Goal: Task Accomplishment & Management: Complete application form

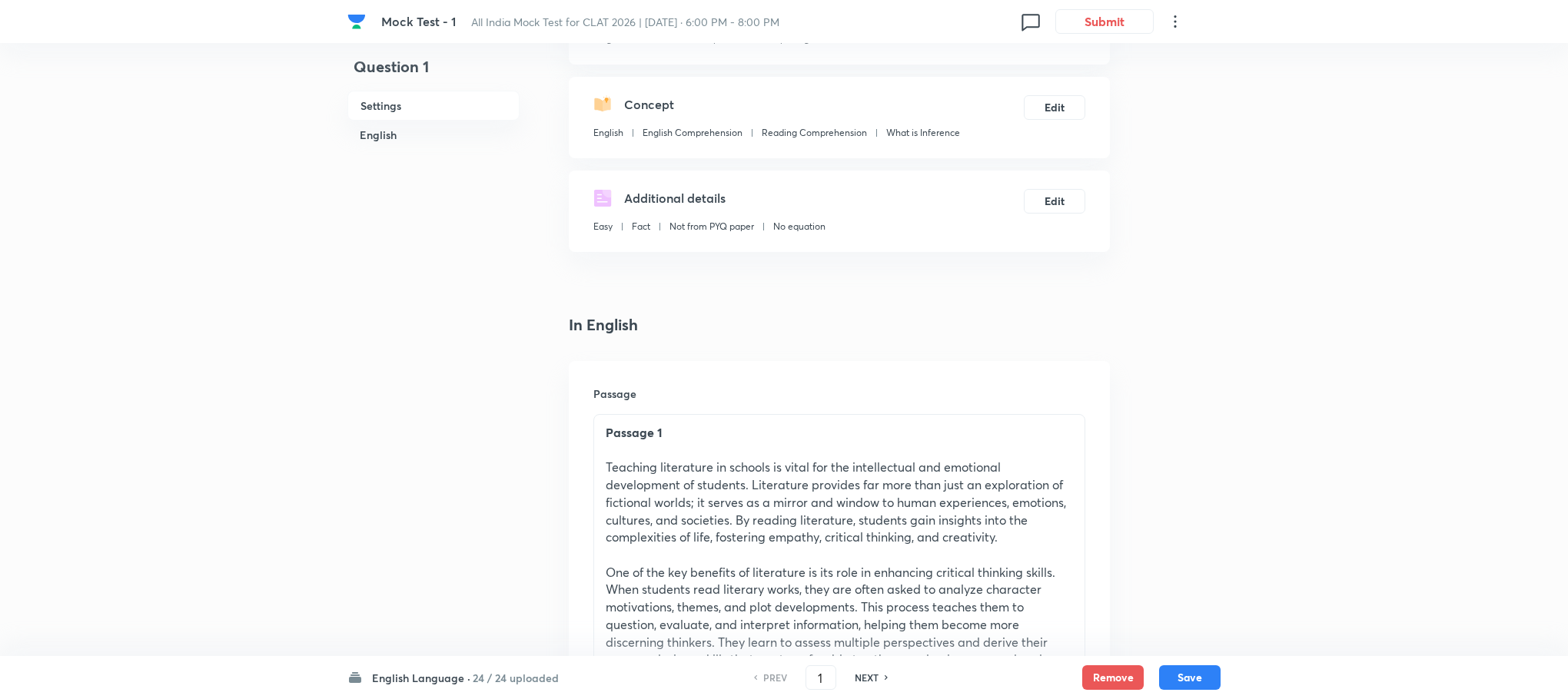
scroll to position [346, 0]
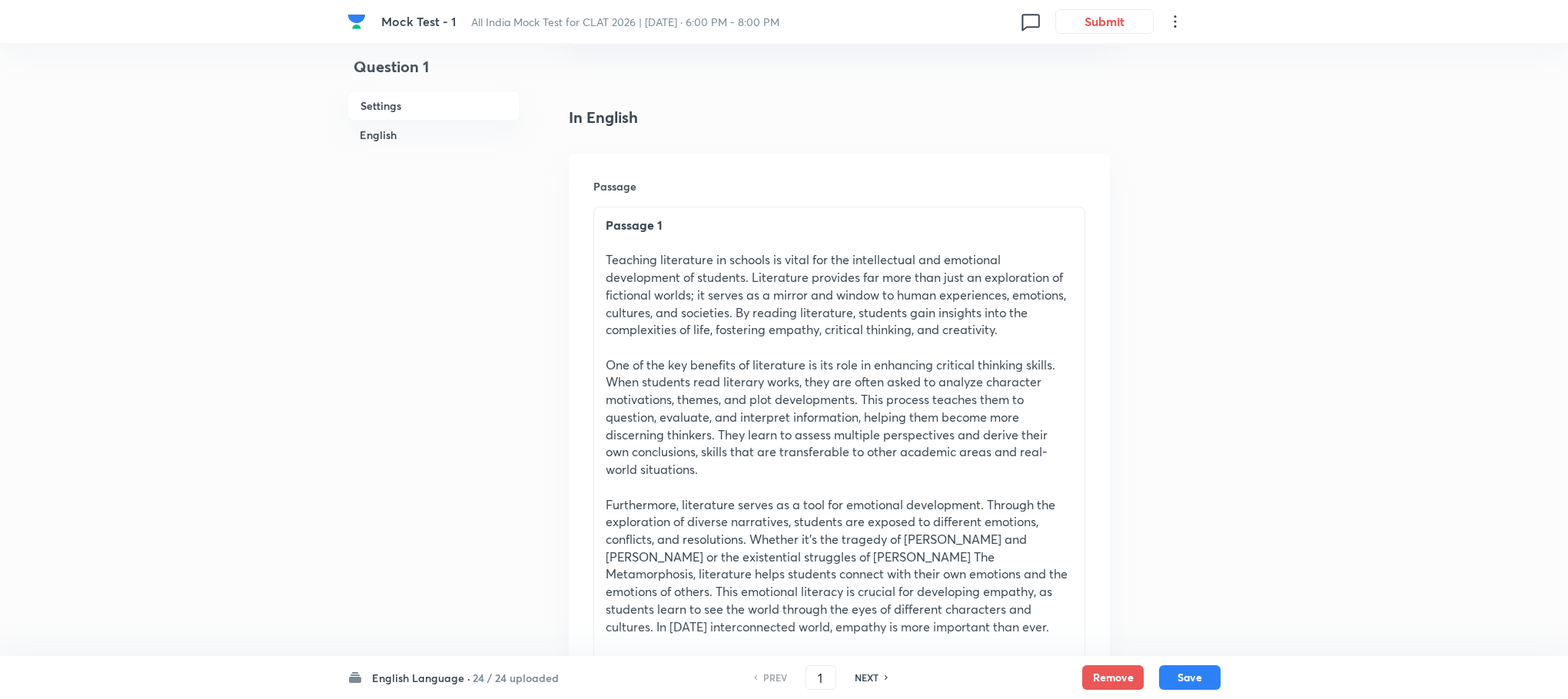
click at [431, 676] on h6 "English Language ·" at bounding box center [421, 677] width 98 height 16
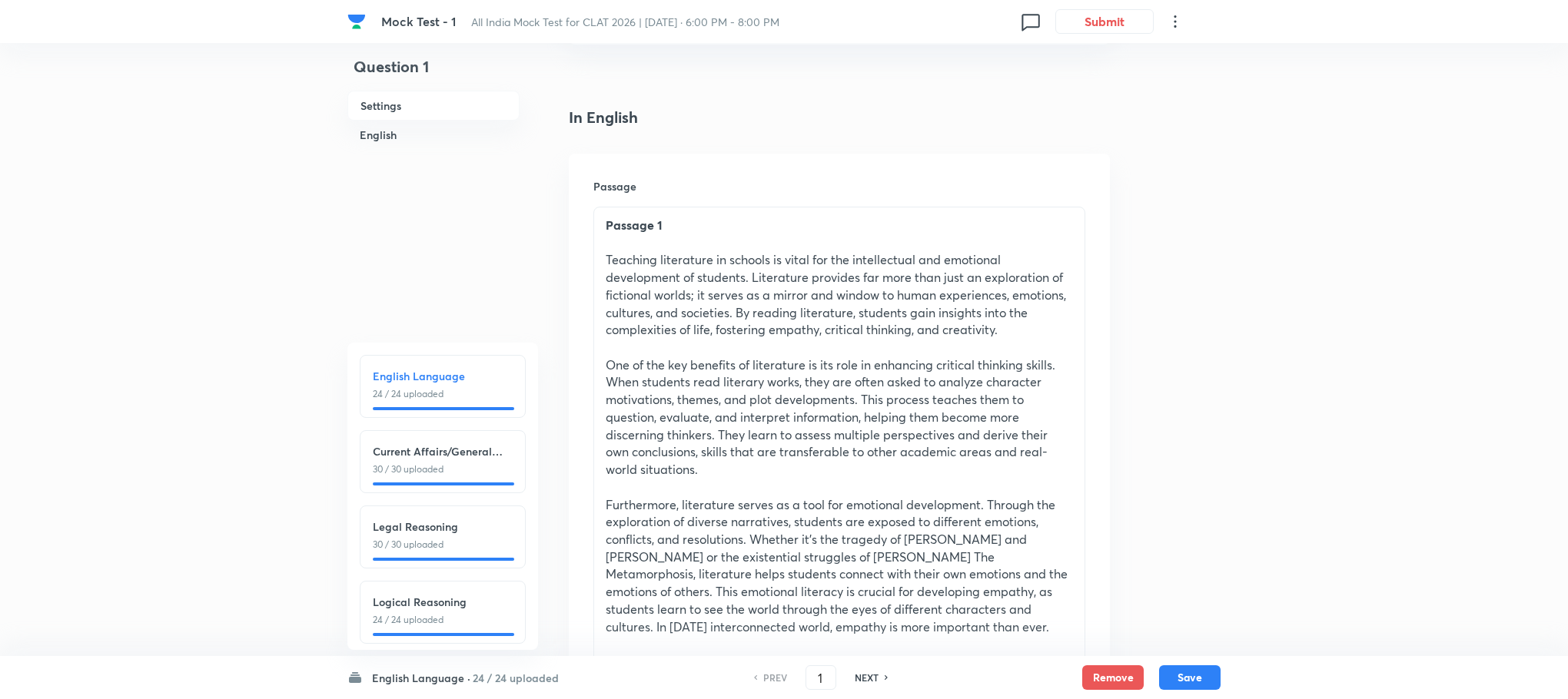
click at [410, 451] on h6 "Current Affairs/General Knowledge" at bounding box center [443, 451] width 139 height 16
type input "25"
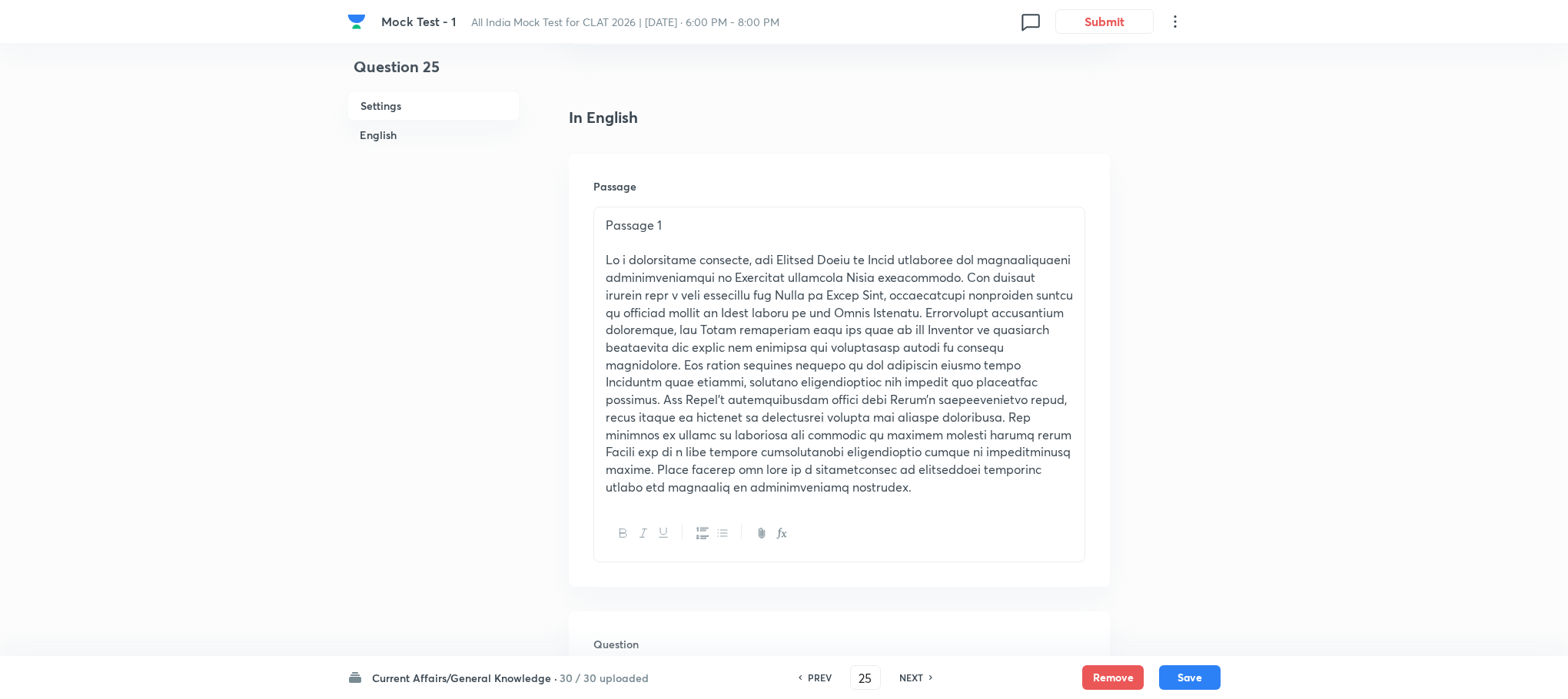
checkbox input "true"
click at [910, 676] on h6 "NEXT" at bounding box center [910, 677] width 24 height 14
type input "26"
checkbox input "false"
checkbox input "true"
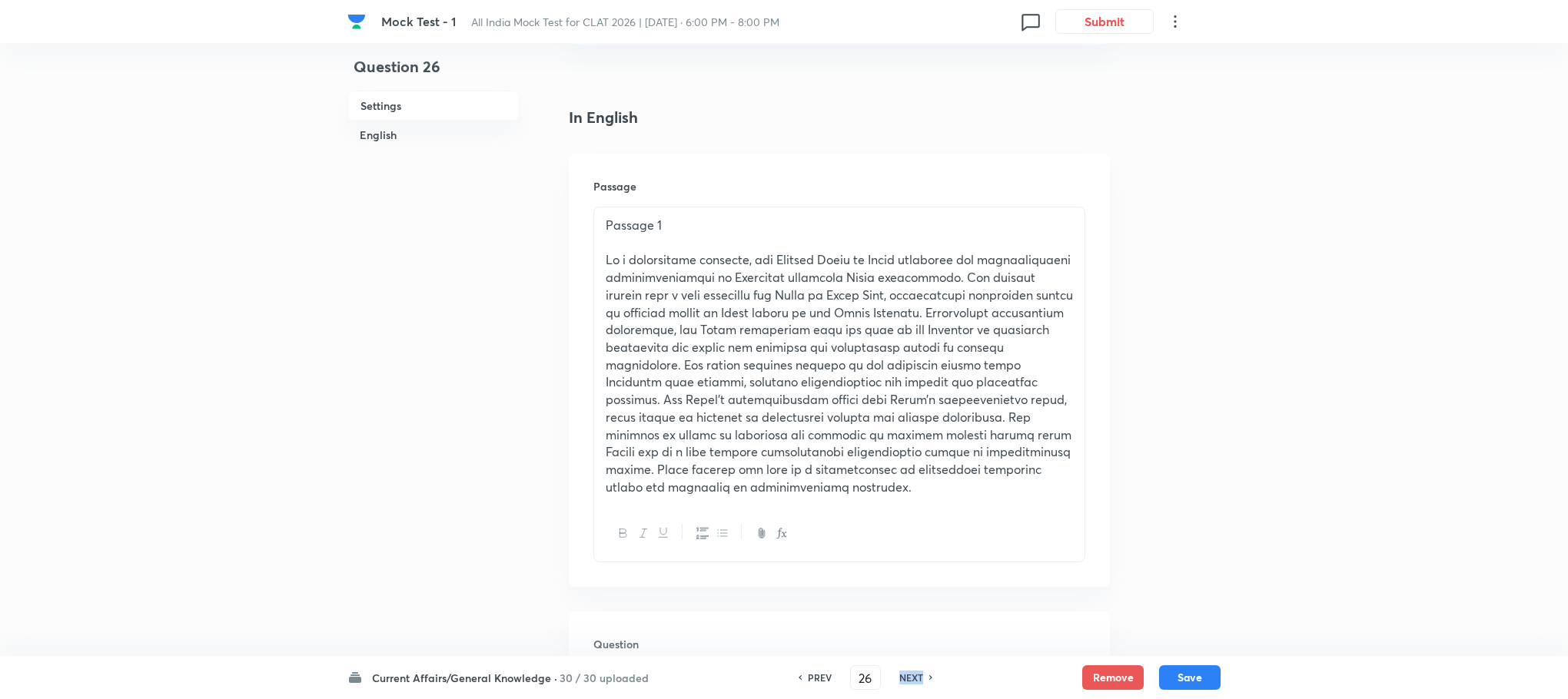
click at [910, 676] on h6 "NEXT" at bounding box center [910, 677] width 24 height 14
type input "27"
checkbox input "true"
click at [910, 676] on h6 "NEXT" at bounding box center [910, 677] width 24 height 14
type input "28"
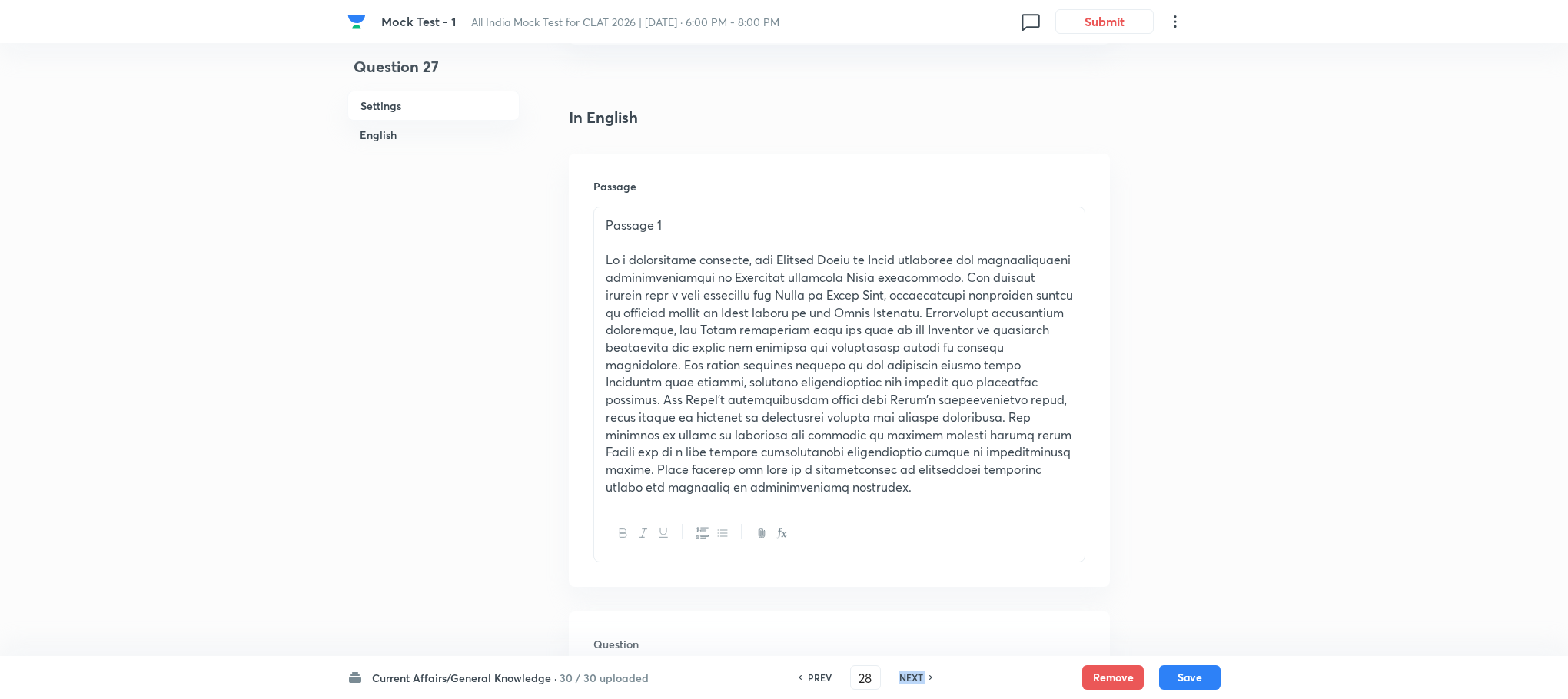
checkbox input "true"
click at [910, 676] on h6 "NEXT" at bounding box center [910, 677] width 24 height 14
type input "29"
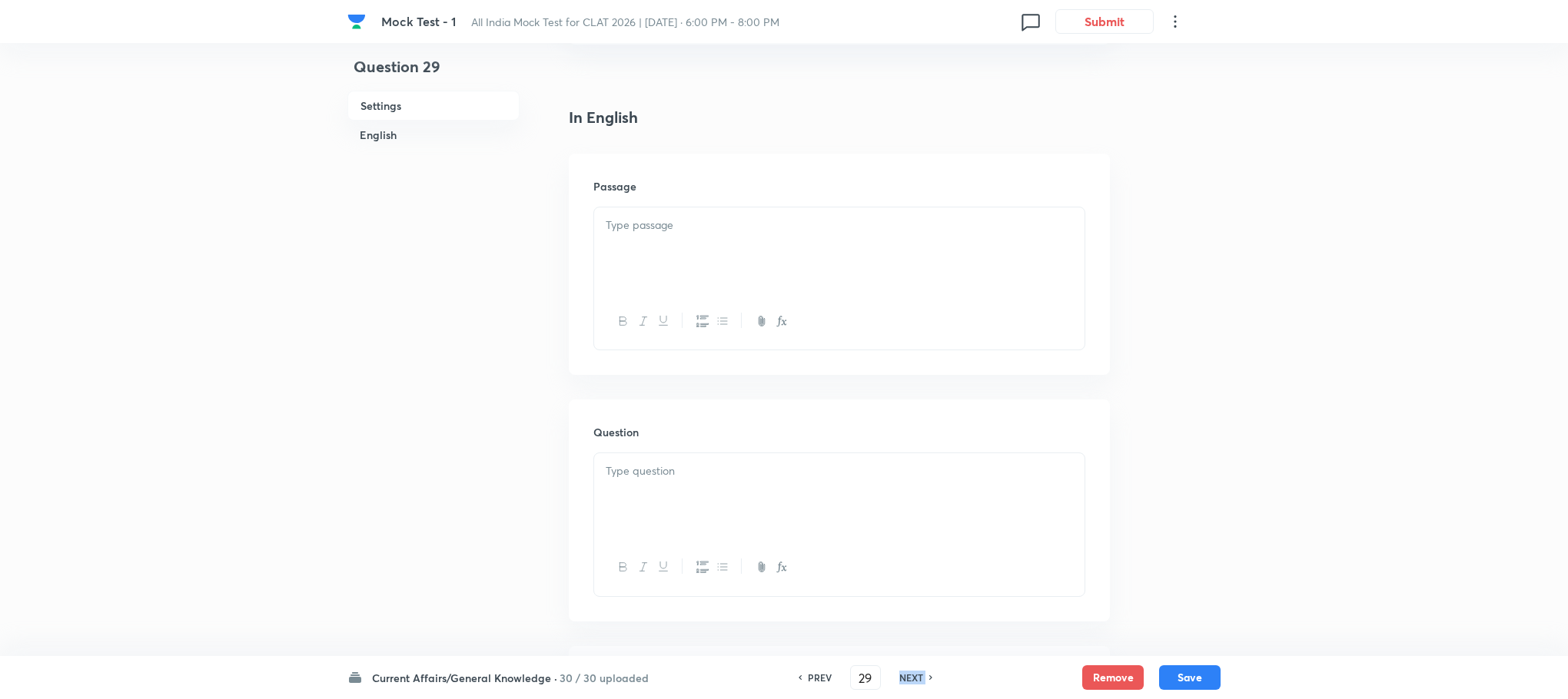
checkbox input "false"
checkbox input "true"
click at [910, 676] on h6 "NEXT" at bounding box center [910, 677] width 24 height 14
type input "30"
checkbox input "true"
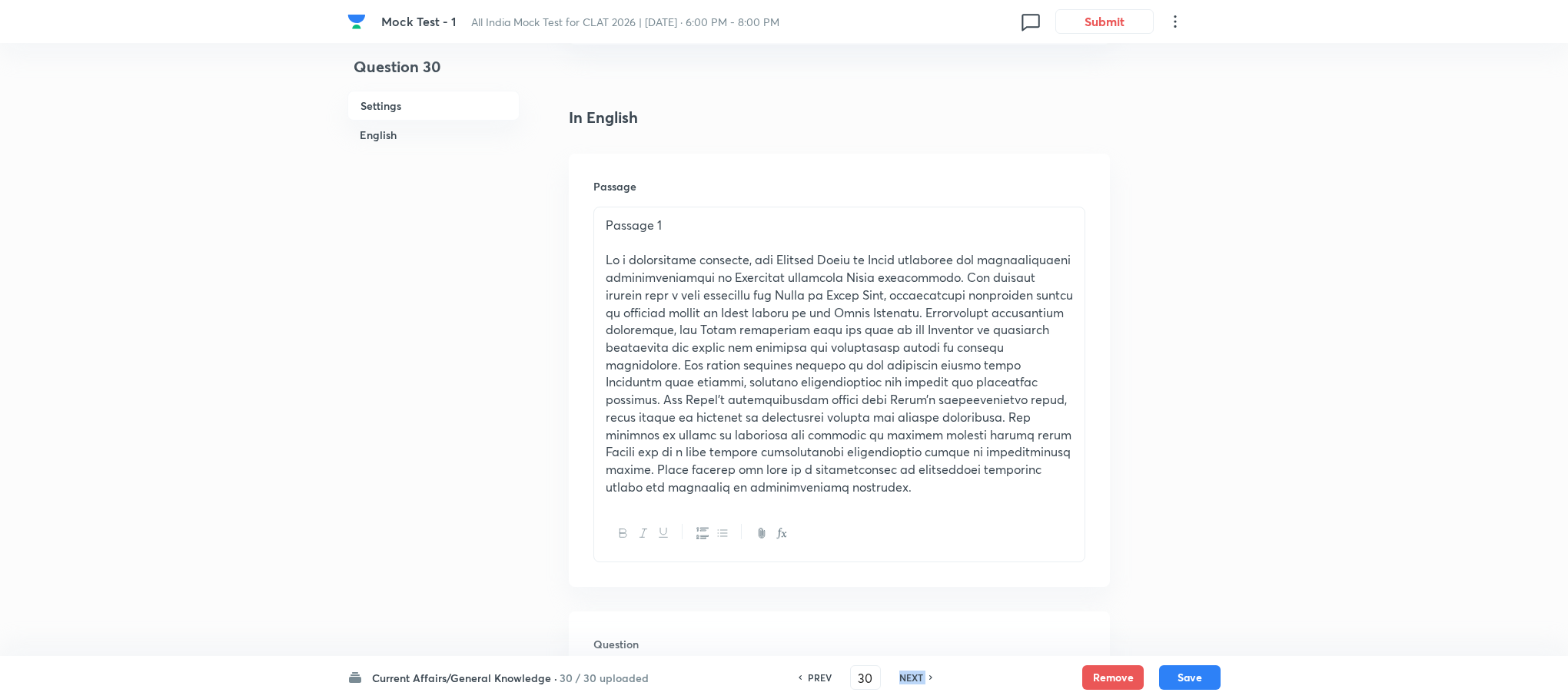
click at [910, 676] on h6 "NEXT" at bounding box center [910, 677] width 24 height 14
type input "31"
checkbox input "false"
checkbox input "true"
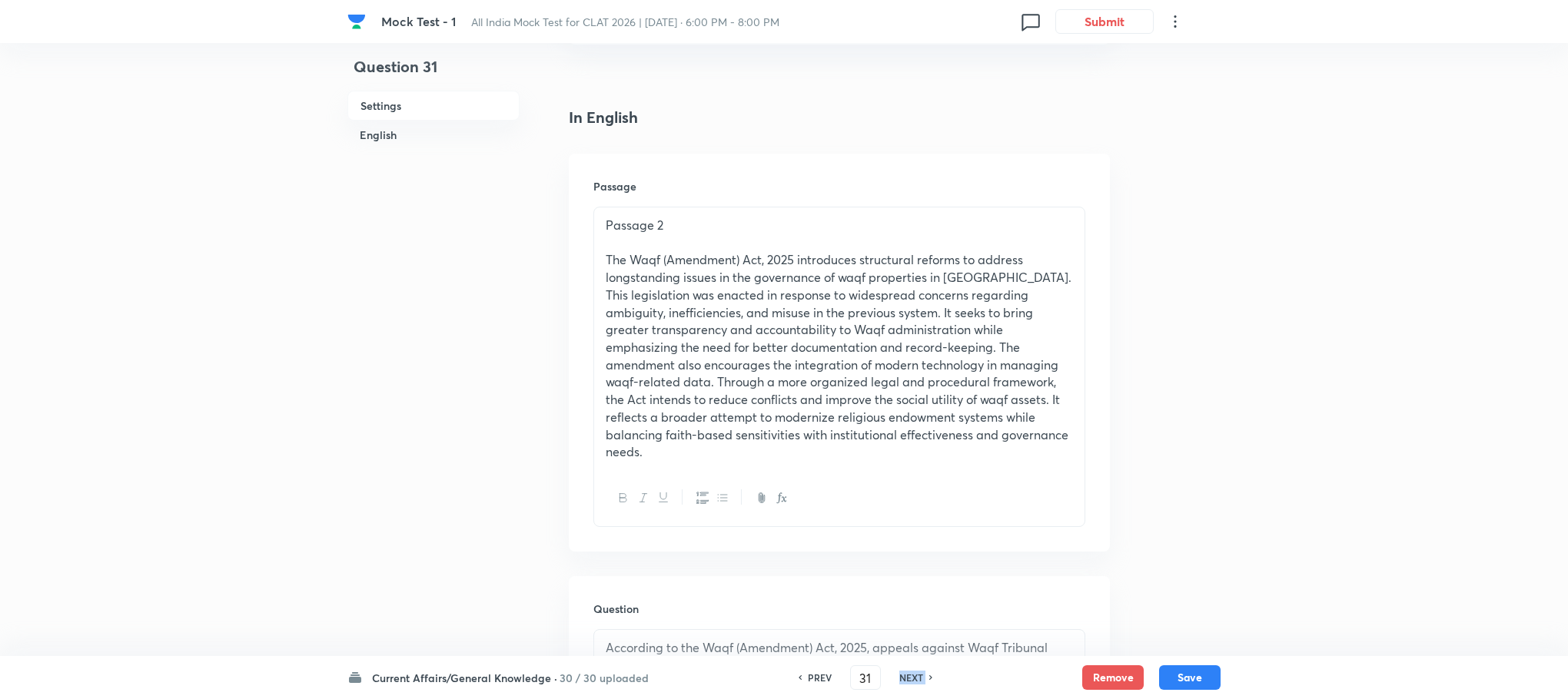
click at [910, 676] on h6 "NEXT" at bounding box center [910, 677] width 24 height 14
type input "32"
checkbox input "false"
checkbox input "true"
click at [910, 676] on h6 "NEXT" at bounding box center [910, 677] width 24 height 14
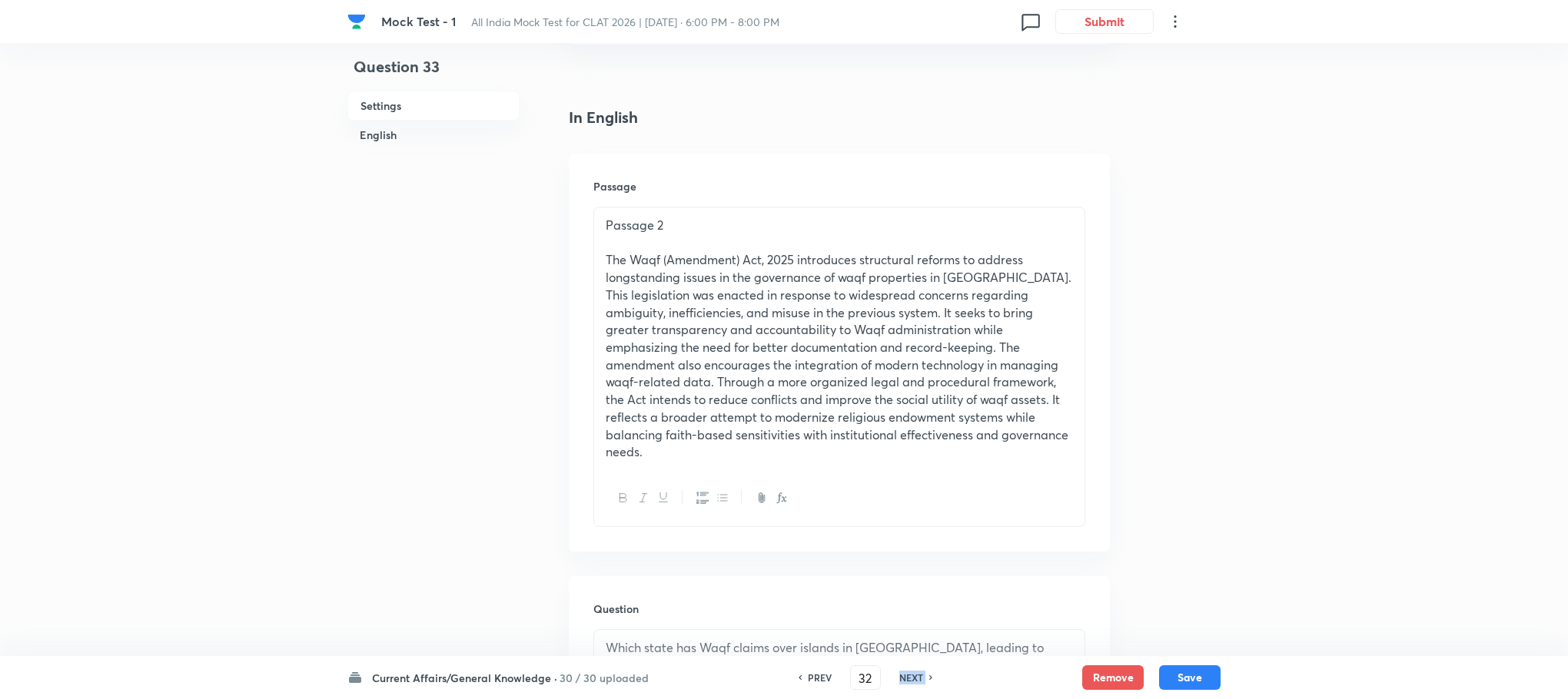
type input "33"
checkbox input "true"
click at [910, 676] on h6 "NEXT" at bounding box center [910, 677] width 24 height 14
type input "34"
checkbox input "false"
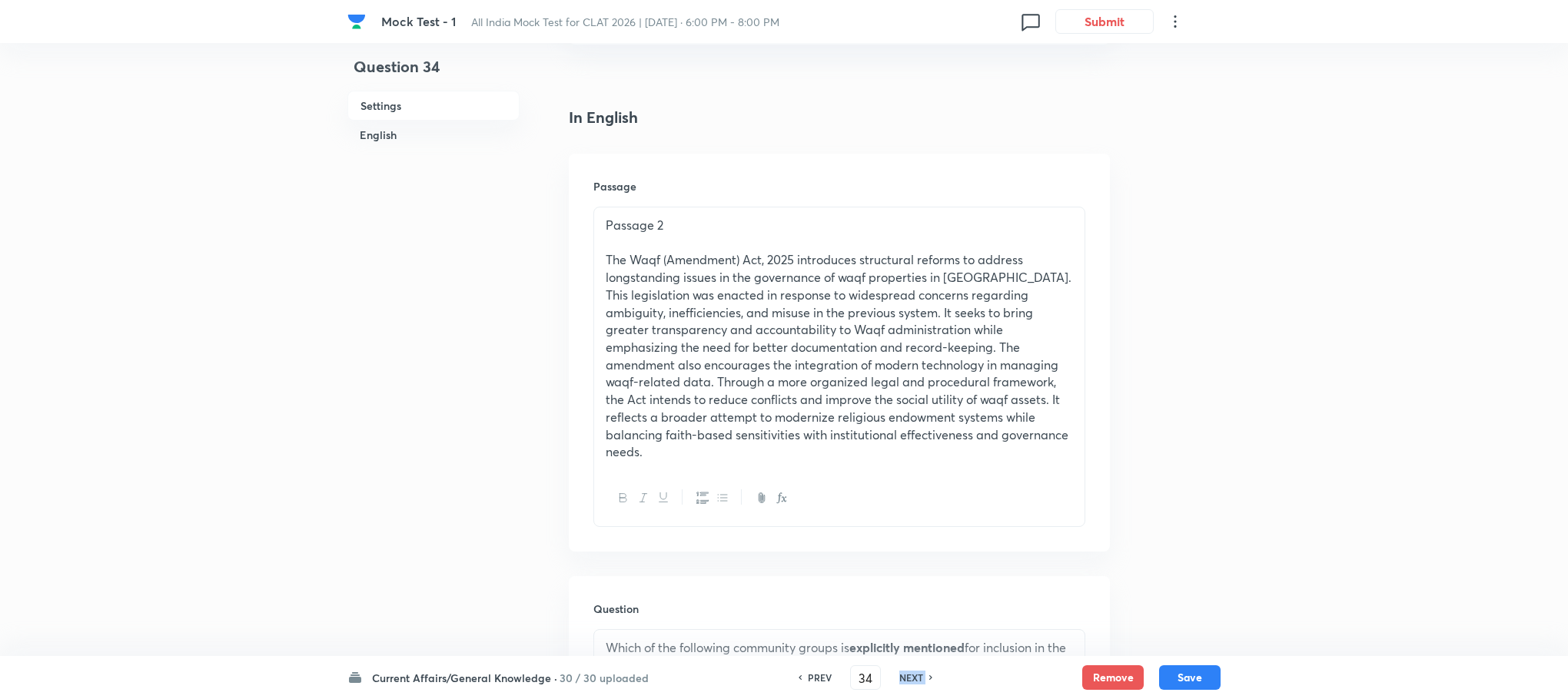
checkbox input "true"
click at [910, 676] on h6 "NEXT" at bounding box center [910, 677] width 24 height 14
type input "35"
checkbox input "true"
click at [910, 676] on h6 "NEXT" at bounding box center [910, 677] width 24 height 14
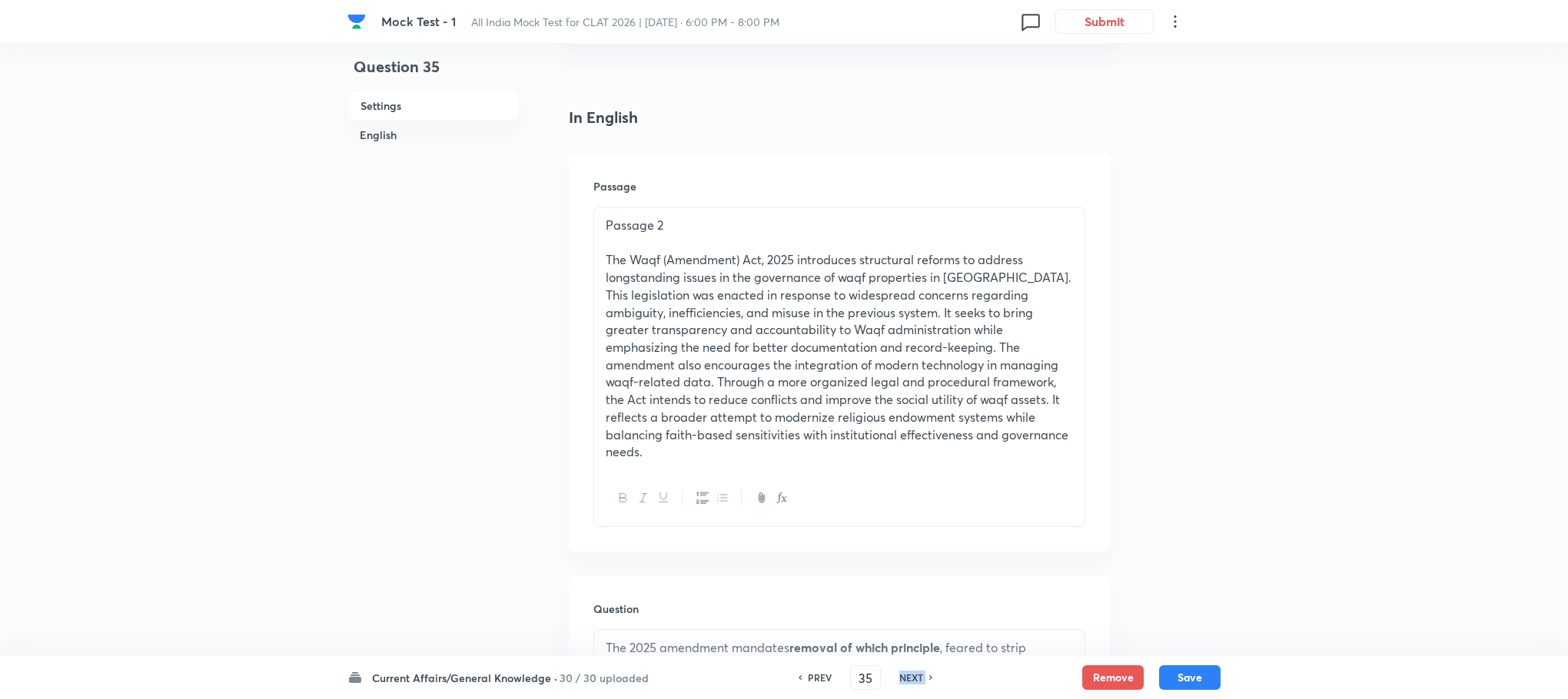
type input "36"
checkbox input "false"
checkbox input "true"
click at [910, 676] on h6 "NEXT" at bounding box center [910, 677] width 24 height 14
type input "37"
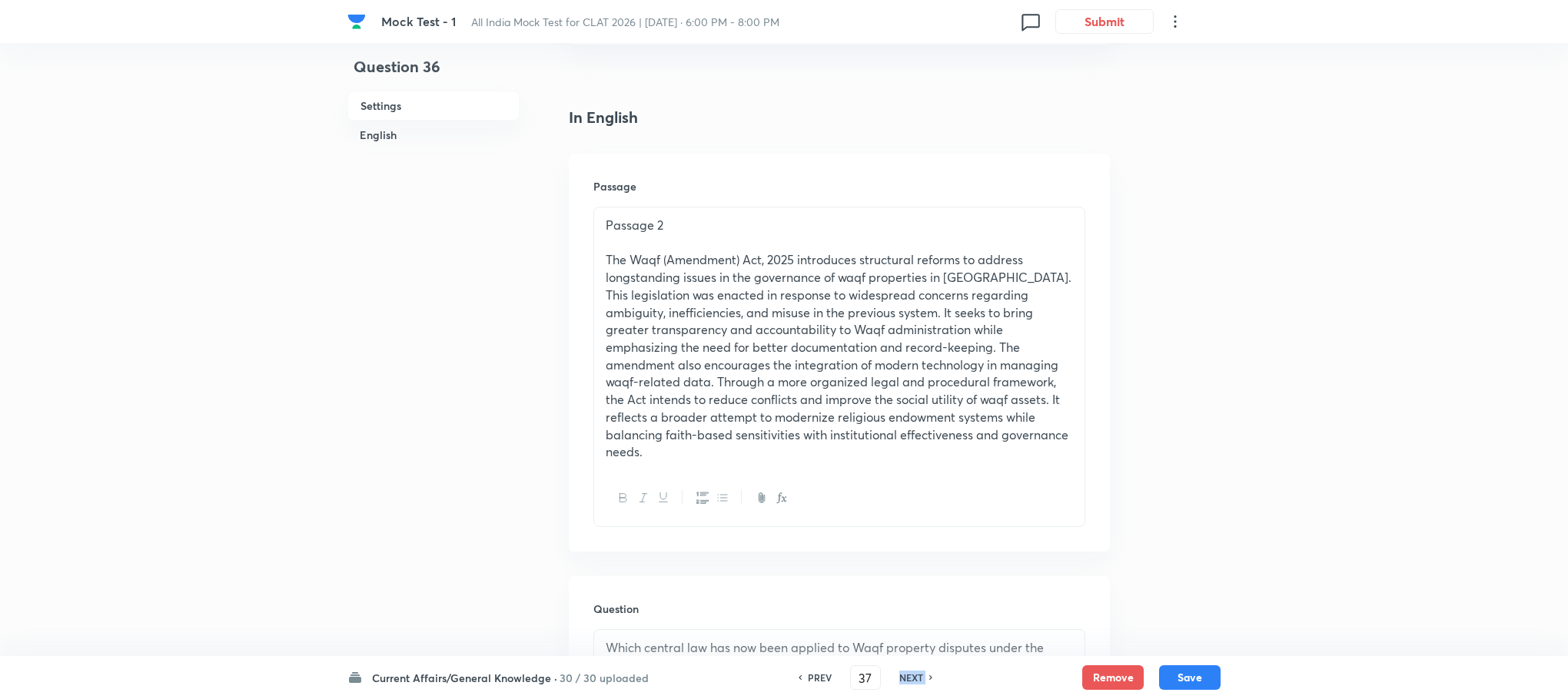
checkbox input "false"
checkbox input "true"
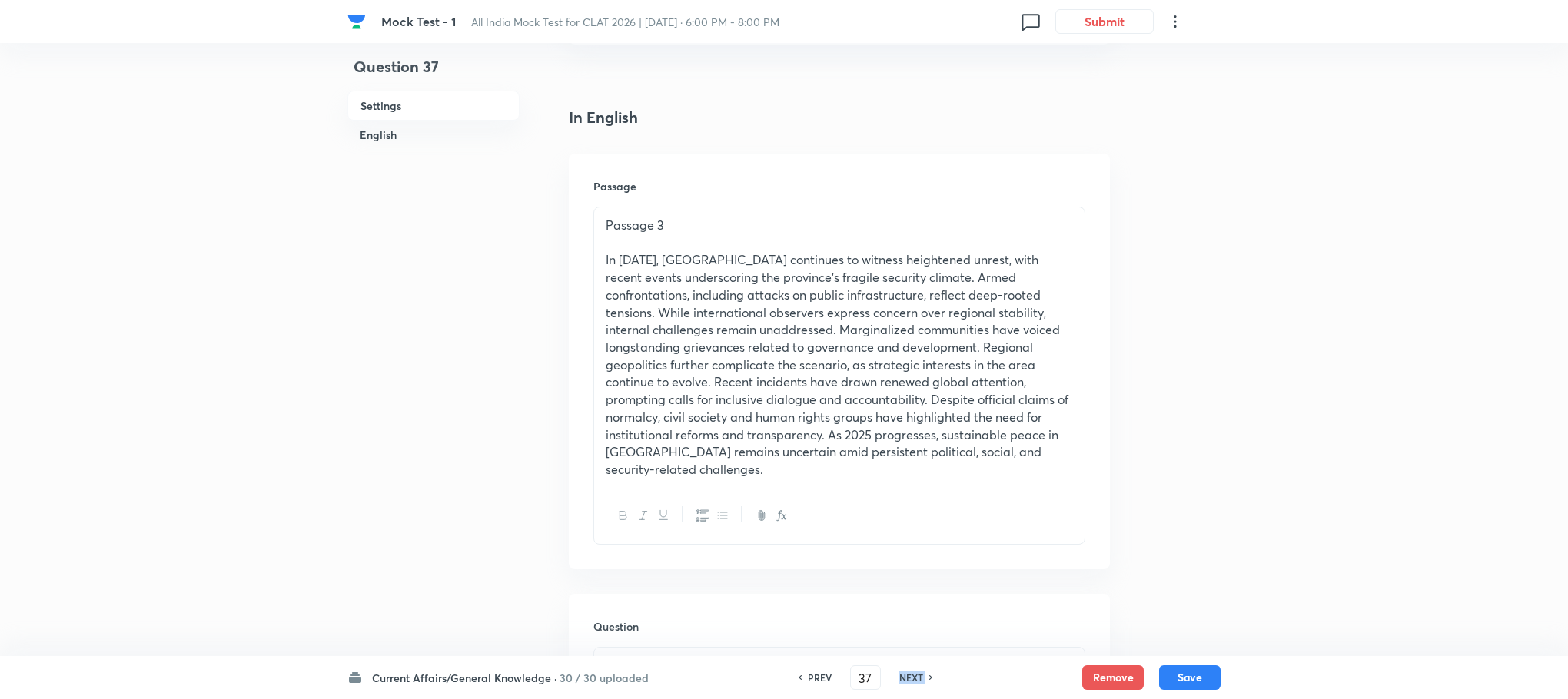
click at [910, 676] on h6 "NEXT" at bounding box center [910, 677] width 24 height 14
type input "38"
checkbox input "false"
checkbox input "true"
click at [910, 676] on h6 "NEXT" at bounding box center [910, 677] width 24 height 14
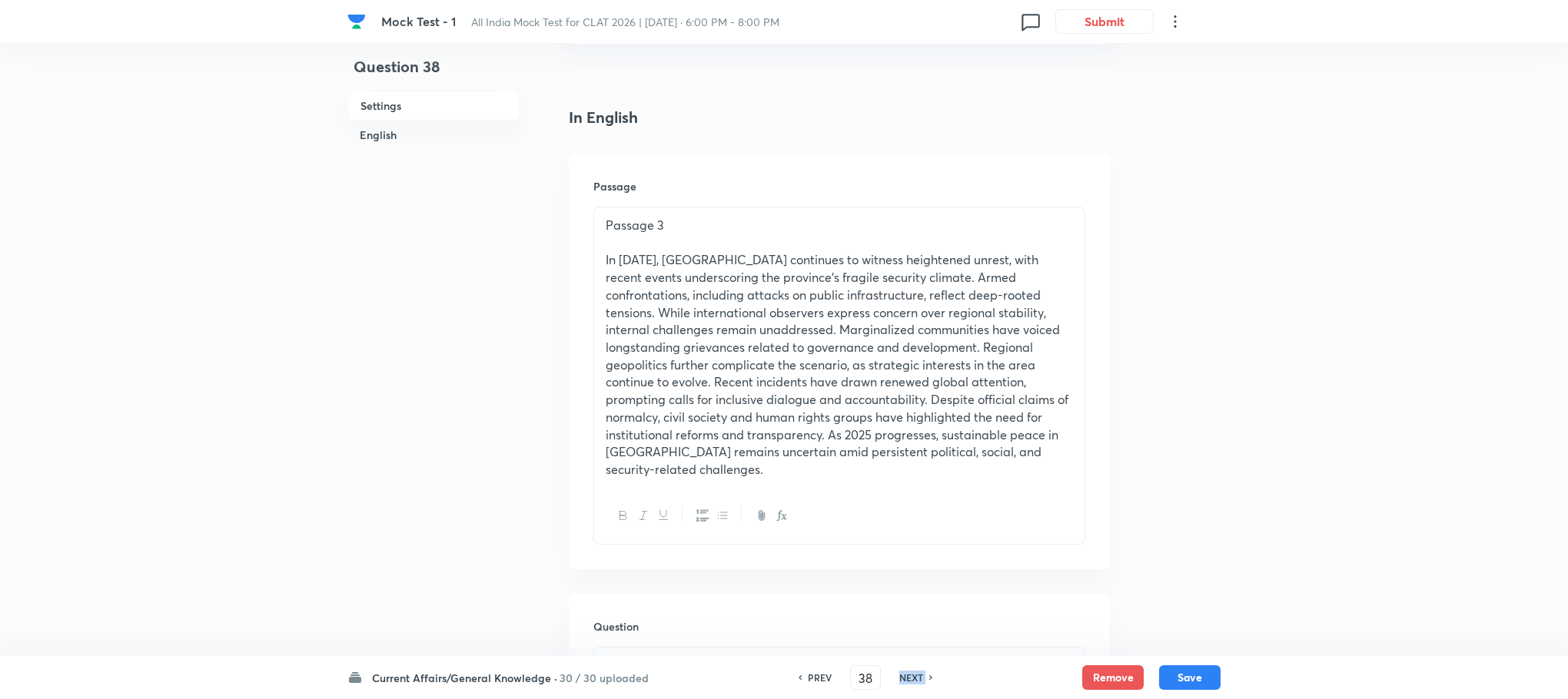
type input "39"
checkbox input "true"
click at [910, 676] on h6 "NEXT" at bounding box center [910, 677] width 24 height 14
type input "40"
checkbox input "true"
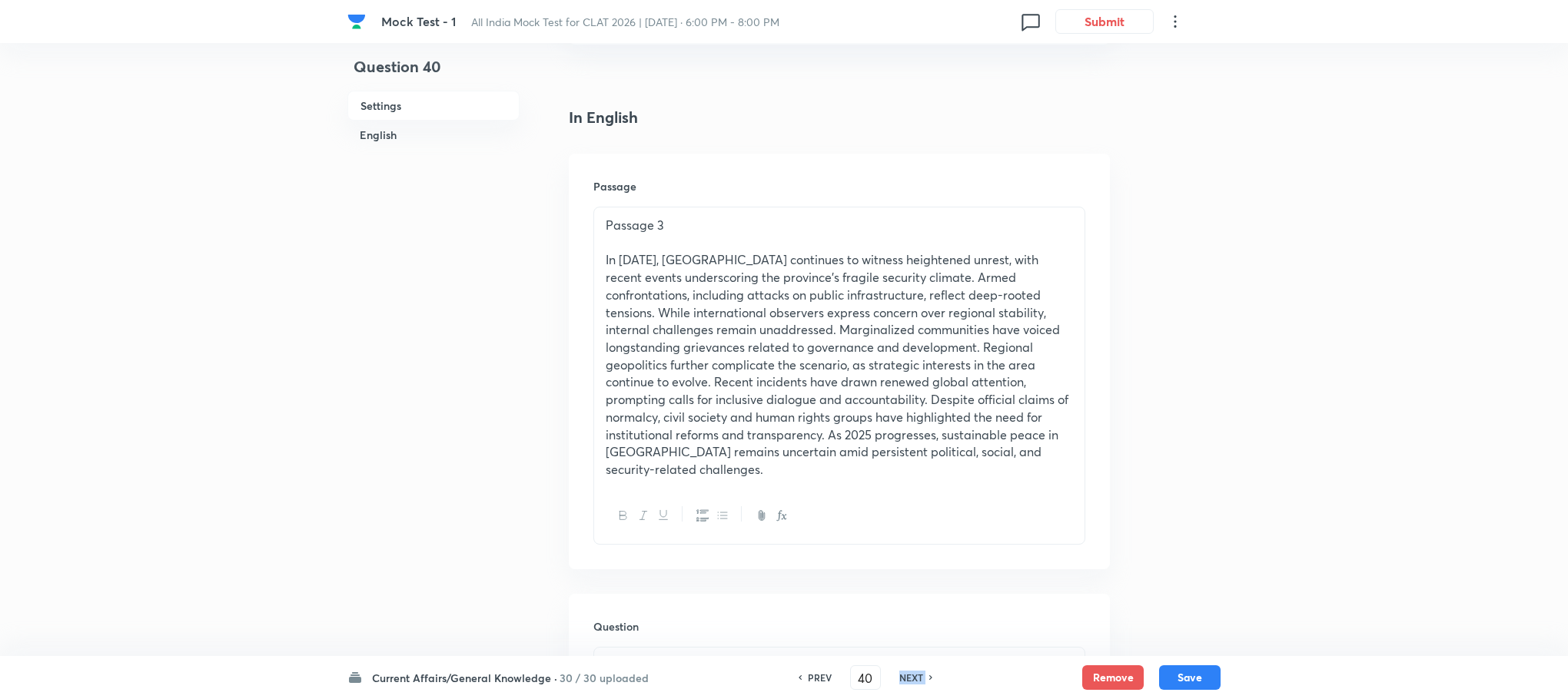
click at [910, 676] on h6 "NEXT" at bounding box center [910, 677] width 24 height 14
type input "41"
checkbox input "false"
checkbox input "true"
click at [910, 676] on h6 "NEXT" at bounding box center [910, 677] width 24 height 14
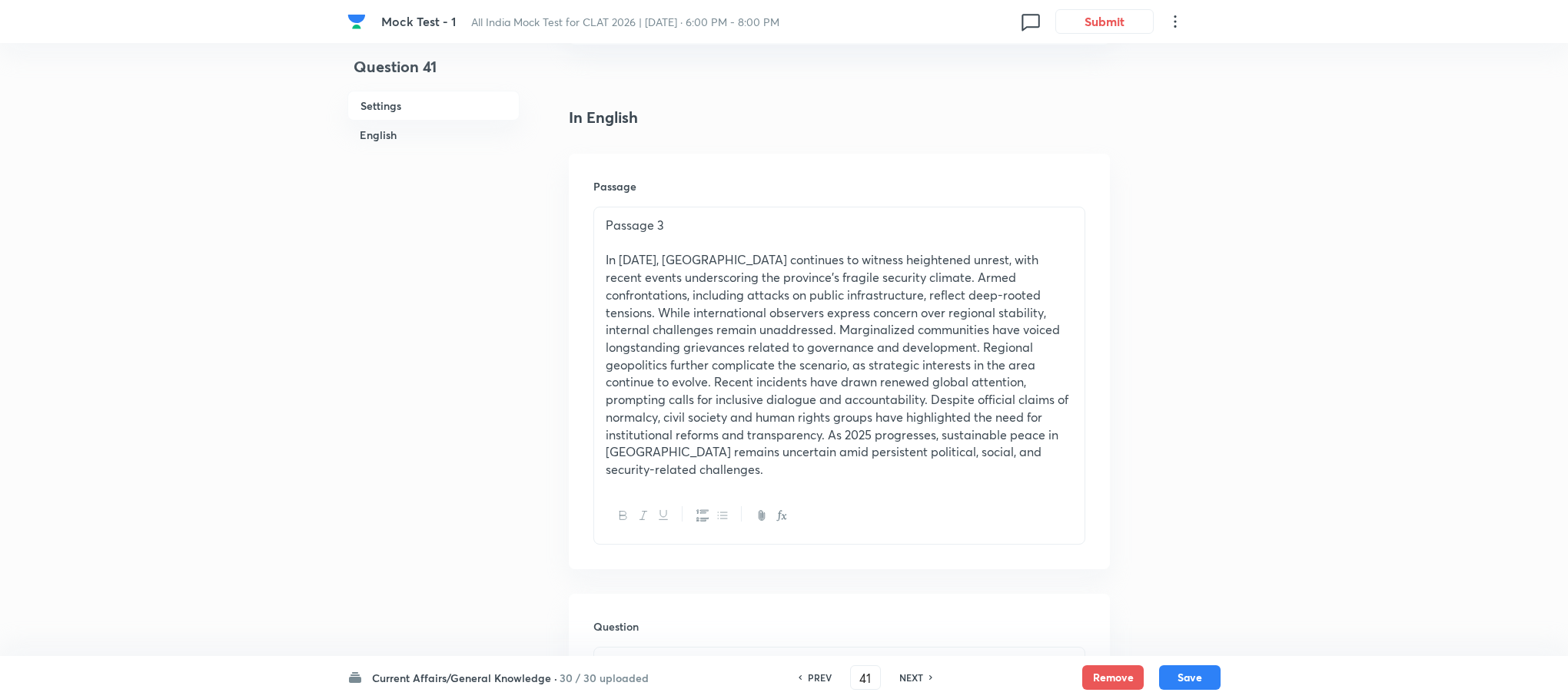
type input "42"
checkbox input "false"
checkbox input "true"
click at [910, 676] on h6 "NEXT" at bounding box center [910, 677] width 24 height 14
type input "43"
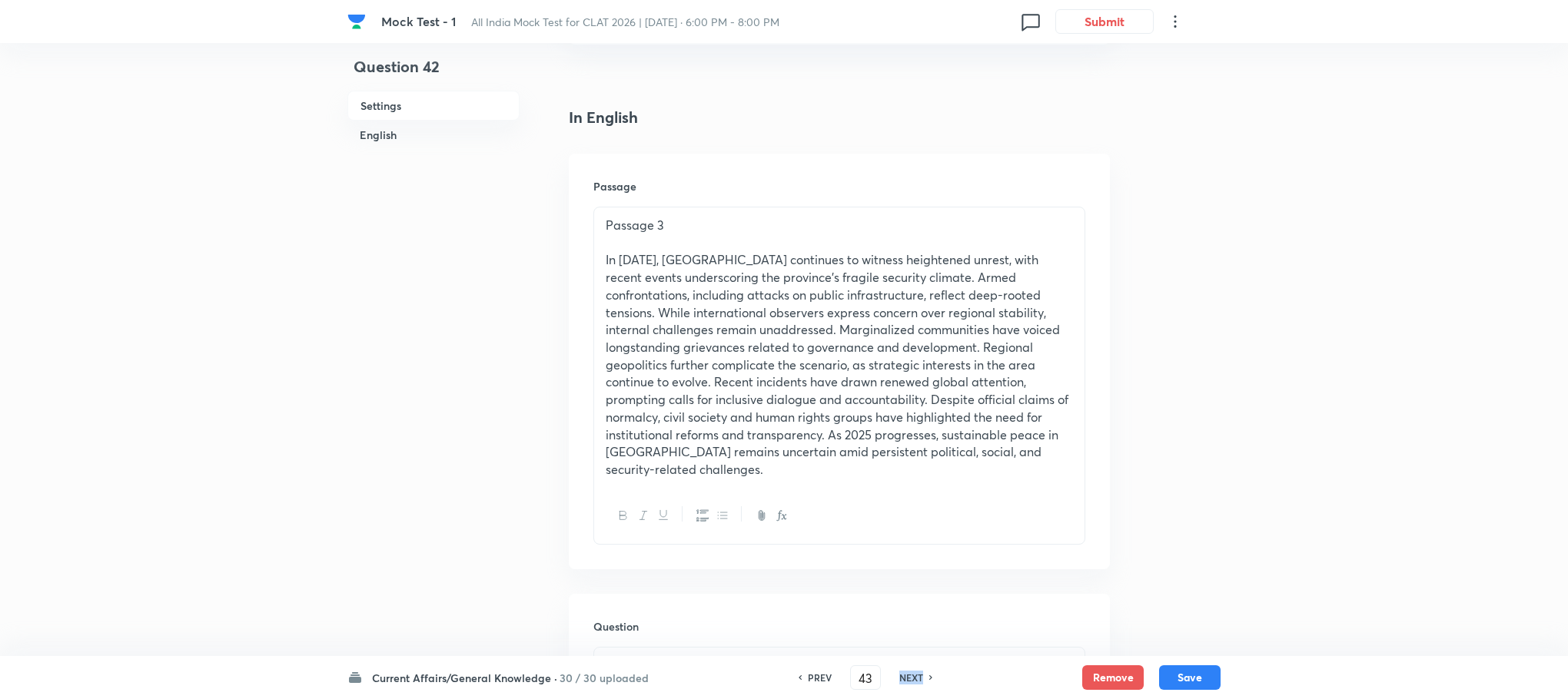
checkbox input "true"
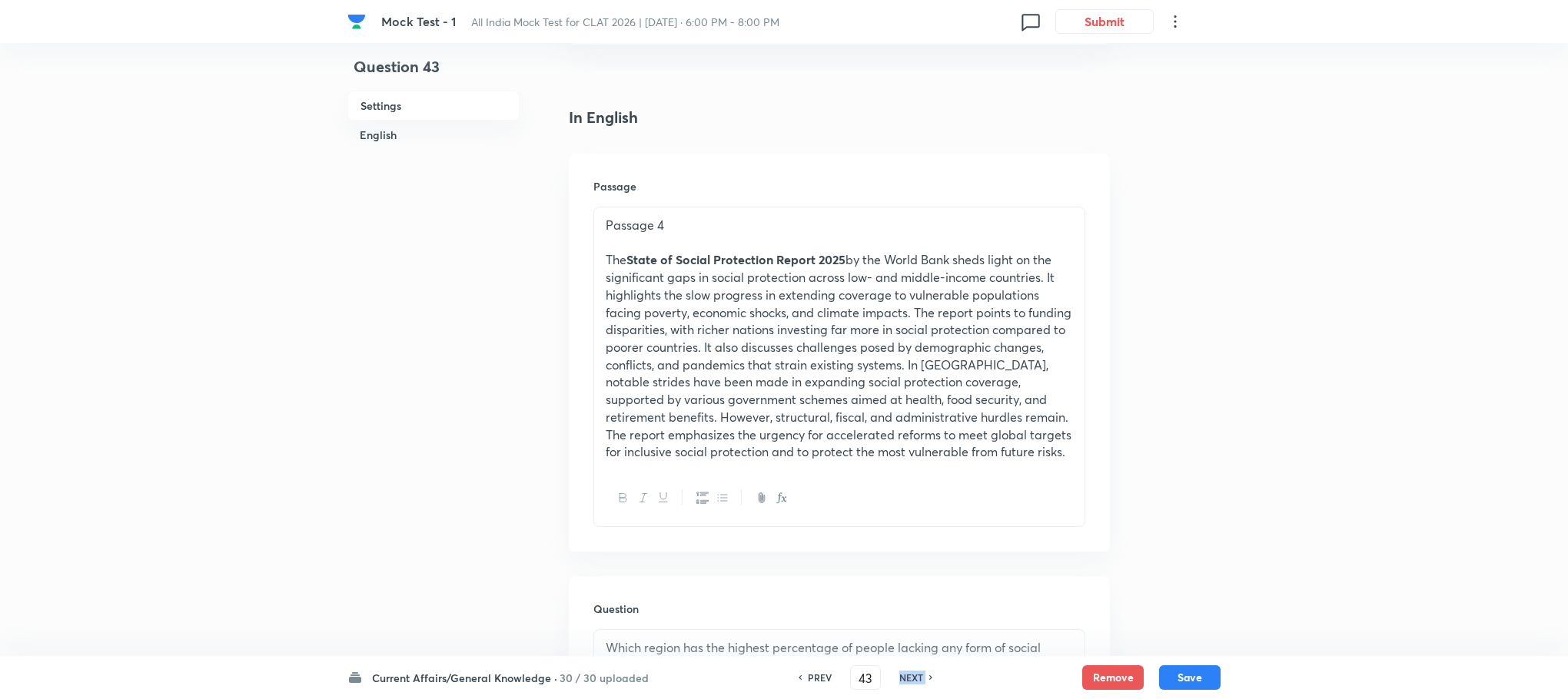
click at [910, 676] on h6 "NEXT" at bounding box center [910, 677] width 24 height 14
type input "44"
checkbox input "false"
checkbox input "true"
click at [910, 676] on h6 "NEXT" at bounding box center [910, 677] width 24 height 14
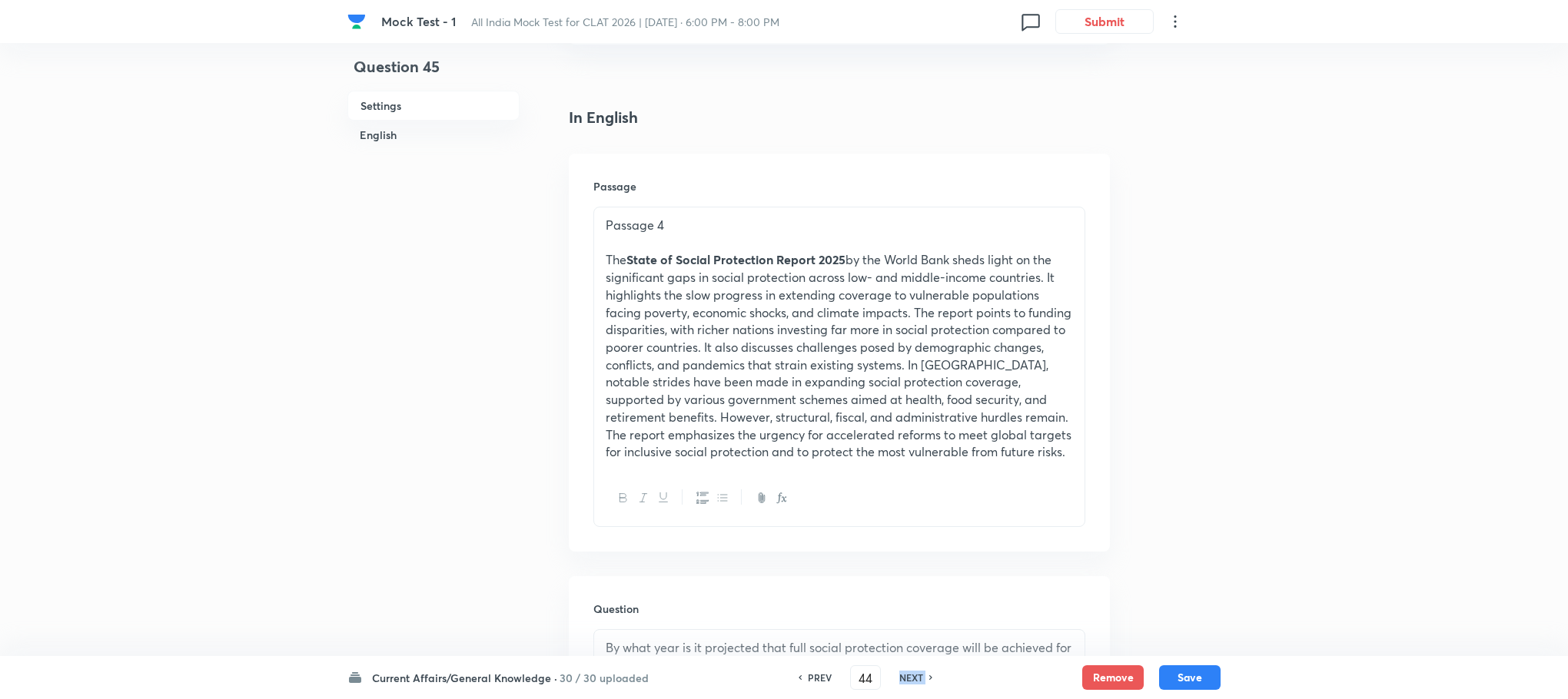
type input "45"
checkbox input "true"
click at [910, 676] on h6 "NEXT" at bounding box center [910, 677] width 24 height 14
type input "46"
checkbox input "false"
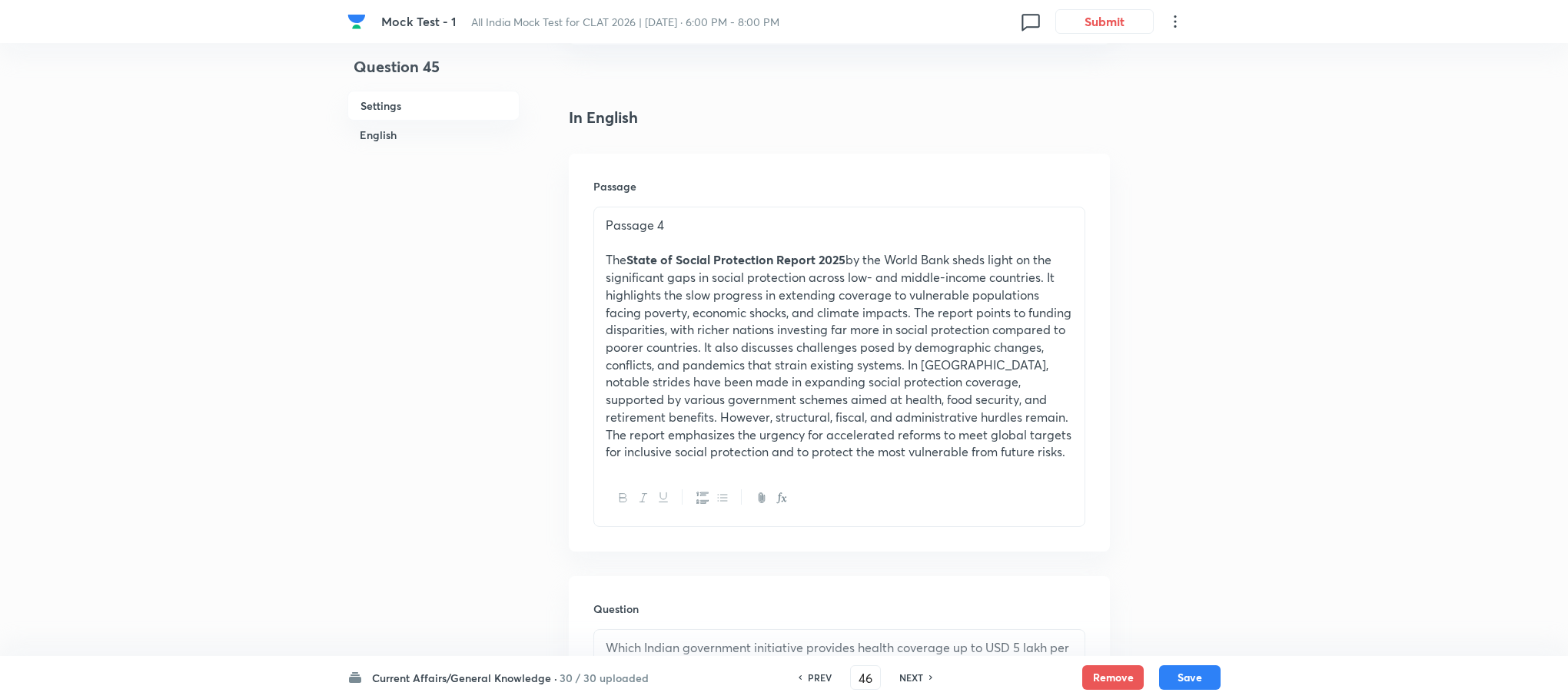
checkbox input "true"
click at [910, 676] on h6 "NEXT" at bounding box center [910, 677] width 24 height 14
type input "47"
checkbox input "false"
checkbox input "true"
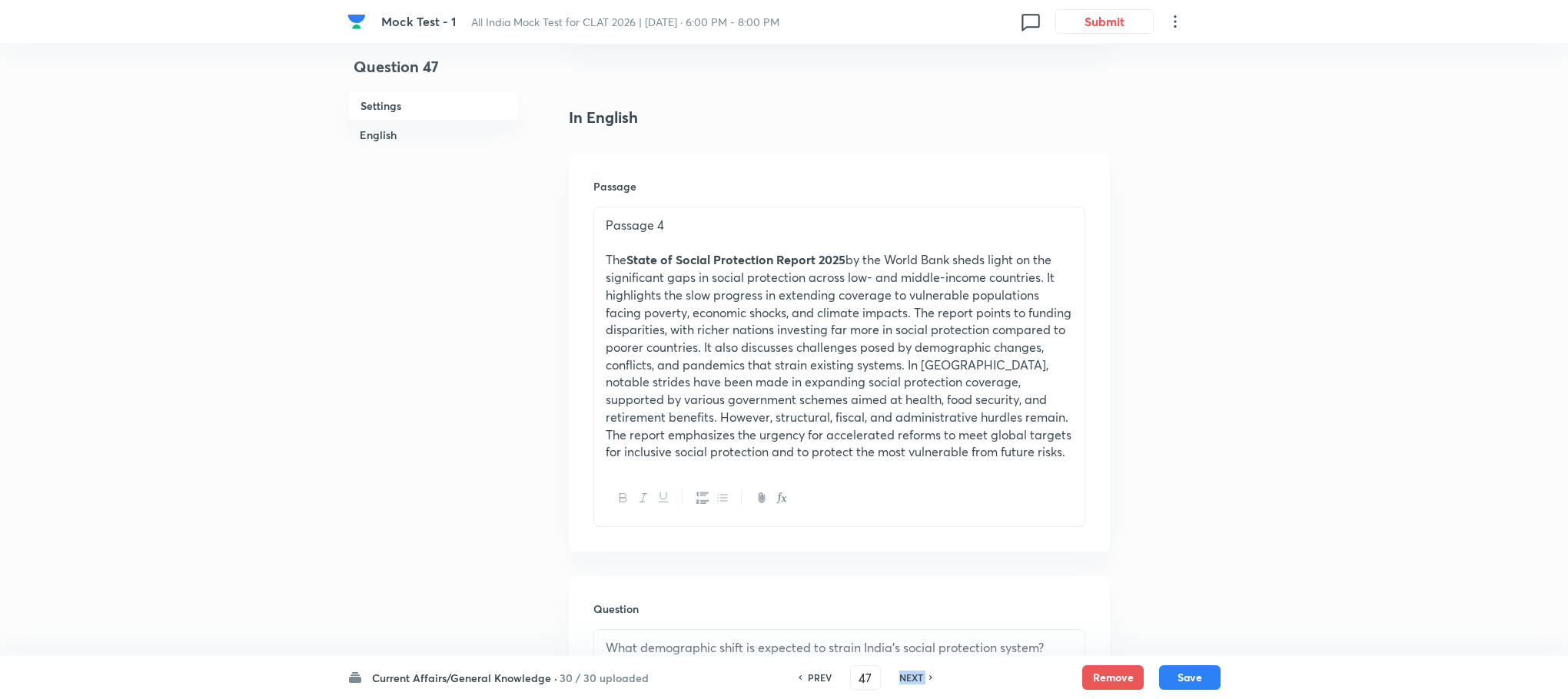
click at [910, 676] on h6 "NEXT" at bounding box center [910, 677] width 24 height 14
type input "48"
checkbox input "false"
checkbox input "true"
click at [910, 676] on h6 "NEXT" at bounding box center [910, 677] width 24 height 14
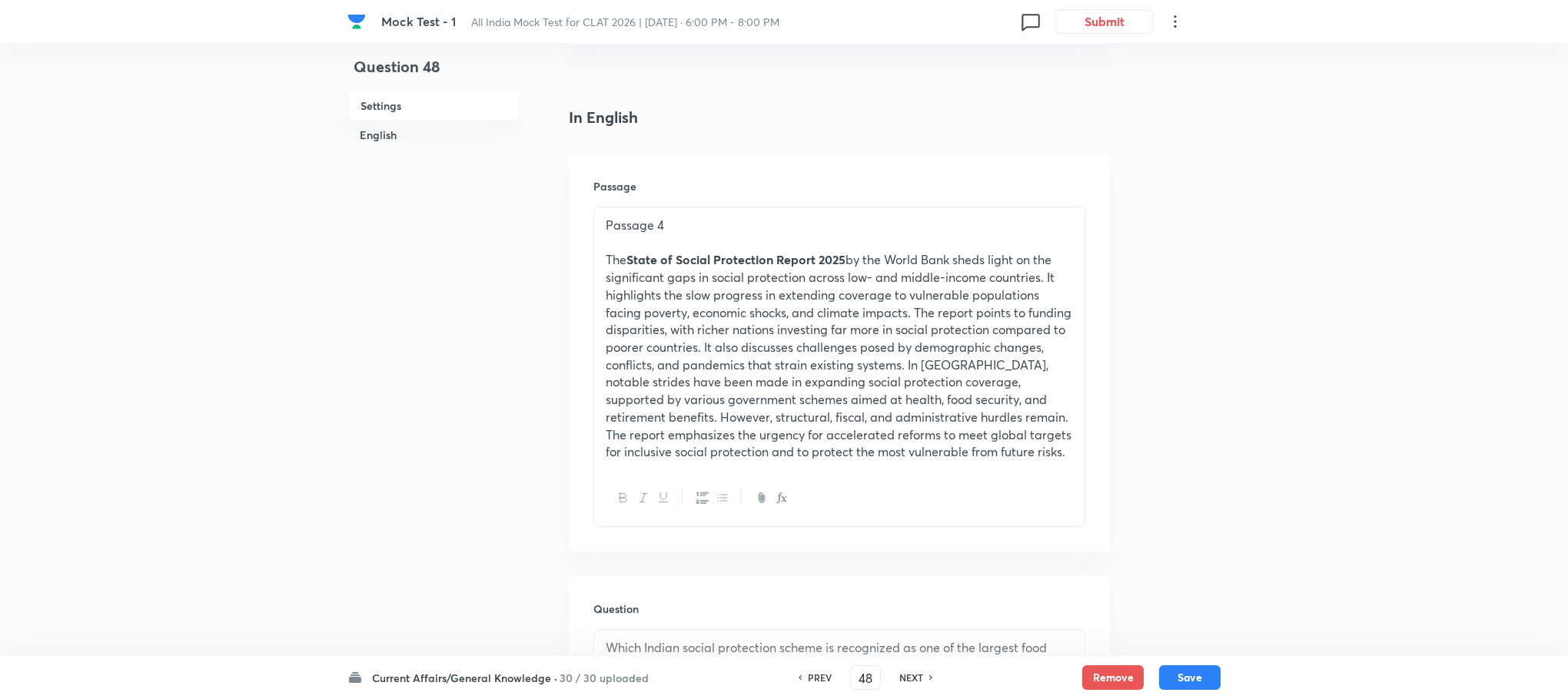
type input "49"
checkbox input "false"
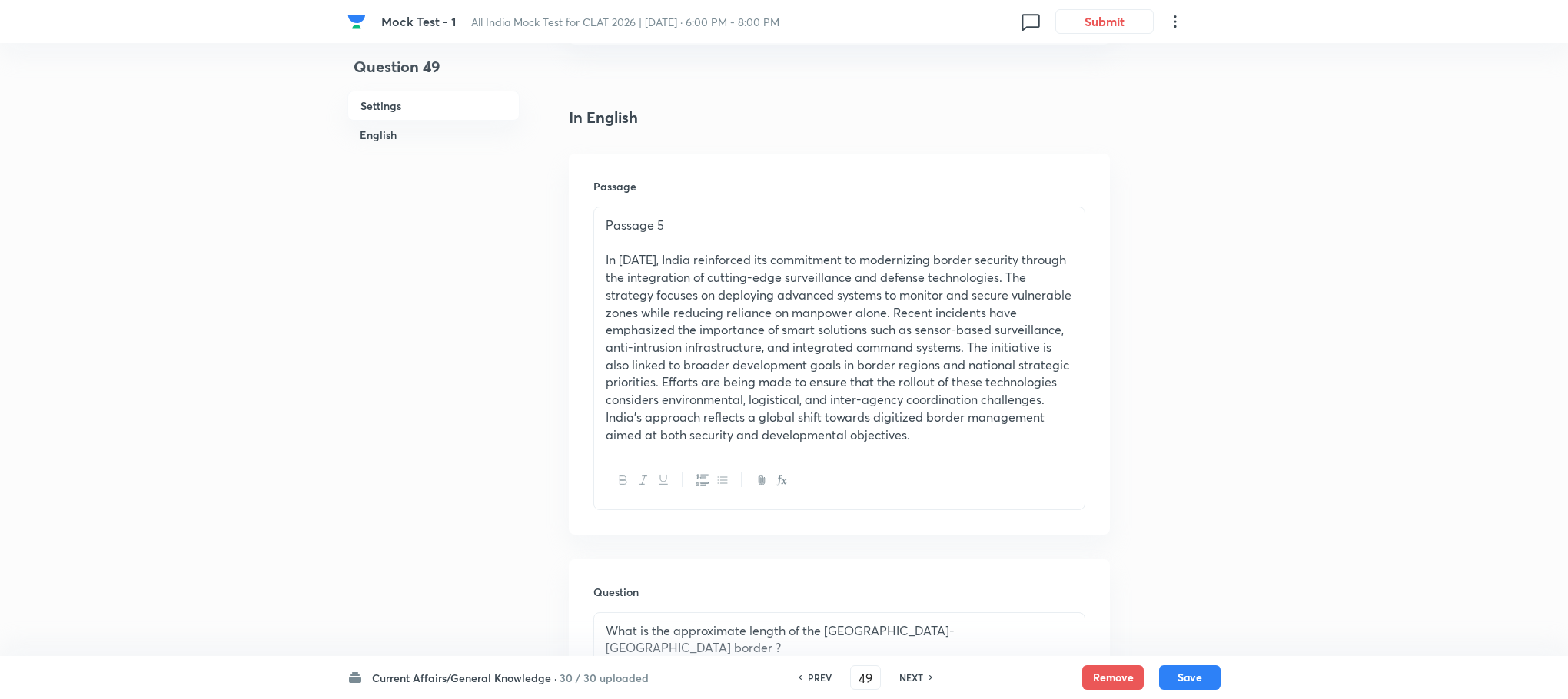
checkbox input "true"
click at [910, 676] on h6 "NEXT" at bounding box center [910, 677] width 24 height 14
type input "50"
checkbox input "true"
click at [910, 676] on h6 "NEXT" at bounding box center [910, 677] width 24 height 14
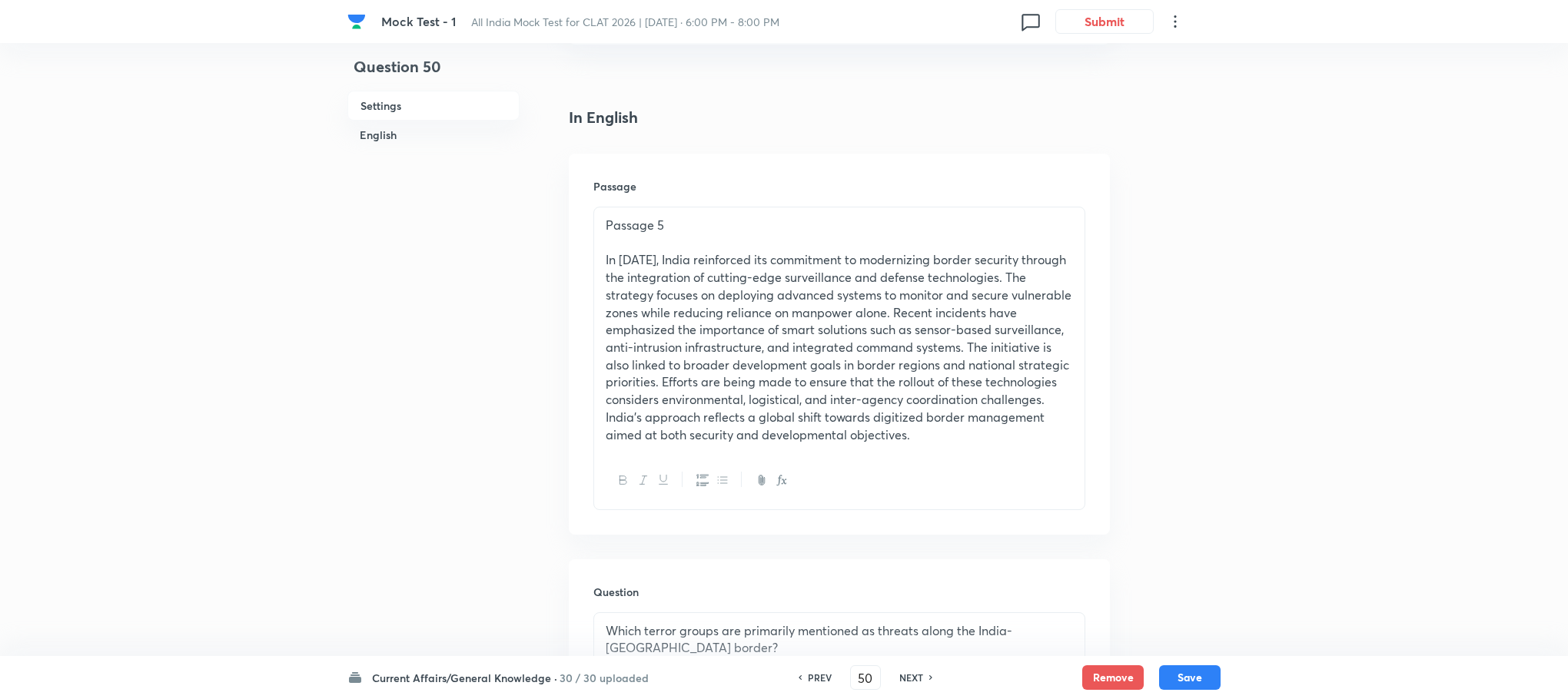
type input "51"
checkbox input "true"
click at [910, 676] on h6 "NEXT" at bounding box center [910, 677] width 24 height 14
type input "52"
checkbox input "true"
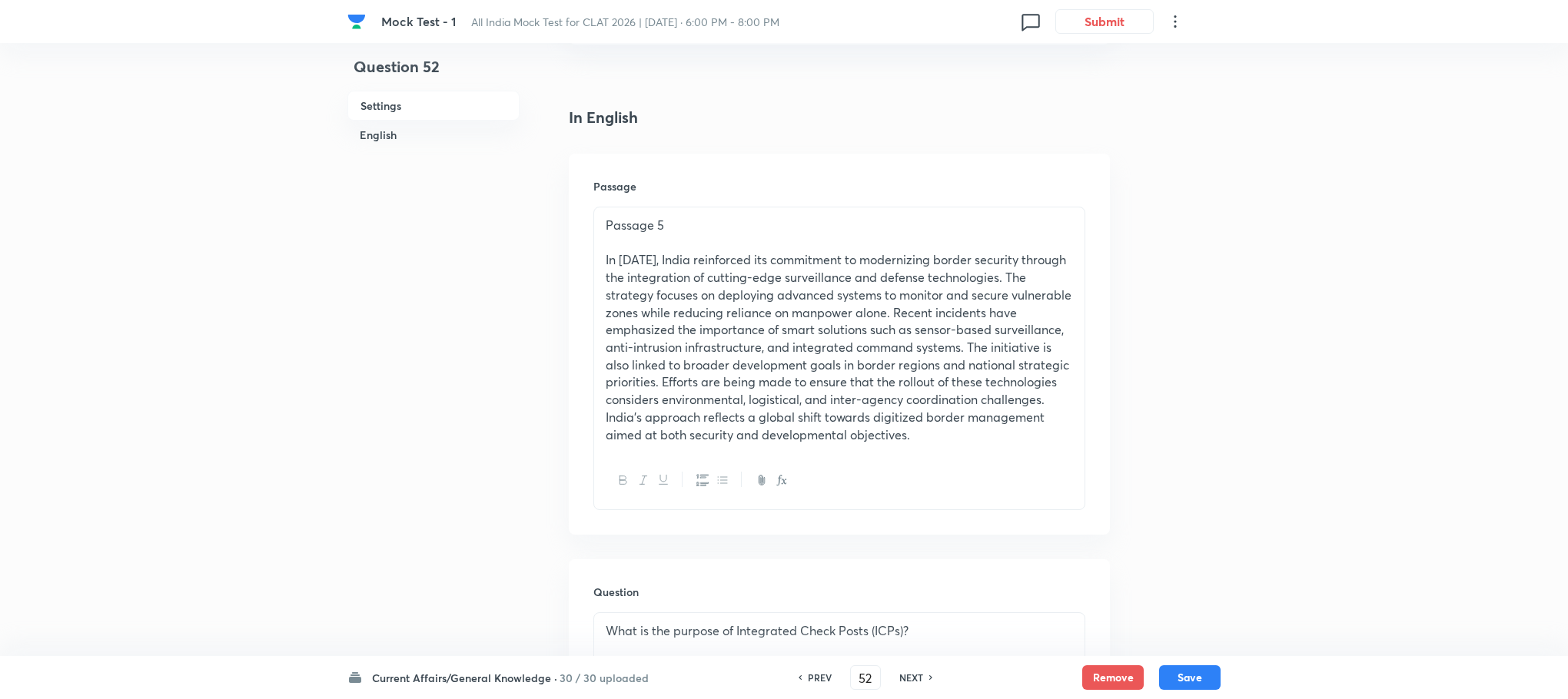
click at [924, 674] on div "NEXT" at bounding box center [913, 677] width 41 height 14
type input "53"
checkbox input "false"
checkbox input "true"
click at [913, 676] on h6 "NEXT" at bounding box center [910, 677] width 24 height 14
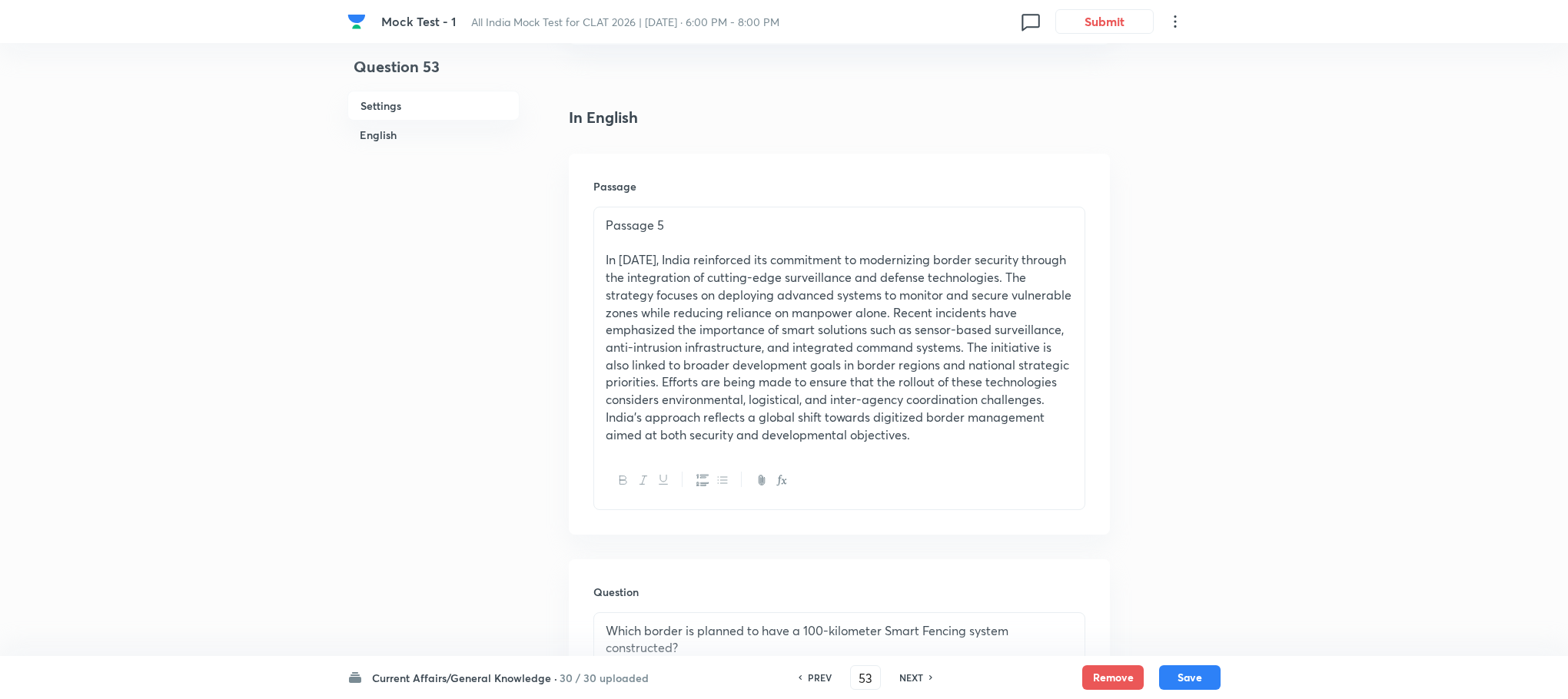
type input "54"
checkbox input "true"
click at [913, 676] on h6 "NEXT" at bounding box center [910, 677] width 24 height 14
type input "55"
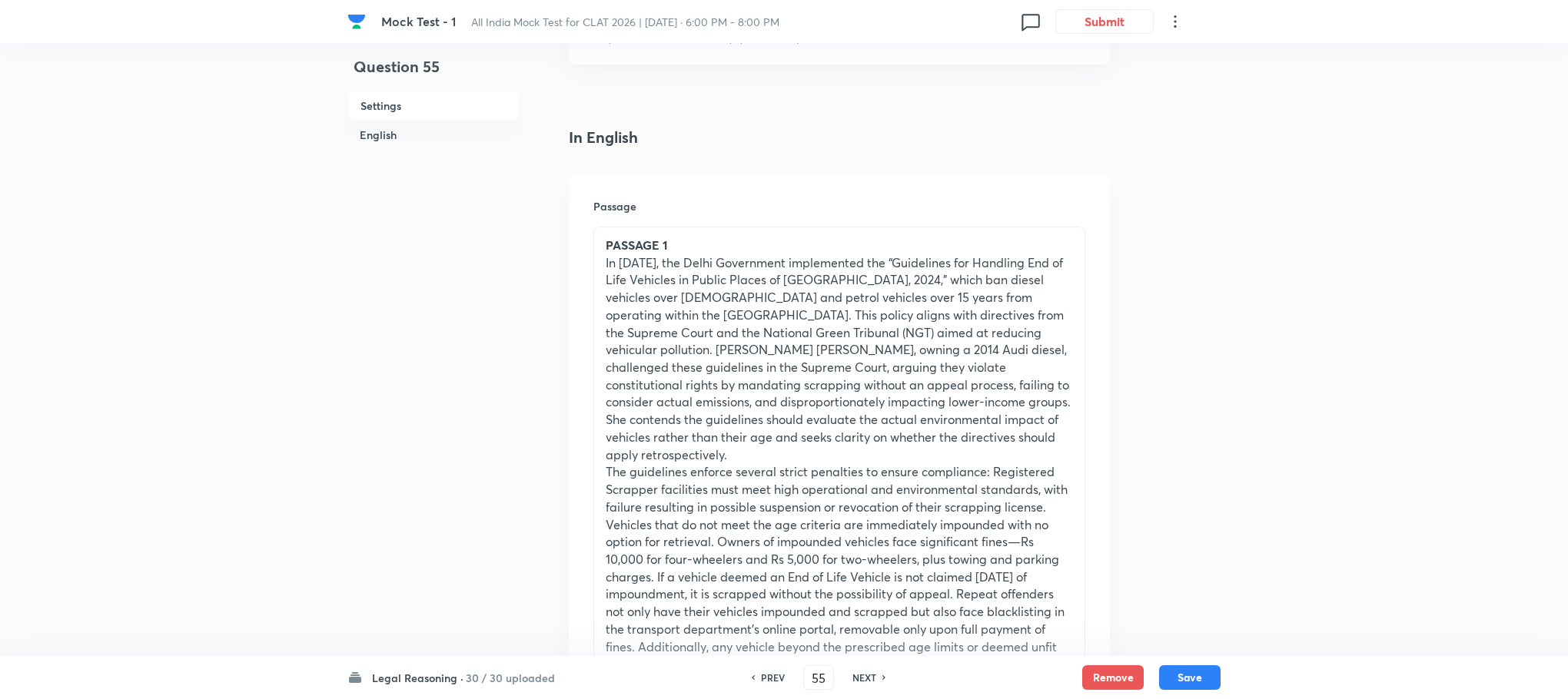
checkbox input "true"
click at [755, 398] on p "In [DATE], the Delhi Government implemented the “Guidelines for Handling End of…" at bounding box center [840, 359] width 467 height 210
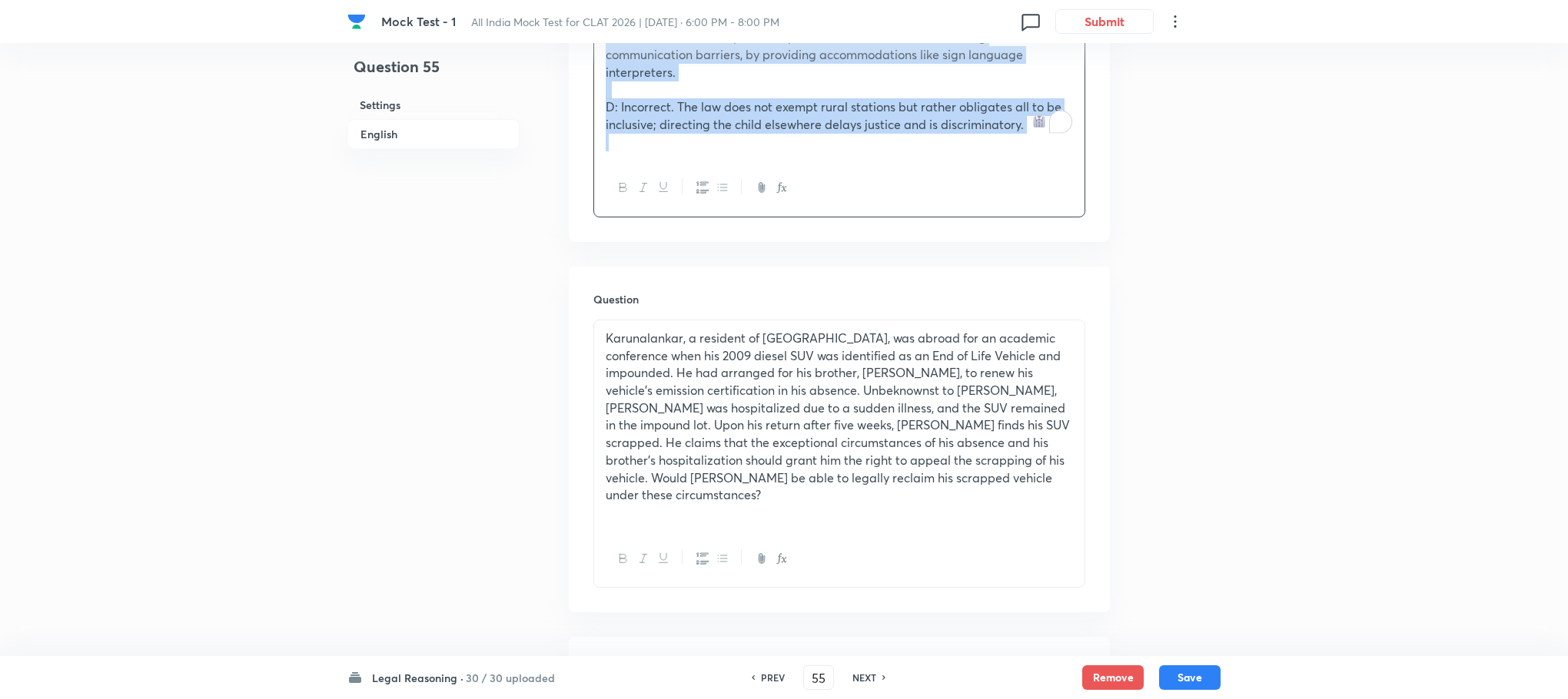
scroll to position [1998, 0]
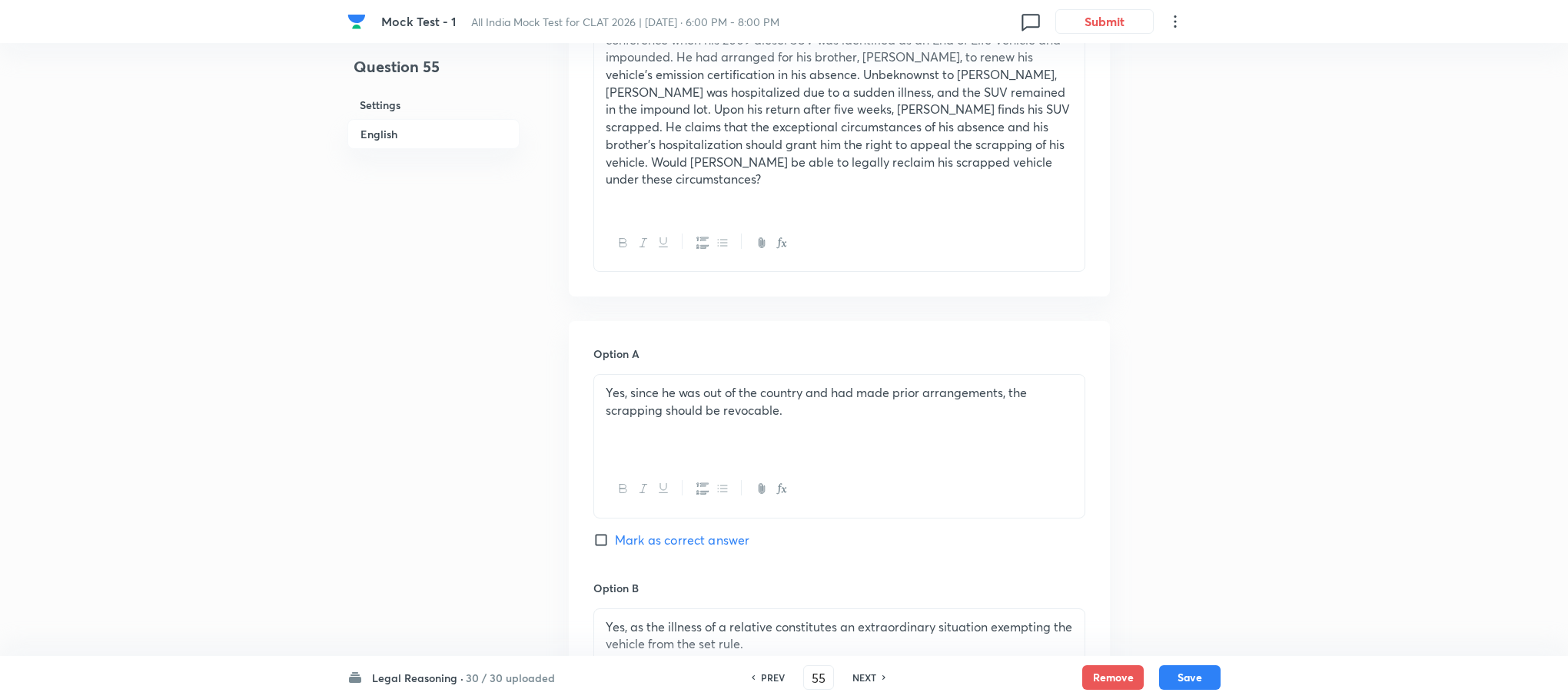
drag, startPoint x: 606, startPoint y: 502, endPoint x: 1179, endPoint y: 744, distance: 622.0
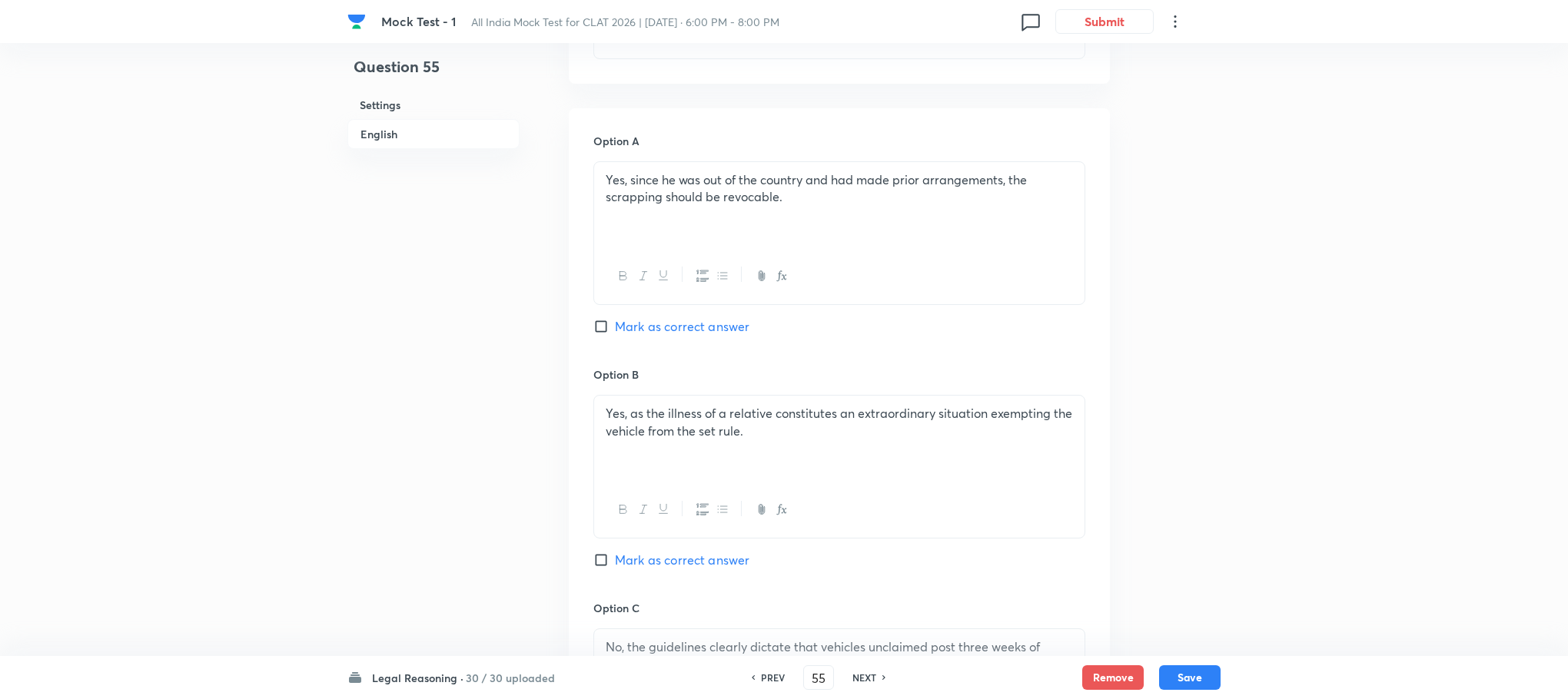
scroll to position [2640, 0]
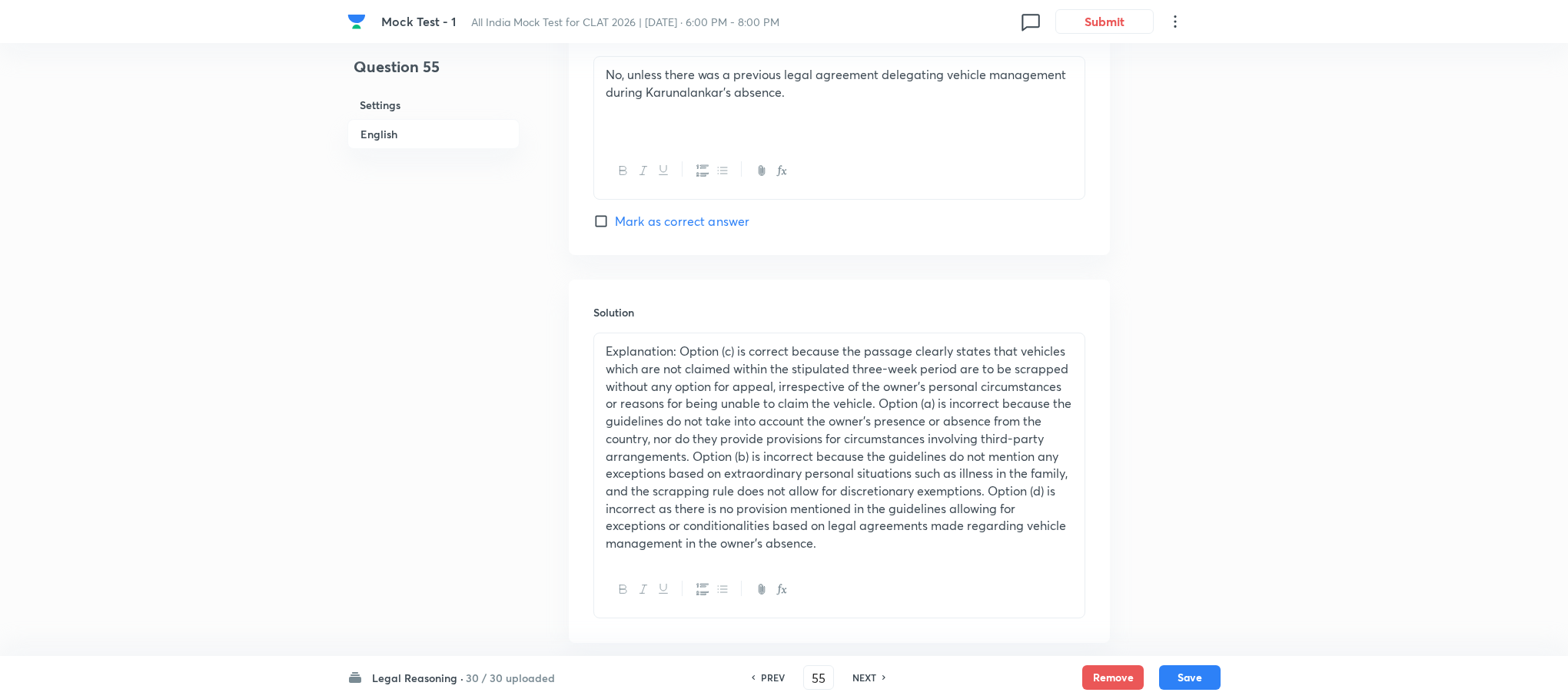
click at [687, 455] on p "Explanation: Option (c) is correct because the passage clearly states that vehi…" at bounding box center [840, 447] width 467 height 210
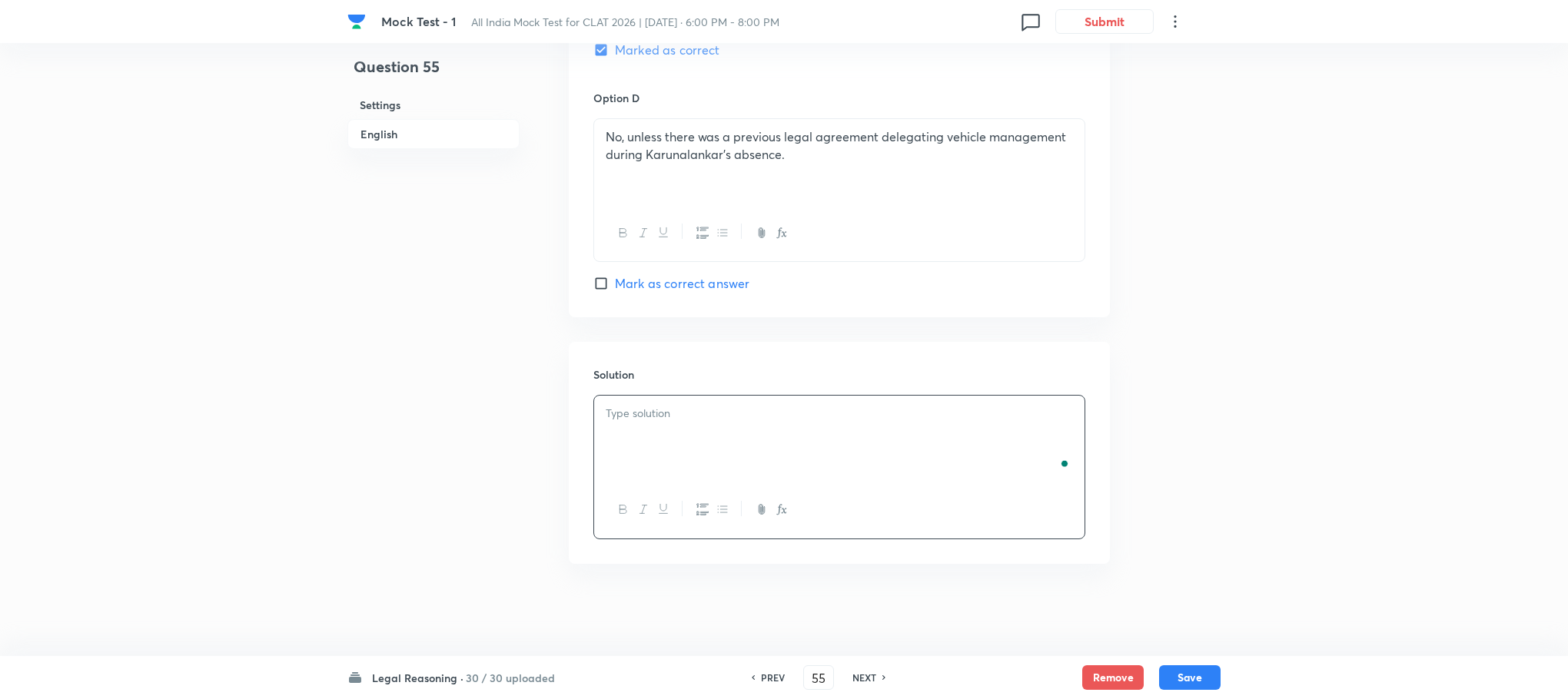
scroll to position [2546, 0]
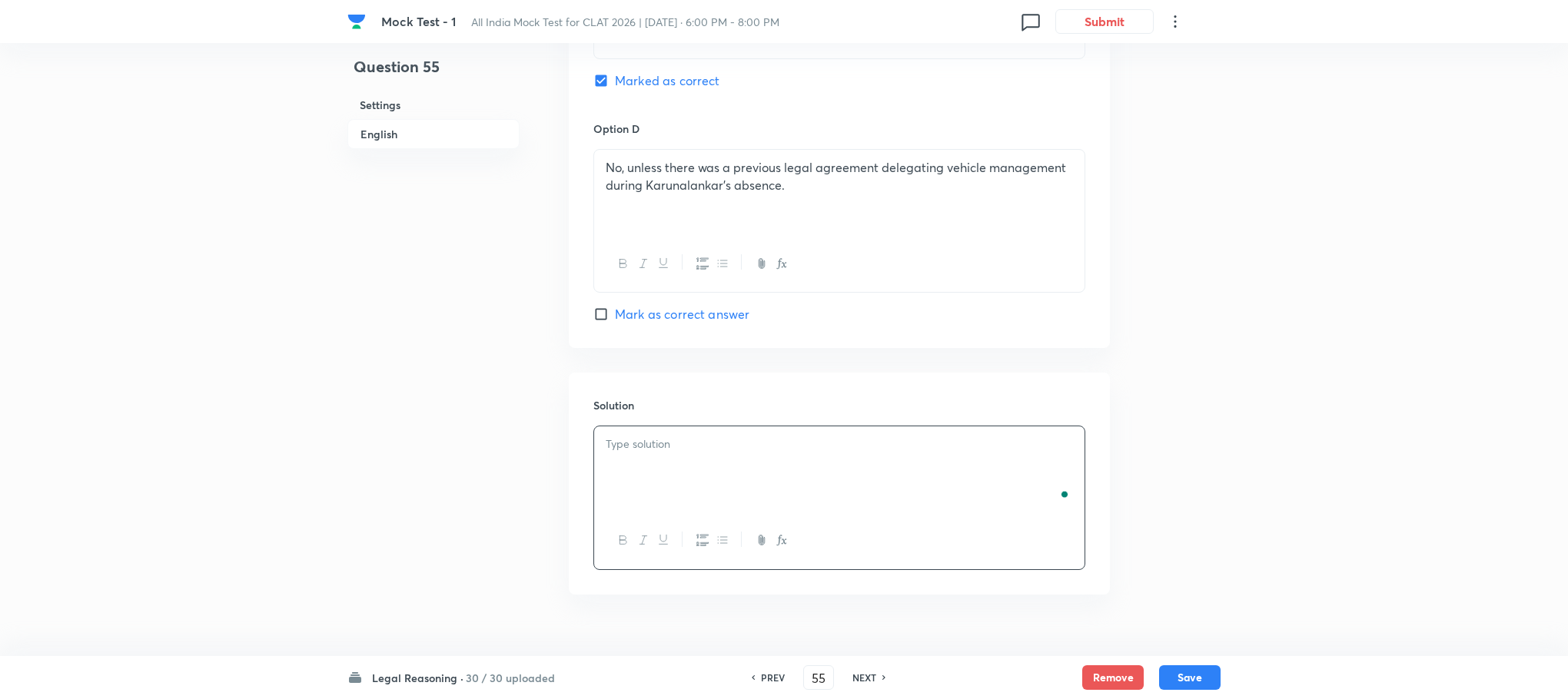
click at [676, 441] on div "To enrich screen reader interactions, please activate Accessibility in Grammarl…" at bounding box center [839, 469] width 490 height 86
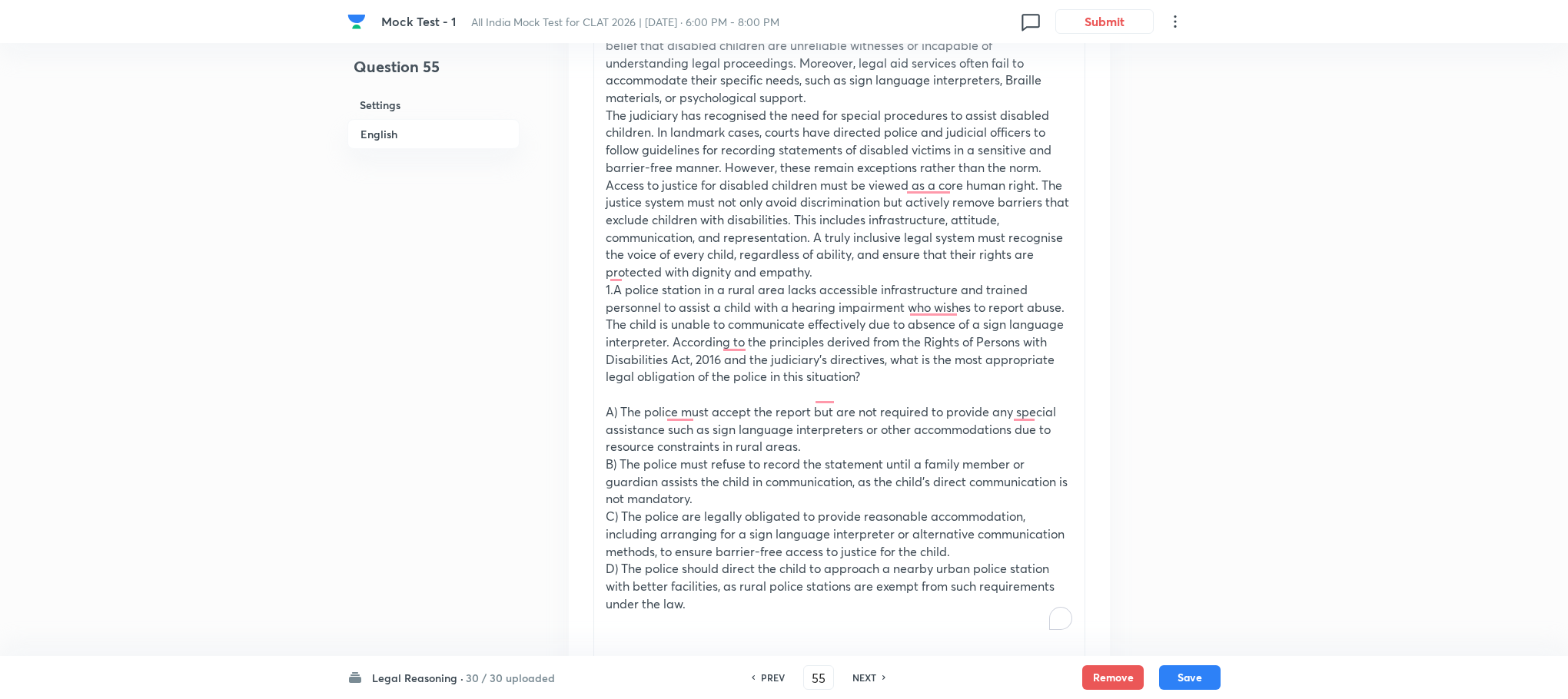
scroll to position [796, 0]
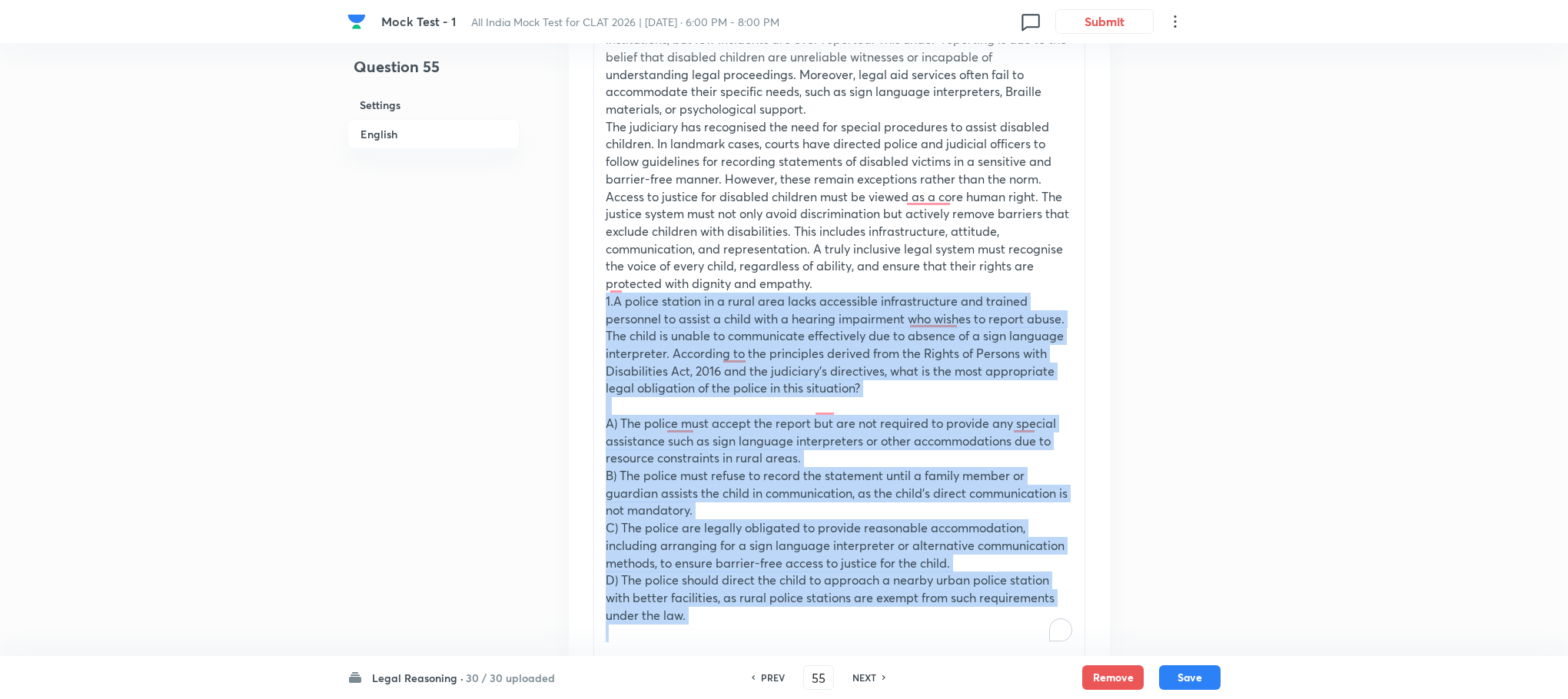
drag, startPoint x: 602, startPoint y: 288, endPoint x: 796, endPoint y: 610, distance: 375.9
click at [796, 610] on div "Passage 1 Children with disabilities in [GEOGRAPHIC_DATA] face multiple layers …" at bounding box center [839, 223] width 490 height 891
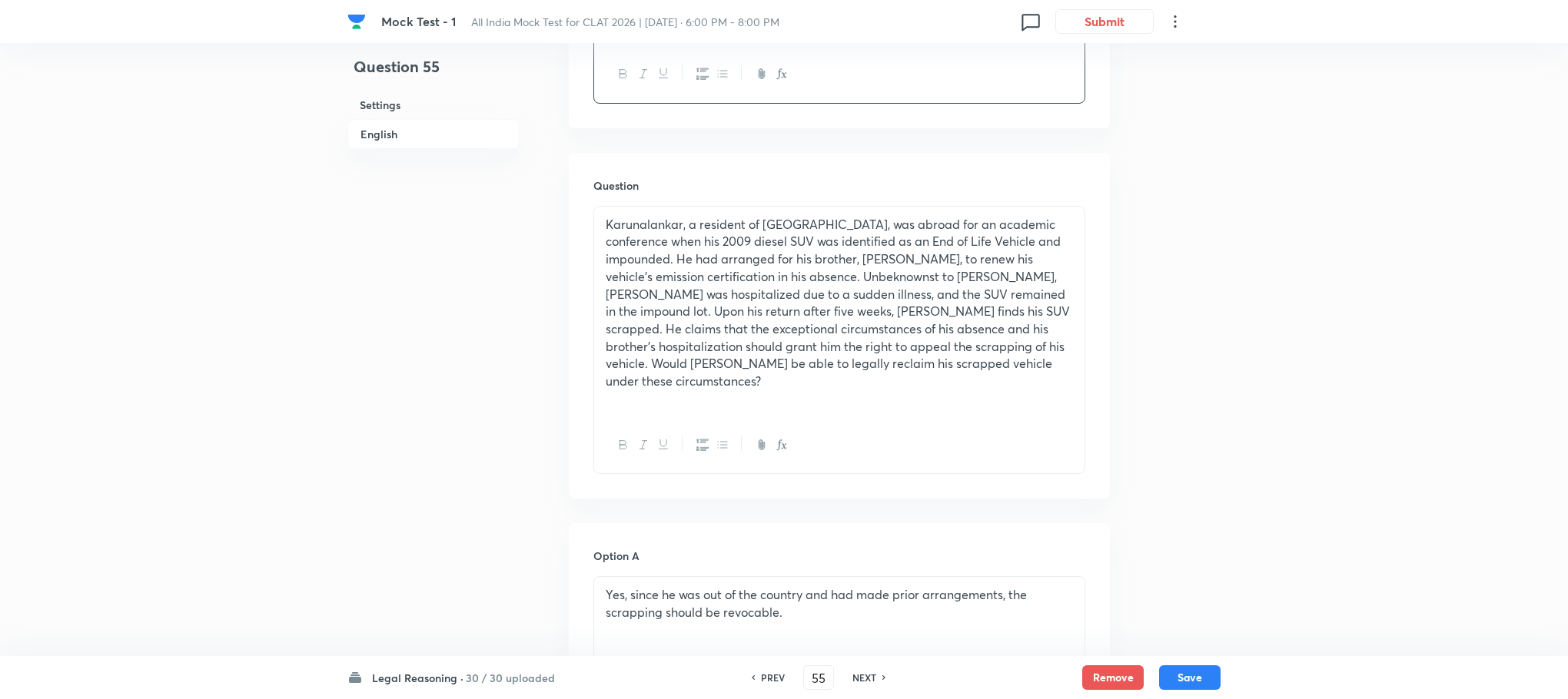
scroll to position [1142, 0]
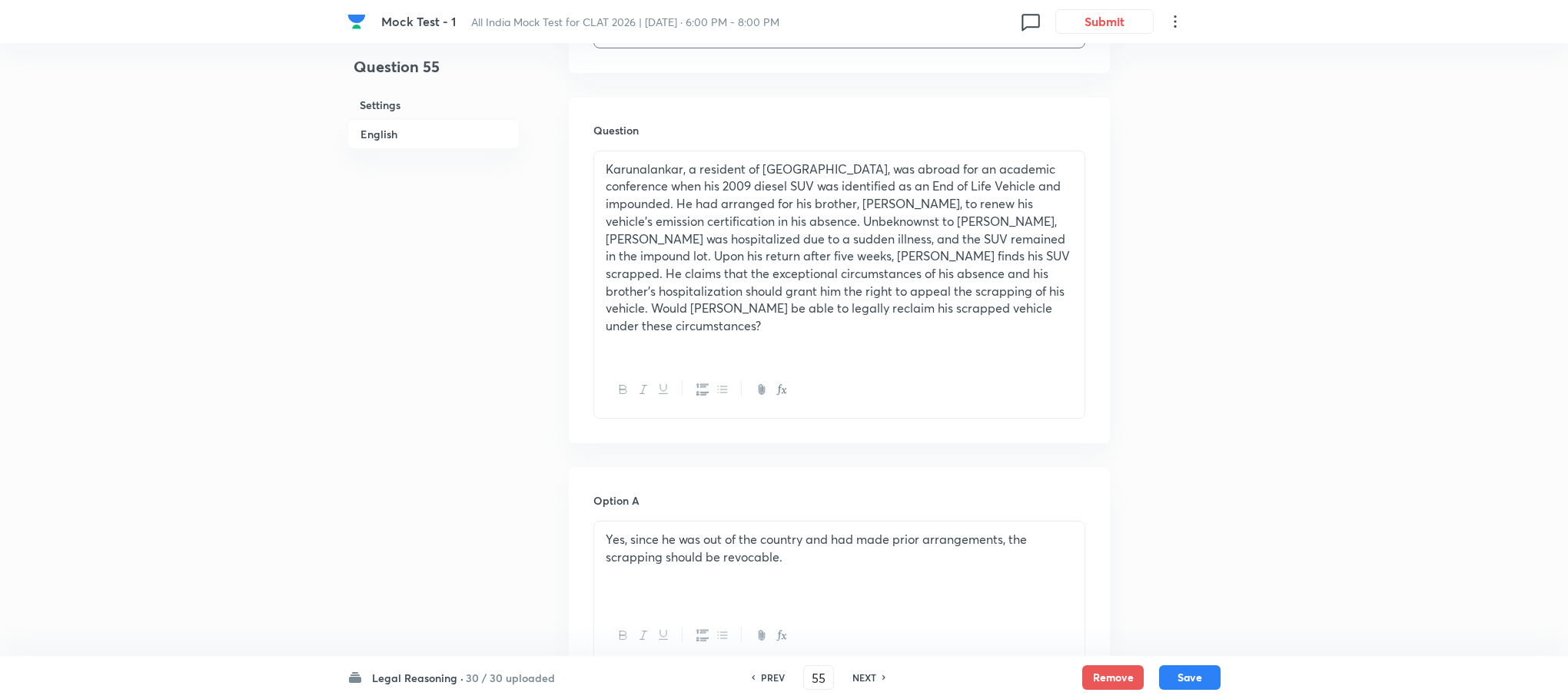
click at [648, 284] on p "Karunalankar, a resident of [GEOGRAPHIC_DATA], was abroad for an academic confe…" at bounding box center [840, 247] width 467 height 174
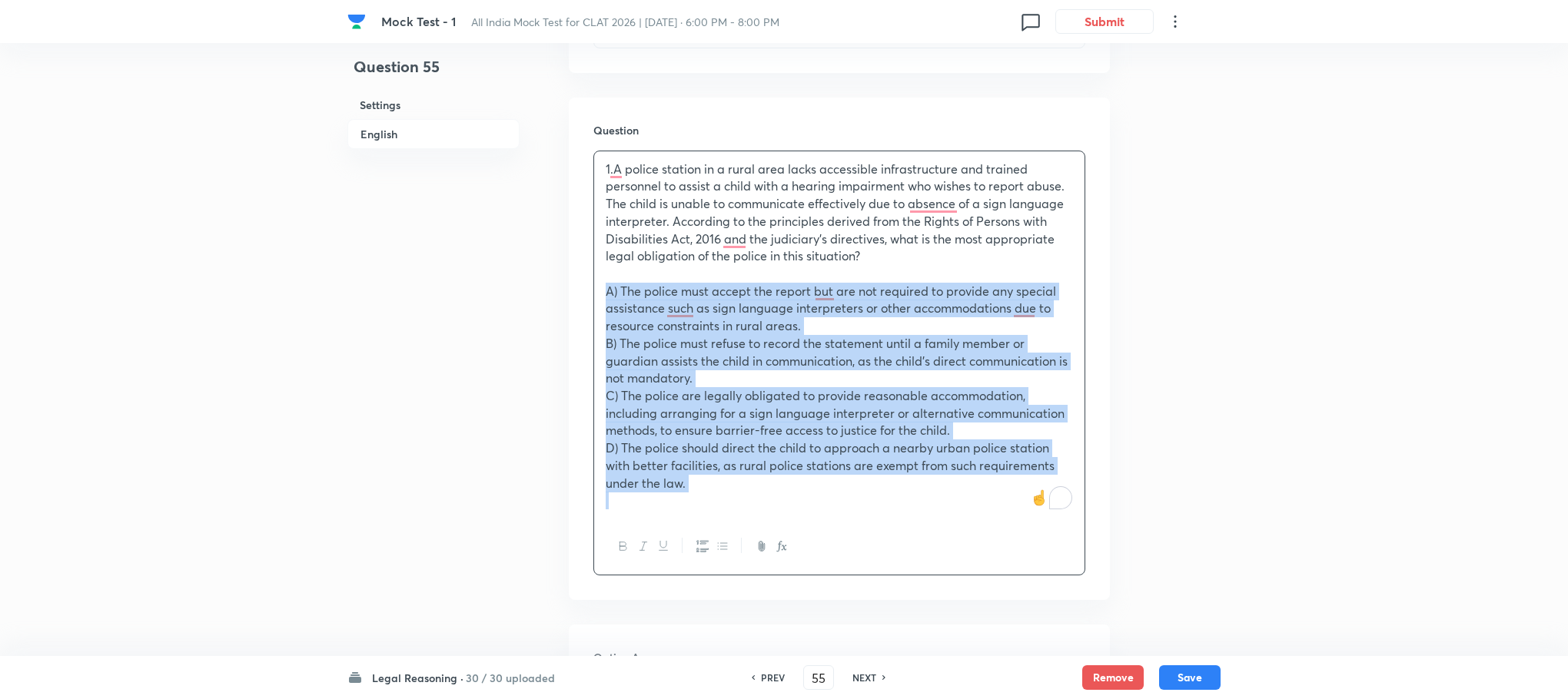
drag, startPoint x: 602, startPoint y: 280, endPoint x: 757, endPoint y: 542, distance: 304.4
click at [757, 542] on div "1.A police station in a rural area lacks accessible infrastructure and trained …" at bounding box center [840, 364] width 492 height 426
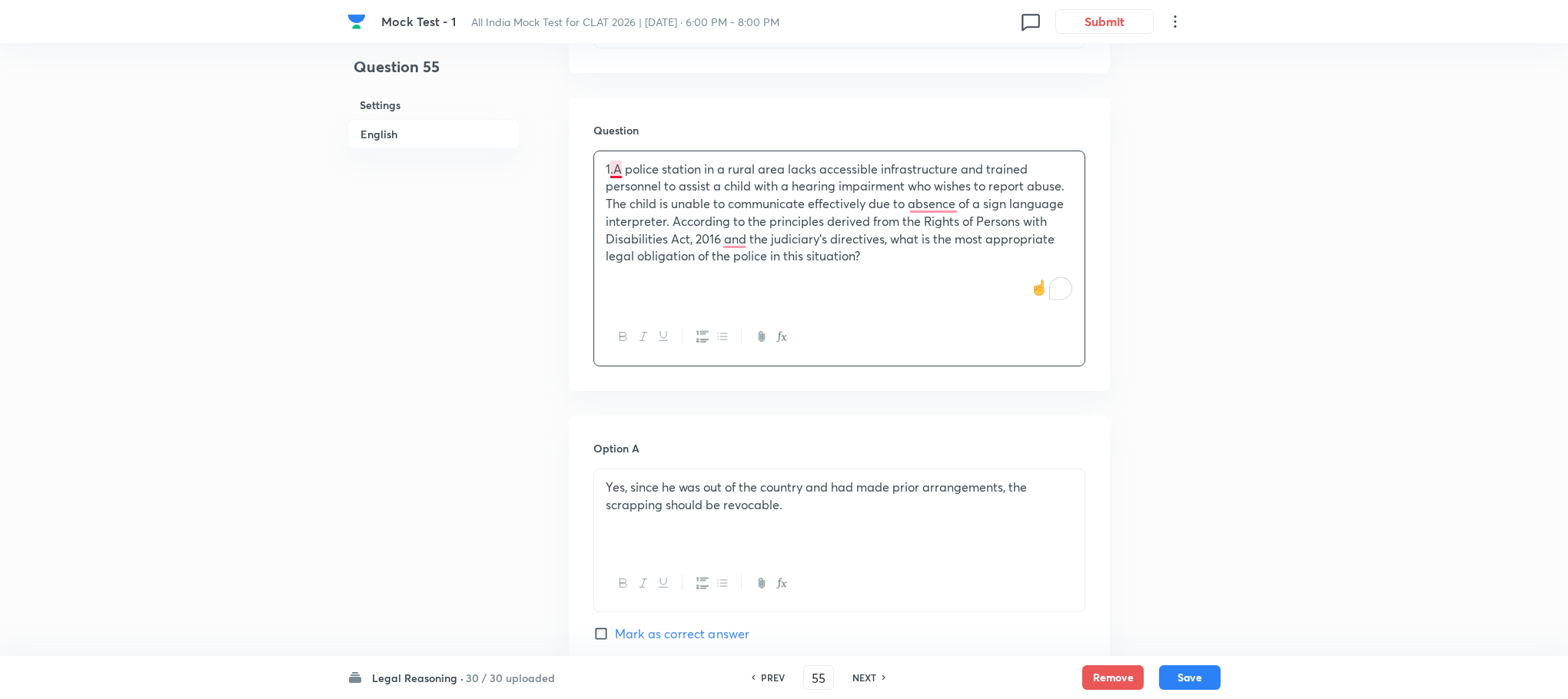
click at [615, 160] on p "1.A police station in a rural area lacks accessible infrastructure and trained …" at bounding box center [840, 212] width 467 height 105
click at [713, 496] on p "Yes, since he was out of the country and had made prior arrangements, the scrap…" at bounding box center [840, 496] width 467 height 35
paste div "To enrich screen reader interactions, please activate Accessibility in Grammarl…"
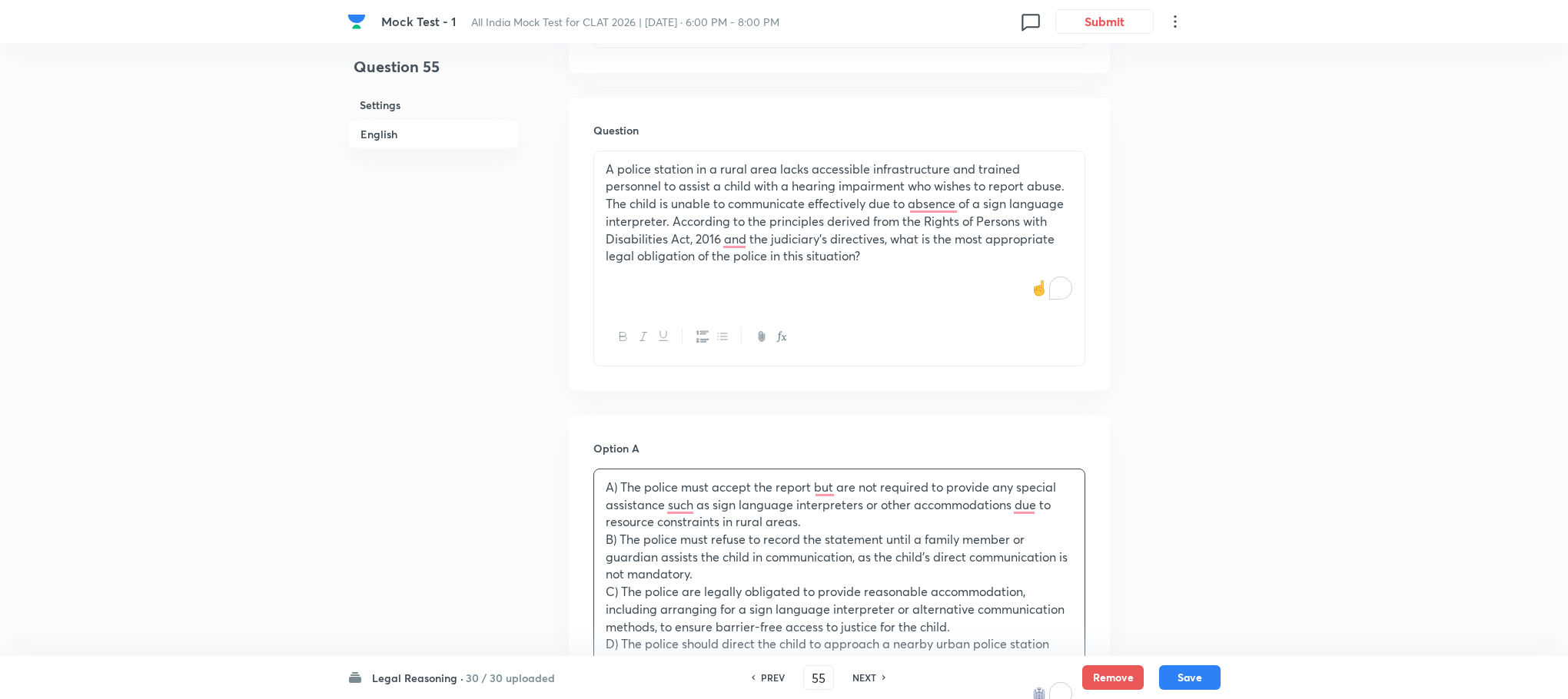
click at [618, 479] on p "A) The police must accept the report but are not required to provide any specia…" at bounding box center [840, 504] width 467 height 52
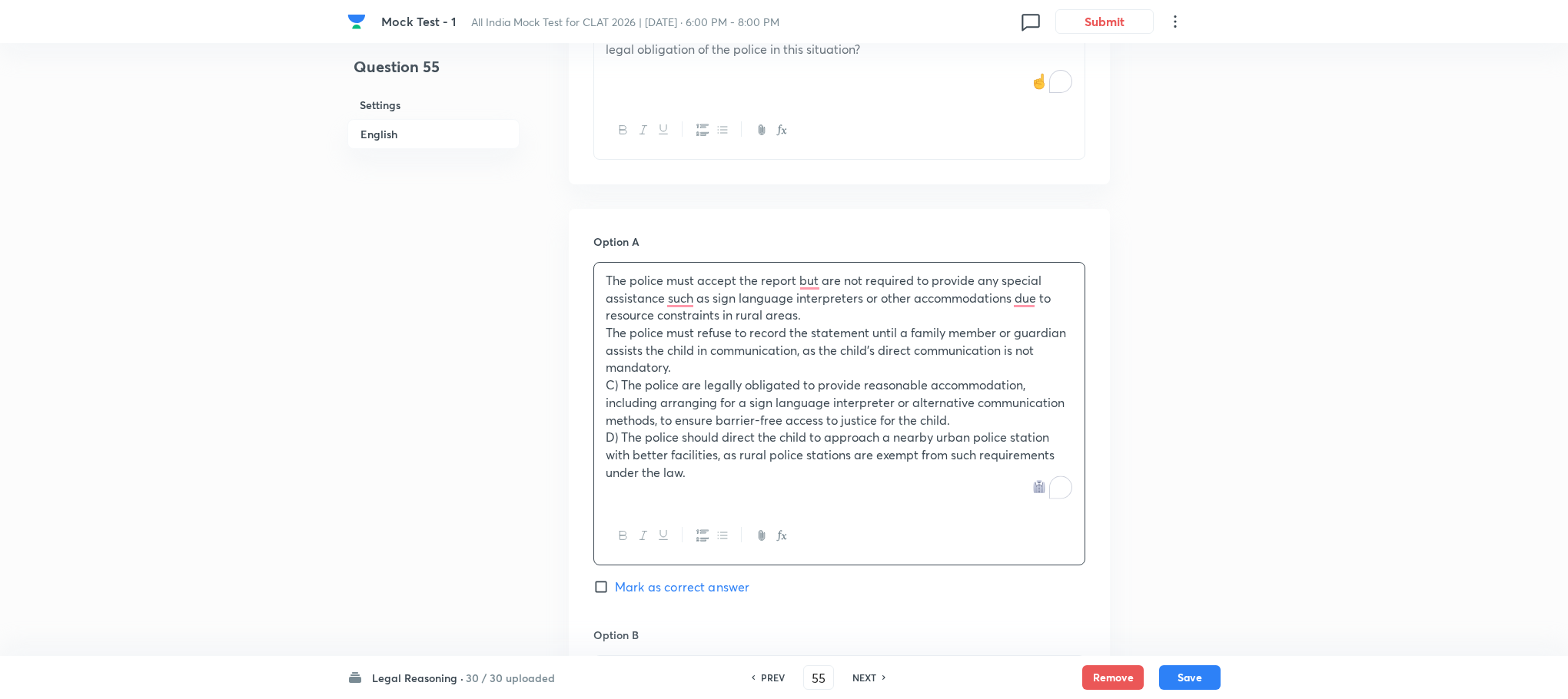
scroll to position [1372, 0]
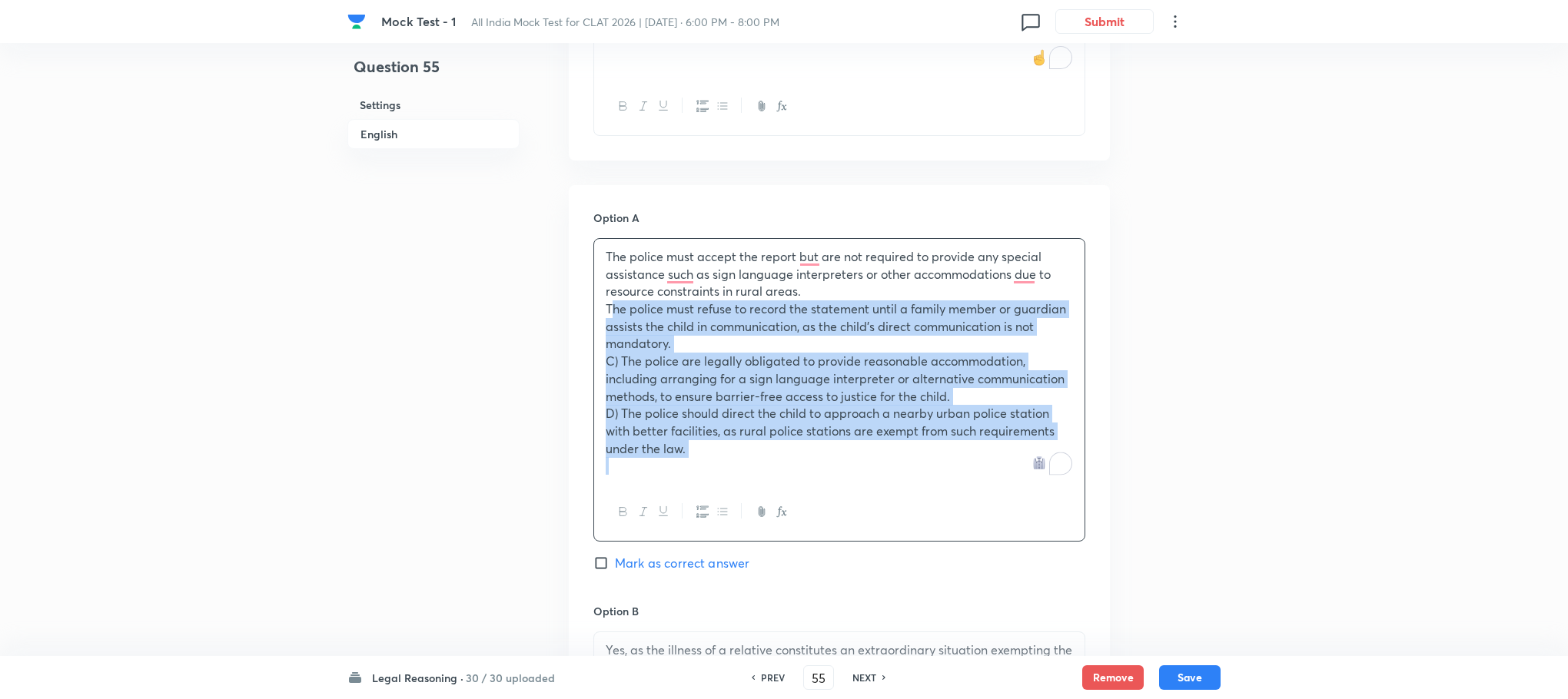
drag, startPoint x: 600, startPoint y: 298, endPoint x: 729, endPoint y: 465, distance: 211.0
click at [729, 465] on div "The police must accept the report but are not required to provide any special a…" at bounding box center [839, 362] width 490 height 245
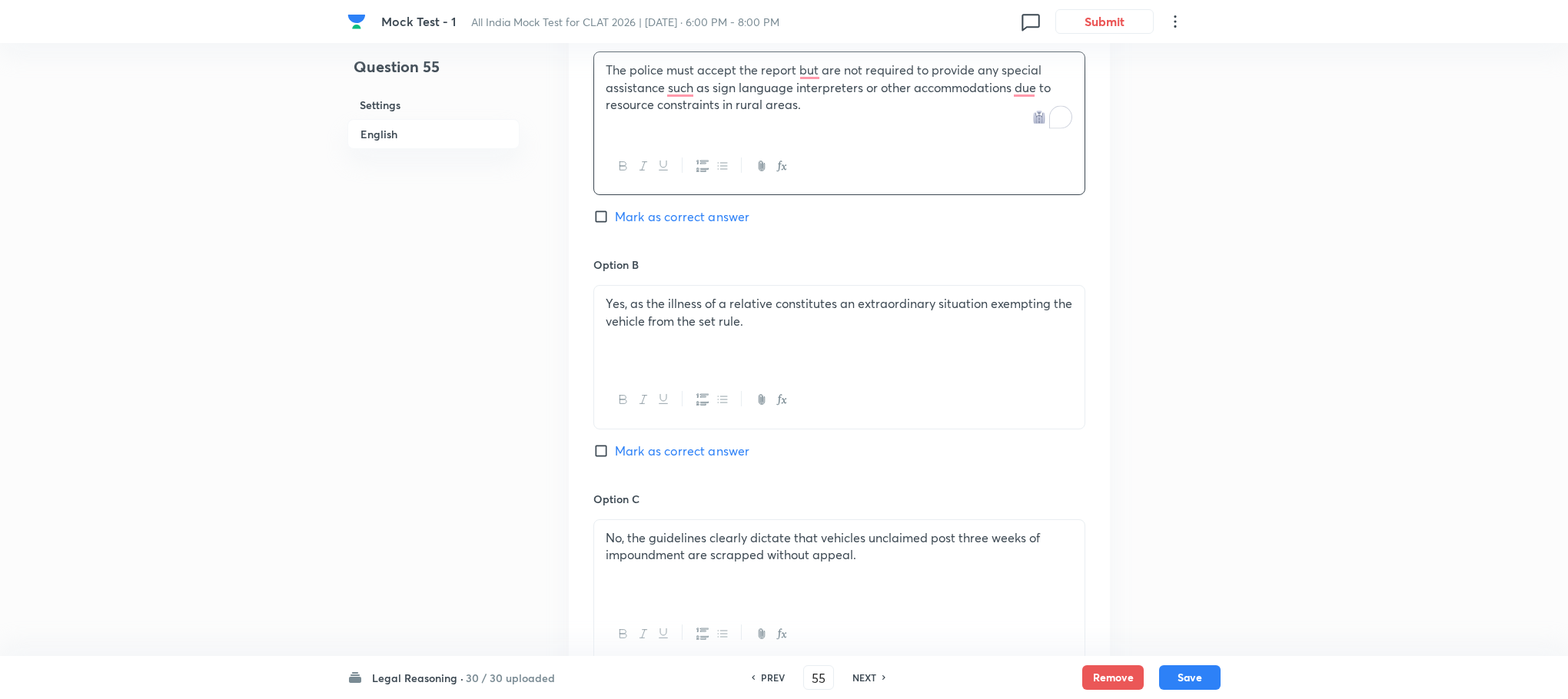
scroll to position [1602, 0]
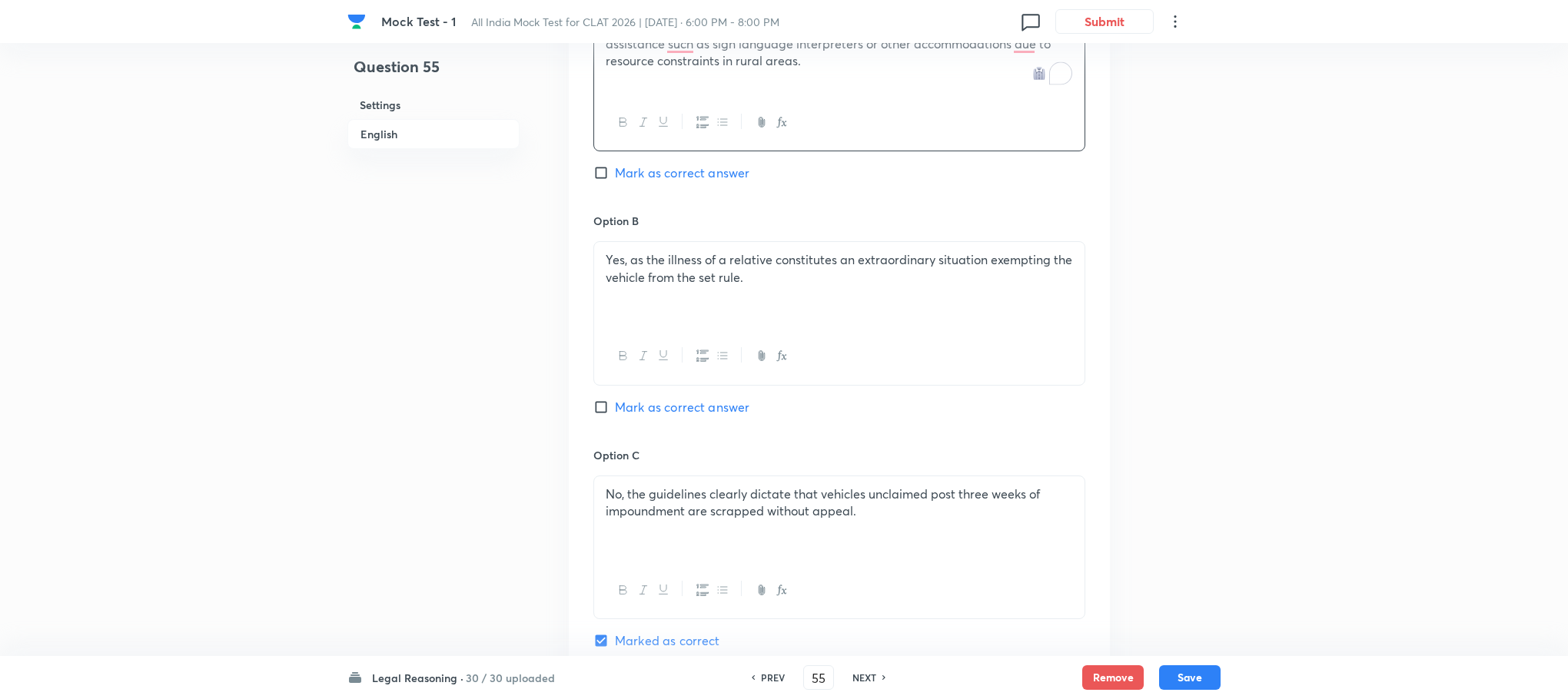
click at [651, 305] on div "Yes, as the illness of a relative constitutes an extraordinary situation exempt…" at bounding box center [839, 284] width 490 height 86
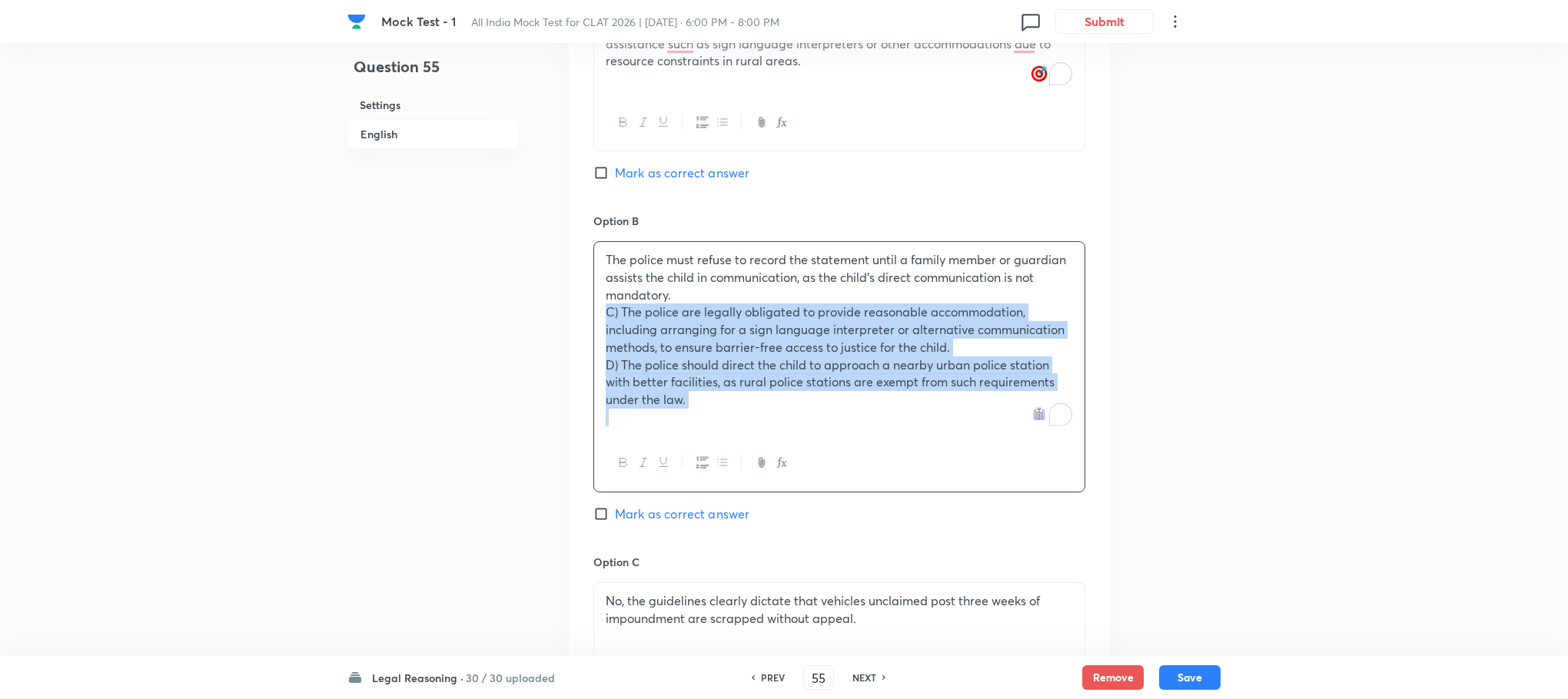
drag, startPoint x: 604, startPoint y: 302, endPoint x: 694, endPoint y: 406, distance: 137.5
click at [694, 406] on div "The police must refuse to record the statement until a family member or guardia…" at bounding box center [839, 338] width 490 height 193
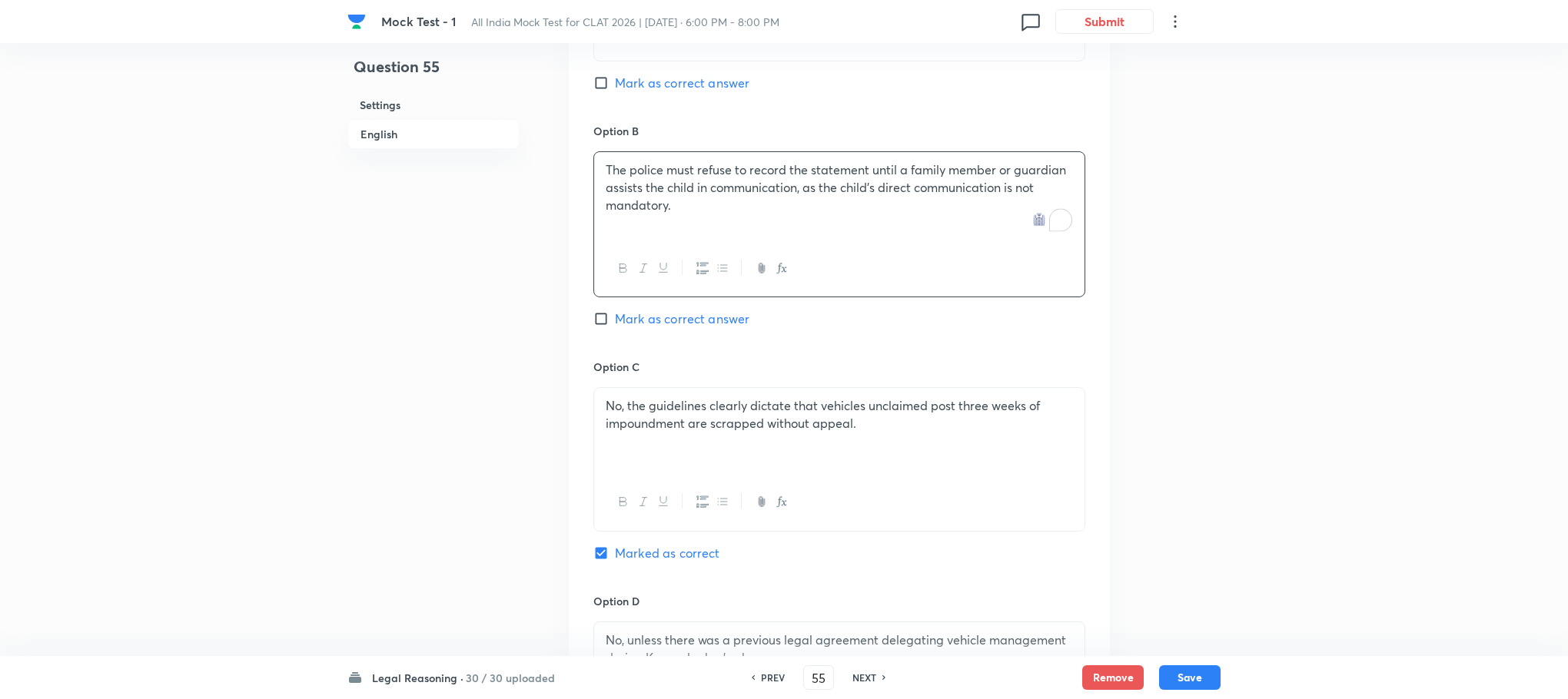
scroll to position [1717, 0]
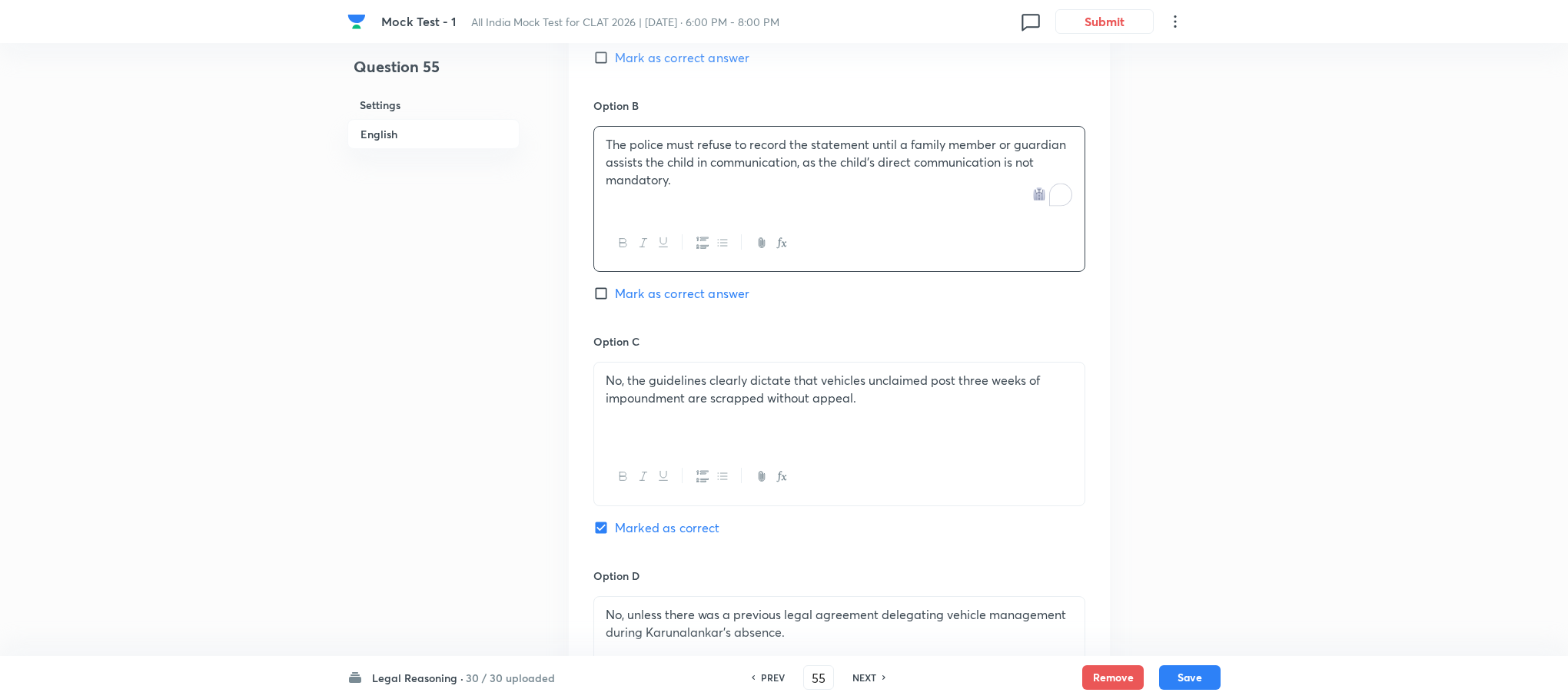
click at [662, 372] on p "No, the guidelines clearly dictate that vehicles unclaimed post three weeks of …" at bounding box center [840, 389] width 467 height 35
paste div "To enrich screen reader interactions, please activate Accessibility in Grammarl…"
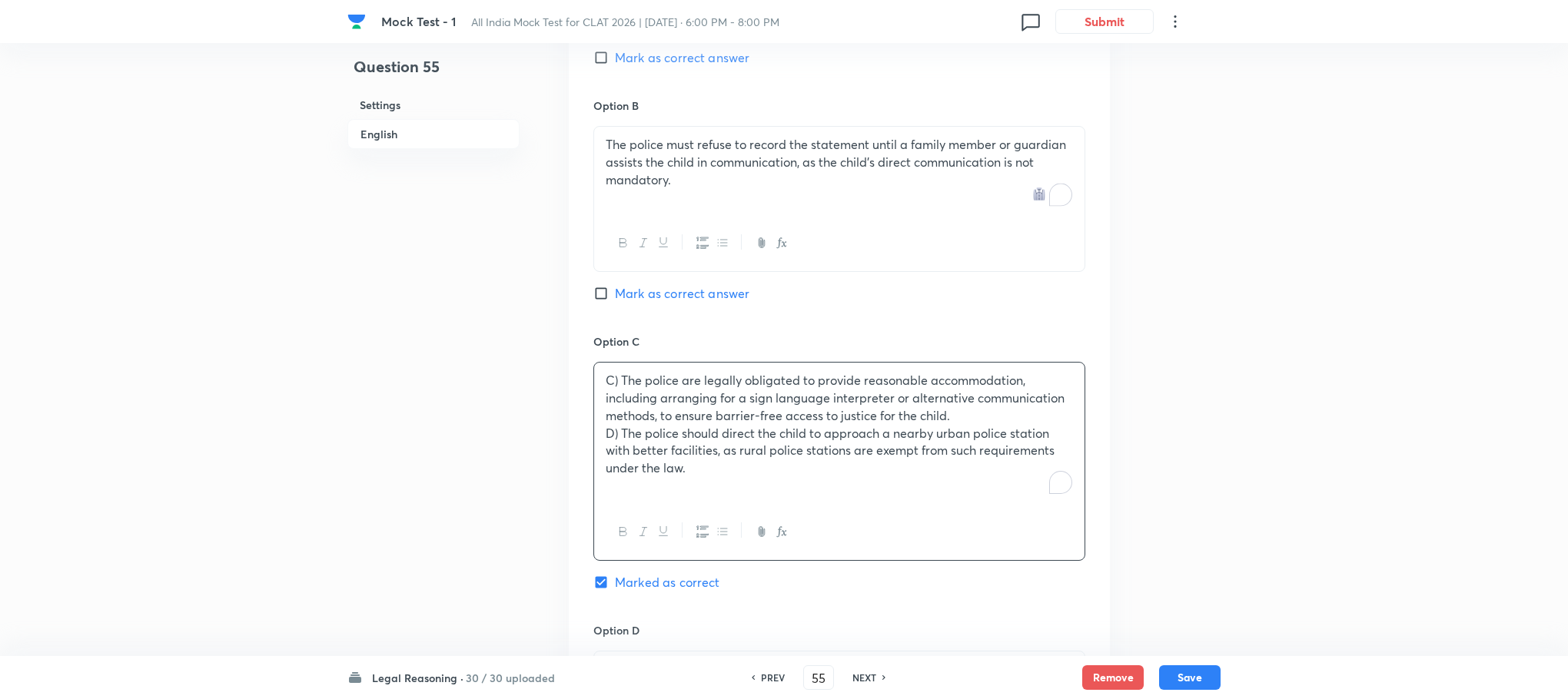
click at [625, 372] on p "C) The police are legally obligated to provide reasonable accommodation, includ…" at bounding box center [840, 398] width 467 height 52
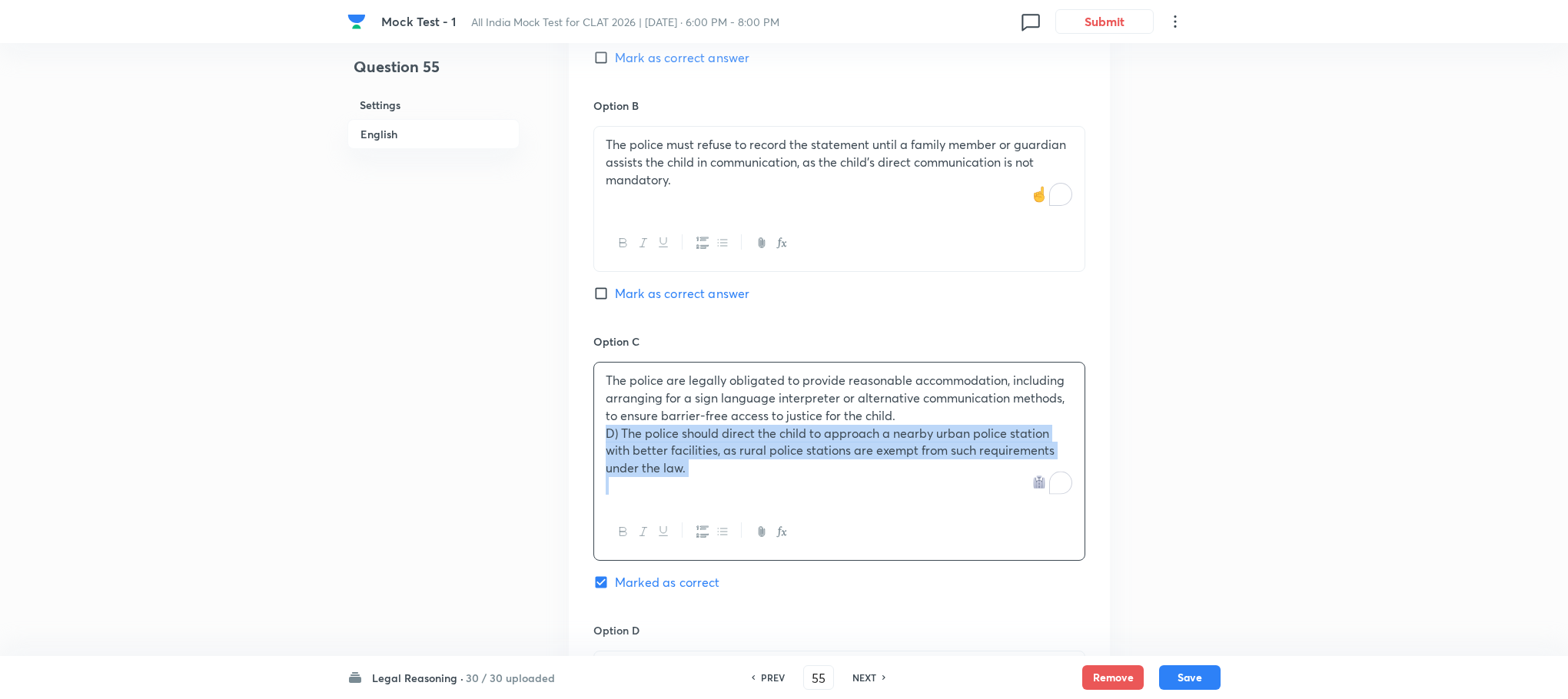
drag, startPoint x: 602, startPoint y: 414, endPoint x: 749, endPoint y: 501, distance: 170.8
click at [749, 501] on div "The police are legally obligated to provide reasonable accommodation, including…" at bounding box center [840, 461] width 492 height 198
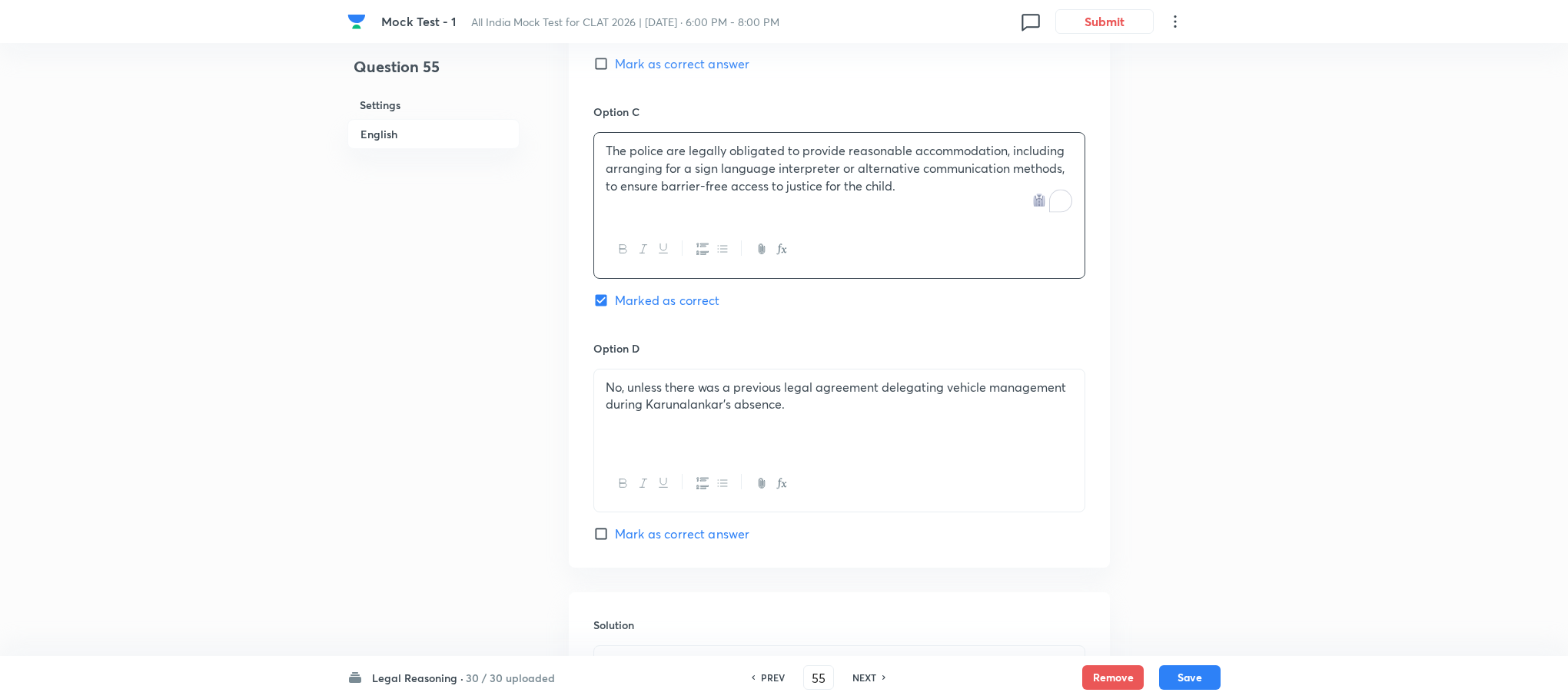
scroll to position [1948, 0]
click at [662, 420] on div "No, unless there was a previous legal agreement delegating vehicle management d…" at bounding box center [839, 411] width 490 height 86
click at [618, 378] on p "D) The police should direct the child to approach a nearby urban police station…" at bounding box center [840, 403] width 467 height 52
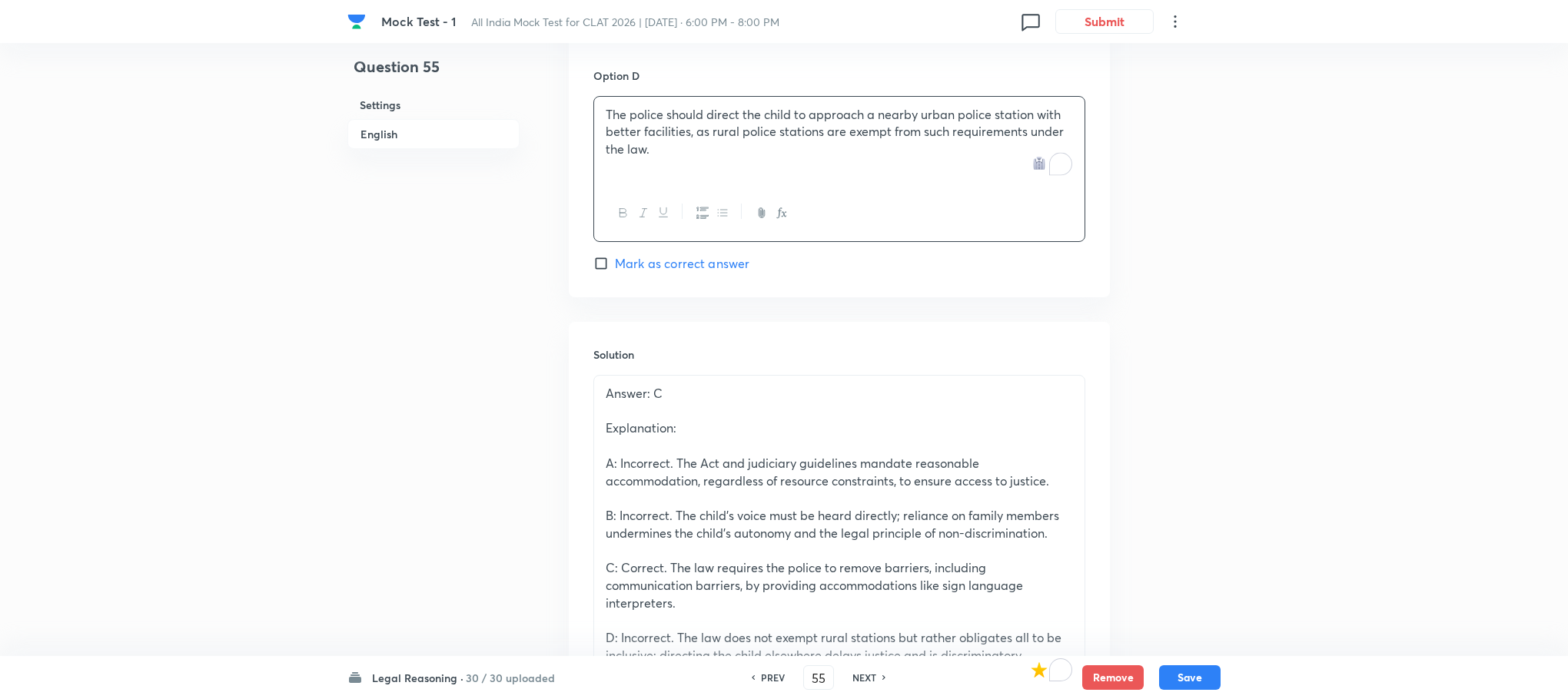
scroll to position [2415, 0]
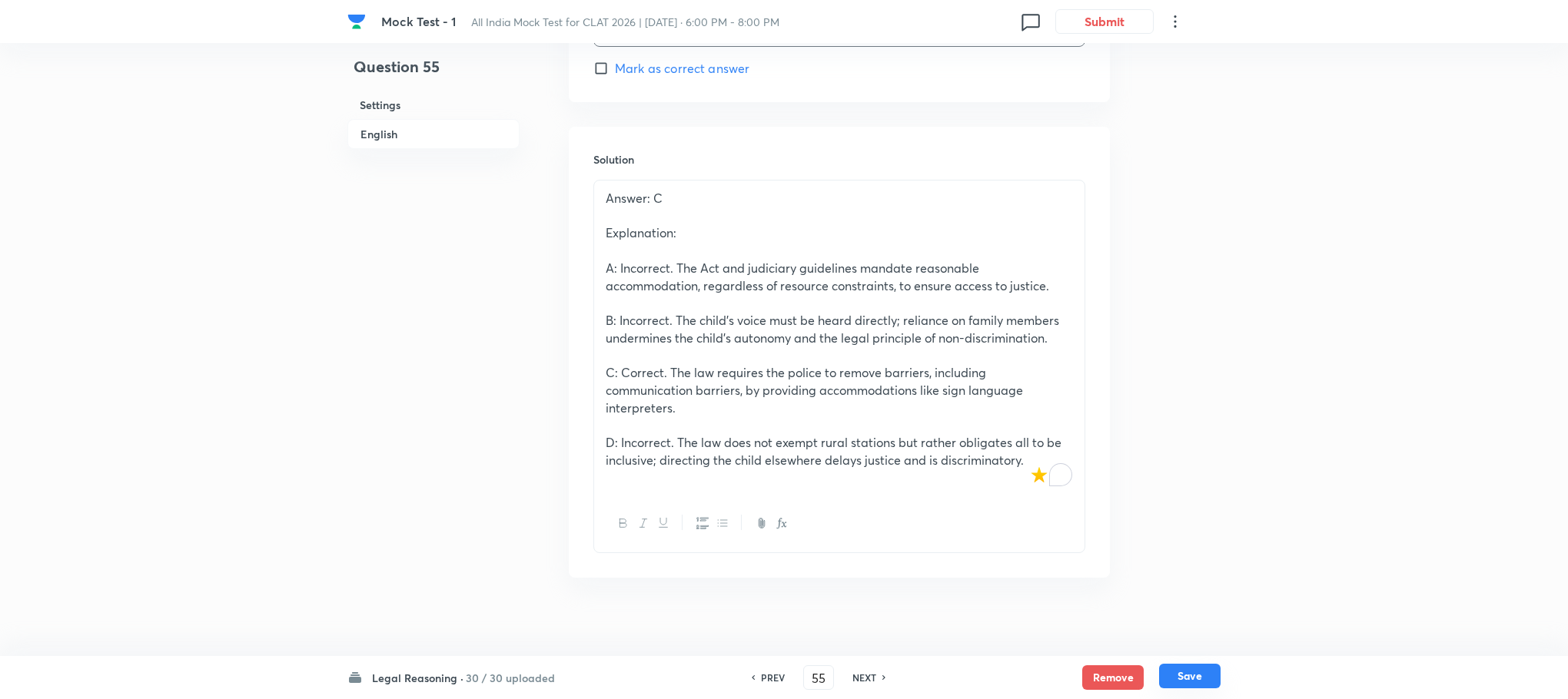
click at [1164, 671] on button "Save" at bounding box center [1189, 676] width 61 height 24
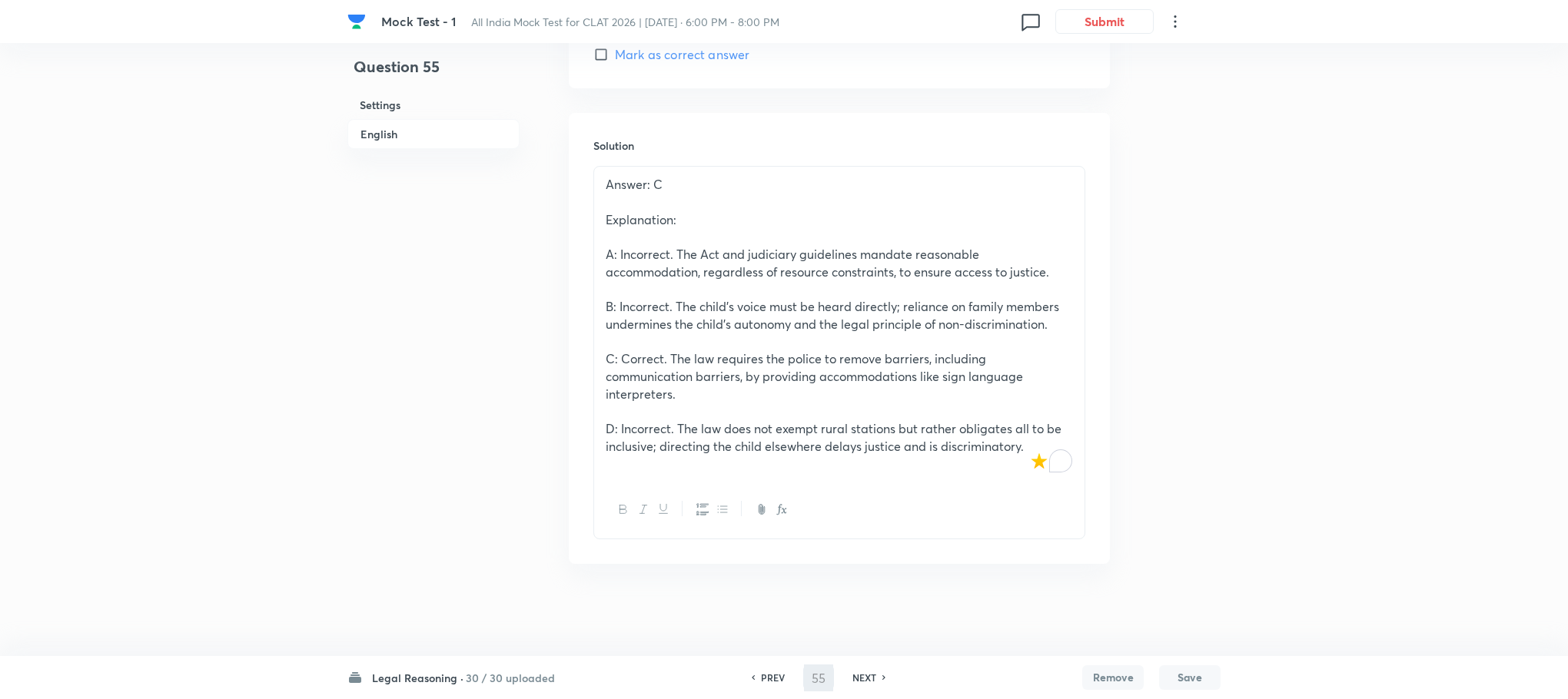
scroll to position [2358, 0]
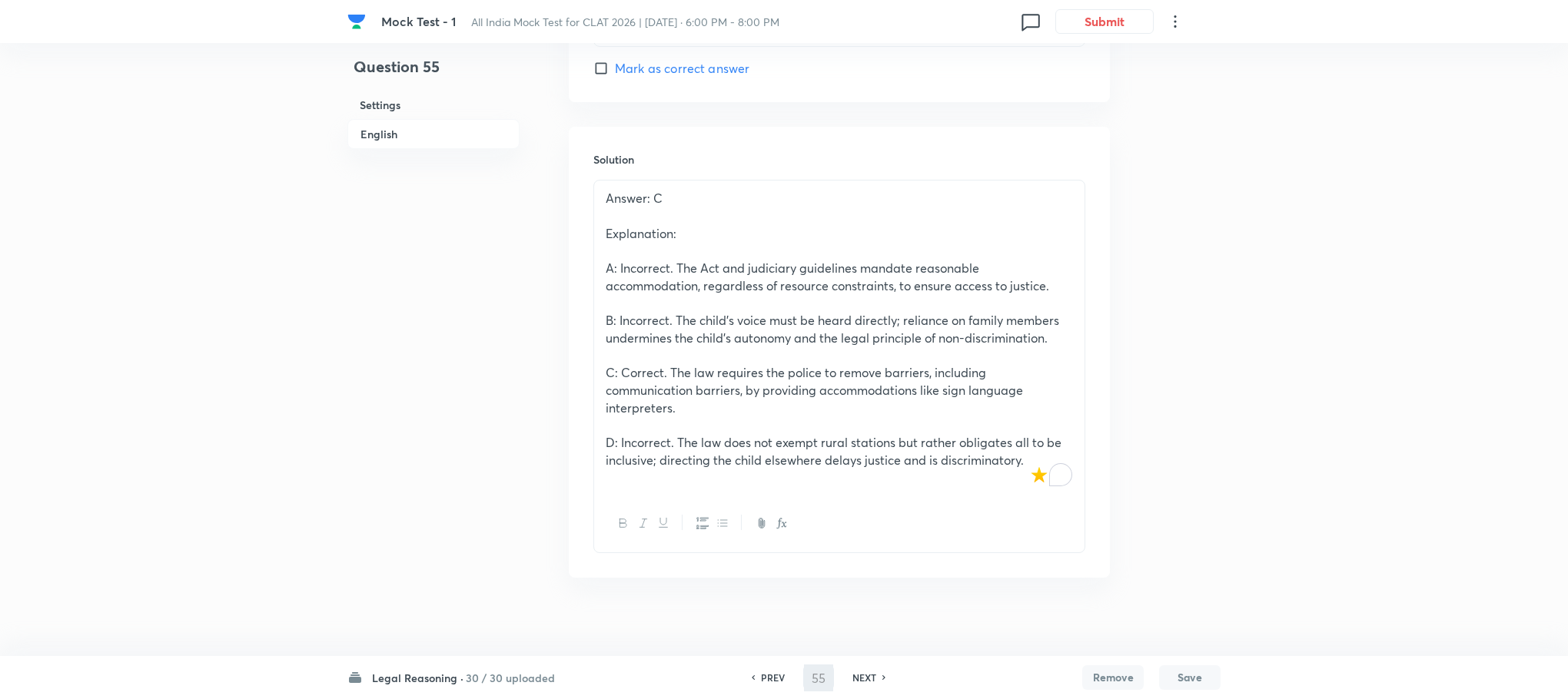
type input "56"
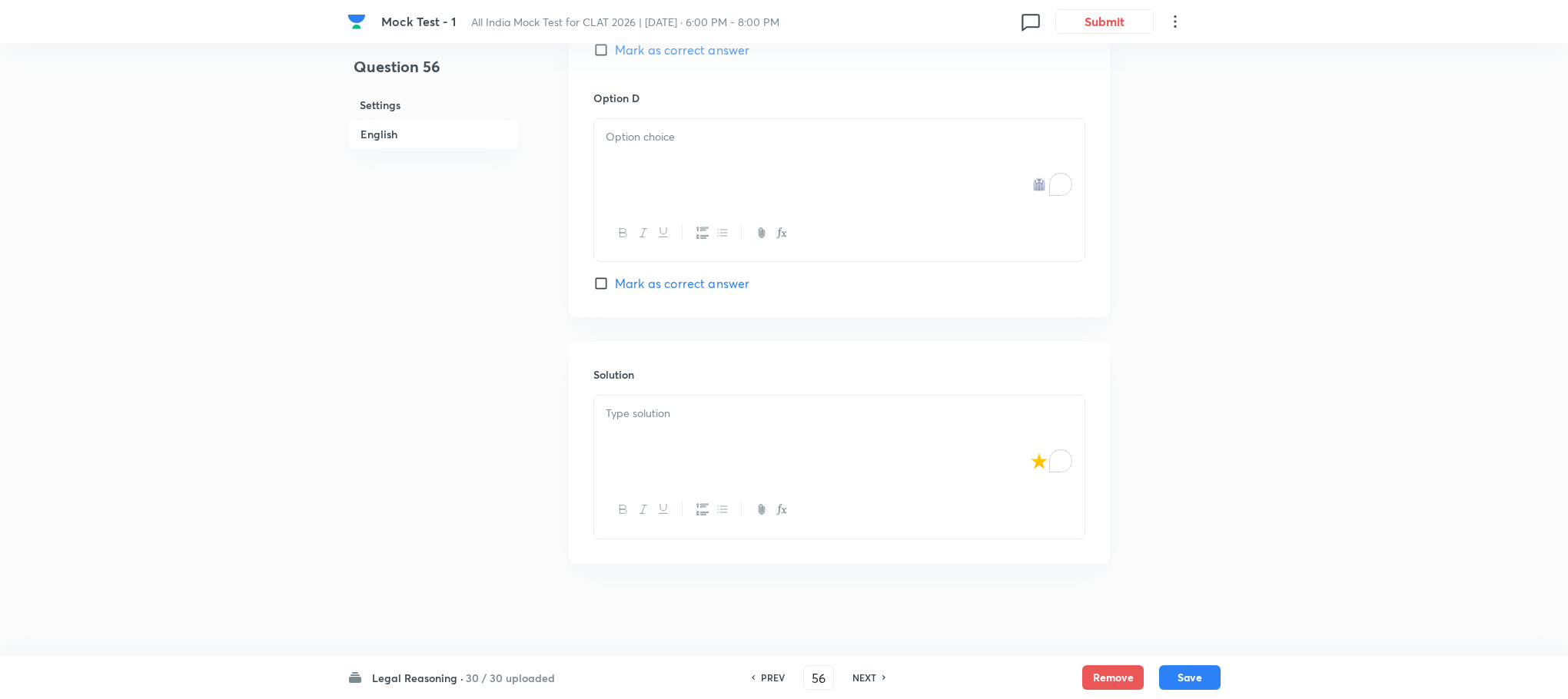
checkbox input "false"
checkbox input "true"
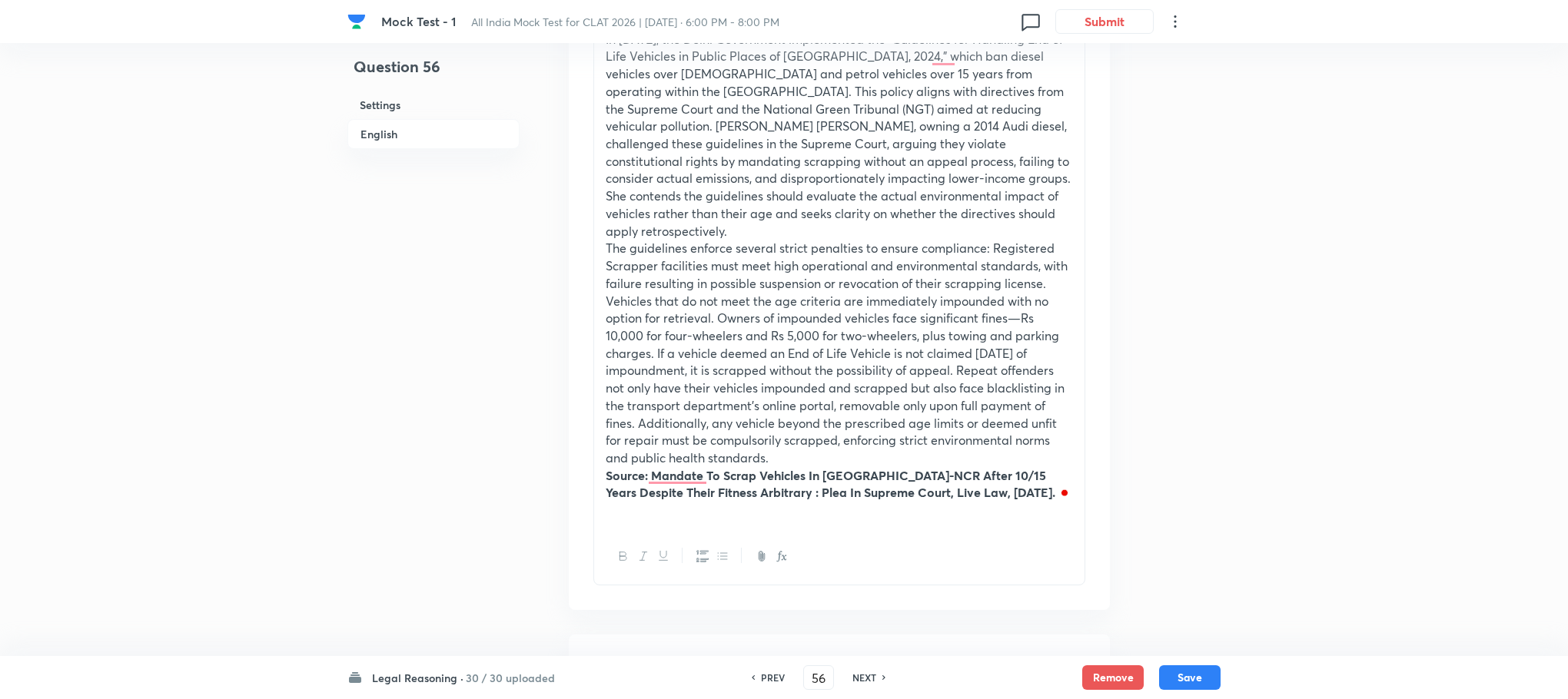
scroll to position [258, 0]
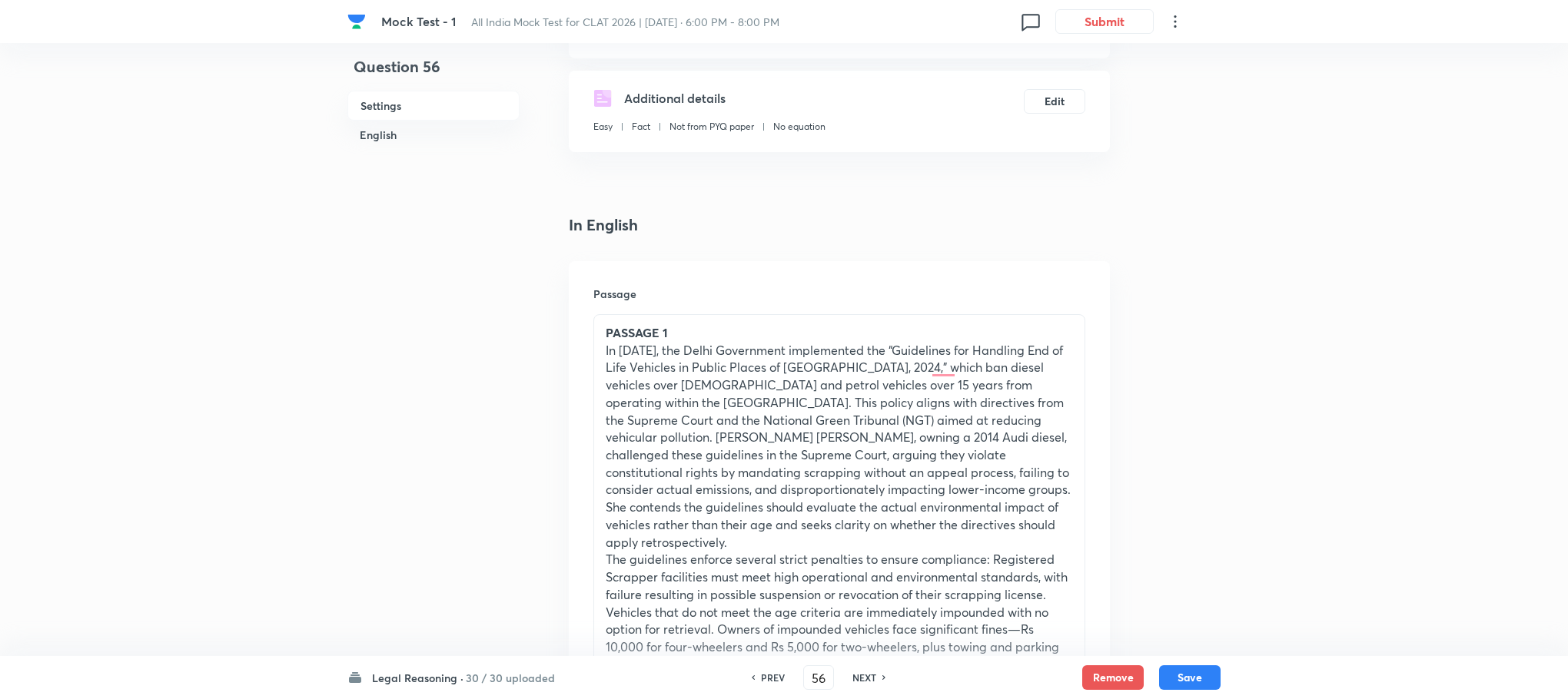
click at [763, 675] on h6 "PREV" at bounding box center [772, 677] width 24 height 14
type input "55"
checkbox input "false"
checkbox input "true"
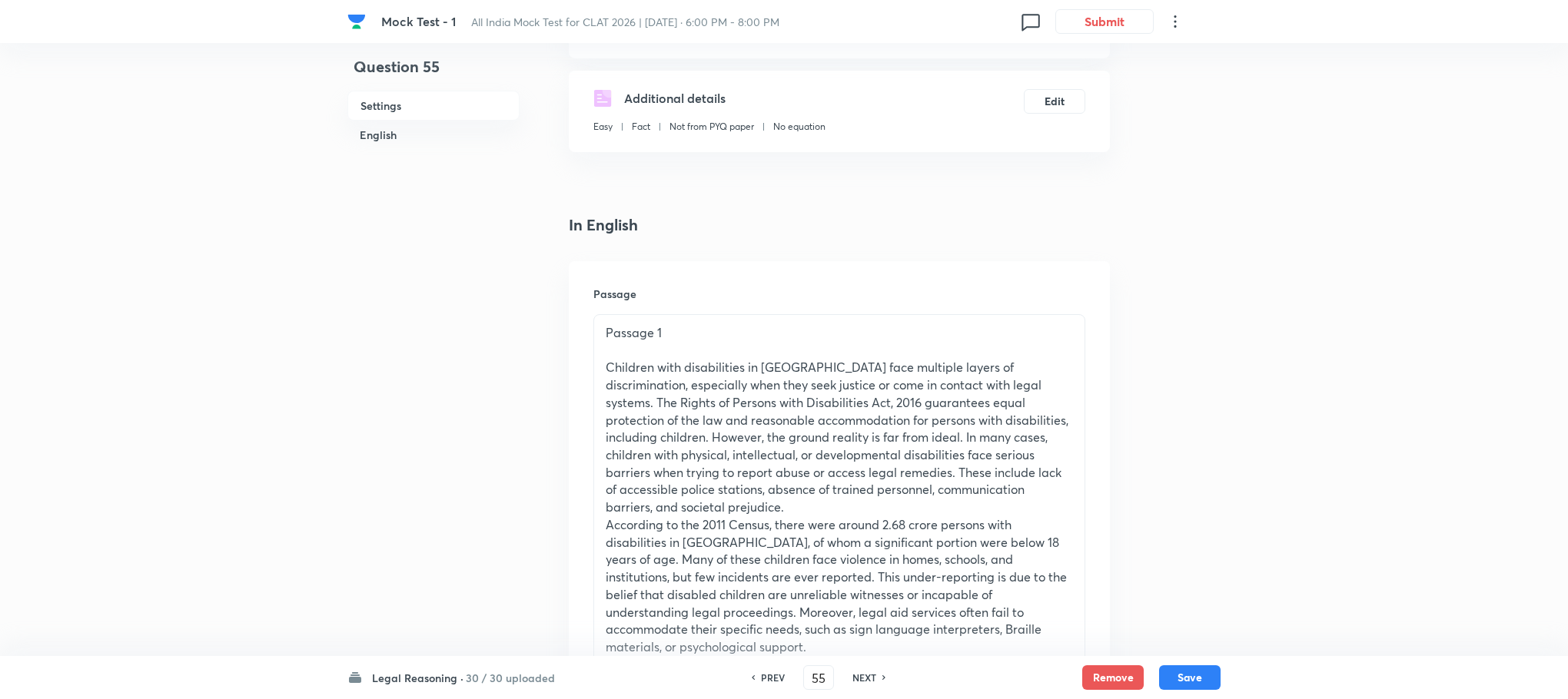
click at [668, 436] on p "Children with disabilities in [GEOGRAPHIC_DATA] face multiple layers of discrim…" at bounding box center [840, 437] width 467 height 156
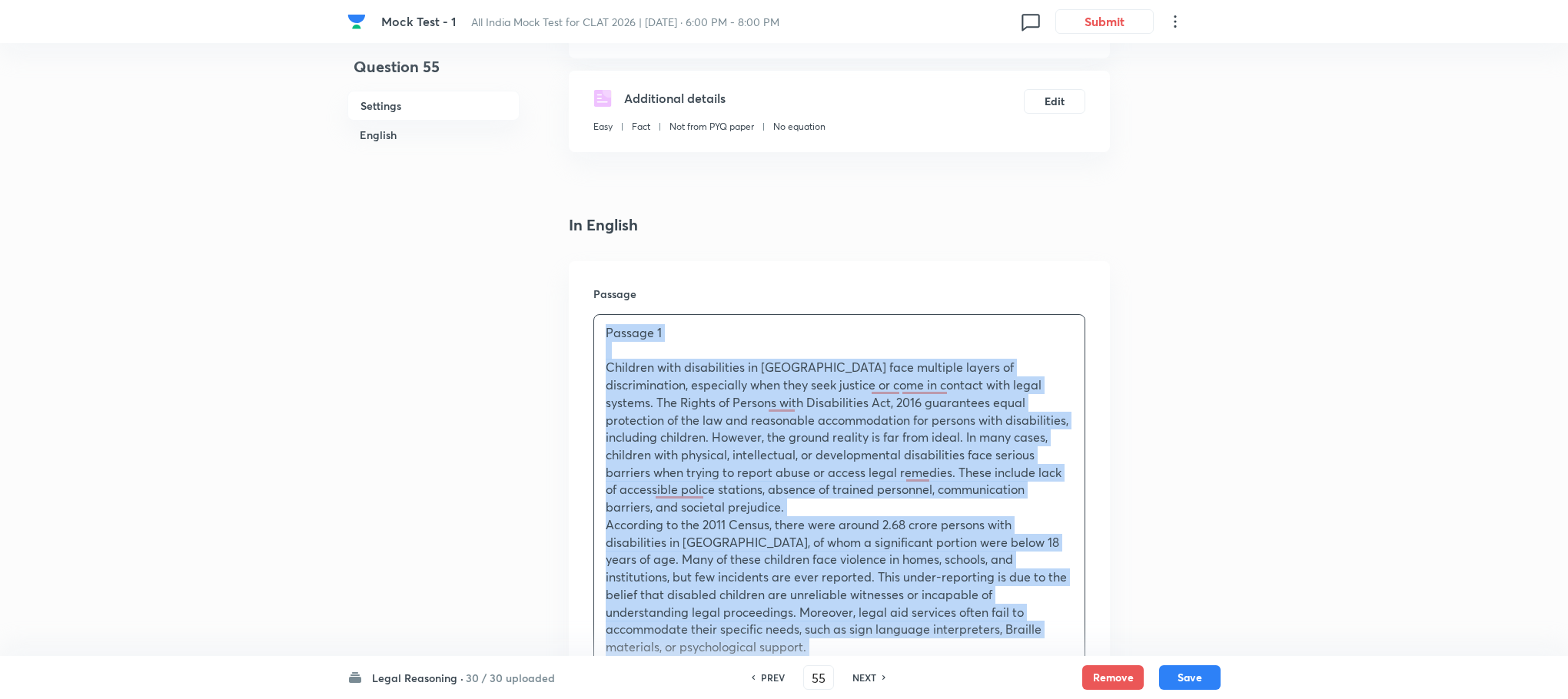
copy div "Loremip 3 Dolorsit amet consectetura el Seddo eius temporin utlabo et doloremag…"
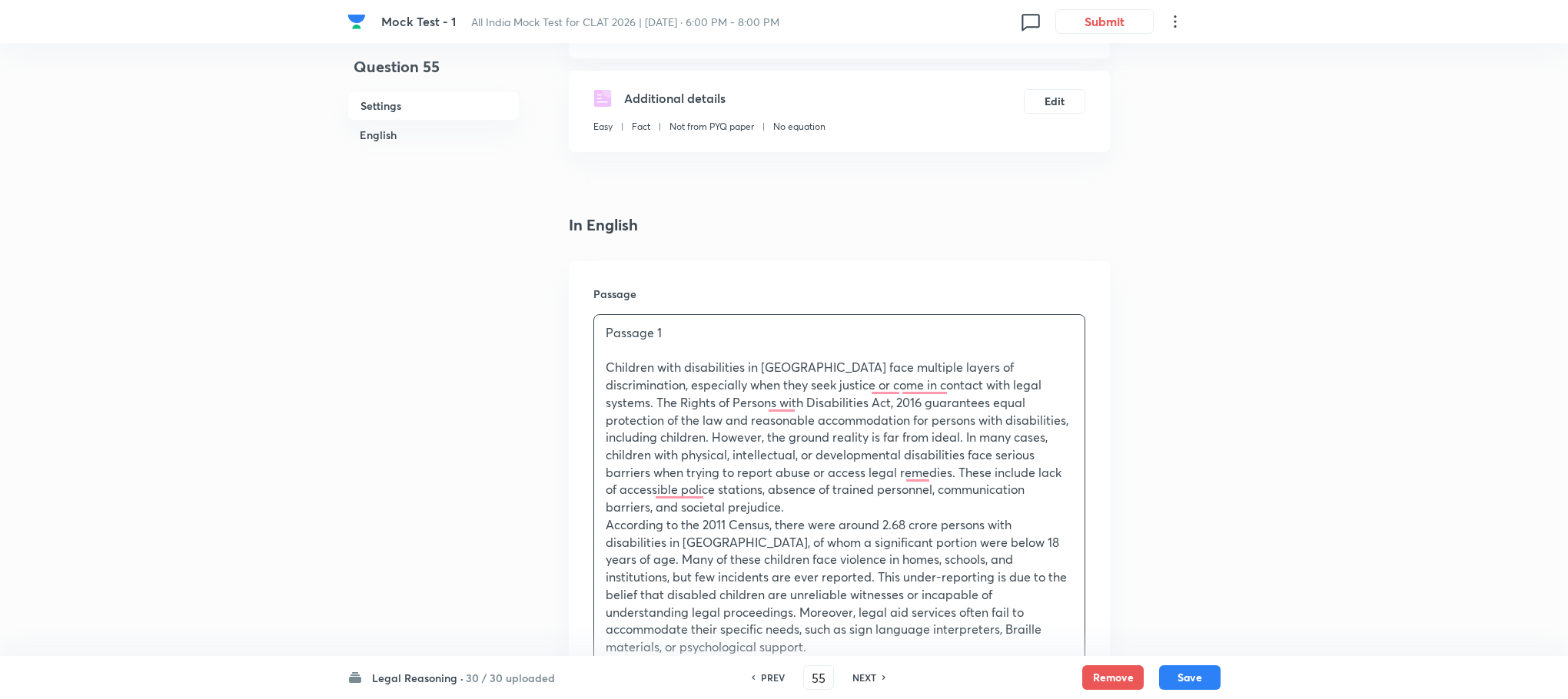
click at [858, 675] on h6 "NEXT" at bounding box center [863, 677] width 24 height 14
type input "56"
checkbox input "false"
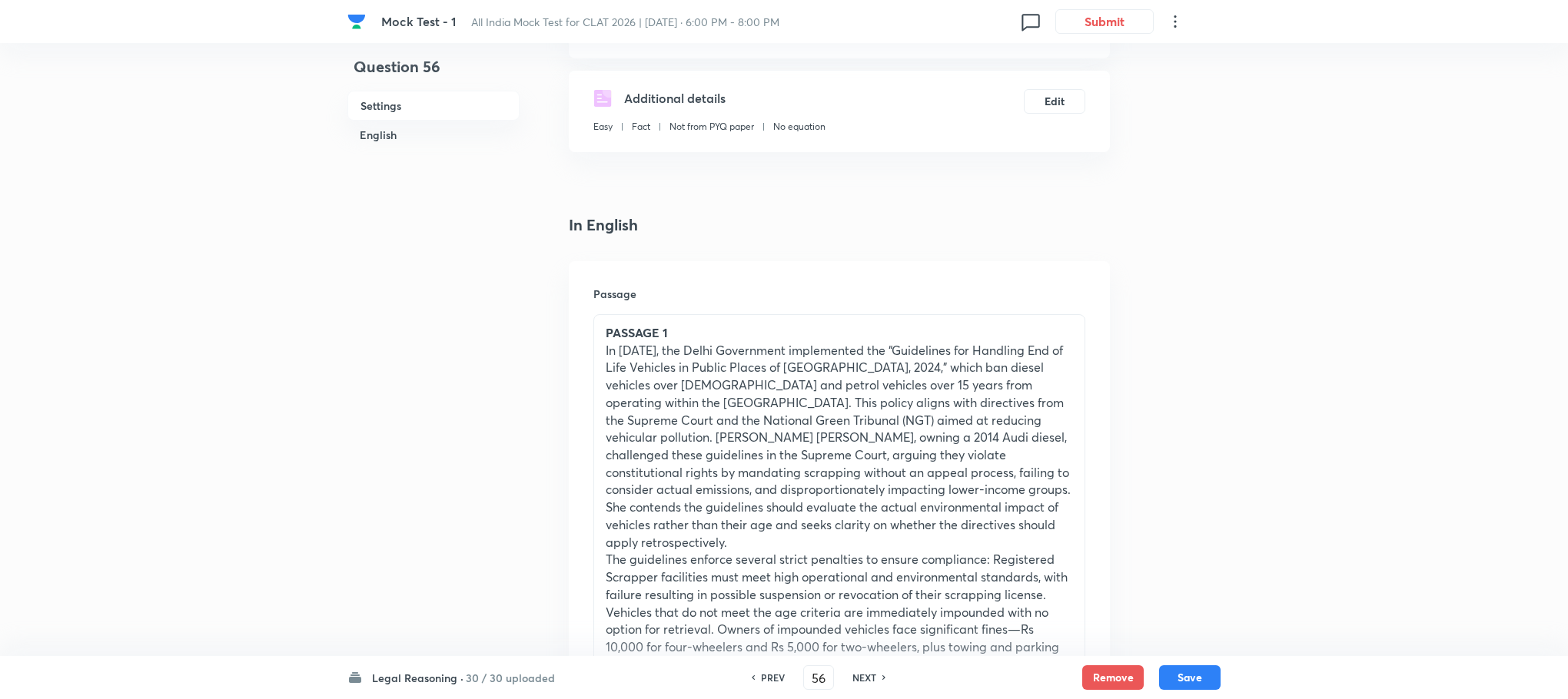
checkbox input "true"
click at [765, 486] on p "In [DATE], the Delhi Government implemented the “Guidelines for Handling End of…" at bounding box center [840, 447] width 467 height 210
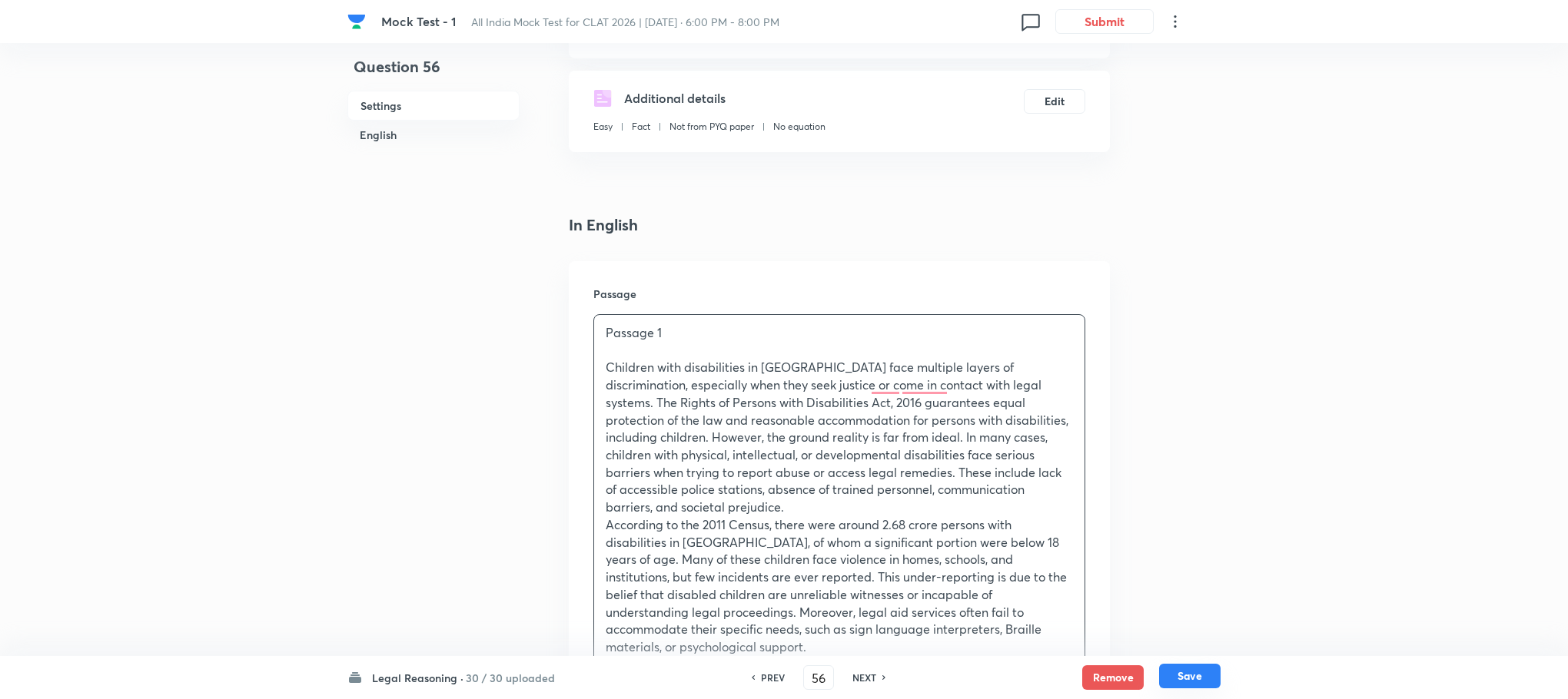
click at [1181, 683] on button "Save" at bounding box center [1189, 676] width 61 height 24
type input "57"
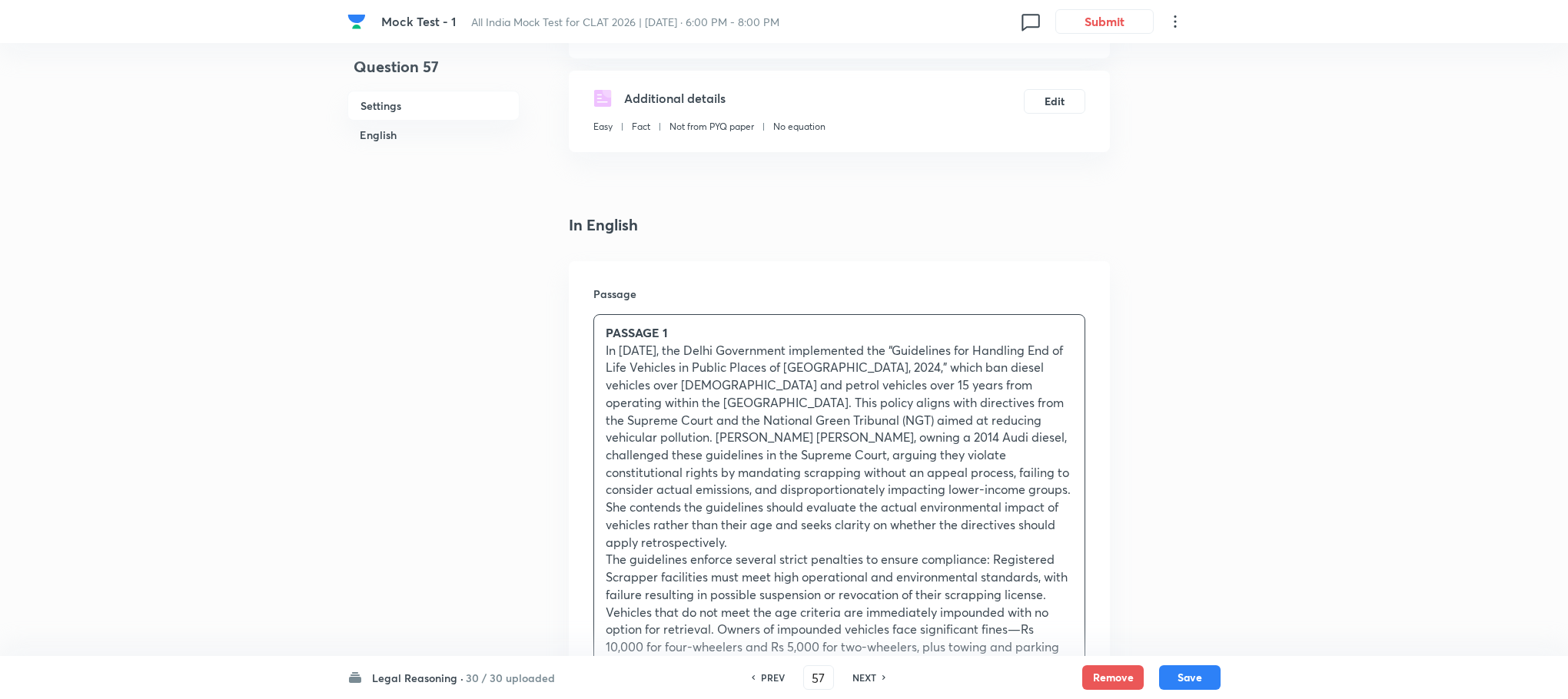
checkbox input "true"
click at [768, 530] on p "In [DATE], the Delhi Government implemented the “Guidelines for Handling End of…" at bounding box center [840, 447] width 467 height 210
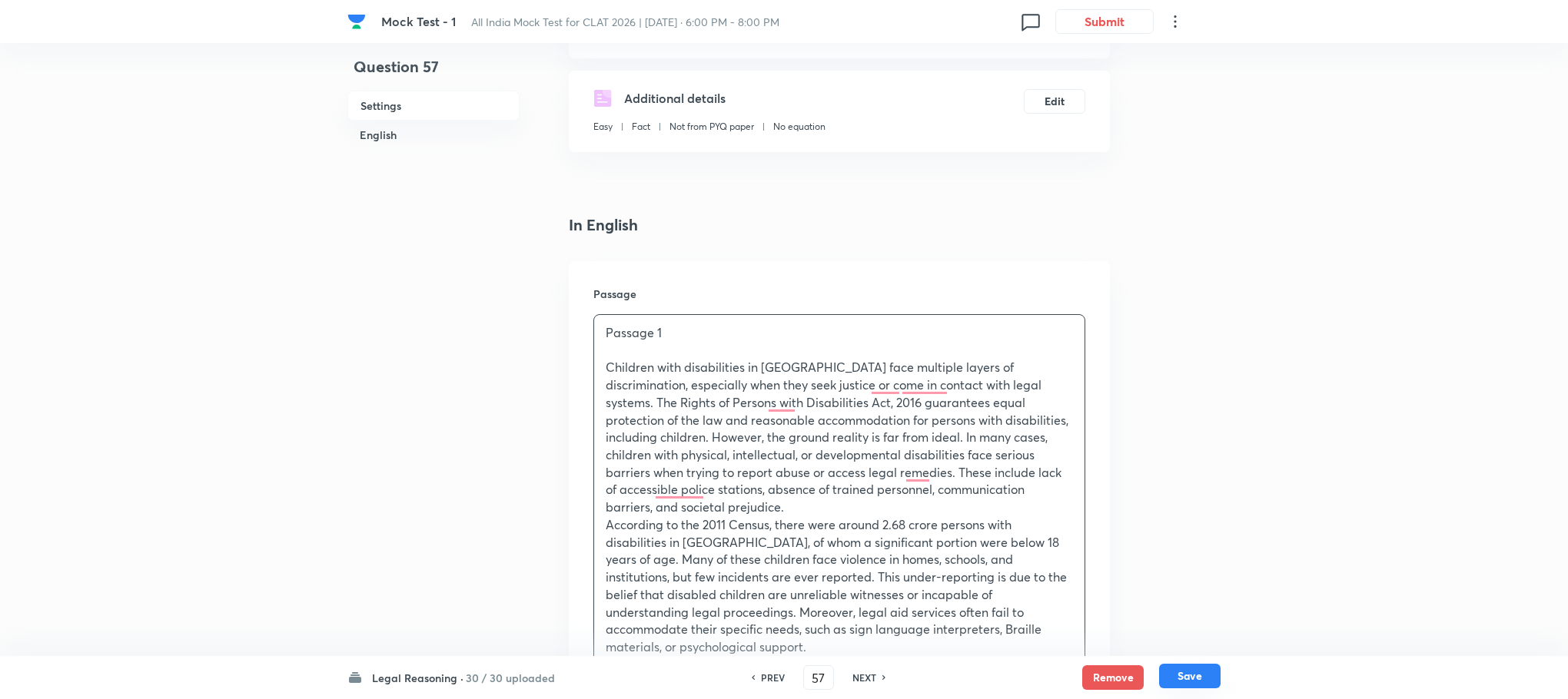
click at [1188, 666] on button "Save" at bounding box center [1189, 676] width 61 height 24
type input "58"
checkbox input "true"
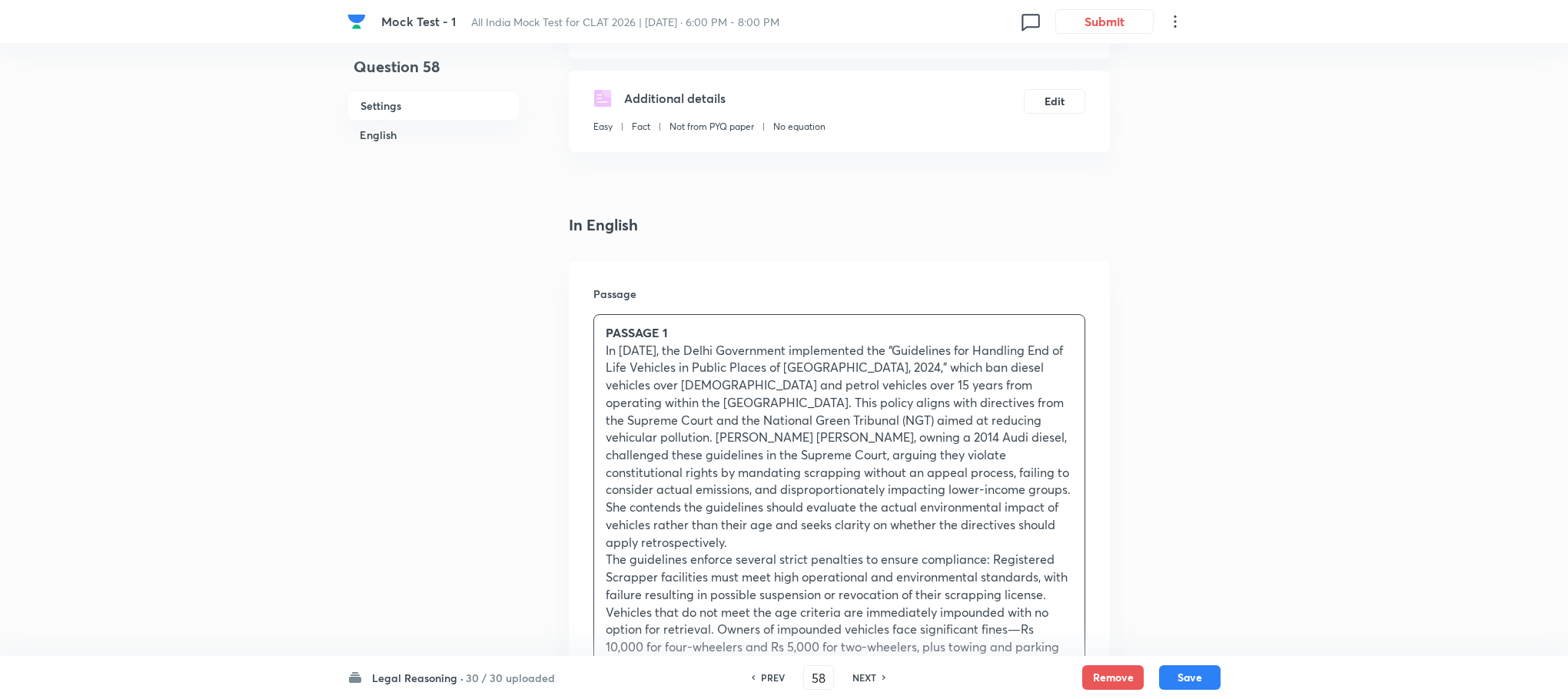
click at [682, 465] on p "In [DATE], the Delhi Government implemented the “Guidelines for Handling End of…" at bounding box center [840, 447] width 467 height 210
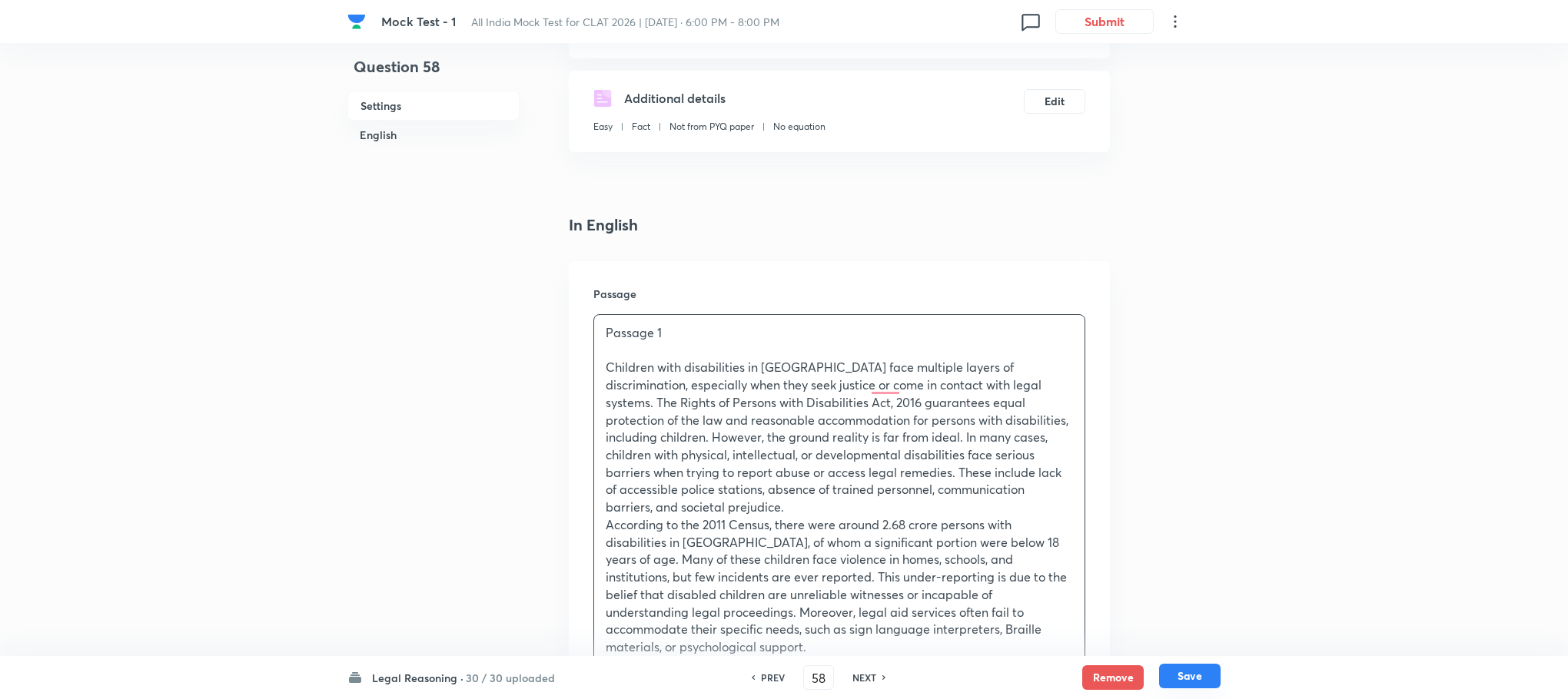
click at [1197, 675] on button "Save" at bounding box center [1189, 676] width 61 height 24
type input "59"
checkbox input "false"
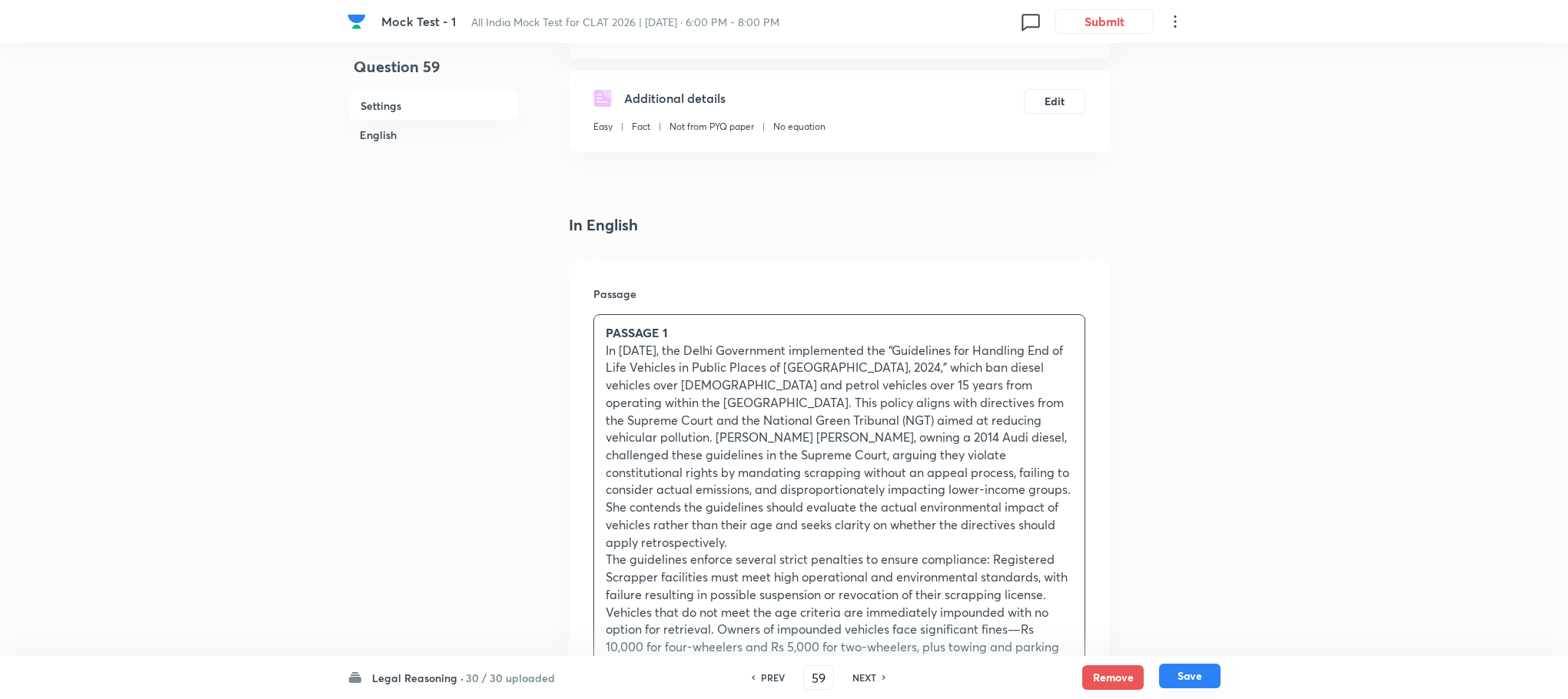
checkbox input "true"
drag, startPoint x: 826, startPoint y: 492, endPoint x: 879, endPoint y: 456, distance: 64.1
click at [826, 491] on p "In [DATE], the Delhi Government implemented the “Guidelines for Handling End of…" at bounding box center [840, 447] width 467 height 210
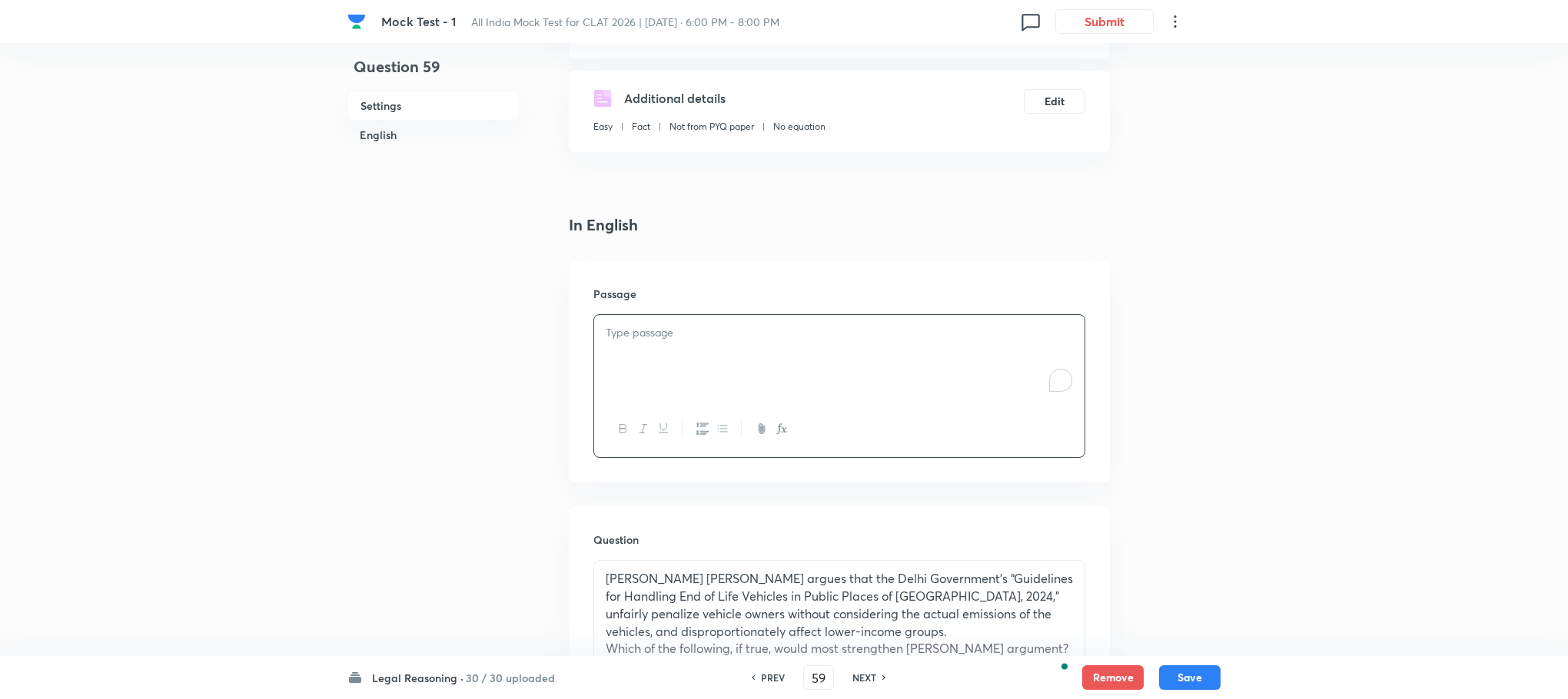
click at [634, 360] on div "To enrich screen reader interactions, please activate Accessibility in Grammarl…" at bounding box center [839, 357] width 490 height 86
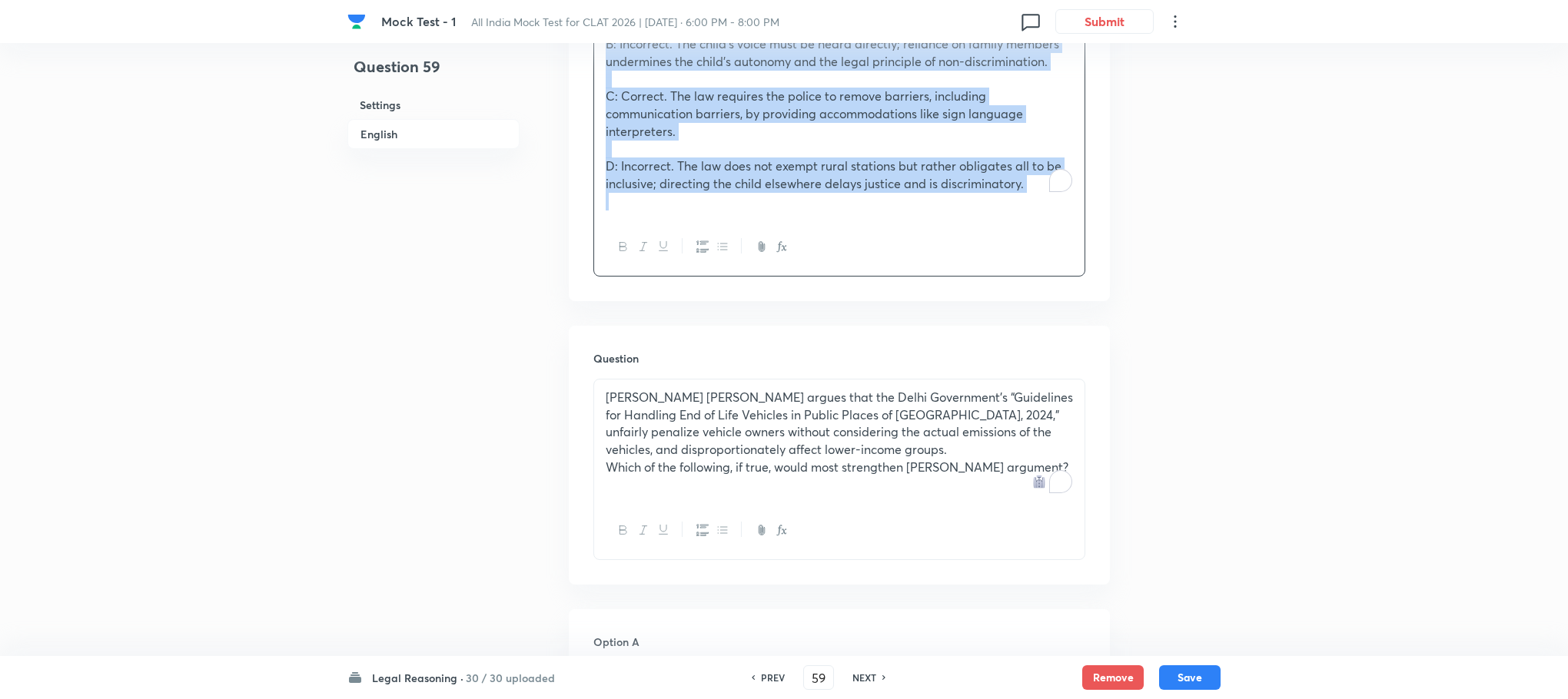
scroll to position [1526, 0]
drag, startPoint x: 599, startPoint y: 124, endPoint x: 977, endPoint y: 613, distance: 618.1
click at [977, 613] on div "In English Passage Passage 1 Children with disabilities in [GEOGRAPHIC_DATA] fa…" at bounding box center [839, 412] width 541 height 2933
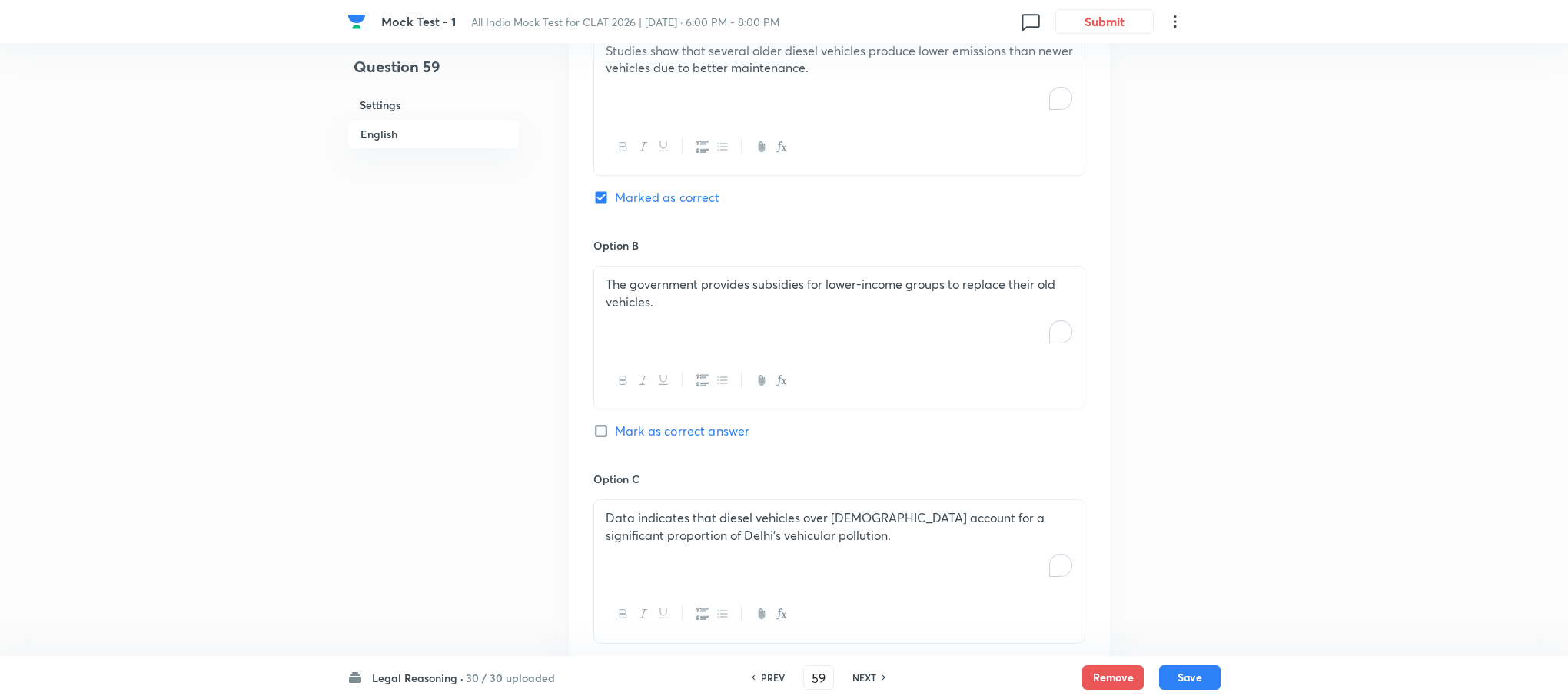
scroll to position [897, 0]
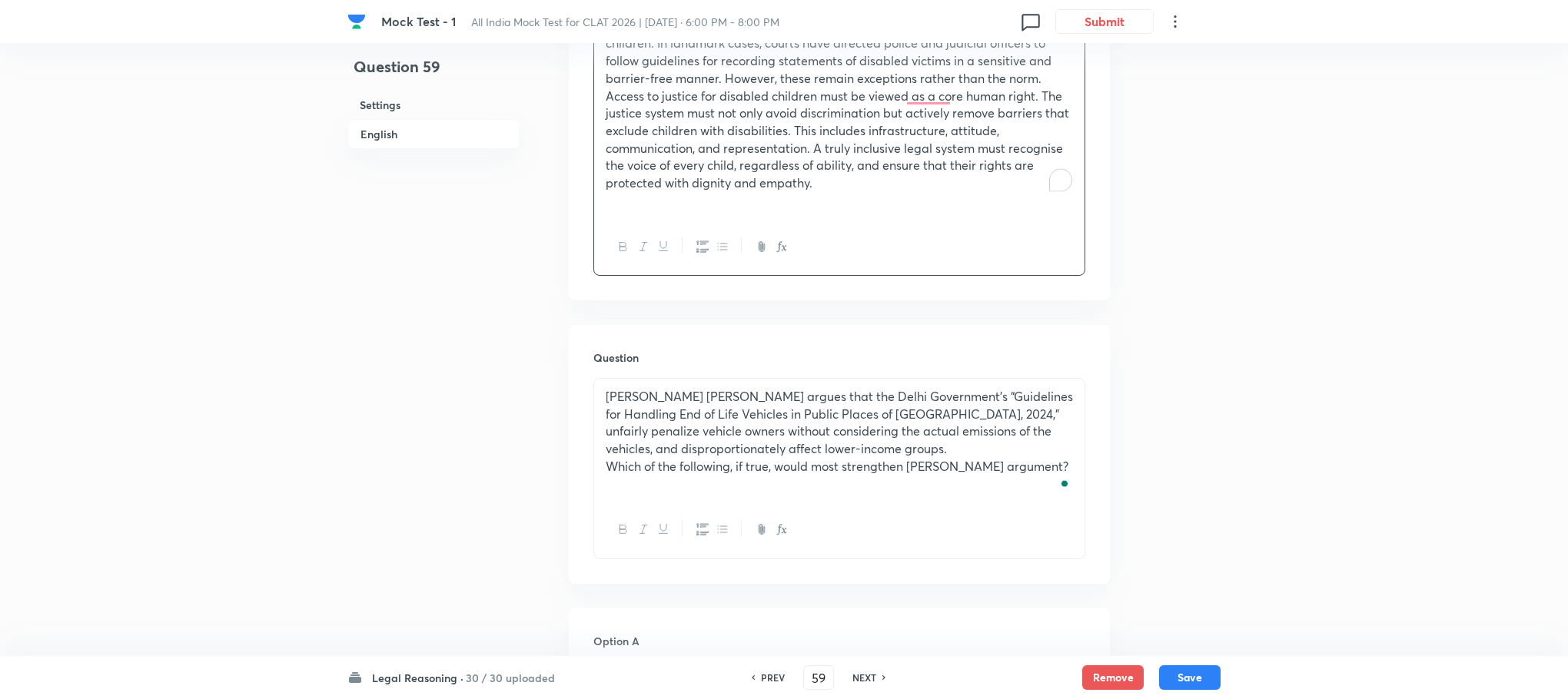
click at [724, 111] on p "Access to justice for disabled children must be viewed as a core human right. T…" at bounding box center [840, 139] width 467 height 105
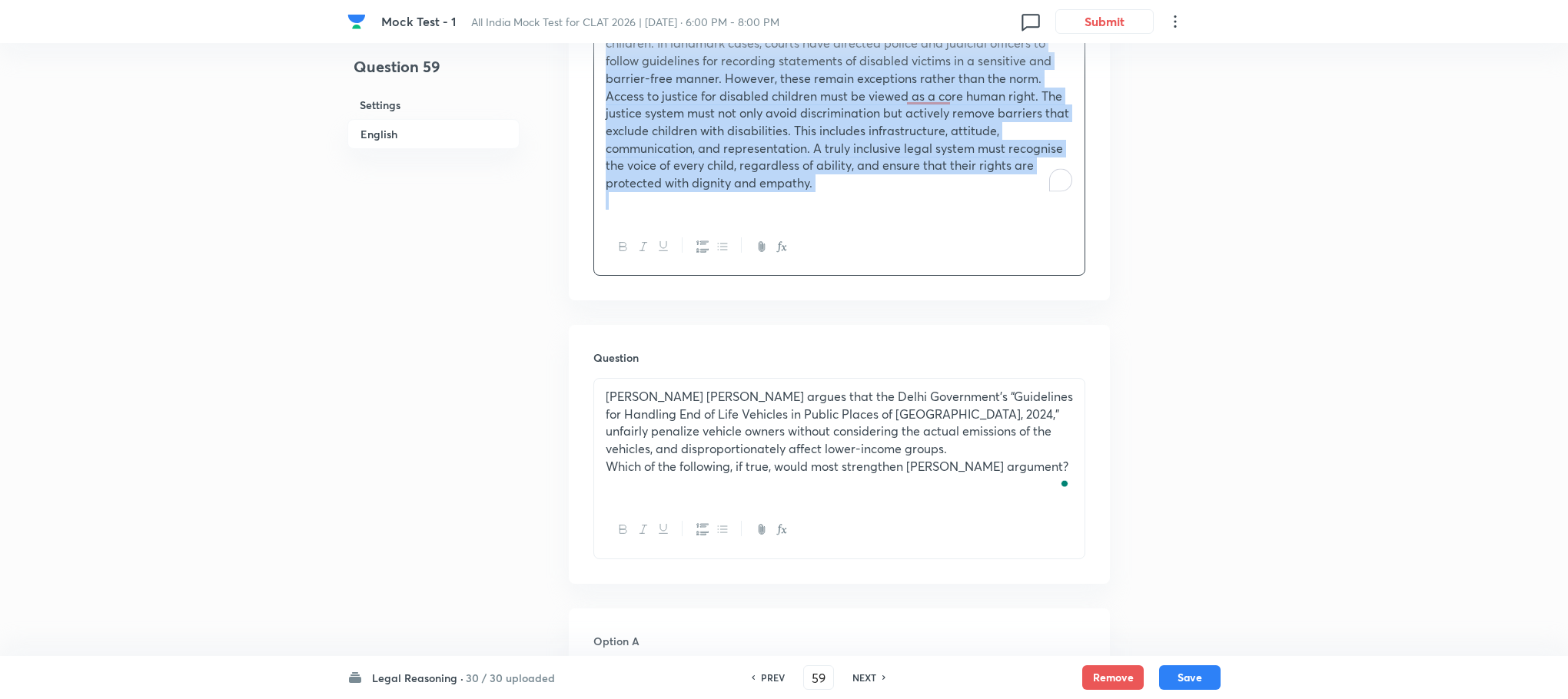
copy div "Loremip 3 Dolorsit amet consectetura el Seddo eius temporin utlabo et doloremag…"
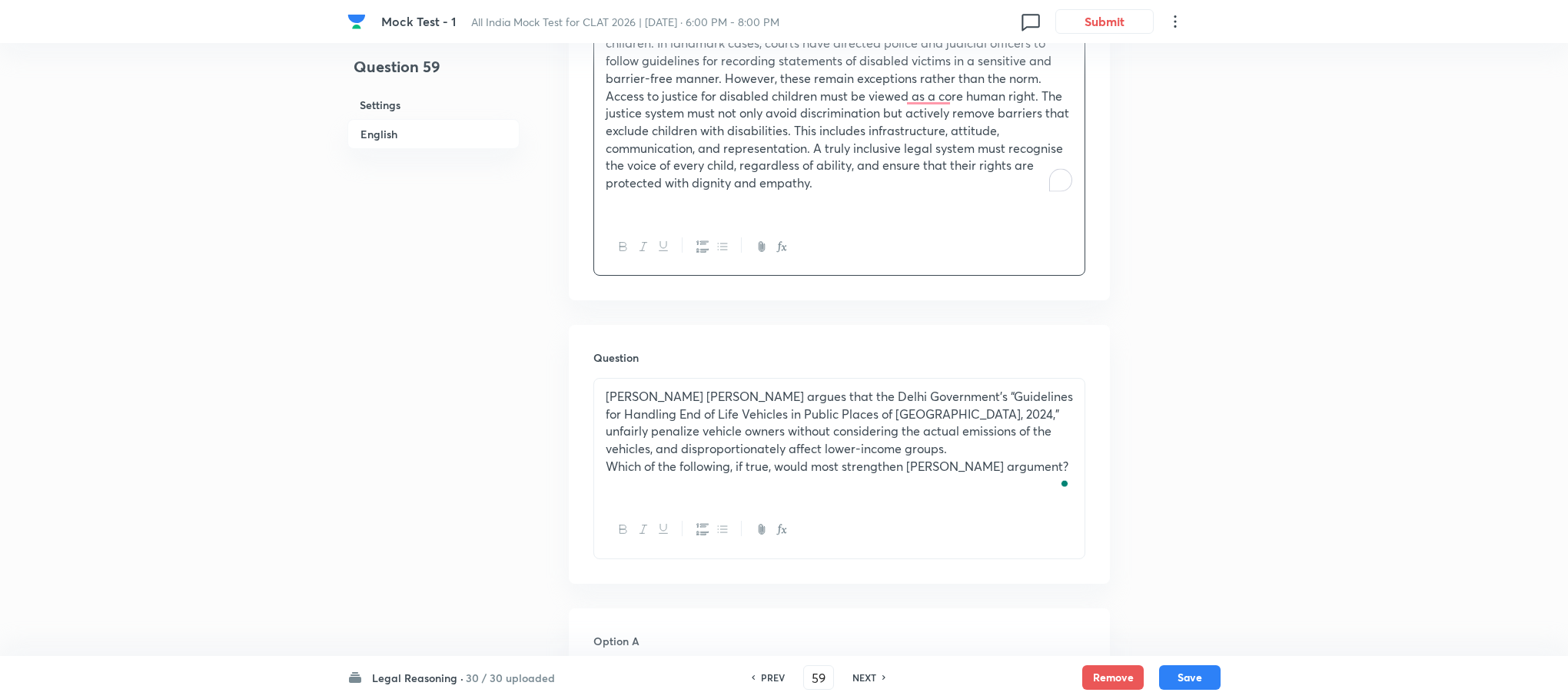
click at [1114, 417] on div "Question 59 Settings English Settings Type Single choice correct 4 options With…" at bounding box center [784, 560] width 873 height 2764
click at [1184, 664] on button "Save" at bounding box center [1189, 676] width 61 height 24
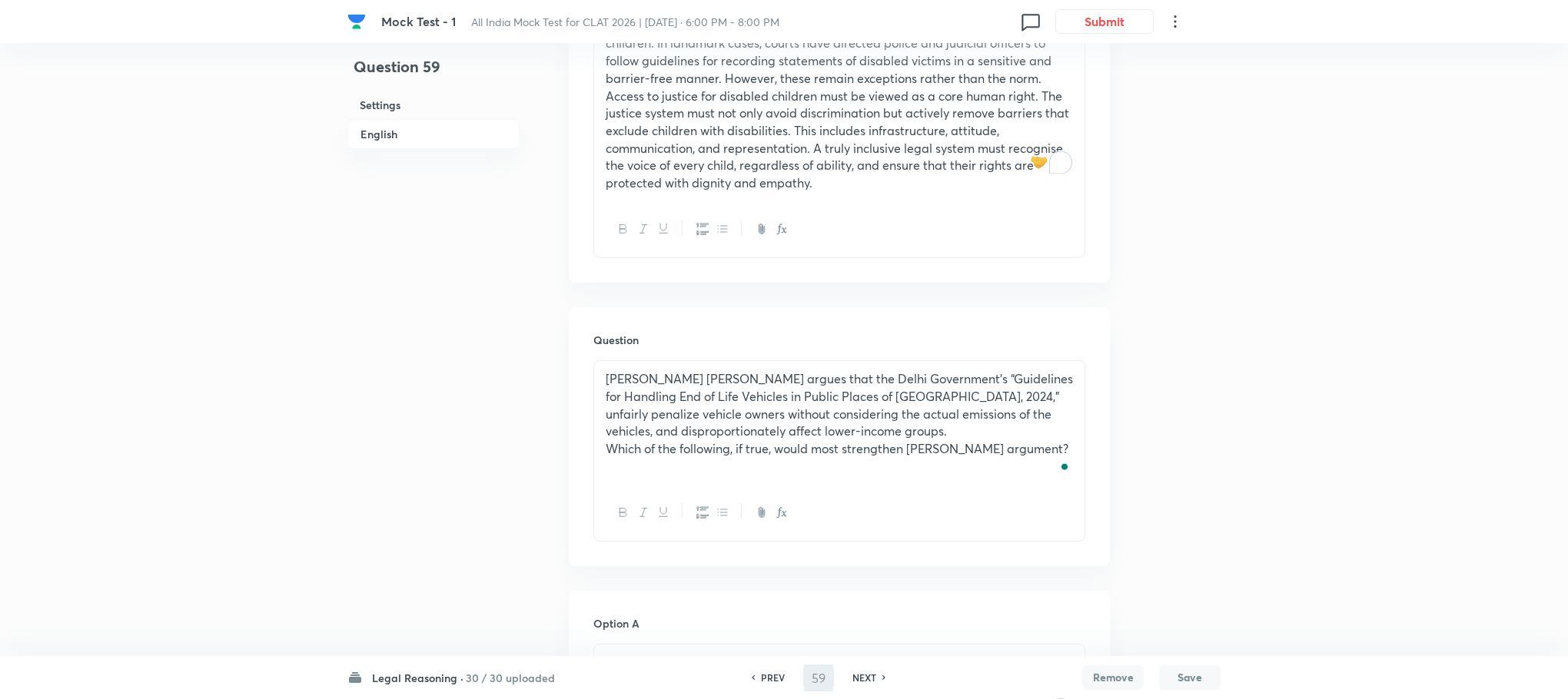
type input "60"
checkbox input "false"
checkbox input "true"
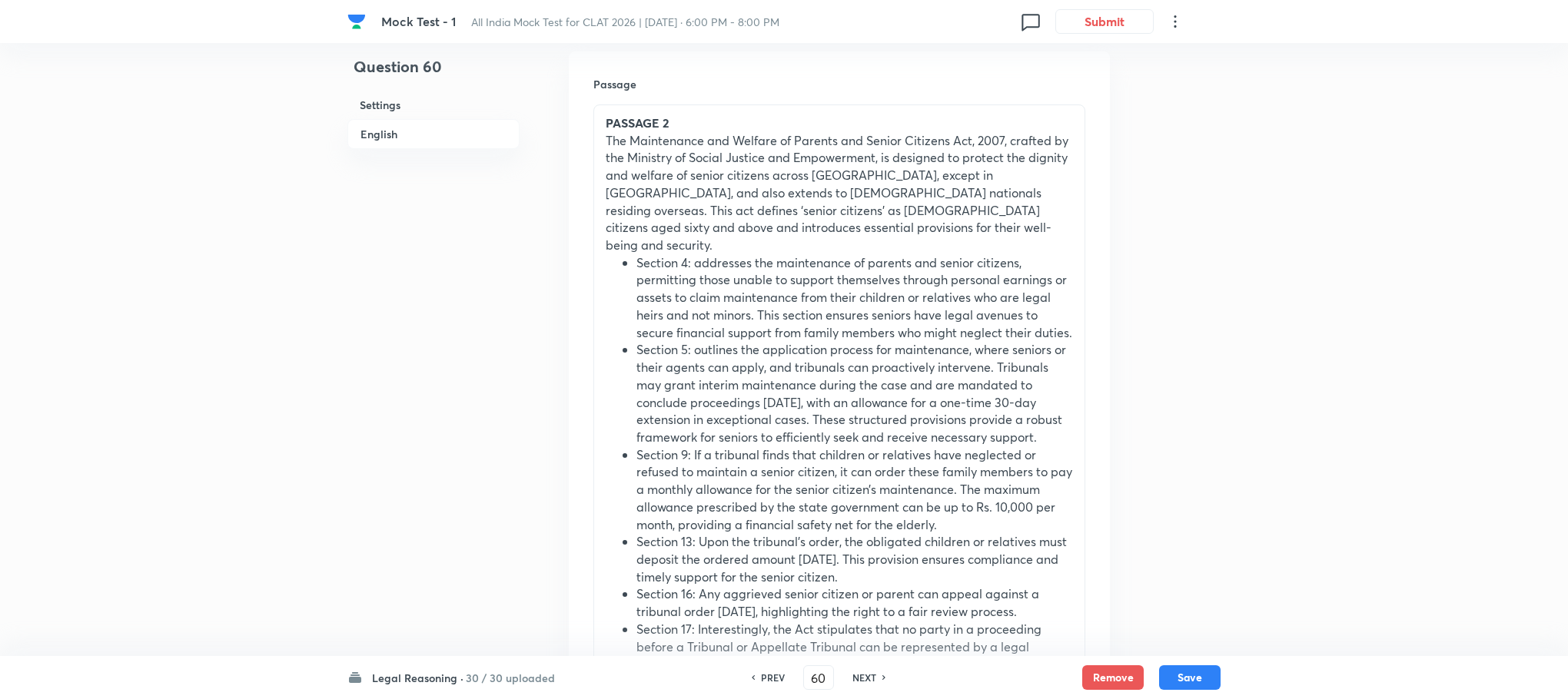
scroll to position [435, 0]
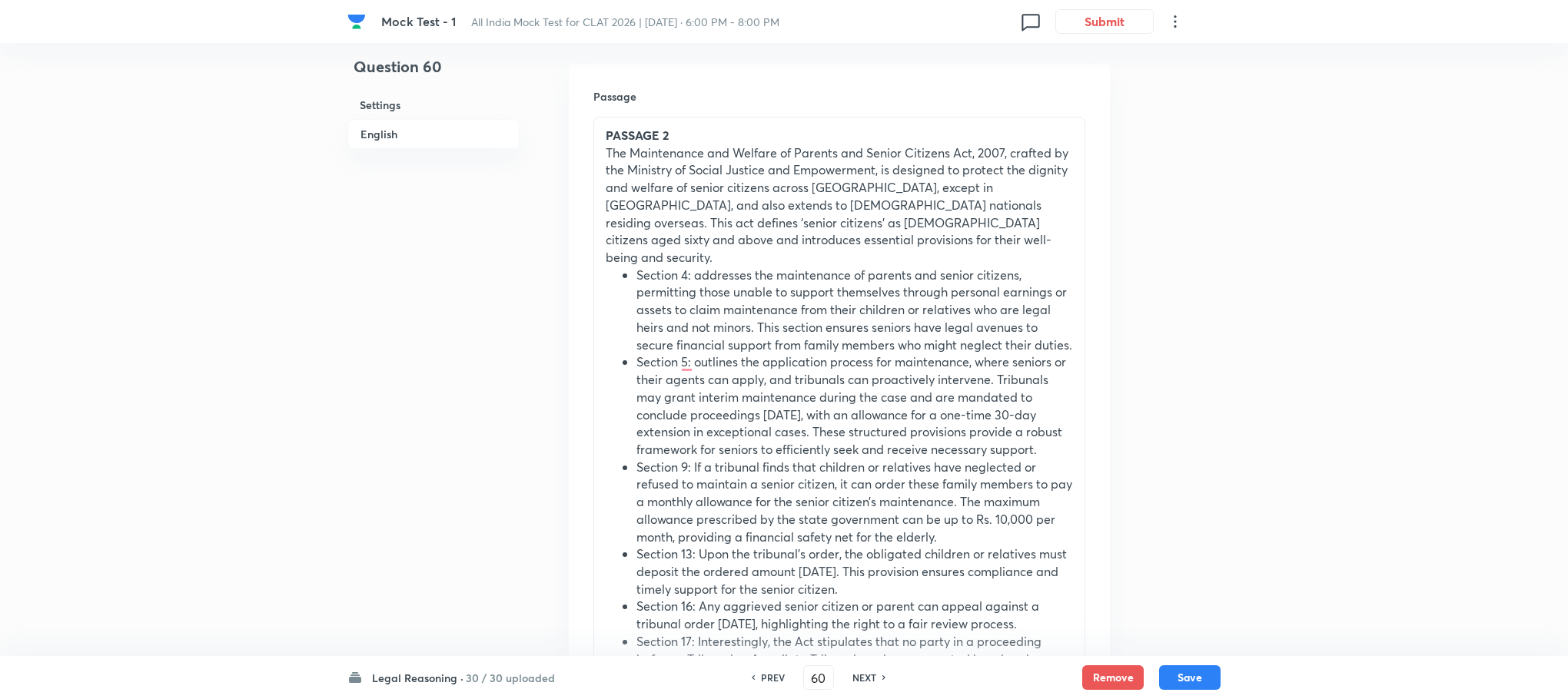
click at [781, 682] on h6 "PREV" at bounding box center [772, 677] width 24 height 14
type input "59"
checkbox input "false"
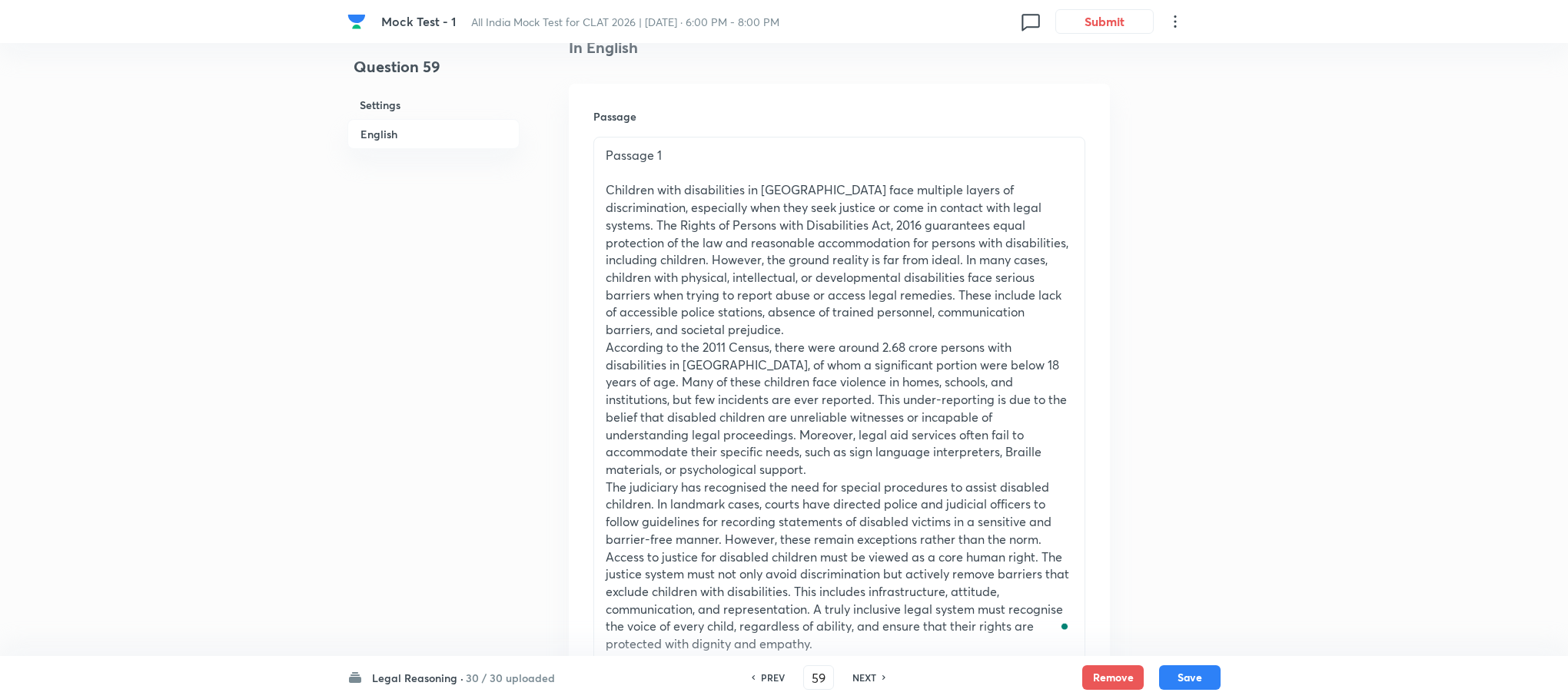
checkbox input "true"
click at [781, 682] on h6 "PREV" at bounding box center [772, 677] width 24 height 14
type input "58"
checkbox input "false"
checkbox input "true"
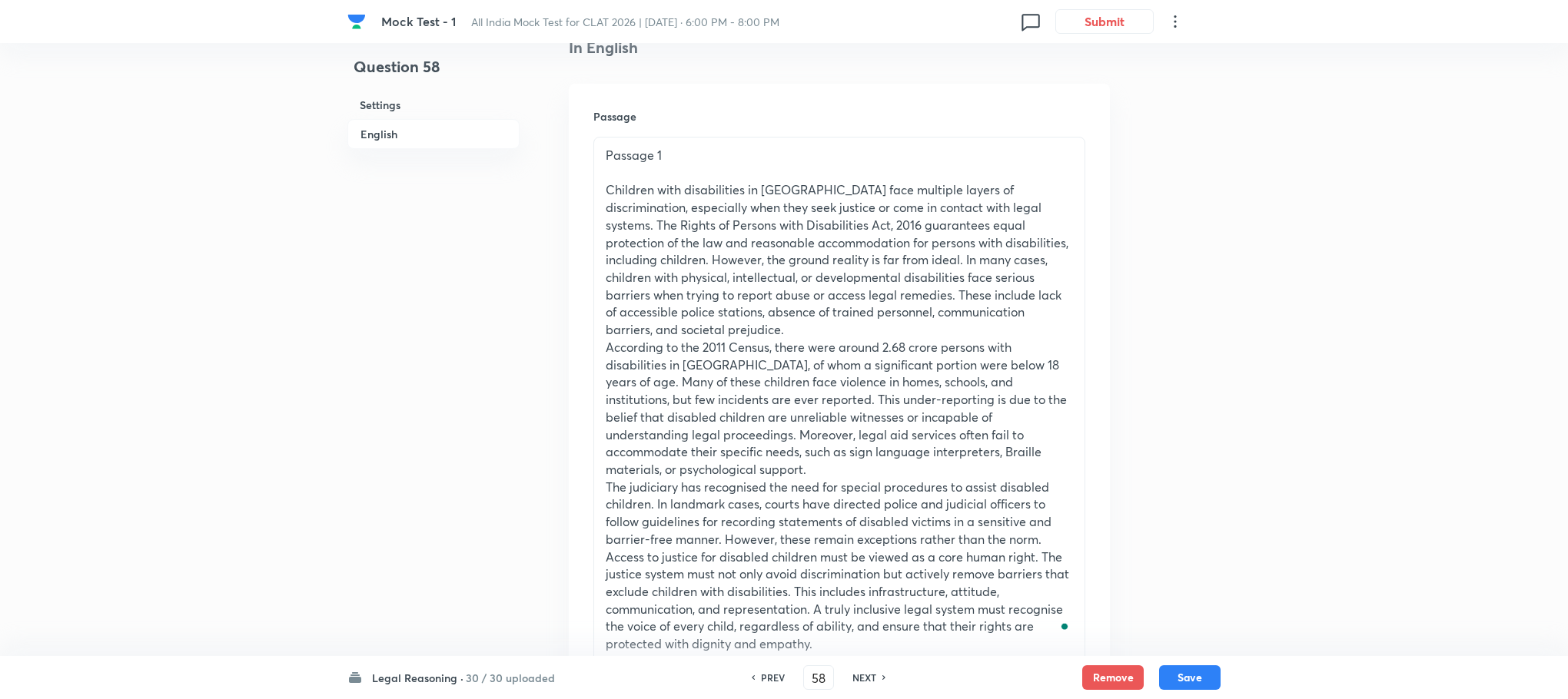
click at [781, 682] on h6 "PREV" at bounding box center [772, 677] width 24 height 14
type input "57"
checkbox input "true"
click at [781, 682] on h6 "PREV" at bounding box center [772, 677] width 24 height 14
type input "56"
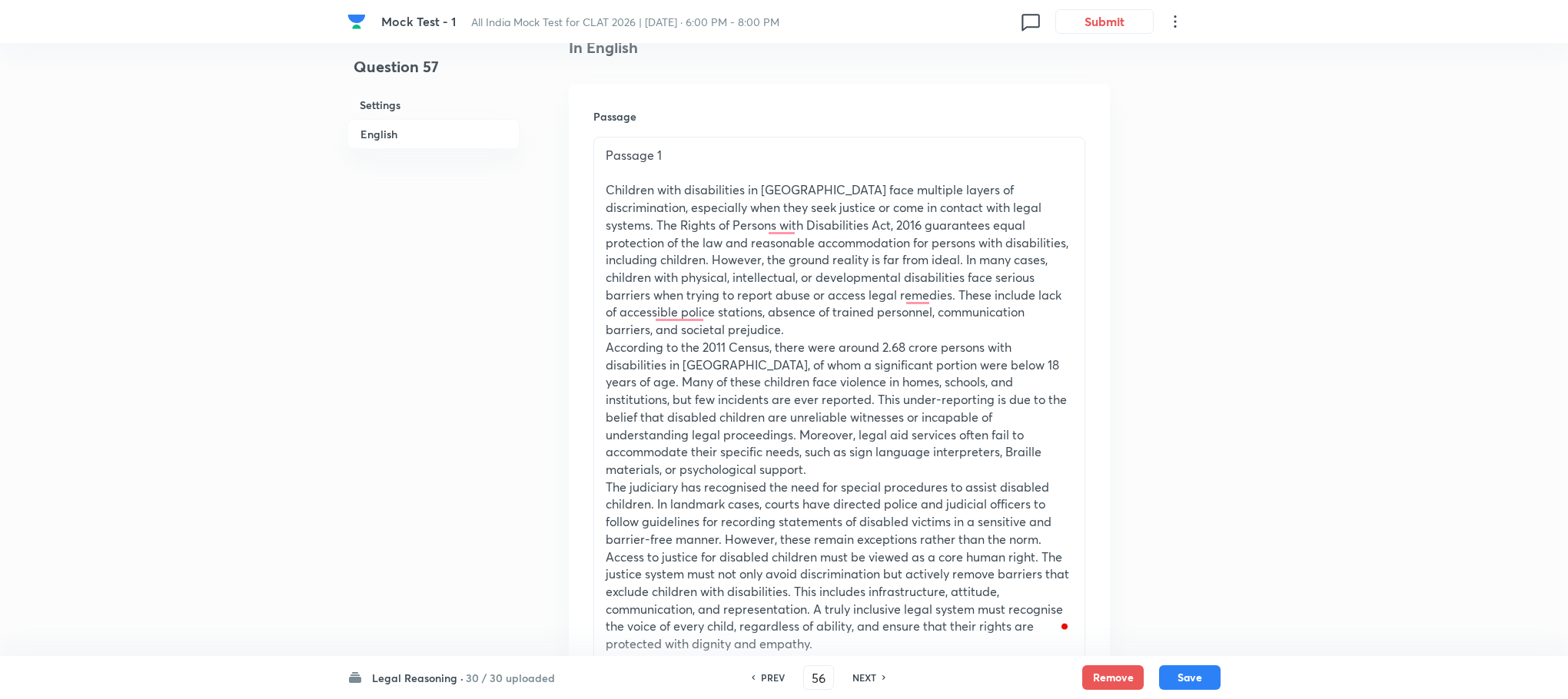
checkbox input "true"
click at [781, 682] on h6 "PREV" at bounding box center [772, 677] width 24 height 14
type input "55"
checkbox input "false"
checkbox input "true"
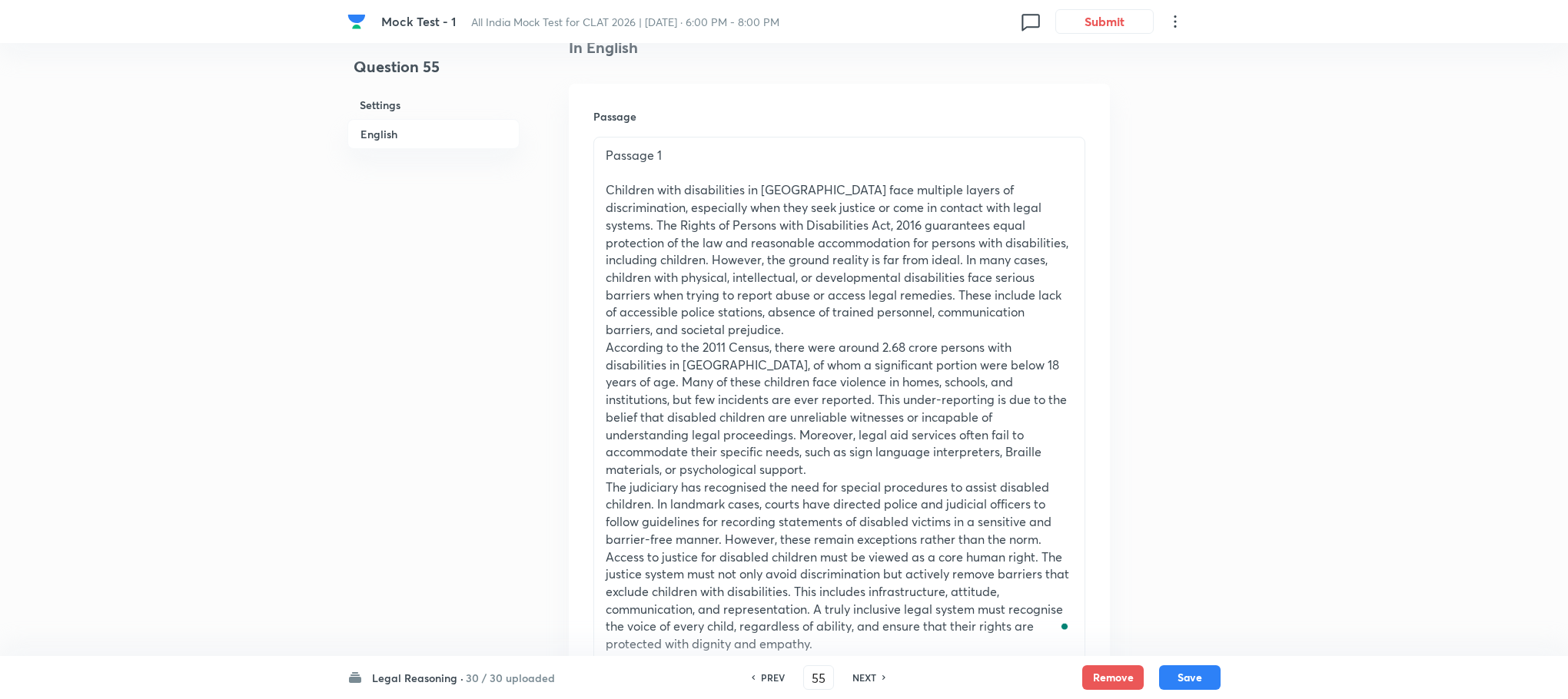
click at [781, 682] on h6 "PREV" at bounding box center [772, 677] width 24 height 14
type input "54"
checkbox input "true"
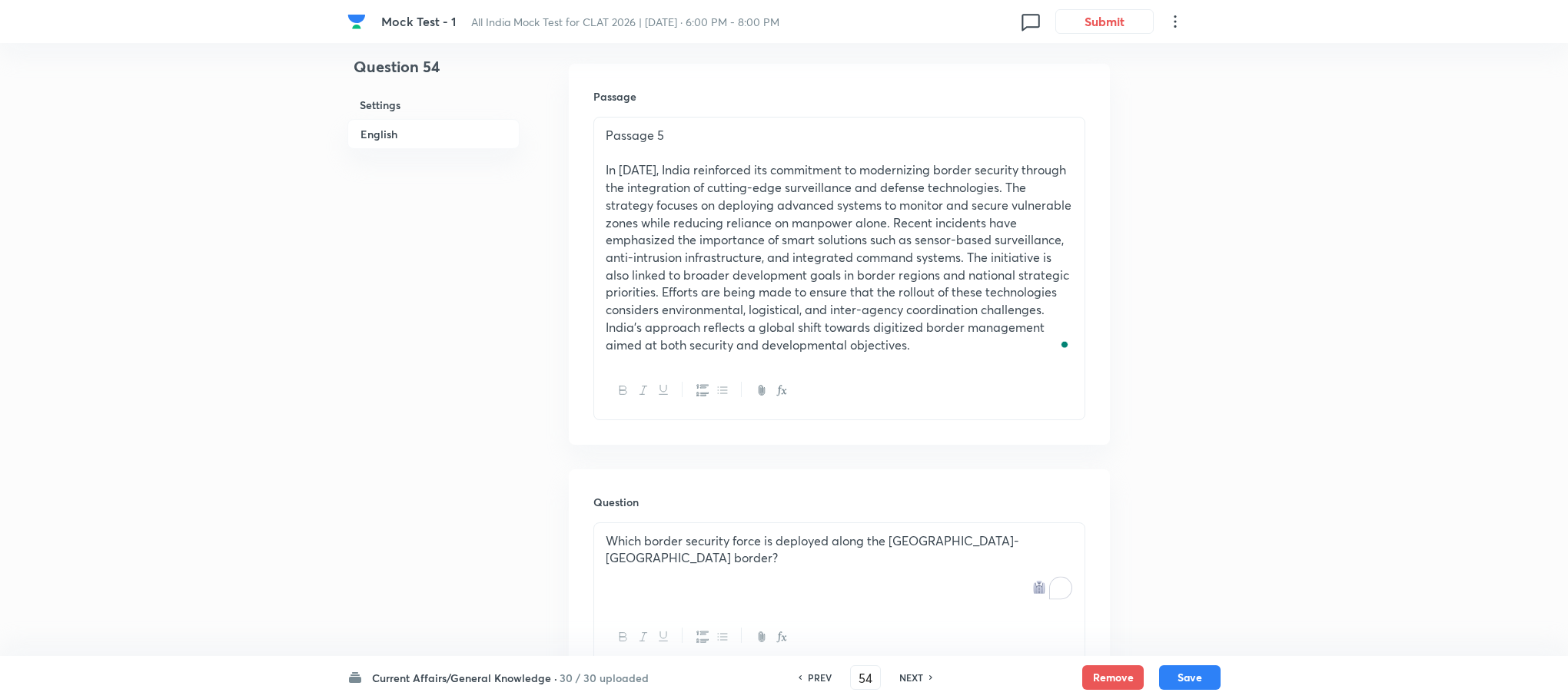
click at [899, 682] on h6 "NEXT" at bounding box center [910, 677] width 24 height 14
type input "55"
checkbox input "true"
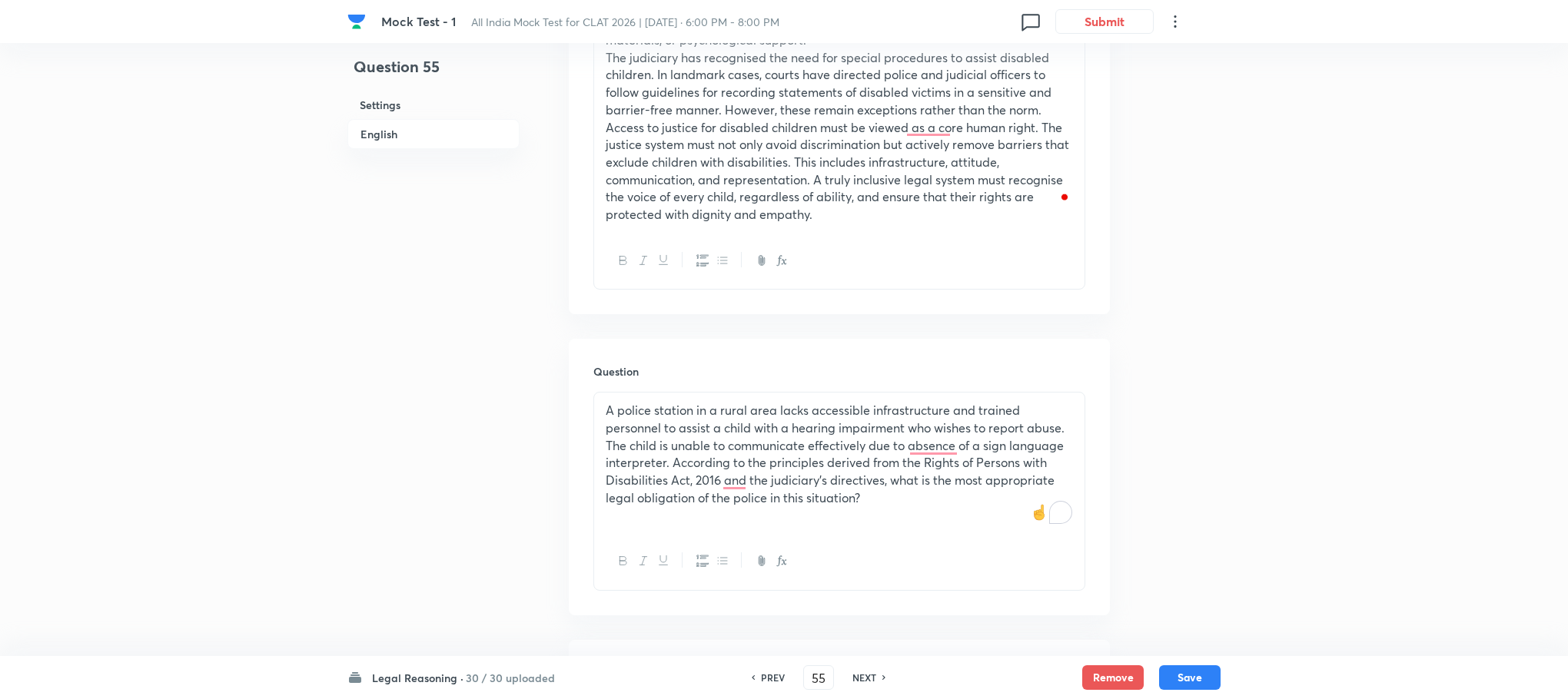
scroll to position [1012, 0]
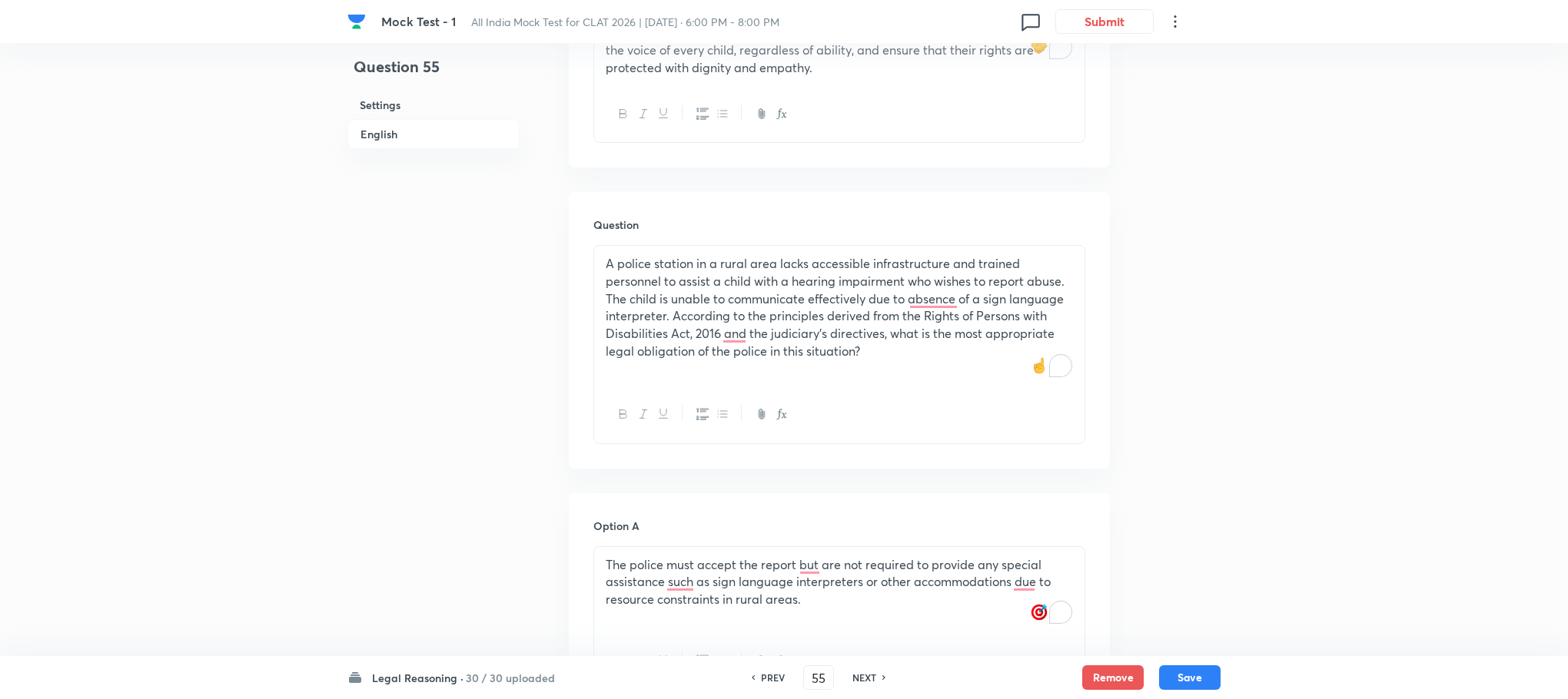
click at [858, 676] on h6 "NEXT" at bounding box center [863, 677] width 24 height 14
type input "56"
checkbox input "false"
checkbox input "true"
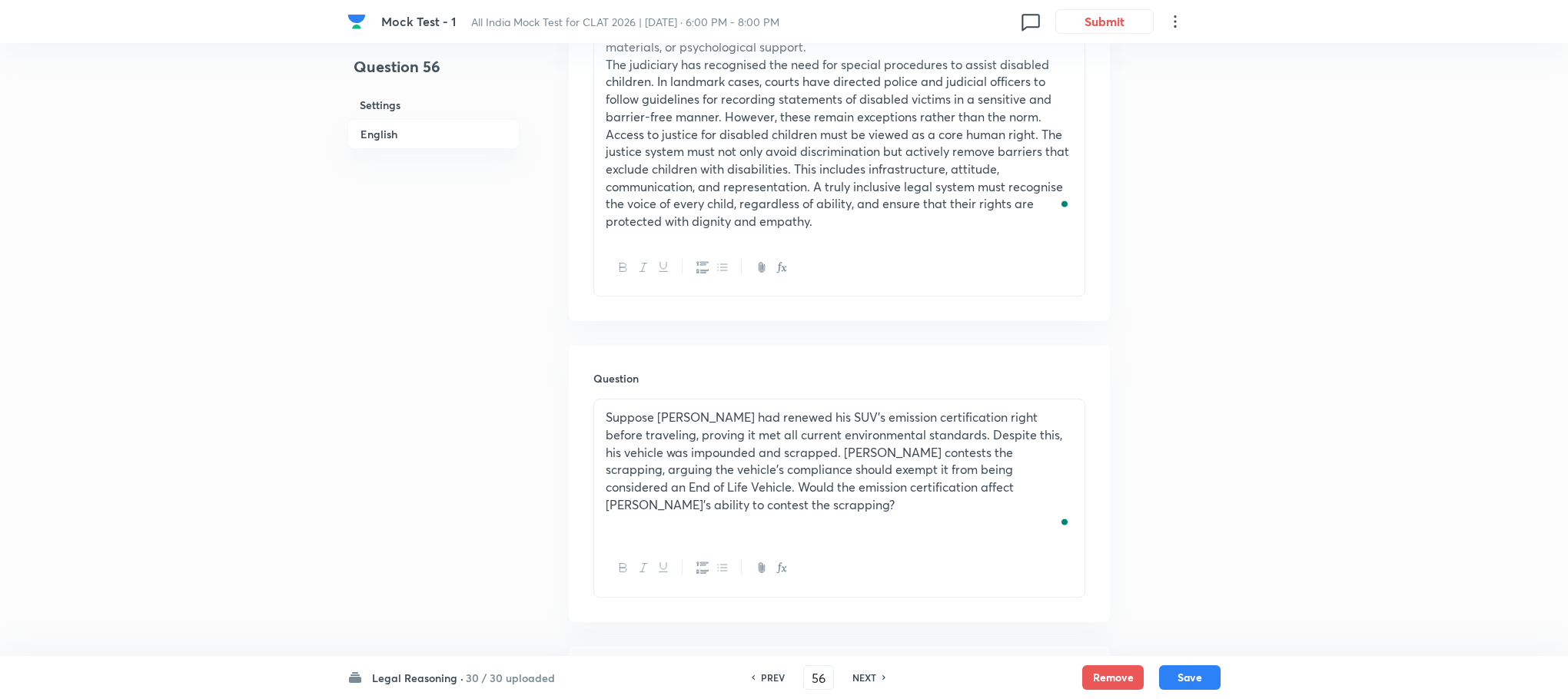
scroll to position [666, 0]
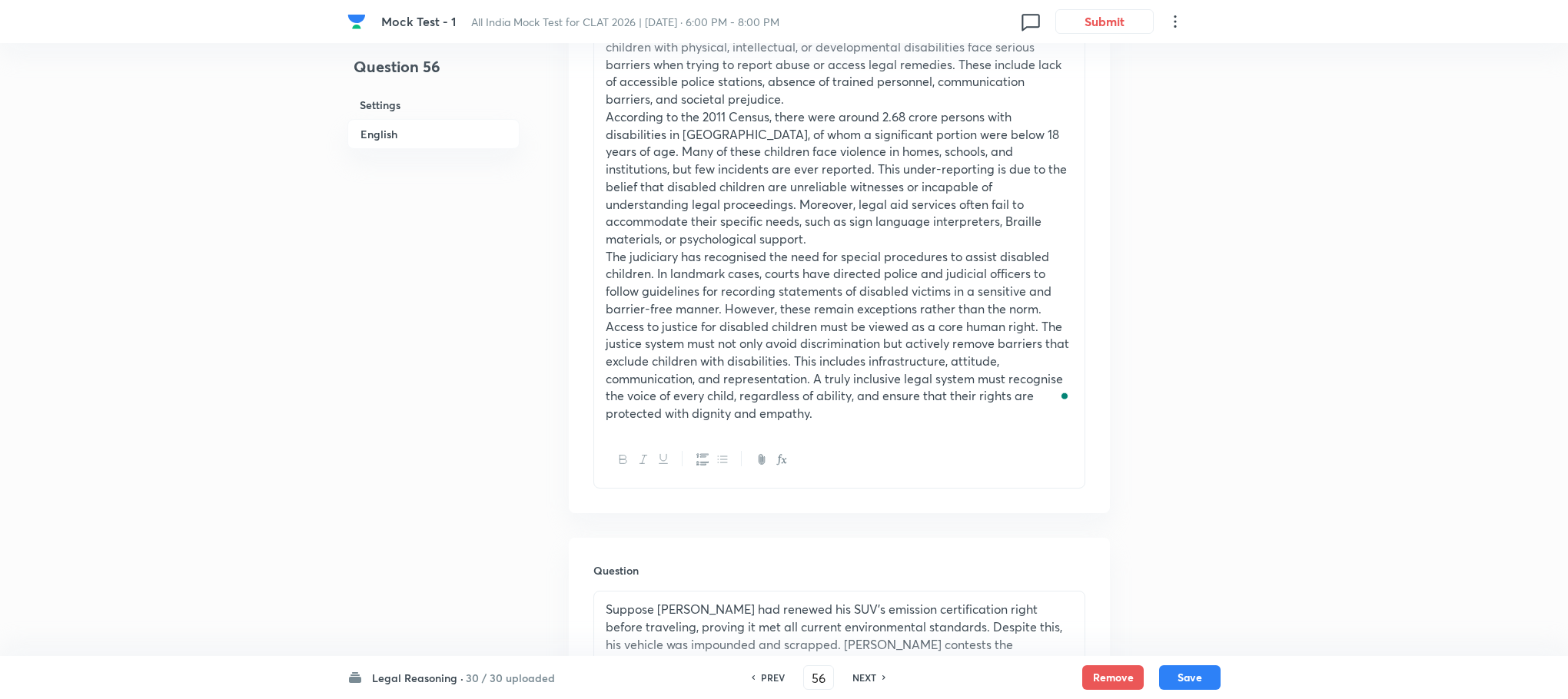
click at [693, 607] on p "Suppose [PERSON_NAME] had renewed his SUV’s emission certification right before…" at bounding box center [840, 653] width 467 height 105
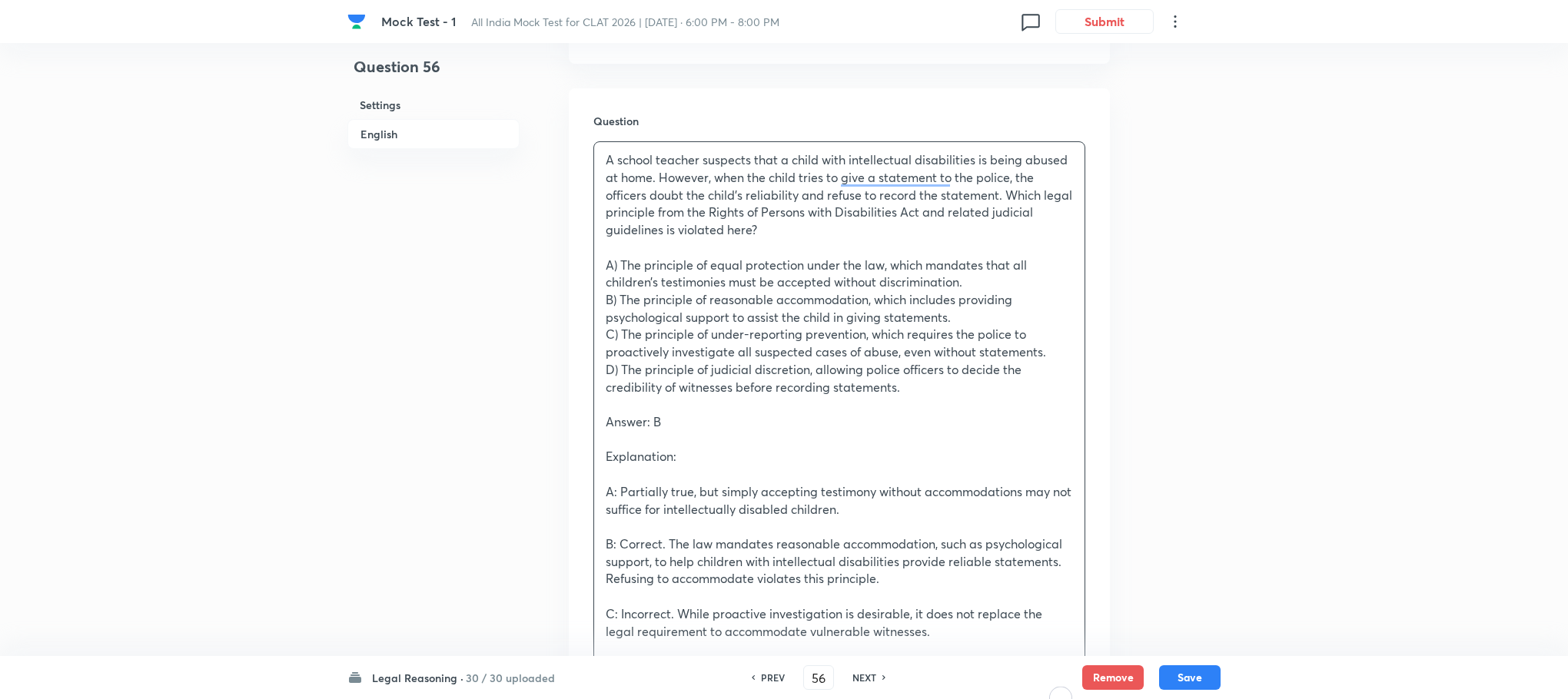
scroll to position [1252, 0]
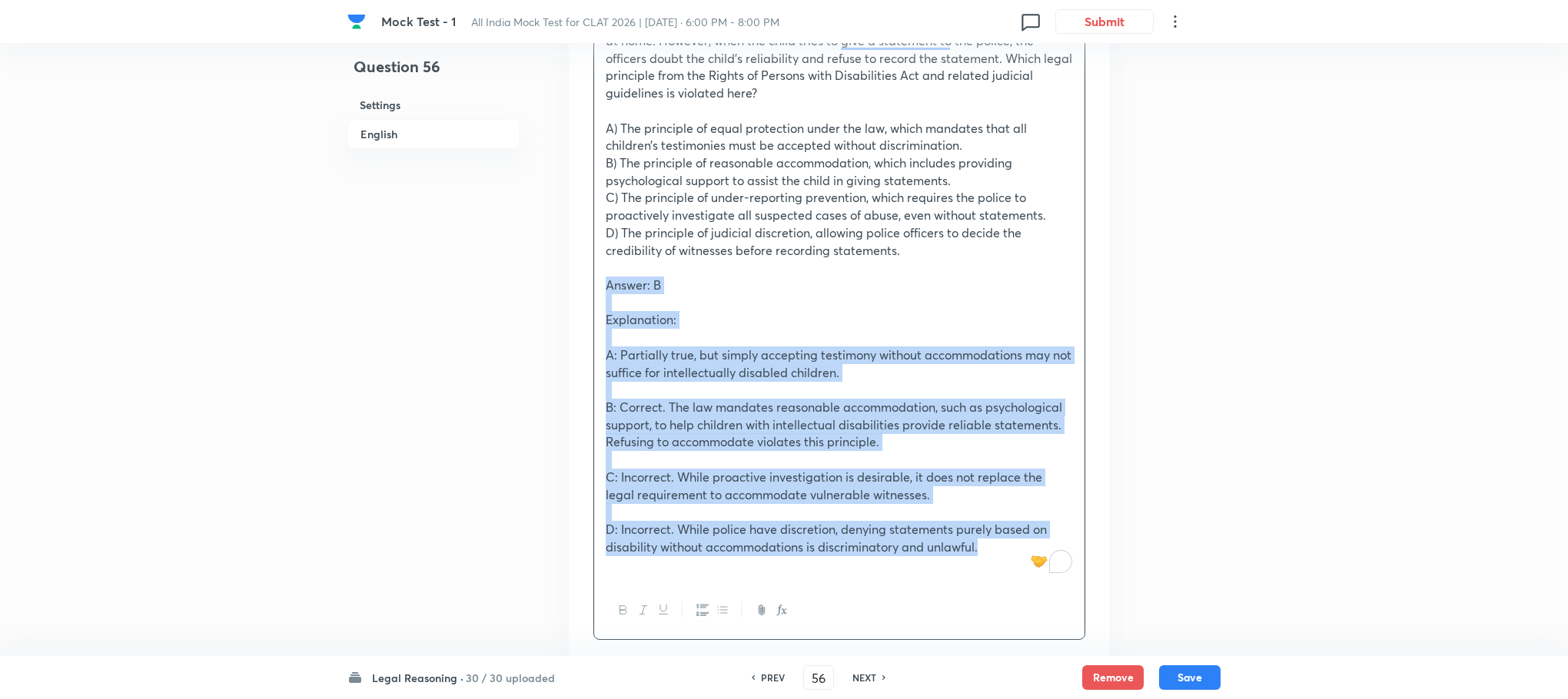
drag, startPoint x: 599, startPoint y: 264, endPoint x: 985, endPoint y: 524, distance: 465.4
click at [985, 524] on div "A school teacher suspects that a child with intellectual disabilities is being …" at bounding box center [839, 294] width 490 height 577
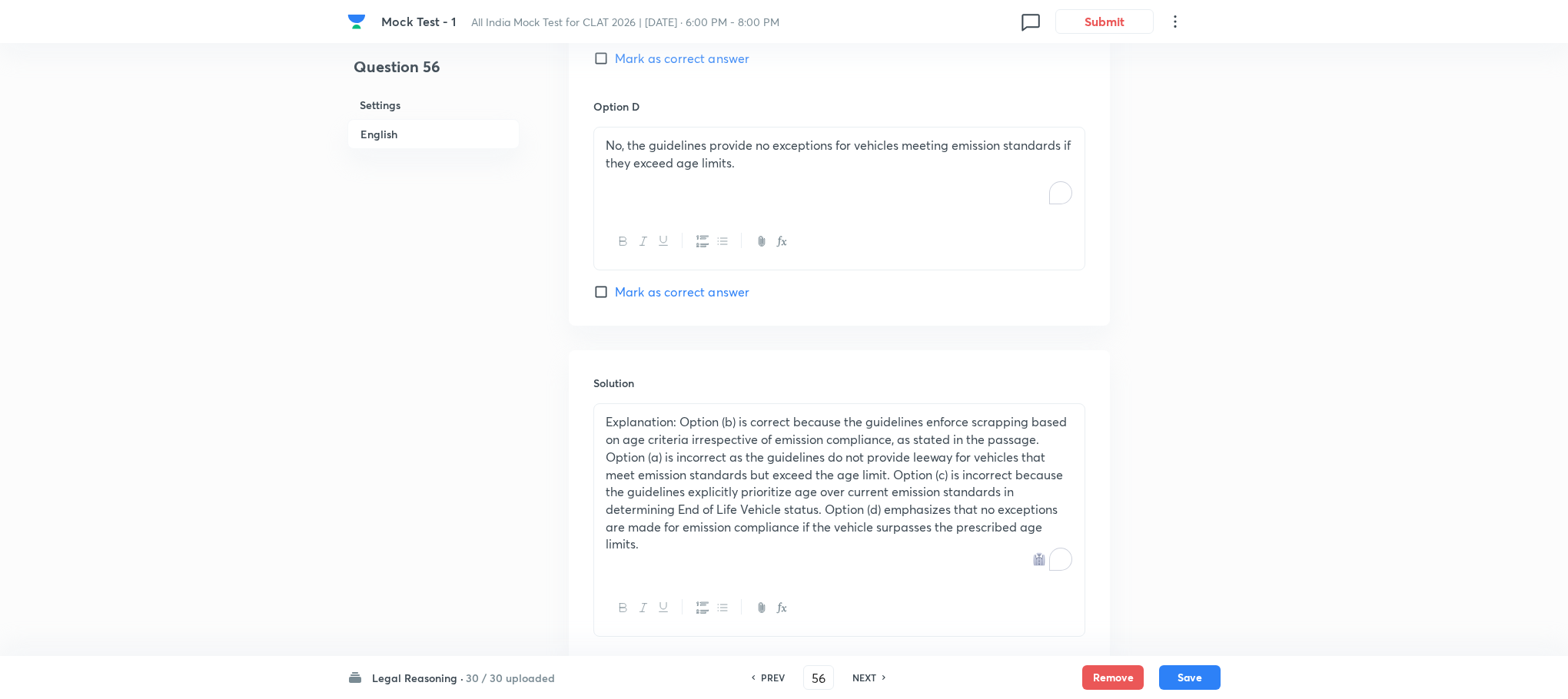
scroll to position [2391, 0]
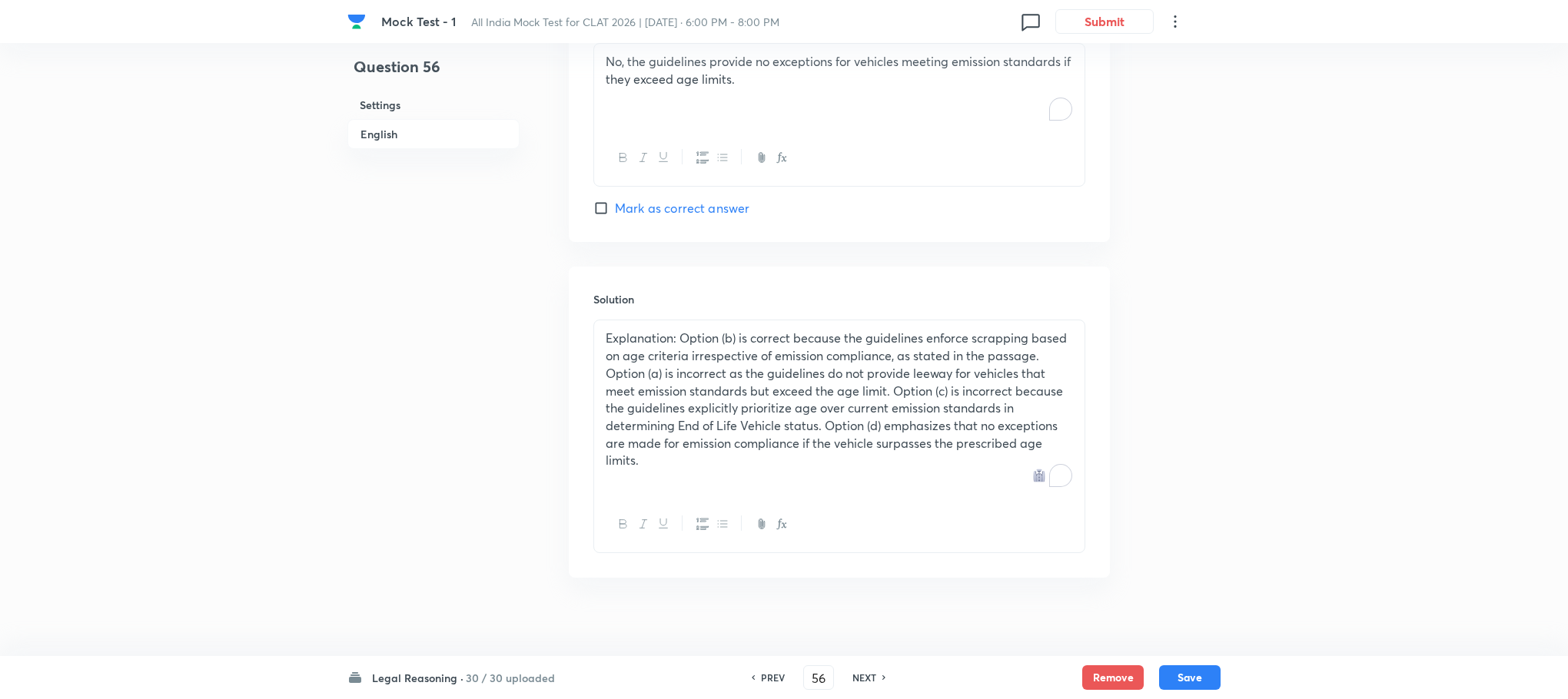
click at [671, 469] on p "To enrich screen reader interactions, please activate Accessibility in Grammarl…" at bounding box center [840, 478] width 467 height 18
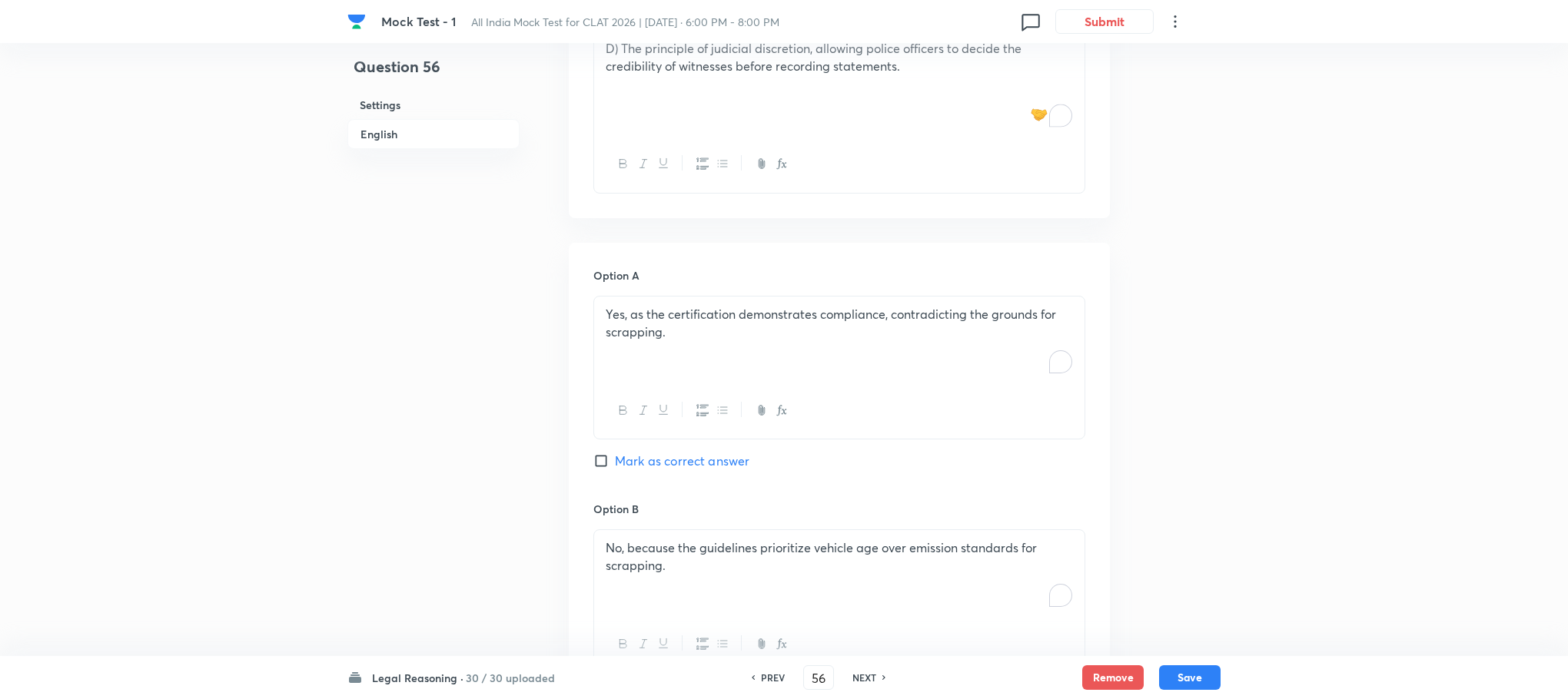
scroll to position [1123, 0]
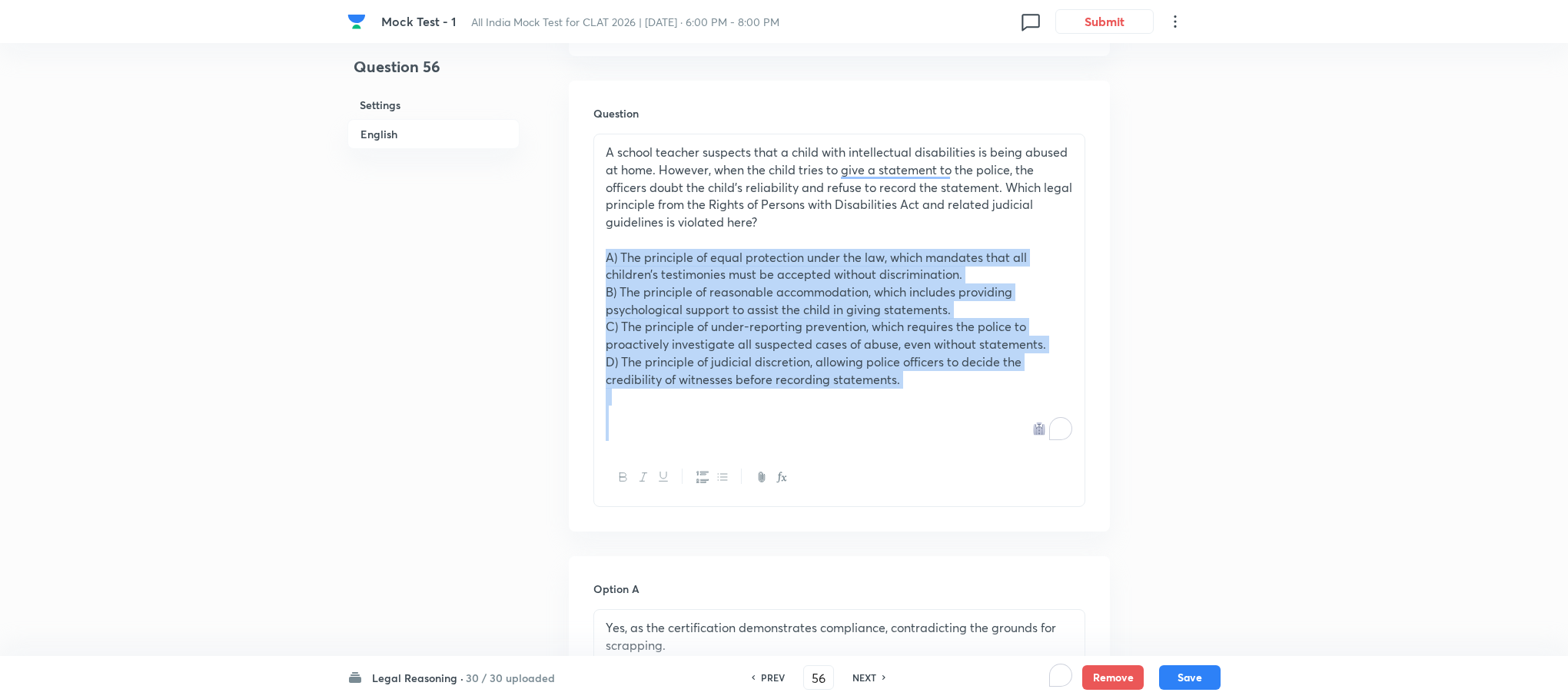
drag, startPoint x: 596, startPoint y: 238, endPoint x: 1010, endPoint y: 417, distance: 451.0
click at [1010, 417] on div "A school teacher suspects that a child with intellectual disabilities is being …" at bounding box center [839, 292] width 490 height 315
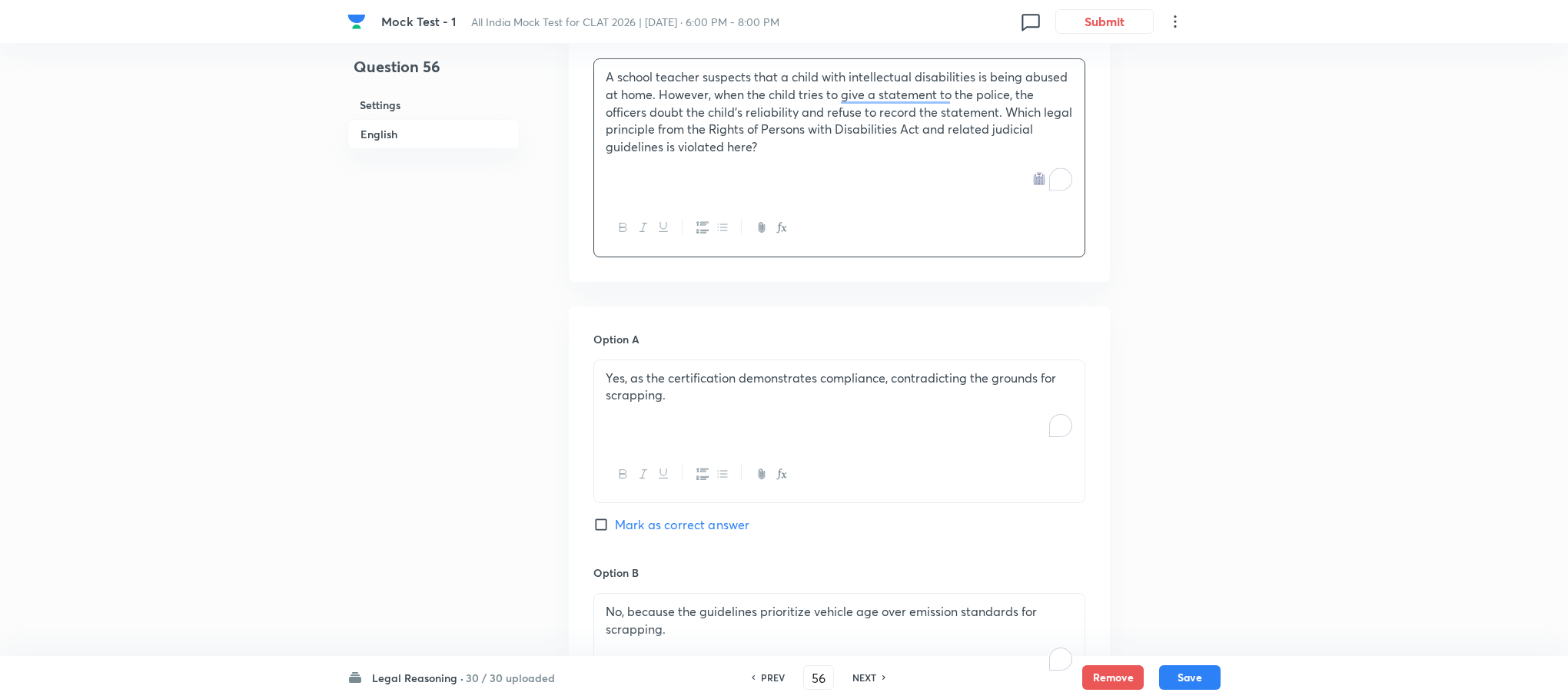
scroll to position [1239, 0]
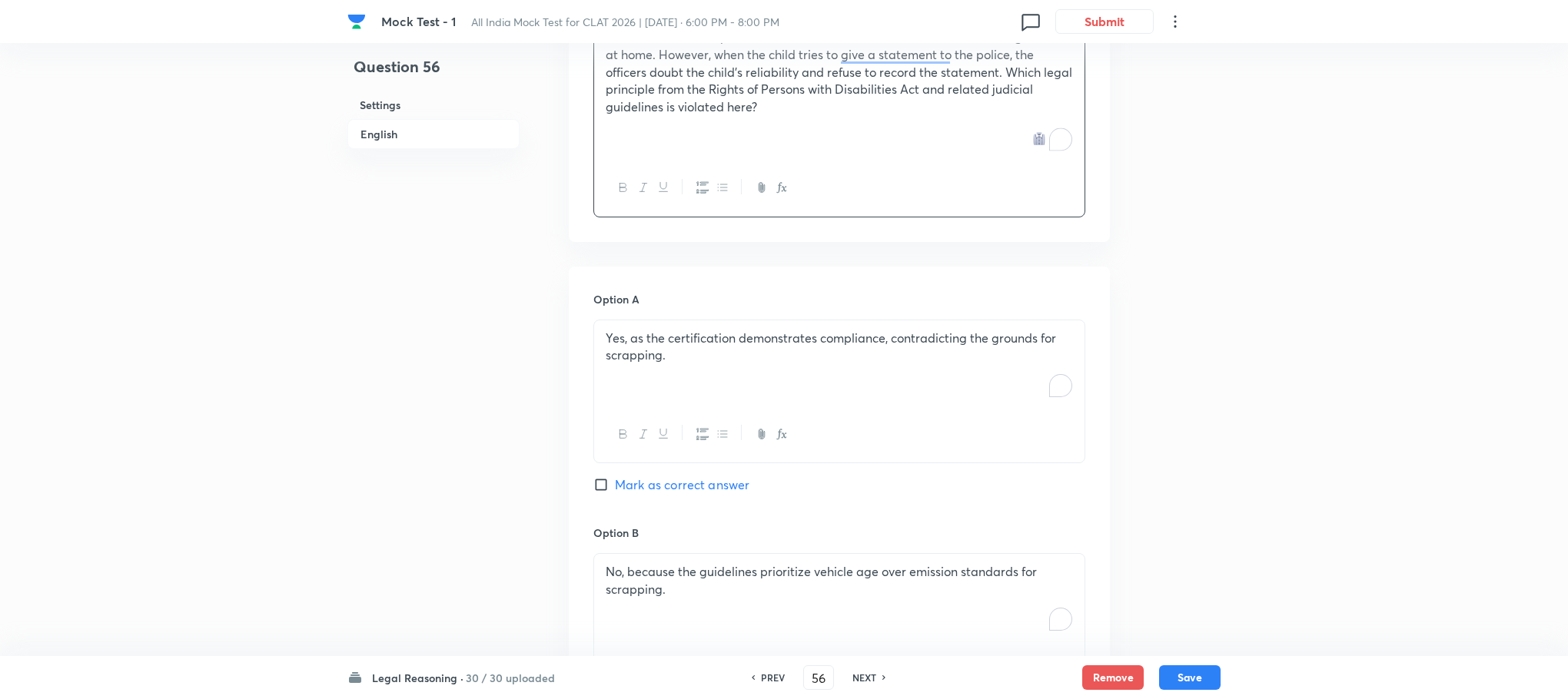
click at [645, 376] on div "Yes, as the certification demonstrates compliance, contradicting the grounds fo…" at bounding box center [839, 363] width 490 height 86
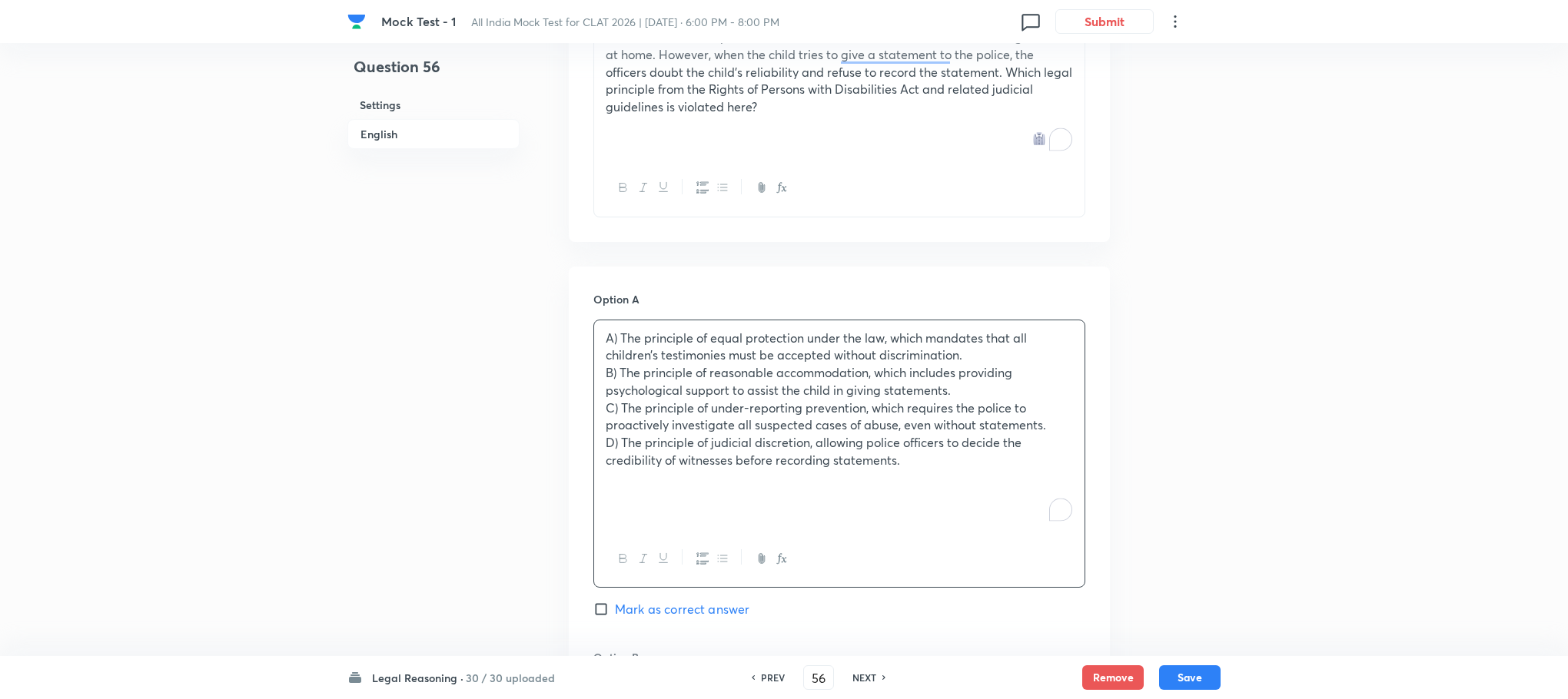
click at [616, 330] on p "A) The principle of equal protection under the law, which mandates that all chi…" at bounding box center [840, 347] width 467 height 35
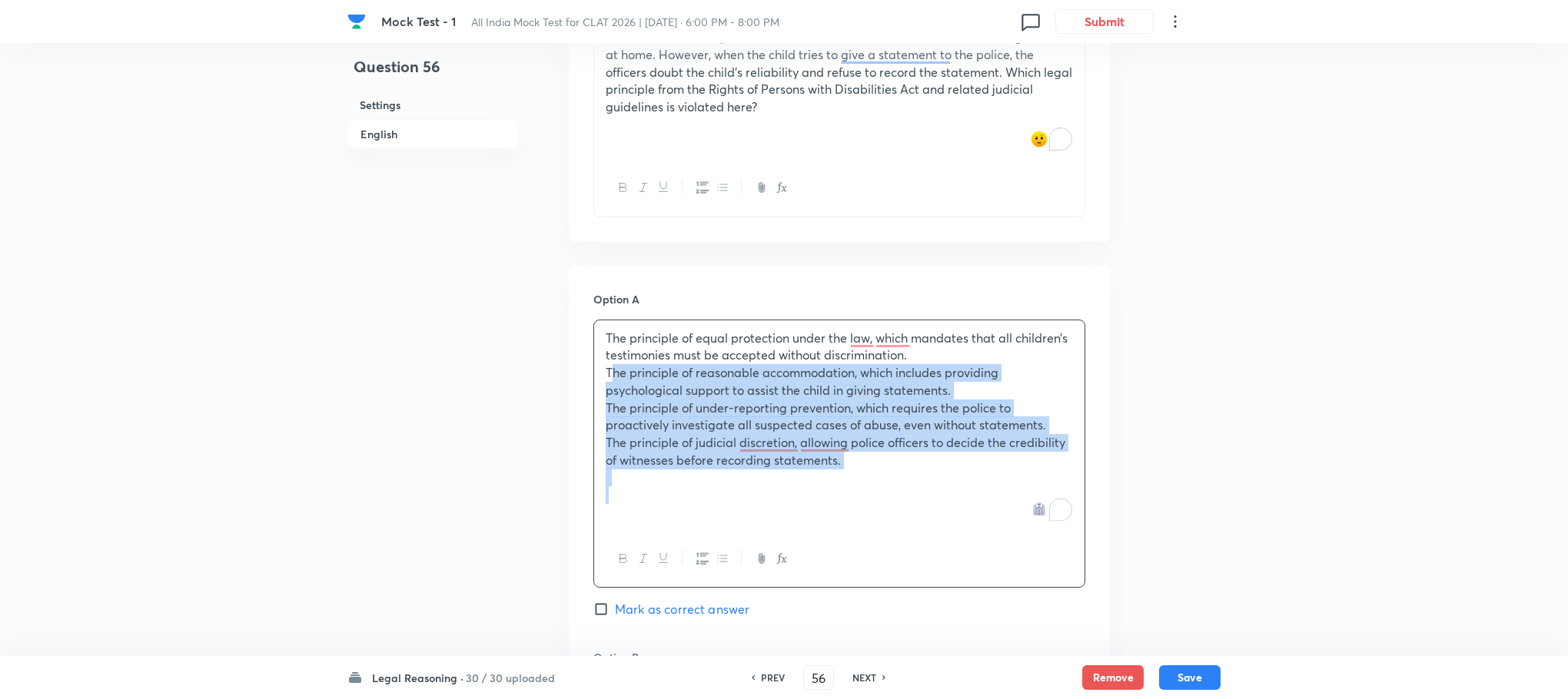
drag, startPoint x: 602, startPoint y: 358, endPoint x: 1005, endPoint y: 473, distance: 419.1
click at [1005, 473] on div "The principle of equal protection under the law, which mandates that all childr…" at bounding box center [839, 425] width 490 height 210
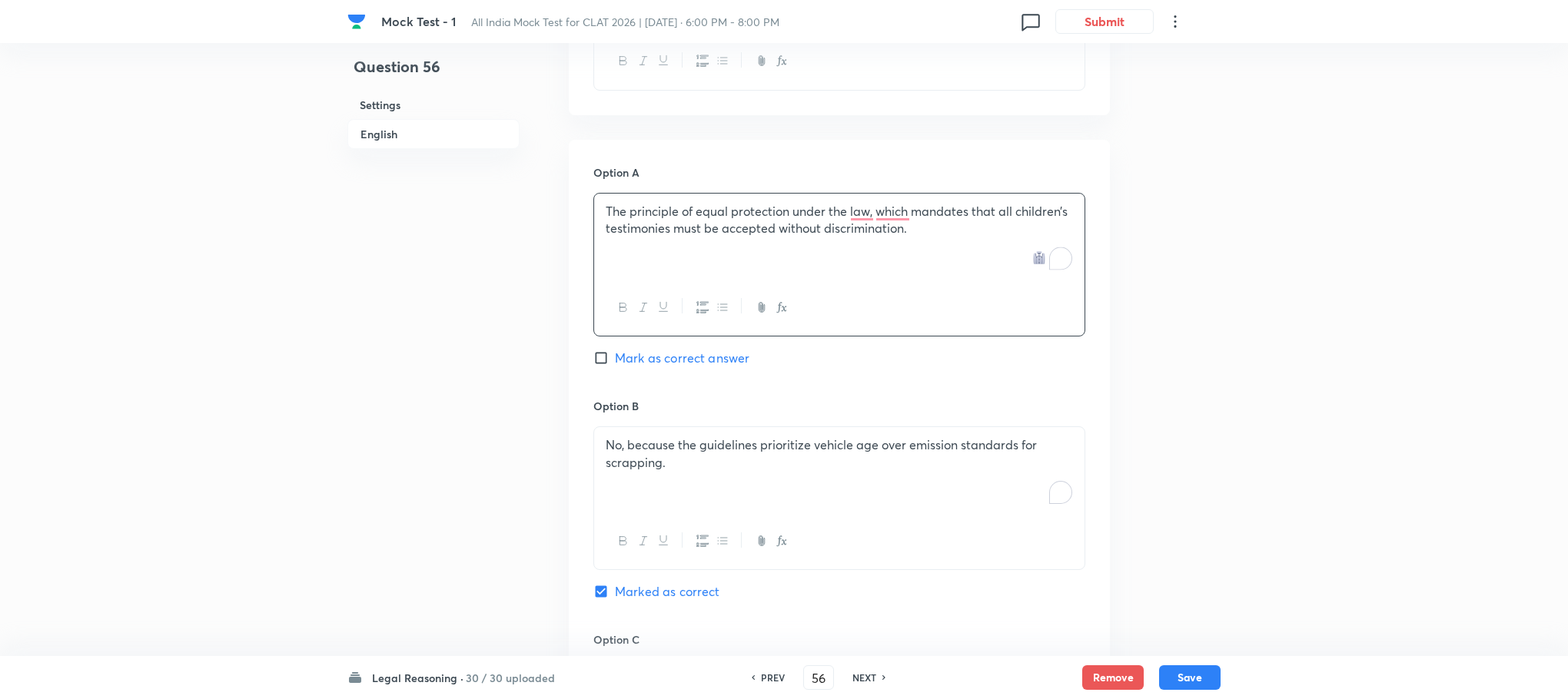
scroll to position [1469, 0]
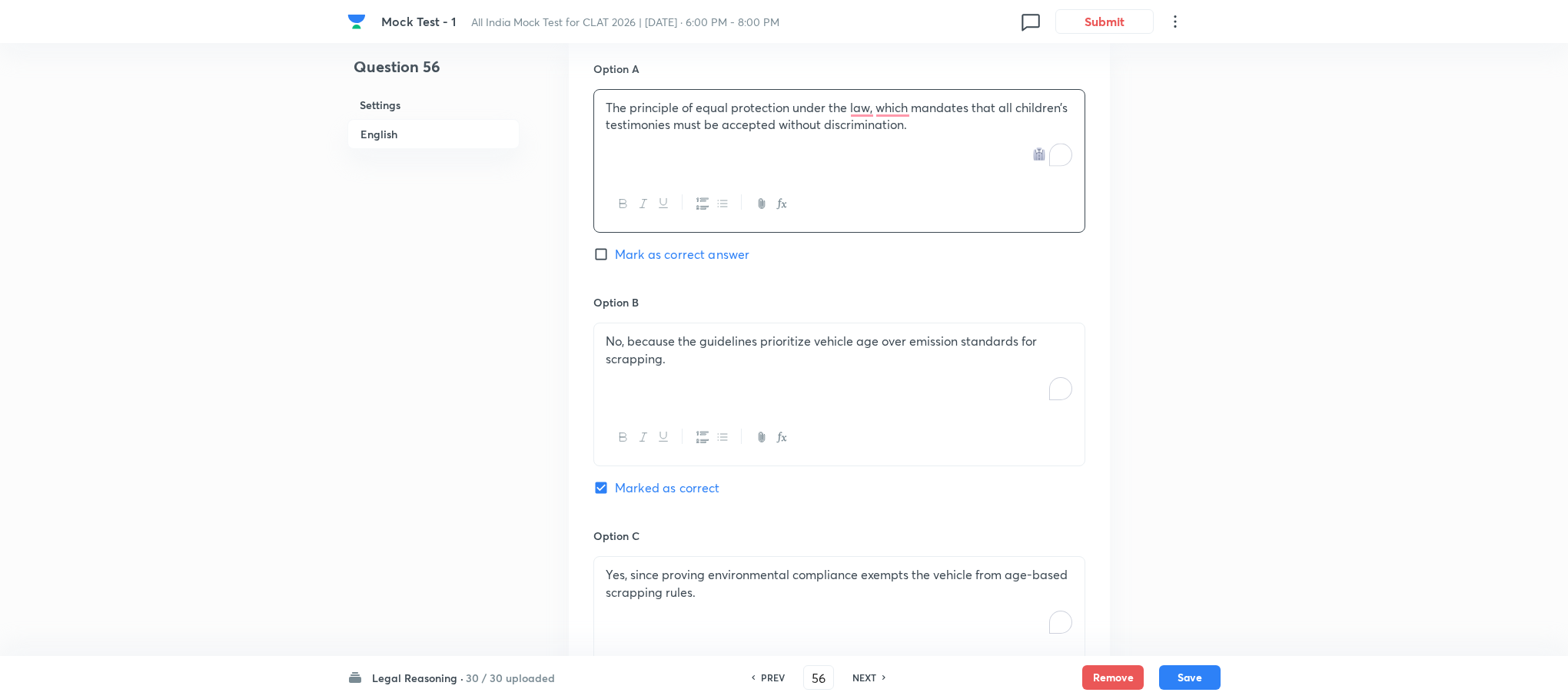
click at [655, 362] on div "No, because the guidelines prioritize vehicle age over emission standards for s…" at bounding box center [839, 366] width 490 height 86
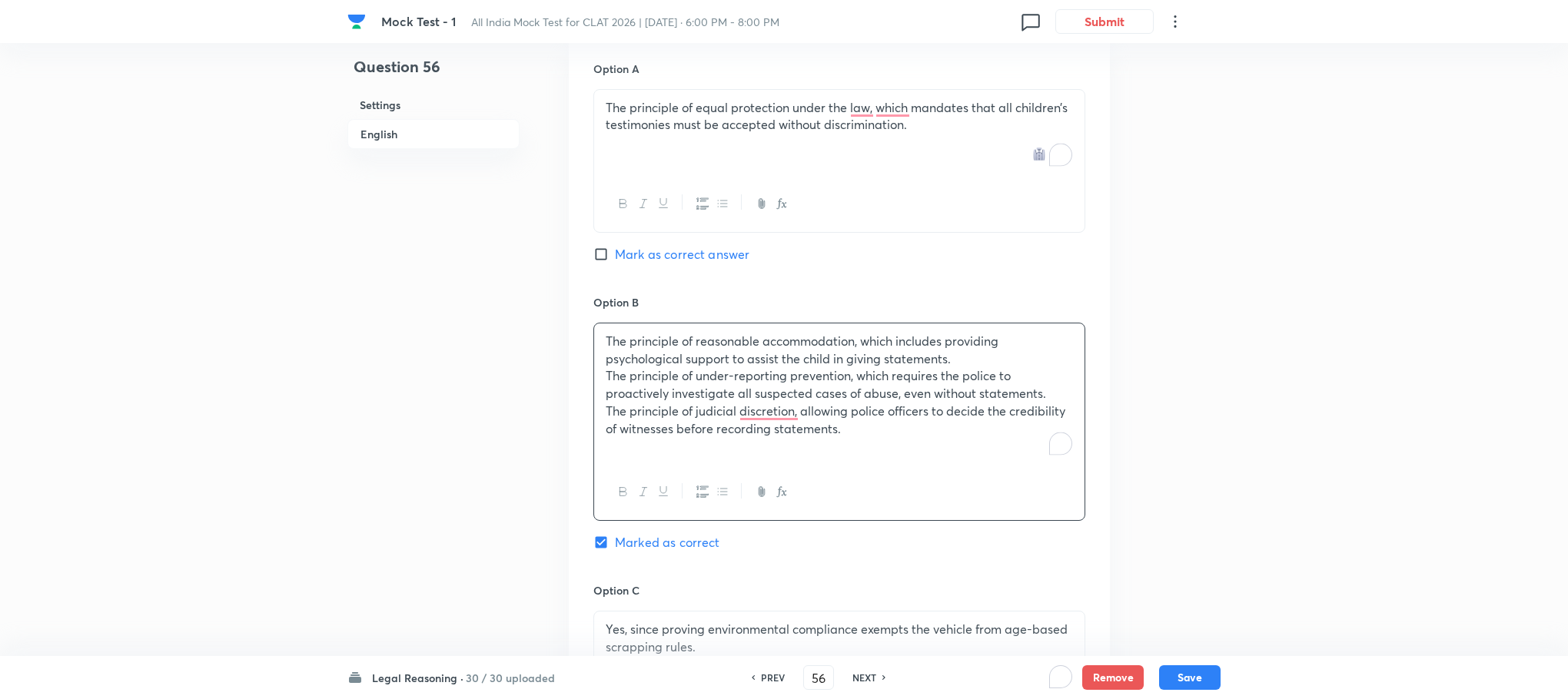
click at [594, 362] on div "The principle of reasonable accommodation, which includes providing psychologic…" at bounding box center [840, 421] width 492 height 198
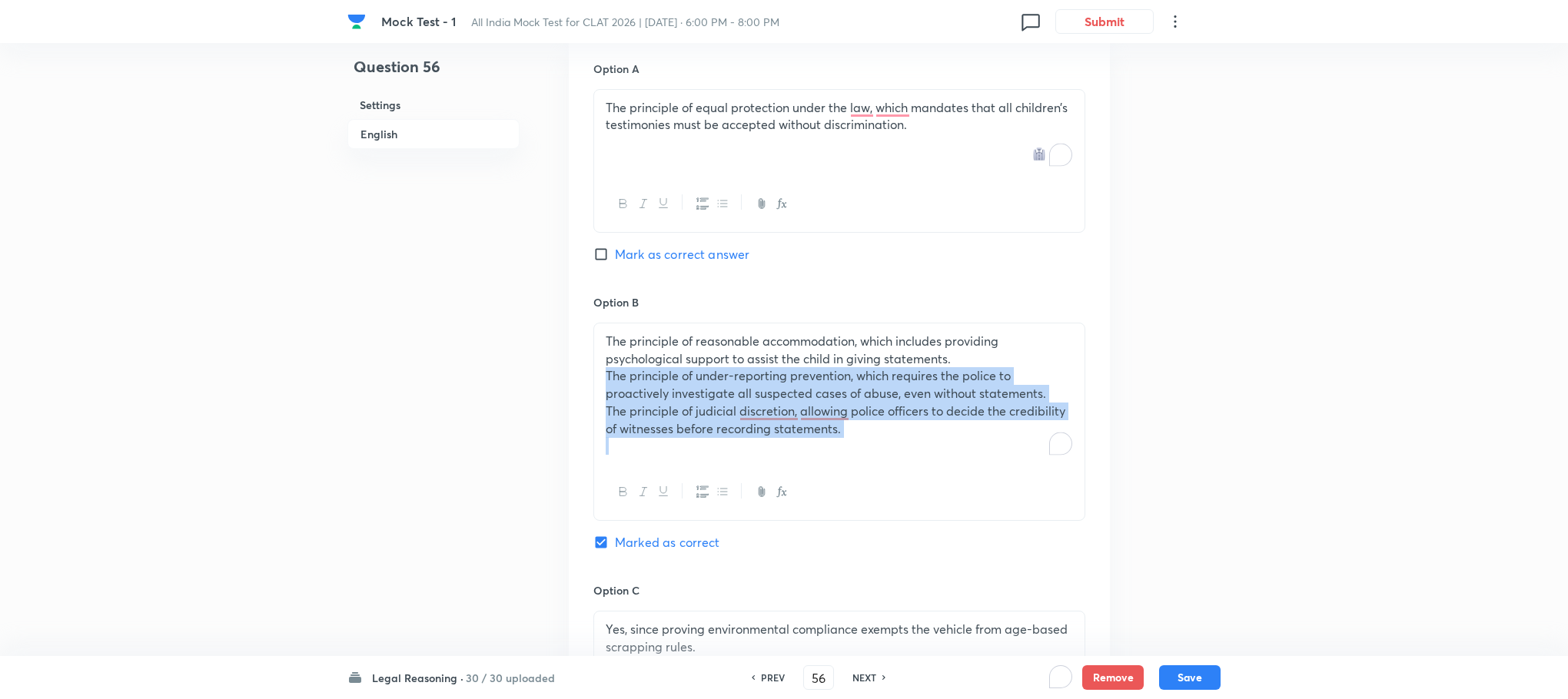
drag, startPoint x: 599, startPoint y: 362, endPoint x: 1044, endPoint y: 464, distance: 456.5
click at [1044, 464] on div "The principle of reasonable accommodation, which includes providing psychologic…" at bounding box center [840, 421] width 492 height 198
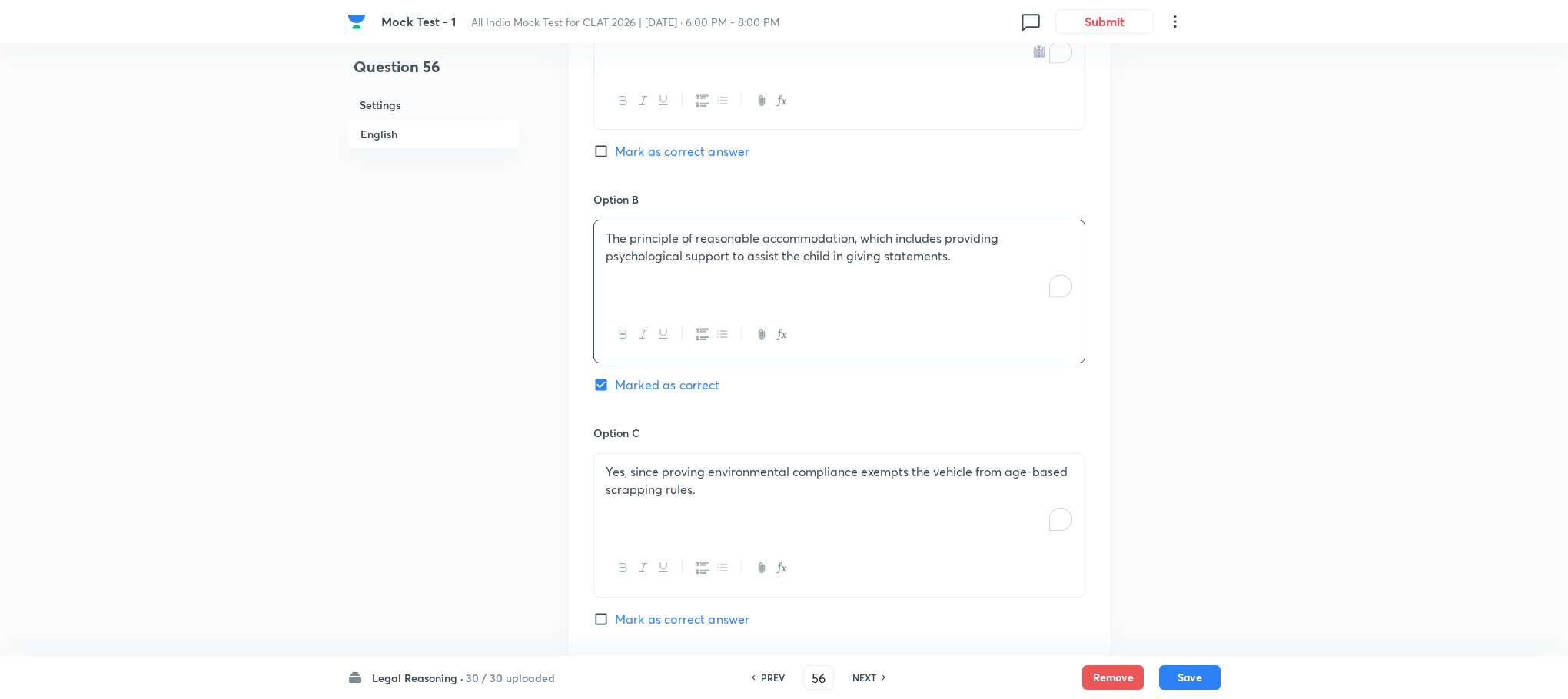
scroll to position [1699, 0]
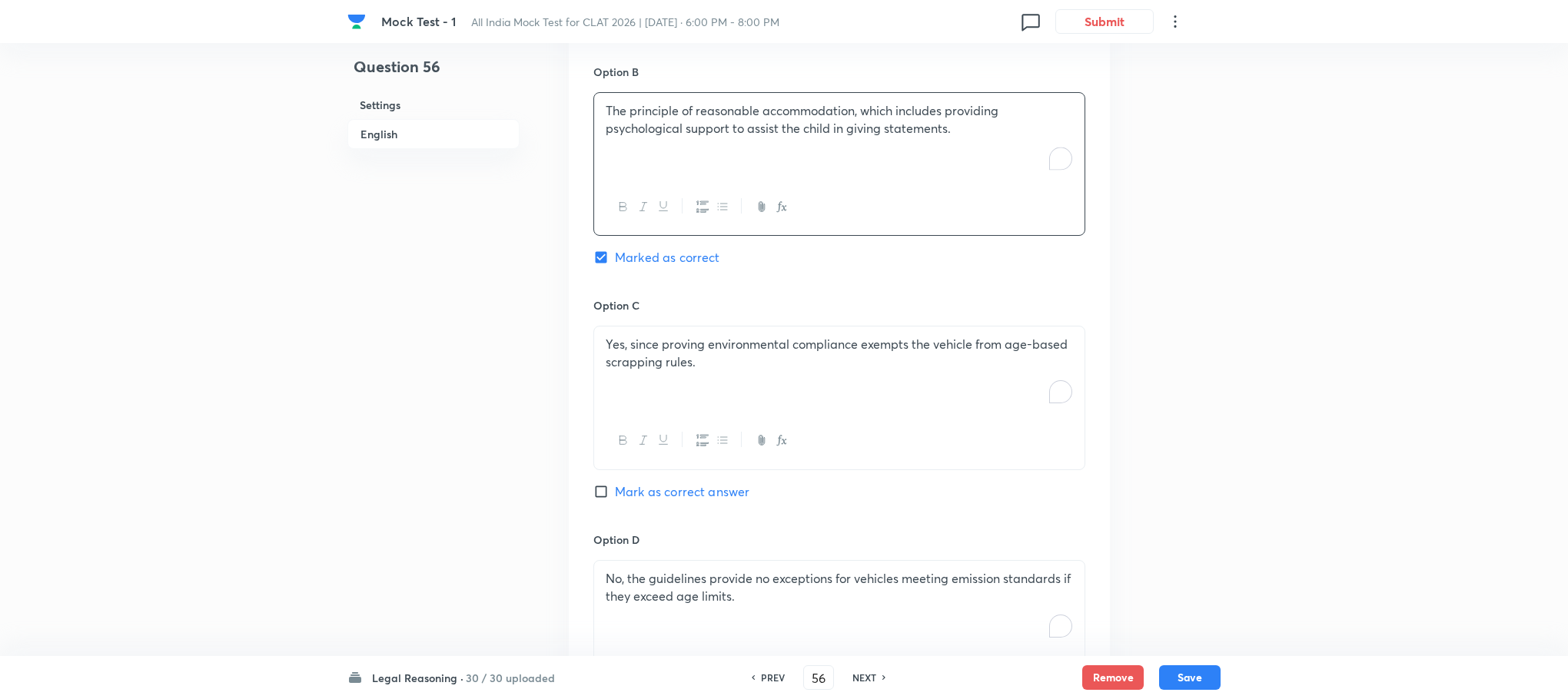
click at [677, 346] on p "Yes, since proving environmental compliance exempts the vehicle from age-based …" at bounding box center [840, 352] width 467 height 35
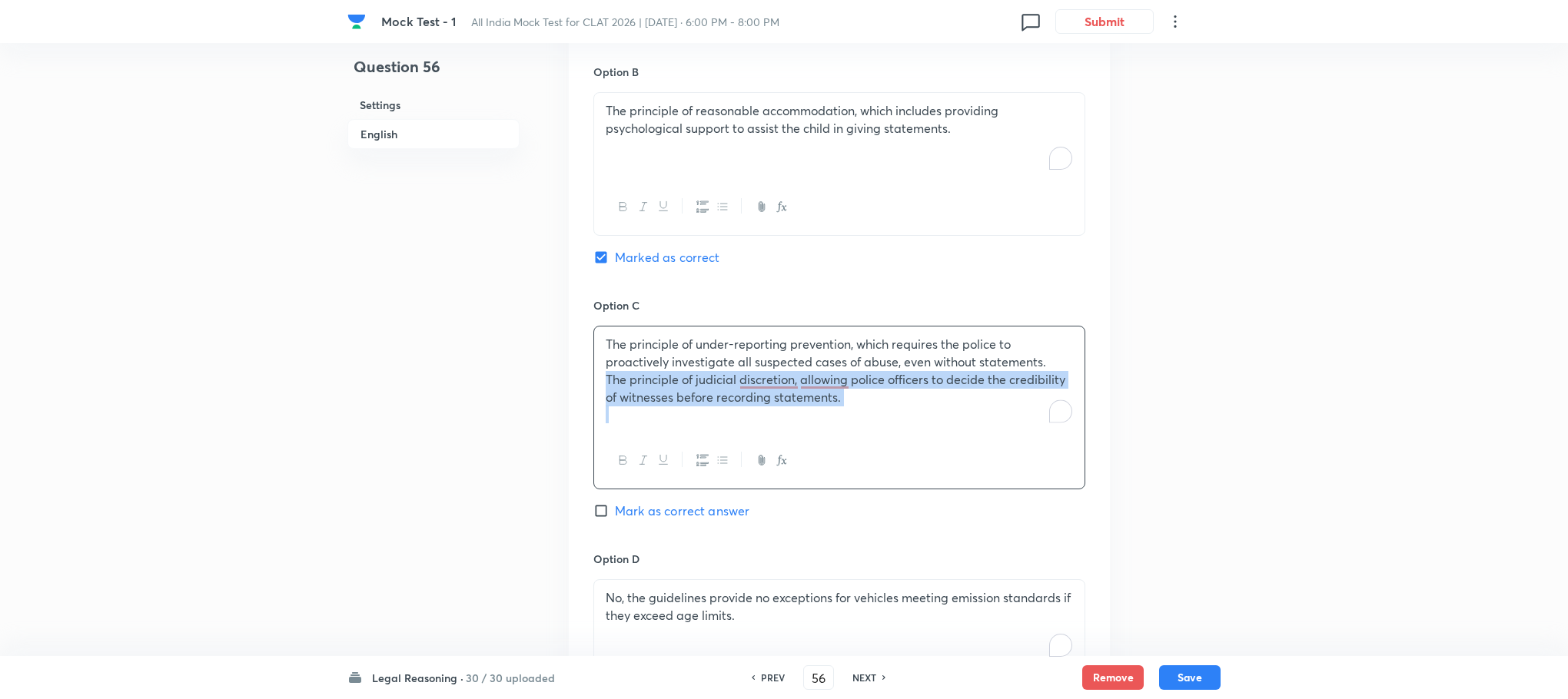
drag, startPoint x: 599, startPoint y: 365, endPoint x: 1031, endPoint y: 431, distance: 437.0
click at [1031, 431] on div "The principle of under-reporting prevention, which requires the police to proac…" at bounding box center [840, 408] width 492 height 164
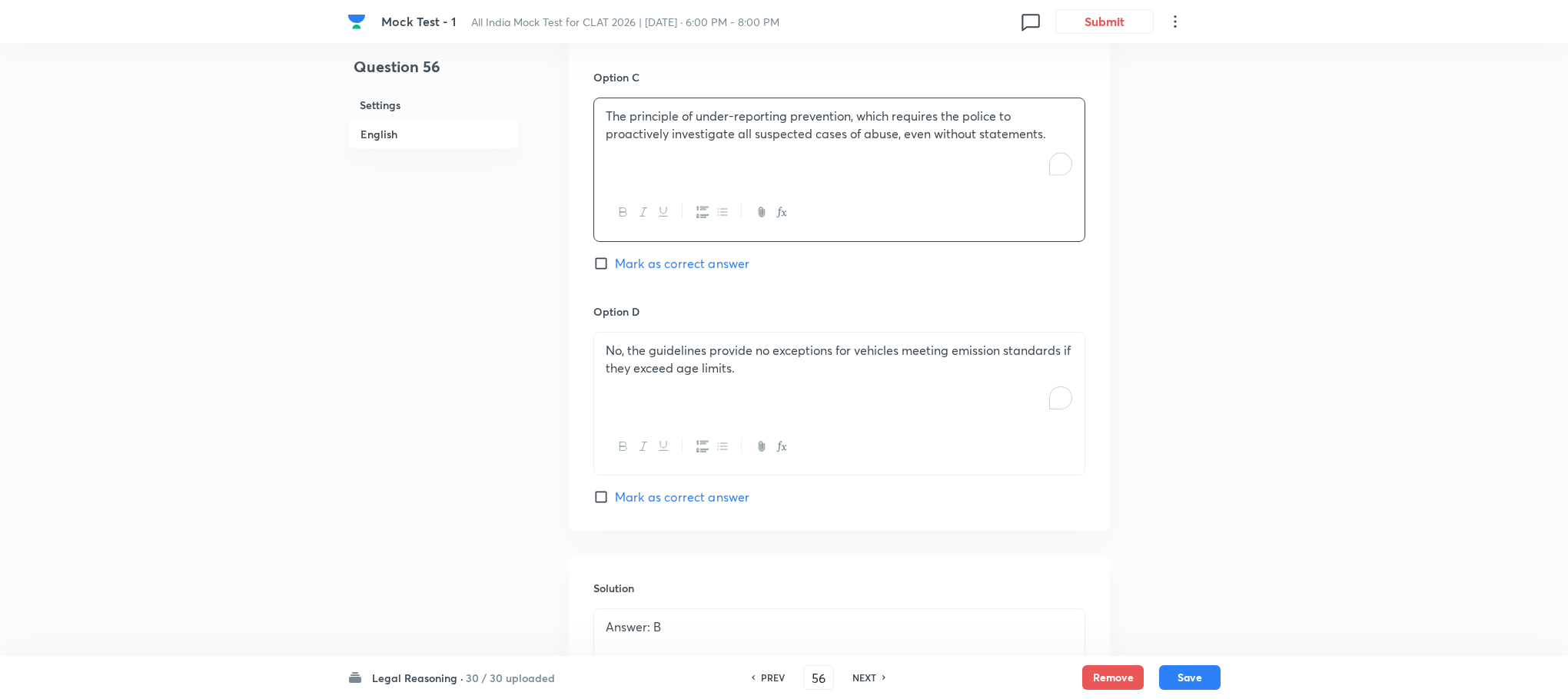
scroll to position [1929, 0]
click at [727, 344] on p "No, the guidelines provide no exceptions for vehicles meeting emission standard…" at bounding box center [840, 356] width 467 height 35
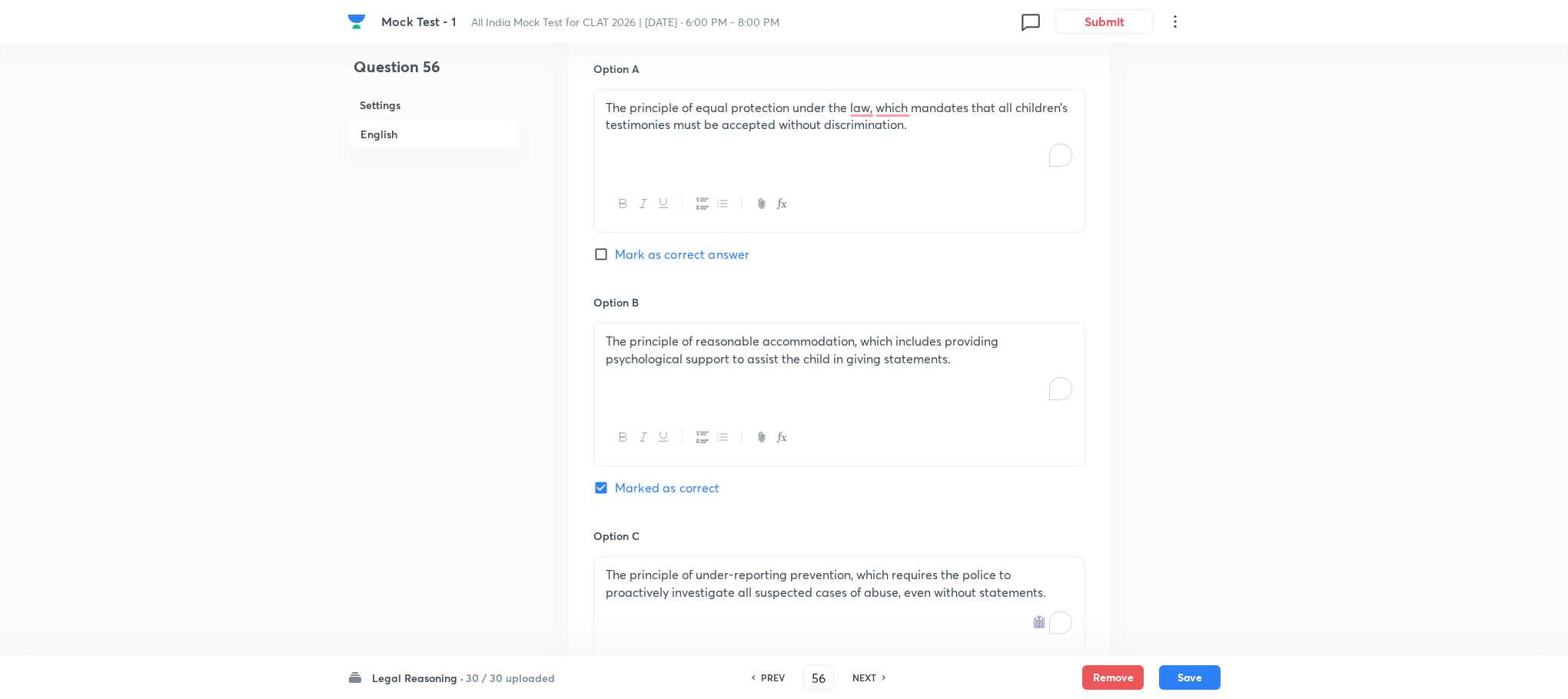
scroll to position [2160, 0]
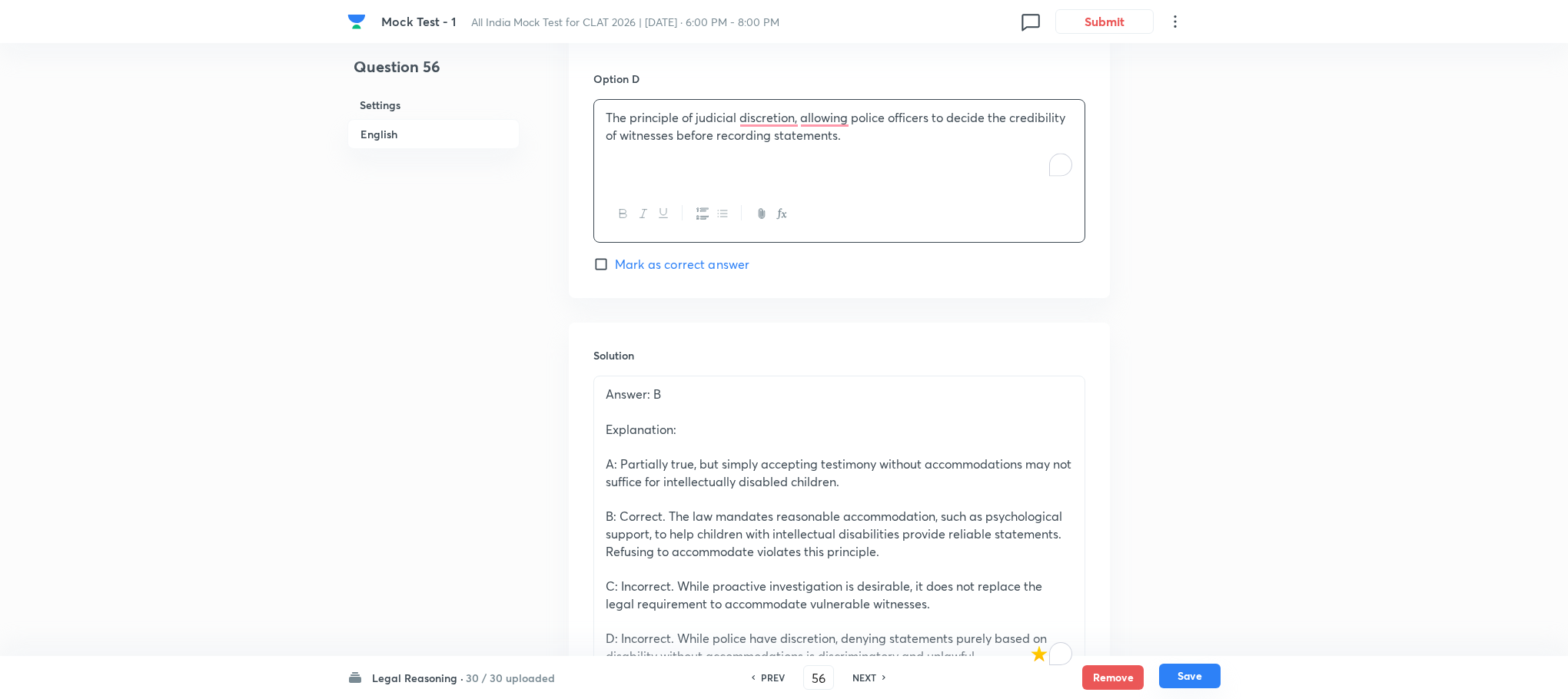
click at [1179, 668] on button "Save" at bounding box center [1189, 676] width 61 height 24
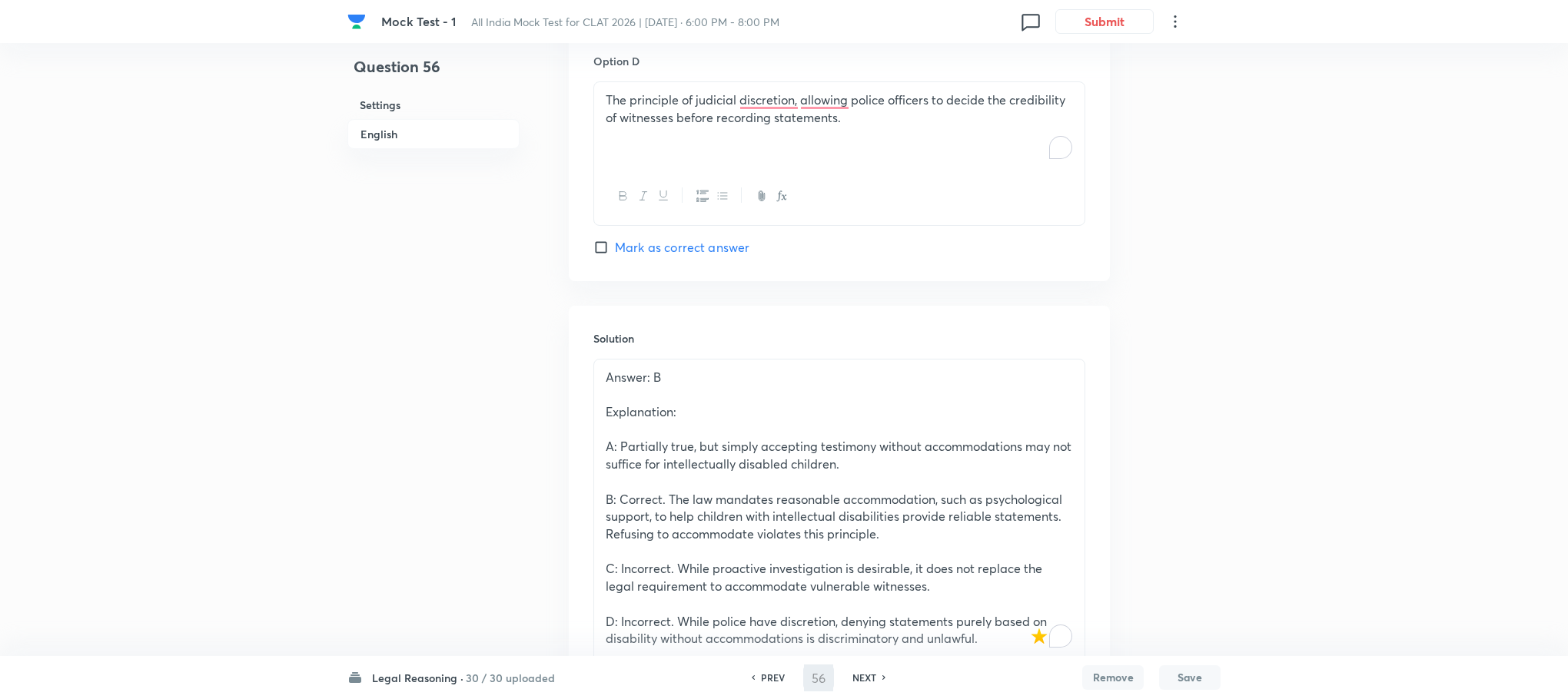
type input "57"
checkbox input "true"
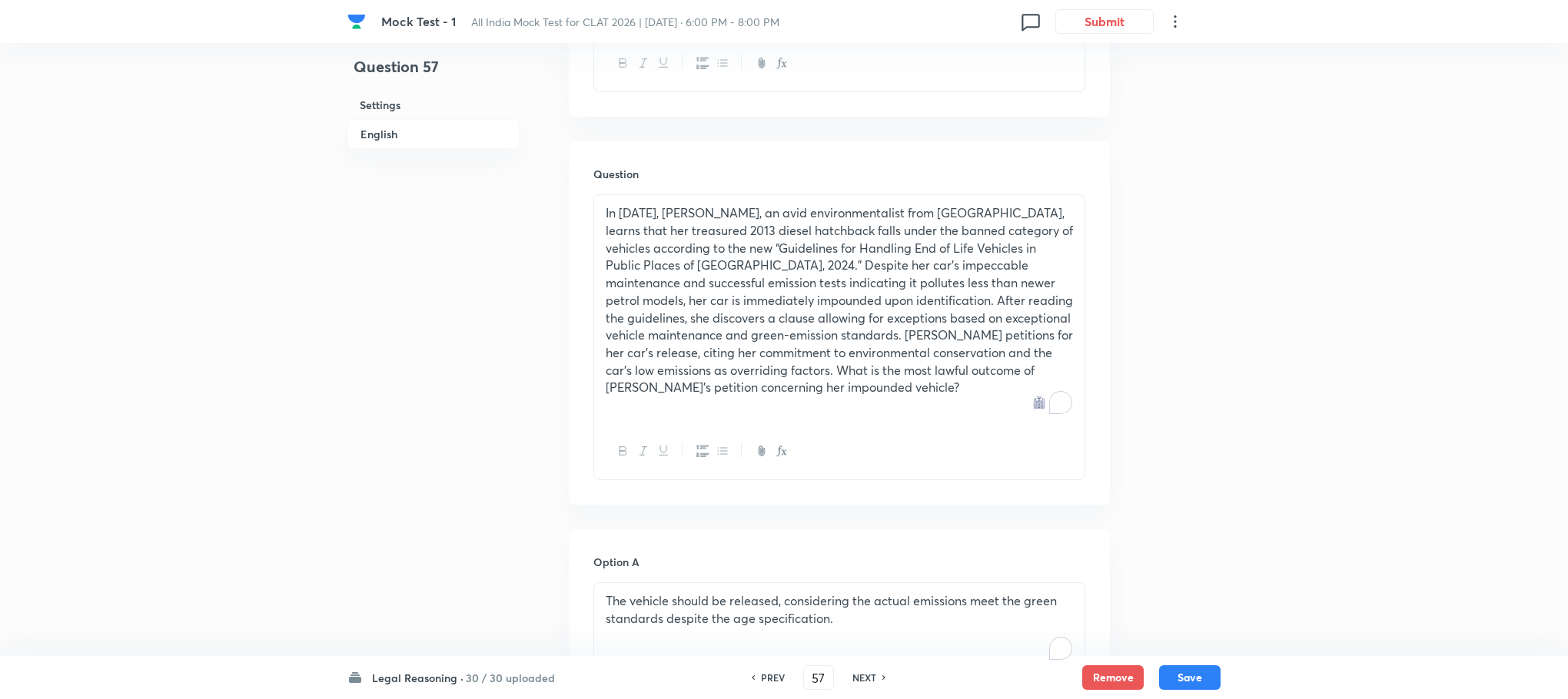
scroll to position [1123, 0]
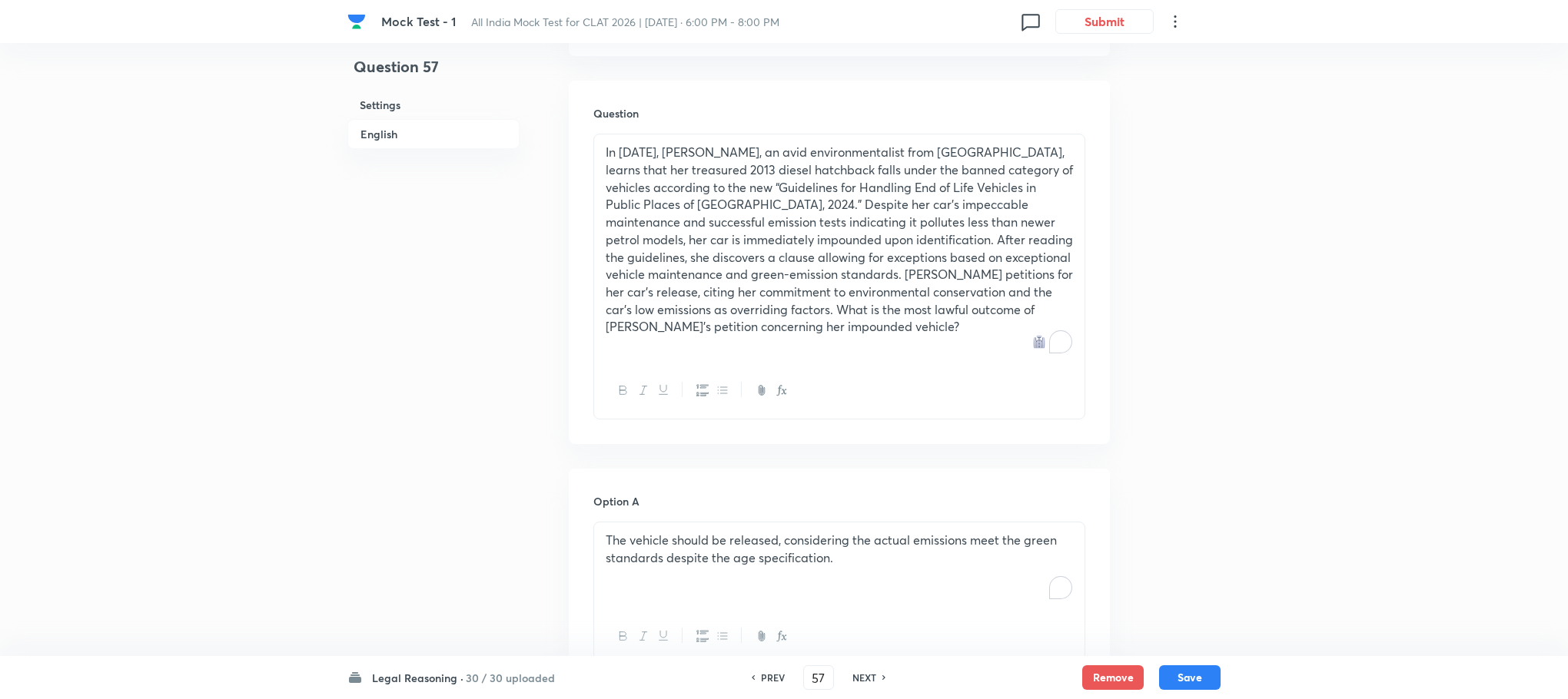
click at [710, 252] on p "In [DATE], [PERSON_NAME], an avid environmentalist from [GEOGRAPHIC_DATA], lear…" at bounding box center [840, 239] width 467 height 192
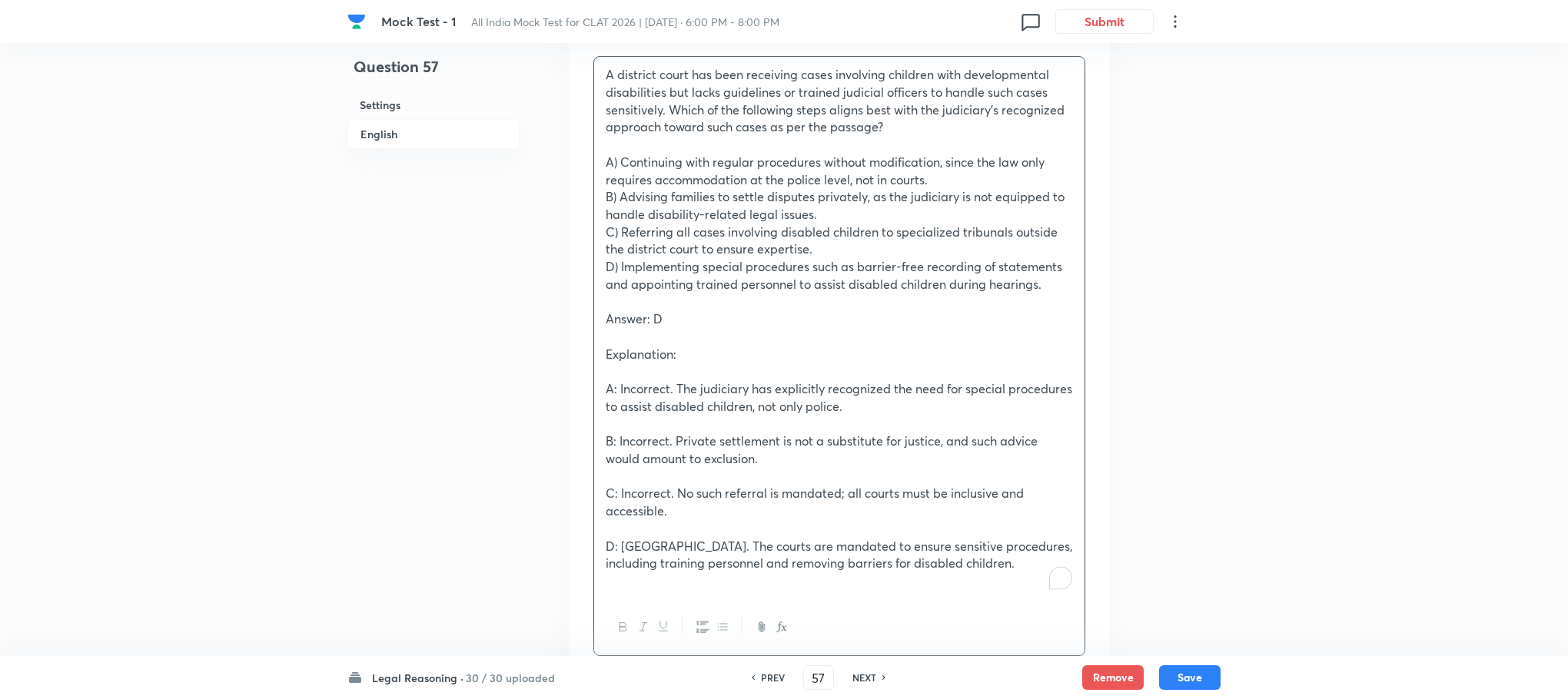
scroll to position [1239, 0]
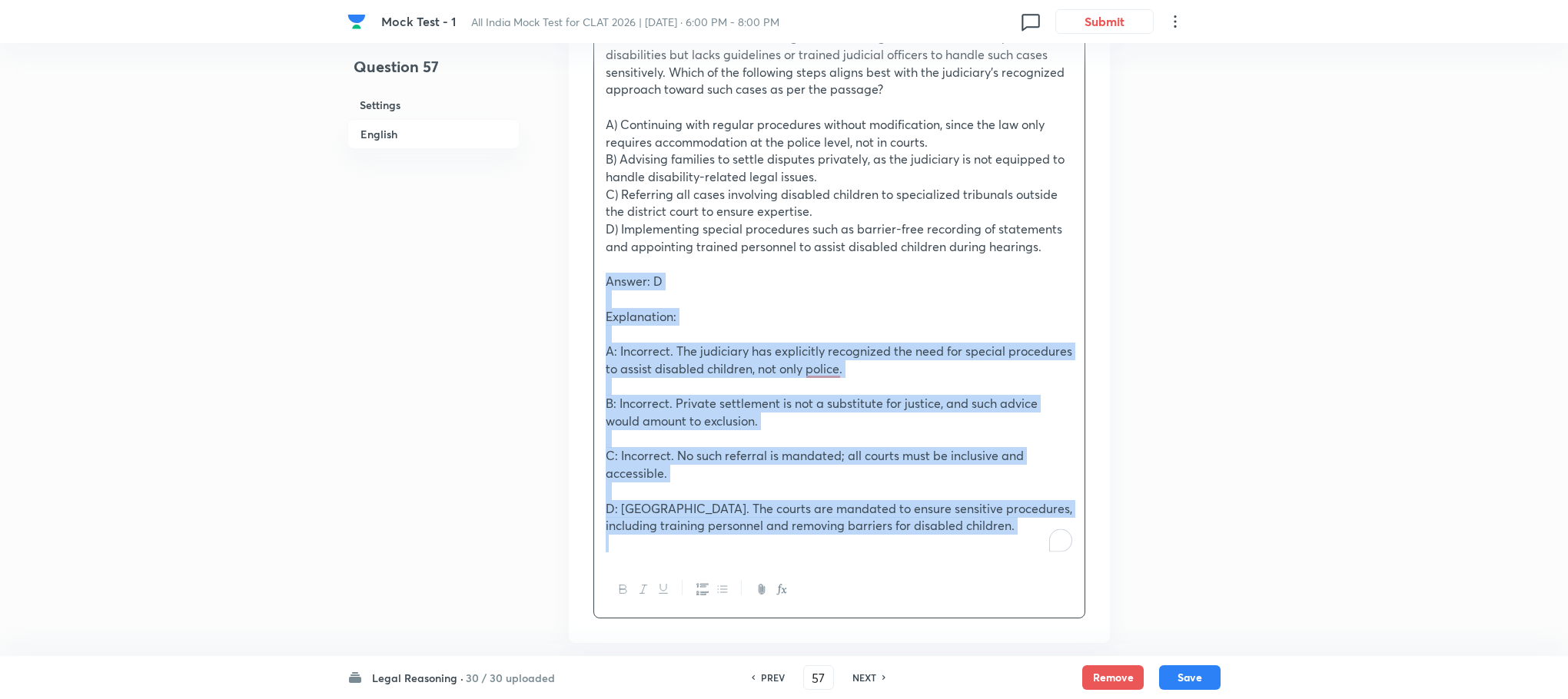
drag, startPoint x: 604, startPoint y: 268, endPoint x: 1100, endPoint y: 581, distance: 586.5
click at [1100, 581] on div "Question A district court has been receiving cases involving children with deve…" at bounding box center [839, 303] width 541 height 677
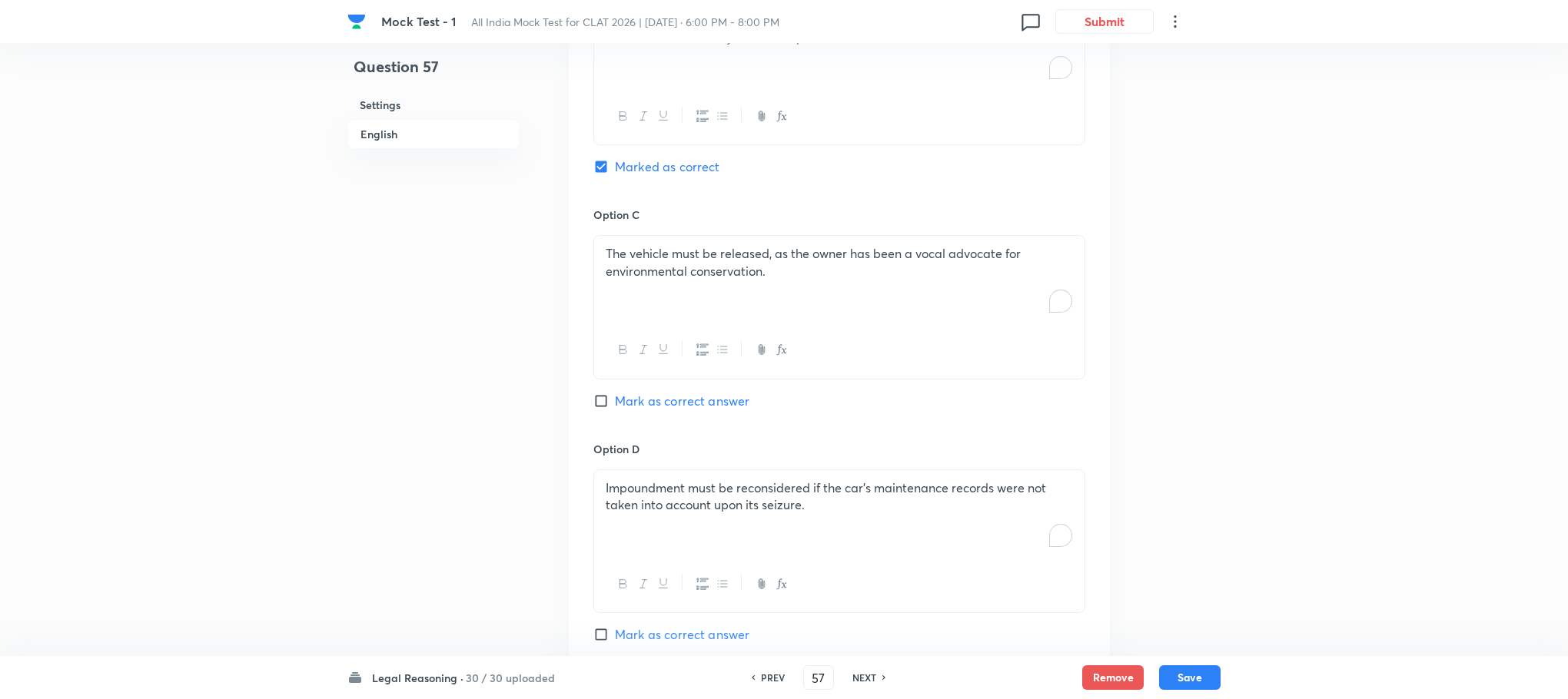
scroll to position [2427, 0]
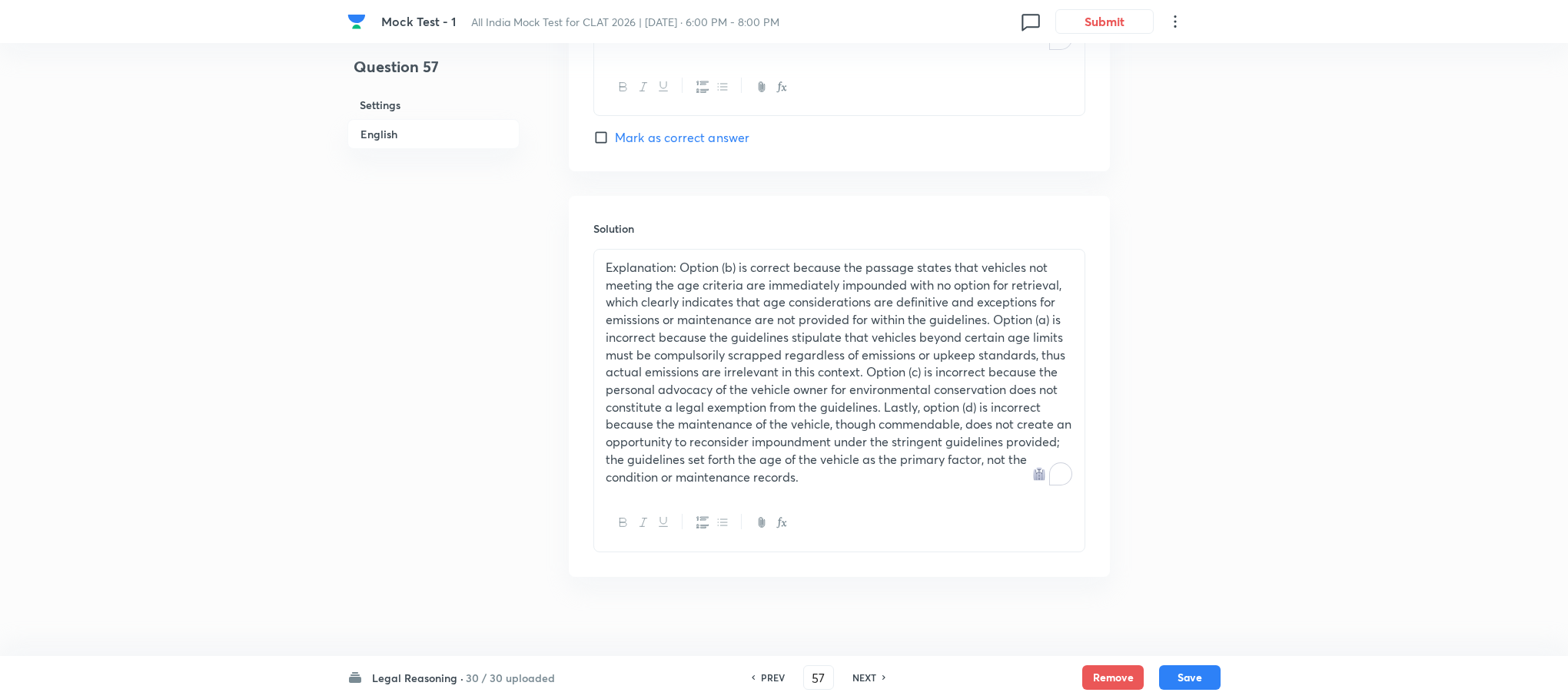
click at [696, 406] on p "Explanation: Option (b) is correct because the passage states that vehicles not…" at bounding box center [840, 372] width 467 height 227
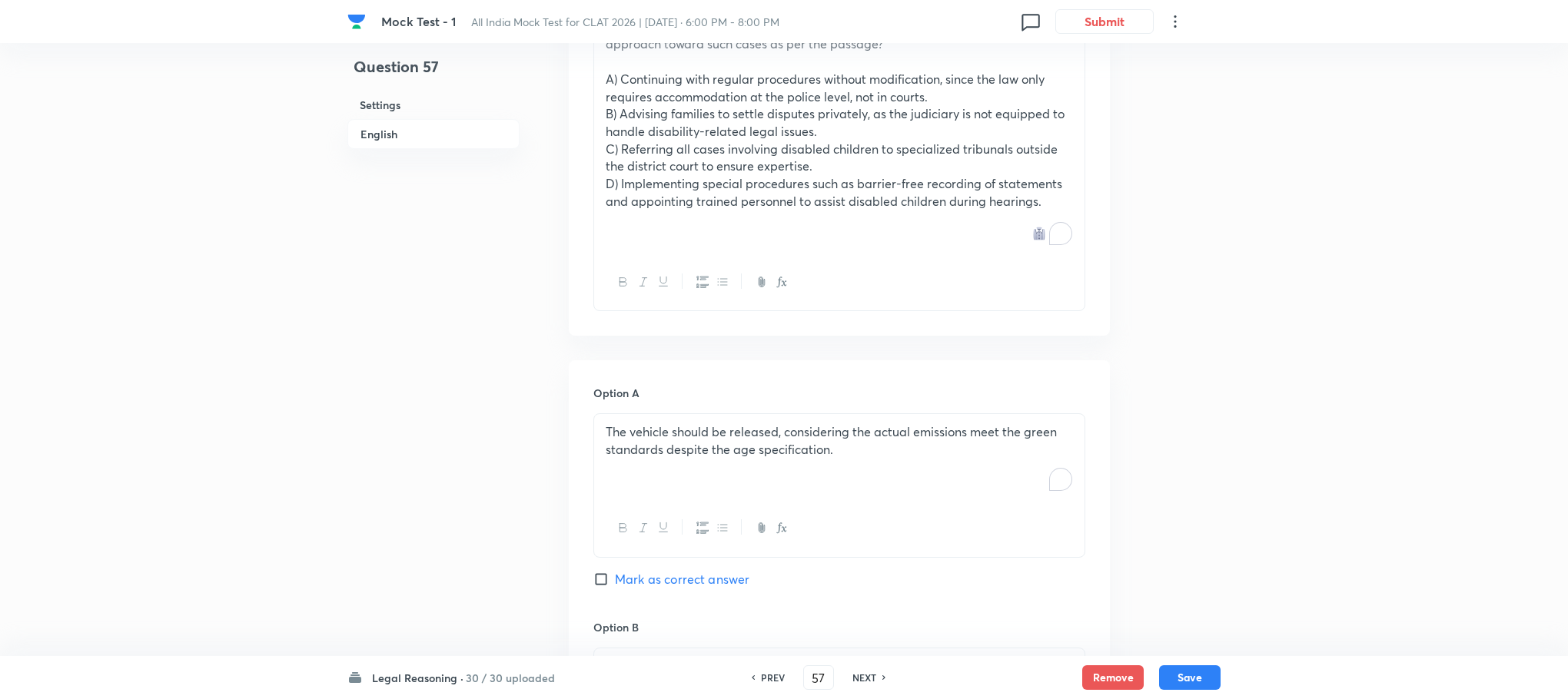
scroll to position [1160, 0]
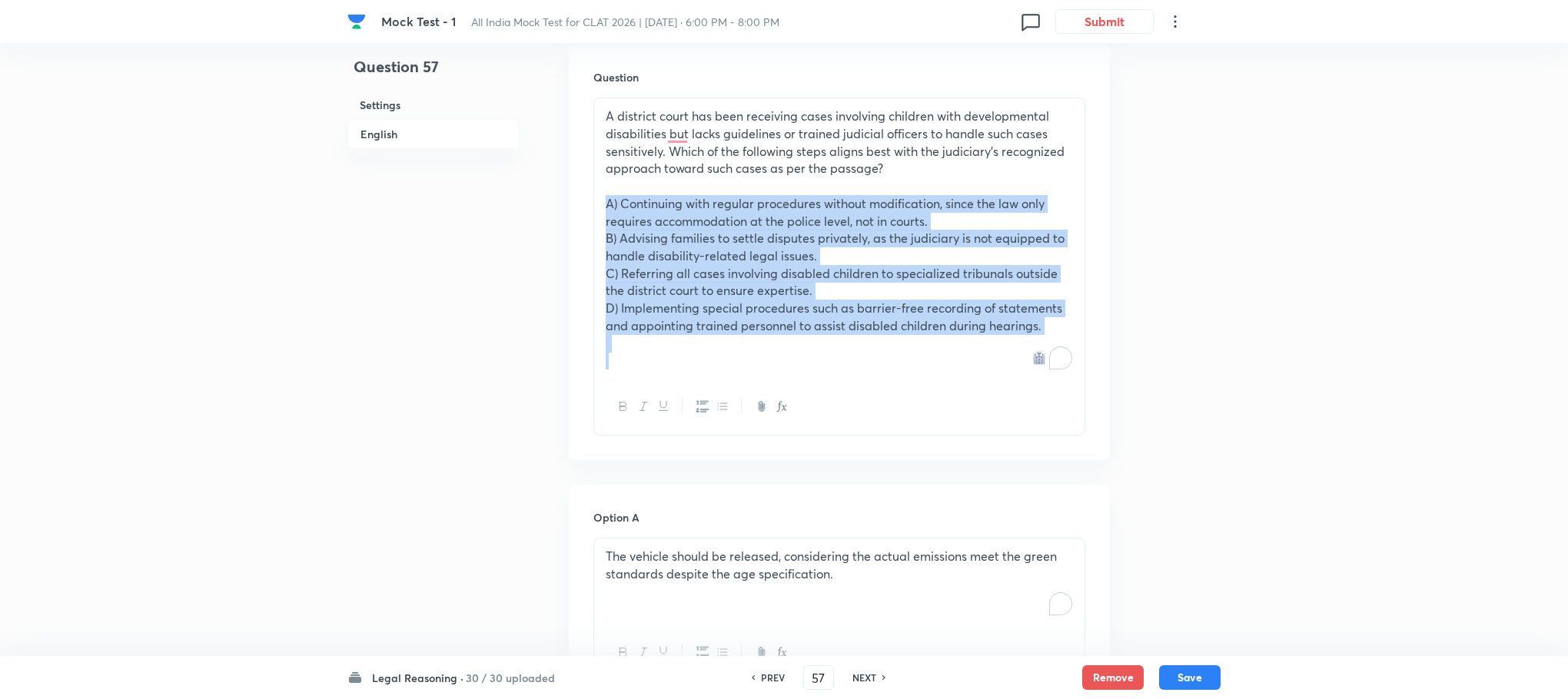
drag, startPoint x: 602, startPoint y: 187, endPoint x: 1233, endPoint y: 399, distance: 665.7
click at [1233, 399] on div "Mock Test - 1 All India Mock Test for CLAT 2026 | [DATE] · 6:00 PM - 8:00 PM 0 …" at bounding box center [784, 436] width 1568 height 3044
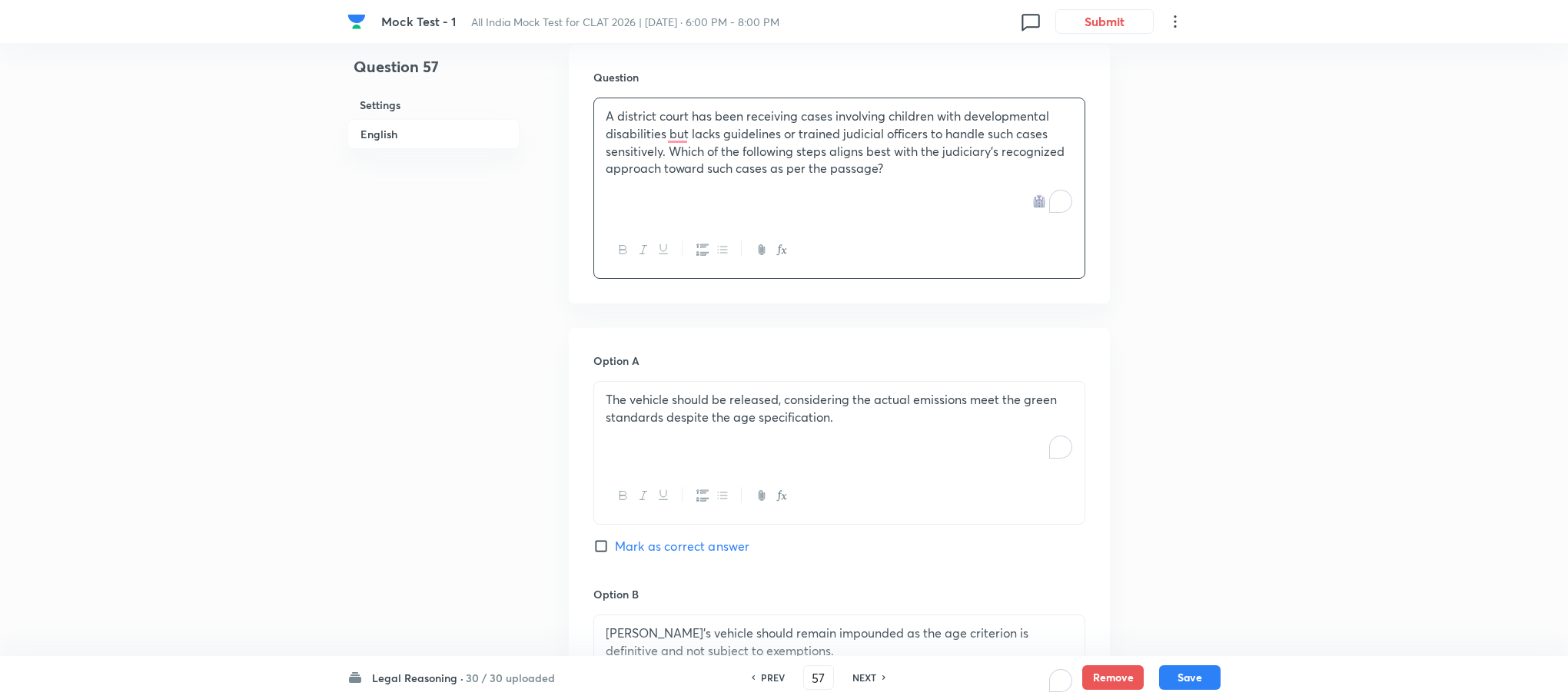
click at [717, 408] on p "The vehicle should be released, considering the actual emissions meet the green…" at bounding box center [840, 408] width 467 height 35
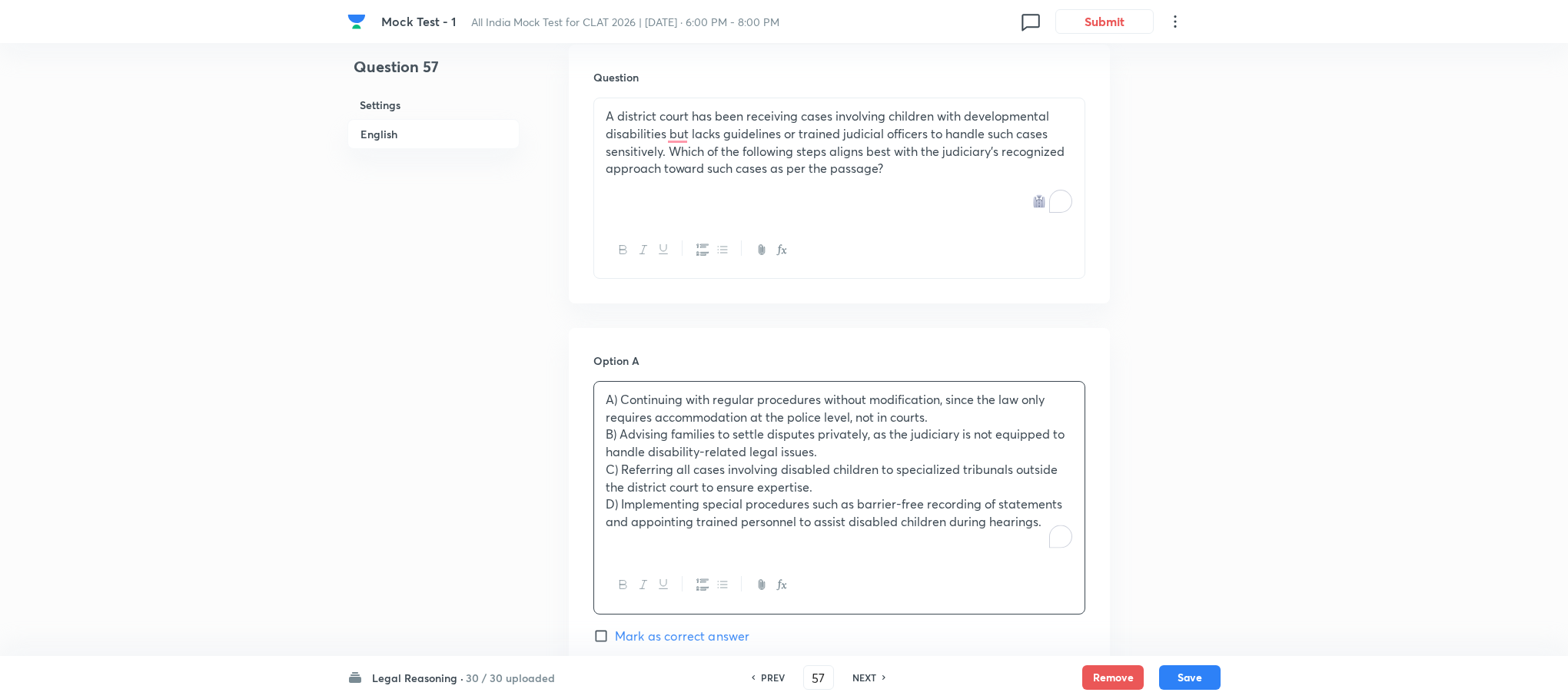
click at [616, 391] on p "A) Continuing with regular procedures without modification, since the law only …" at bounding box center [840, 408] width 467 height 35
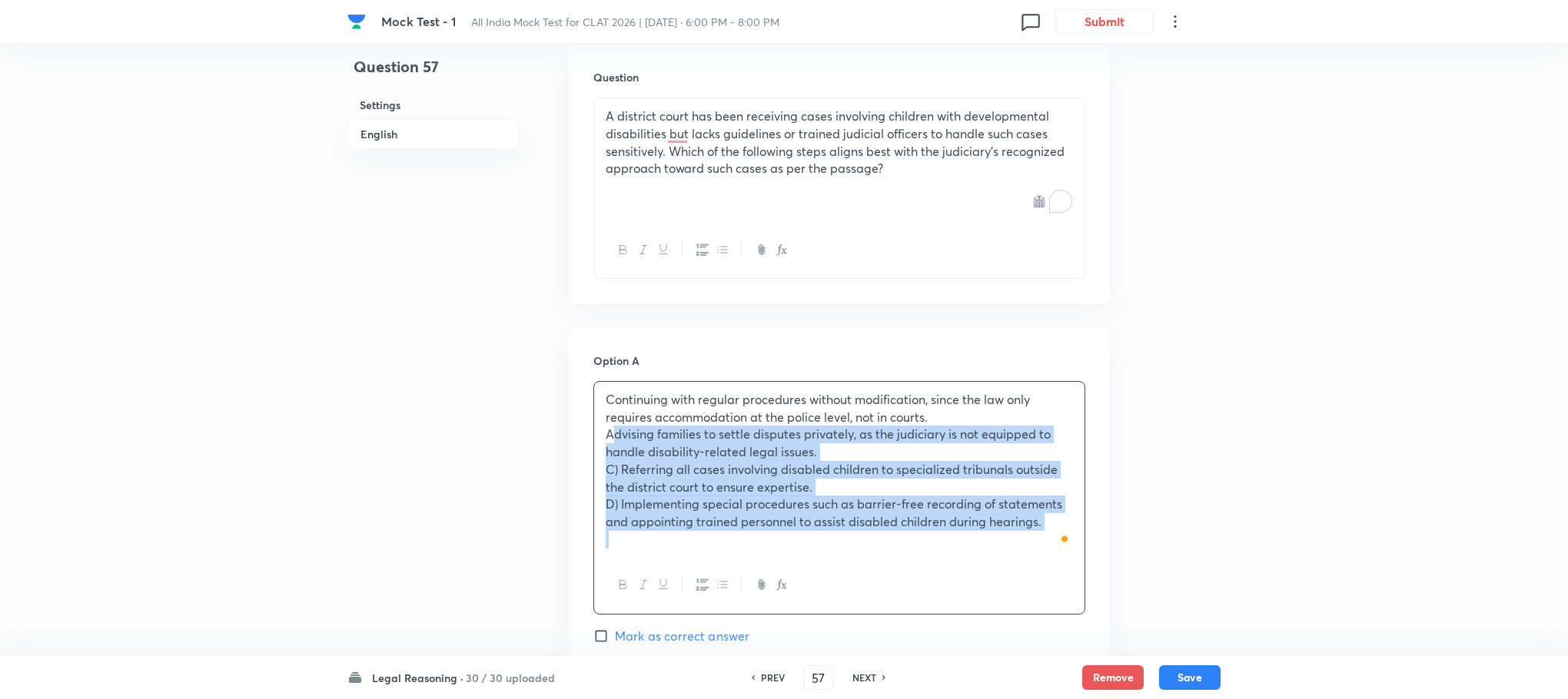
drag, startPoint x: 602, startPoint y: 414, endPoint x: 1109, endPoint y: 553, distance: 525.7
click at [1123, 561] on div "Question 57 Settings English Settings Type Single choice correct 4 options With…" at bounding box center [784, 402] width 873 height 2976
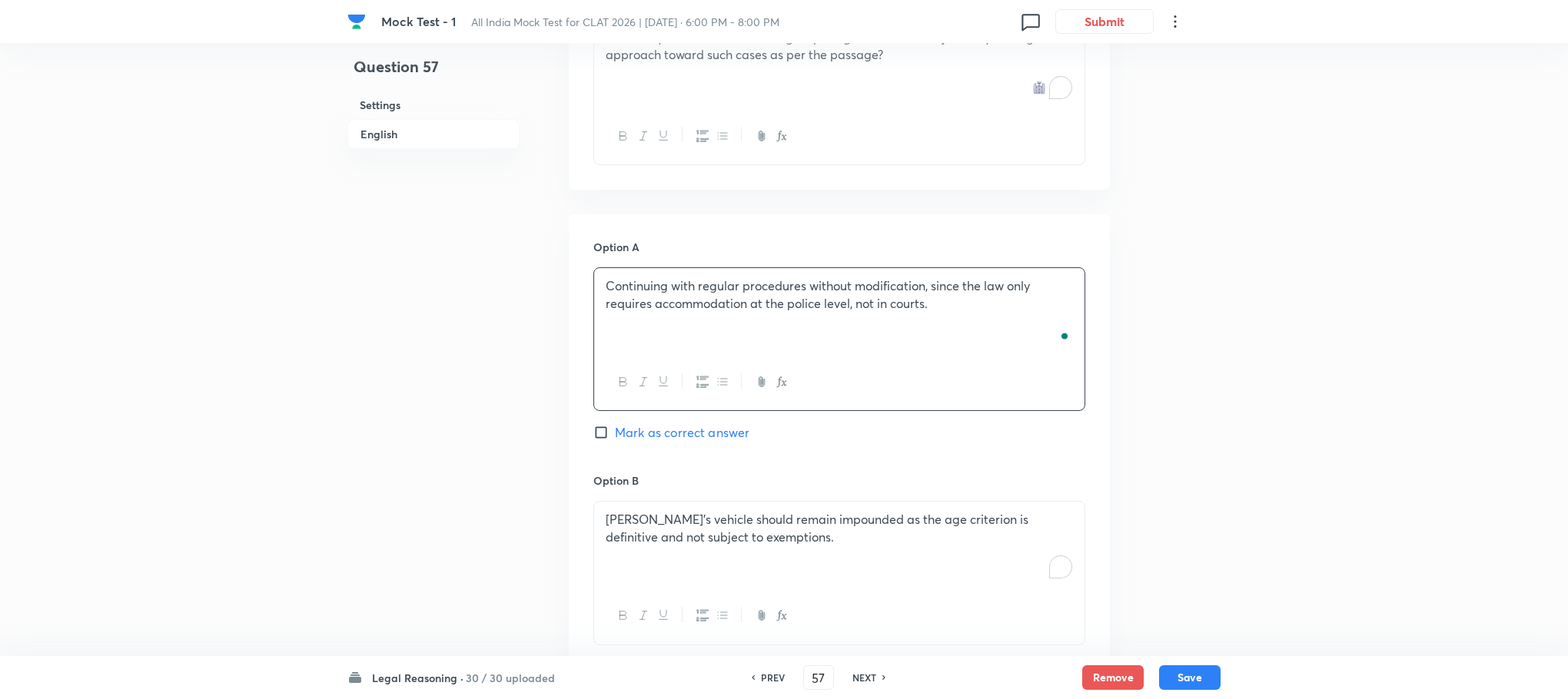
scroll to position [1275, 0]
click at [678, 512] on p "[PERSON_NAME]’s vehicle should remain impounded as the age criterion is definit…" at bounding box center [840, 527] width 467 height 35
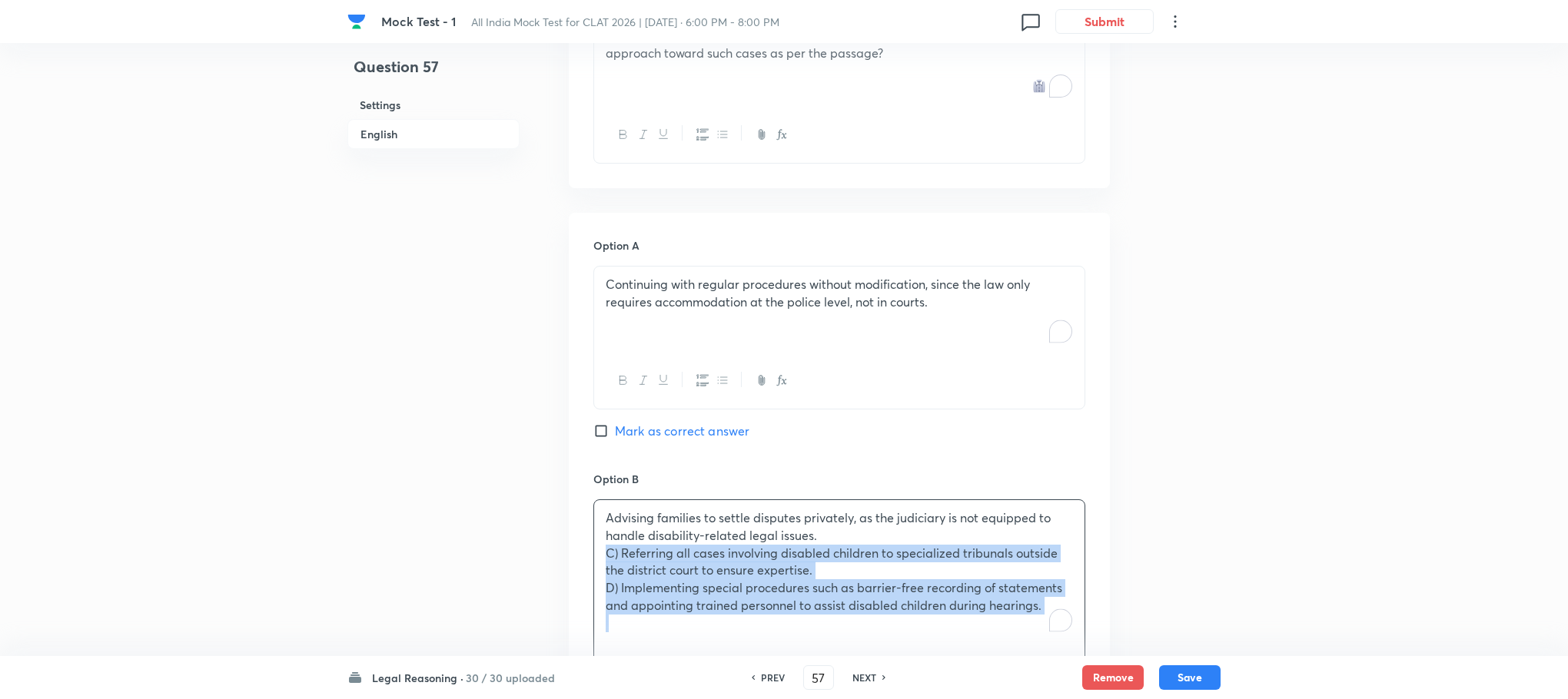
drag, startPoint x: 597, startPoint y: 543, endPoint x: 1331, endPoint y: 675, distance: 745.8
click at [1331, 675] on div "Mock Test - 1 All India Mock Test for CLAT 2026 | [DATE] · 6:00 PM - 8:00 PM 0 …" at bounding box center [784, 269] width 1568 height 2941
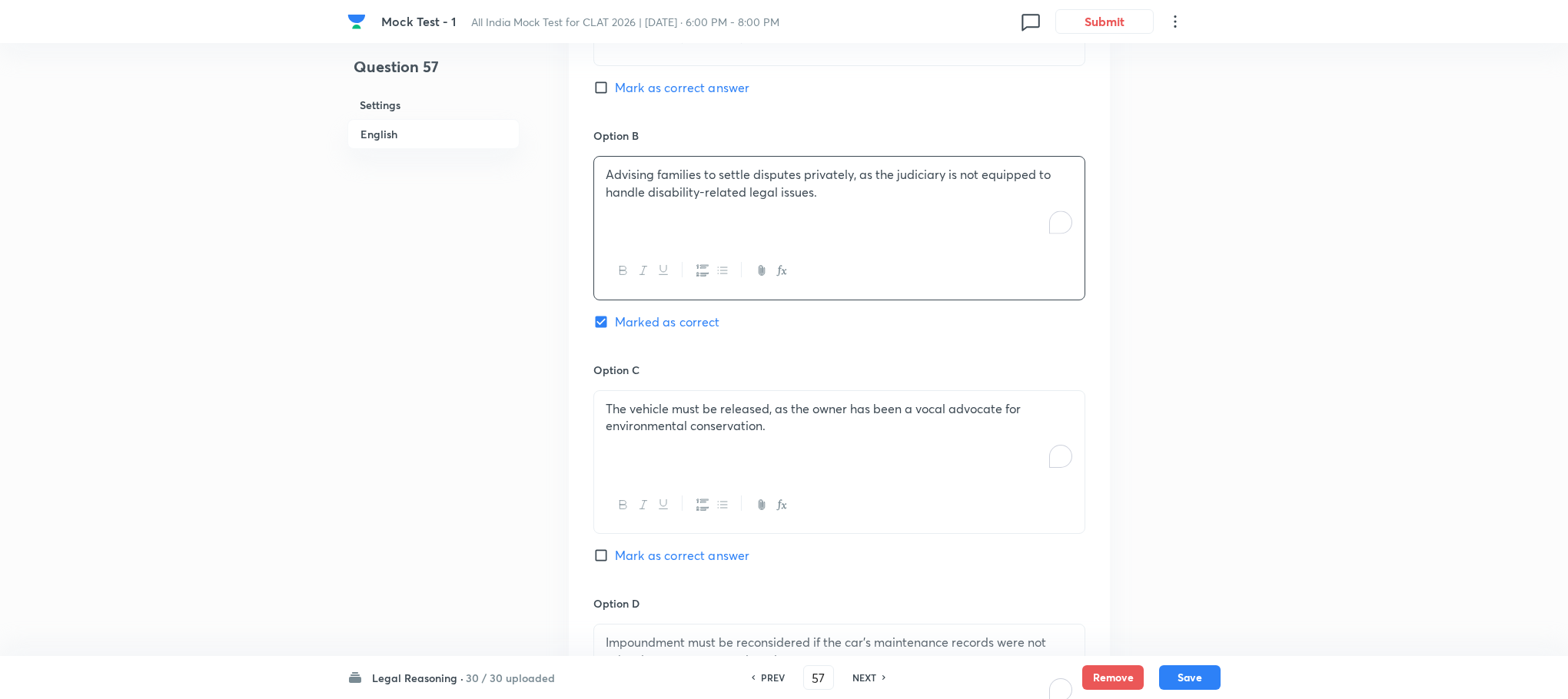
scroll to position [1620, 0]
click at [653, 422] on div "The vehicle must be released, as the owner has been a vocal advocate for enviro…" at bounding box center [839, 431] width 490 height 86
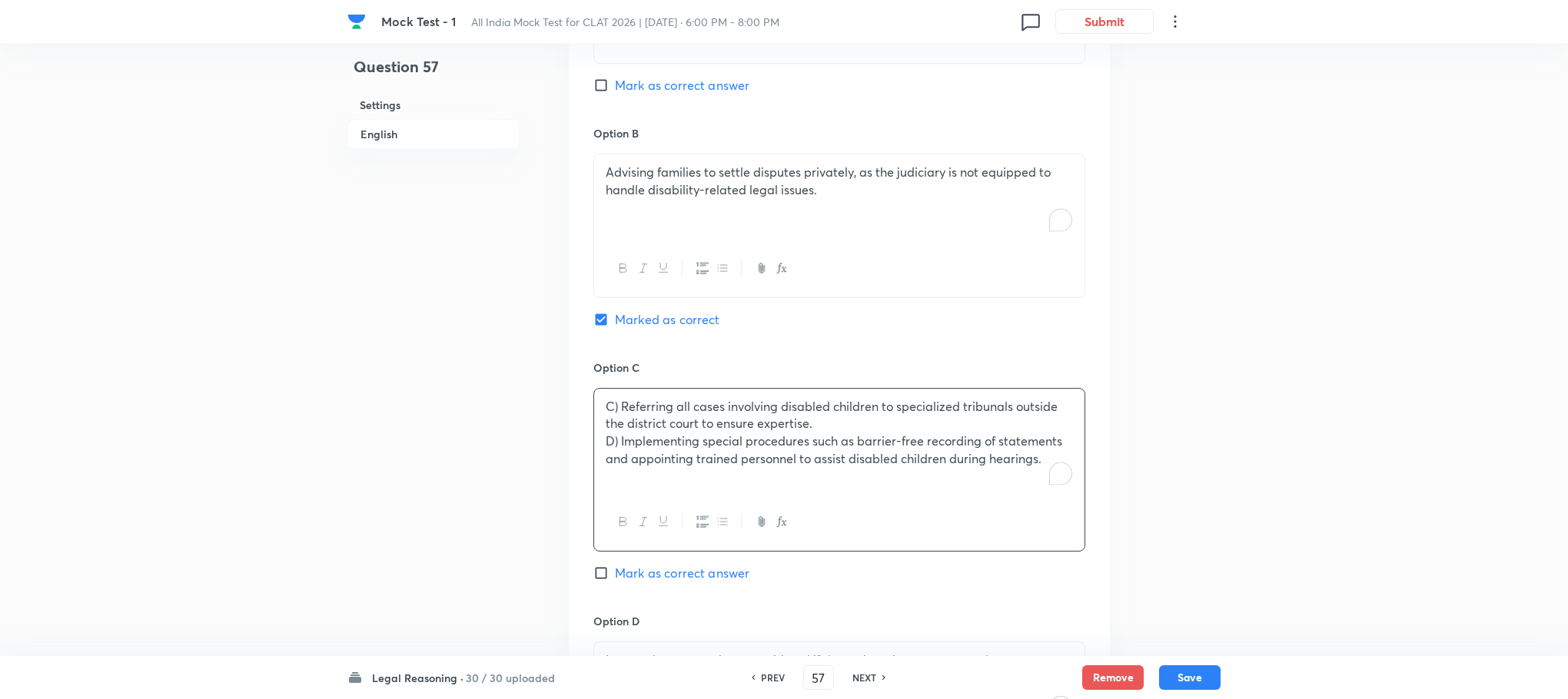
click at [620, 398] on p "C) Referring all cases involving disabled children to specialized tribunals out…" at bounding box center [840, 415] width 467 height 35
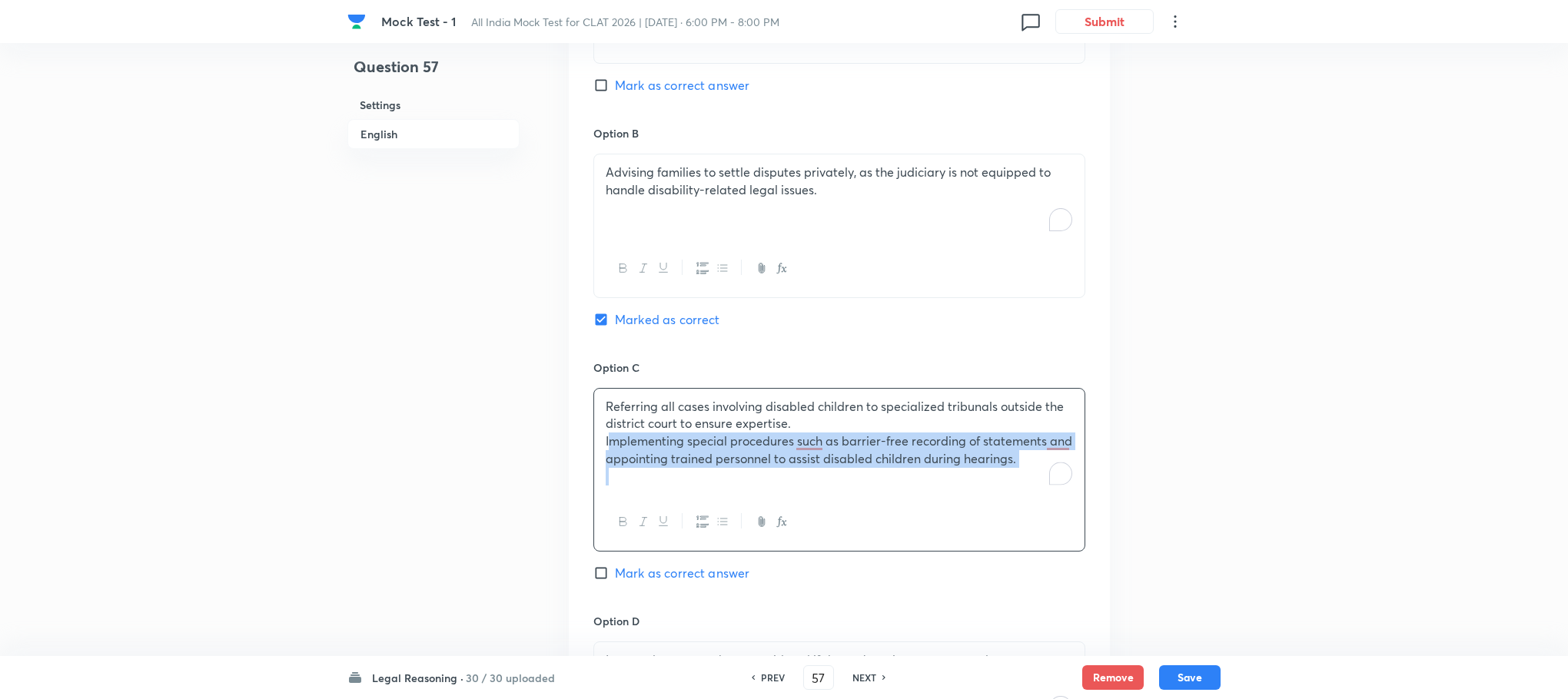
drag, startPoint x: 602, startPoint y: 423, endPoint x: 1028, endPoint y: 492, distance: 431.6
click at [1028, 492] on div "Referring all cases involving disabled children to specialized tribunals outsid…" at bounding box center [840, 470] width 492 height 164
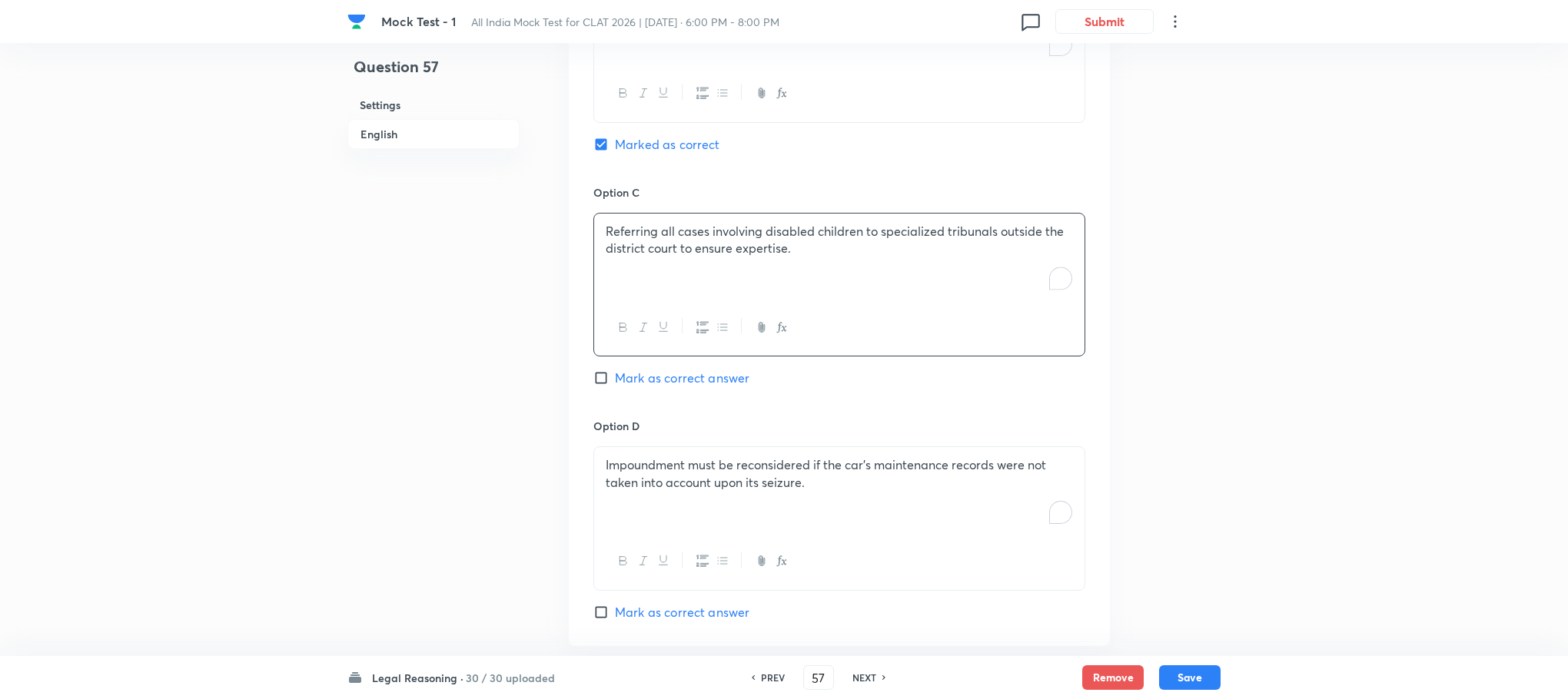
scroll to position [1966, 0]
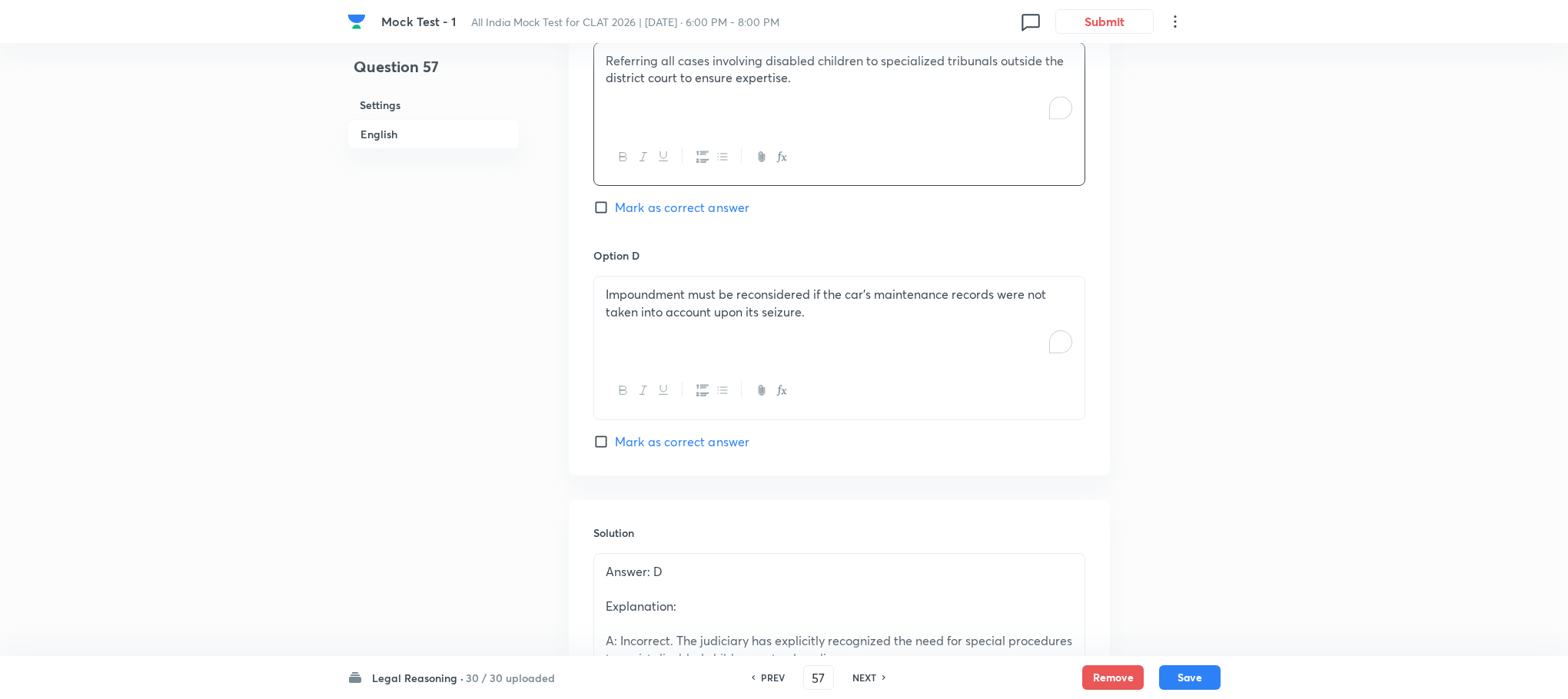
click at [660, 348] on div "Impoundment must be reconsidered if the car’s maintenance records were not take…" at bounding box center [839, 319] width 490 height 86
click at [674, 432] on span "Mark as correct answer" at bounding box center [681, 442] width 135 height 19
click at [614, 434] on input "Mark as correct answer" at bounding box center [604, 442] width 22 height 15
checkbox input "true"
checkbox input "false"
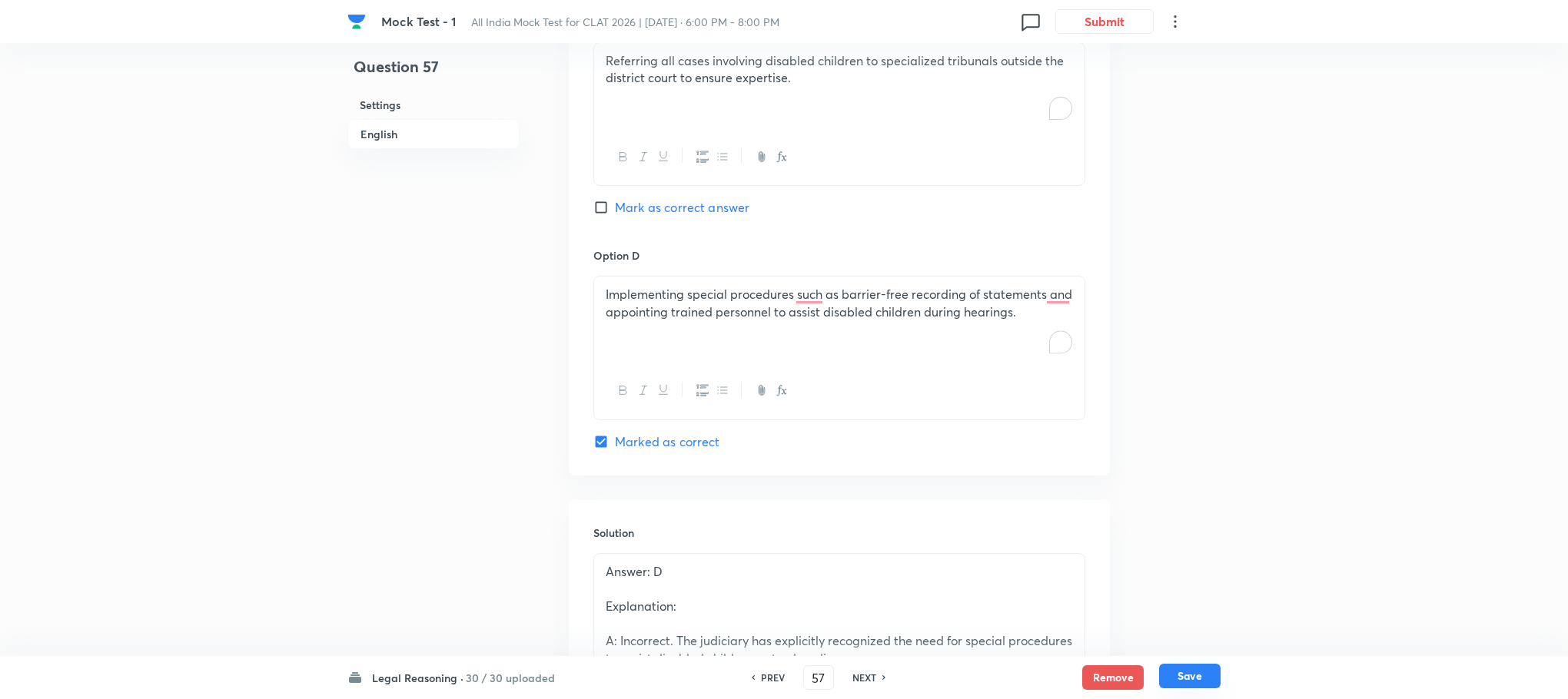
click at [1201, 680] on button "Save" at bounding box center [1189, 676] width 61 height 24
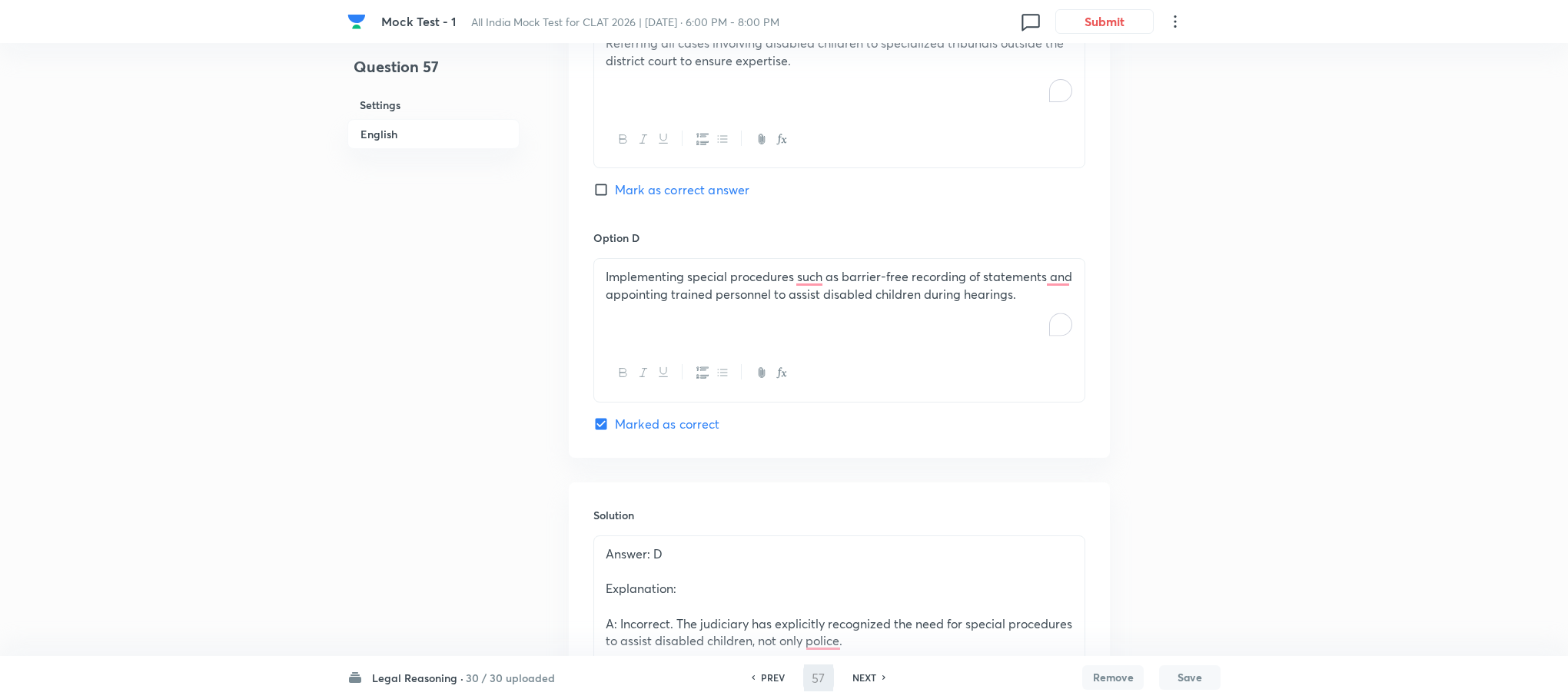
type input "58"
checkbox input "false"
checkbox input "true"
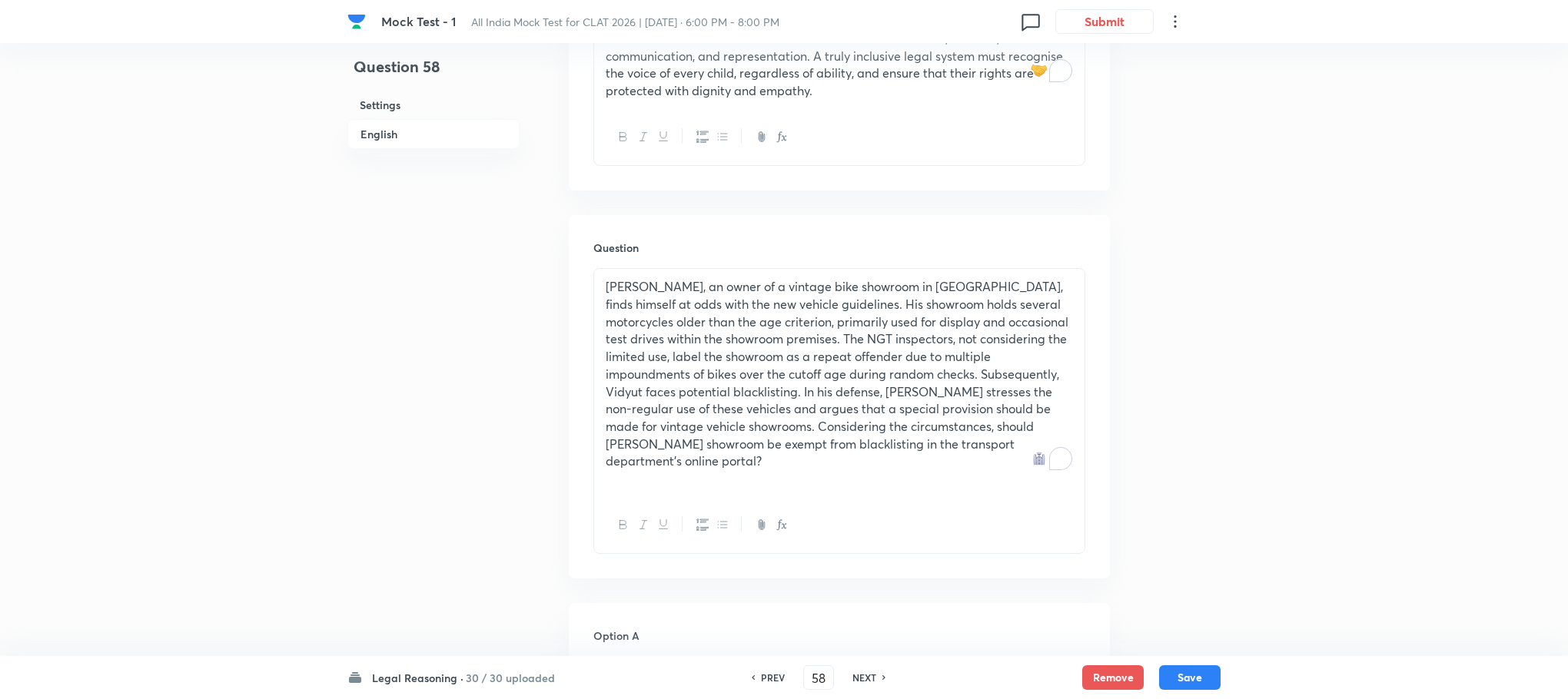
scroll to position [1044, 0]
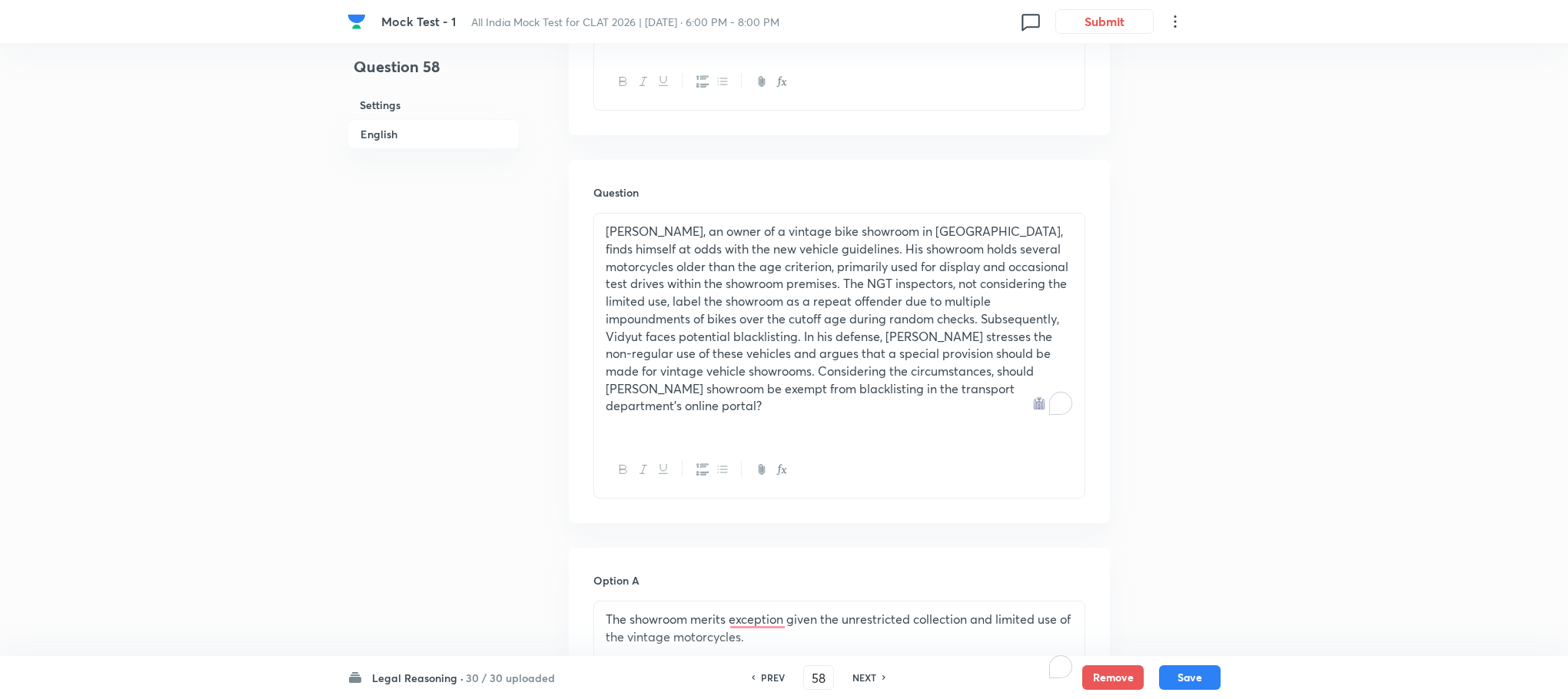
click at [681, 231] on p "[PERSON_NAME], an owner of a vintage bike showroom in [GEOGRAPHIC_DATA], finds …" at bounding box center [840, 318] width 467 height 192
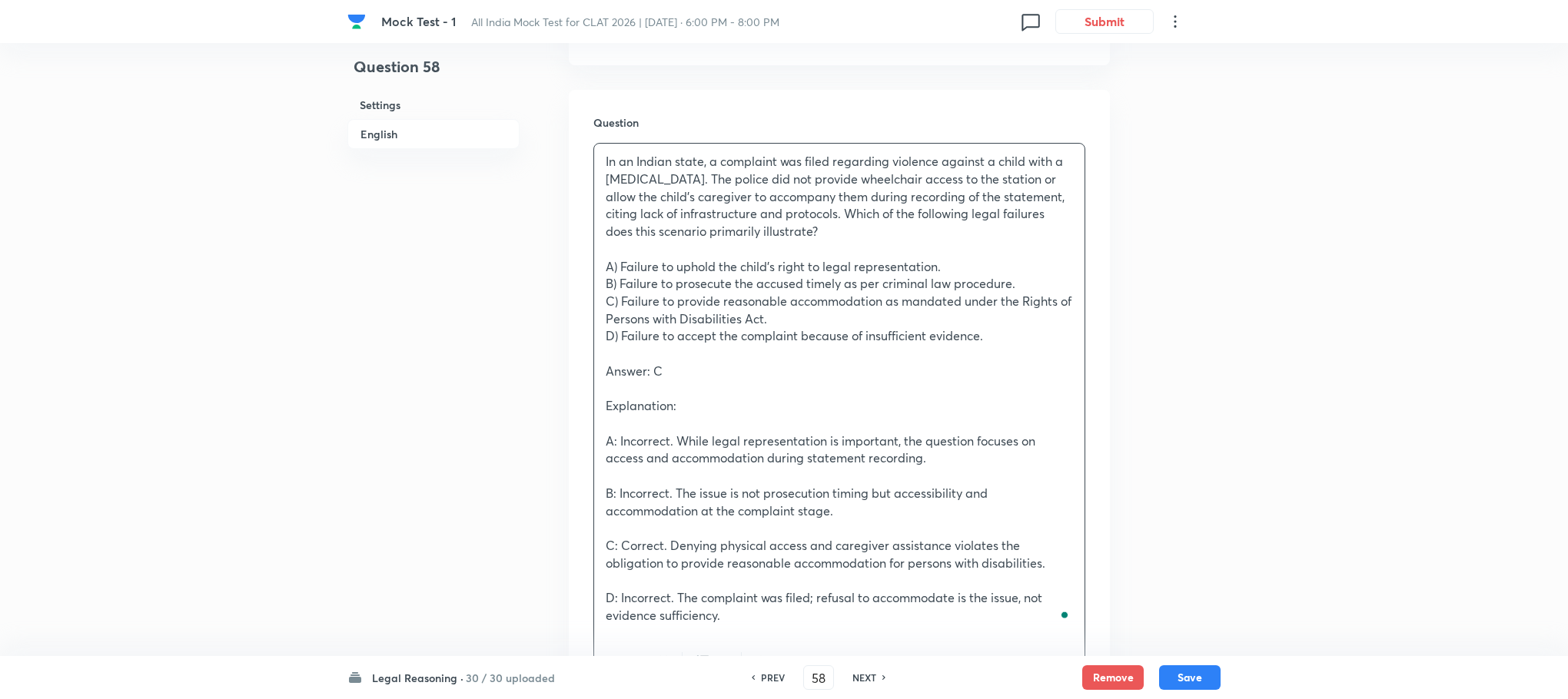
scroll to position [1390, 0]
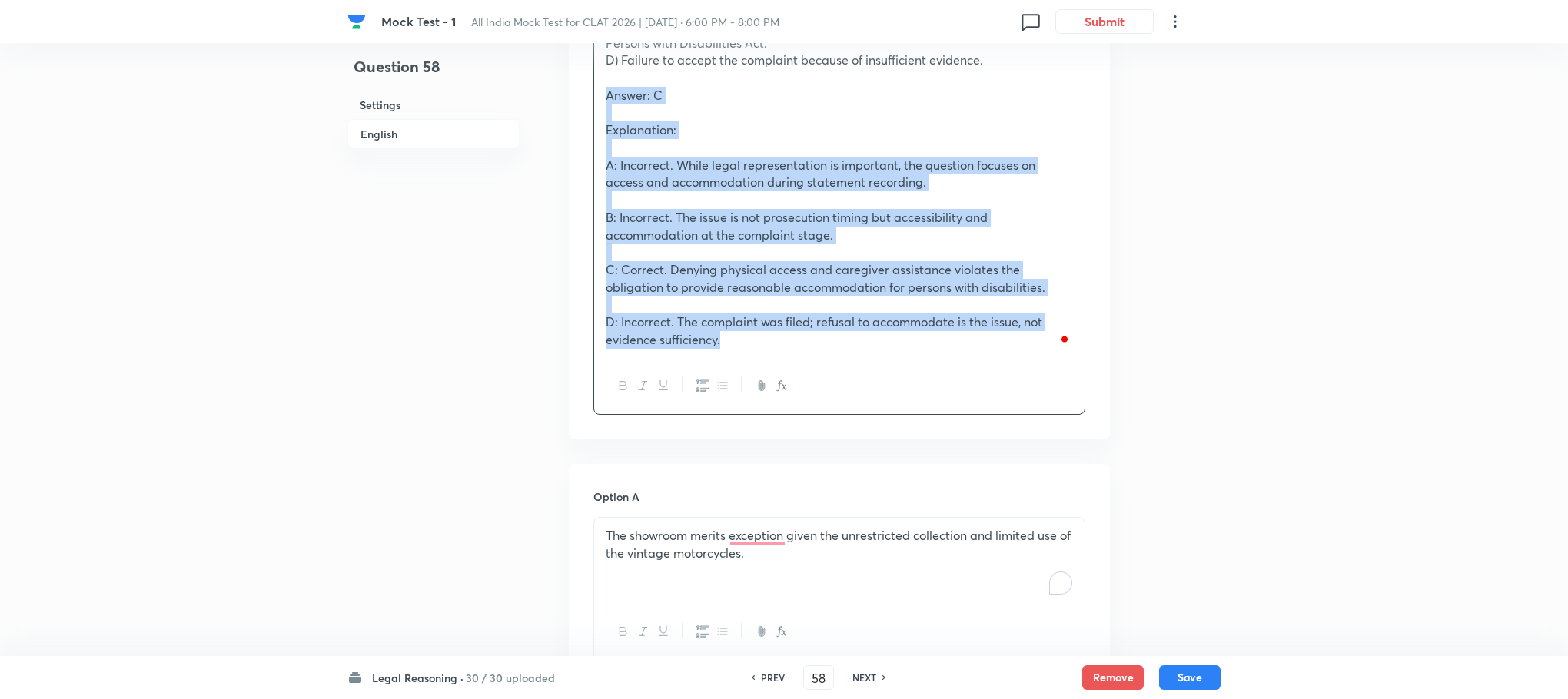
drag, startPoint x: 597, startPoint y: 79, endPoint x: 817, endPoint y: 399, distance: 388.3
click at [817, 399] on div "Question In an Indian state, a complaint was filed regarding violence against a…" at bounding box center [839, 127] width 541 height 626
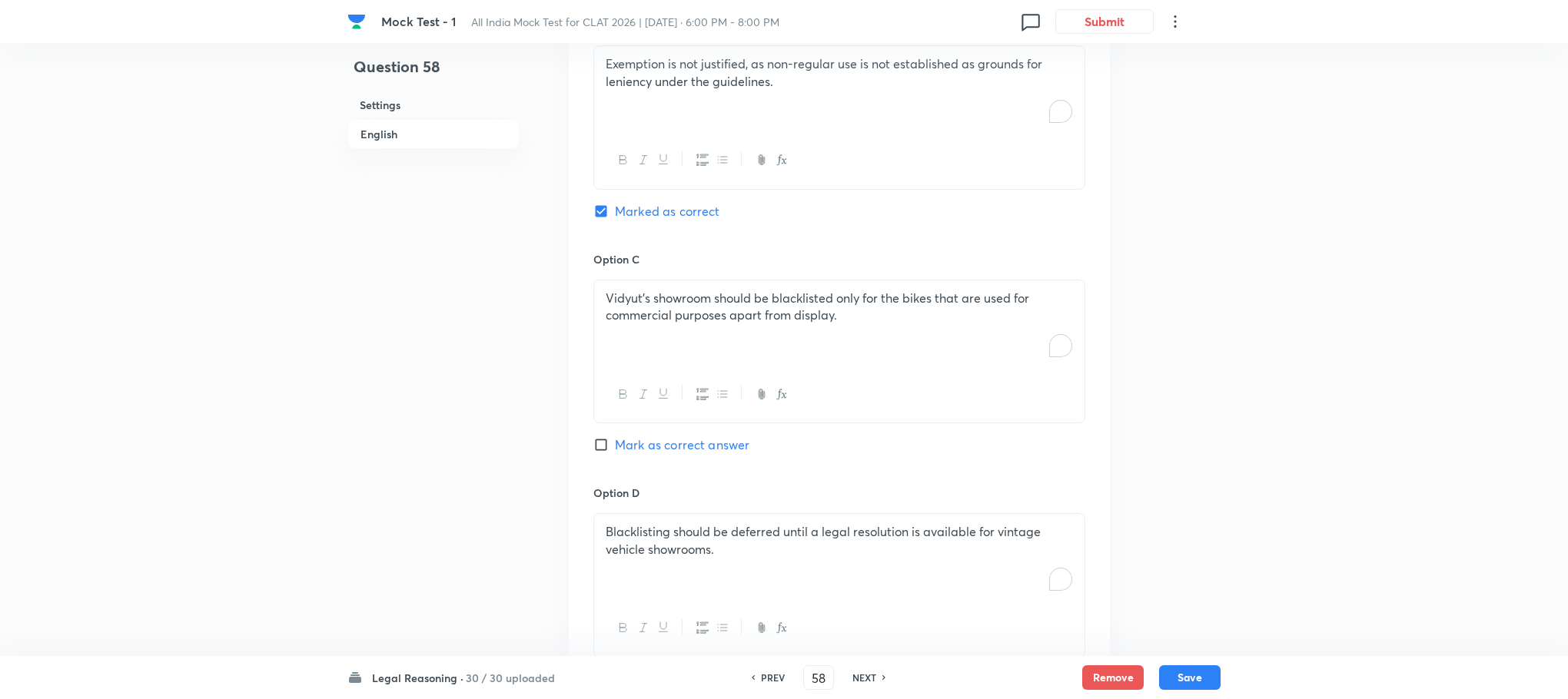
scroll to position [2409, 0]
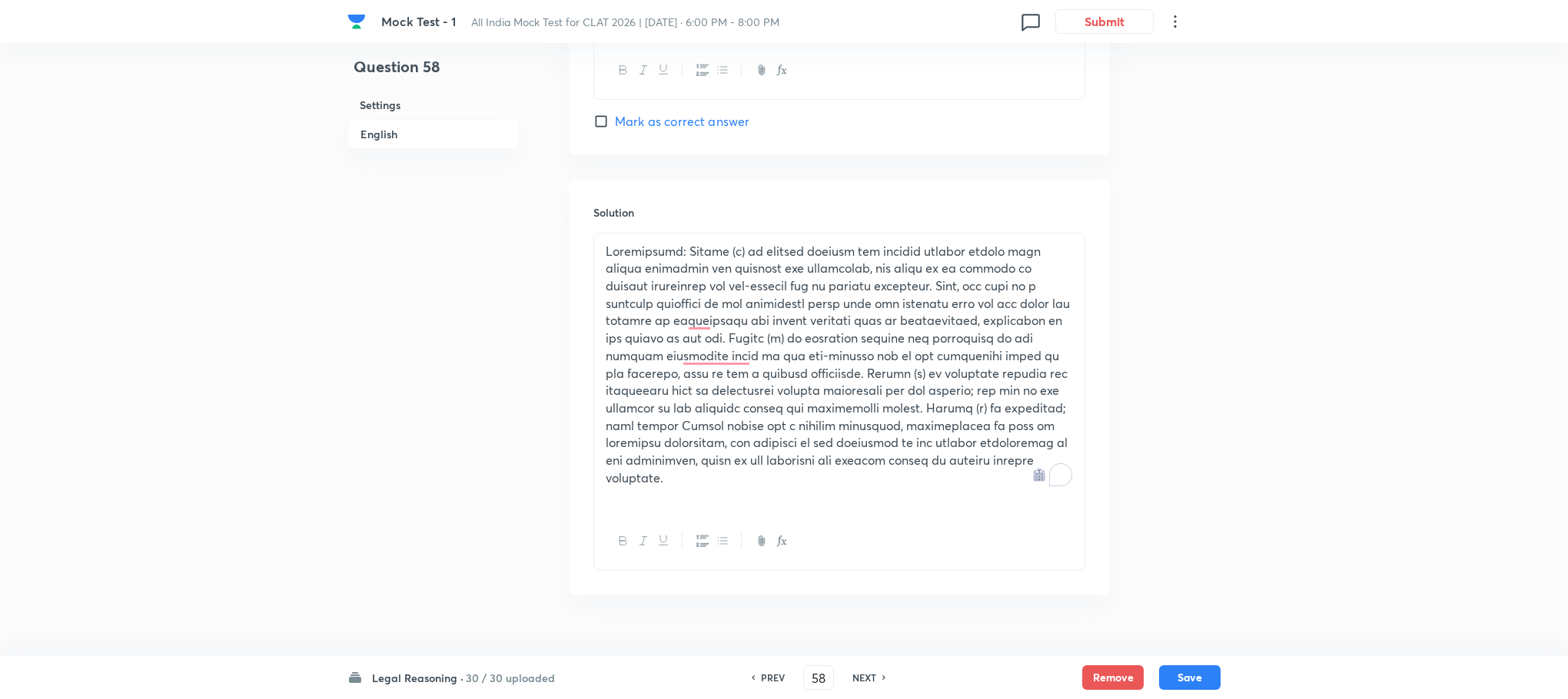
click at [652, 395] on p "To enrich screen reader interactions, please activate Accessibility in Grammarl…" at bounding box center [840, 365] width 467 height 244
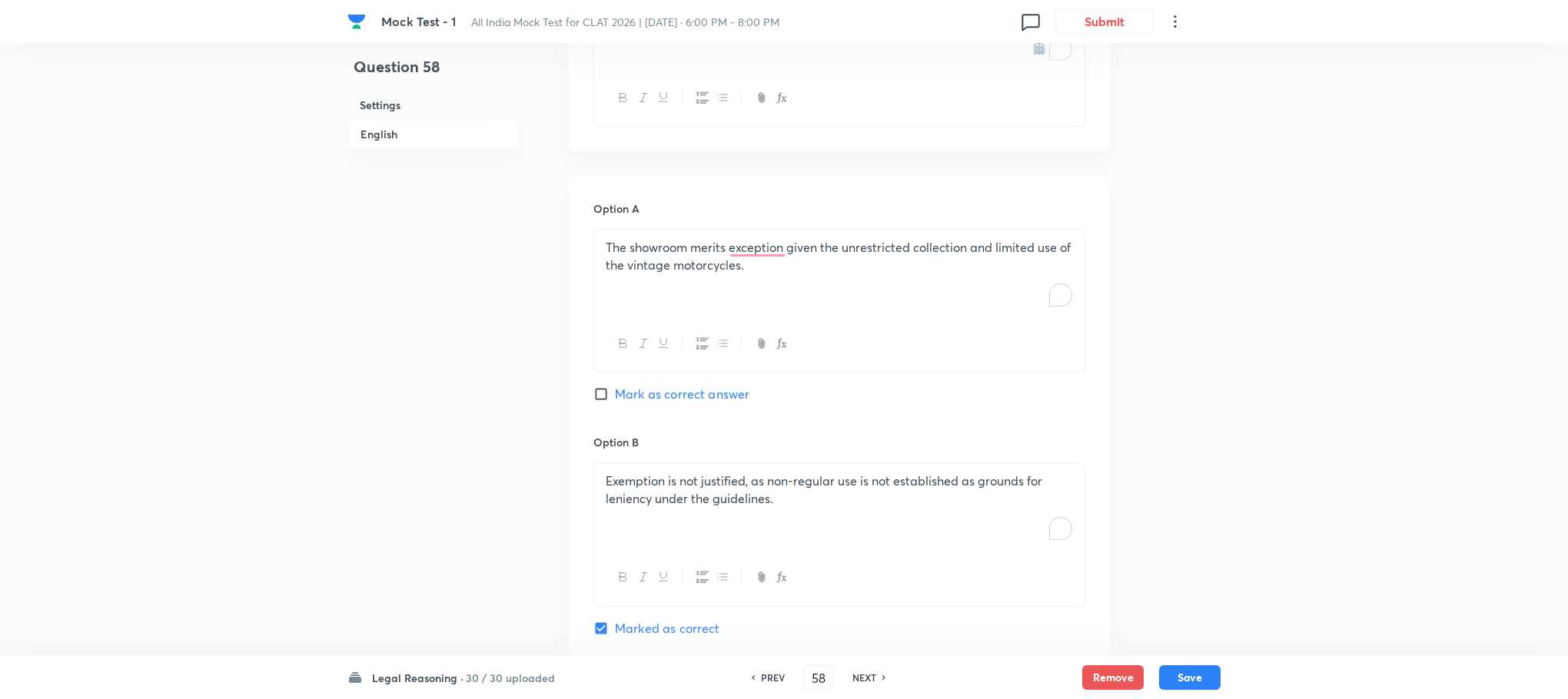
scroll to position [1141, 0]
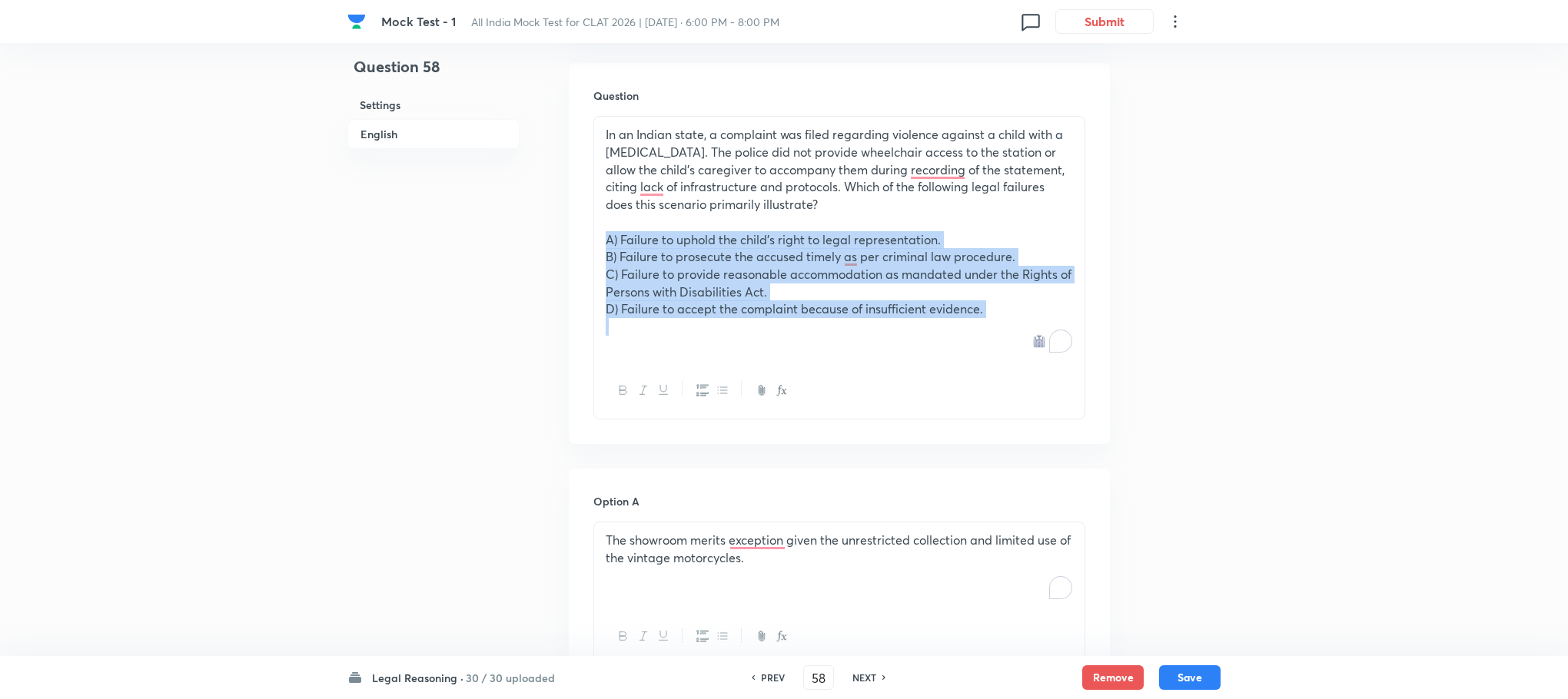
drag, startPoint x: 602, startPoint y: 226, endPoint x: 997, endPoint y: 307, distance: 403.2
click at [997, 307] on div "In an Indian state, a complaint was filed regarding violence against a child wi…" at bounding box center [839, 239] width 490 height 245
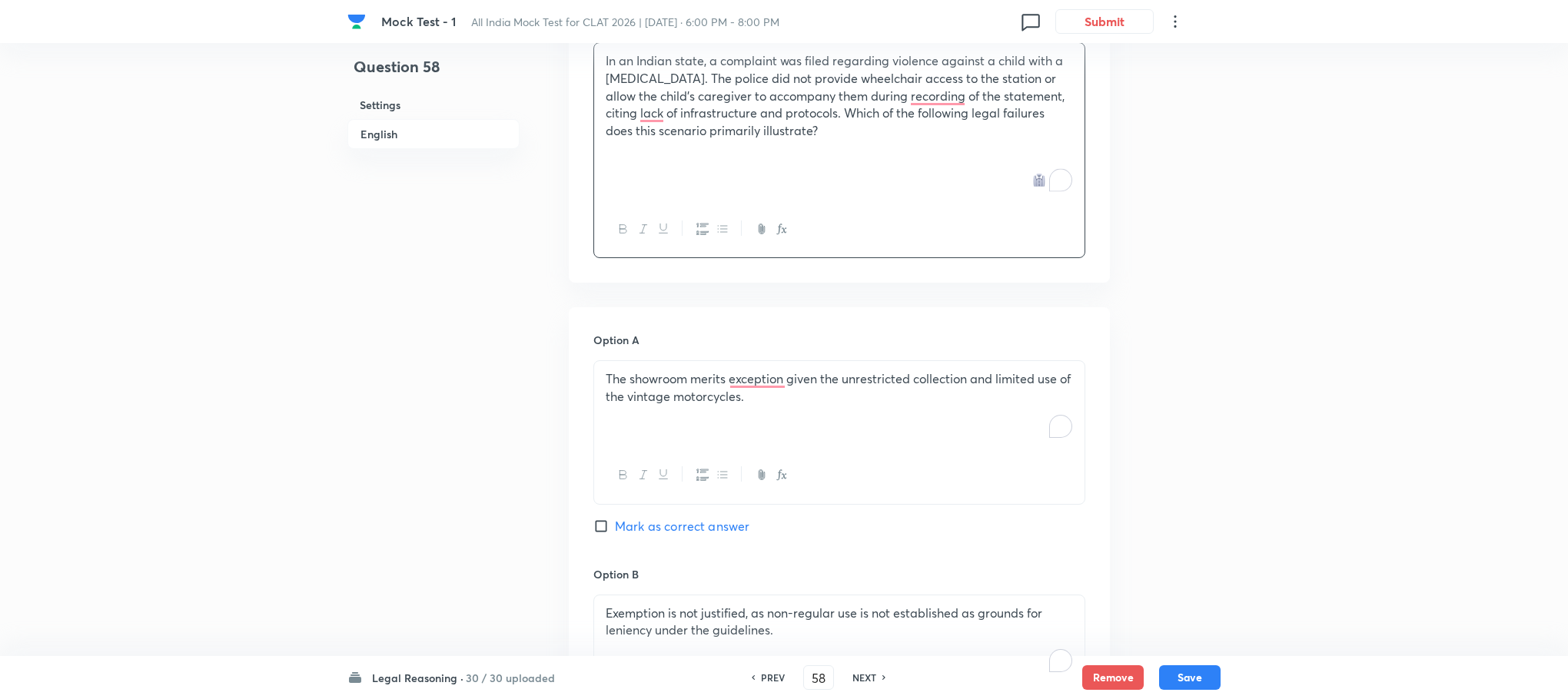
scroll to position [1256, 0]
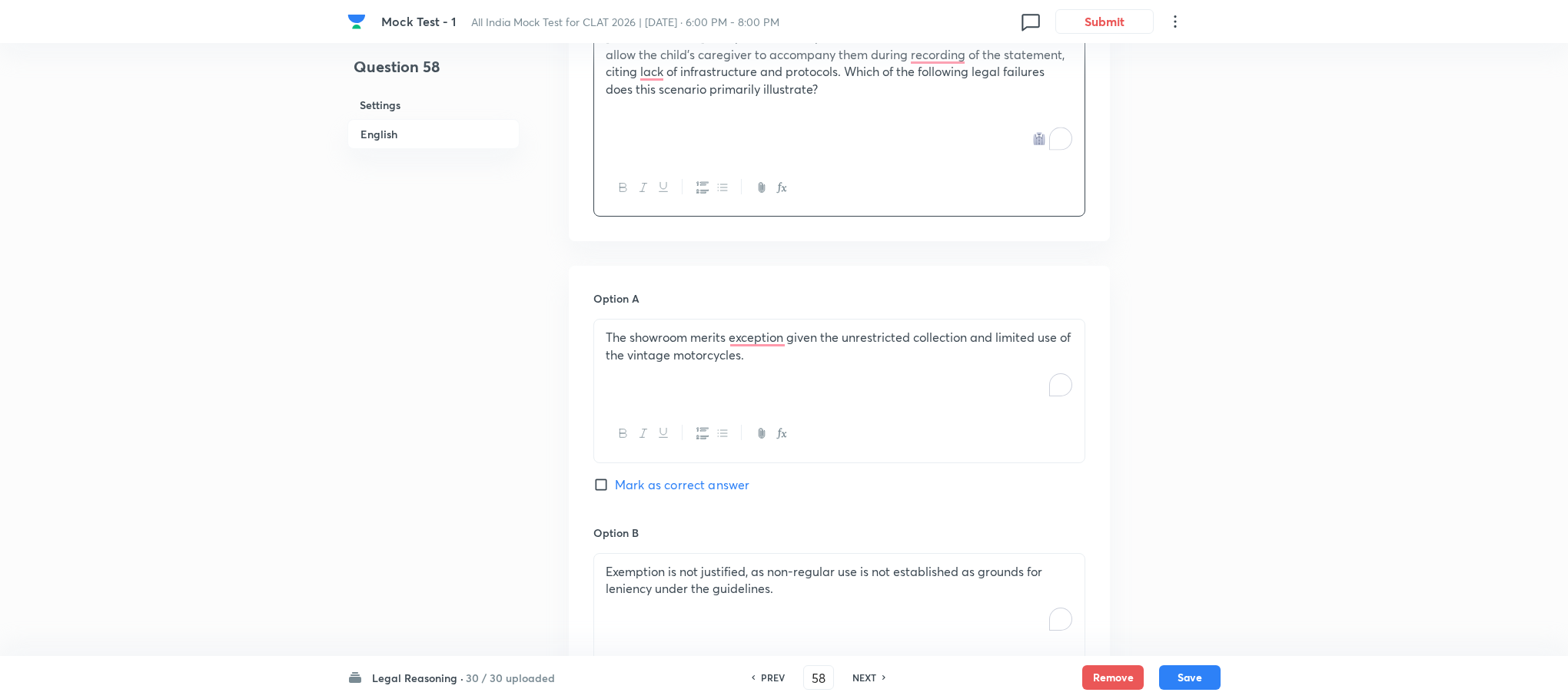
click at [664, 319] on div "The showroom merits exception given the unrestricted collection and limited use…" at bounding box center [839, 362] width 490 height 86
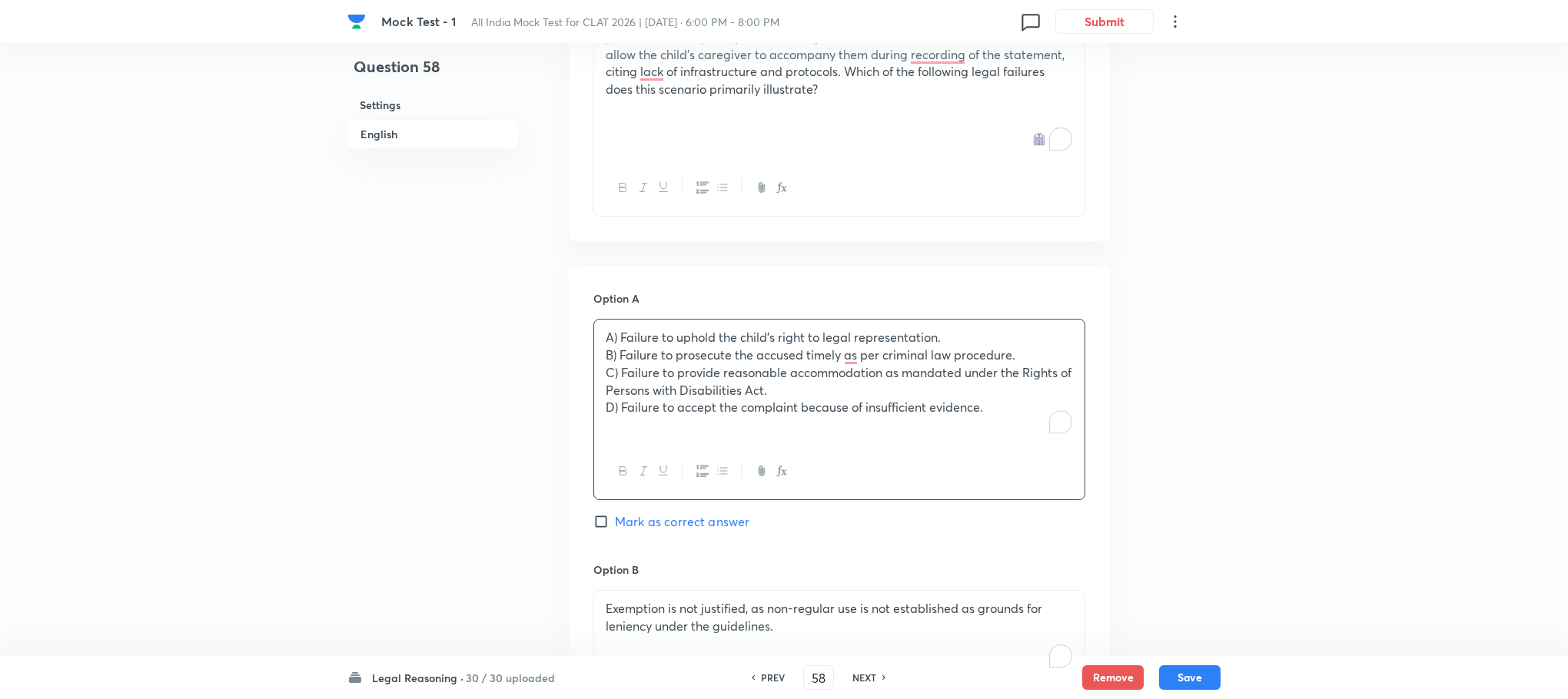
click at [618, 329] on p "A) Failure to uphold the child’s right to legal representation." at bounding box center [840, 337] width 467 height 18
click at [616, 398] on p "D) Failure to accept the complaint because of insufficient evidence." at bounding box center [840, 407] width 467 height 18
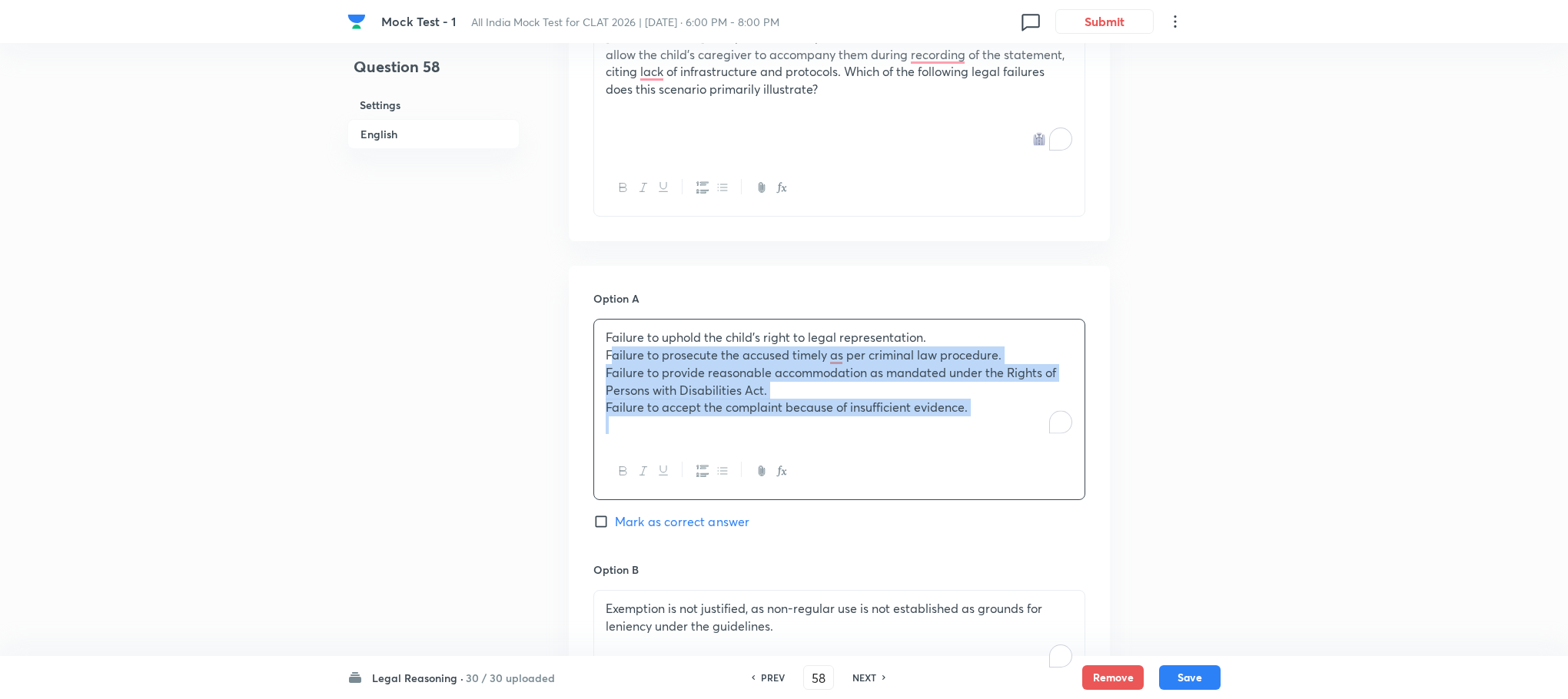
drag, startPoint x: 600, startPoint y: 339, endPoint x: 1155, endPoint y: 414, distance: 560.0
click at [1155, 414] on div "Question 58 Settings English Settings Type Single choice correct 4 options With…" at bounding box center [784, 288] width 873 height 2941
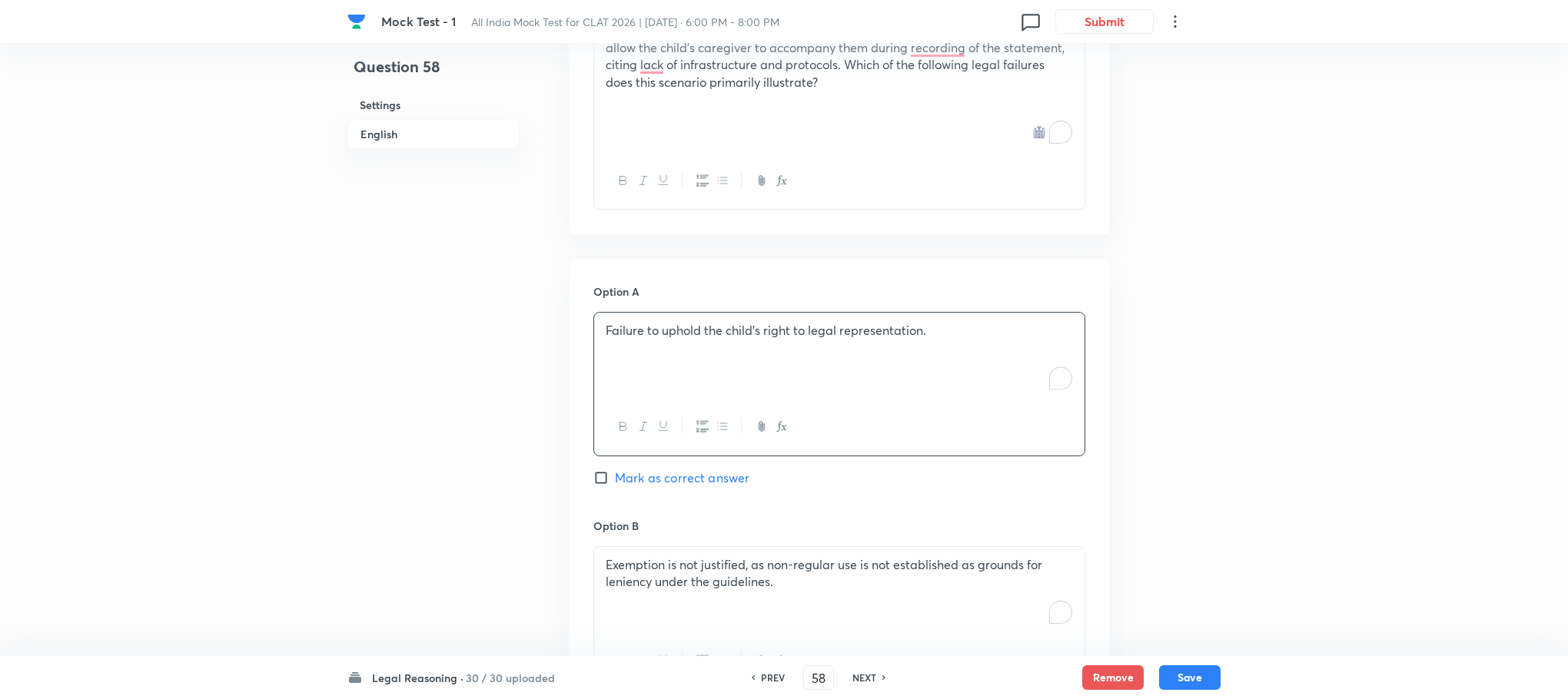
scroll to position [1487, 0]
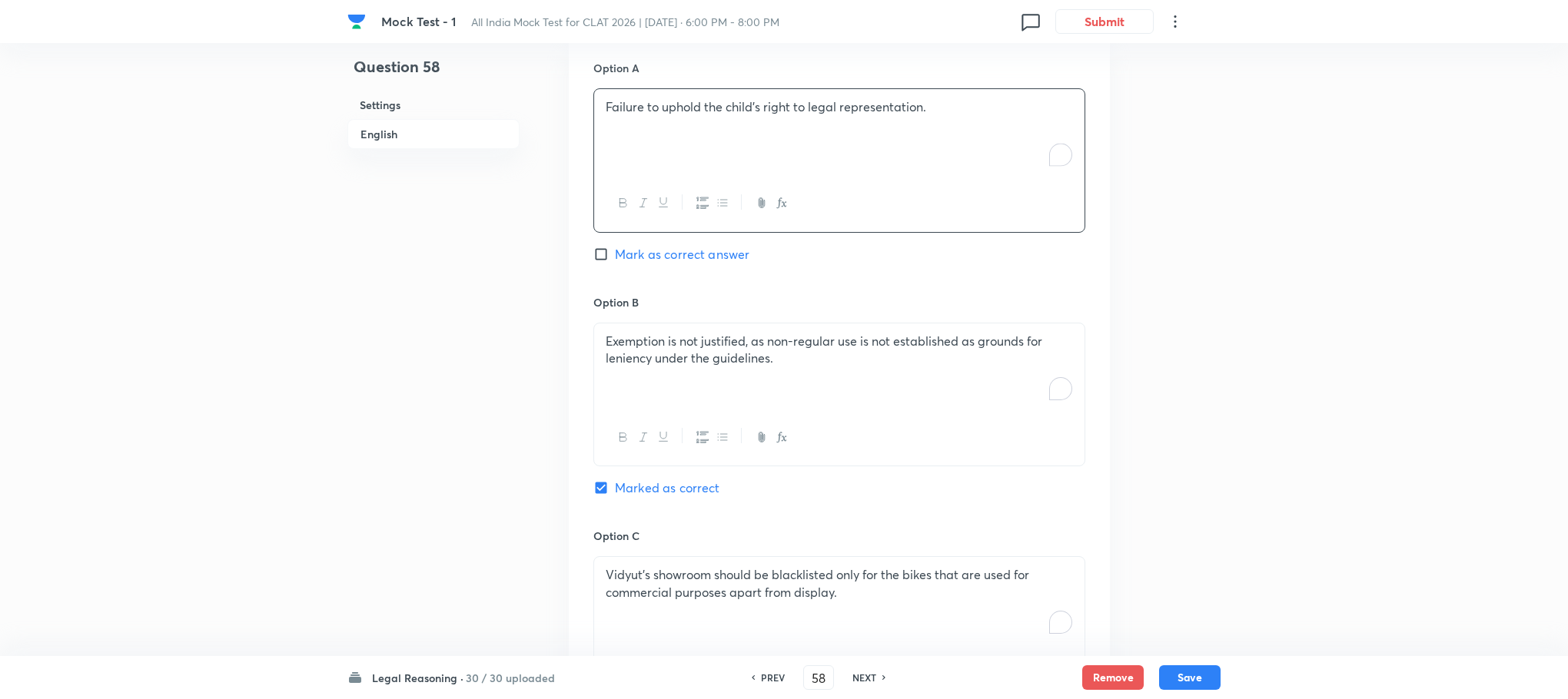
click at [699, 333] on p "Exemption is not justified, as non-regular use is not established as grounds fo…" at bounding box center [840, 350] width 467 height 35
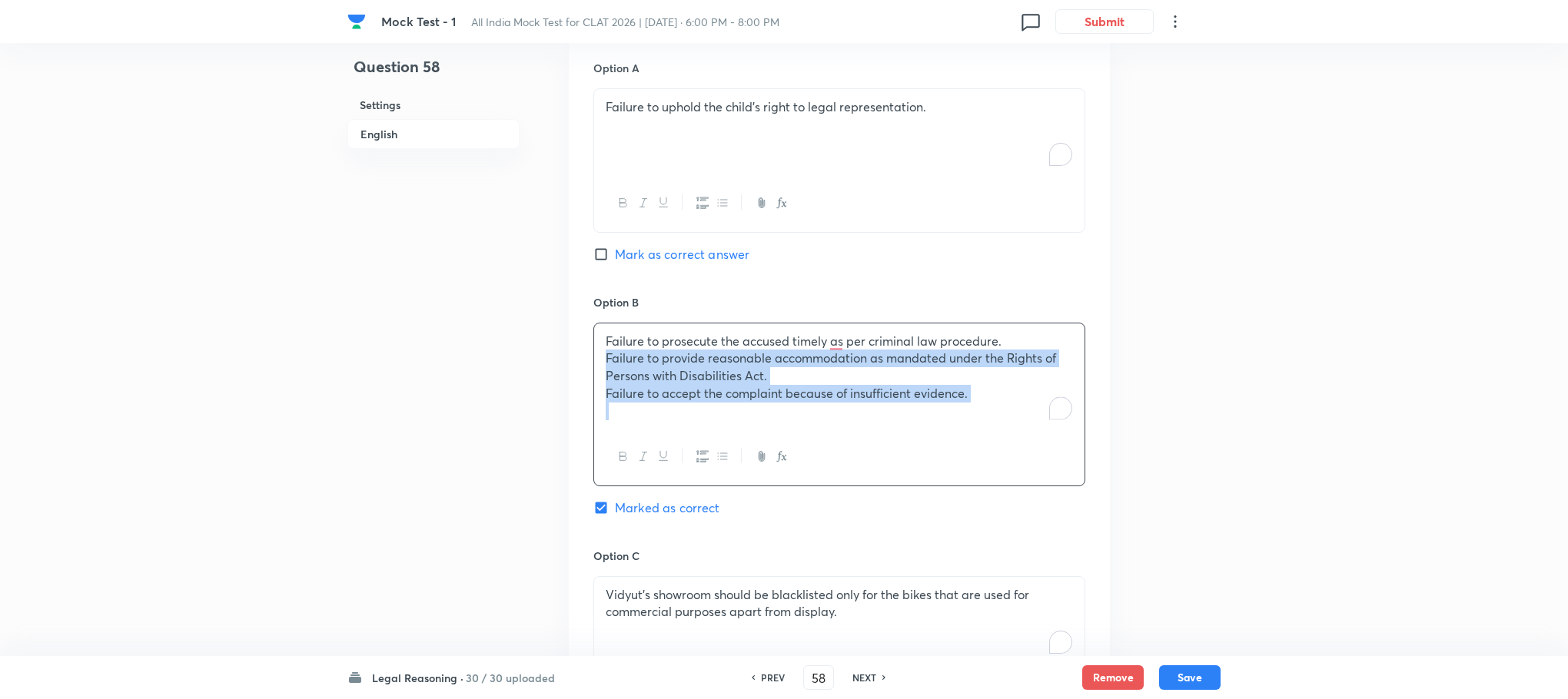
drag, startPoint x: 600, startPoint y: 336, endPoint x: 1104, endPoint y: 431, distance: 512.9
click at [1104, 431] on div "Option A Failure to uphold the child’s right to legal representation. [PERSON_N…" at bounding box center [839, 522] width 541 height 973
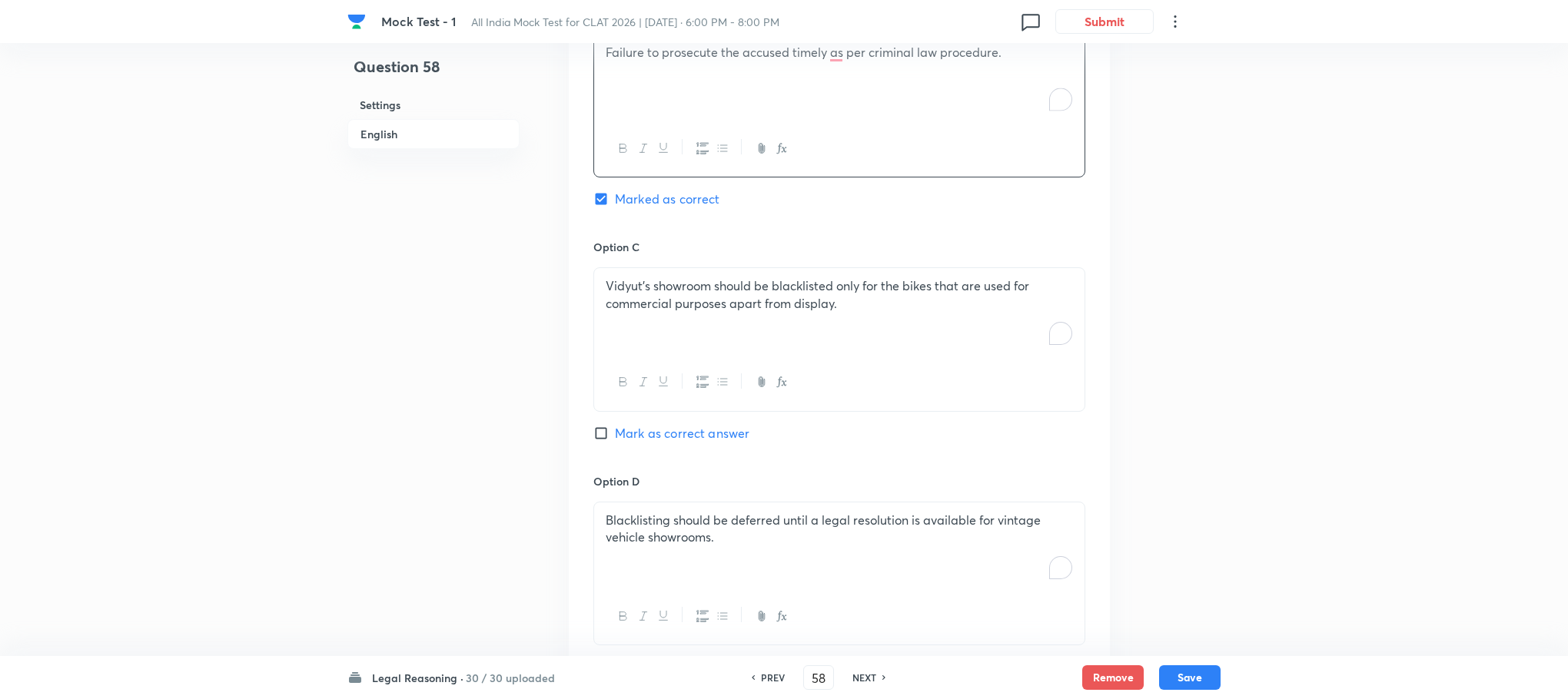
scroll to position [1832, 0]
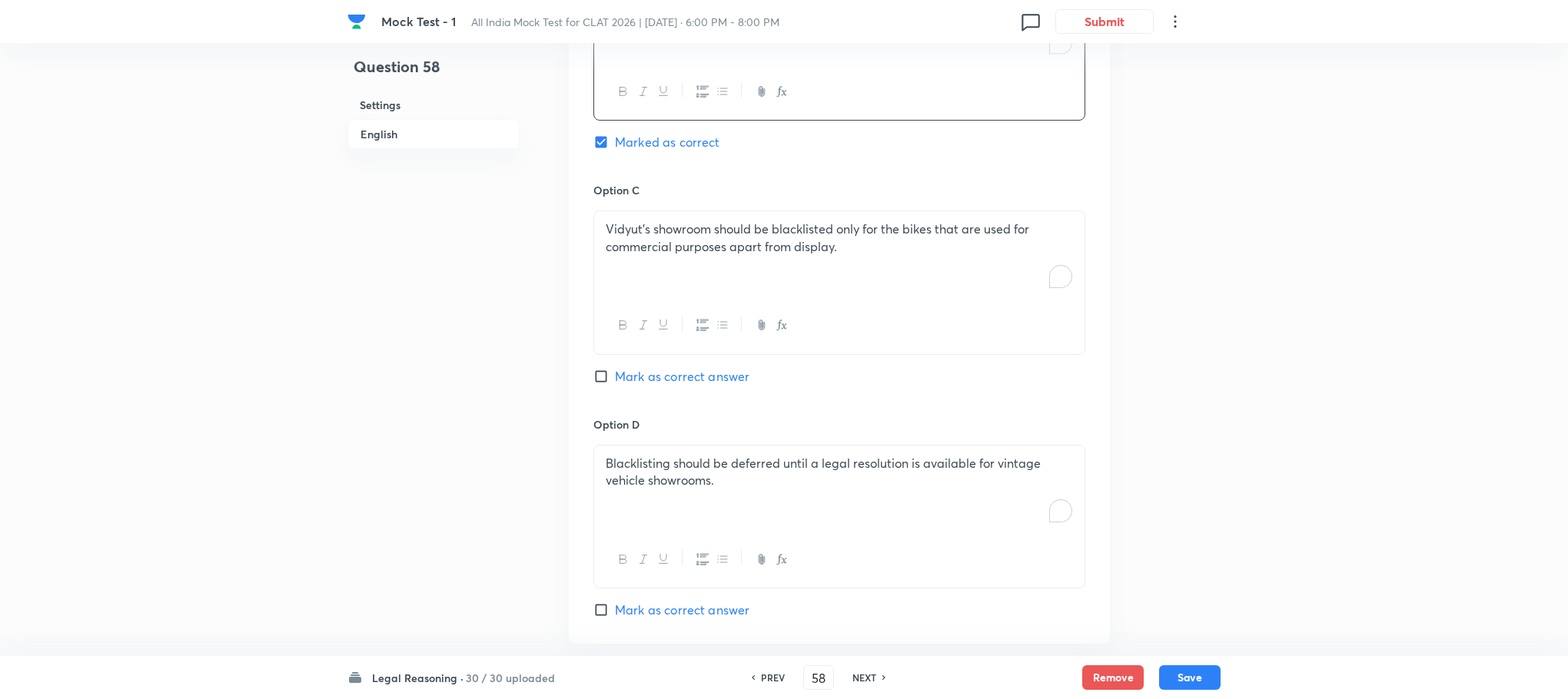
click at [791, 279] on div "Vidyut’s showroom should be blacklisted only for the bikes that are used for co…" at bounding box center [839, 253] width 490 height 86
drag, startPoint x: 594, startPoint y: 250, endPoint x: 1229, endPoint y: 366, distance: 645.5
click at [738, 473] on p "Blacklisting should be deferred until a legal resolution is available for vinta…" at bounding box center [840, 472] width 467 height 35
click at [683, 367] on span "Mark as correct answer" at bounding box center [681, 377] width 135 height 19
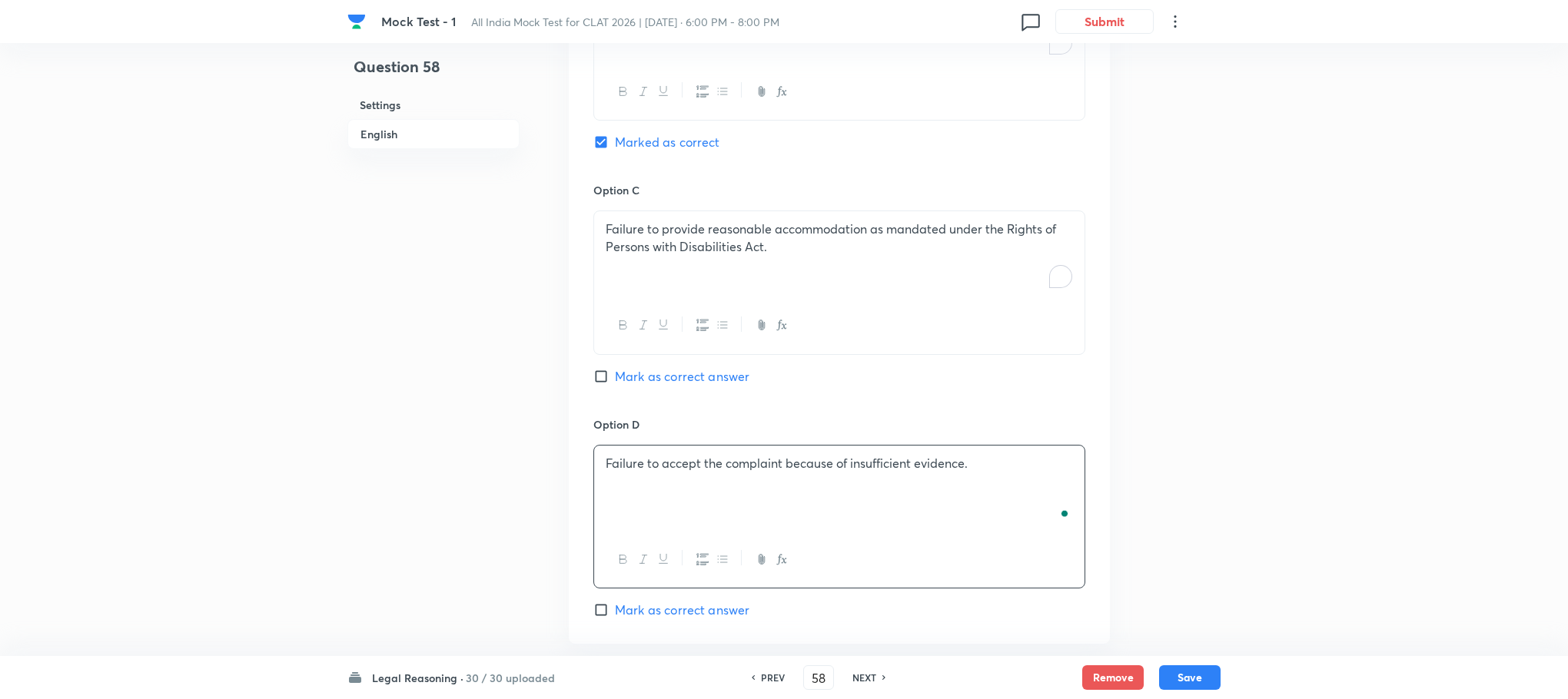
click at [614, 368] on input "Mark as correct answer" at bounding box center [604, 376] width 22 height 15
checkbox input "true"
checkbox input "false"
click at [1195, 675] on button "Save" at bounding box center [1189, 676] width 61 height 24
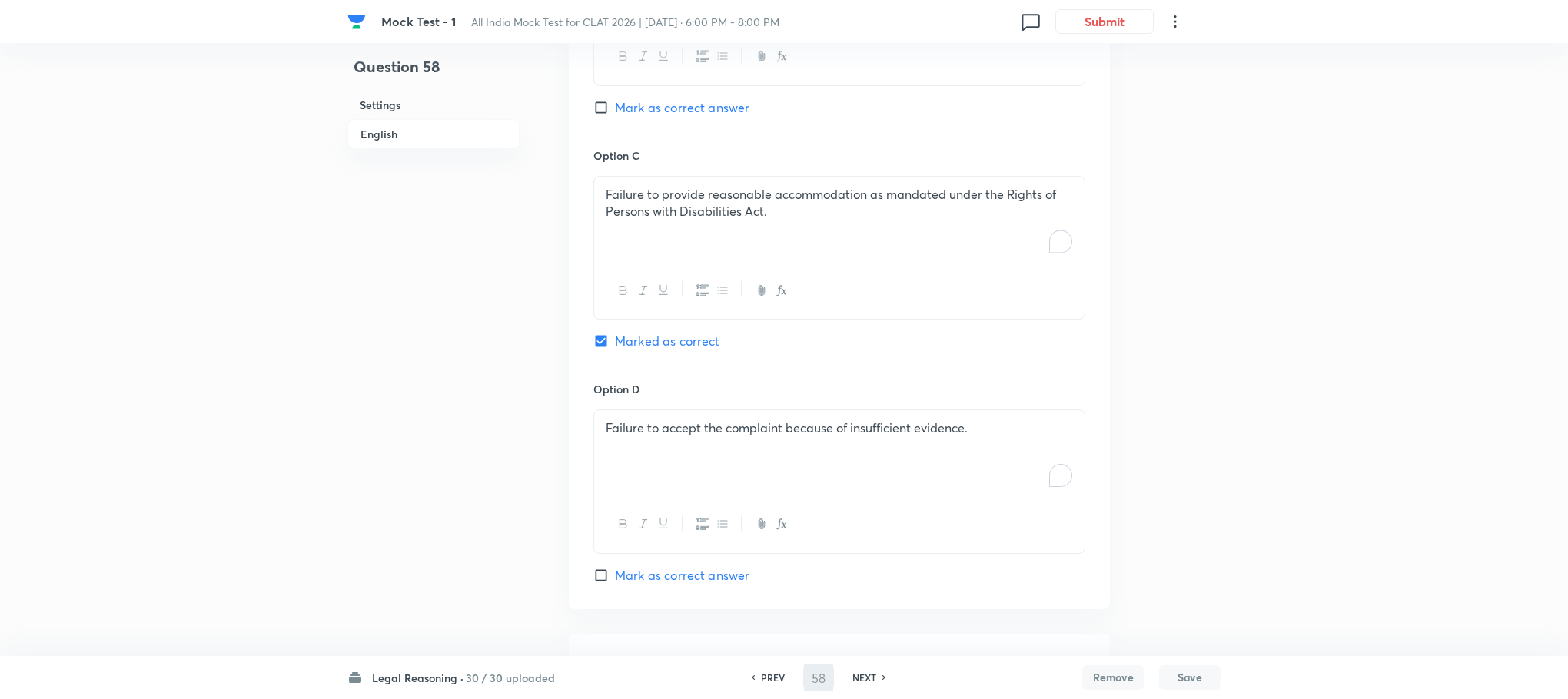
type input "59"
checkbox input "false"
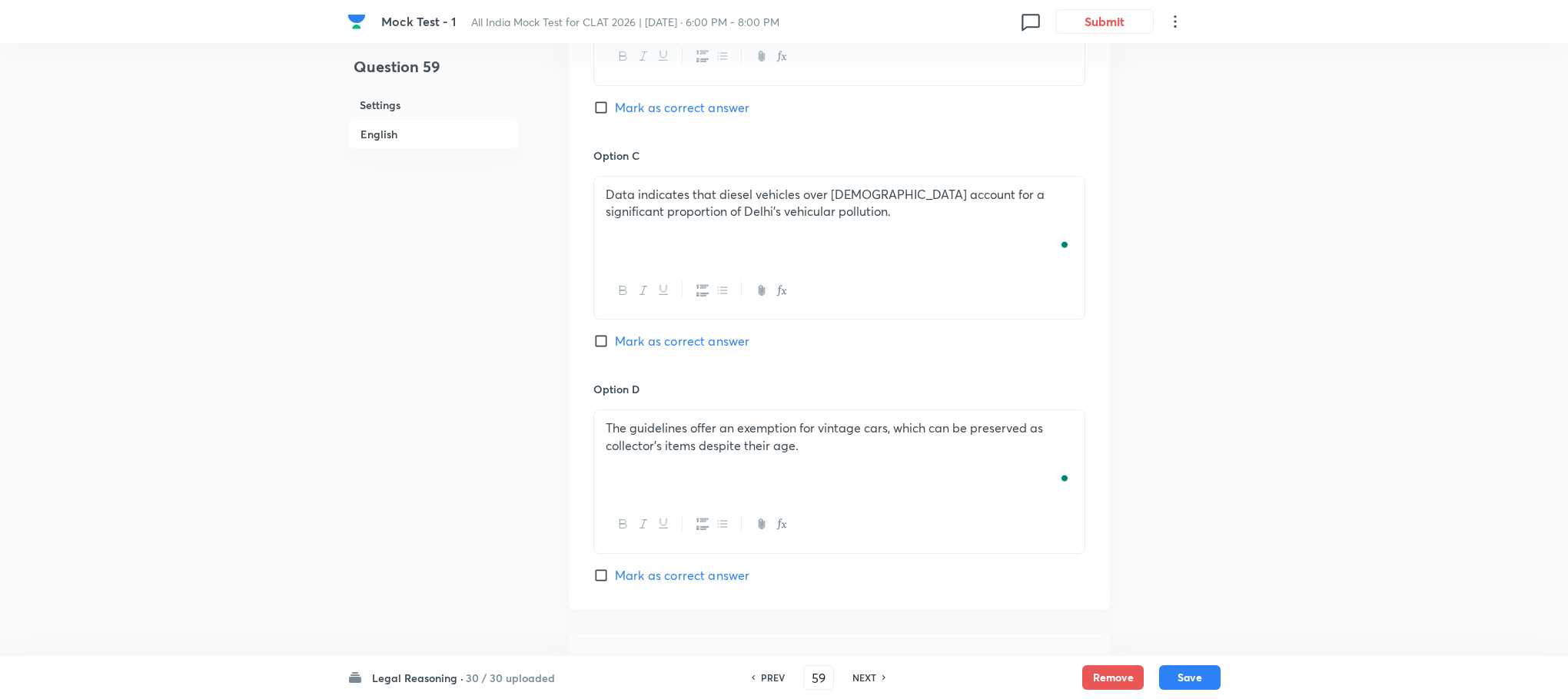
checkbox input "true"
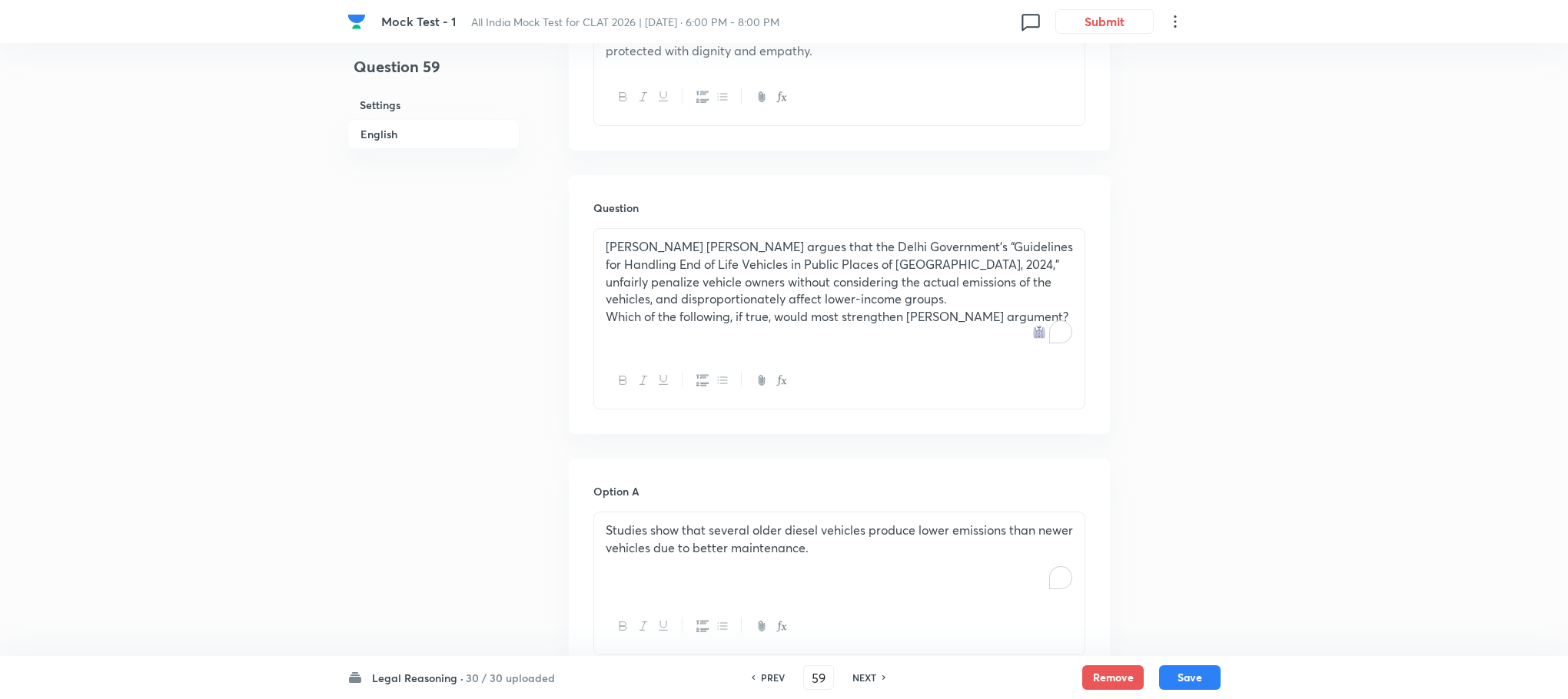
scroll to position [1037, 0]
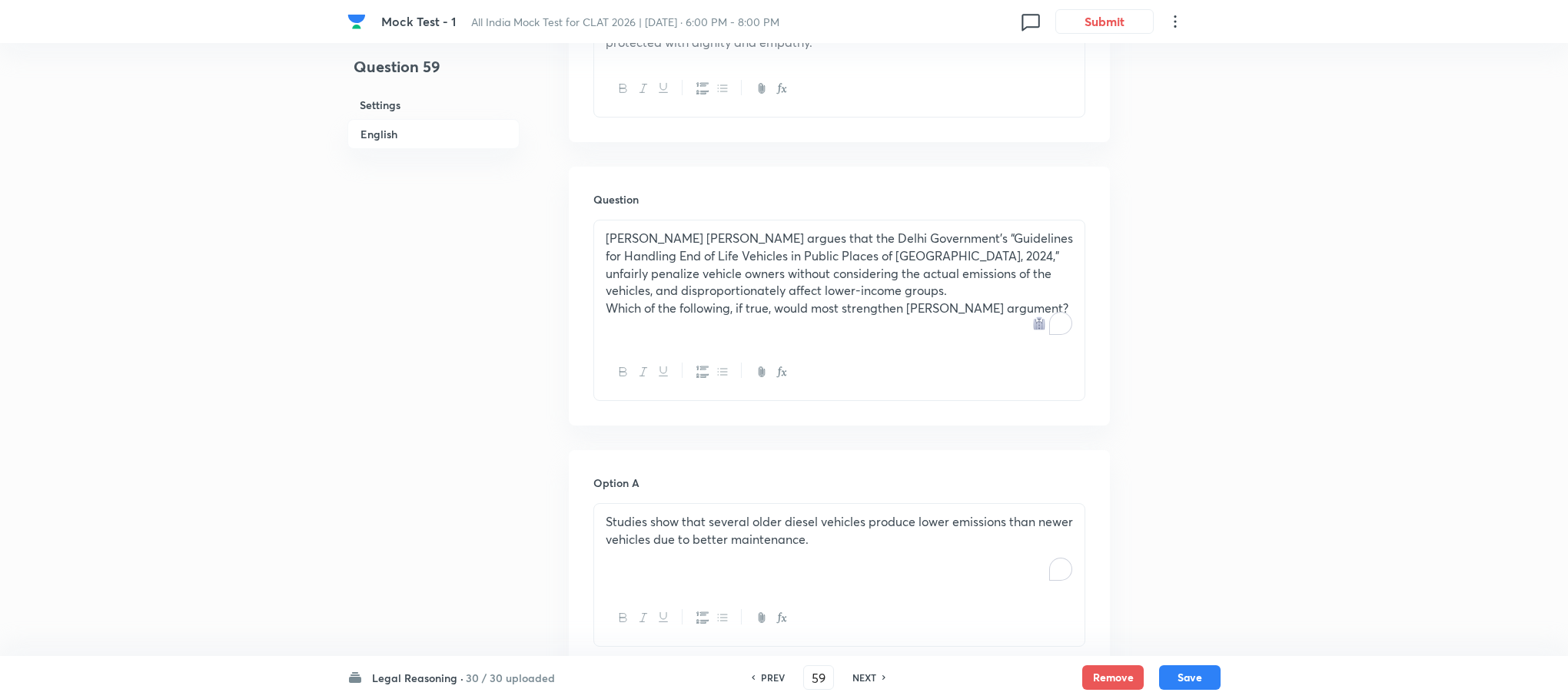
click at [635, 323] on div "[PERSON_NAME] [PERSON_NAME] argues that the Delhi Government’s “Guidelines for …" at bounding box center [839, 282] width 490 height 122
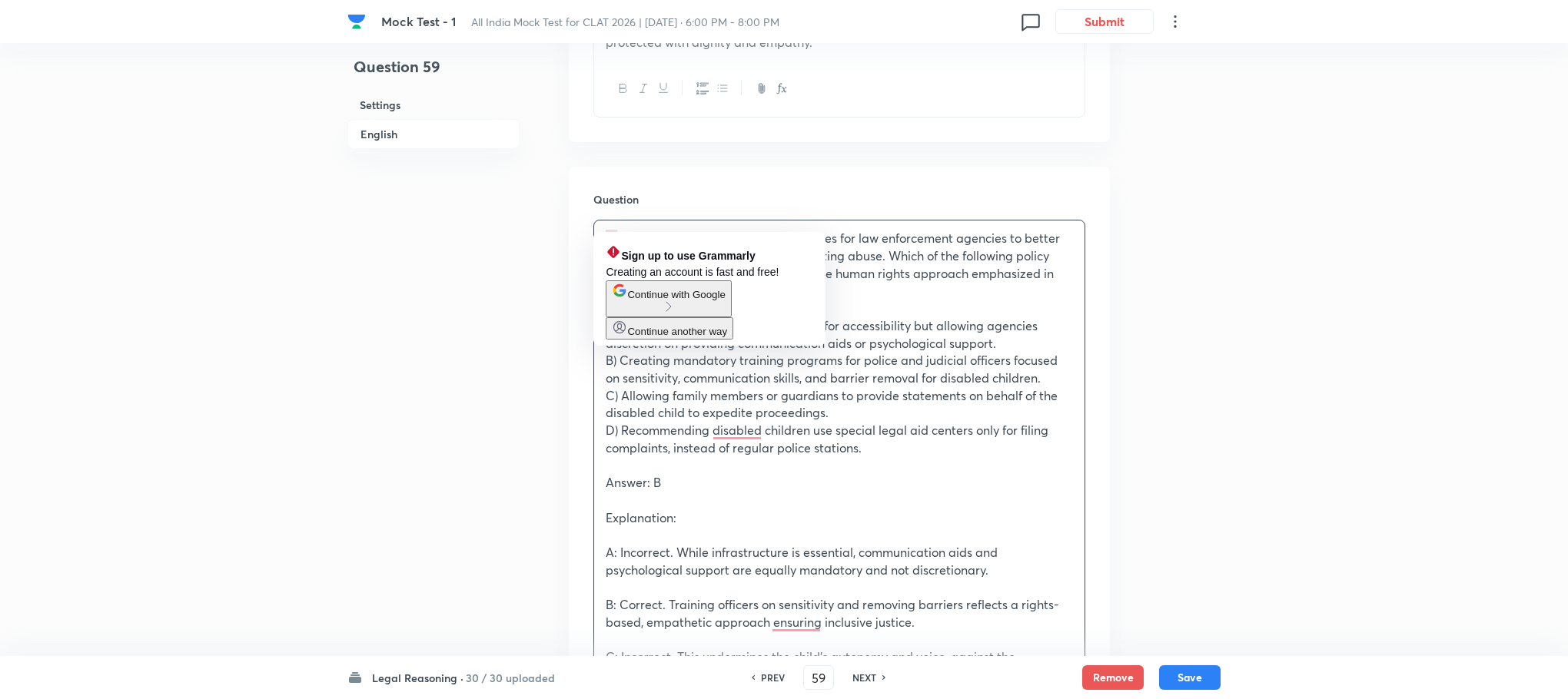
click at [606, 230] on p ".A policymaker is drafting new guidelines for law enforcement agencies to bette…" at bounding box center [840, 265] width 467 height 70
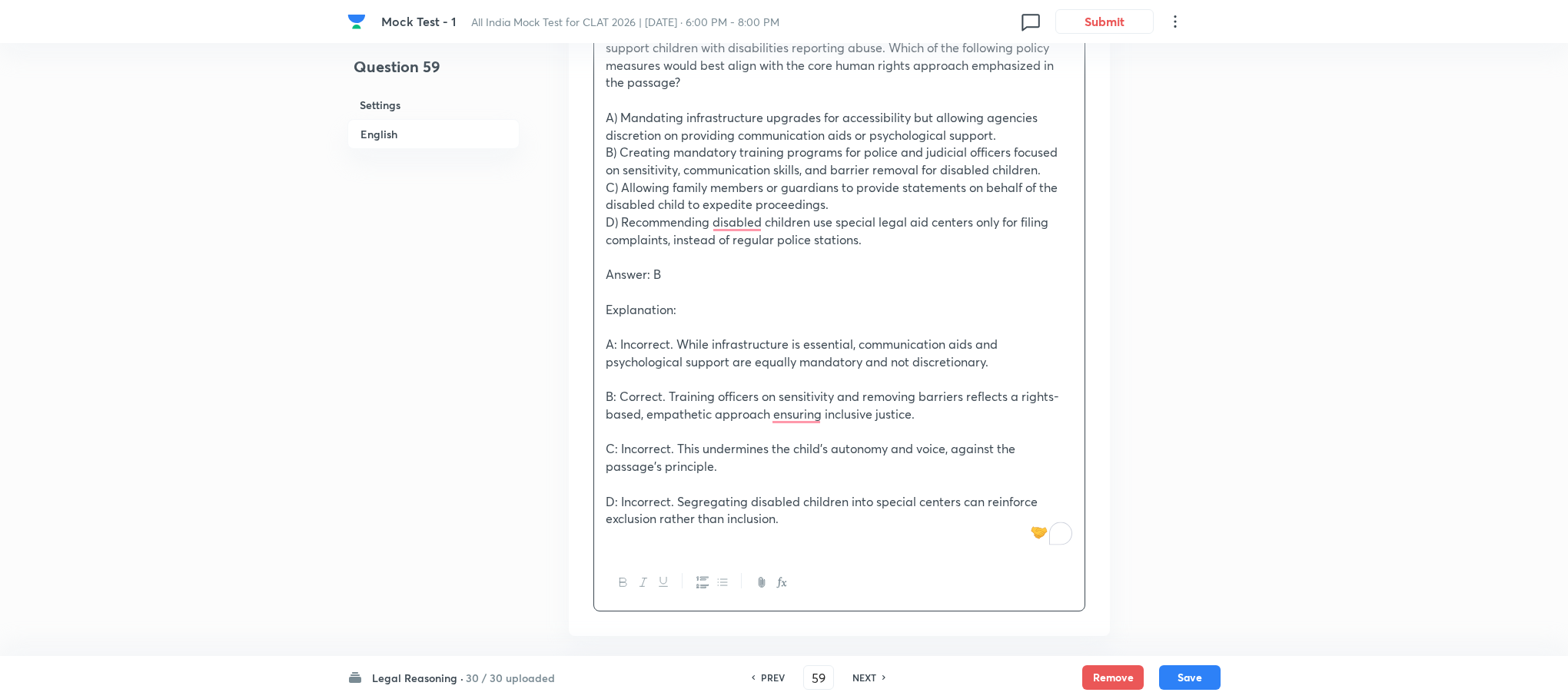
scroll to position [1383, 0]
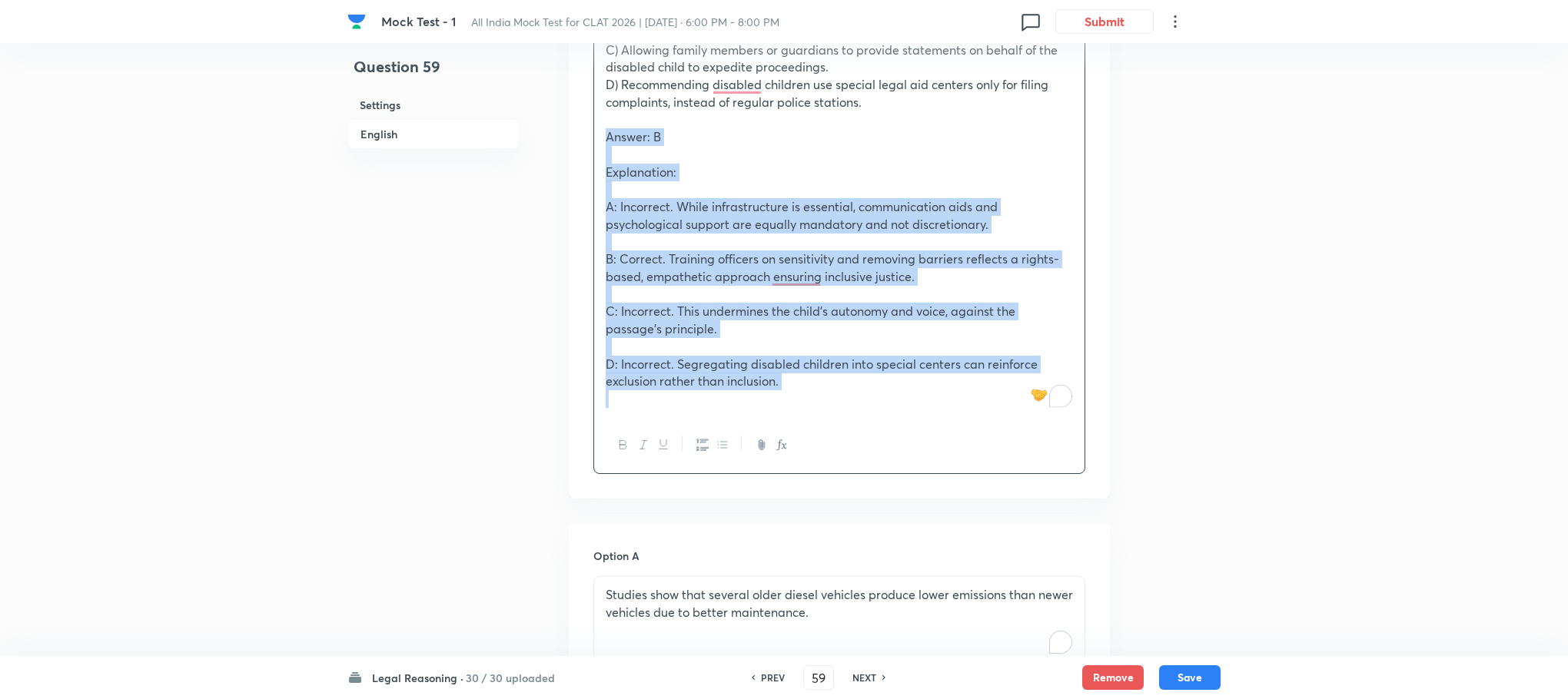
drag, startPoint x: 597, startPoint y: 111, endPoint x: 824, endPoint y: 390, distance: 359.7
click at [824, 390] on div "A policymaker is drafting new guidelines for law enforcement agencies to better…" at bounding box center [839, 146] width 490 height 543
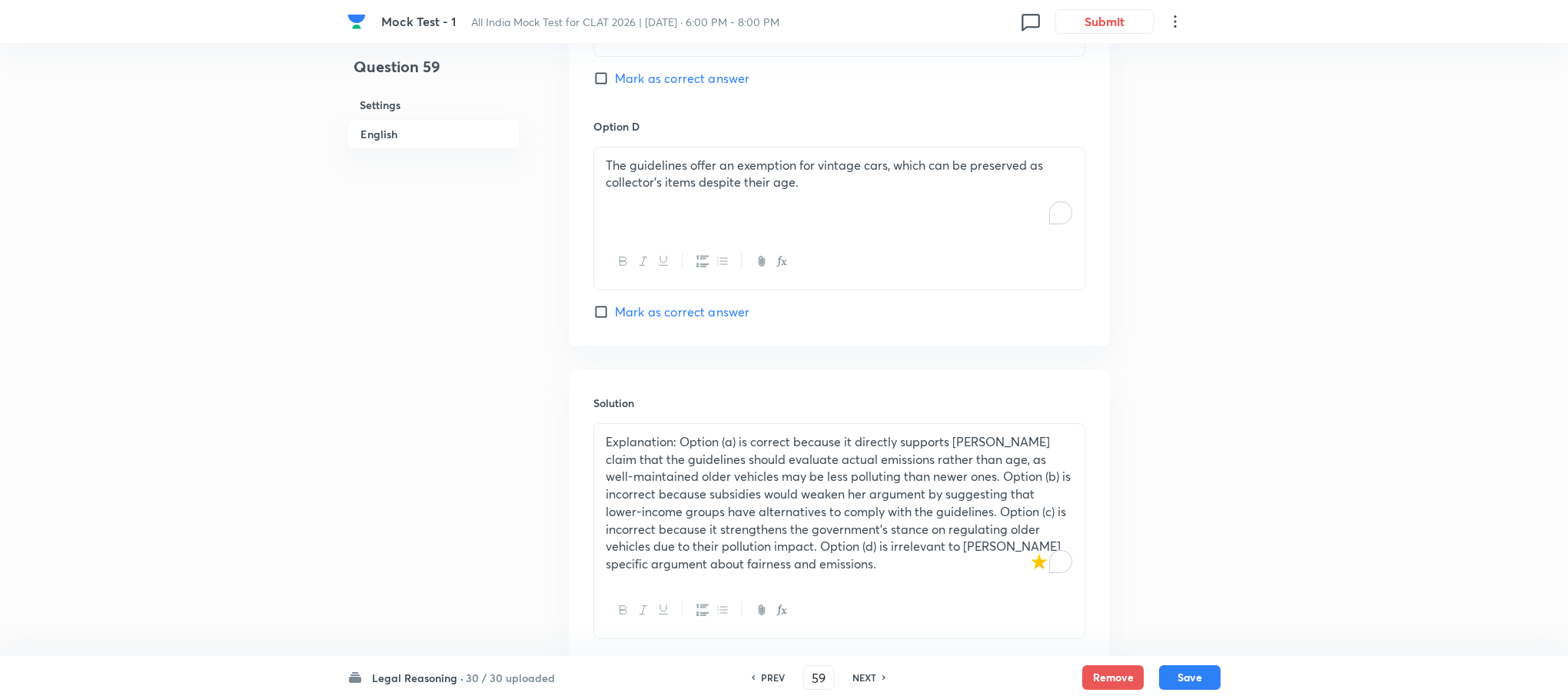
scroll to position [2339, 0]
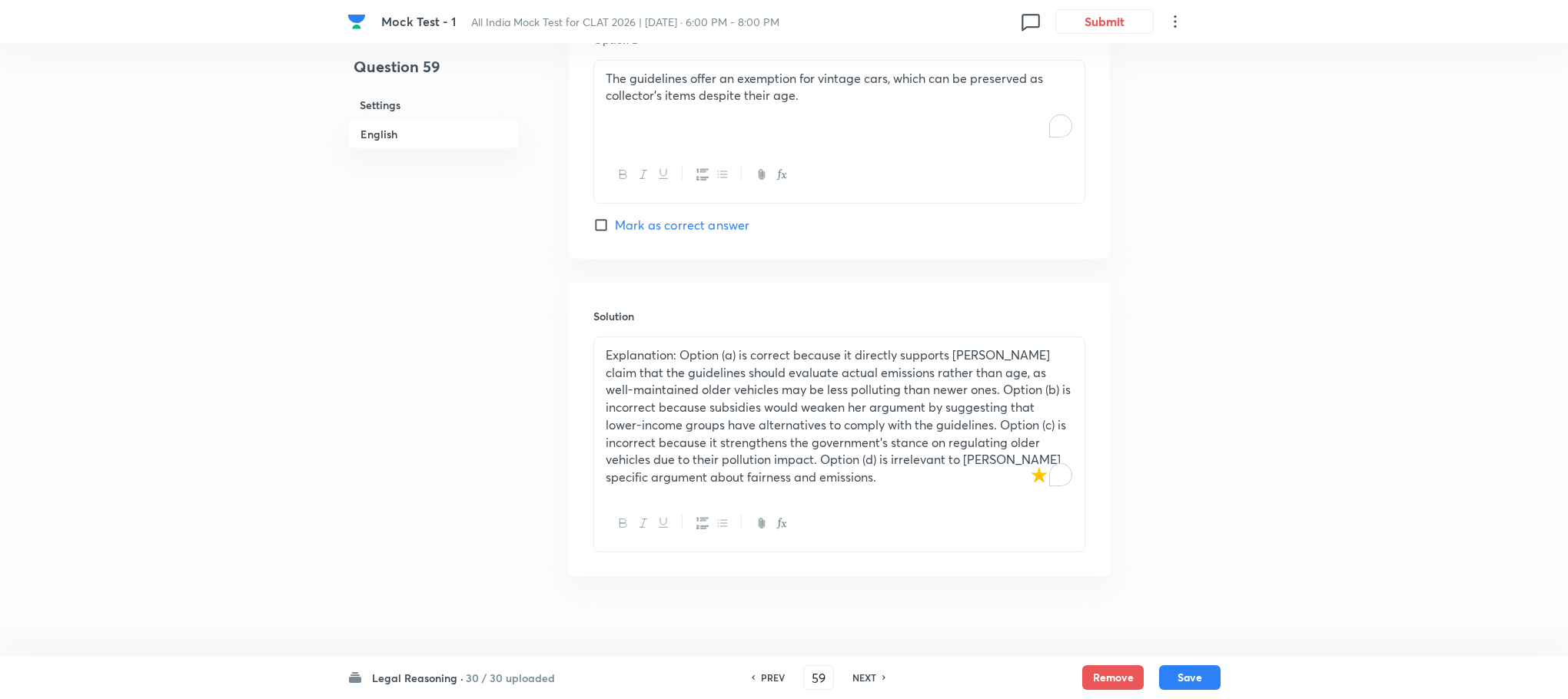
click at [712, 378] on p "Explanation: Option (a) is correct because it directly supports [PERSON_NAME] c…" at bounding box center [840, 416] width 467 height 139
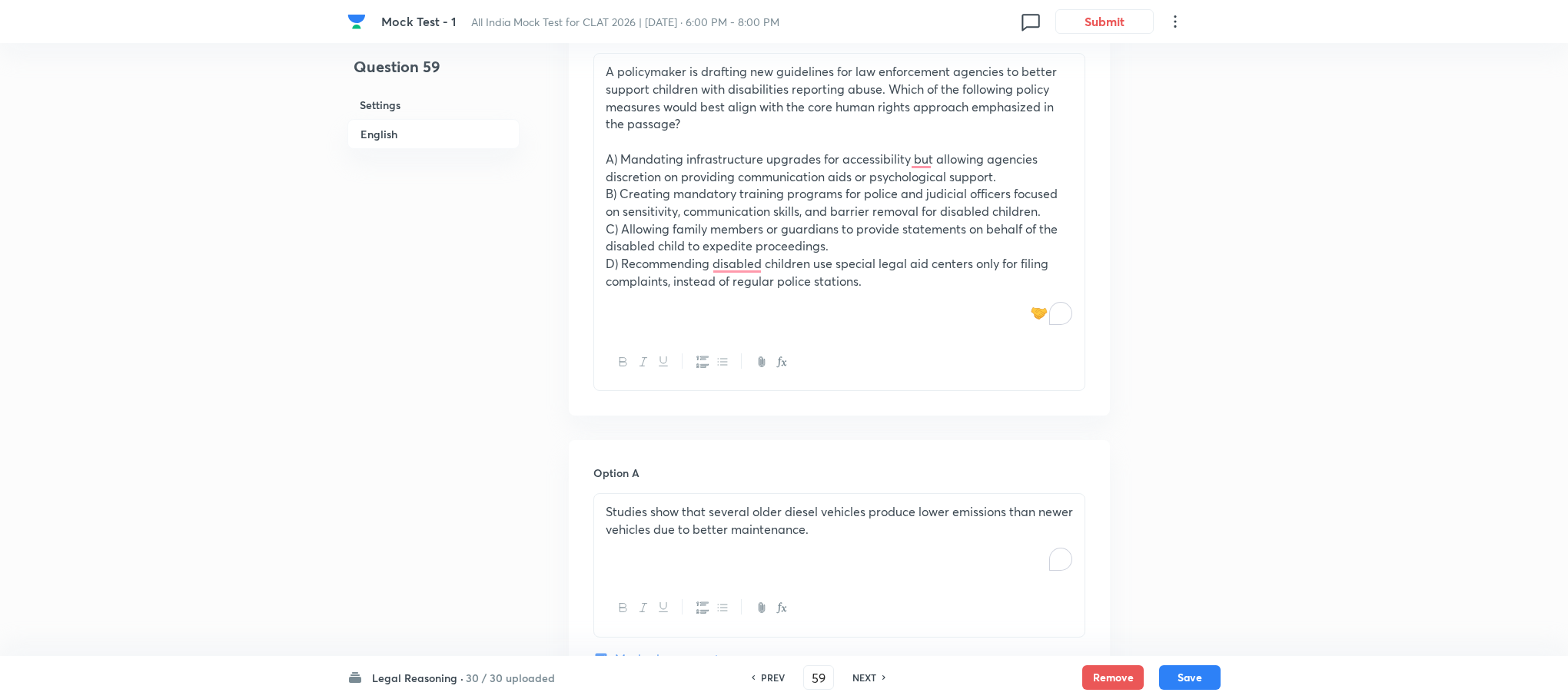
scroll to position [1072, 0]
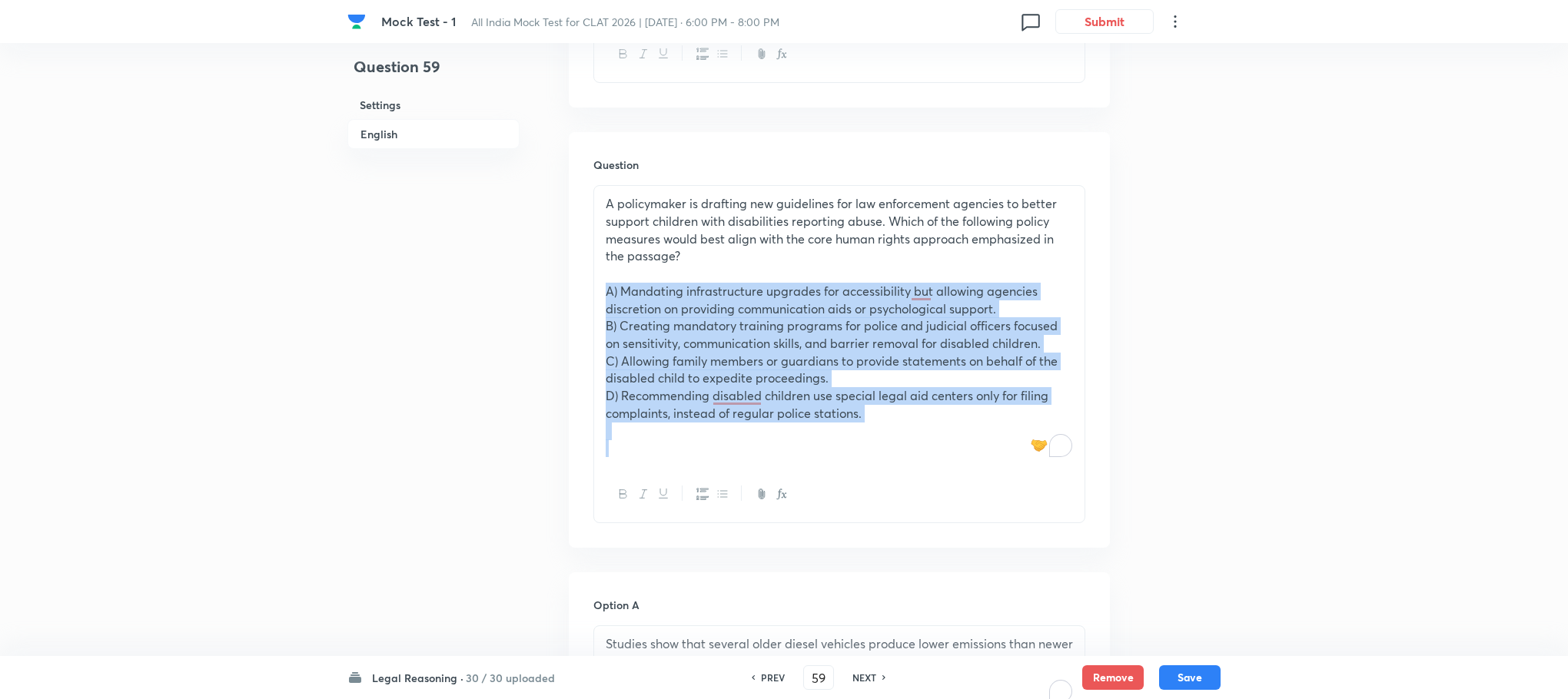
drag, startPoint x: 596, startPoint y: 268, endPoint x: 1112, endPoint y: 455, distance: 548.8
click at [1112, 455] on div "Question 59 Settings English Settings Type Single choice correct 4 options With…" at bounding box center [784, 524] width 873 height 3044
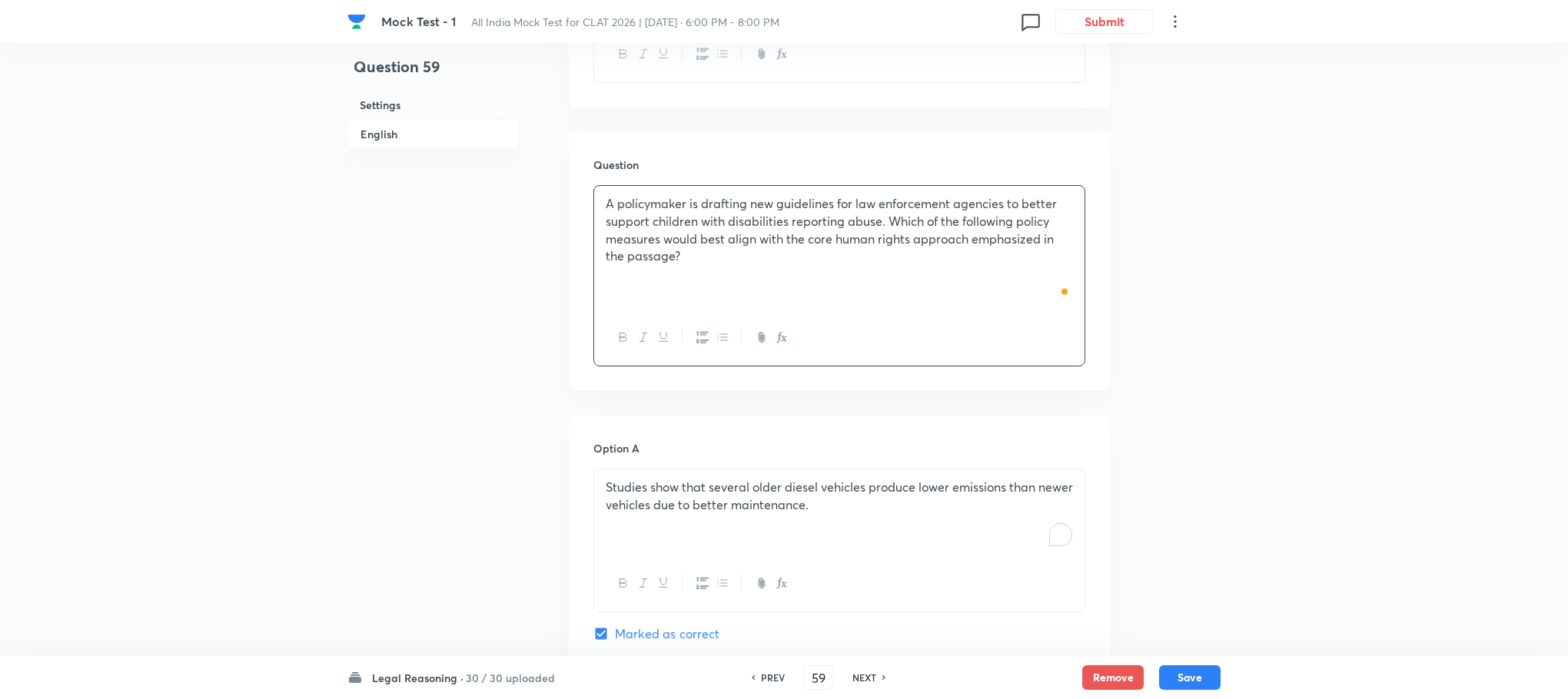
click at [660, 479] on p "Studies show that several older diesel vehicles produce lower emissions than ne…" at bounding box center [840, 496] width 467 height 35
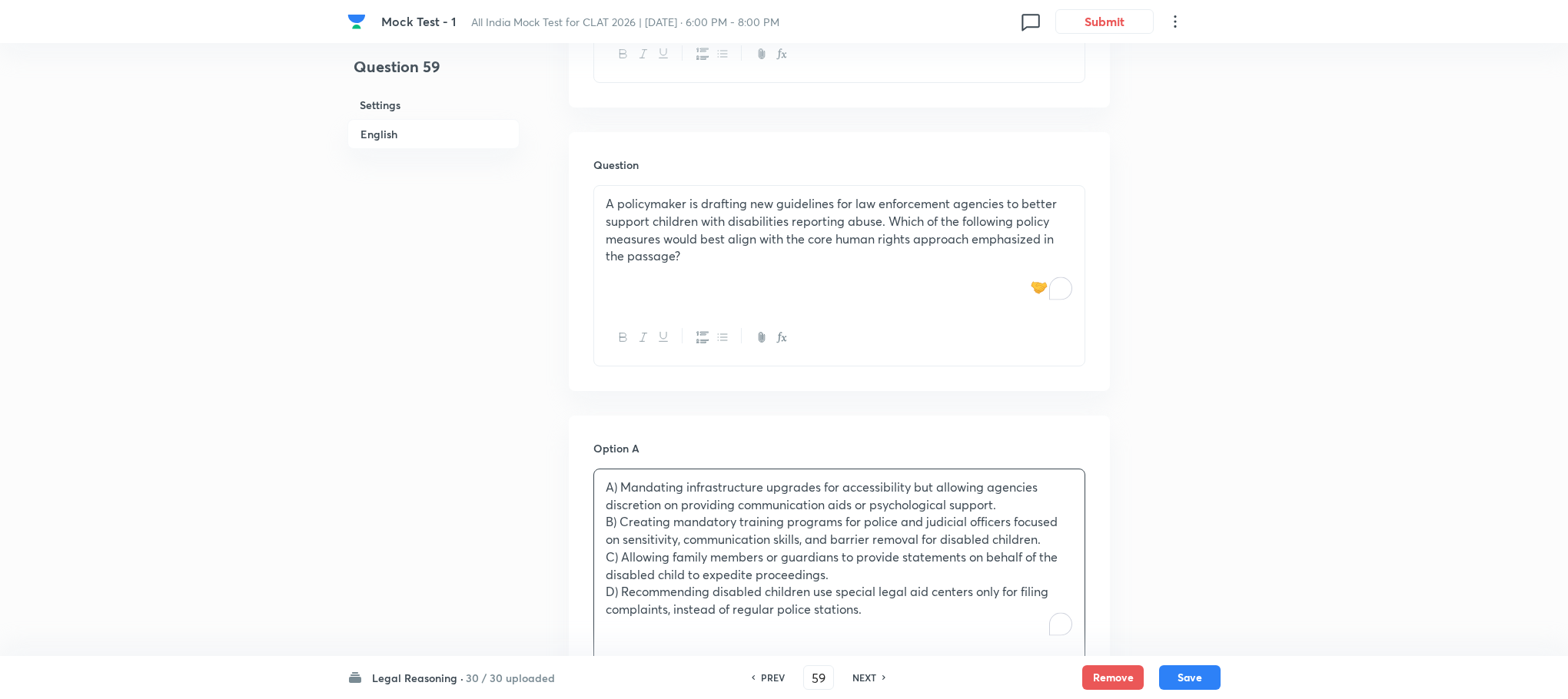
click at [620, 479] on p "A) Mandating infrastructure upgrades for accessibility but allowing agencies di…" at bounding box center [840, 496] width 467 height 35
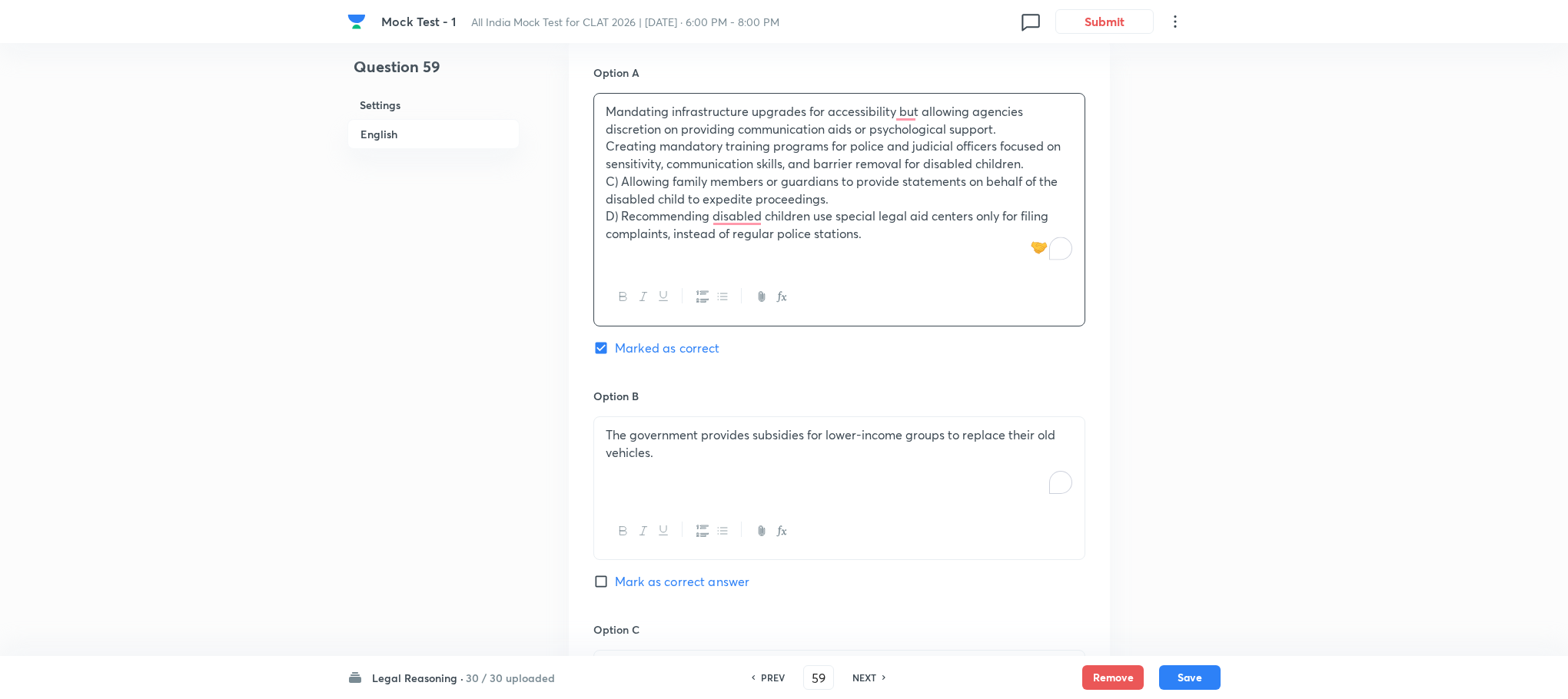
scroll to position [1418, 0]
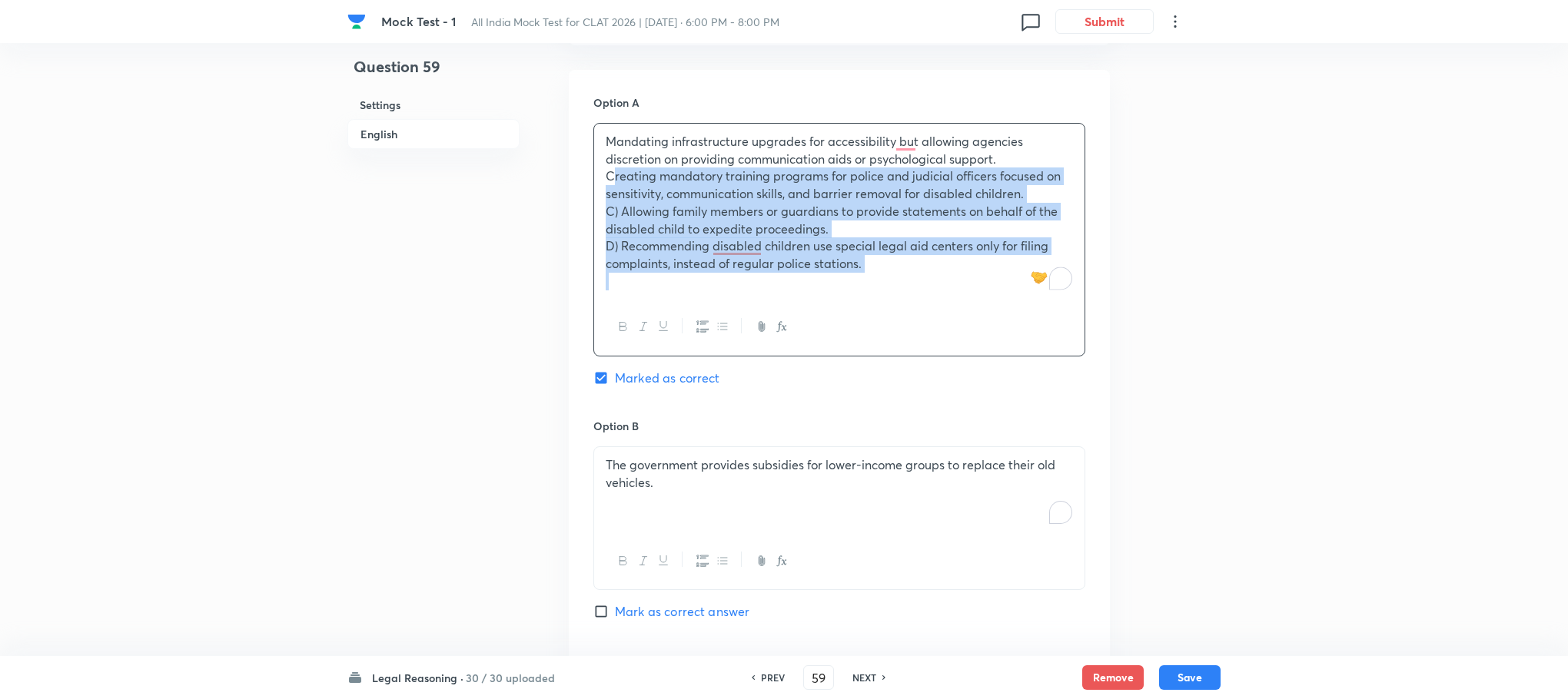
drag, startPoint x: 604, startPoint y: 167, endPoint x: 929, endPoint y: 269, distance: 340.6
click at [929, 269] on div "Mandating infrastructure upgrades for accessibility but allowing agencies discr…" at bounding box center [839, 211] width 490 height 175
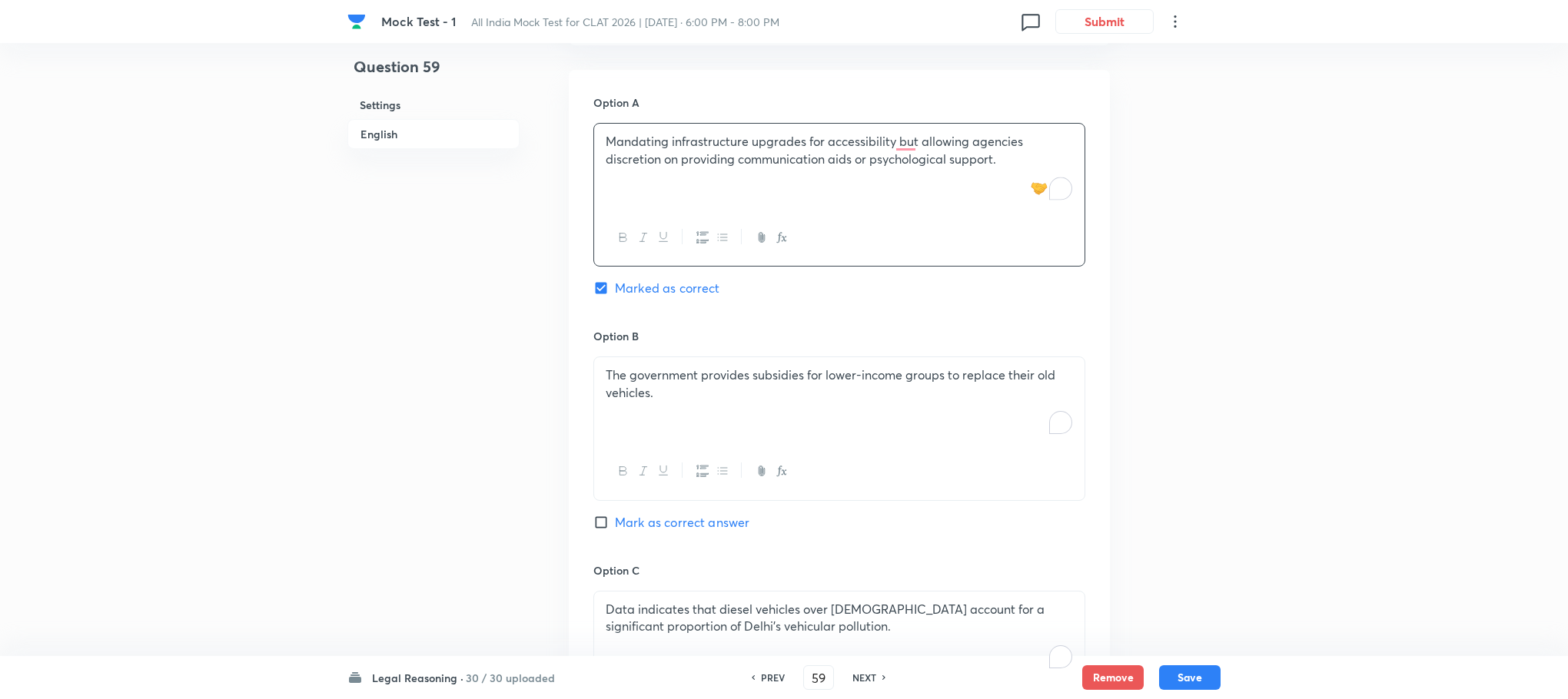
scroll to position [1533, 0]
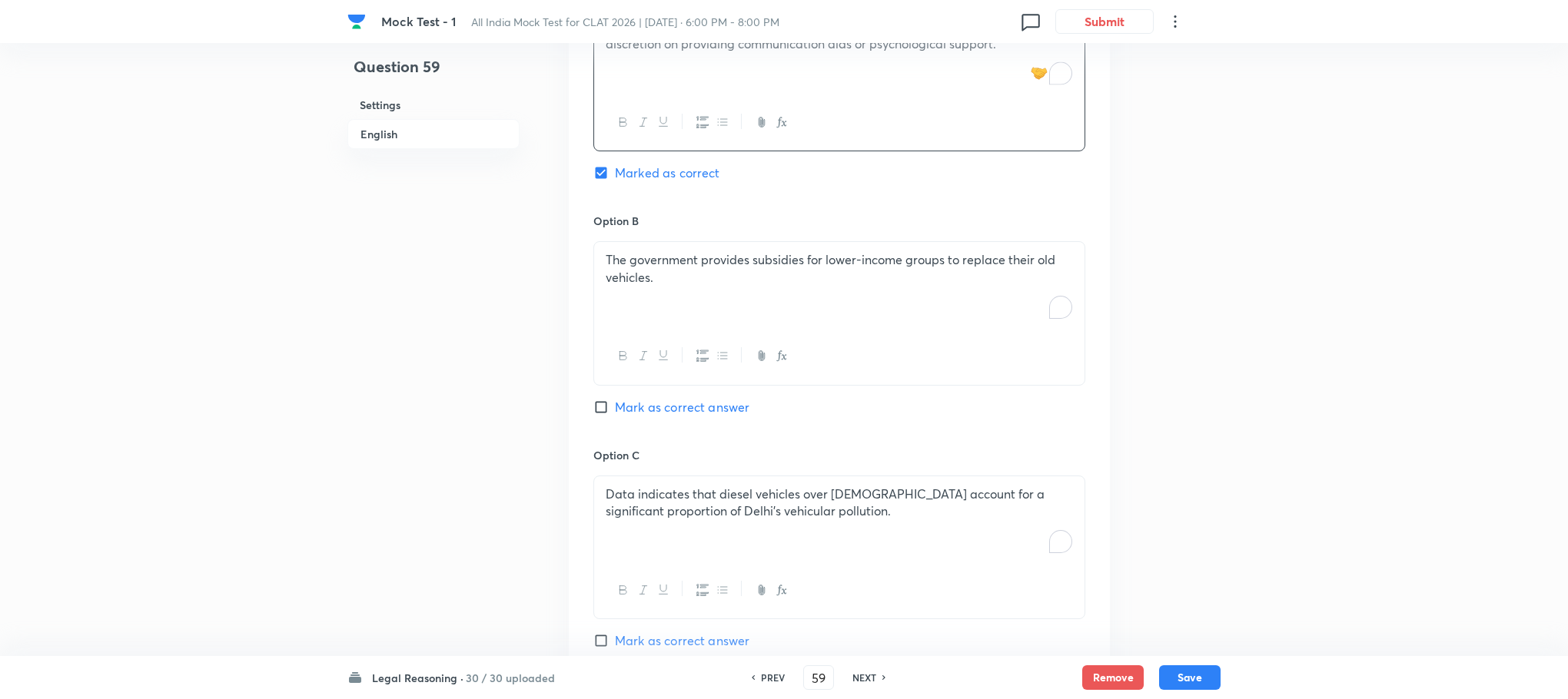
click at [637, 293] on div "The government provides subsidies for lower-income groups to replace their old …" at bounding box center [839, 284] width 490 height 86
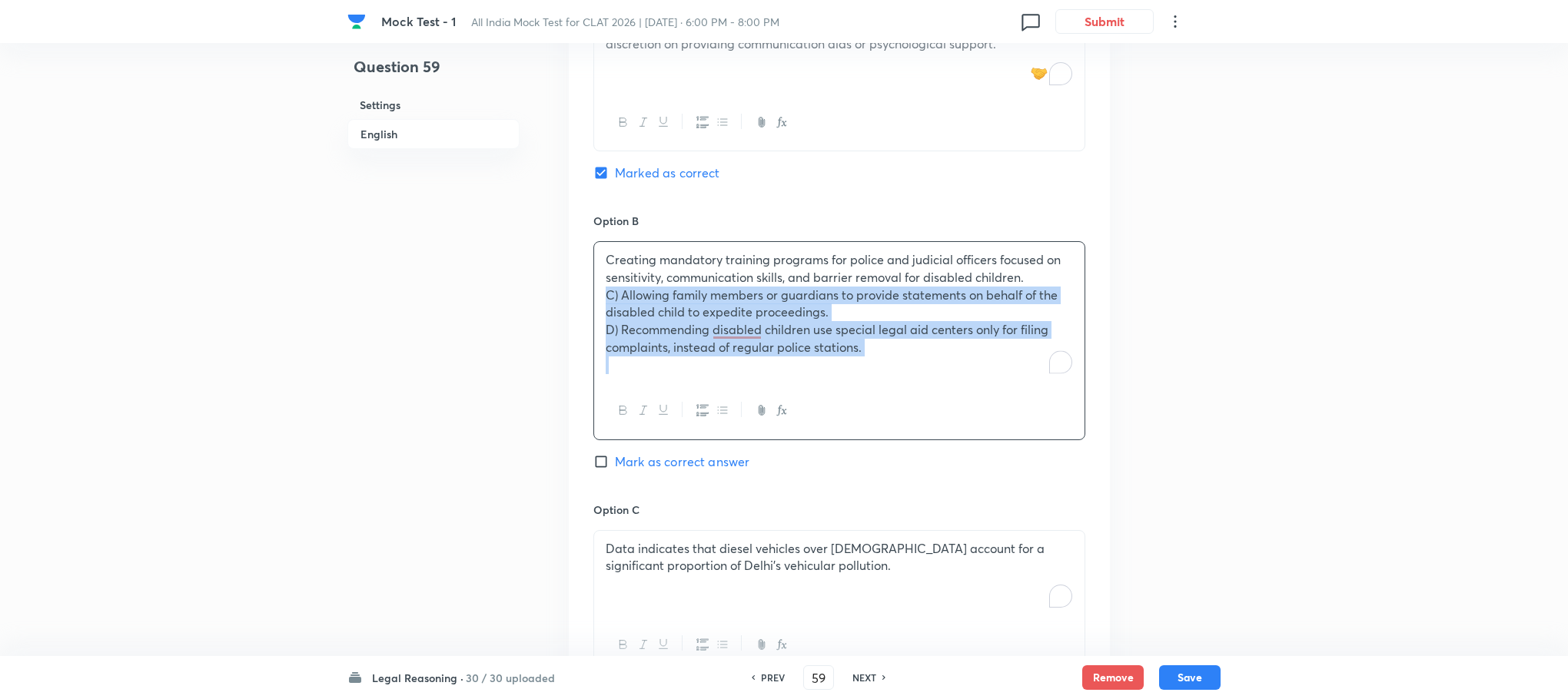
drag, startPoint x: 607, startPoint y: 282, endPoint x: 885, endPoint y: 346, distance: 285.3
click at [885, 346] on div "Creating mandatory training programs for police and judicial officers focused o…" at bounding box center [839, 312] width 490 height 140
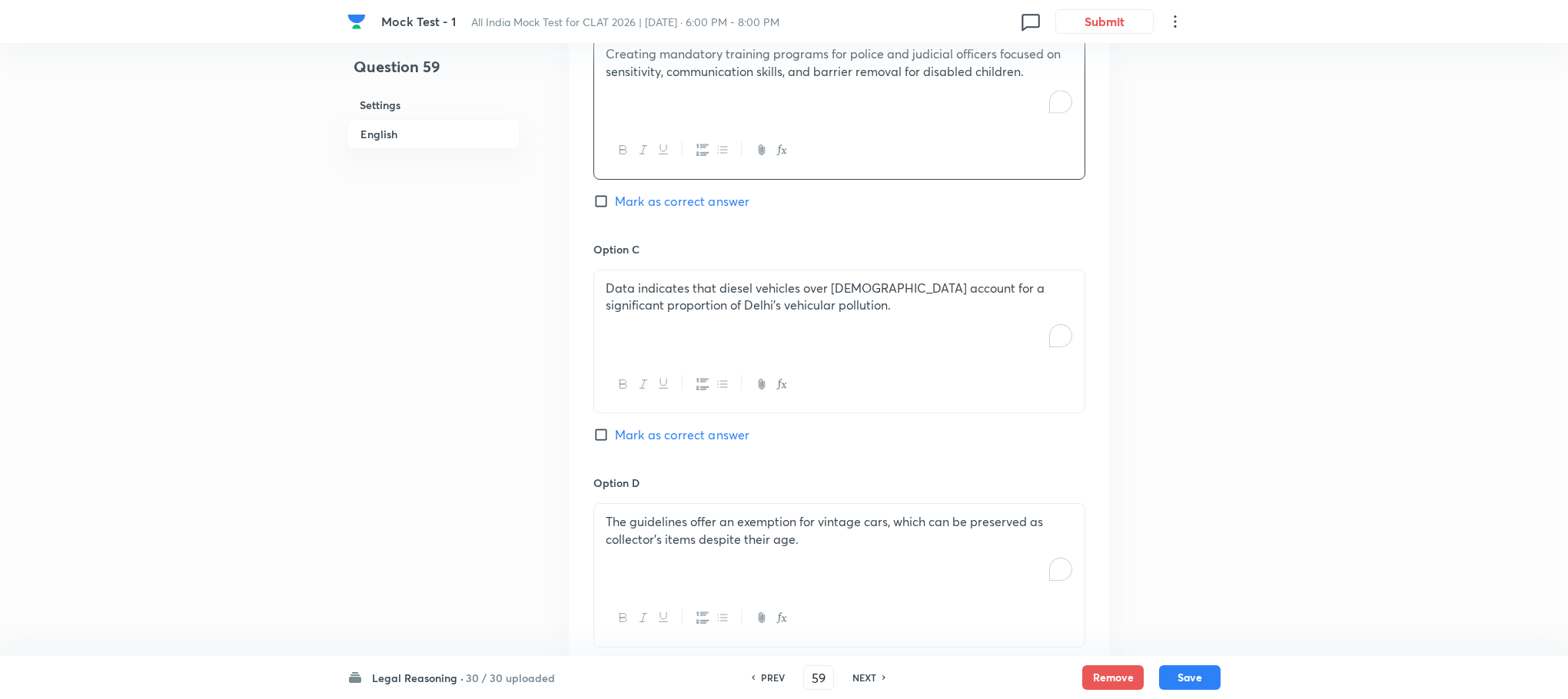
scroll to position [1764, 0]
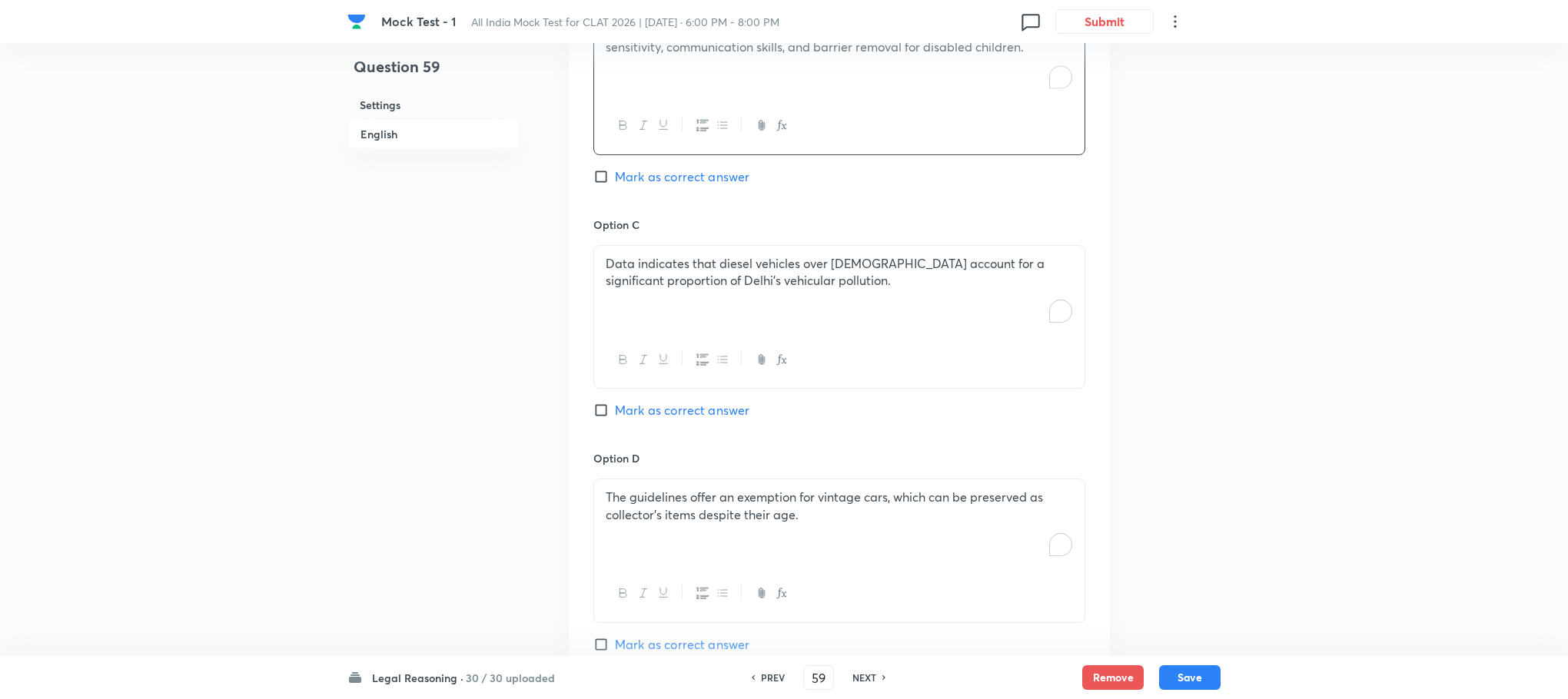
click at [660, 315] on div "Data indicates that diesel vehicles over [DEMOGRAPHIC_DATA] account for a signi…" at bounding box center [839, 288] width 490 height 86
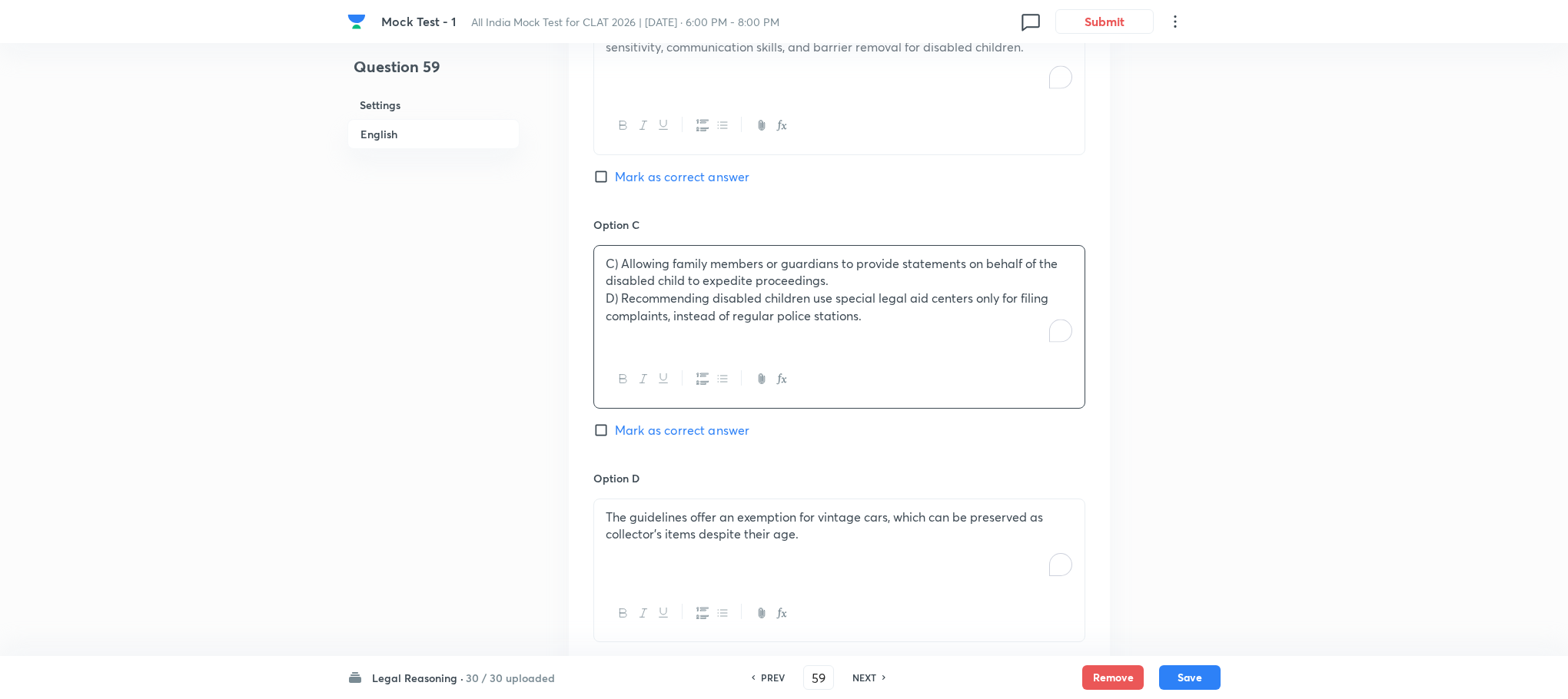
click at [618, 256] on p "C) Allowing family members or guardians to provide statements on behalf of the …" at bounding box center [840, 272] width 467 height 35
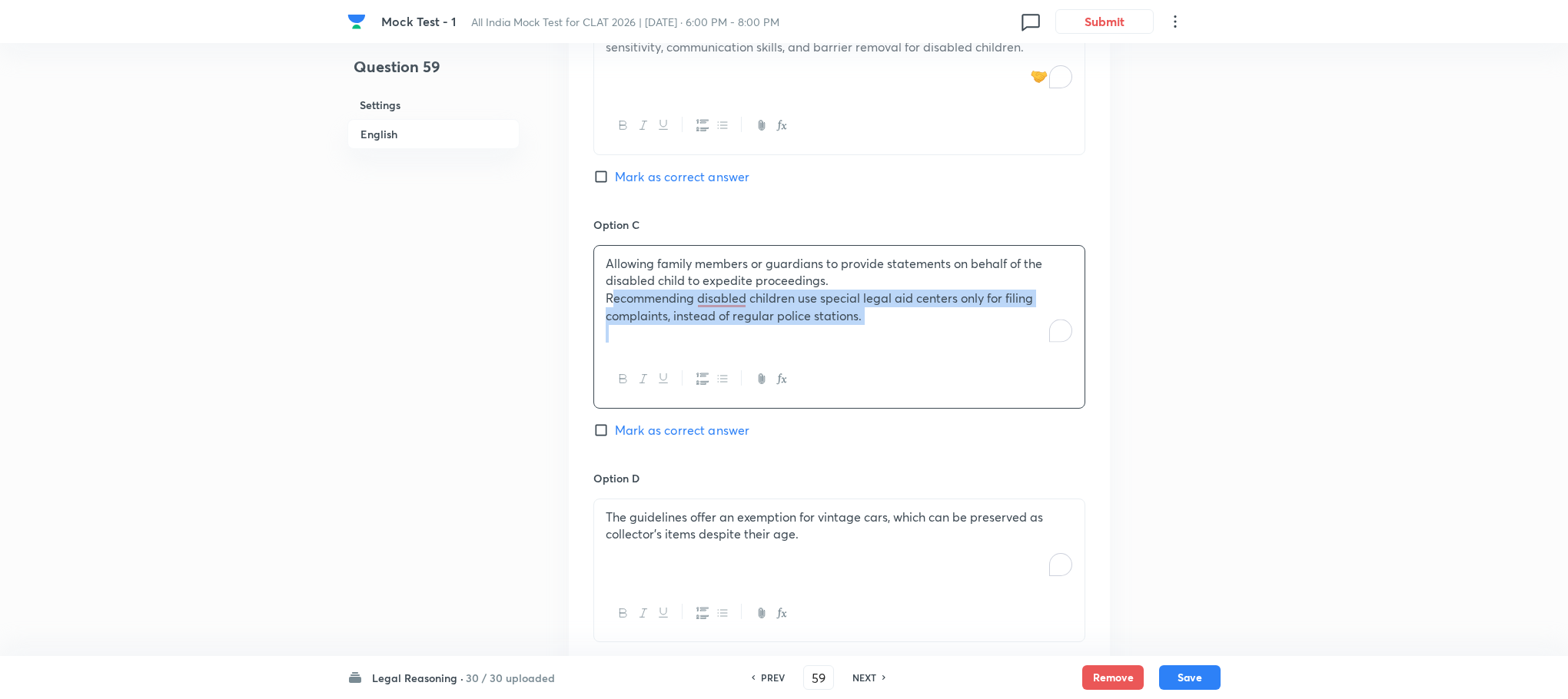
drag, startPoint x: 605, startPoint y: 280, endPoint x: 945, endPoint y: 350, distance: 347.1
click at [945, 350] on div "Allowing family members or guardians to provide statements on behalf of the dis…" at bounding box center [840, 327] width 492 height 164
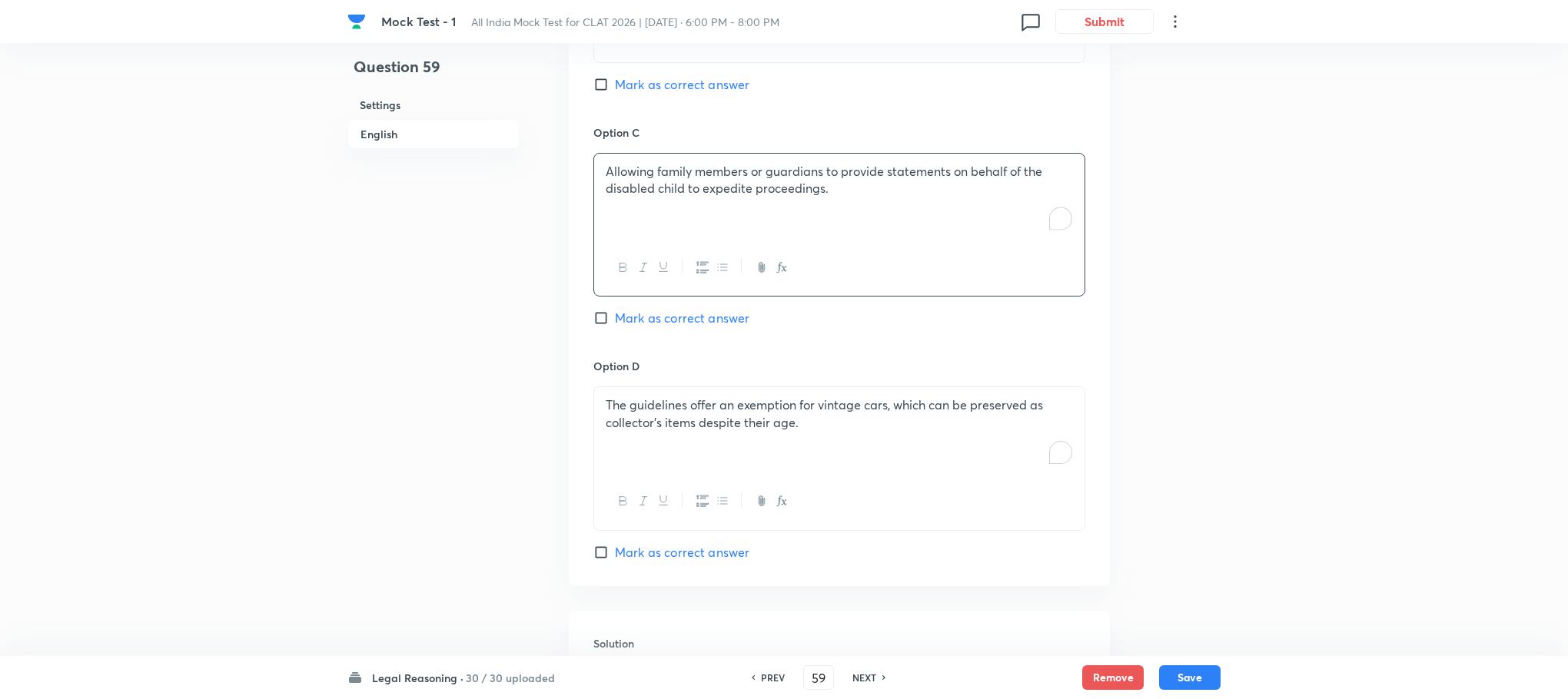
scroll to position [1993, 0]
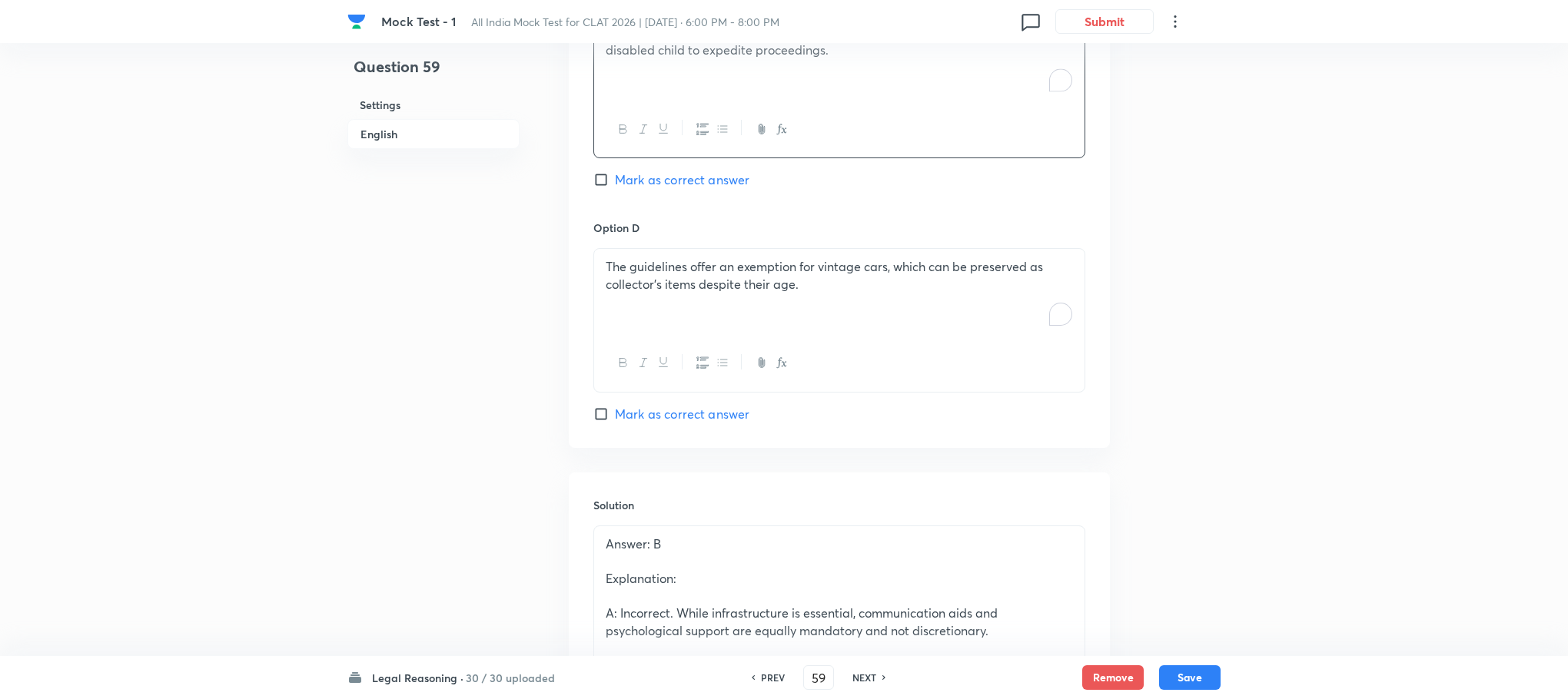
click at [680, 318] on div "The guidelines offer an exemption for vintage cars, which can be preserved as c…" at bounding box center [839, 291] width 490 height 86
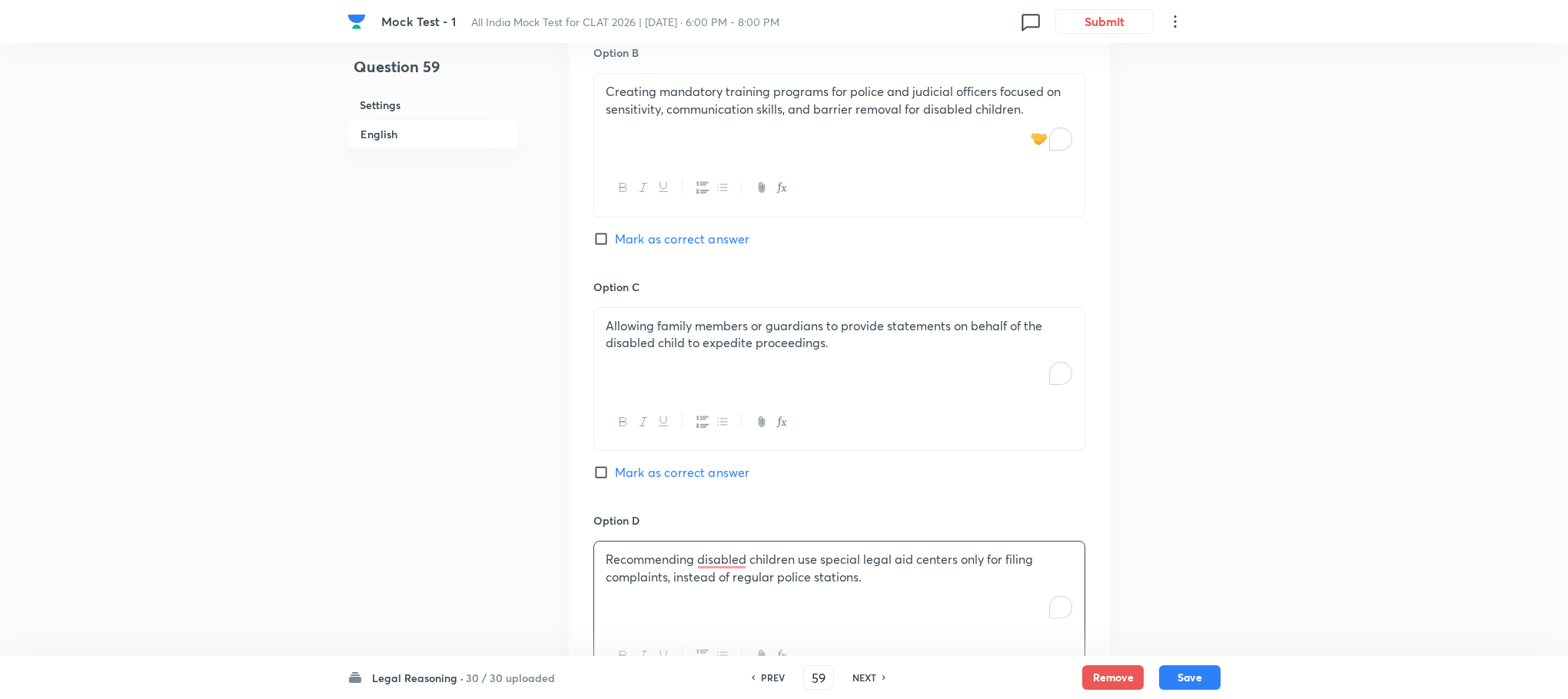
scroll to position [1648, 0]
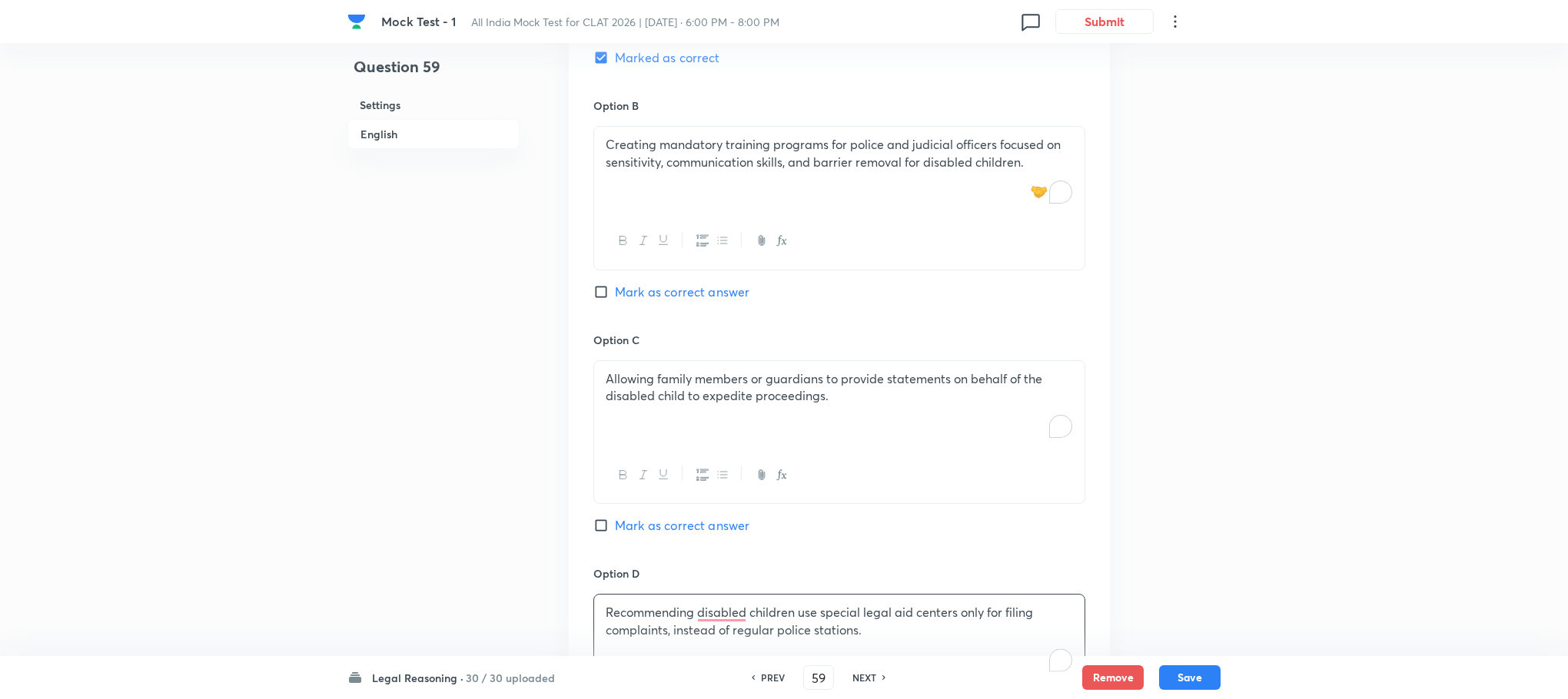
click at [678, 283] on span "Mark as correct answer" at bounding box center [681, 292] width 135 height 19
click at [614, 284] on input "Mark as correct answer" at bounding box center [604, 292] width 22 height 15
checkbox input "true"
checkbox input "false"
click at [1193, 682] on button "Save" at bounding box center [1189, 676] width 61 height 24
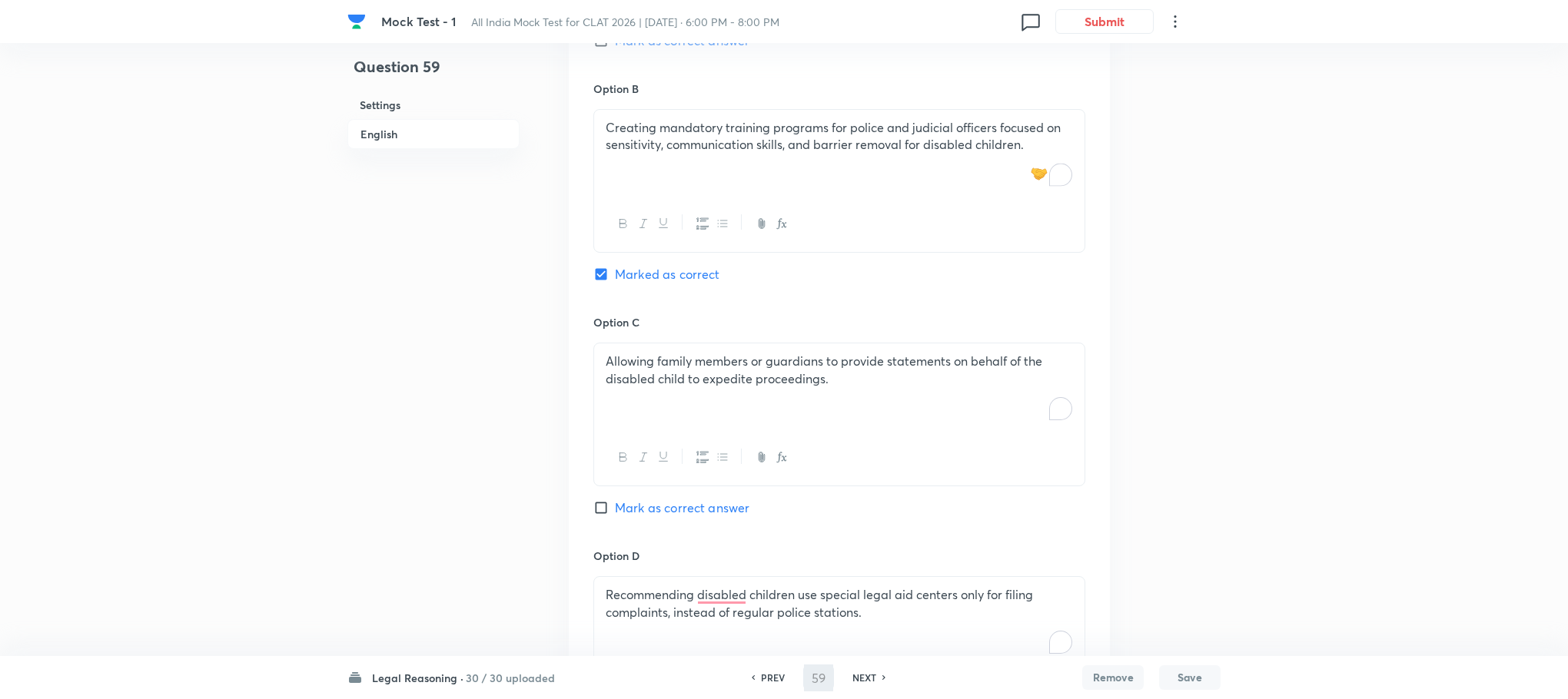
type input "60"
checkbox input "true"
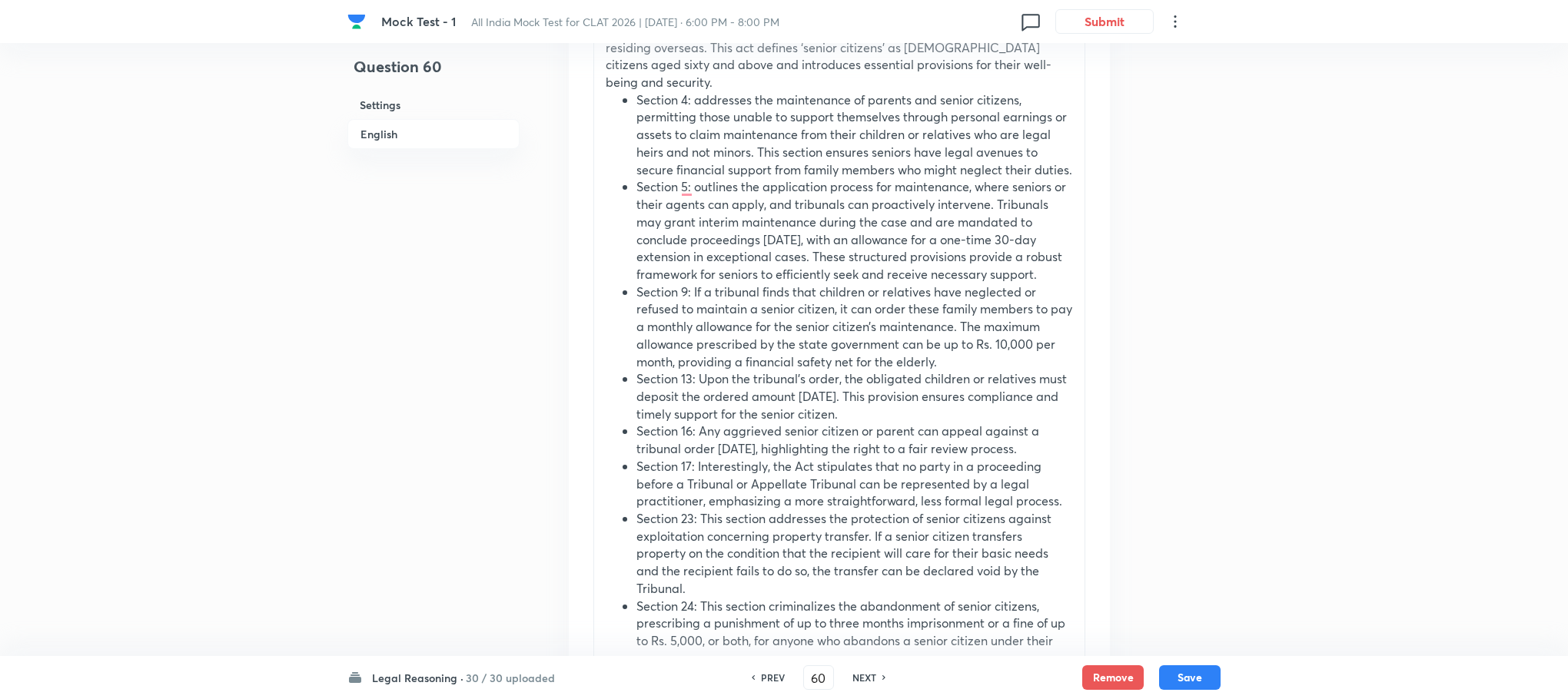
scroll to position [1302, 0]
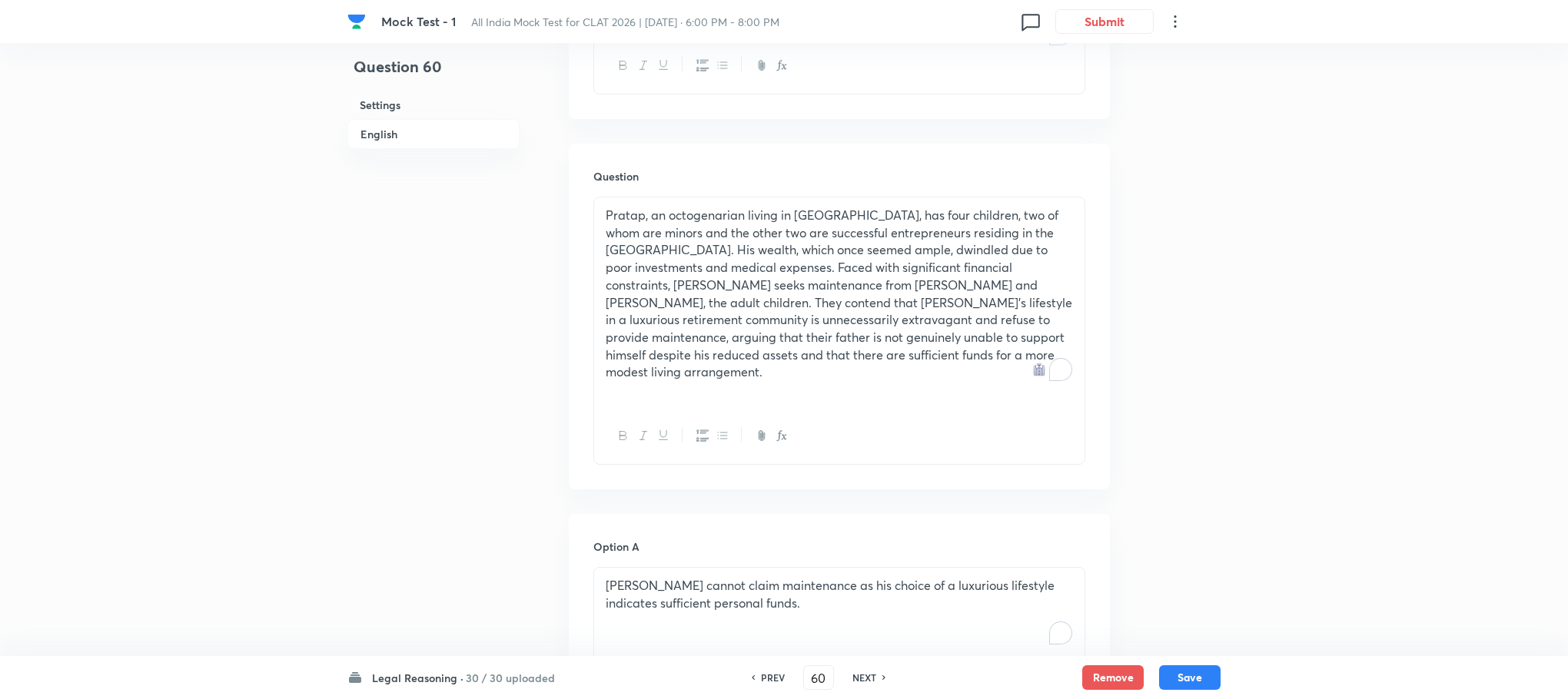
click at [731, 301] on p "Pratap, an octogenarian living in [GEOGRAPHIC_DATA], has four children, two of …" at bounding box center [840, 293] width 467 height 174
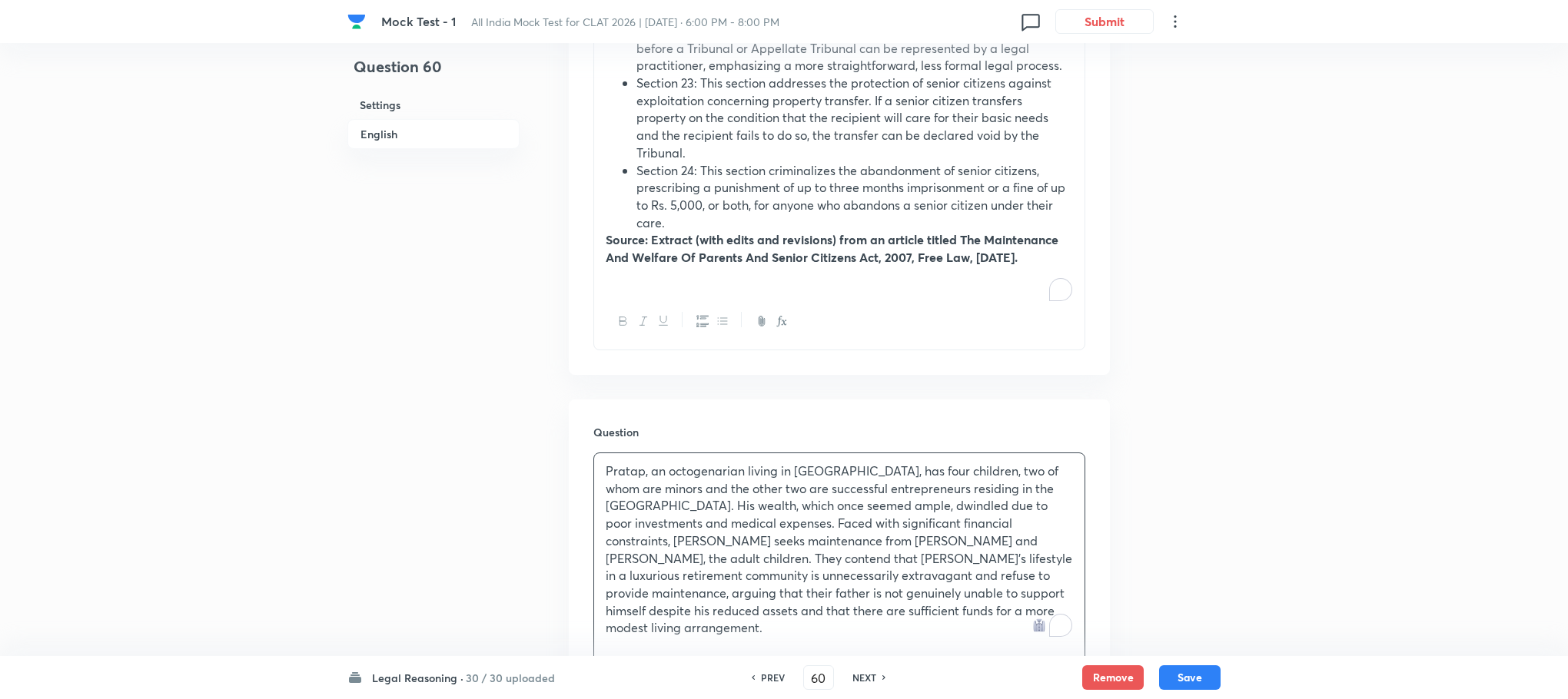
scroll to position [1187, 0]
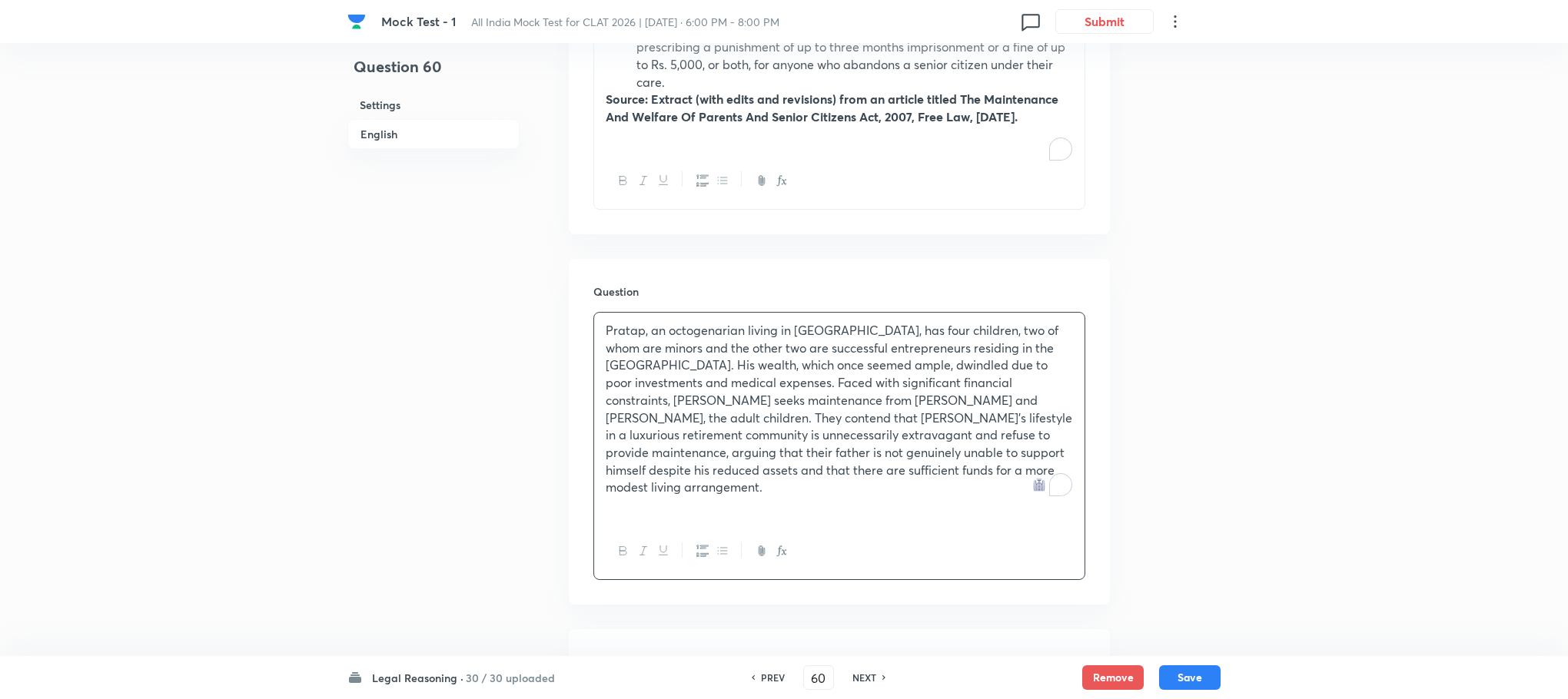
click at [690, 415] on p "Pratap, an octogenarian living in [GEOGRAPHIC_DATA], has four children, two of …" at bounding box center [840, 409] width 467 height 174
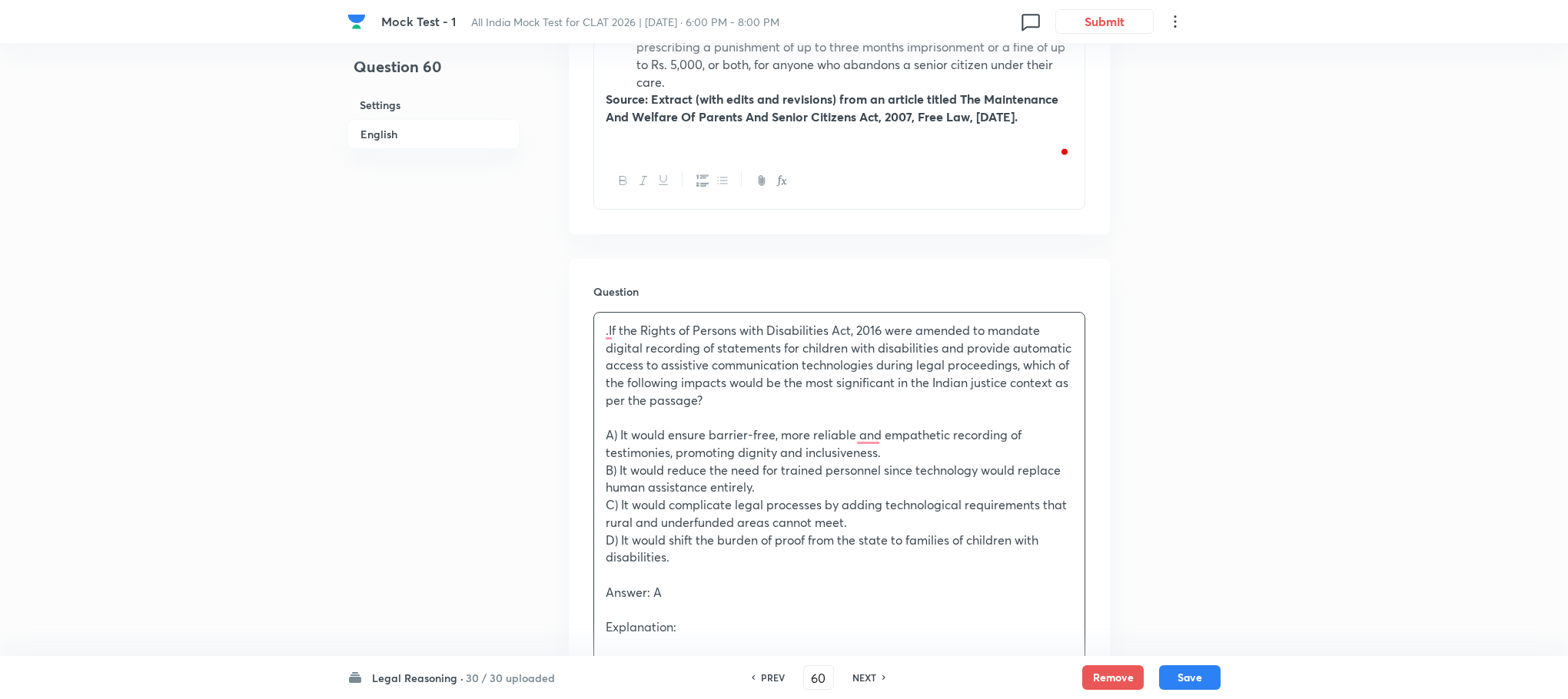
click at [606, 351] on p ".If the Rights of Persons with Disabilities Act, 2016 were amended to mandate d…" at bounding box center [840, 366] width 467 height 88
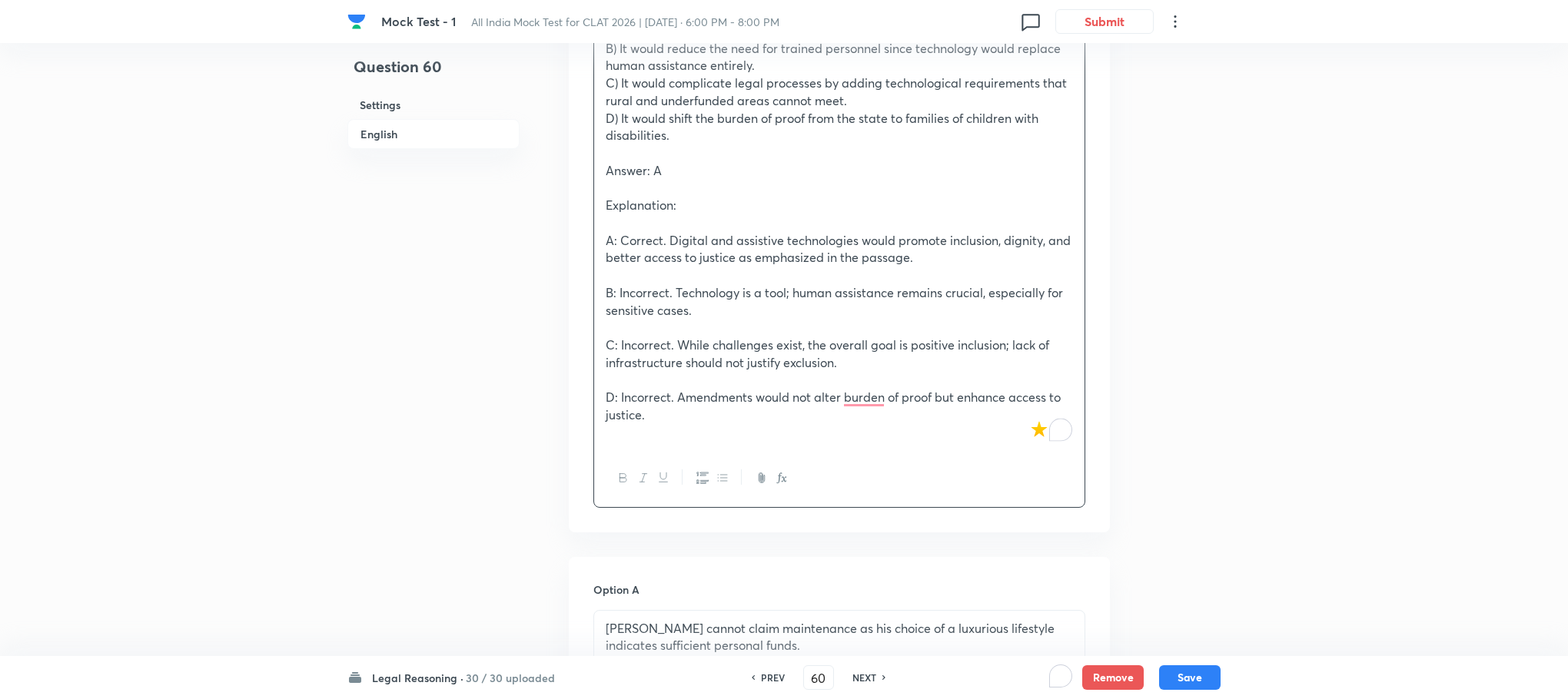
scroll to position [1533, 0]
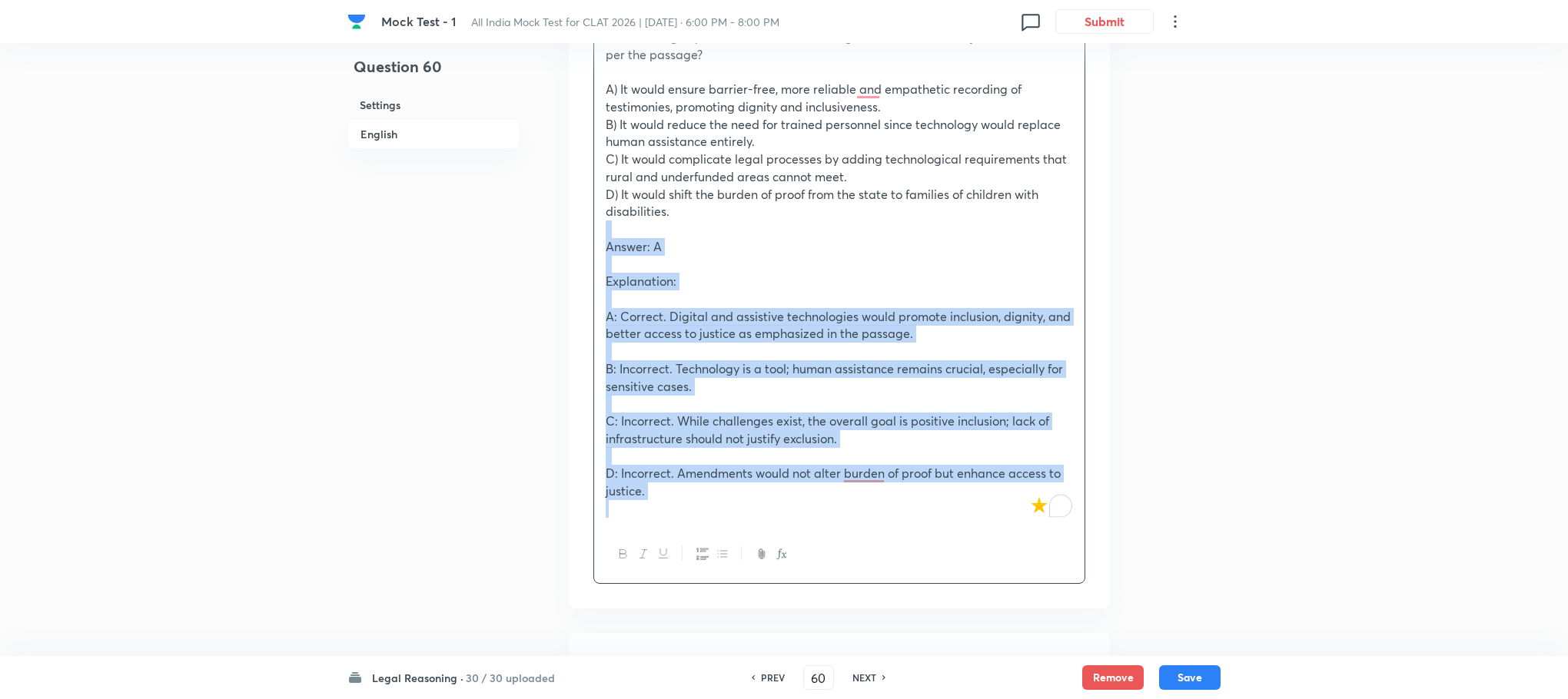
drag, startPoint x: 597, startPoint y: 253, endPoint x: 722, endPoint y: 530, distance: 303.9
click at [722, 527] on div "If the Rights of Persons with Disabilities Act, 2016 were amended to mandate di…" at bounding box center [839, 247] width 490 height 560
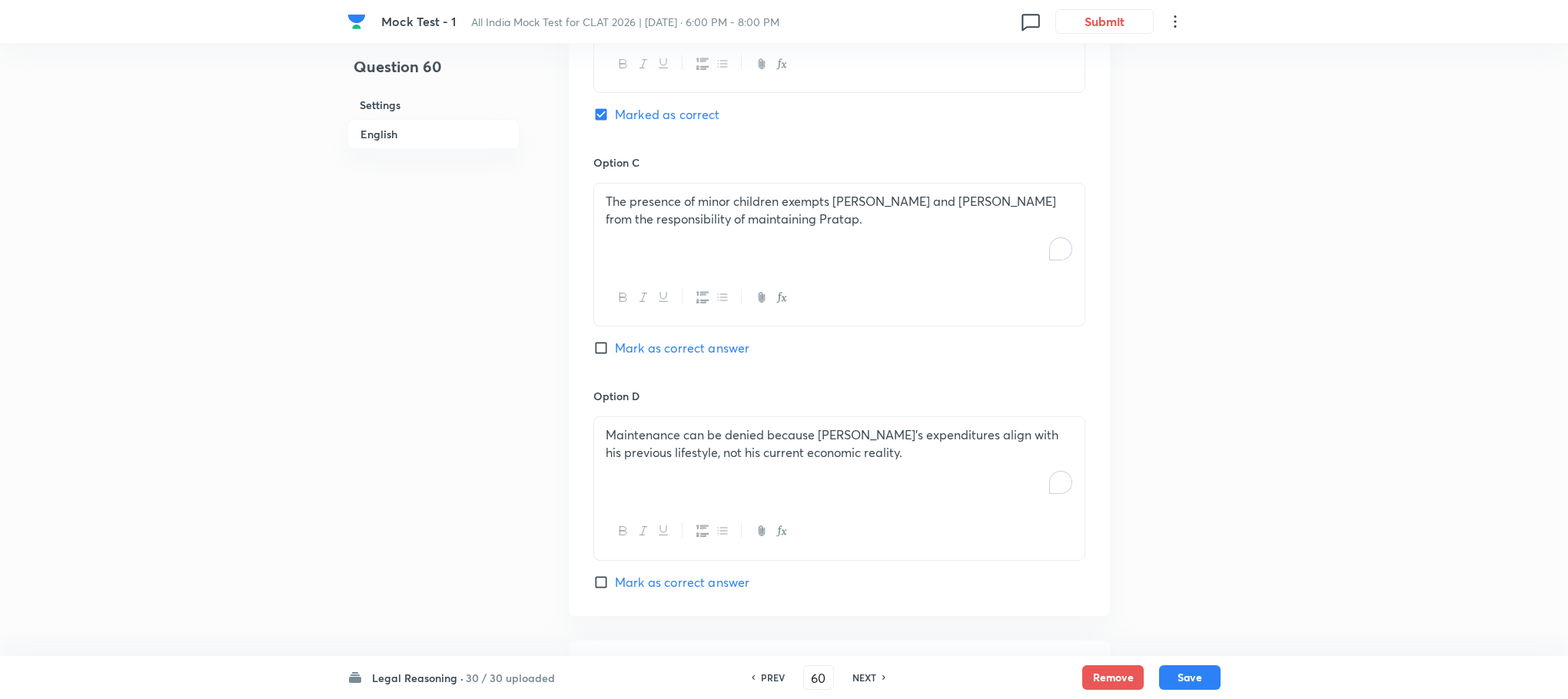
scroll to position [2738, 0]
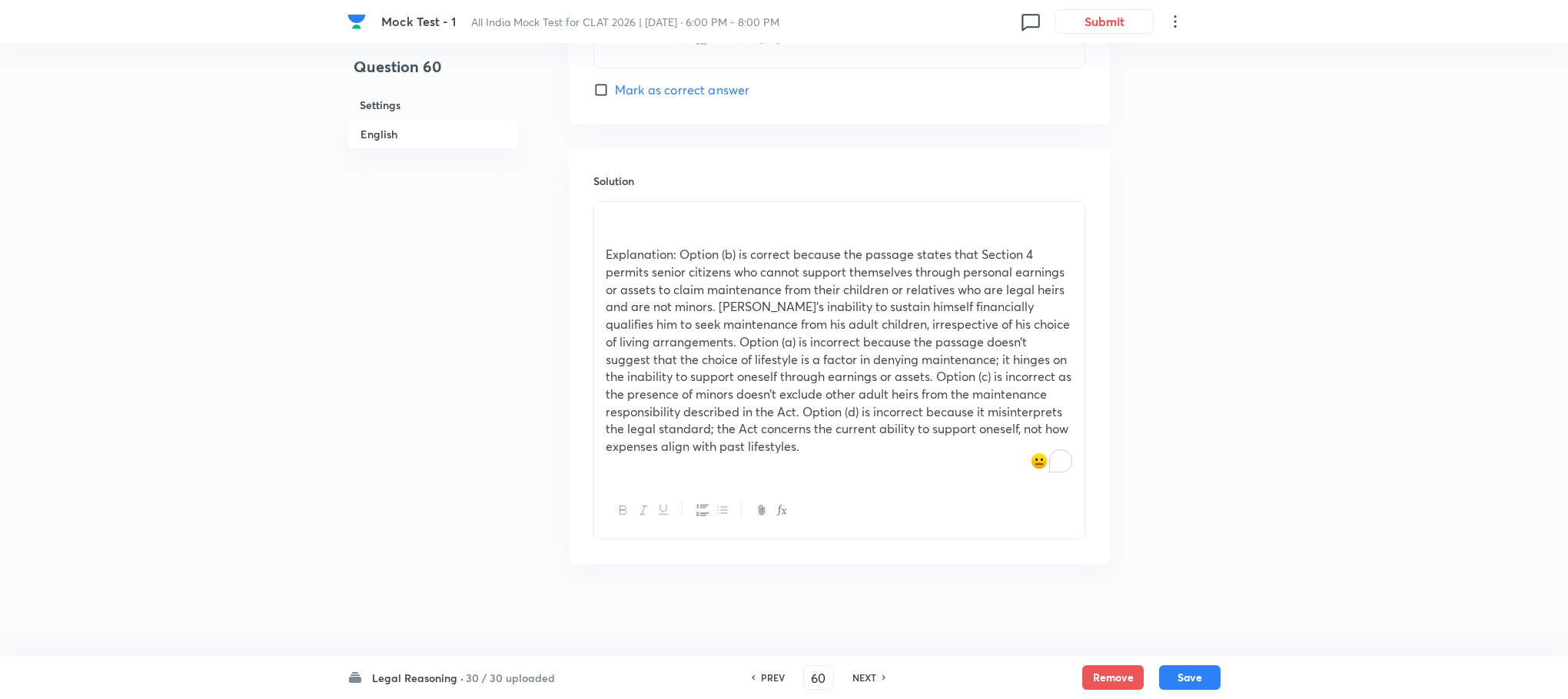
click at [673, 444] on p "Explanation: Option (b) is correct because the passage states that Section 4 pe…" at bounding box center [840, 350] width 467 height 210
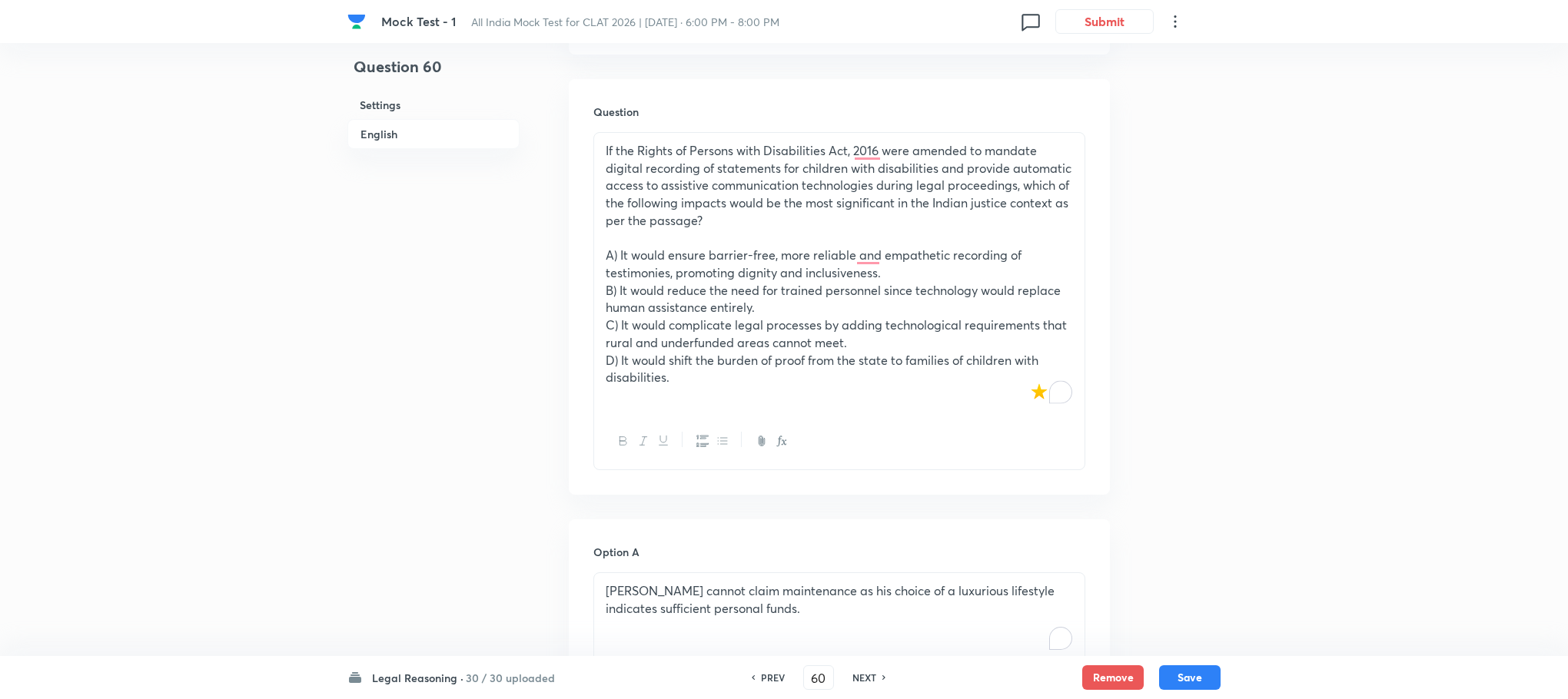
scroll to position [1240, 0]
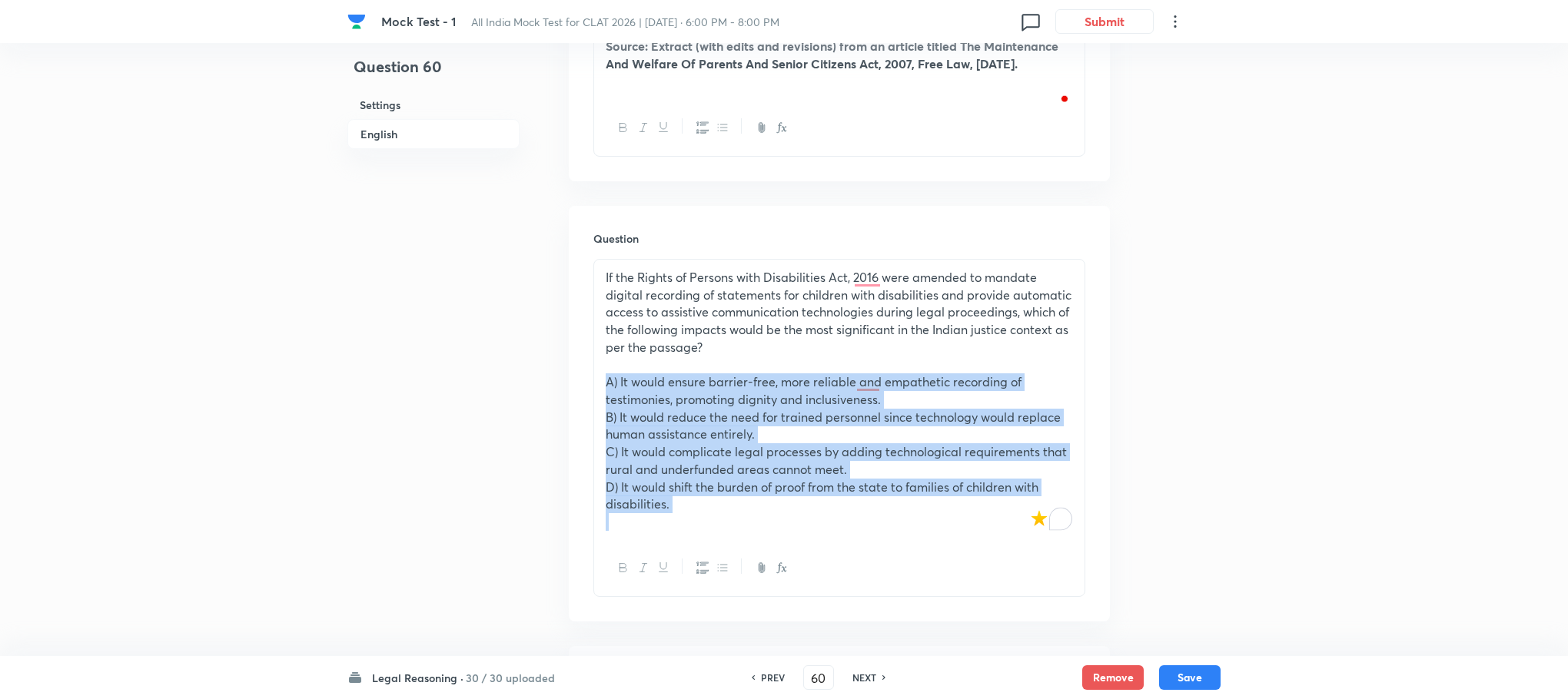
drag, startPoint x: 604, startPoint y: 401, endPoint x: 697, endPoint y: 535, distance: 163.1
click at [697, 535] on div "If the Rights of Persons with Disabilities Act, 2016 were amended to mandate di…" at bounding box center [839, 400] width 490 height 281
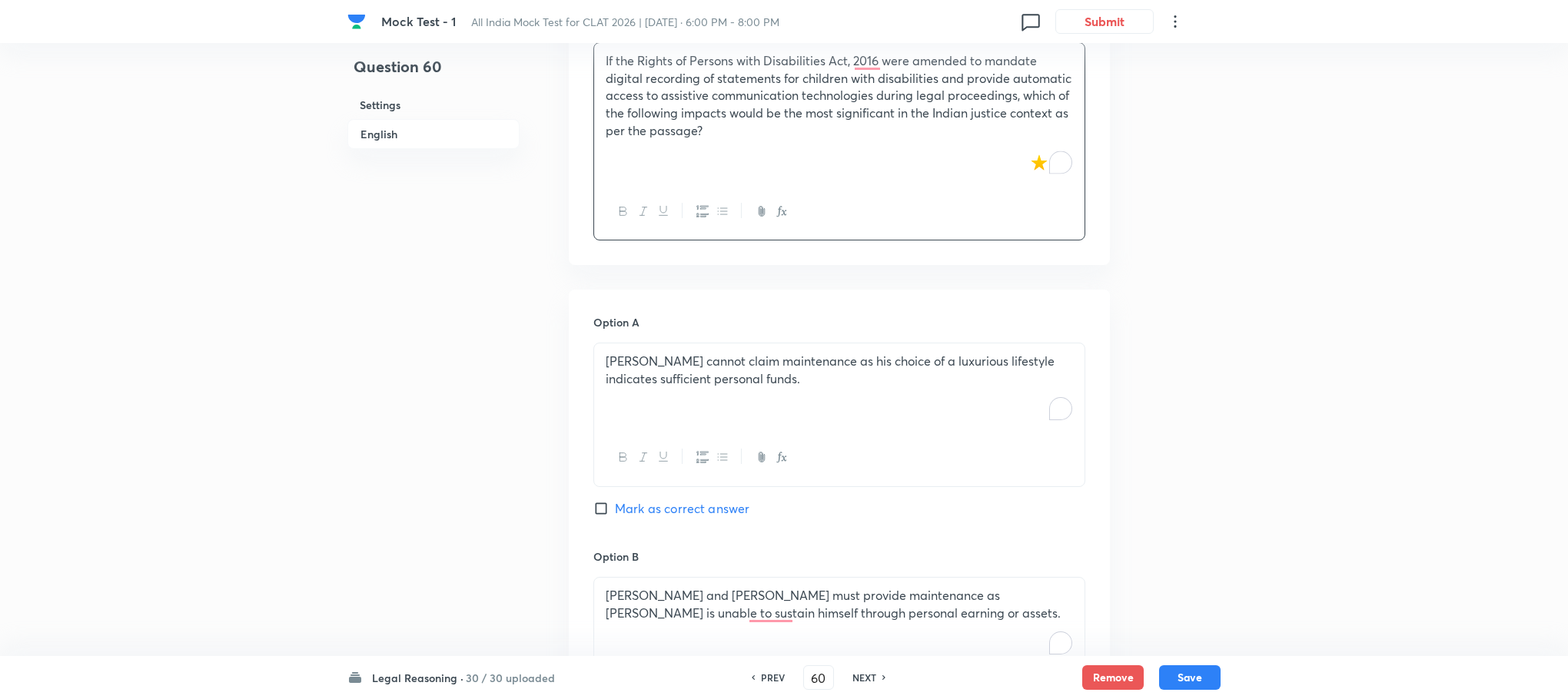
scroll to position [1471, 0]
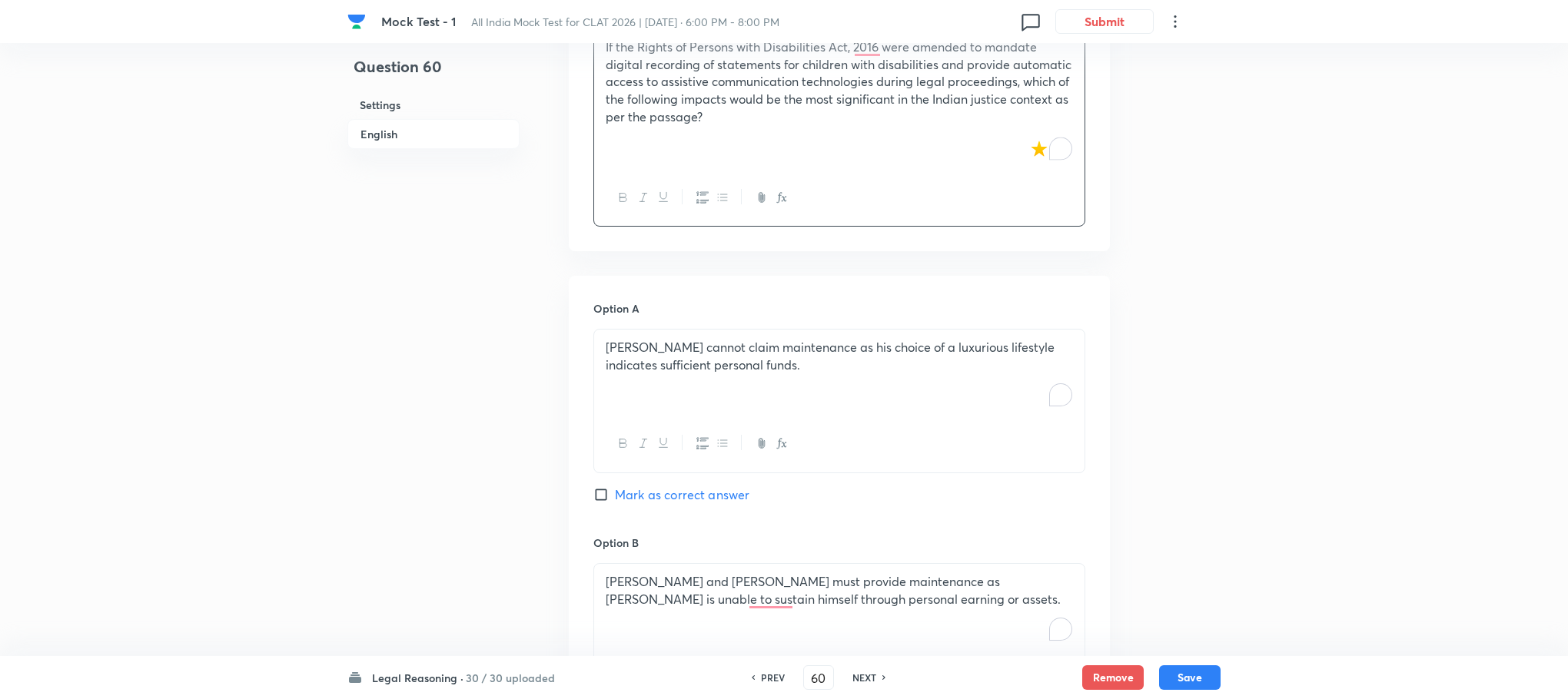
click at [669, 358] on p "[PERSON_NAME] cannot claim maintenance as his choice of a luxurious lifestyle i…" at bounding box center [840, 356] width 467 height 35
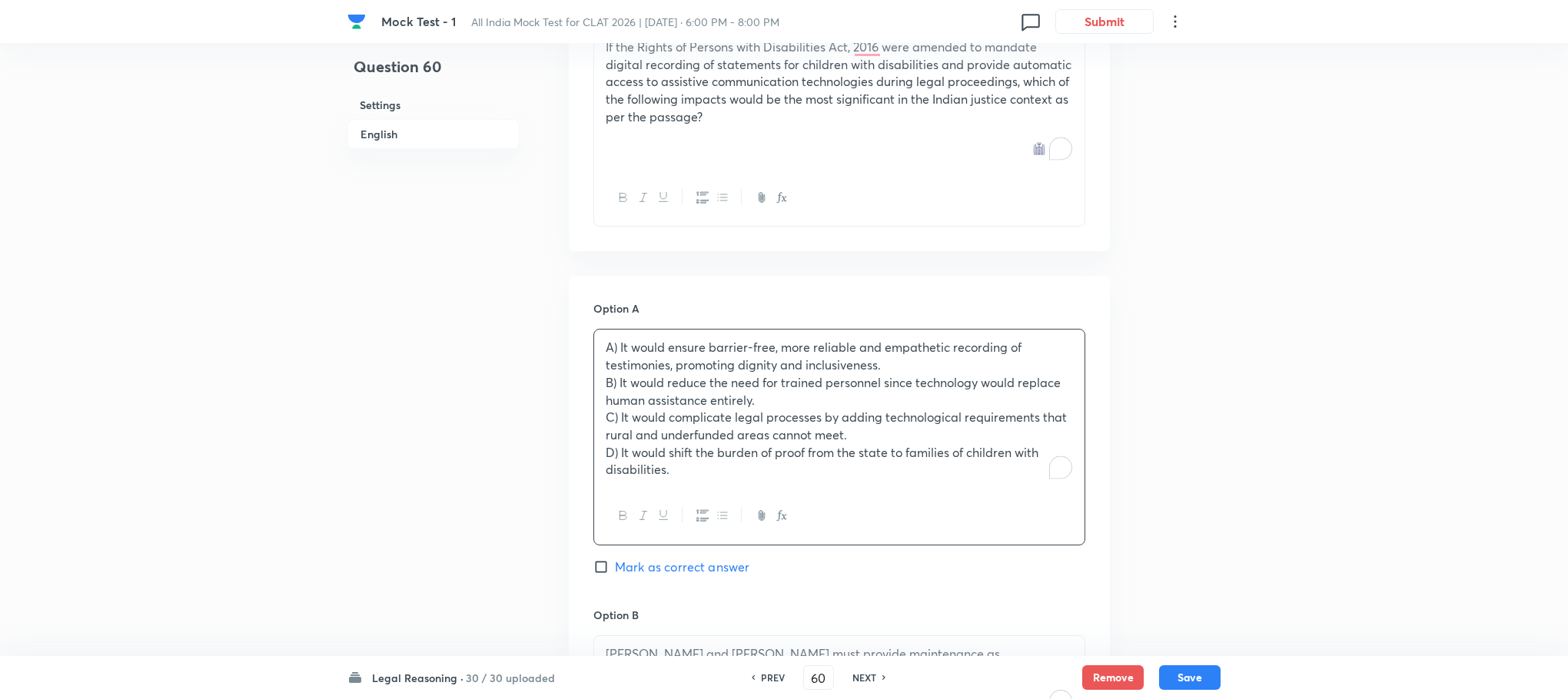
click at [618, 369] on p "A) It would ensure barrier-free, more reliable and empathetic recording of test…" at bounding box center [840, 356] width 467 height 35
drag, startPoint x: 599, startPoint y: 401, endPoint x: 786, endPoint y: 528, distance: 226.0
click at [786, 528] on div "It would ensure barrier-free, more reliable and empathetic recording of testimo…" at bounding box center [840, 436] width 492 height 216
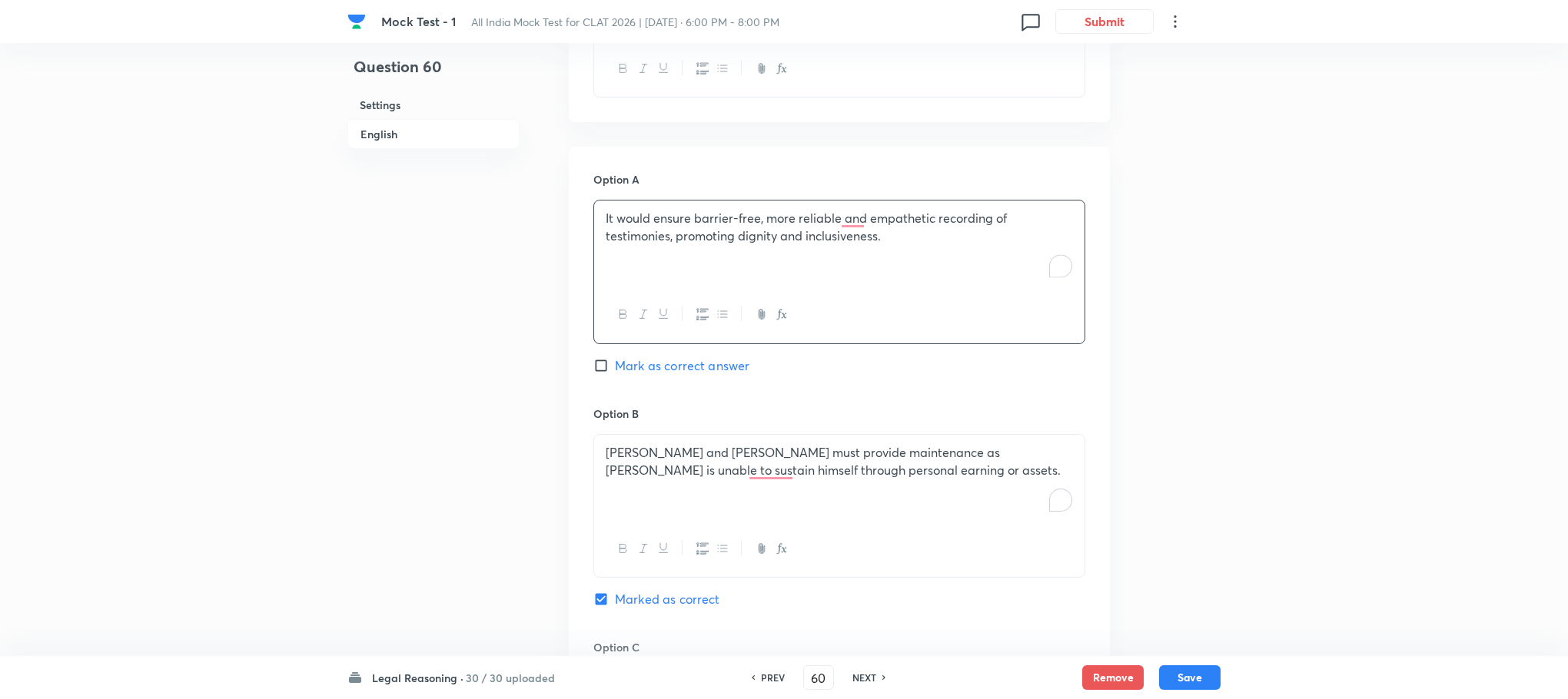
scroll to position [1700, 0]
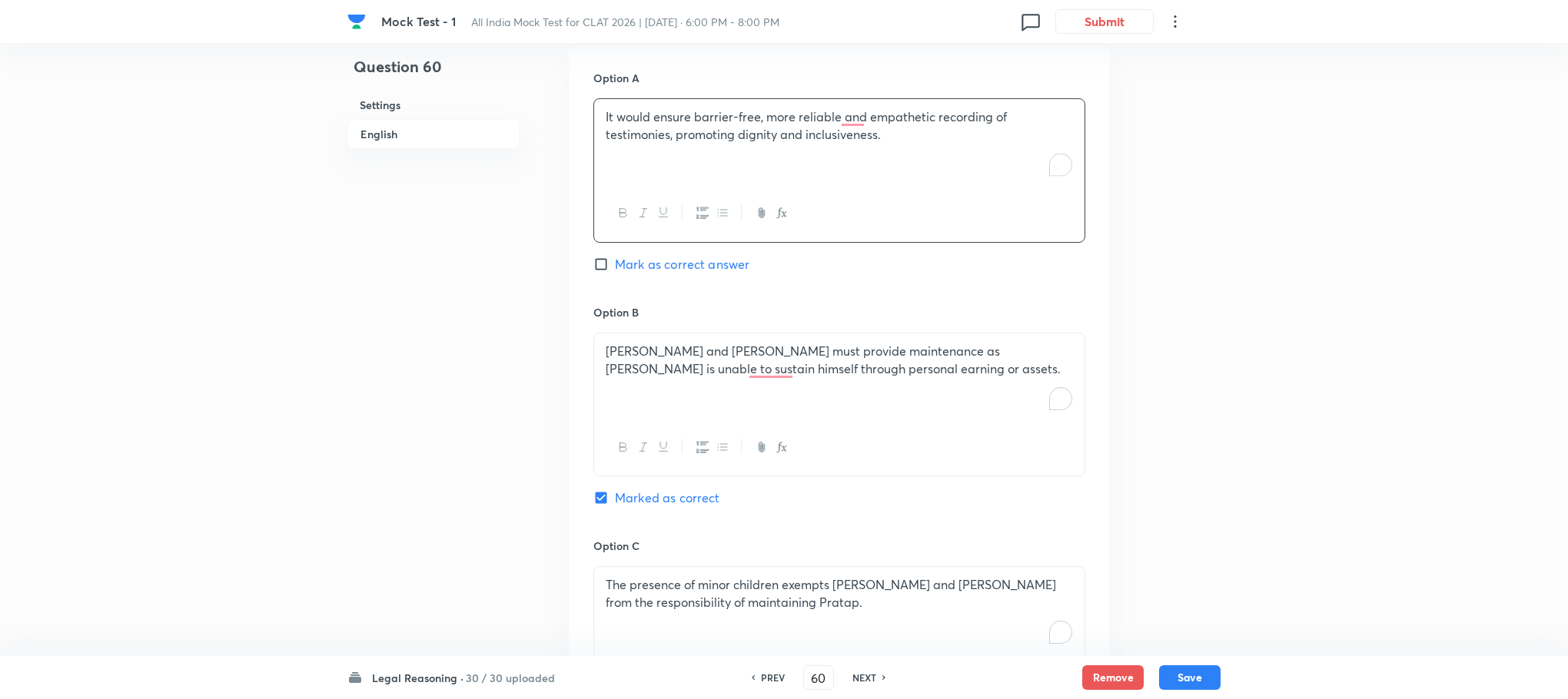
click at [660, 377] on p "[PERSON_NAME] and [PERSON_NAME] must provide maintenance as [PERSON_NAME] is un…" at bounding box center [840, 360] width 467 height 35
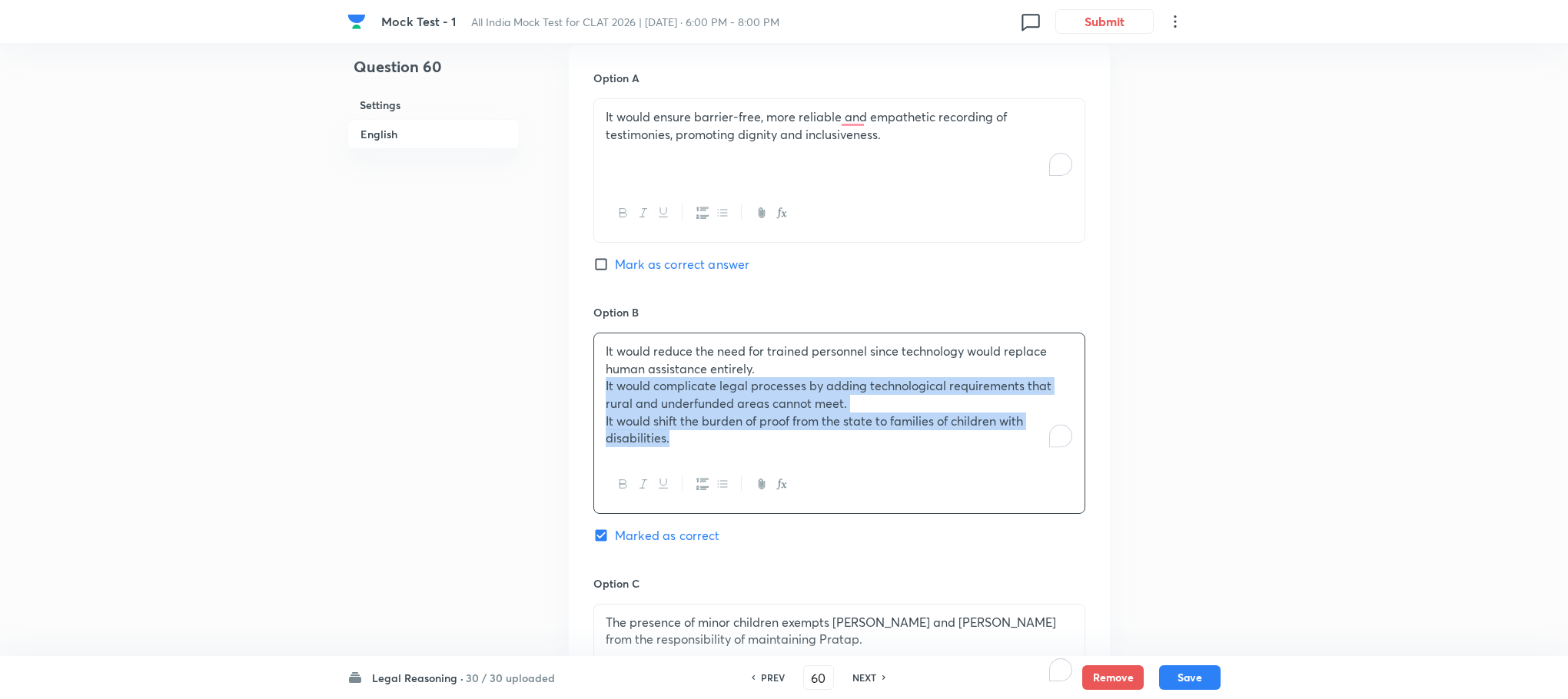
drag, startPoint x: 602, startPoint y: 403, endPoint x: 744, endPoint y: 503, distance: 173.7
click at [744, 503] on div "It would reduce the need for trained personnel since technology would replace h…" at bounding box center [840, 423] width 492 height 181
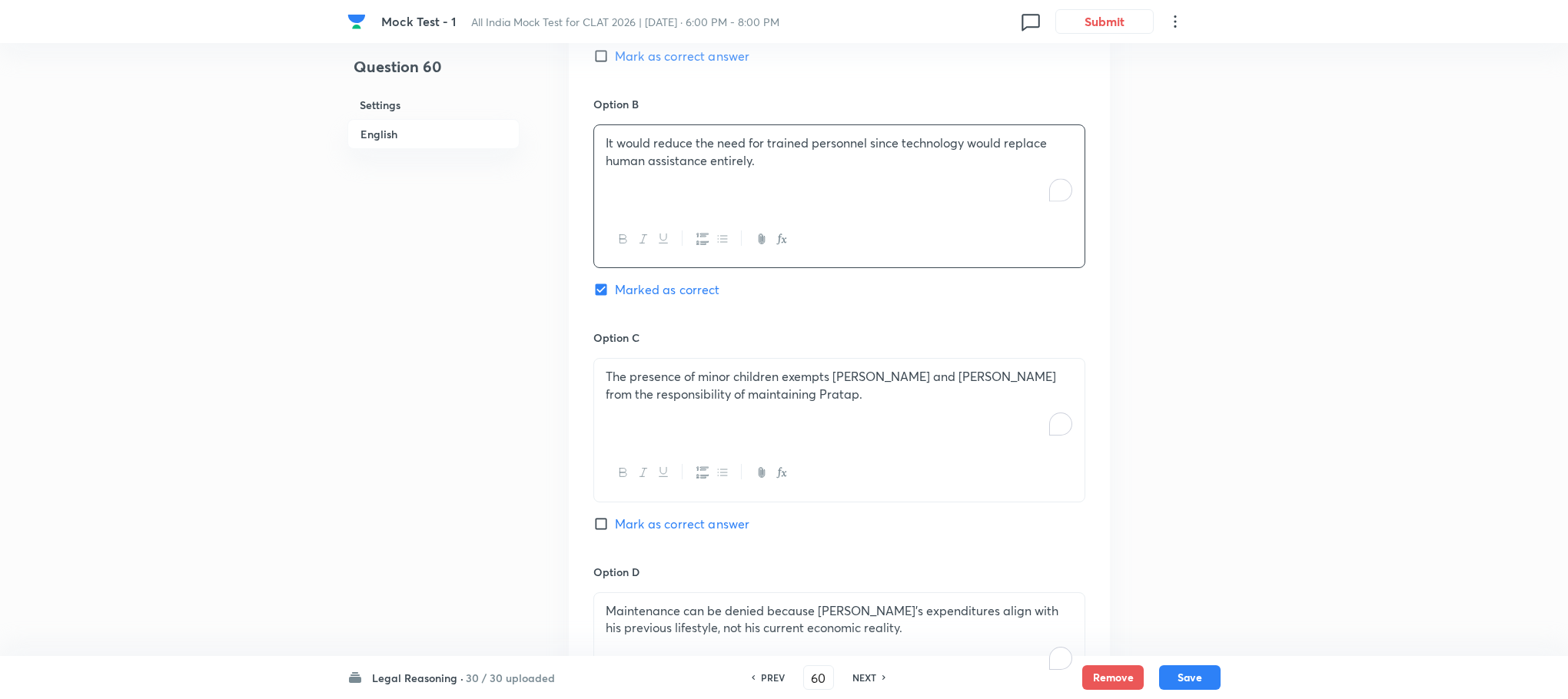
scroll to position [1931, 0]
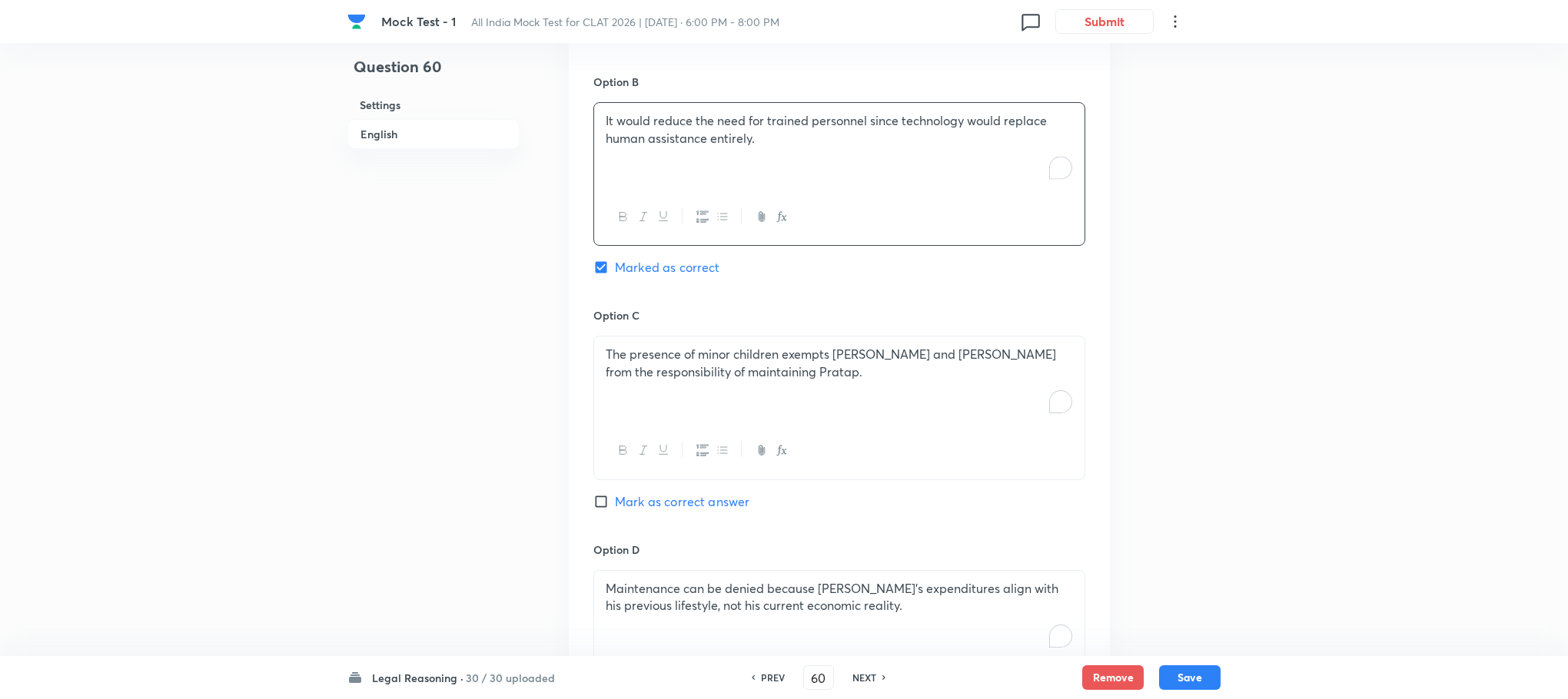
click at [655, 414] on div "The presence of minor children exempts [PERSON_NAME] and [PERSON_NAME] from the…" at bounding box center [839, 379] width 490 height 86
drag, startPoint x: 597, startPoint y: 415, endPoint x: 710, endPoint y: 460, distance: 121.6
click at [710, 460] on div "It would complicate legal processes by adding technological requirements that r…" at bounding box center [840, 408] width 492 height 146
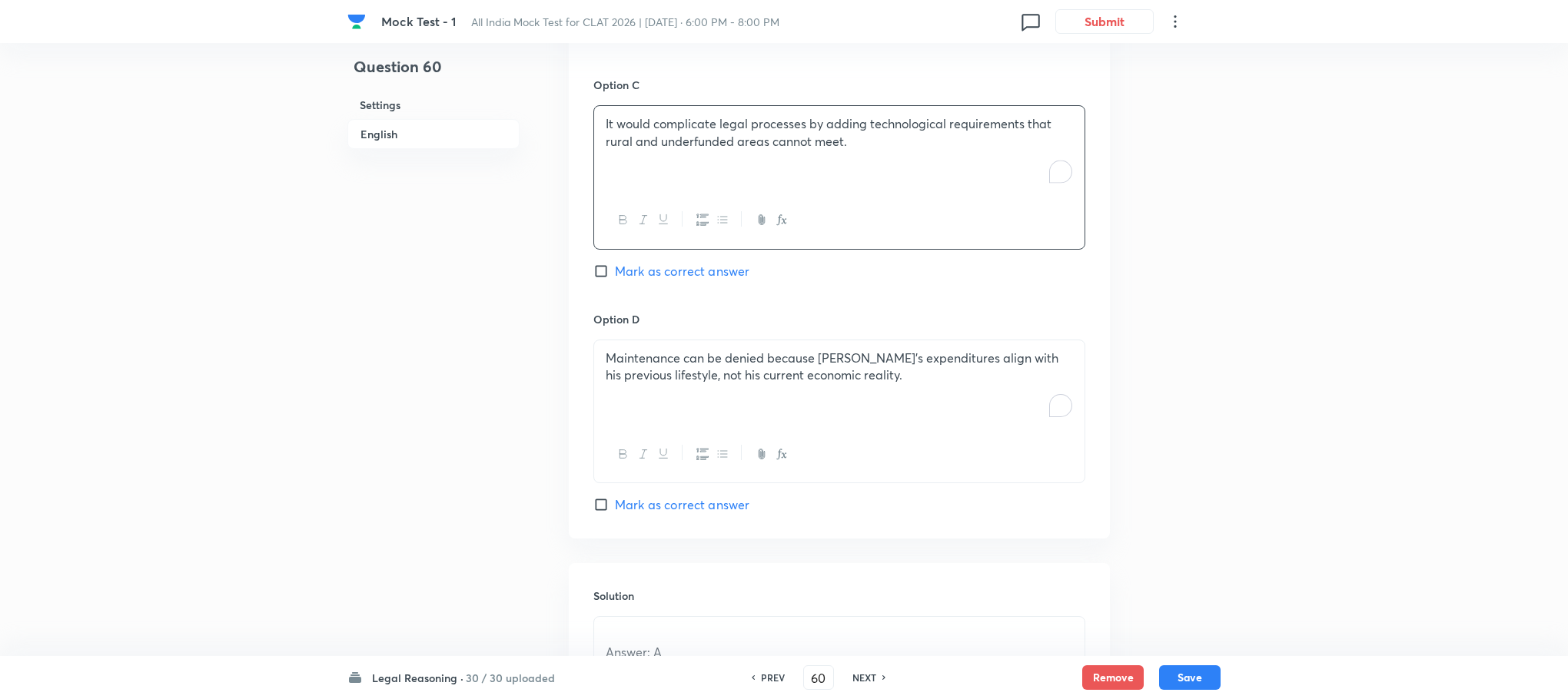
click at [682, 408] on div "Maintenance can be denied because [PERSON_NAME]’s expenditures align with his p…" at bounding box center [839, 382] width 490 height 86
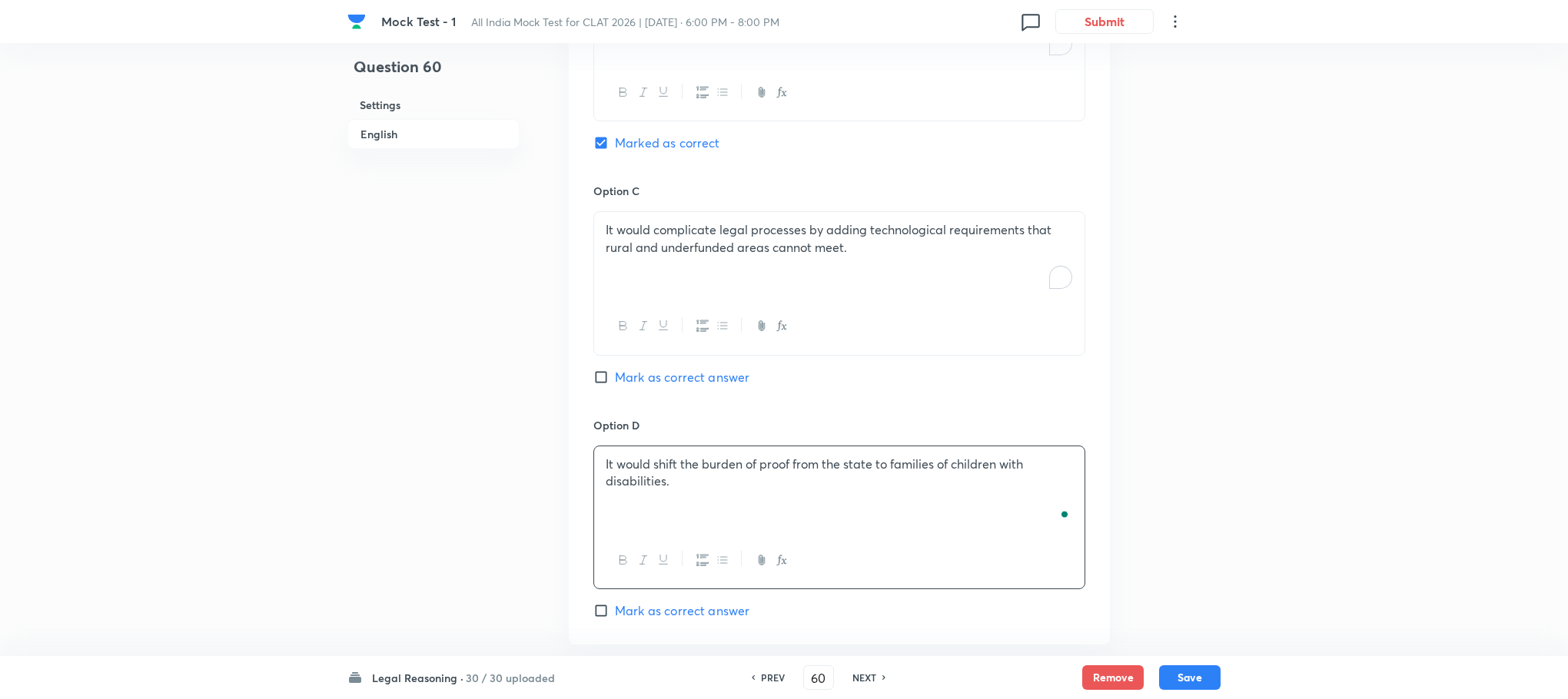
scroll to position [1480, 0]
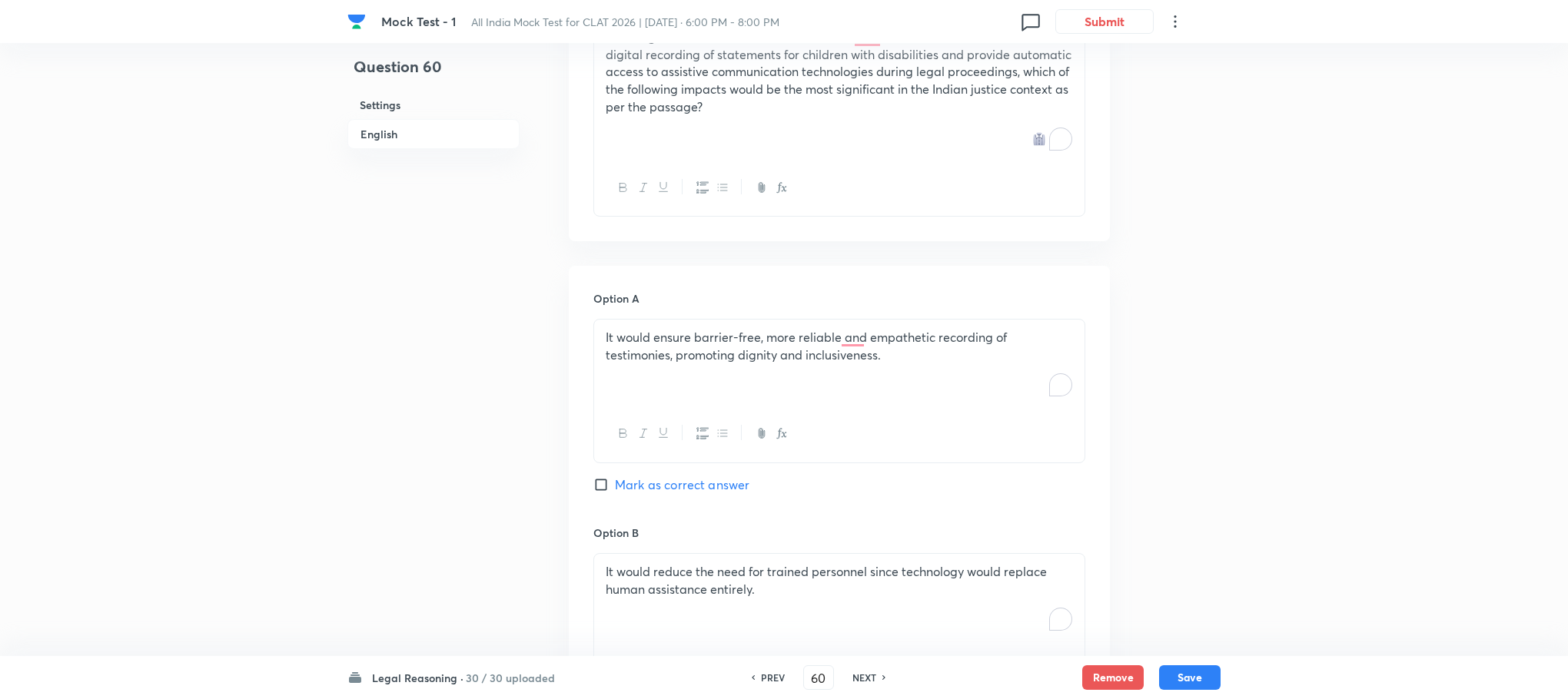
click at [656, 494] on span "Mark as correct answer" at bounding box center [681, 485] width 135 height 19
click at [614, 493] on input "Mark as correct answer" at bounding box center [604, 484] width 22 height 15
checkbox input "true"
checkbox input "false"
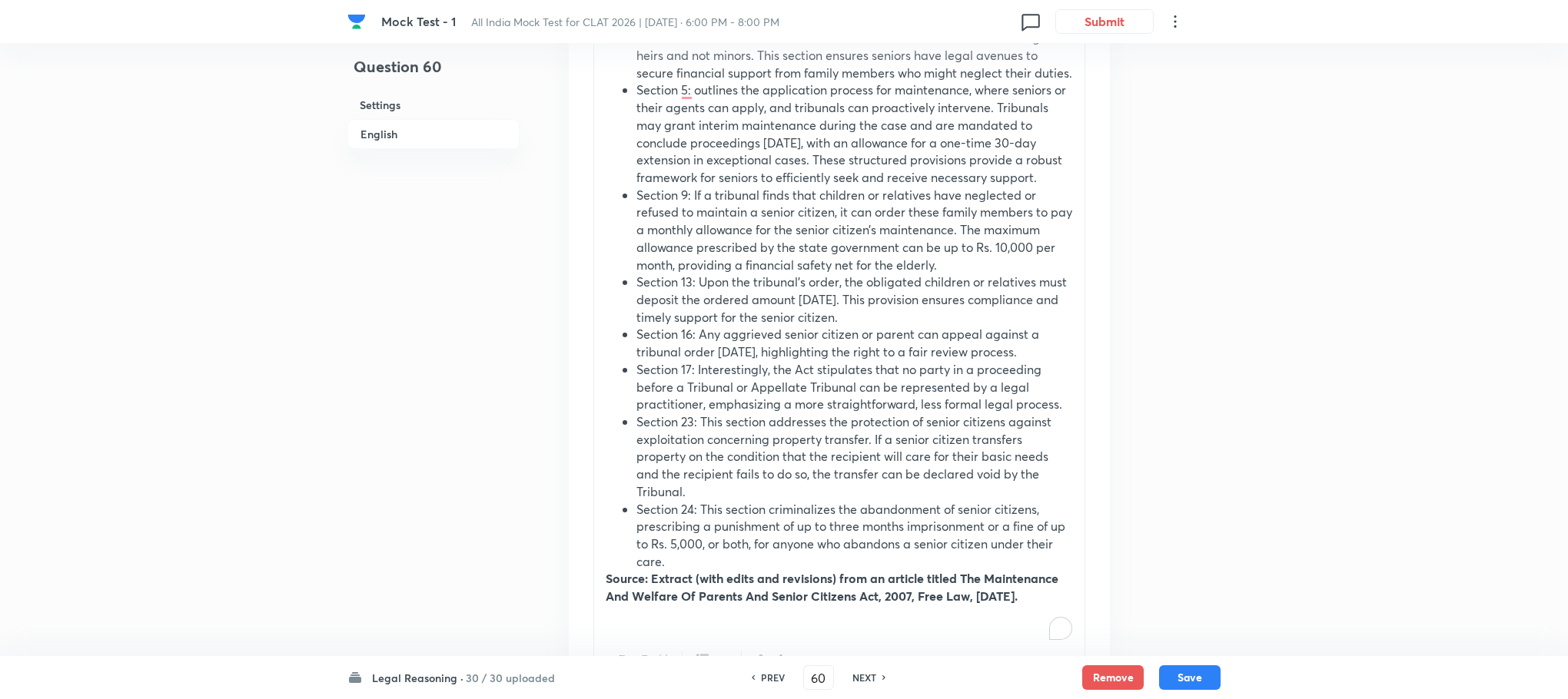
scroll to position [674, 0]
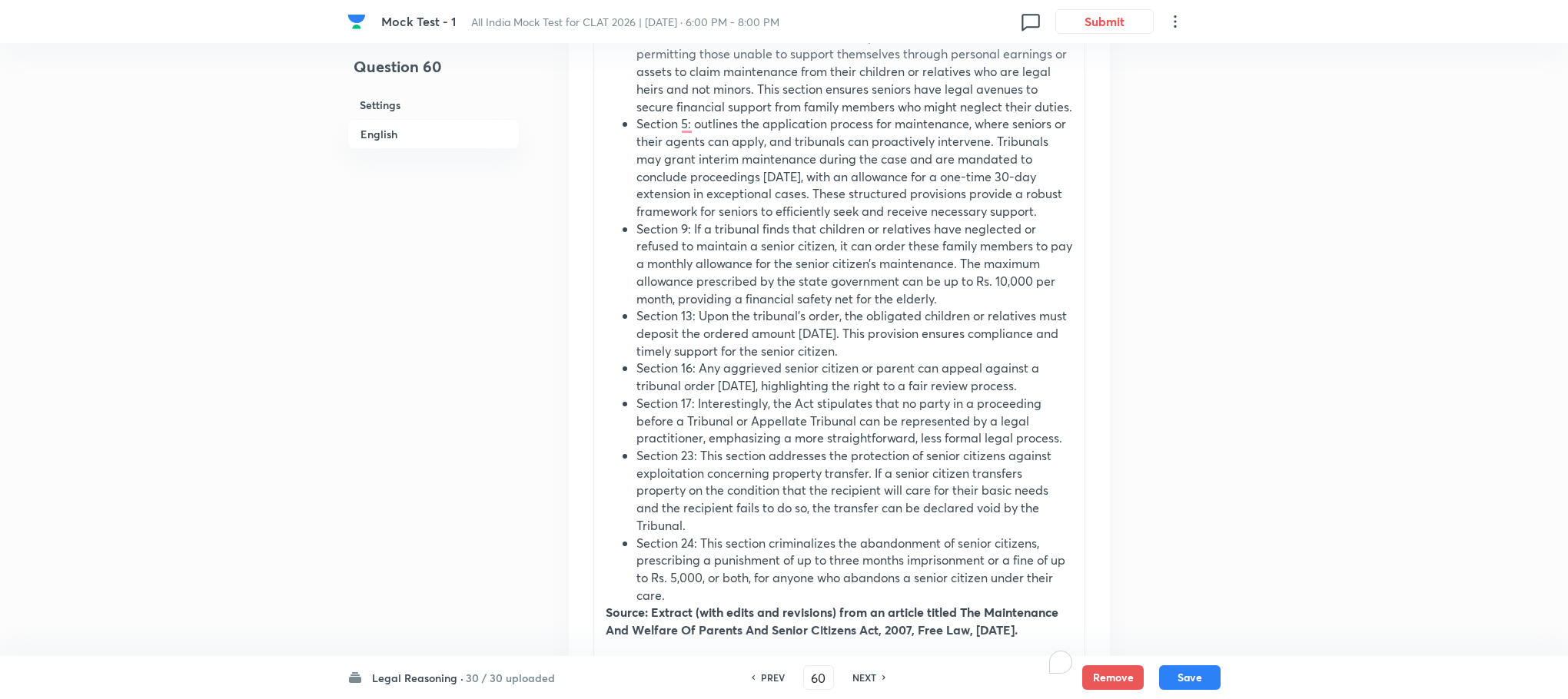
click at [727, 357] on li "Section 13: Upon the tribunal’s order, the obligated children or relatives must…" at bounding box center [854, 333] width 436 height 52
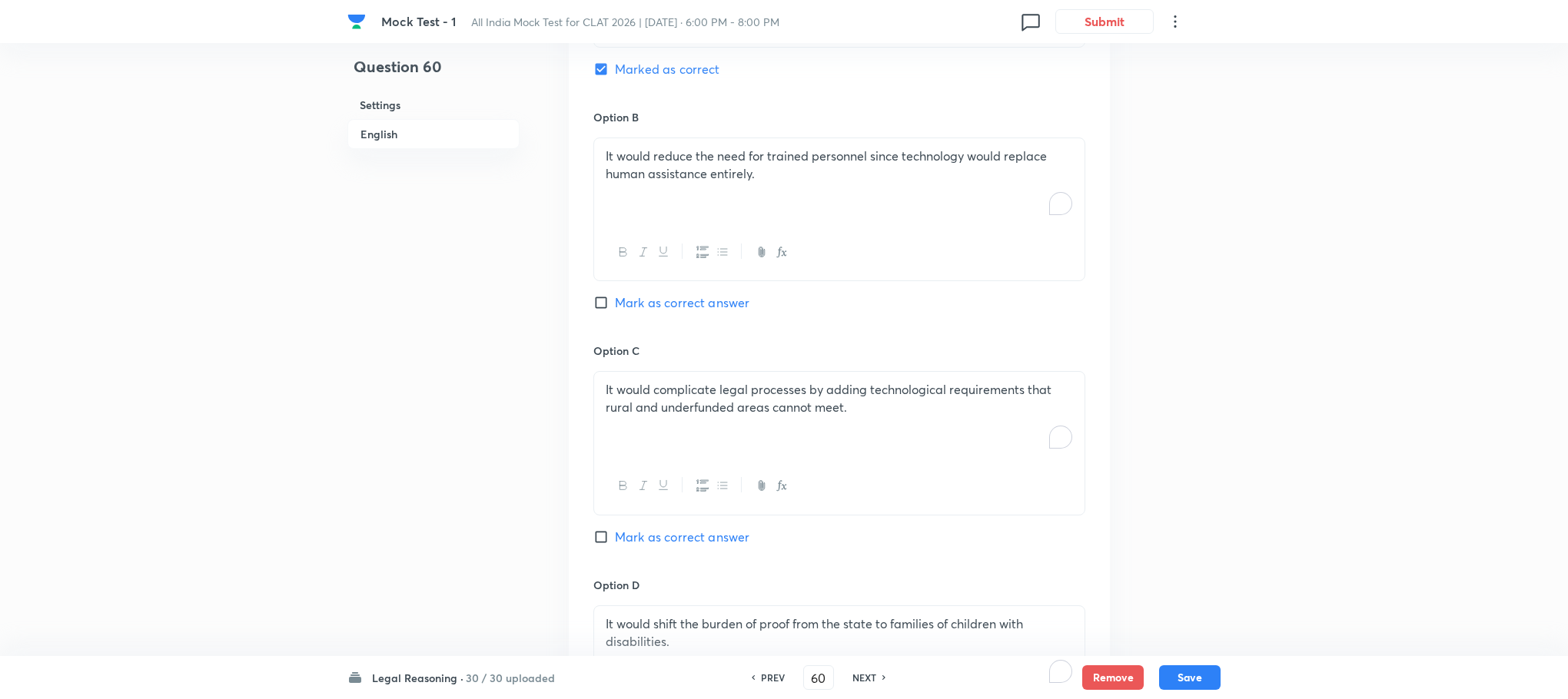
scroll to position [1729, 0]
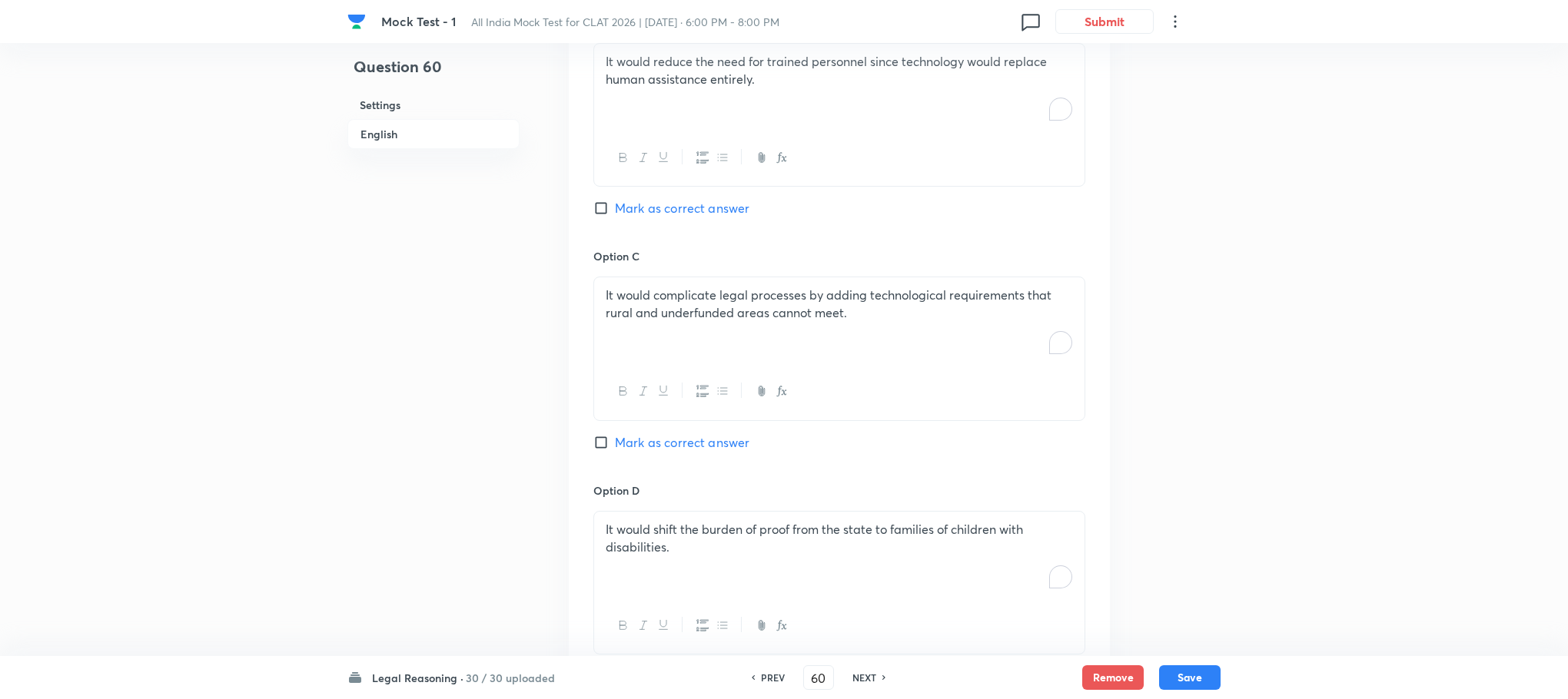
click at [1230, 677] on div "Legal Reasoning · 30 / 30 uploaded PREV 60 ​ NEXT Remove Save" at bounding box center [784, 677] width 1568 height 43
click at [1208, 677] on button "Save" at bounding box center [1189, 676] width 61 height 24
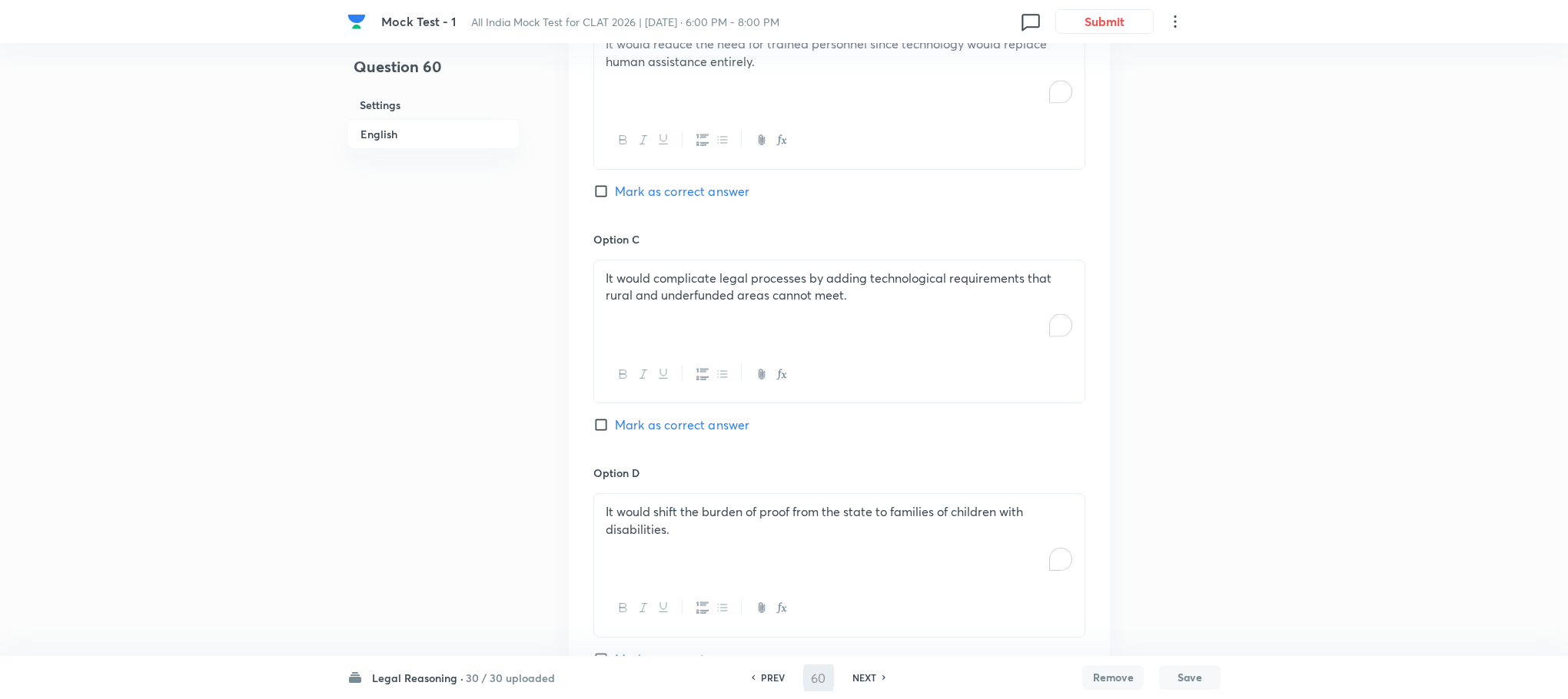
type input "61"
checkbox input "false"
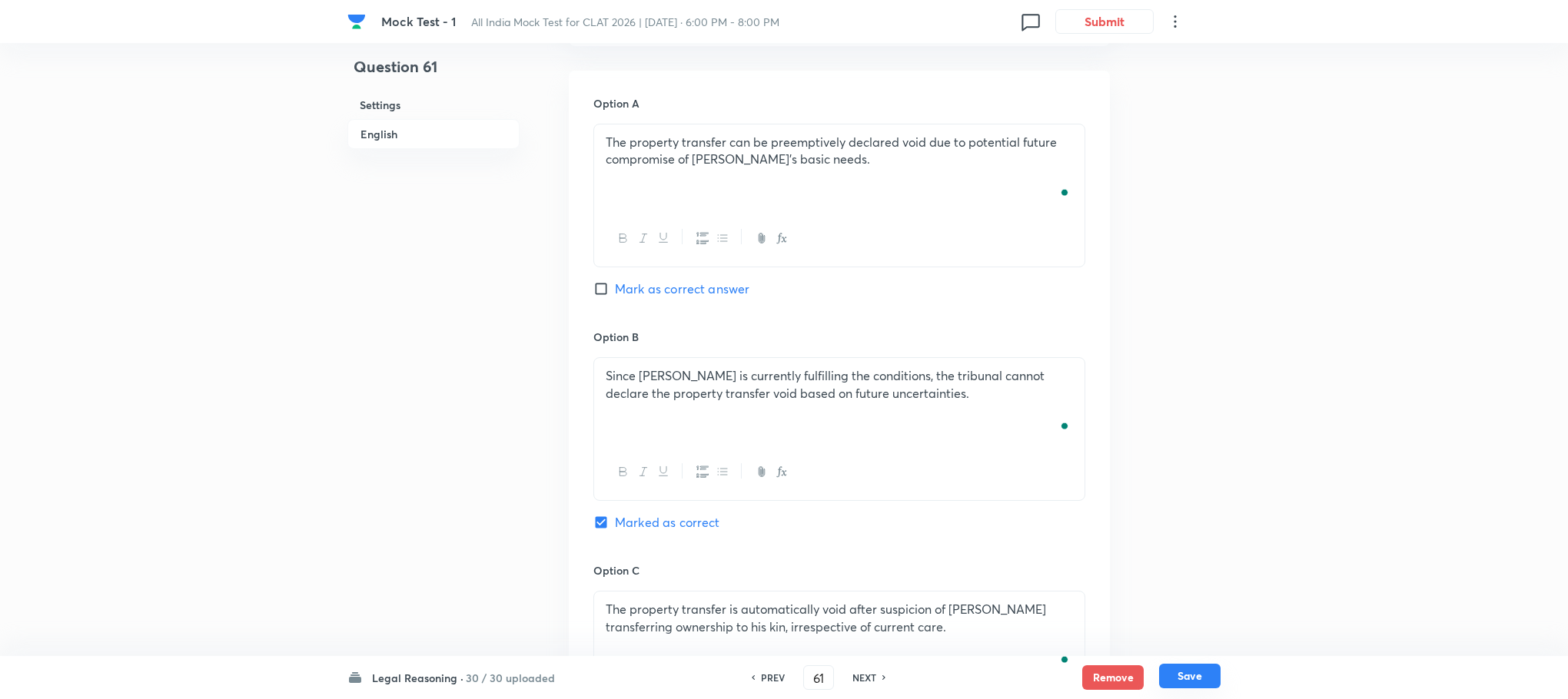
checkbox input "true"
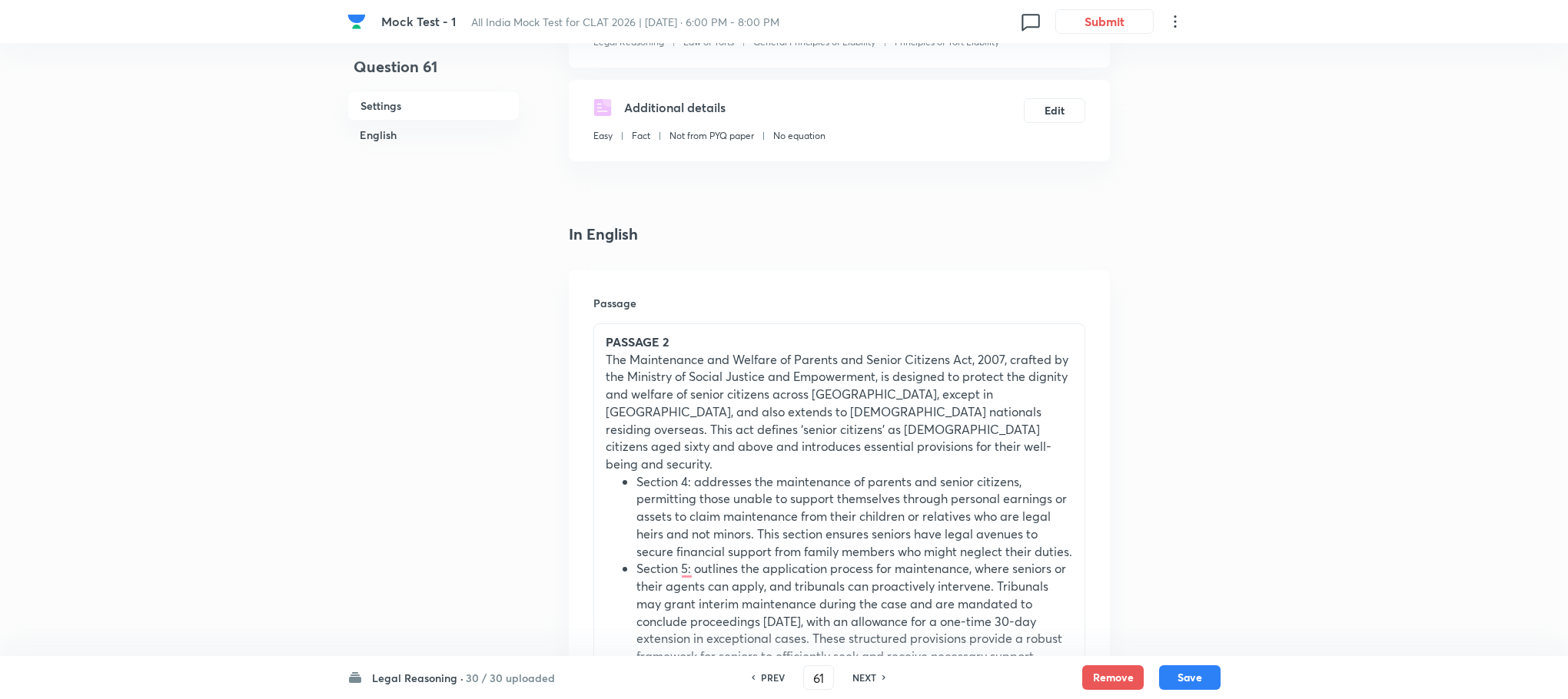
scroll to position [231, 0]
click at [863, 676] on h6 "NEXT" at bounding box center [863, 677] width 24 height 14
type input "62"
checkbox input "false"
checkbox input "true"
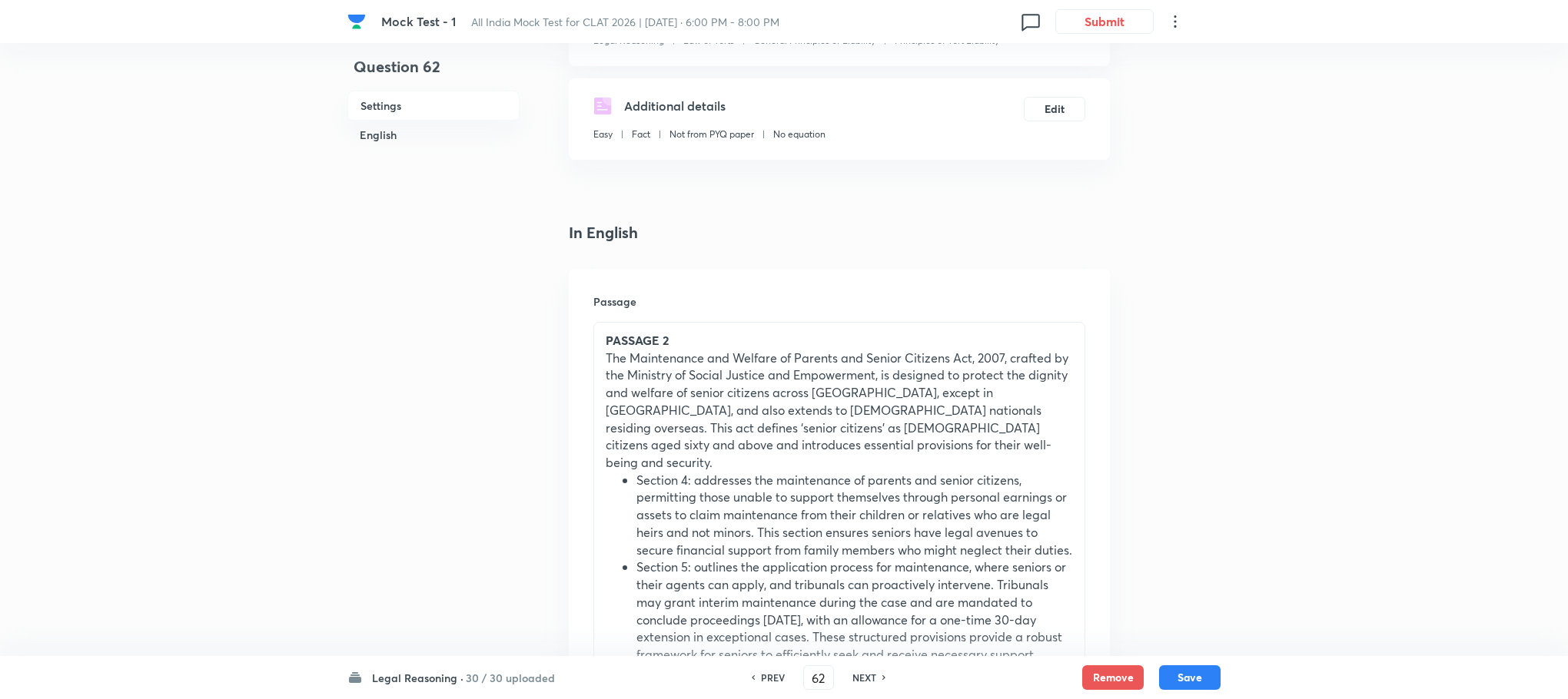
click at [863, 676] on h6 "NEXT" at bounding box center [863, 677] width 24 height 14
type input "63"
checkbox input "false"
checkbox input "true"
click at [863, 676] on h6 "NEXT" at bounding box center [863, 677] width 24 height 14
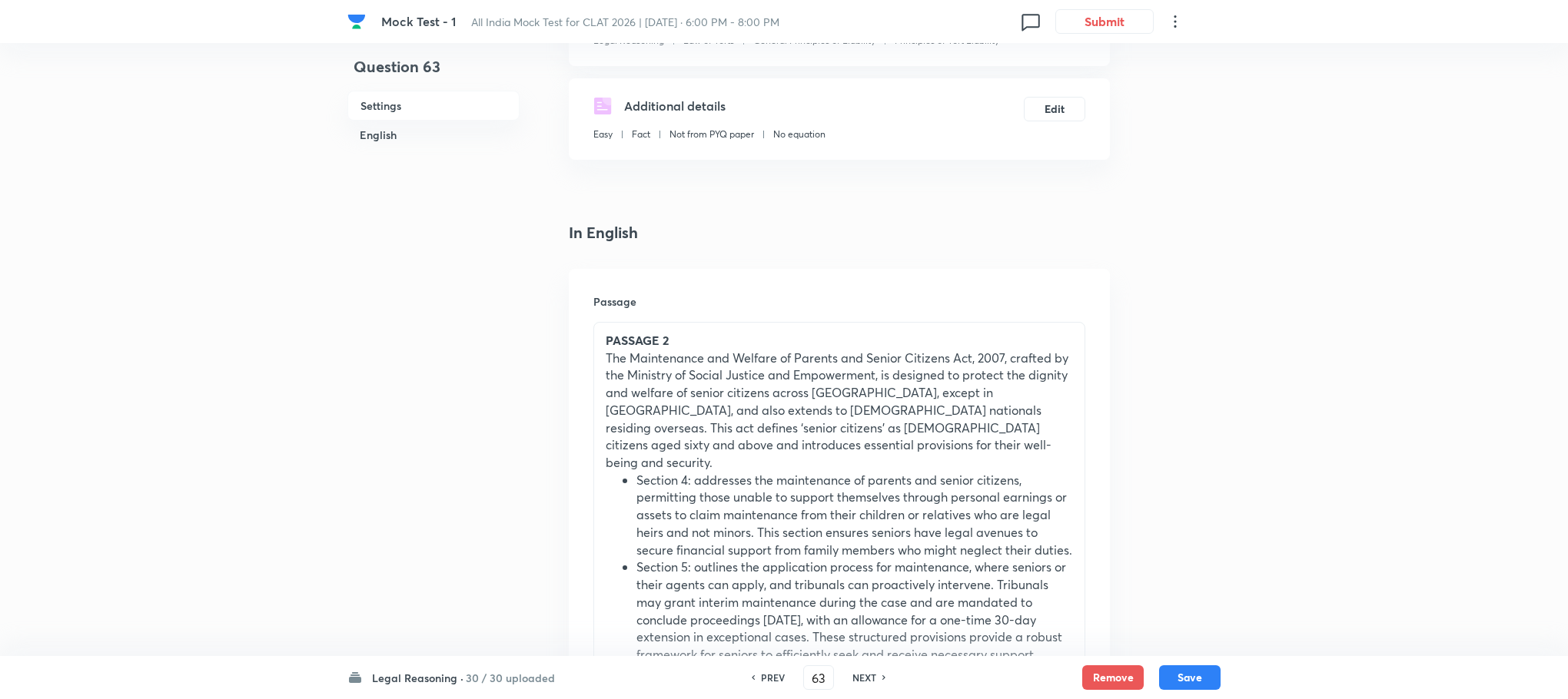
type input "64"
checkbox input "true"
click at [863, 676] on h6 "NEXT" at bounding box center [863, 677] width 24 height 14
type input "65"
checkbox input "false"
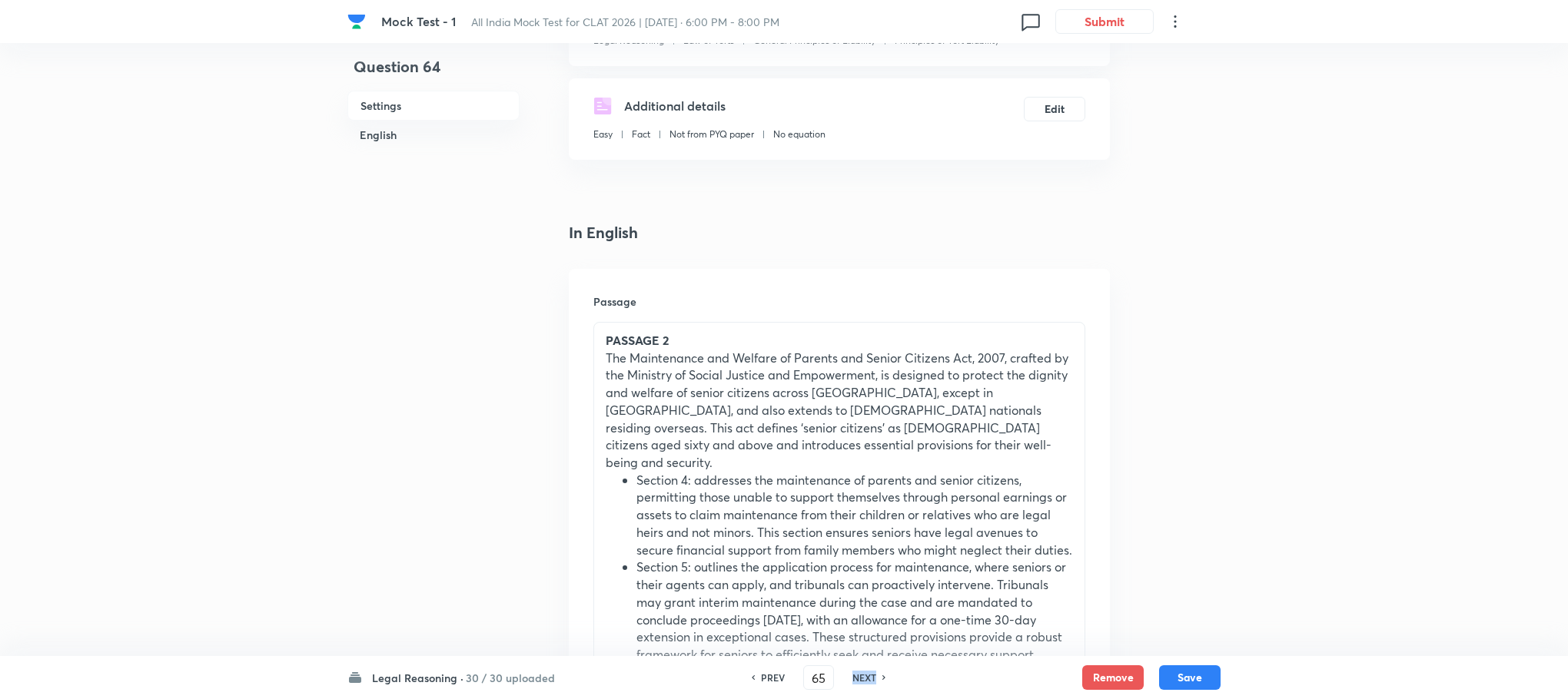
checkbox input "true"
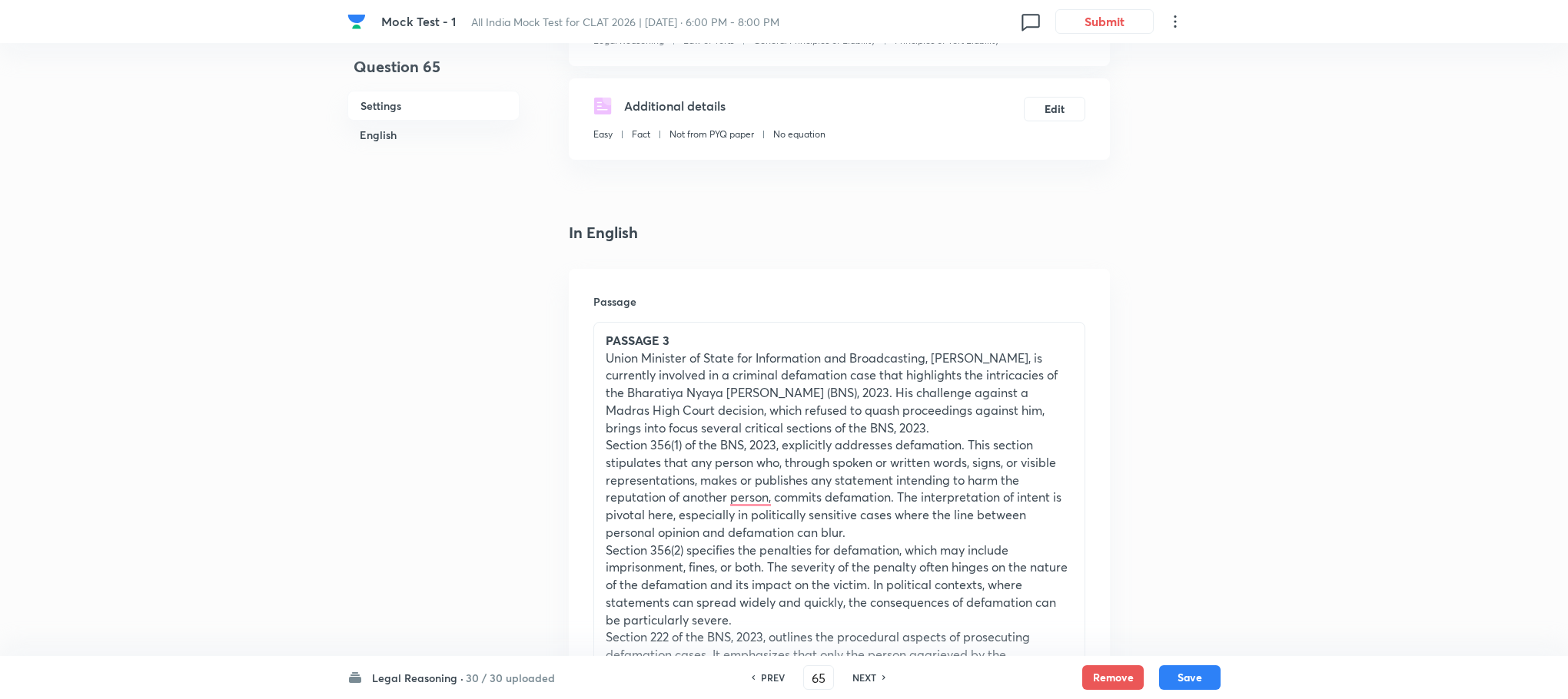
click at [773, 677] on h6 "PREV" at bounding box center [772, 677] width 24 height 14
type input "64"
checkbox input "false"
checkbox input "true"
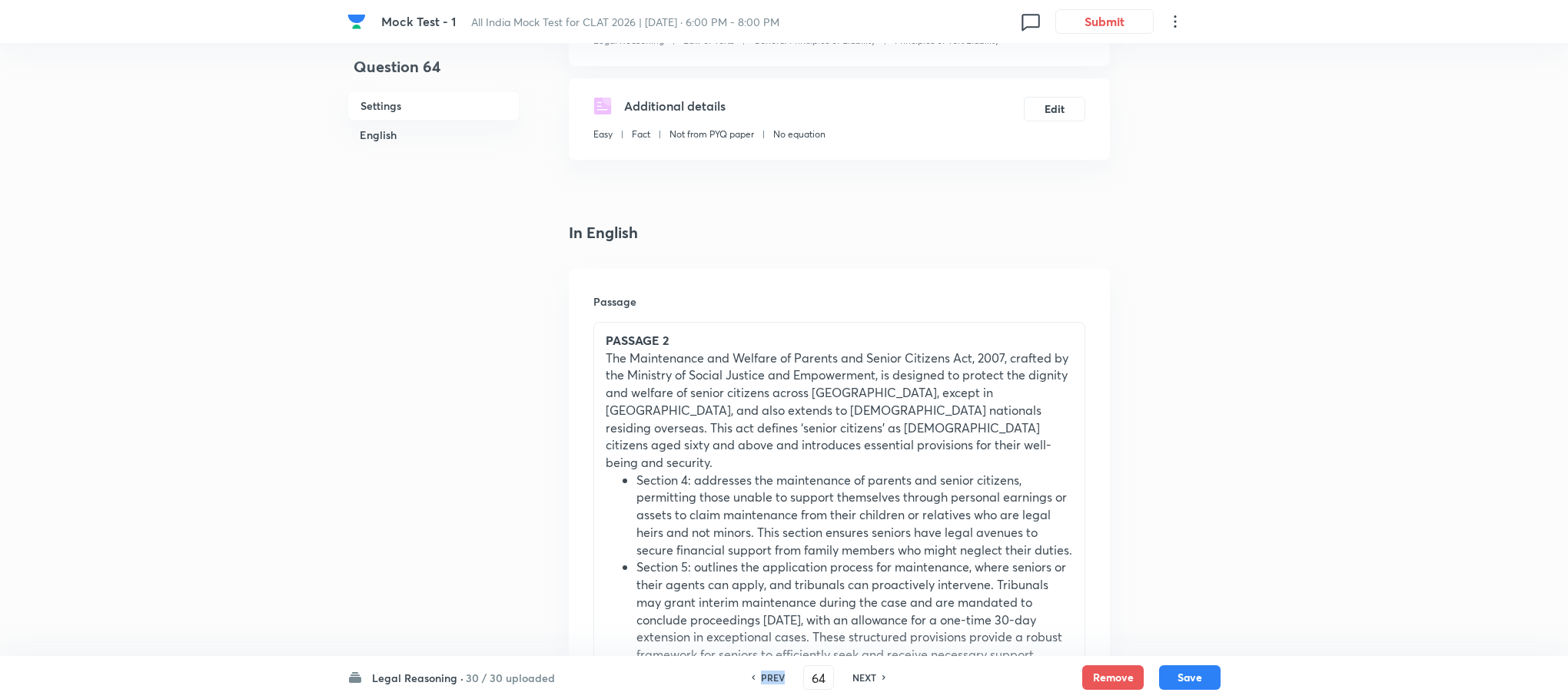
click at [773, 677] on h6 "PREV" at bounding box center [772, 677] width 24 height 14
type input "63"
checkbox input "true"
click at [773, 677] on h6 "PREV" at bounding box center [772, 677] width 24 height 14
type input "62"
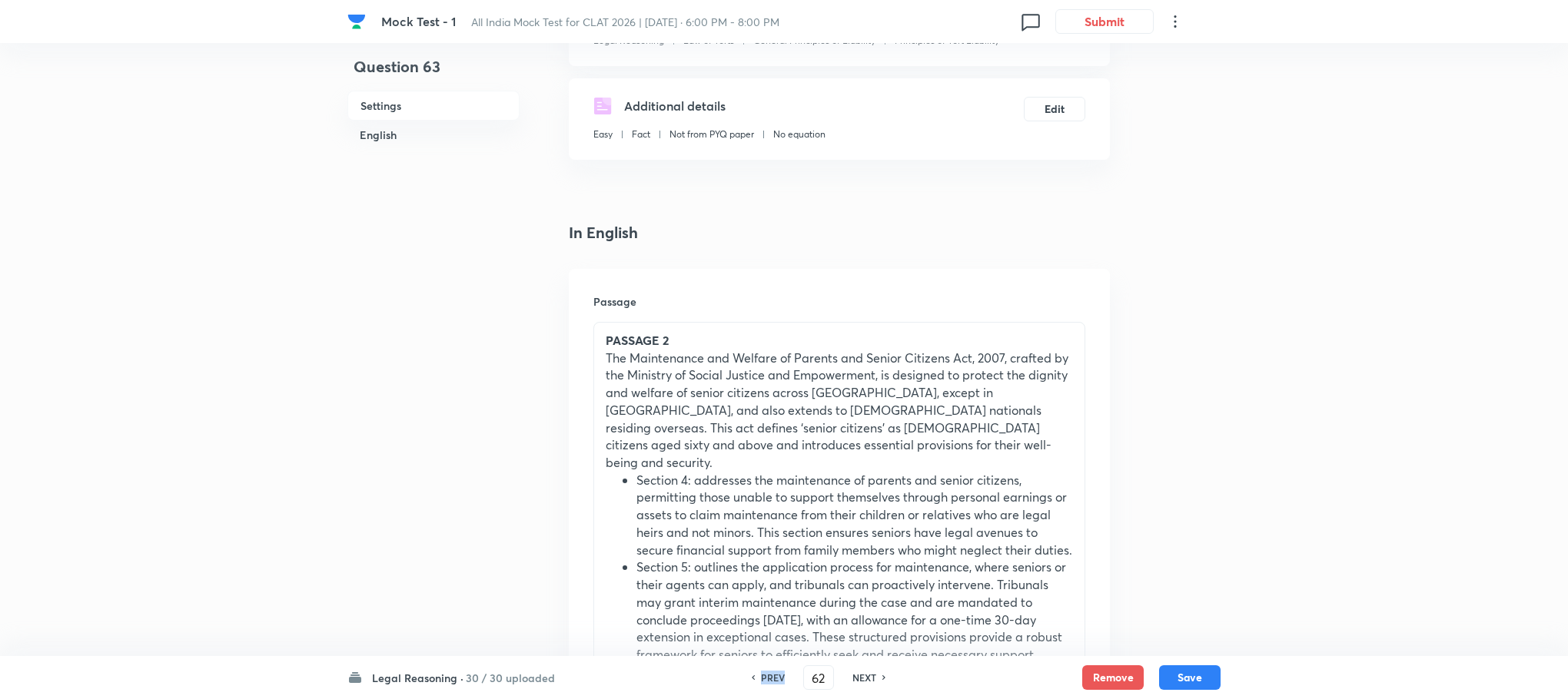
checkbox input "false"
checkbox input "true"
click at [773, 677] on h6 "PREV" at bounding box center [772, 677] width 24 height 14
type input "61"
checkbox input "false"
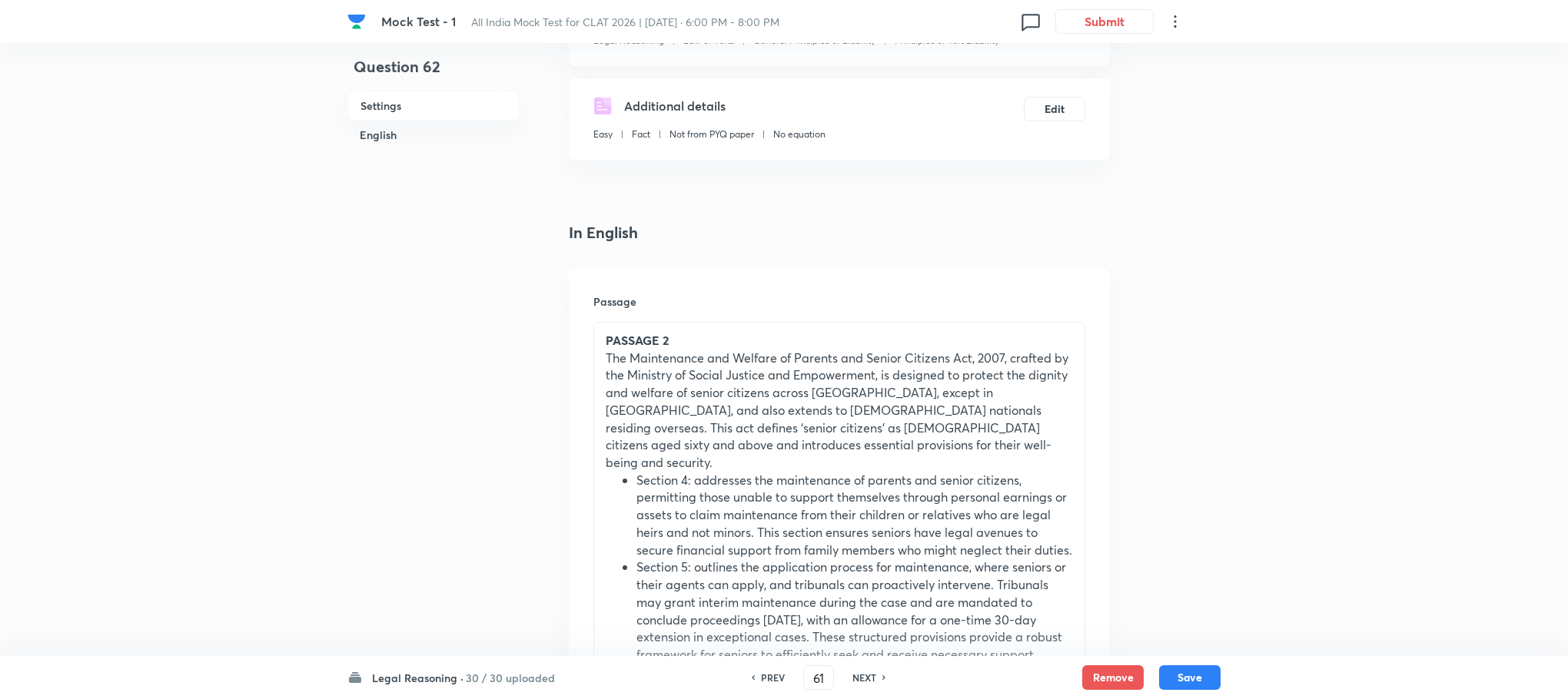
checkbox input "true"
click at [773, 677] on h6 "PREV" at bounding box center [772, 677] width 24 height 14
type input "60"
checkbox input "false"
checkbox input "true"
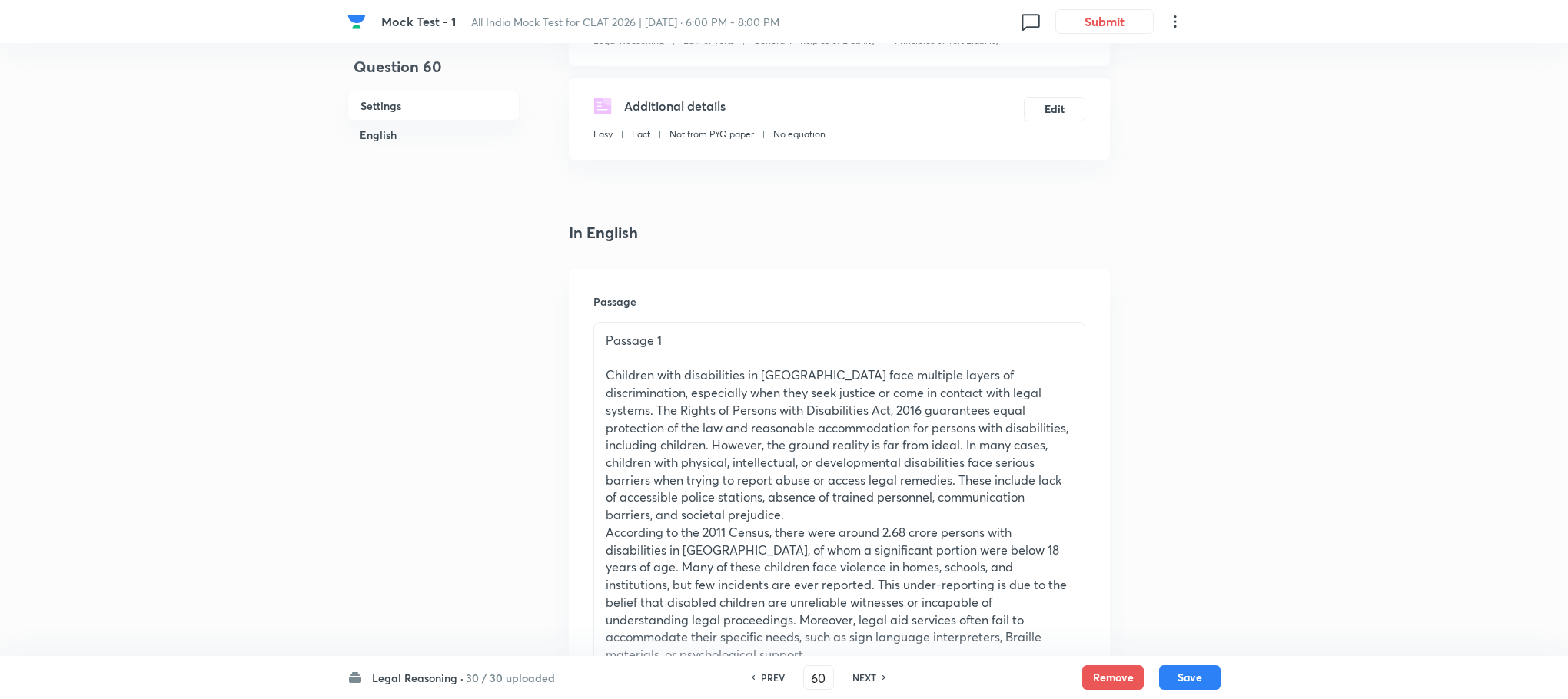
click at [858, 667] on div "PREV 60 ​ NEXT" at bounding box center [818, 677] width 198 height 24
click at [858, 671] on h6 "NEXT" at bounding box center [863, 677] width 24 height 14
type input "61"
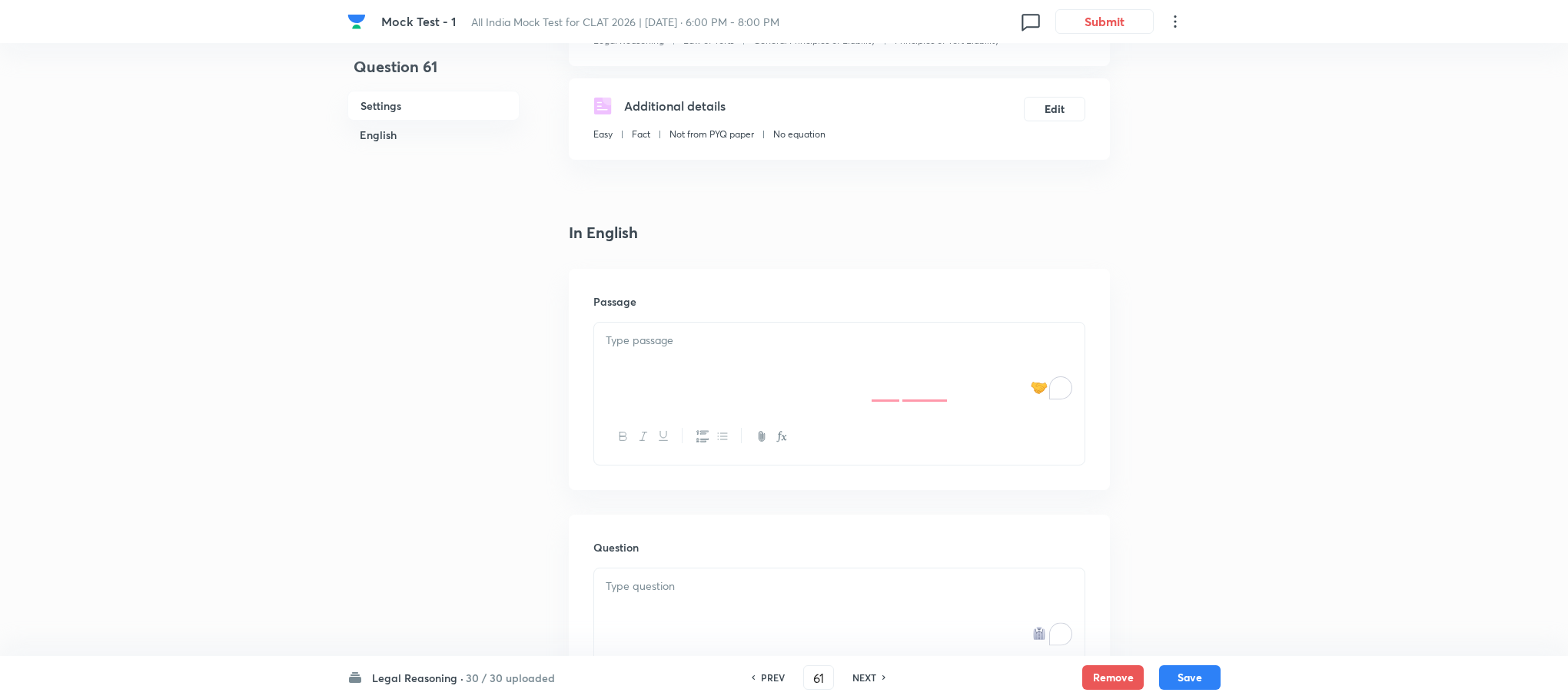
checkbox input "false"
checkbox input "true"
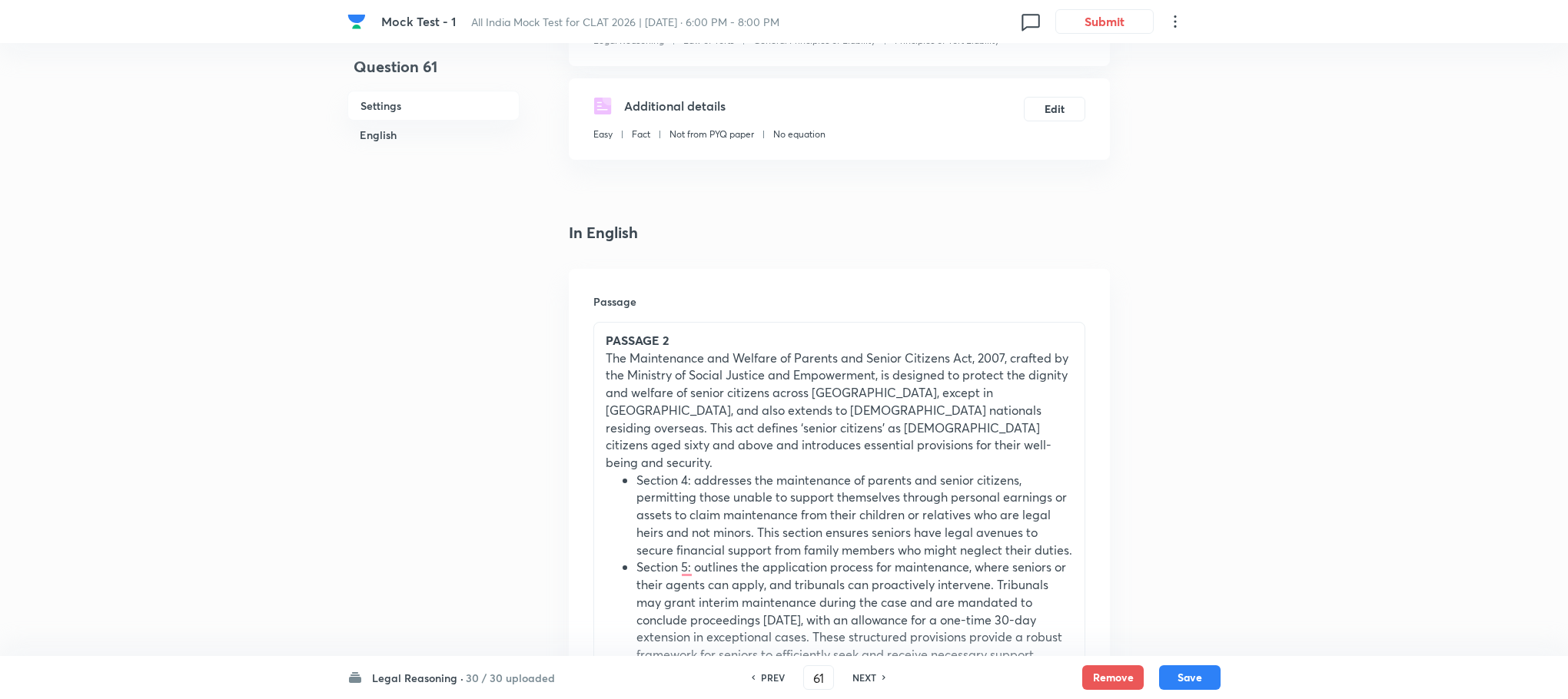
click at [694, 430] on p "The Maintenance and Welfare of Parents and Senior Citizens Act, 2007, crafted b…" at bounding box center [840, 411] width 467 height 122
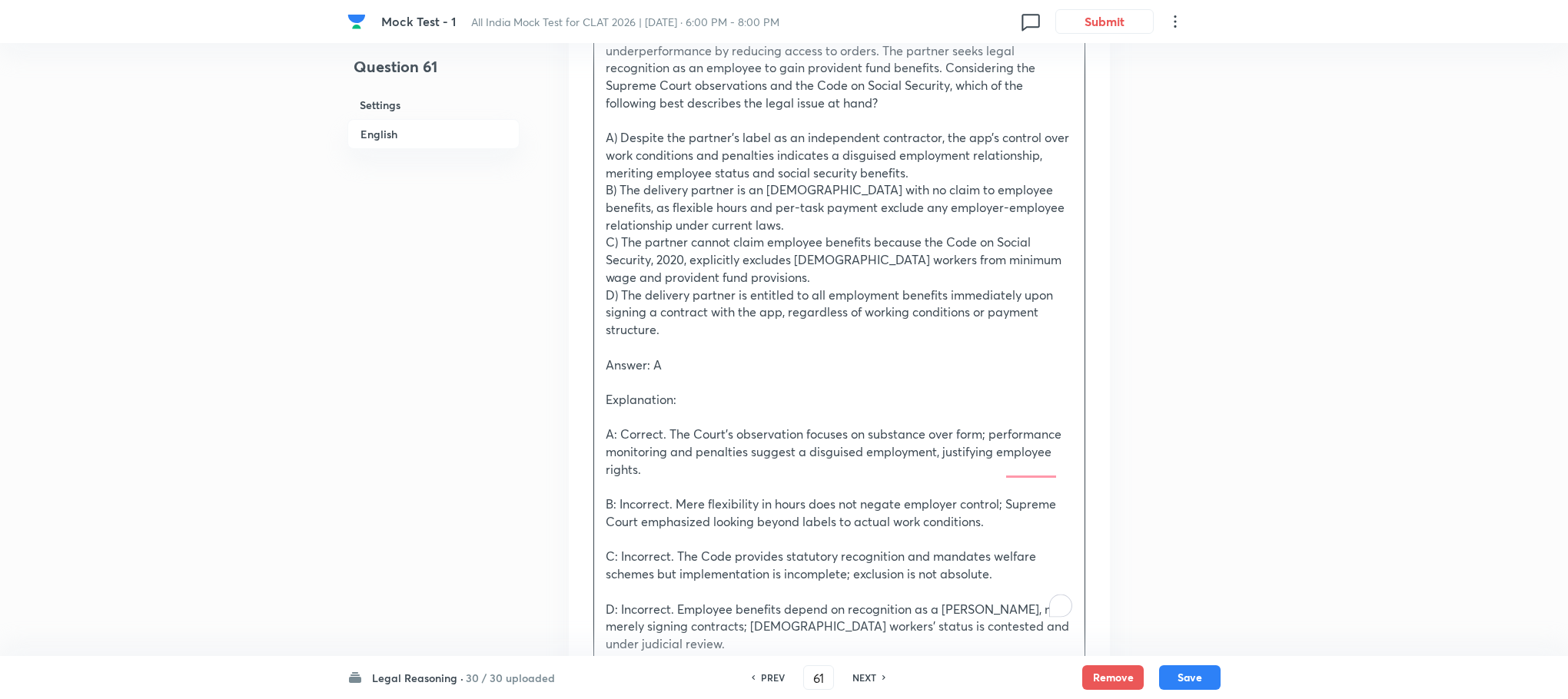
scroll to position [1152, 0]
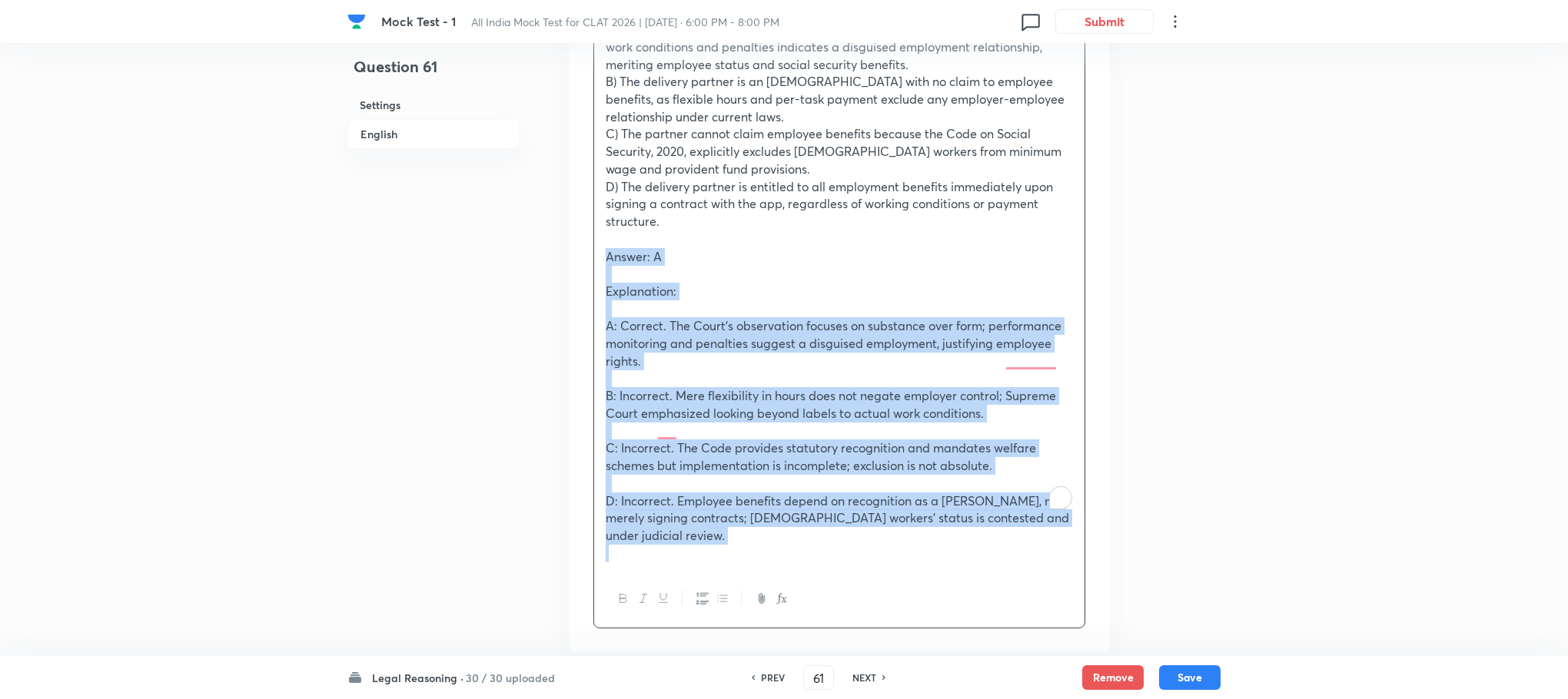
drag, startPoint x: 606, startPoint y: 221, endPoint x: 1119, endPoint y: 543, distance: 605.7
click at [1119, 543] on div "Question 61 Settings English Settings Type Single choice correct 4 options With…" at bounding box center [784, 704] width 873 height 3565
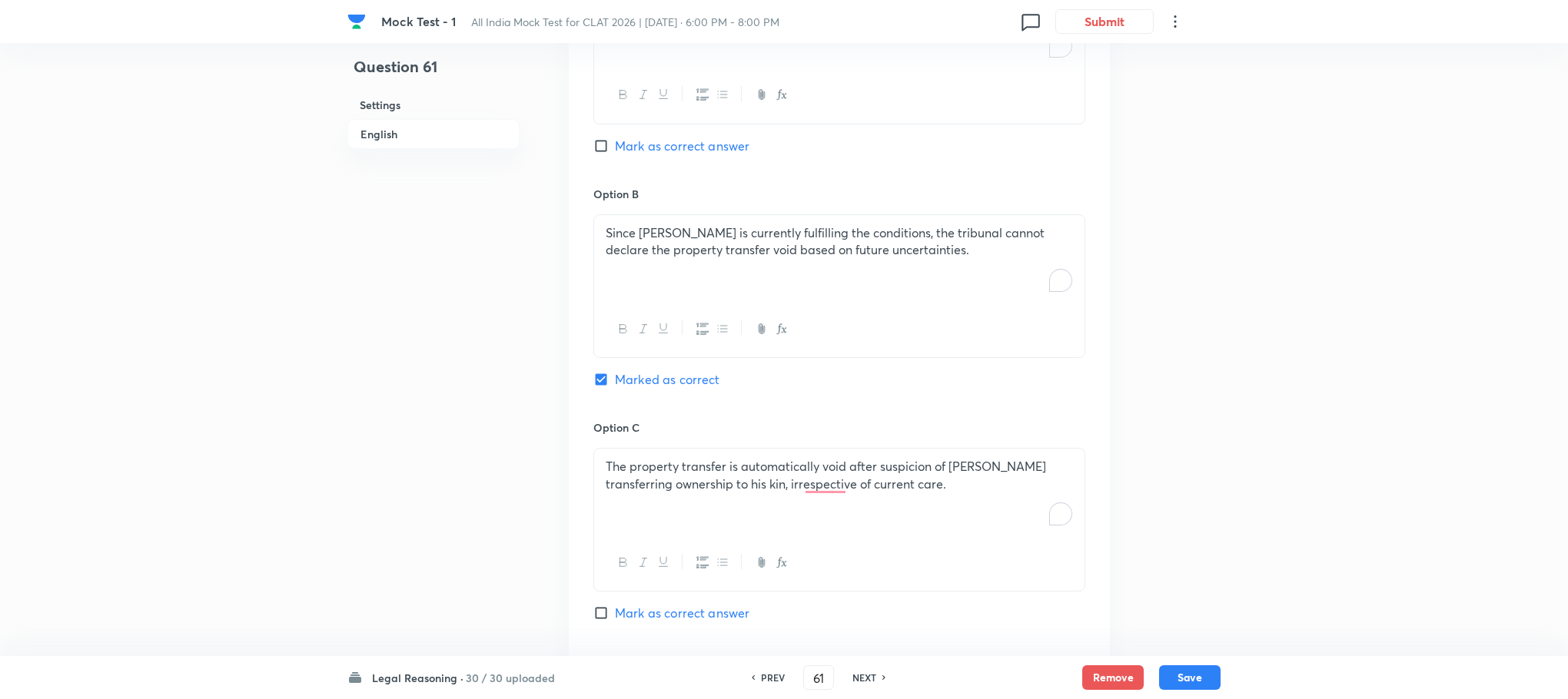
scroll to position [2650, 0]
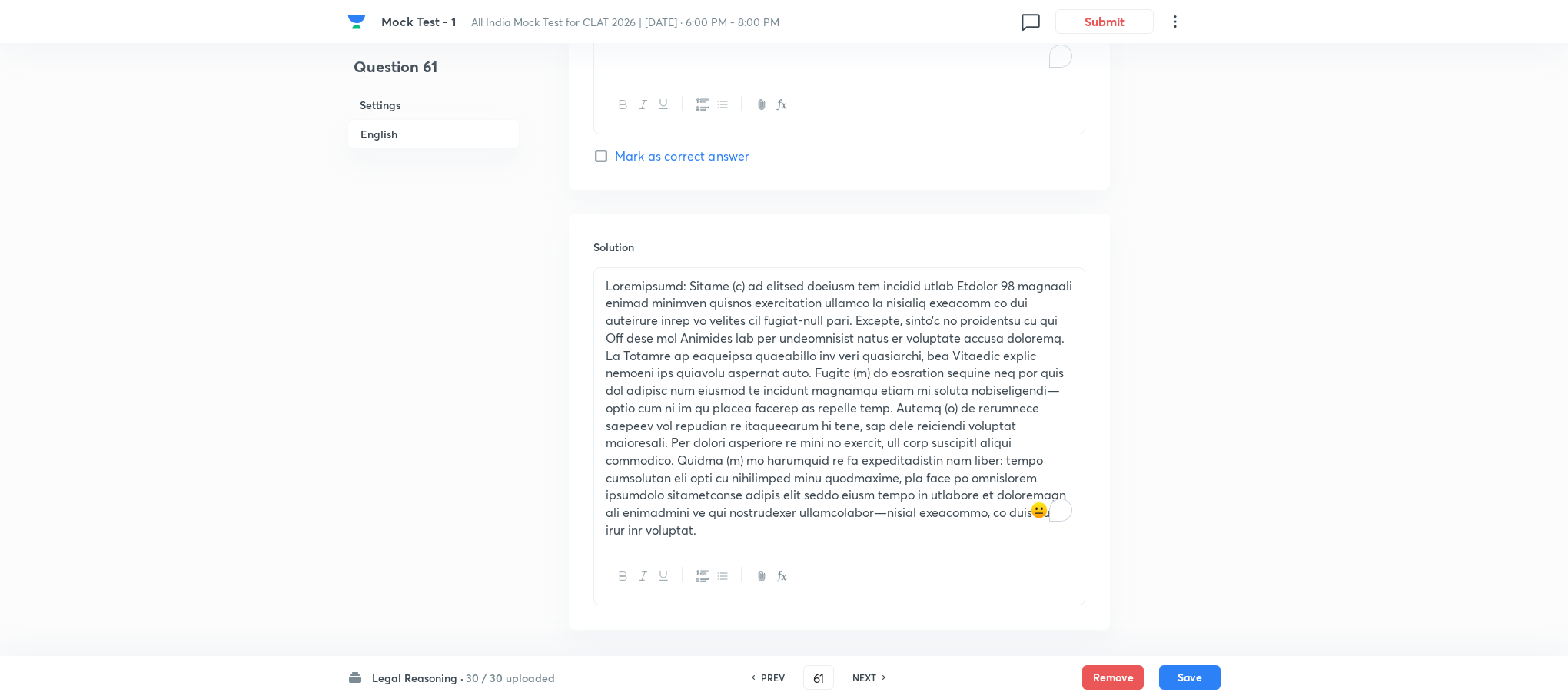
click at [678, 398] on p "To enrich screen reader interactions, please activate Accessibility in Grammarl…" at bounding box center [840, 408] width 467 height 262
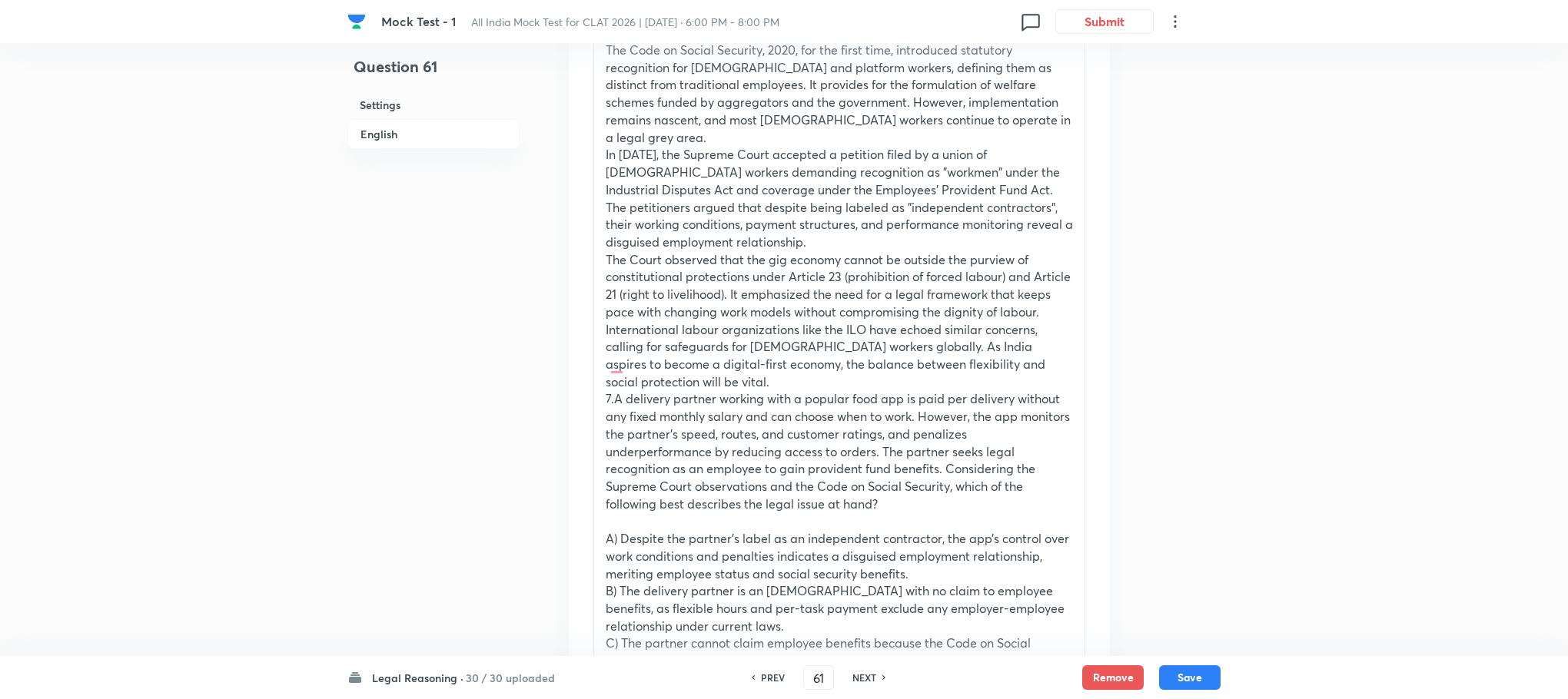
scroll to position [577, 0]
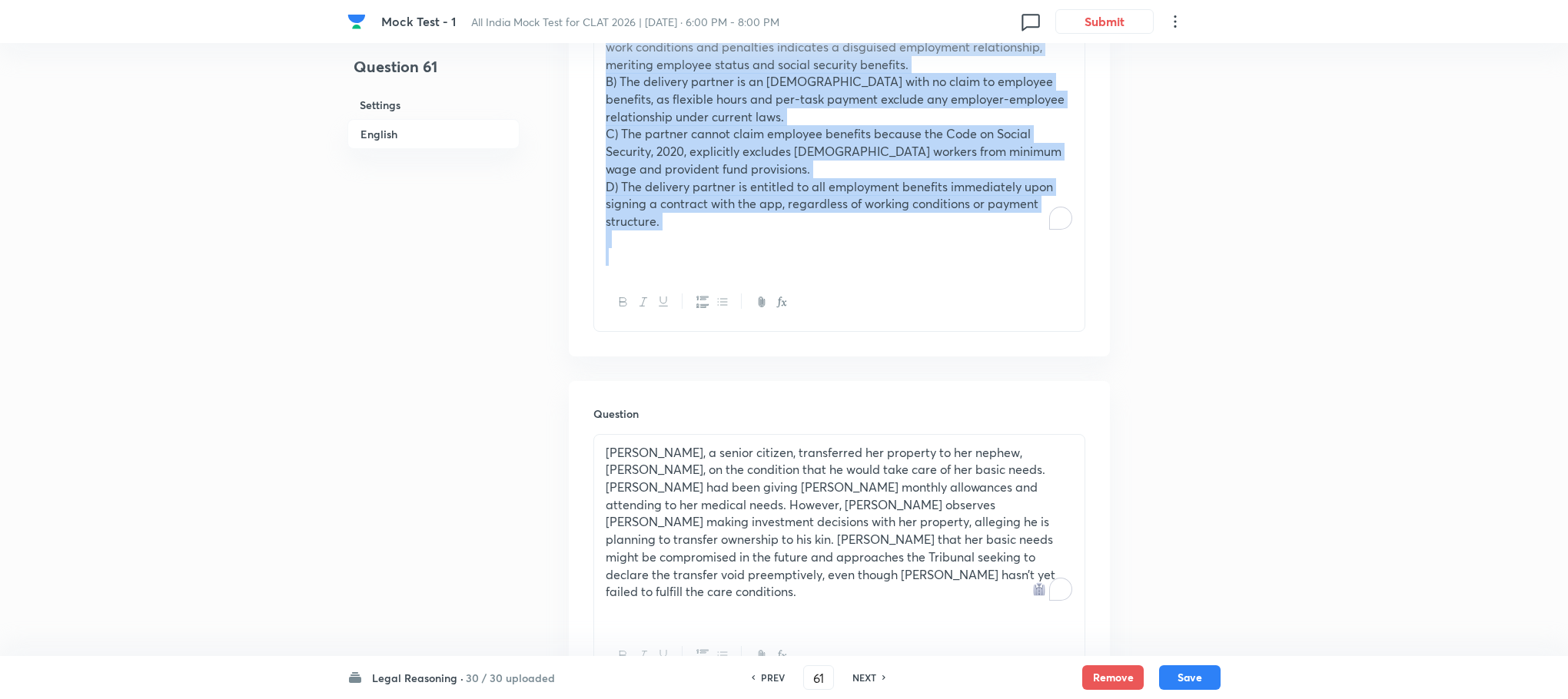
drag, startPoint x: 596, startPoint y: 424, endPoint x: 719, endPoint y: 574, distance: 194.0
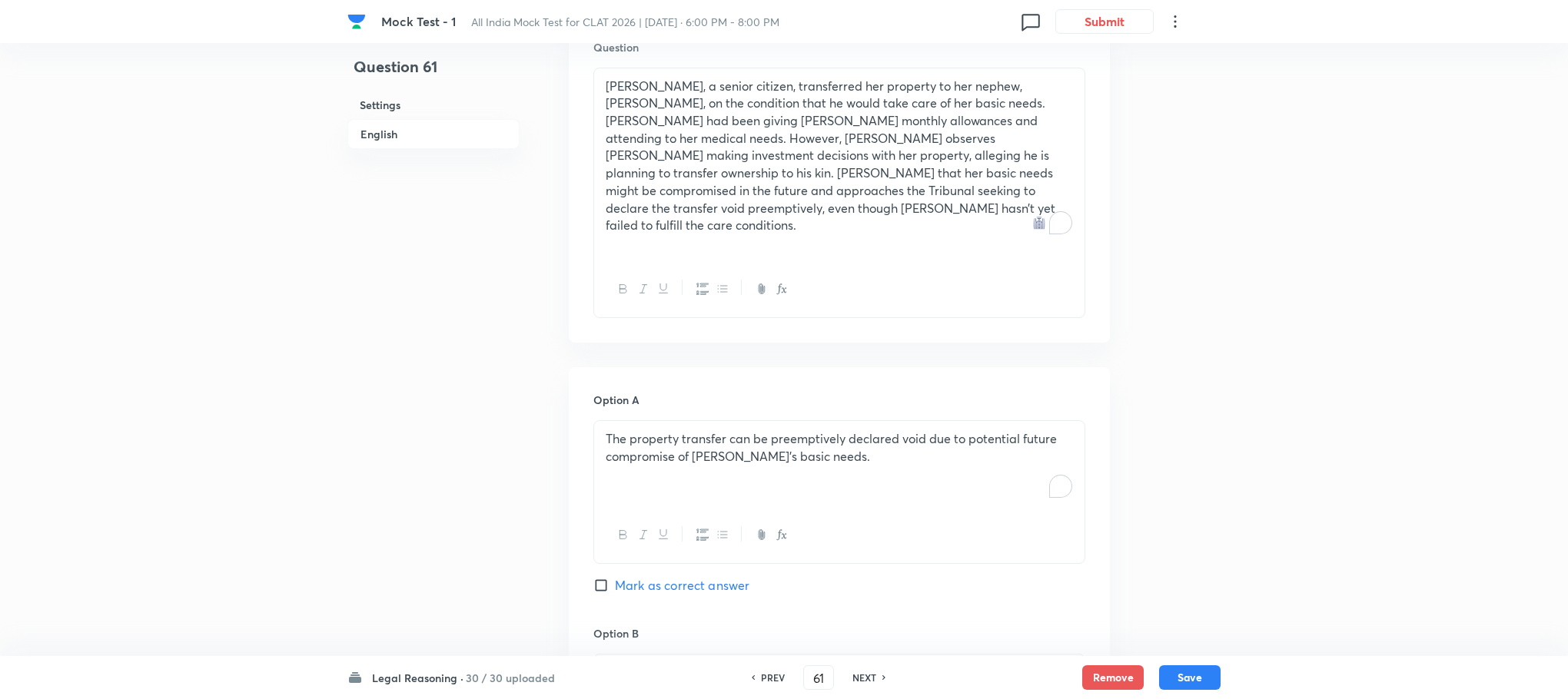
scroll to position [786, 0]
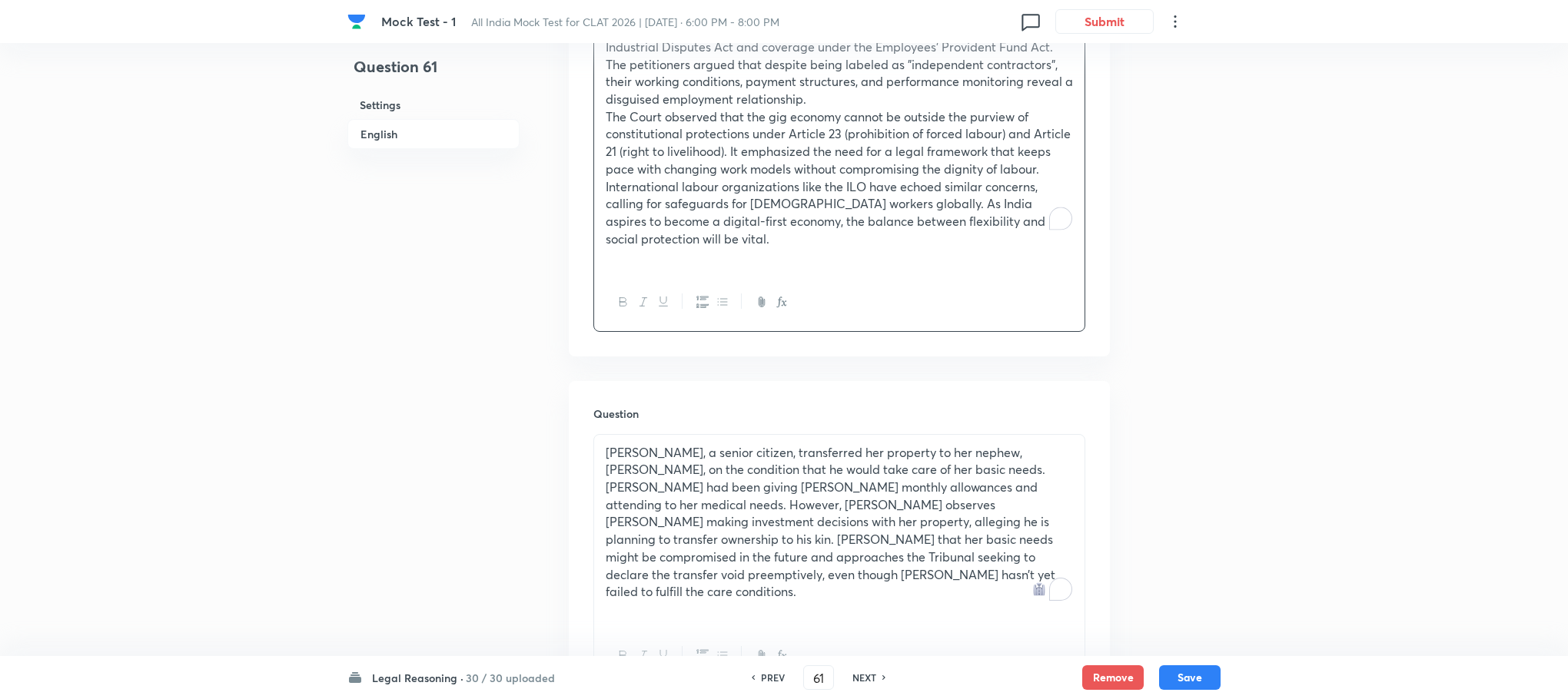
click at [680, 465] on p "[PERSON_NAME], a senior citizen, transferred her property to her nephew, [PERSO…" at bounding box center [840, 522] width 467 height 156
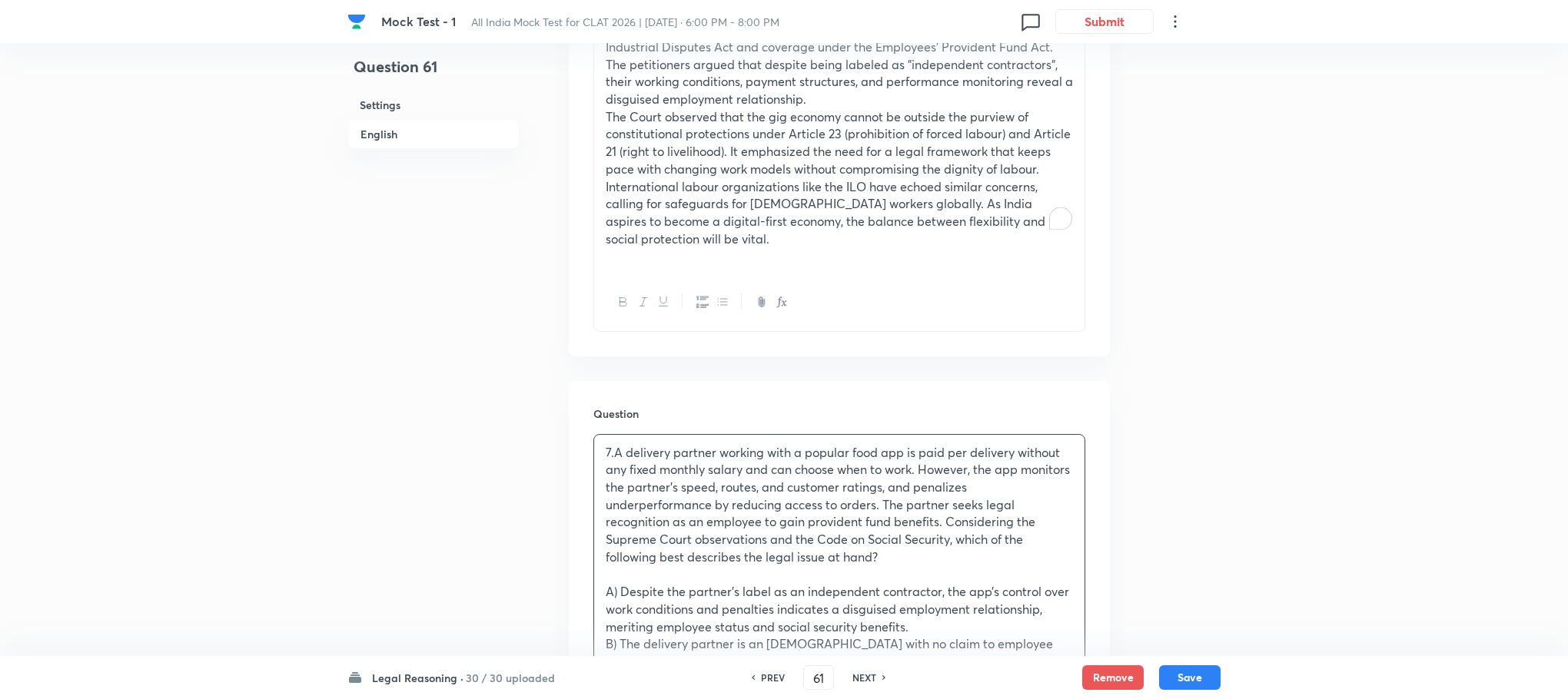
click at [613, 444] on p "7.A delivery partner working with a popular food app is paid per delivery witho…" at bounding box center [840, 505] width 467 height 122
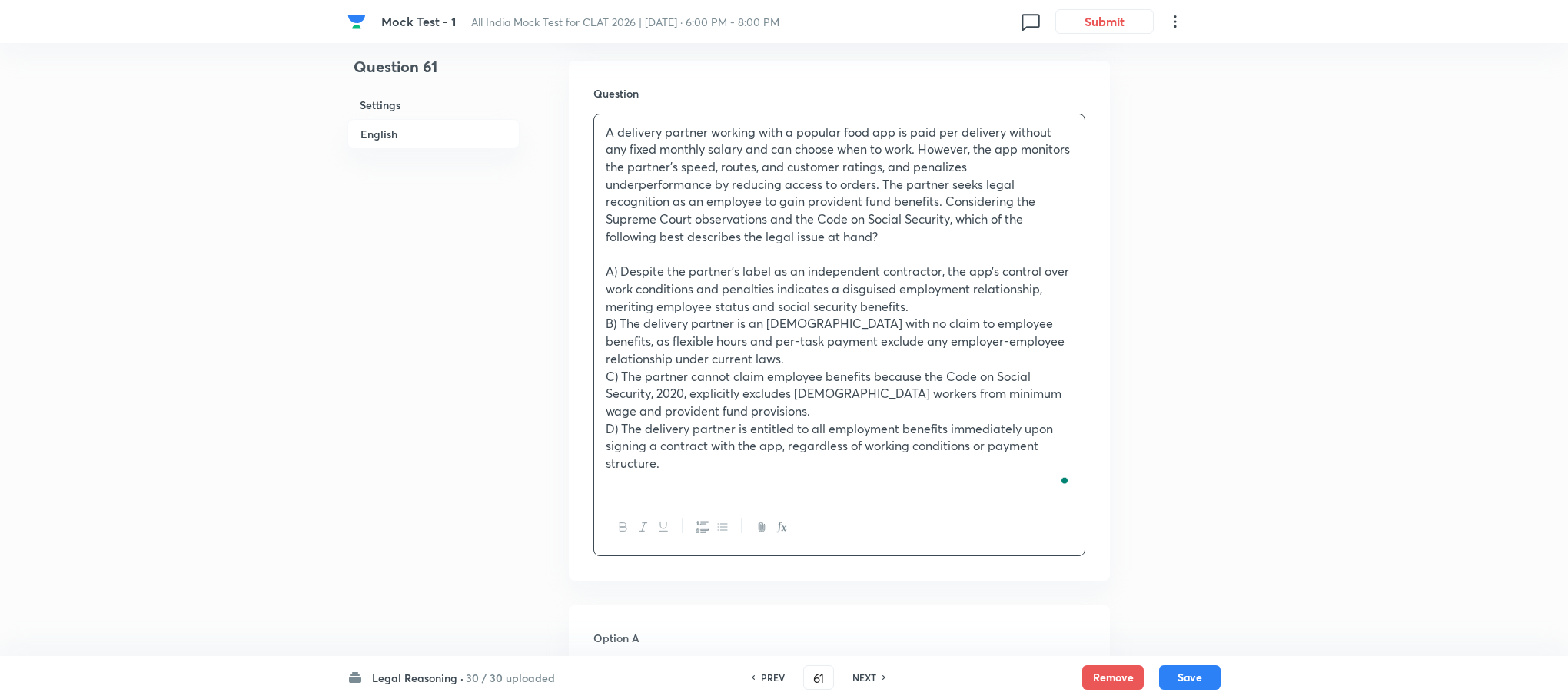
scroll to position [1247, 0]
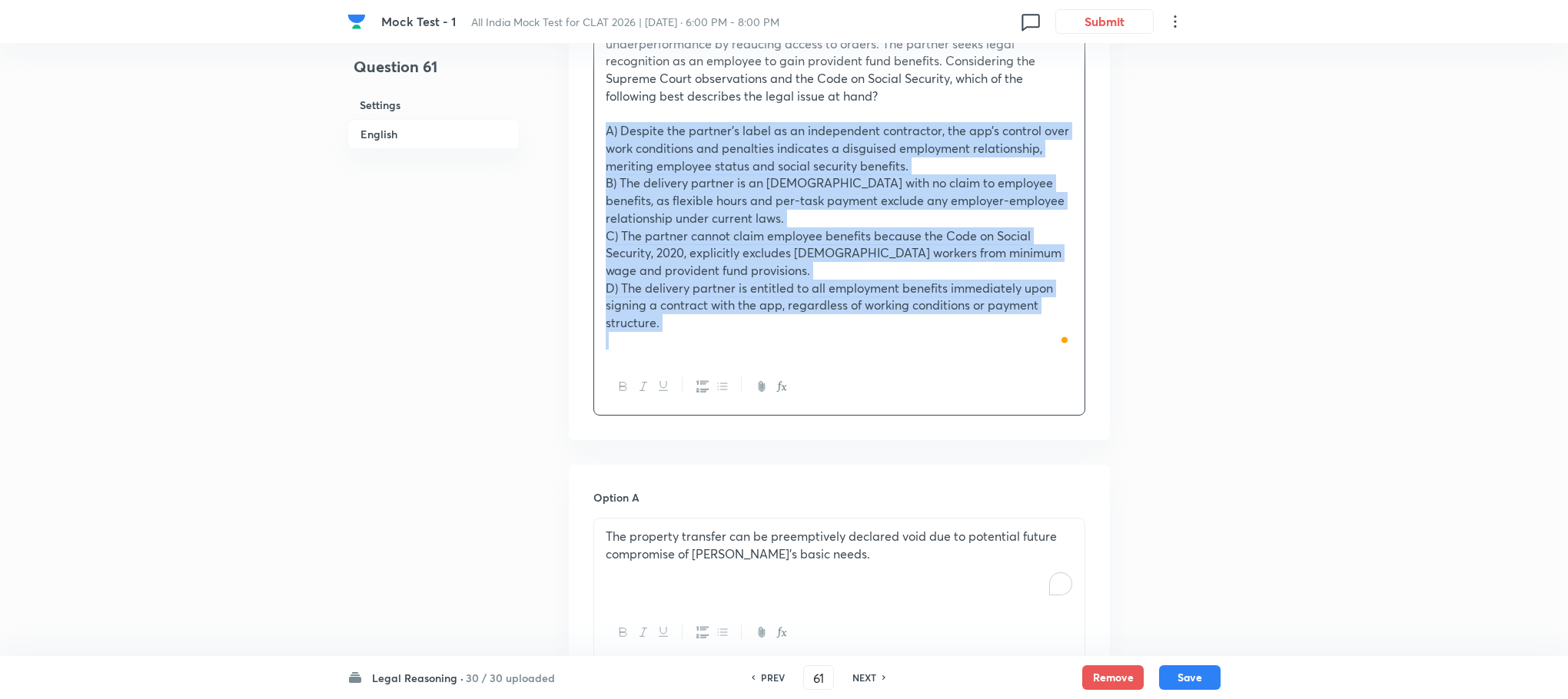
drag, startPoint x: 595, startPoint y: 95, endPoint x: 701, endPoint y: 315, distance: 244.2
click at [701, 315] on div "A delivery partner working with a popular food app is paid per delivery without…" at bounding box center [839, 166] width 490 height 385
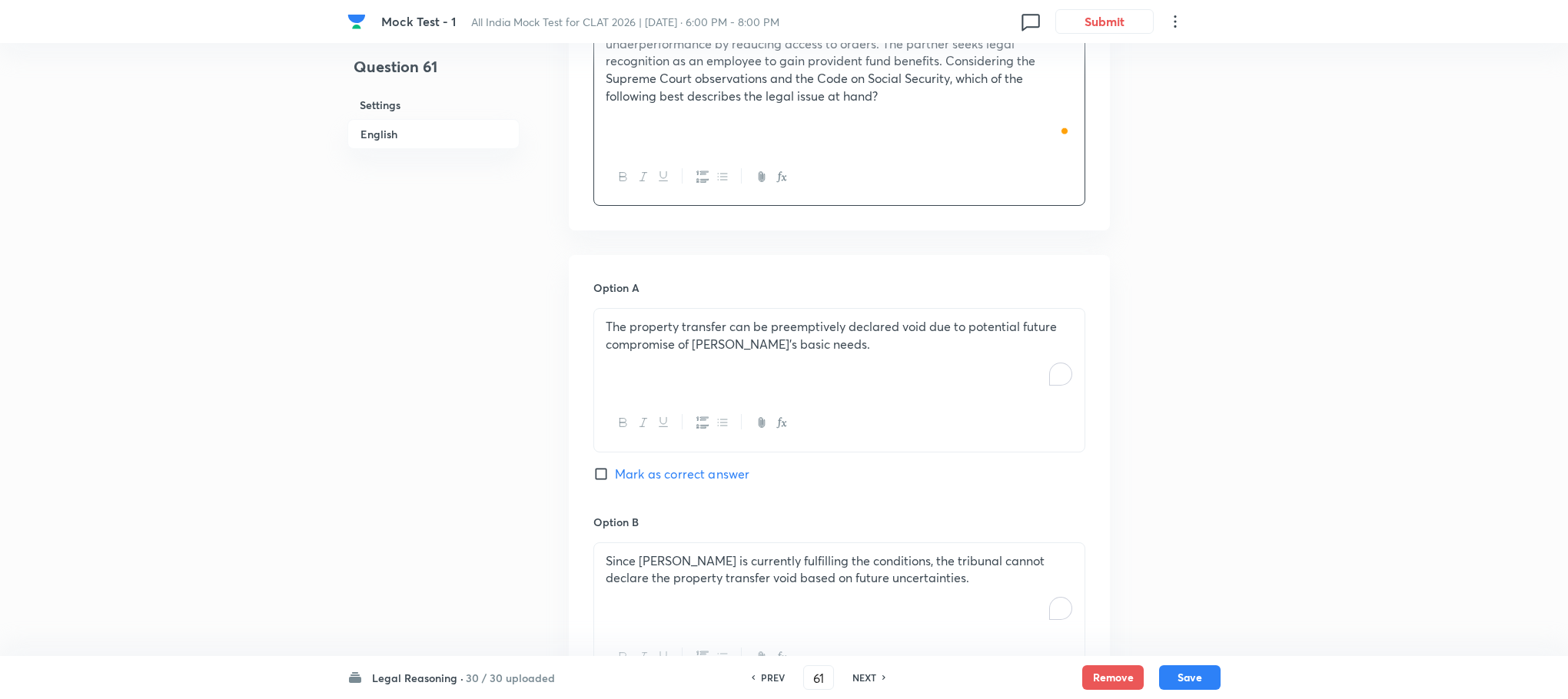
click at [660, 321] on div "The property transfer can be preemptively declared void due to potential future…" at bounding box center [839, 351] width 490 height 86
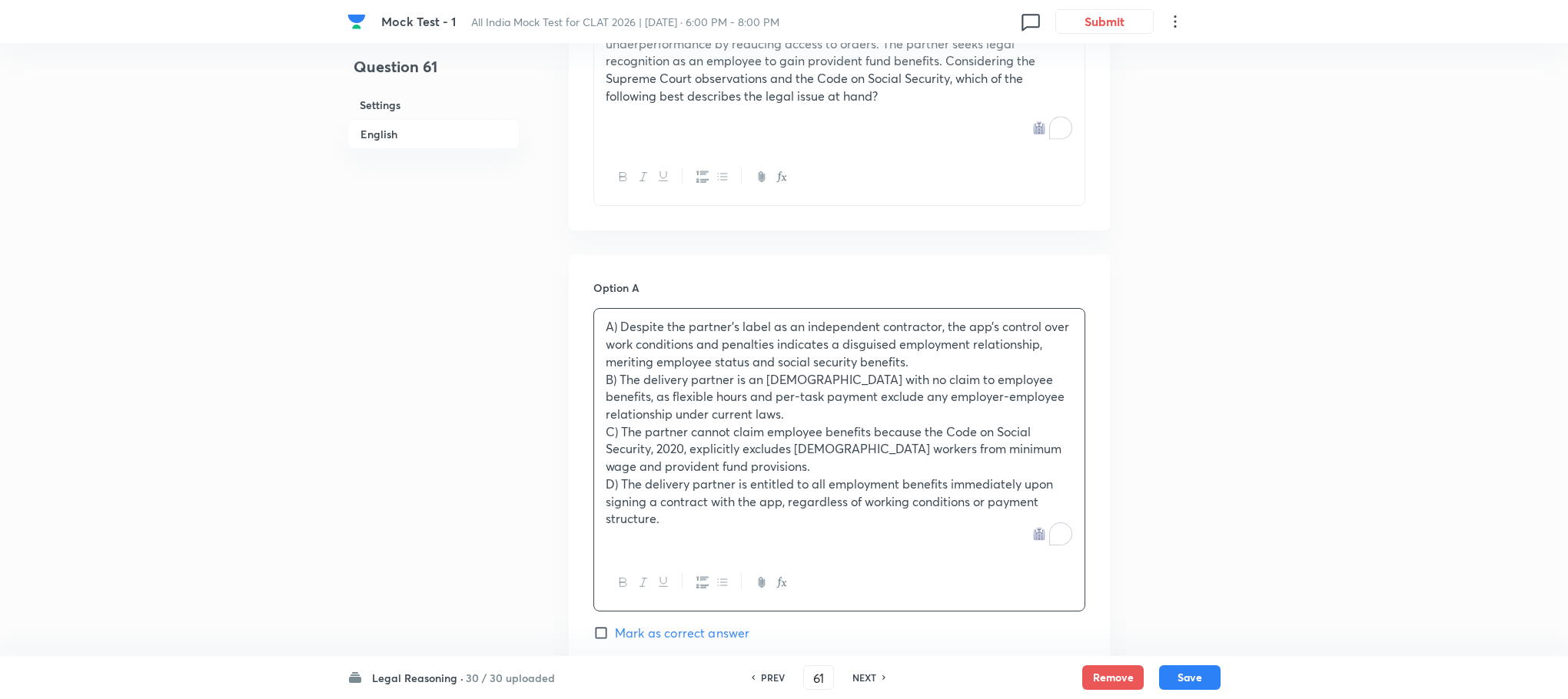
click at [615, 318] on p "A) Despite the partner’s label as an independent contractor, the app’s control …" at bounding box center [840, 344] width 467 height 52
click at [616, 371] on p "B) The delivery partner is an [DEMOGRAPHIC_DATA] with no claim to employee bene…" at bounding box center [840, 397] width 467 height 52
click at [616, 423] on p "C) The partner cannot claim employee benefits because the Code on Social Securi…" at bounding box center [840, 448] width 467 height 52
click at [616, 476] on p "D) The delivery partner is entitled to all employment benefits immediately upon…" at bounding box center [840, 501] width 467 height 52
drag, startPoint x: 599, startPoint y: 350, endPoint x: 720, endPoint y: 485, distance: 181.3
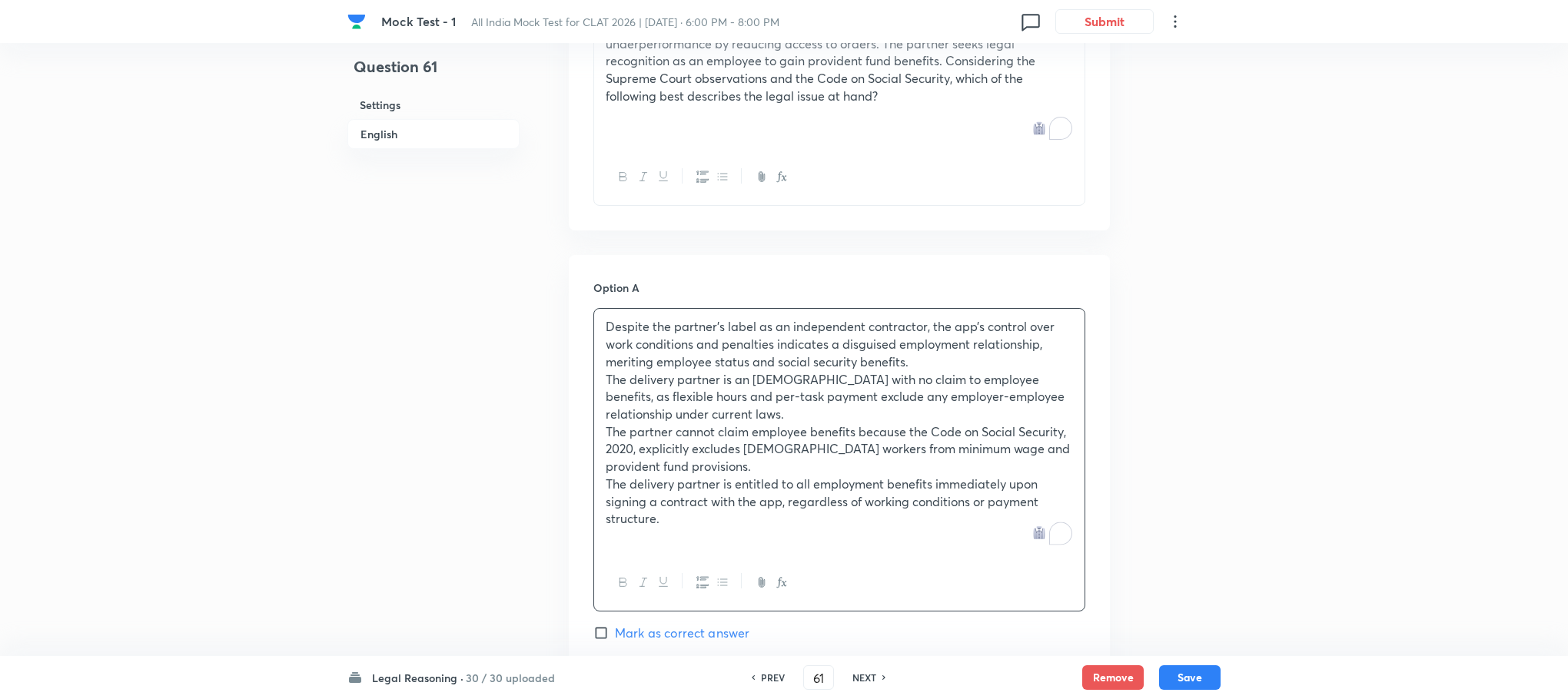
click at [720, 485] on div "Despite the partner’s label as an independent contractor, the app’s control ove…" at bounding box center [839, 431] width 490 height 245
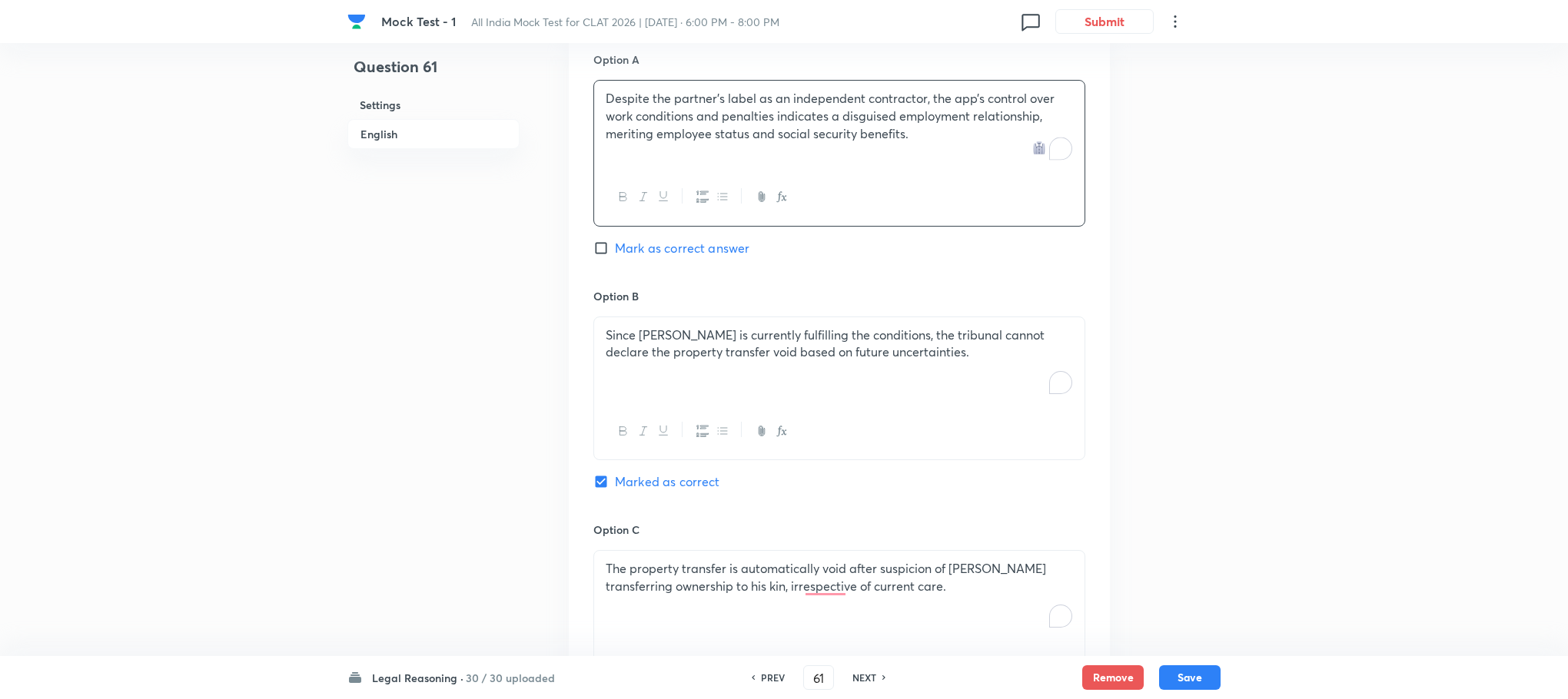
scroll to position [1477, 0]
click at [639, 324] on p "Since [PERSON_NAME] is currently fulfilling the conditions, the tribunal cannot…" at bounding box center [840, 341] width 467 height 35
click at [639, 321] on div "To enrich screen reader interactions, please activate Accessibility in Grammarl…" at bounding box center [839, 357] width 490 height 86
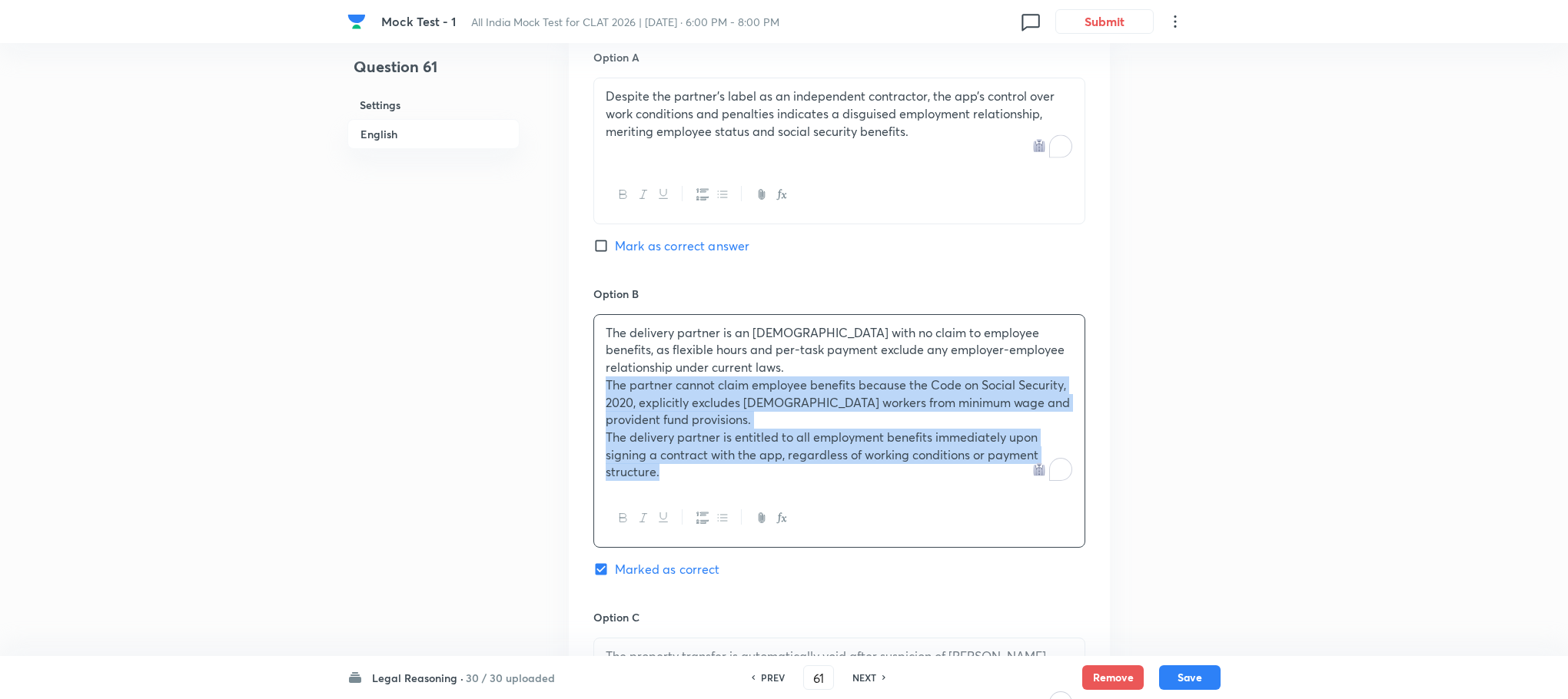
drag, startPoint x: 604, startPoint y: 348, endPoint x: 706, endPoint y: 463, distance: 153.7
click at [706, 463] on div "The delivery partner is an [DEMOGRAPHIC_DATA] with no claim to employee benefit…" at bounding box center [840, 431] width 492 height 234
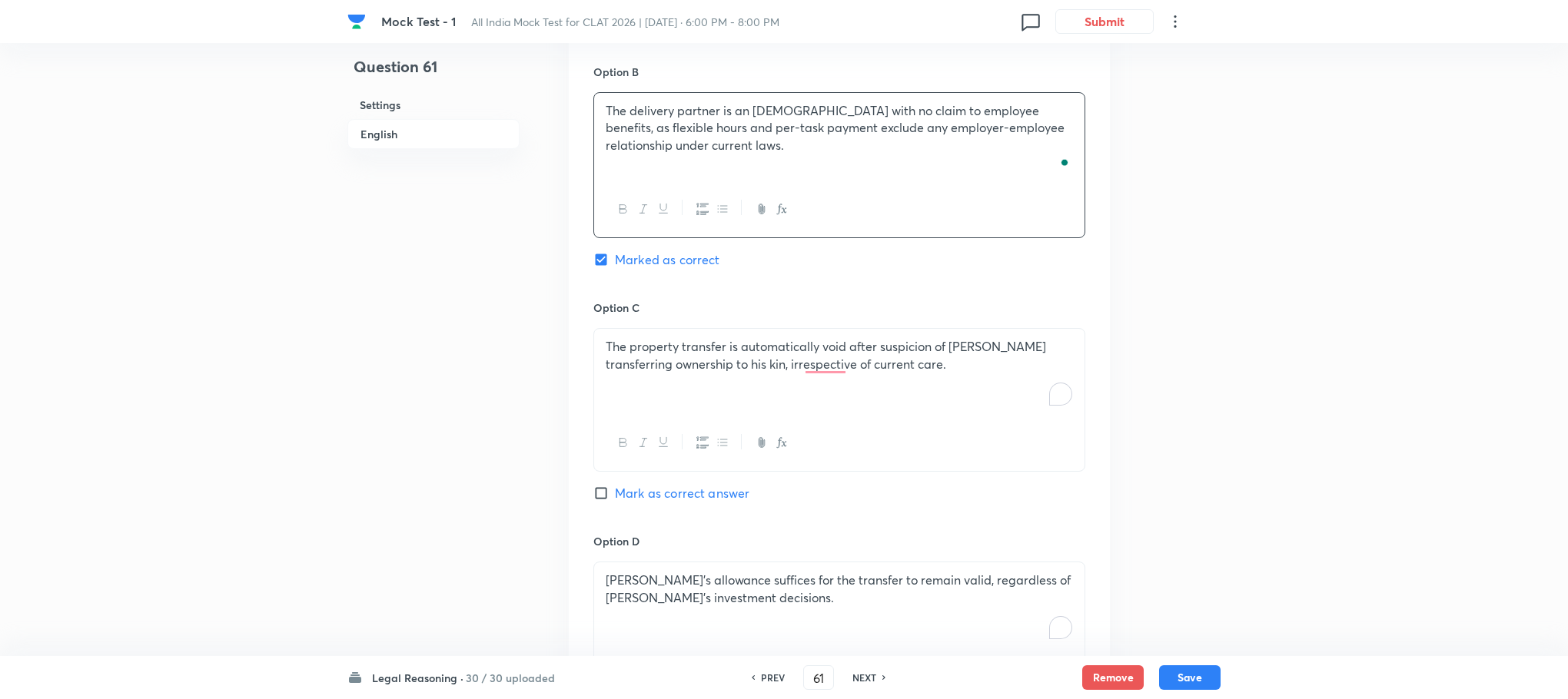
scroll to position [1708, 0]
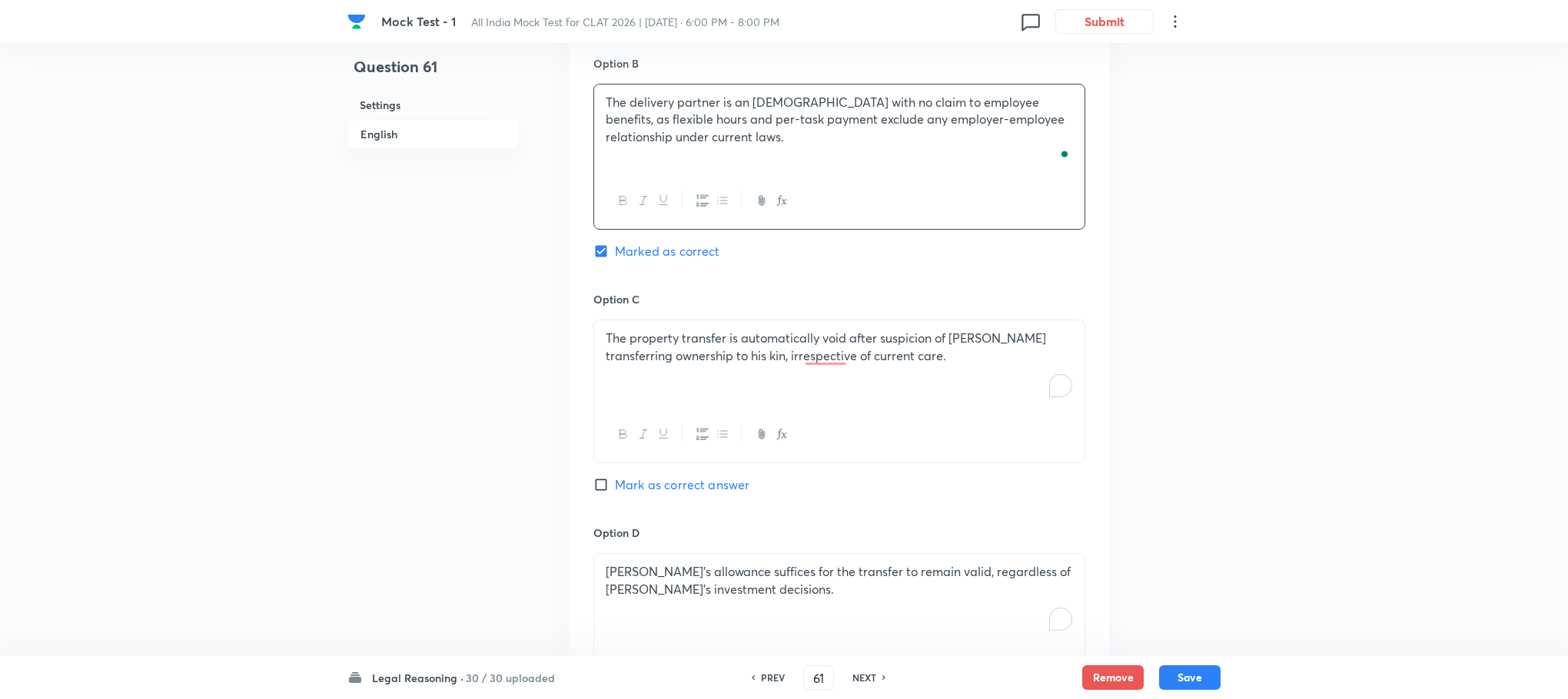
click at [669, 365] on div "The property transfer is automatically void after suspicion of [PERSON_NAME] tr…" at bounding box center [839, 363] width 490 height 86
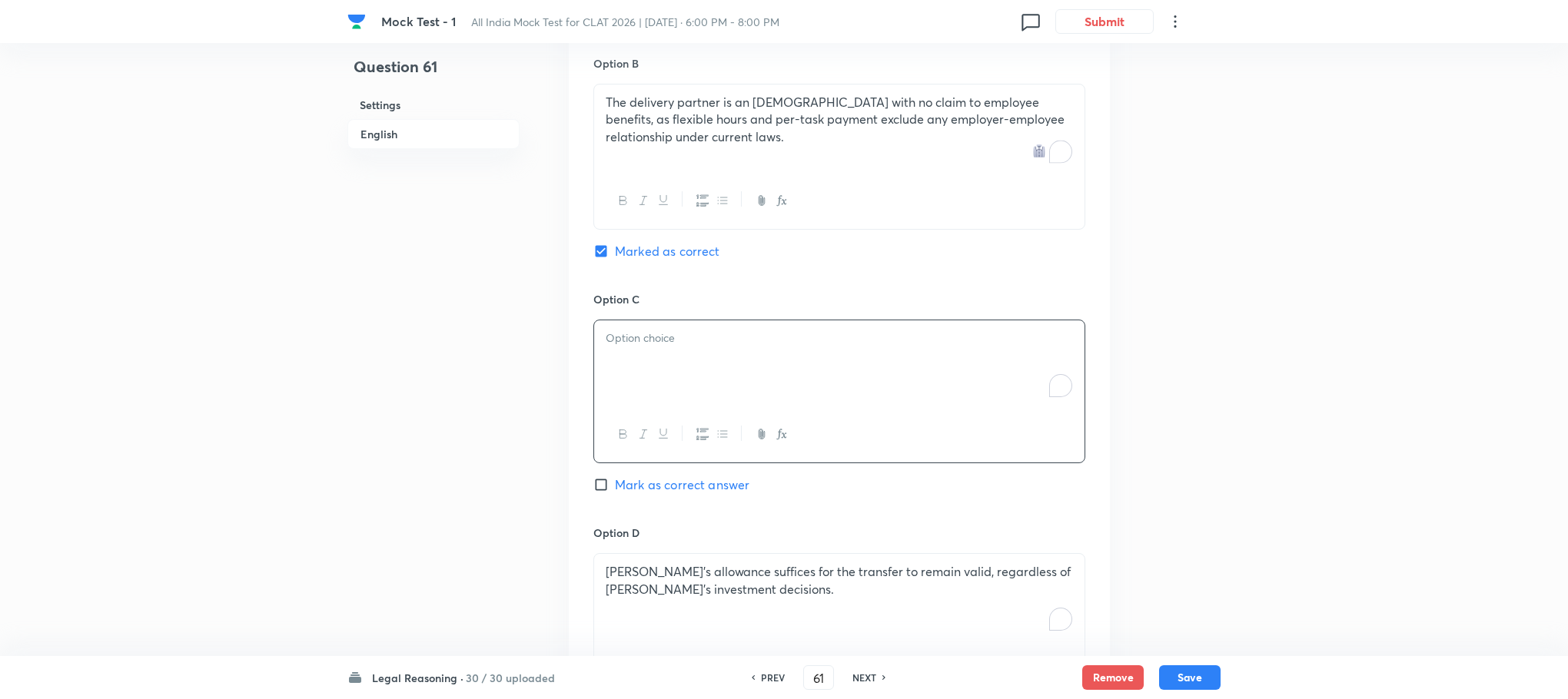
click at [669, 365] on div "To enrich screen reader interactions, please activate Accessibility in Grammarl…" at bounding box center [839, 363] width 490 height 86
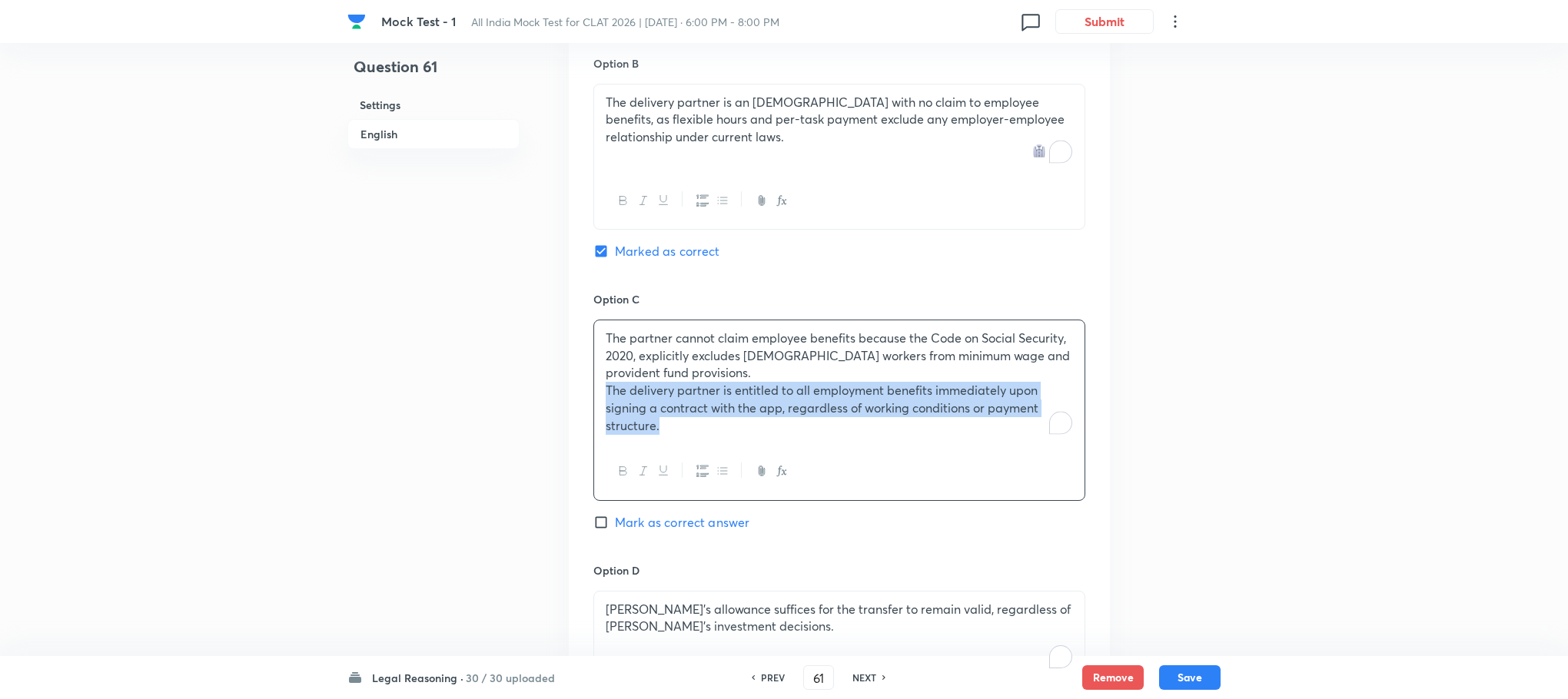
drag, startPoint x: 604, startPoint y: 365, endPoint x: 709, endPoint y: 419, distance: 118.1
click at [709, 419] on div "The partner cannot claim employee benefits because the Code on Social Security,…" at bounding box center [840, 410] width 492 height 181
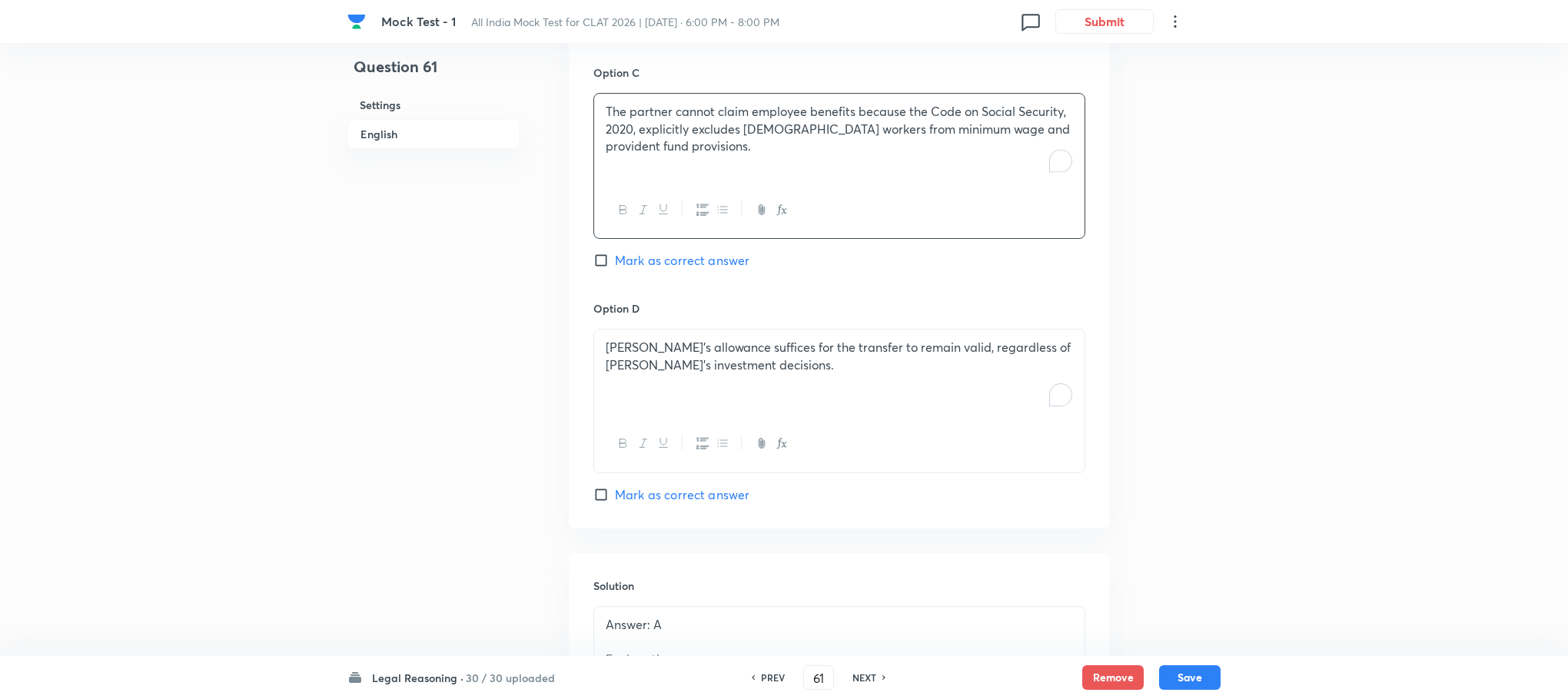
scroll to position [1938, 0]
click at [639, 335] on p "[PERSON_NAME]’s allowance suffices for the transfer to remain valid, regardless…" at bounding box center [840, 352] width 467 height 35
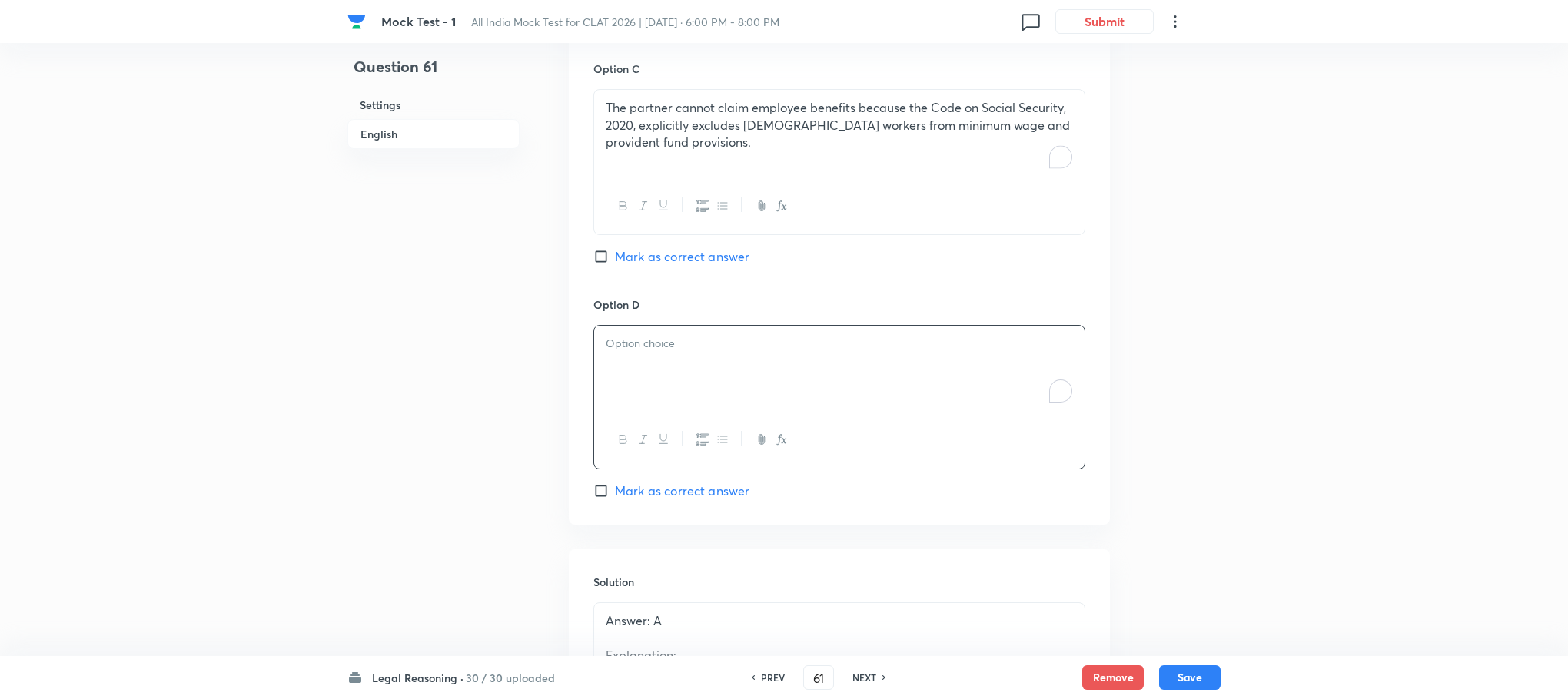
click at [639, 326] on div "To enrich screen reader interactions, please activate Accessibility in Grammarl…" at bounding box center [839, 368] width 490 height 86
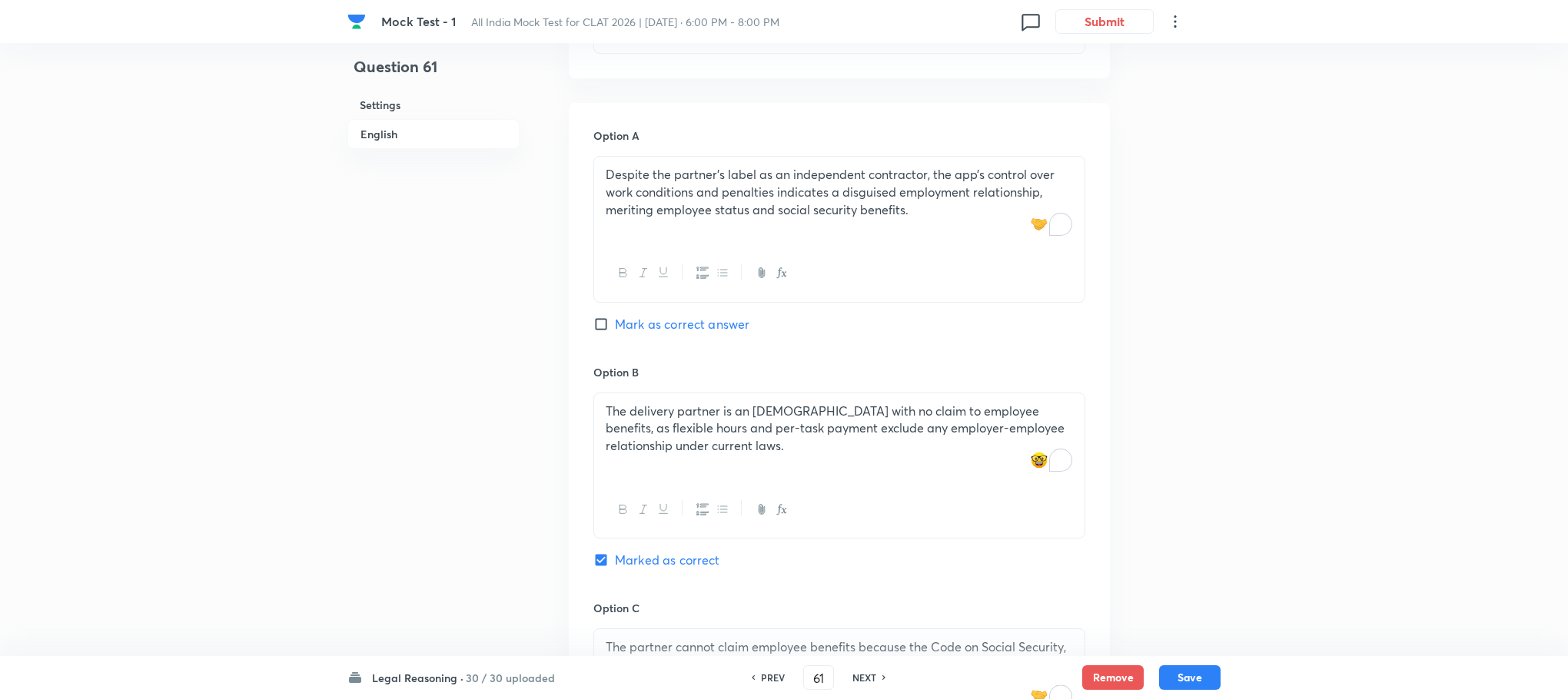
scroll to position [1247, 0]
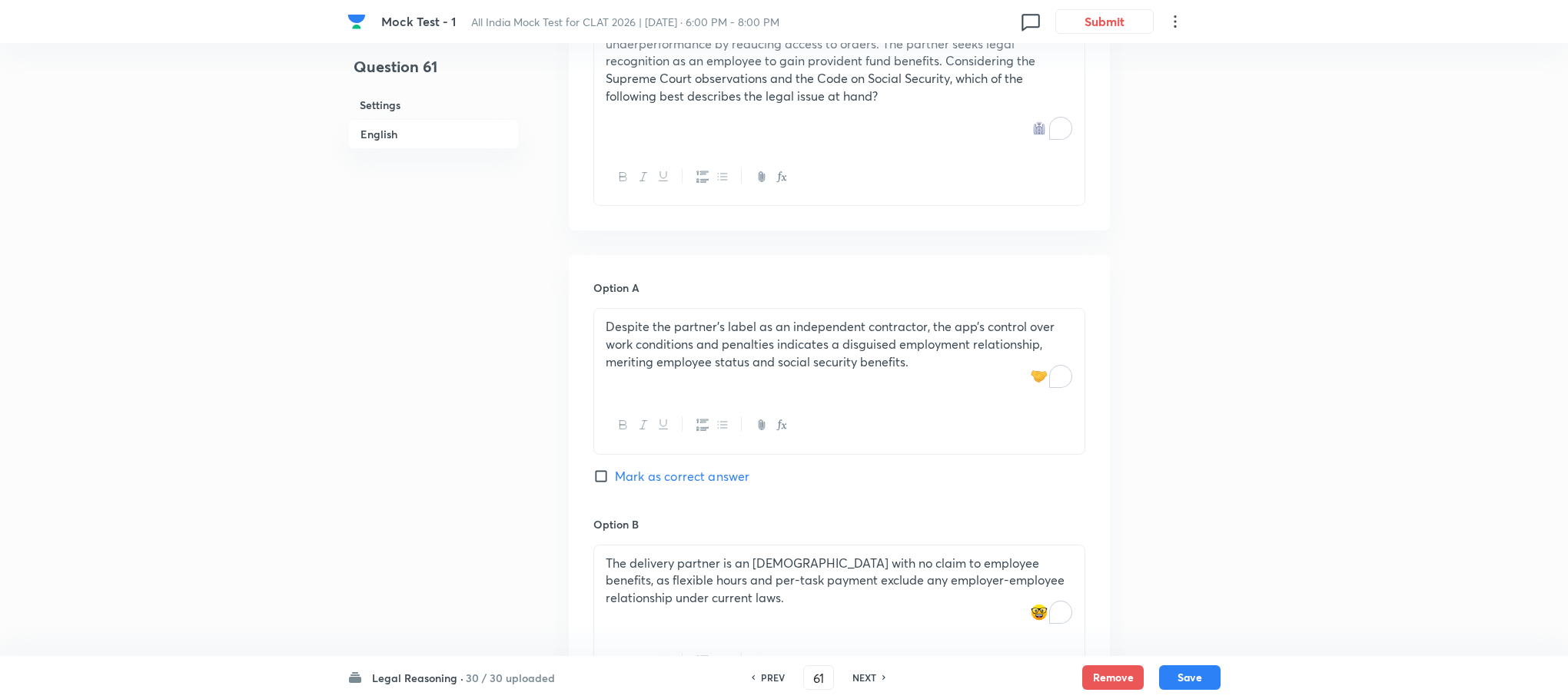
click at [651, 467] on span "Mark as correct answer" at bounding box center [681, 477] width 135 height 19
click at [614, 468] on input "Mark as correct answer" at bounding box center [604, 476] width 22 height 15
checkbox input "true"
checkbox input "false"
click at [1157, 677] on div "Remove Save" at bounding box center [1151, 677] width 139 height 24
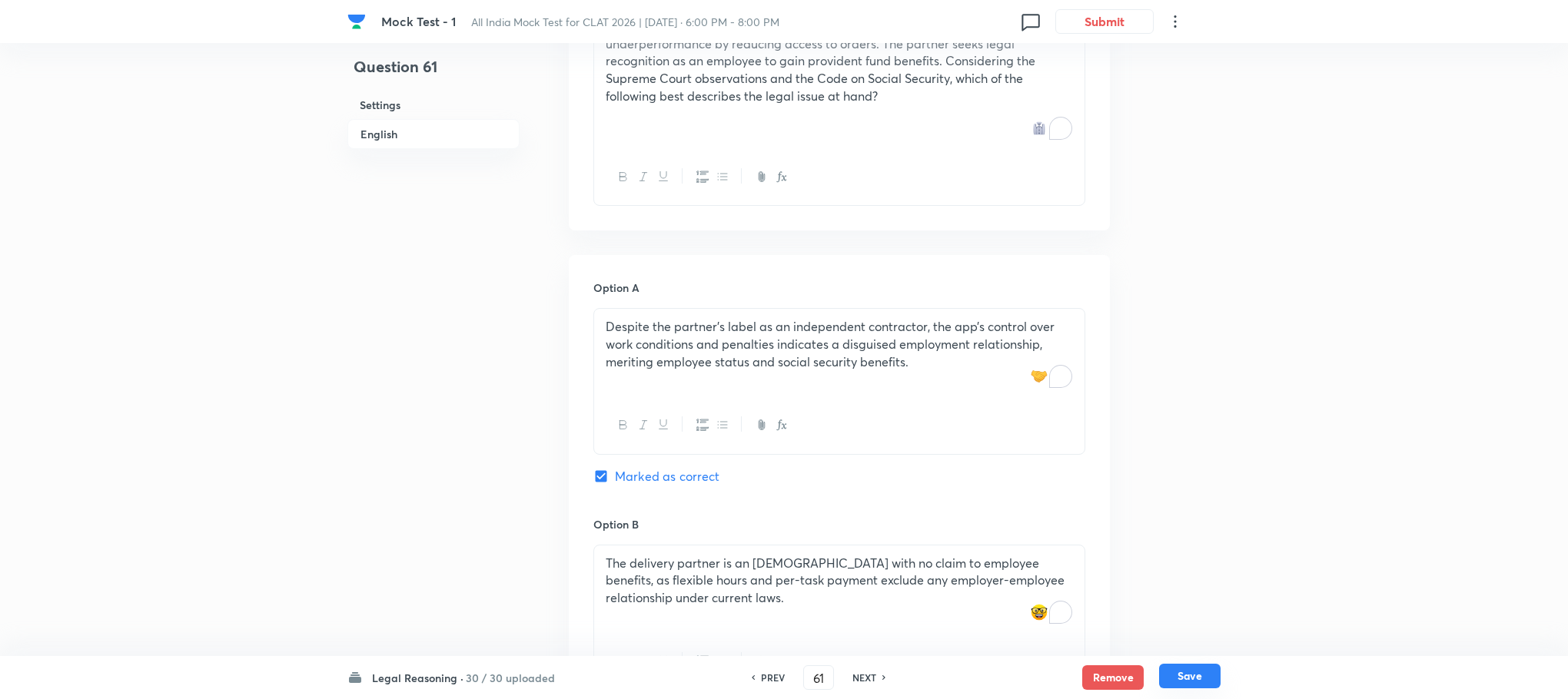
click at [1164, 677] on button "Save" at bounding box center [1189, 676] width 61 height 24
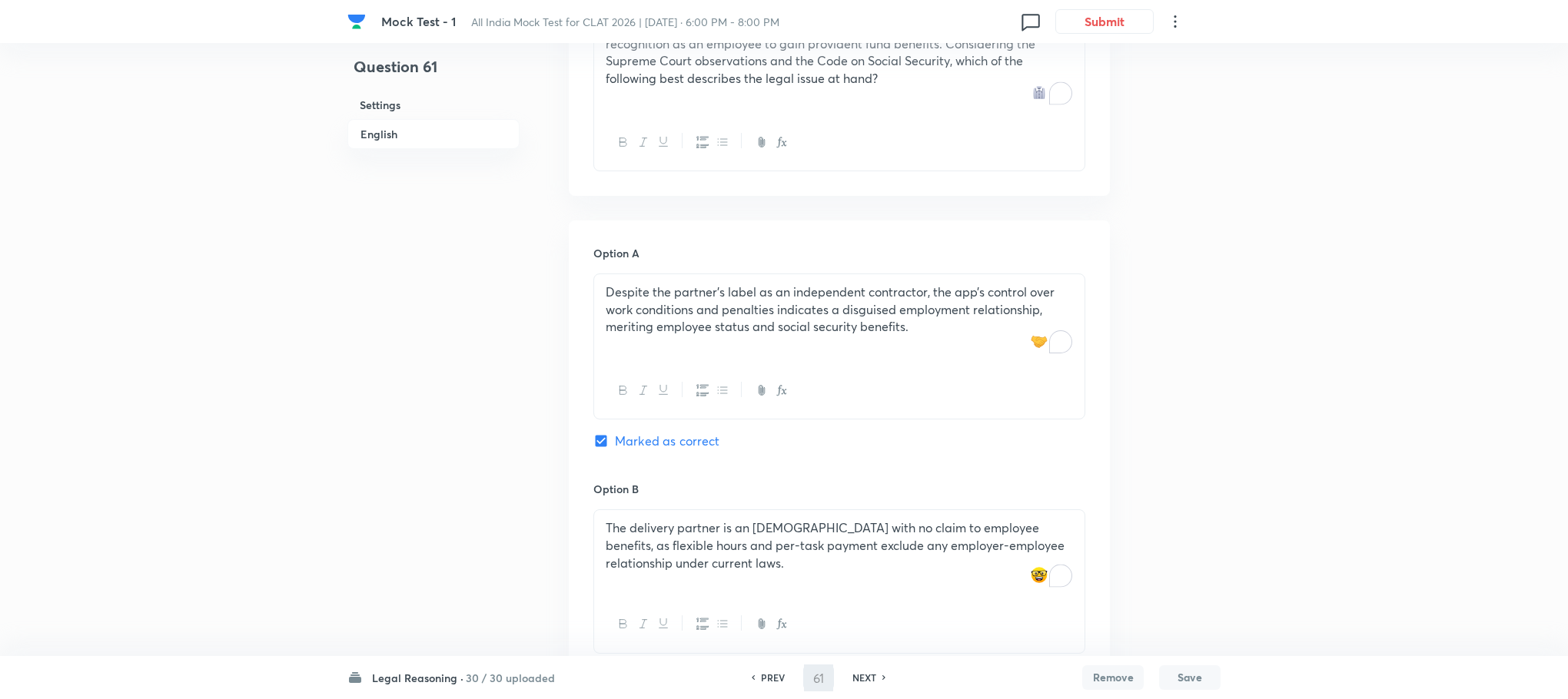
type input "62"
checkbox input "false"
checkbox input "true"
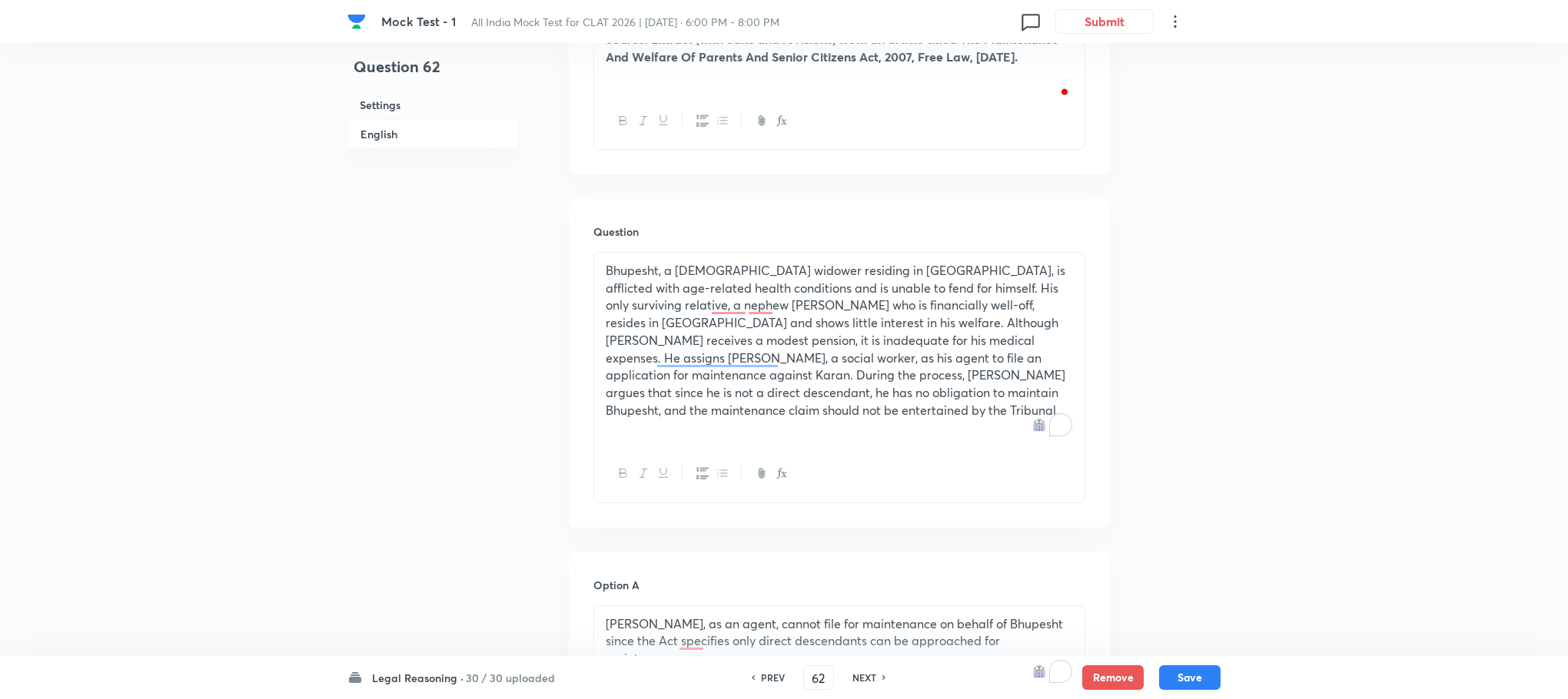
click at [694, 326] on p "Bhupesht, a [DEMOGRAPHIC_DATA] widower residing in [GEOGRAPHIC_DATA], is afflic…" at bounding box center [840, 340] width 467 height 156
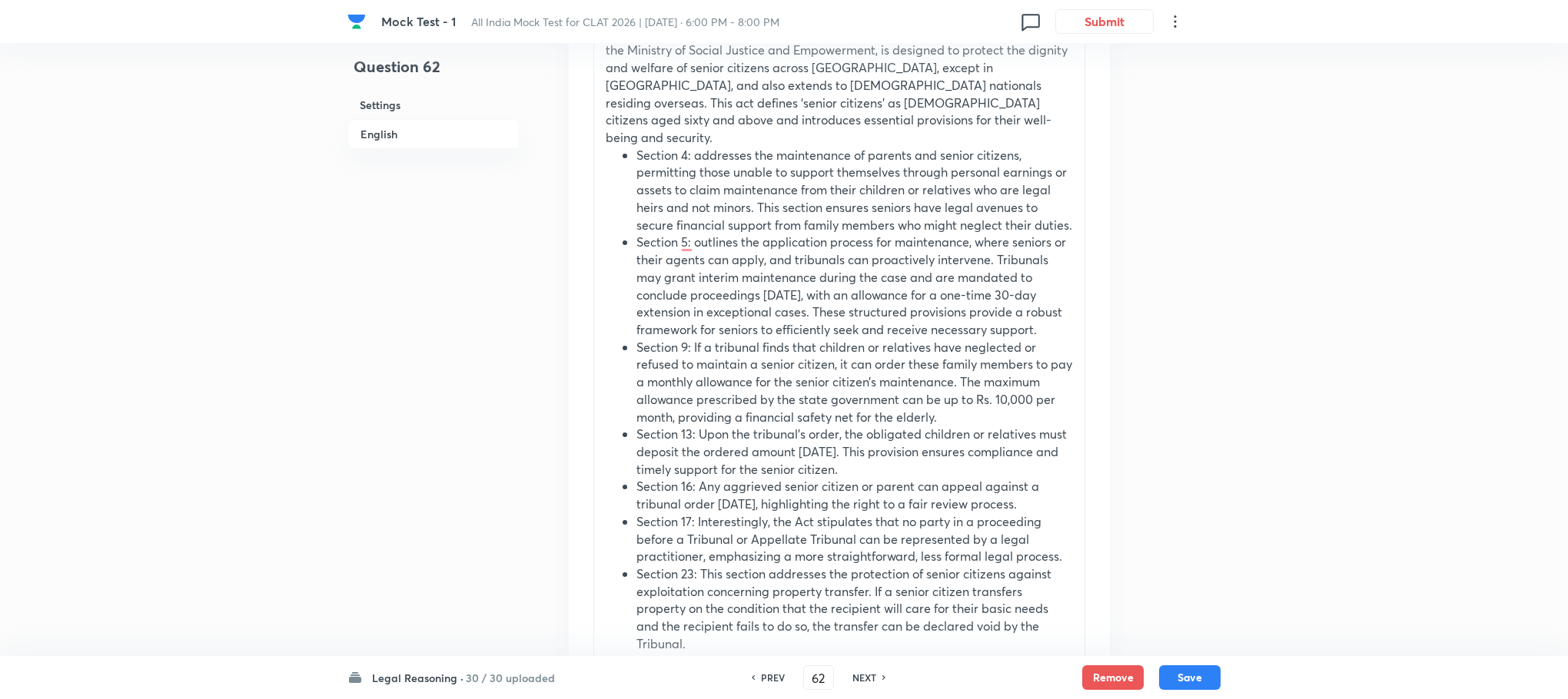
scroll to position [94, 0]
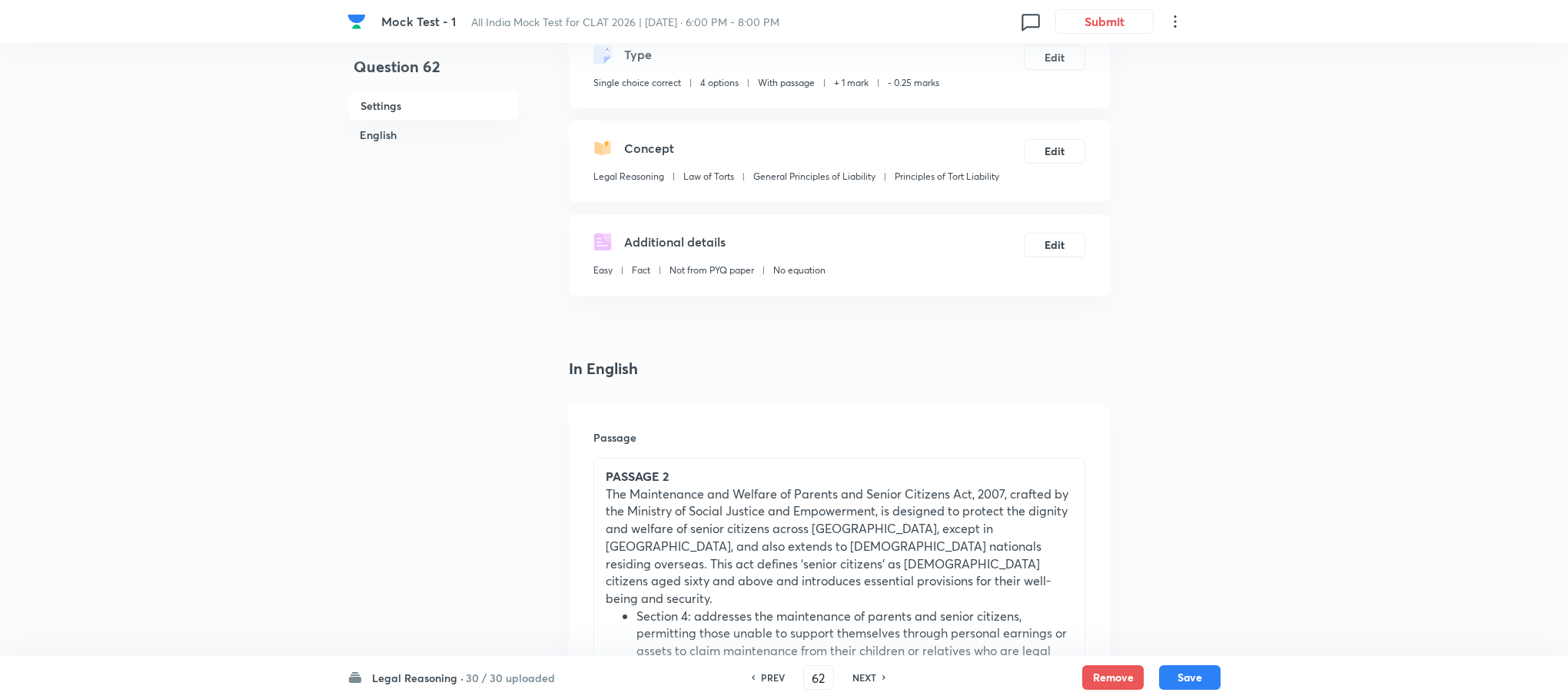
click at [731, 552] on p "The Maintenance and Welfare of Parents and Senior Citizens Act, 2007, crafted b…" at bounding box center [840, 546] width 467 height 122
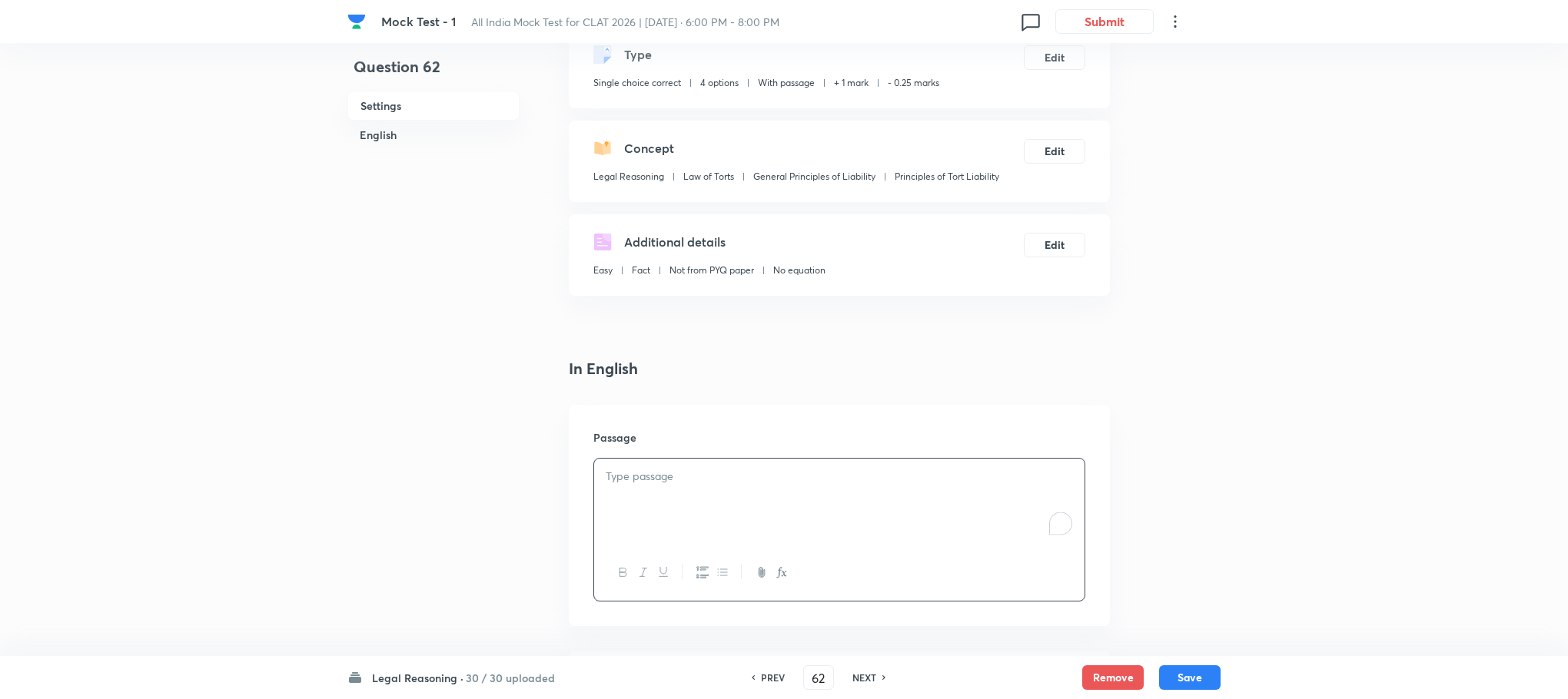
click at [664, 517] on div "To enrich screen reader interactions, please activate Accessibility in Grammarl…" at bounding box center [839, 501] width 490 height 86
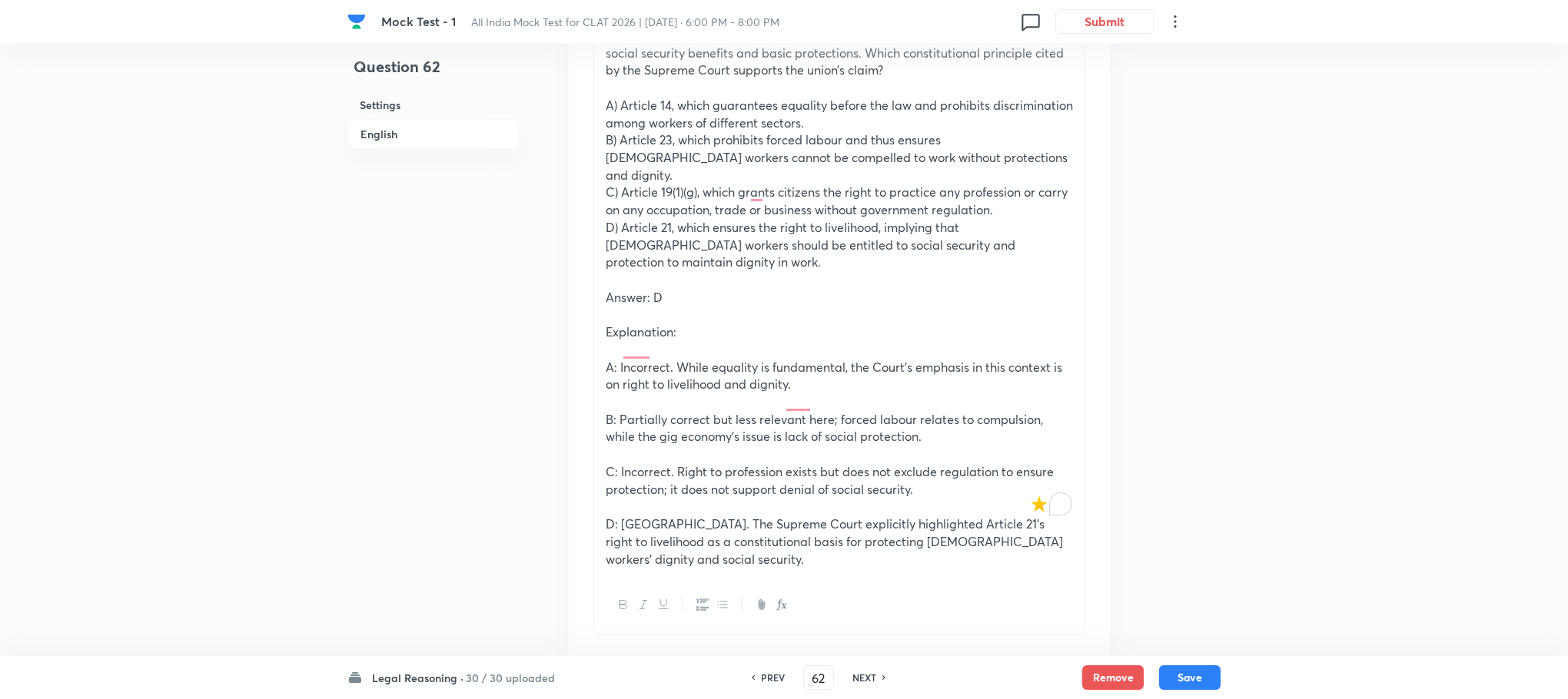
scroll to position [1247, 0]
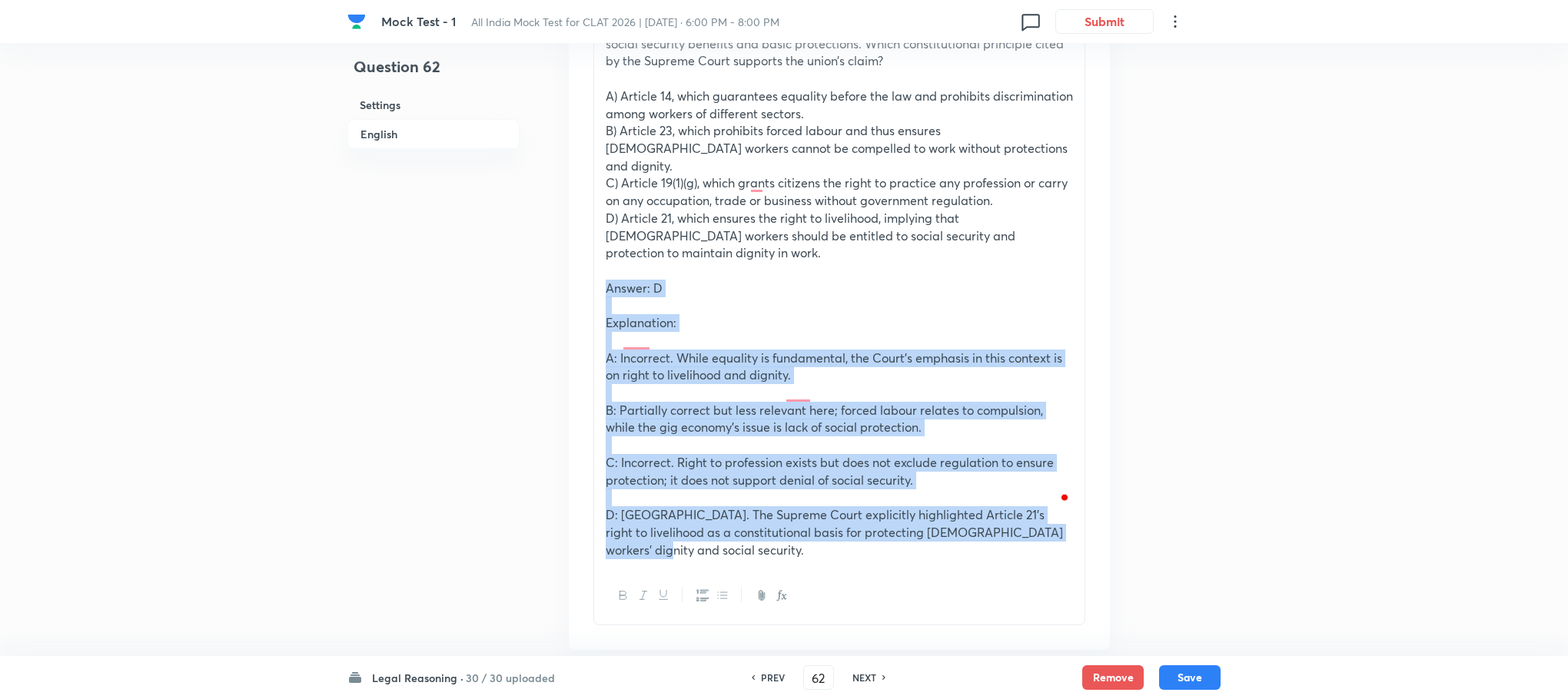
drag, startPoint x: 602, startPoint y: 219, endPoint x: 1079, endPoint y: 489, distance: 548.1
click at [1079, 489] on div "A platform-based ride-sharing company argues that [DEMOGRAPHIC_DATA] workers ha…" at bounding box center [840, 290] width 492 height 670
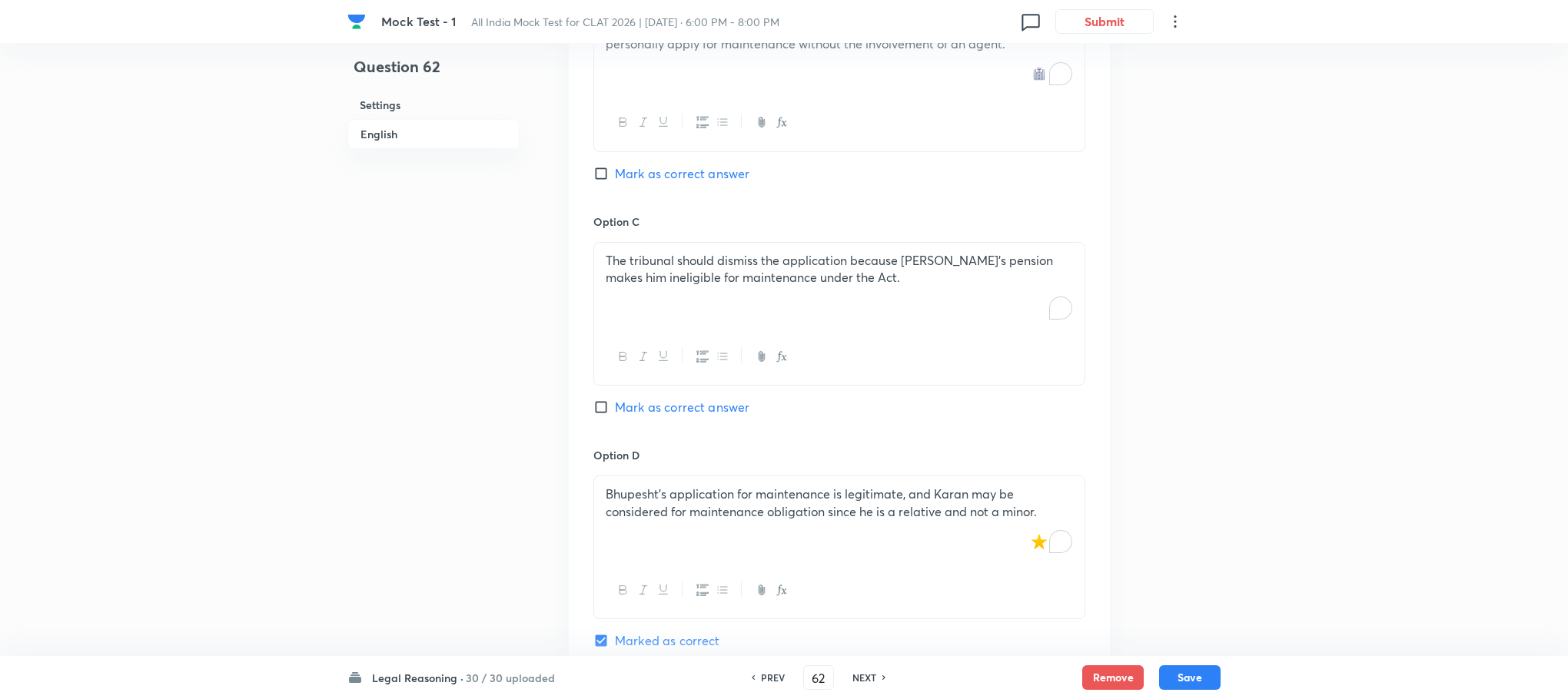
scroll to position [2388, 0]
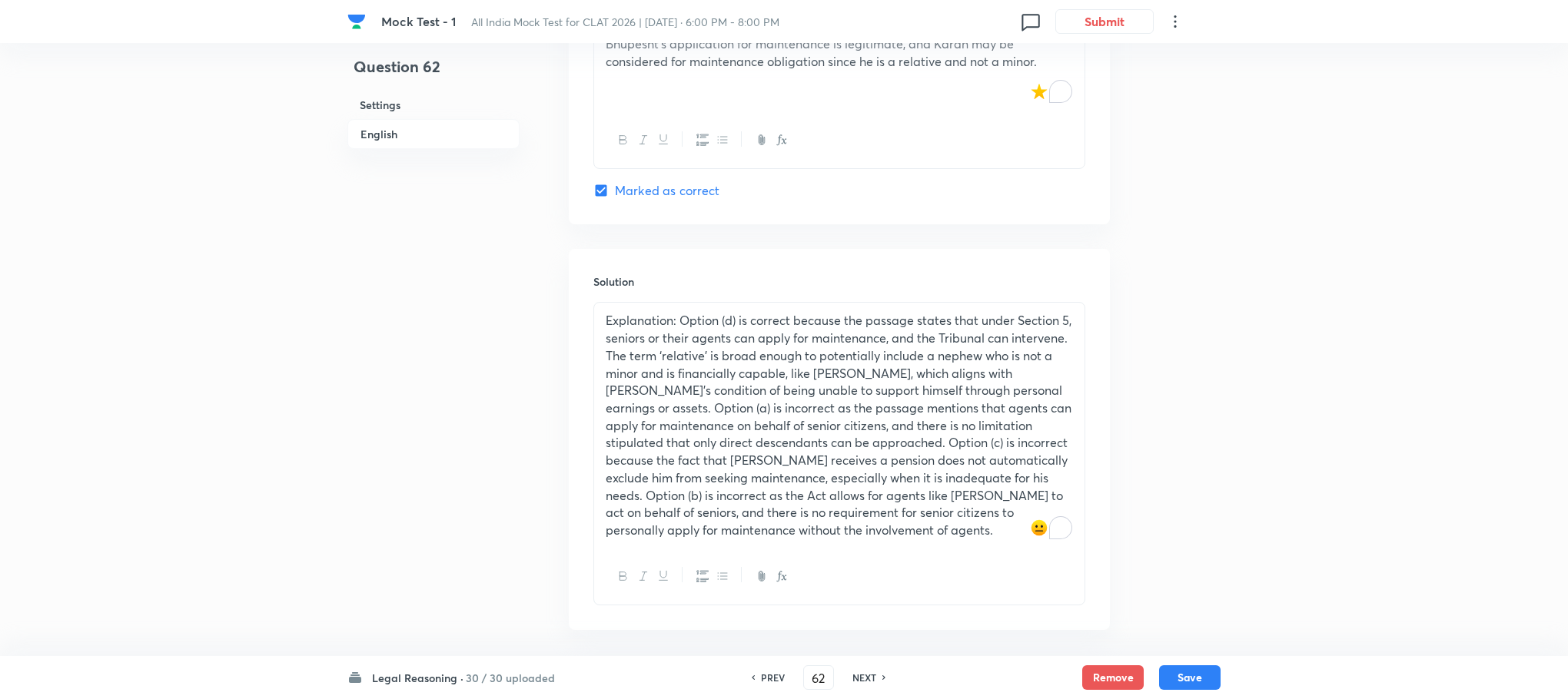
click at [636, 427] on p "Explanation: Option (d) is correct because the passage states that under Sectio…" at bounding box center [840, 425] width 467 height 227
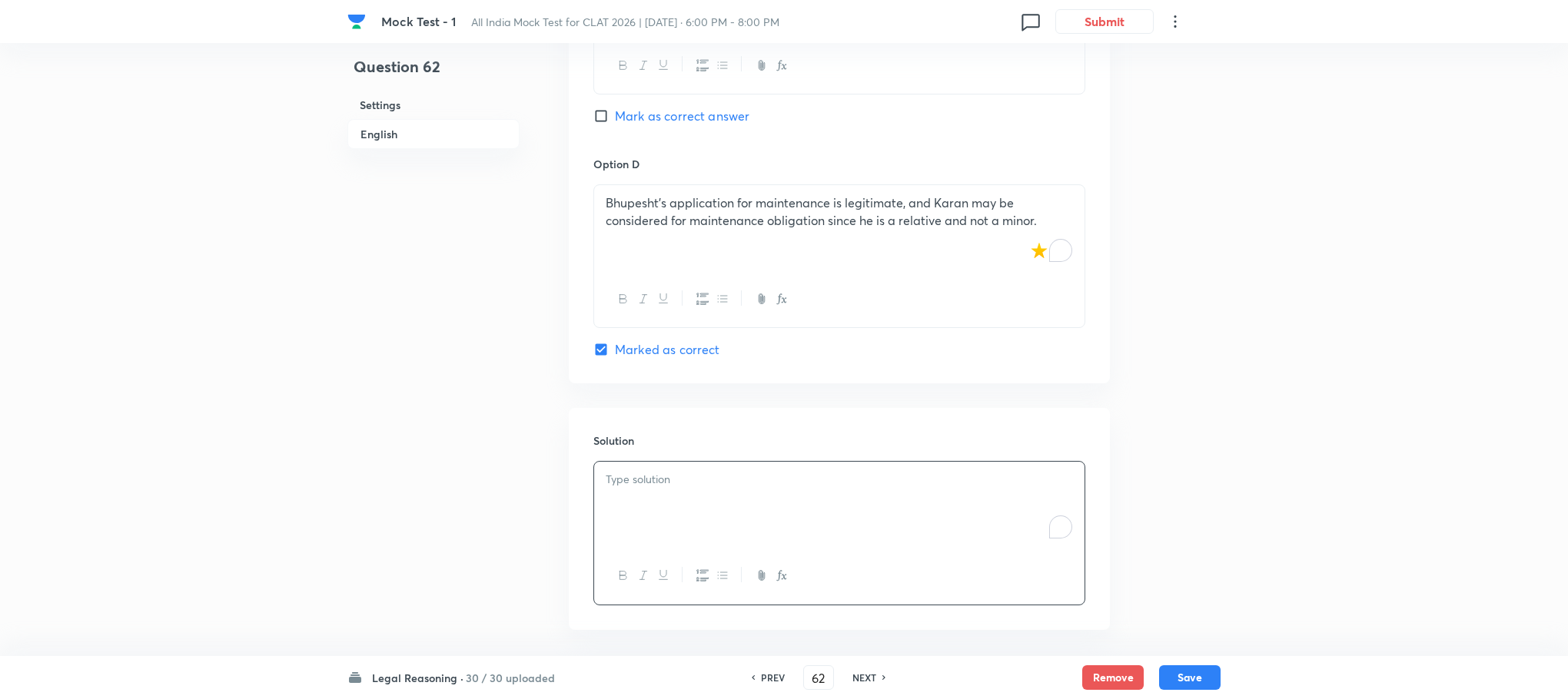
click at [636, 462] on div "To enrich screen reader interactions, please activate Accessibility in Grammarl…" at bounding box center [839, 504] width 490 height 86
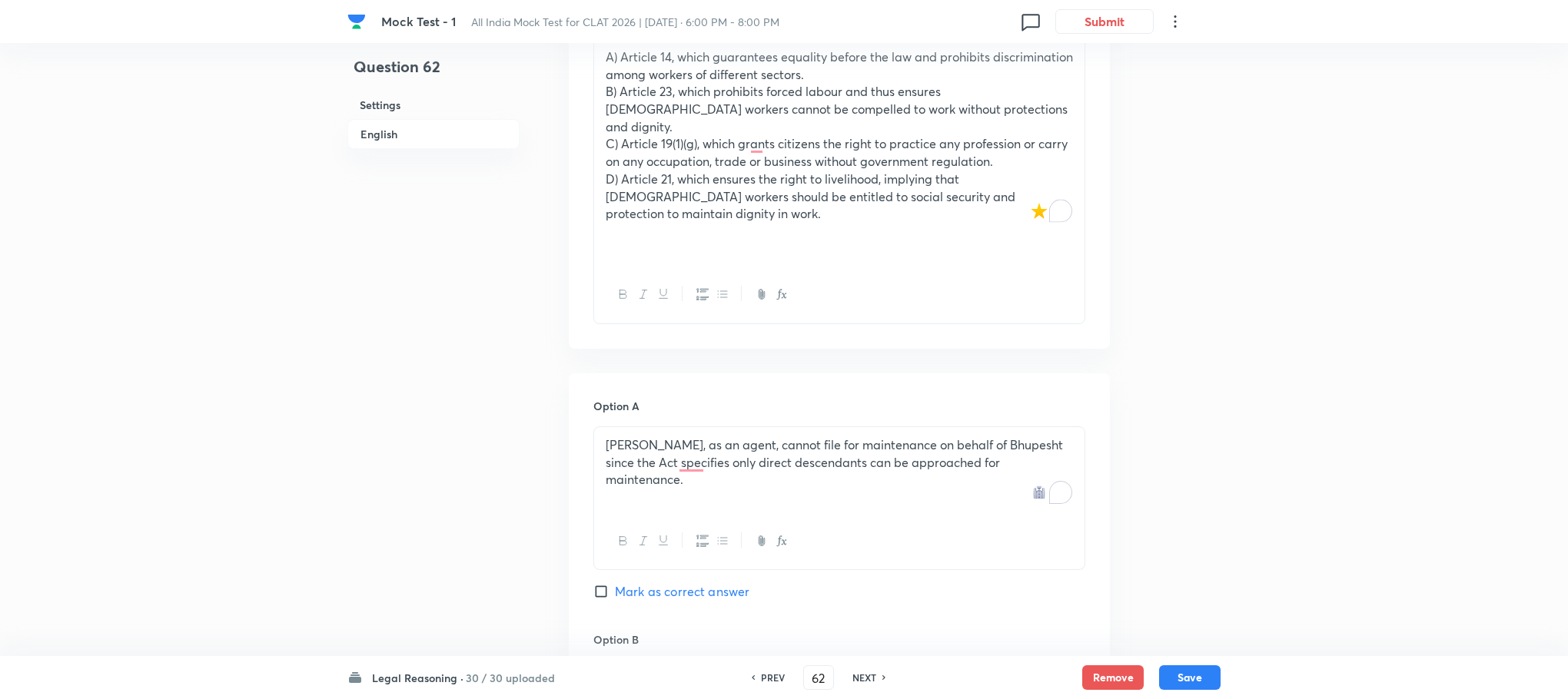
scroll to position [1005, 0]
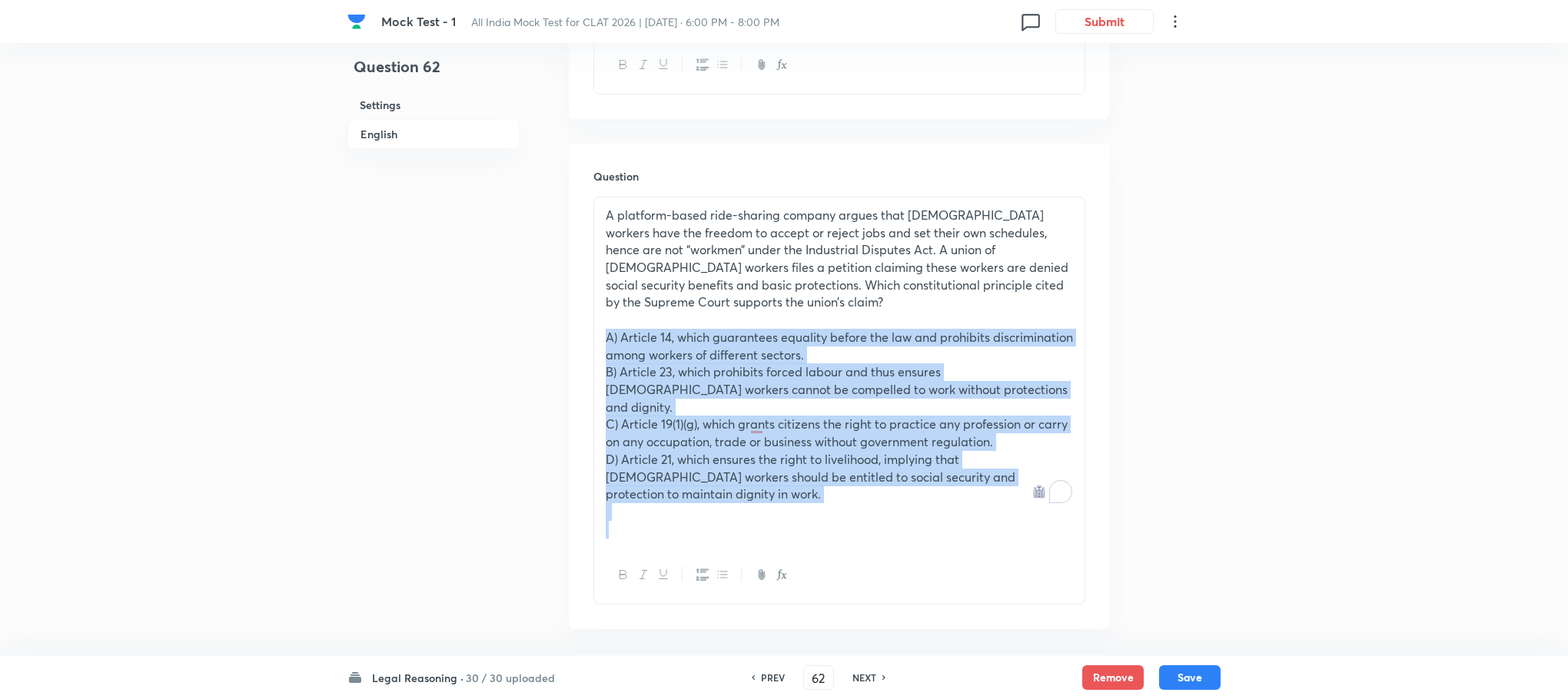
drag, startPoint x: 606, startPoint y: 298, endPoint x: 1111, endPoint y: 471, distance: 533.8
click at [1111, 471] on div "Question 62 Settings English Settings Type Single choice correct 4 options With…" at bounding box center [784, 597] width 873 height 3058
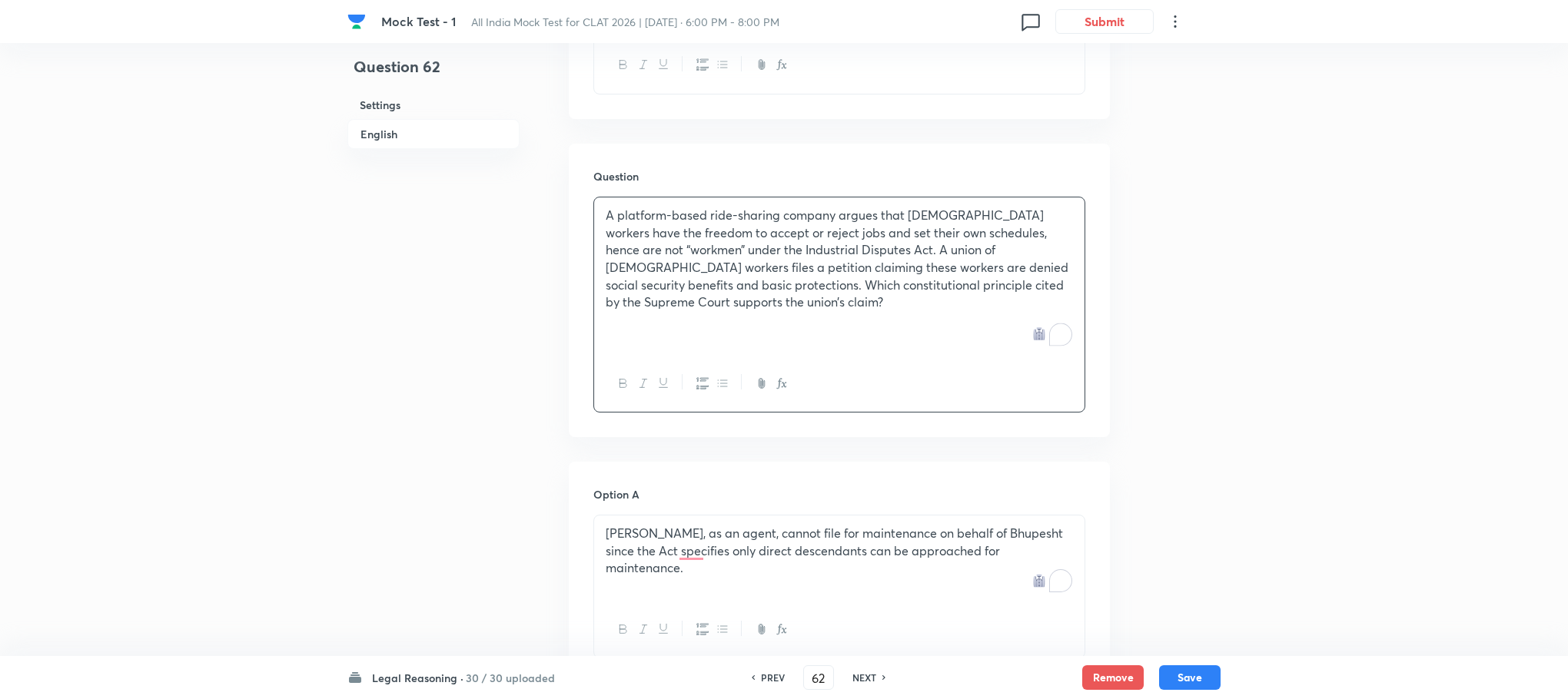
click at [747, 525] on p "[PERSON_NAME], as an agent, cannot file for maintenance on behalf of Bhupesht s…" at bounding box center [840, 550] width 467 height 52
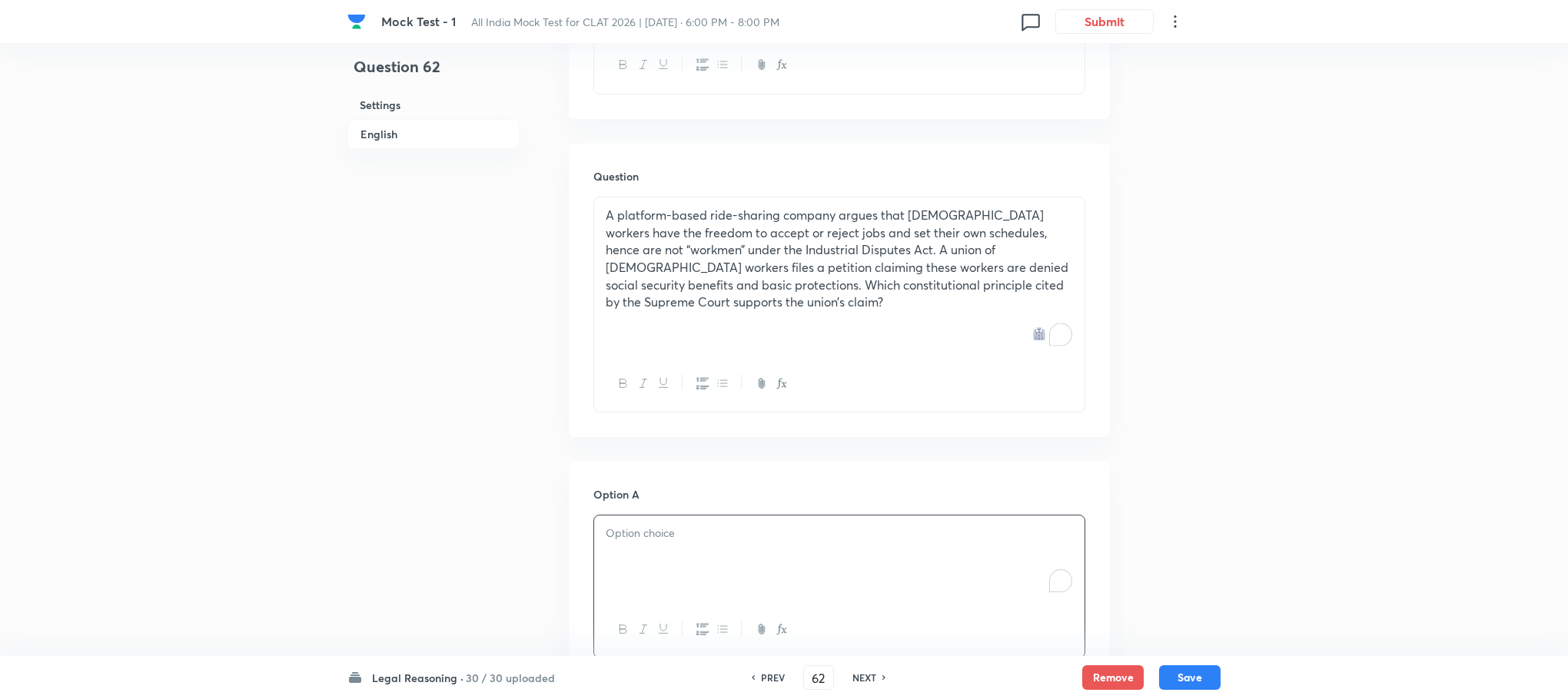
click at [747, 516] on div "To enrich screen reader interactions, please activate Accessibility in Grammarl…" at bounding box center [839, 558] width 490 height 86
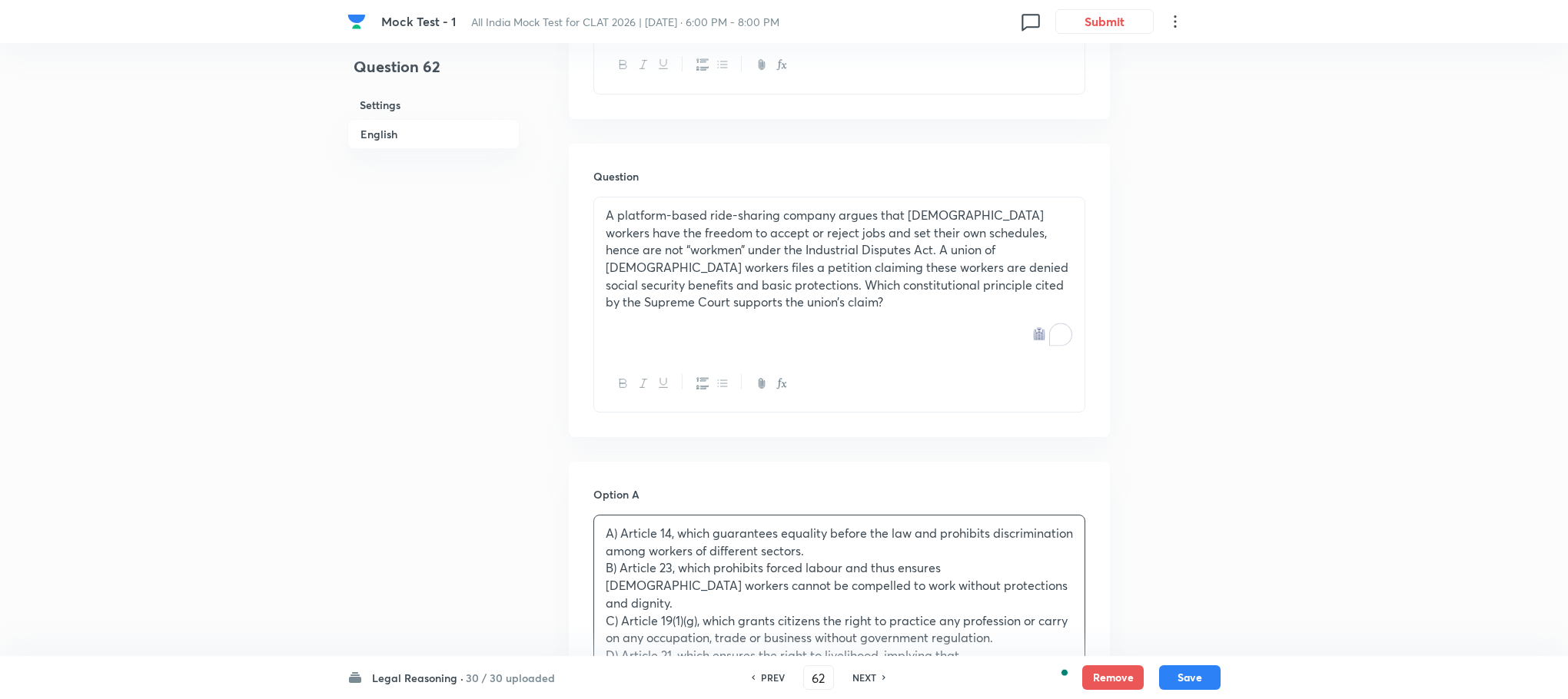
click at [620, 525] on p "A) Article 14, which guarantees equality before the law and prohibits discrimin…" at bounding box center [840, 542] width 467 height 35
click at [620, 560] on p "B) Article 23, which prohibits forced labour and thus ensures [DEMOGRAPHIC_DATA…" at bounding box center [840, 585] width 467 height 52
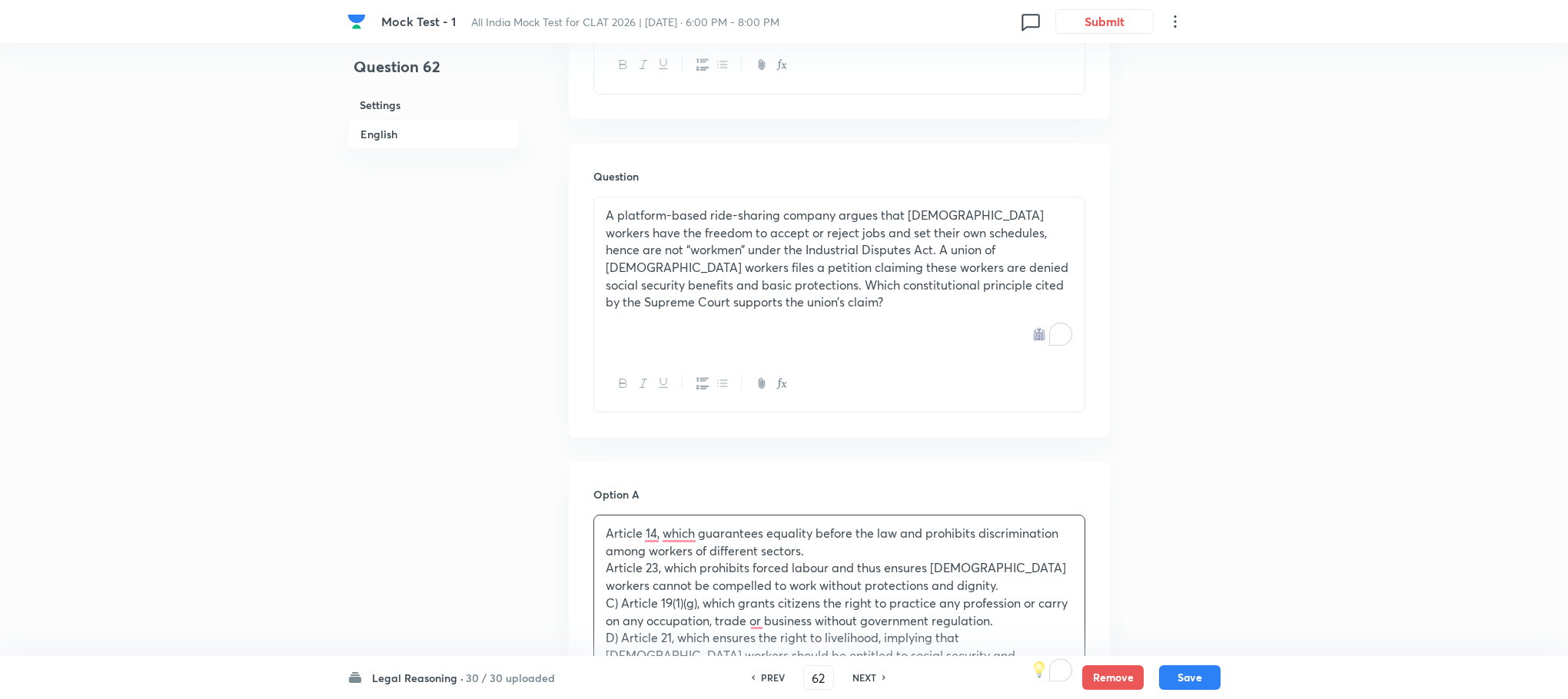
click at [618, 594] on p "C) Article 19(1)(g), which grants citizens the right to practice any profession…" at bounding box center [840, 611] width 467 height 35
click at [618, 629] on p "D) Article 21, which ensures the right to livelihood, implying that [DEMOGRAPHI…" at bounding box center [840, 655] width 467 height 52
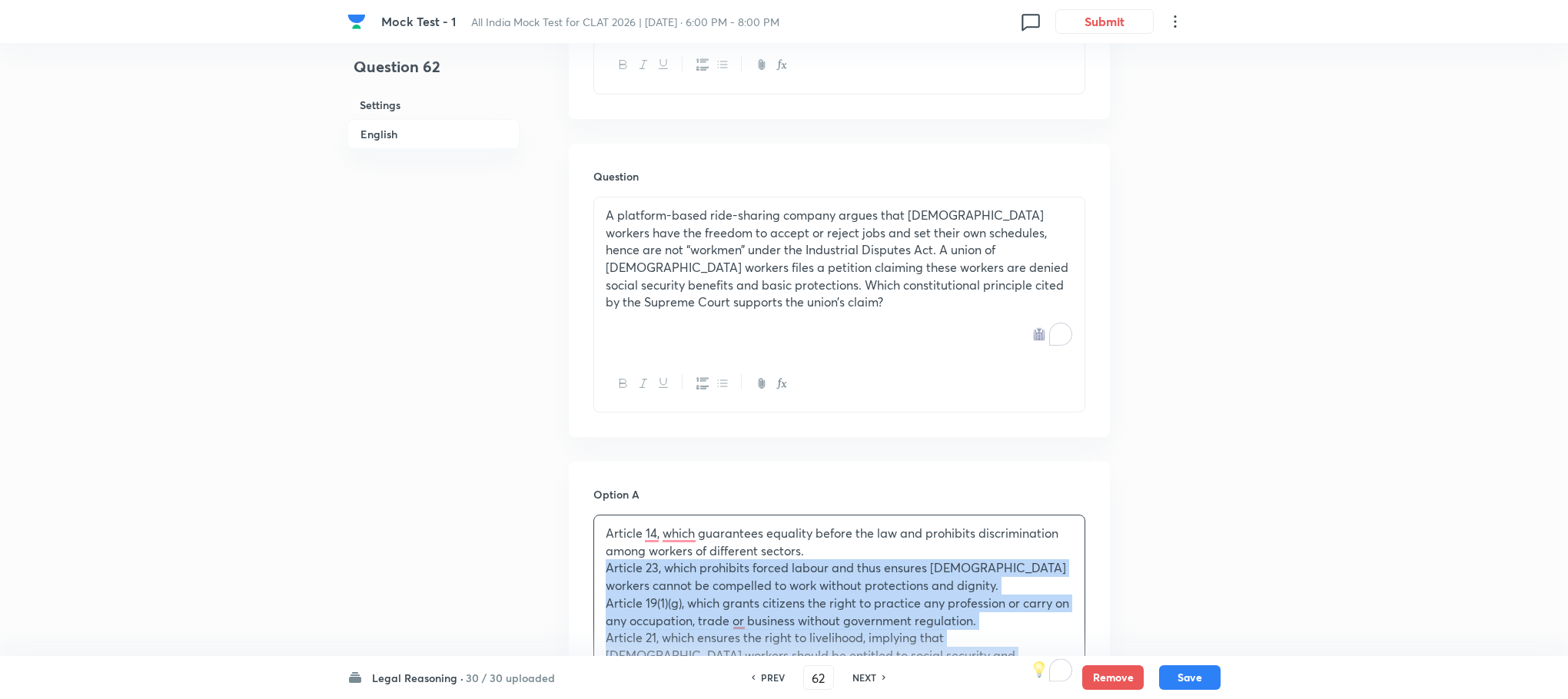
drag, startPoint x: 602, startPoint y: 538, endPoint x: 981, endPoint y: 659, distance: 397.8
click at [981, 659] on div "Mock Test - 1 All India Mock Test for CLAT 2026 | [DATE] · 6:00 PM - 8:00 PM 0 …" at bounding box center [784, 555] width 1568 height 2974
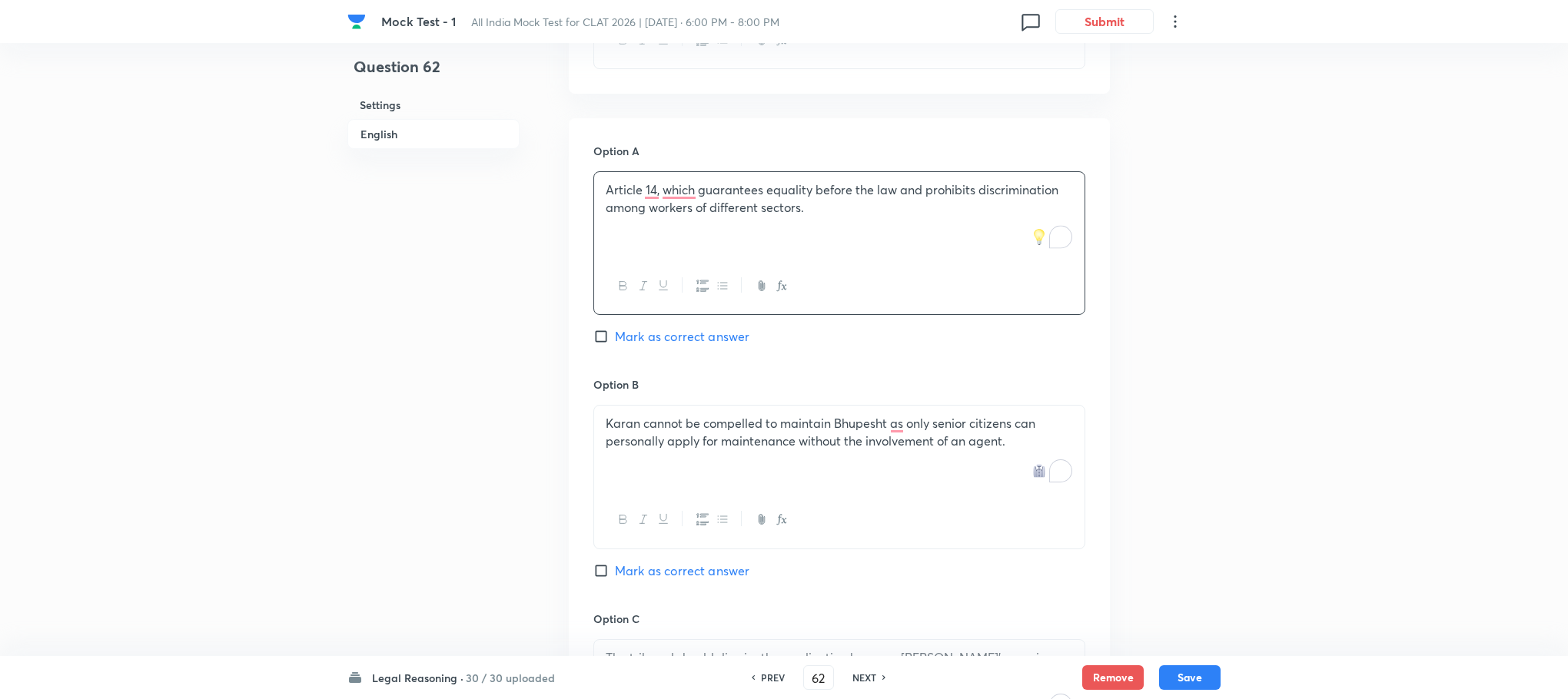
scroll to position [1351, 0]
click at [621, 511] on icon "button" at bounding box center [623, 516] width 12 height 12
click at [623, 433] on div "Karan cannot be compelled to maintain Bhupesht as only senior citizens can pers…" at bounding box center [839, 446] width 490 height 86
click at [623, 433] on div "To enrich screen reader interactions, please activate Accessibility in Grammarl…" at bounding box center [839, 446] width 490 height 86
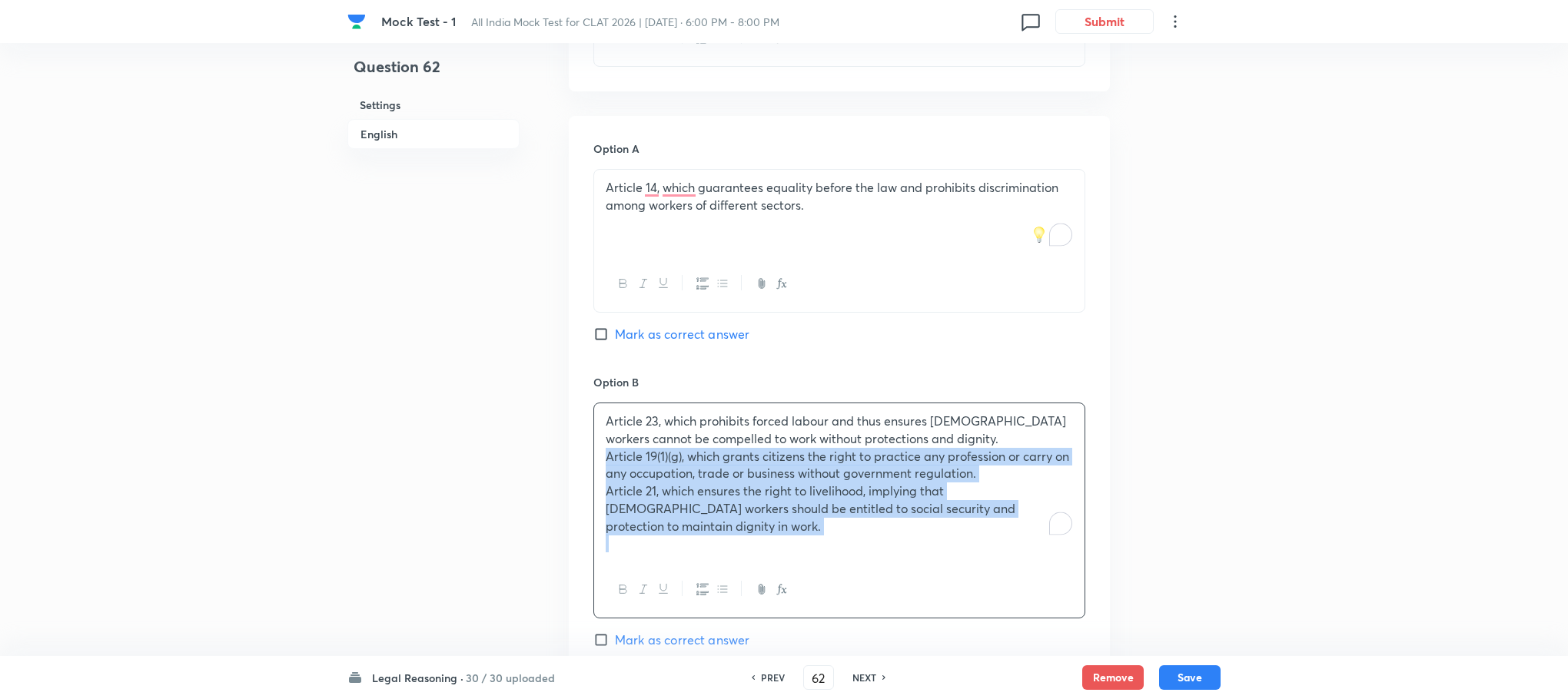
drag, startPoint x: 600, startPoint y: 424, endPoint x: 1101, endPoint y: 537, distance: 513.6
click at [1101, 537] on div "Option A Article 14, which guarantees equality before the law and prohibits dis…" at bounding box center [839, 628] width 541 height 1026
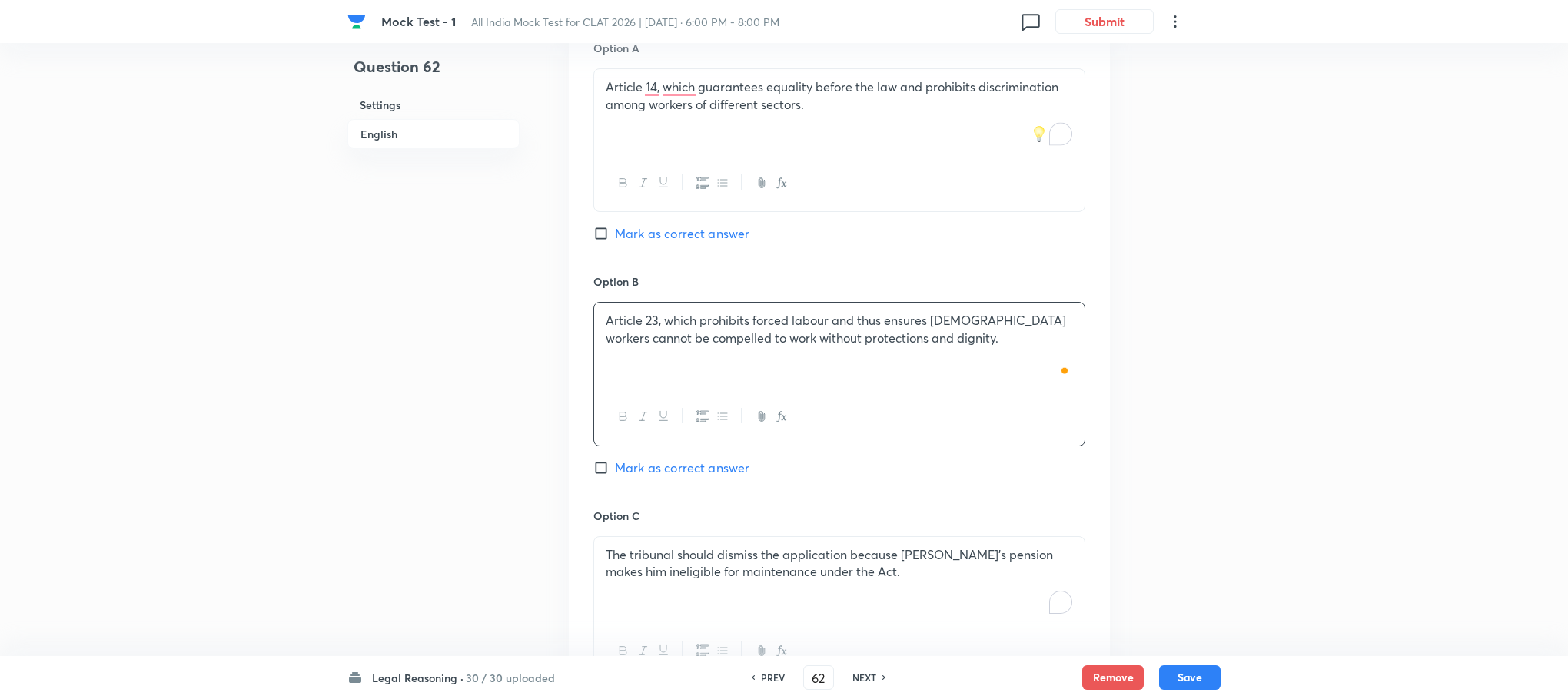
scroll to position [1582, 0]
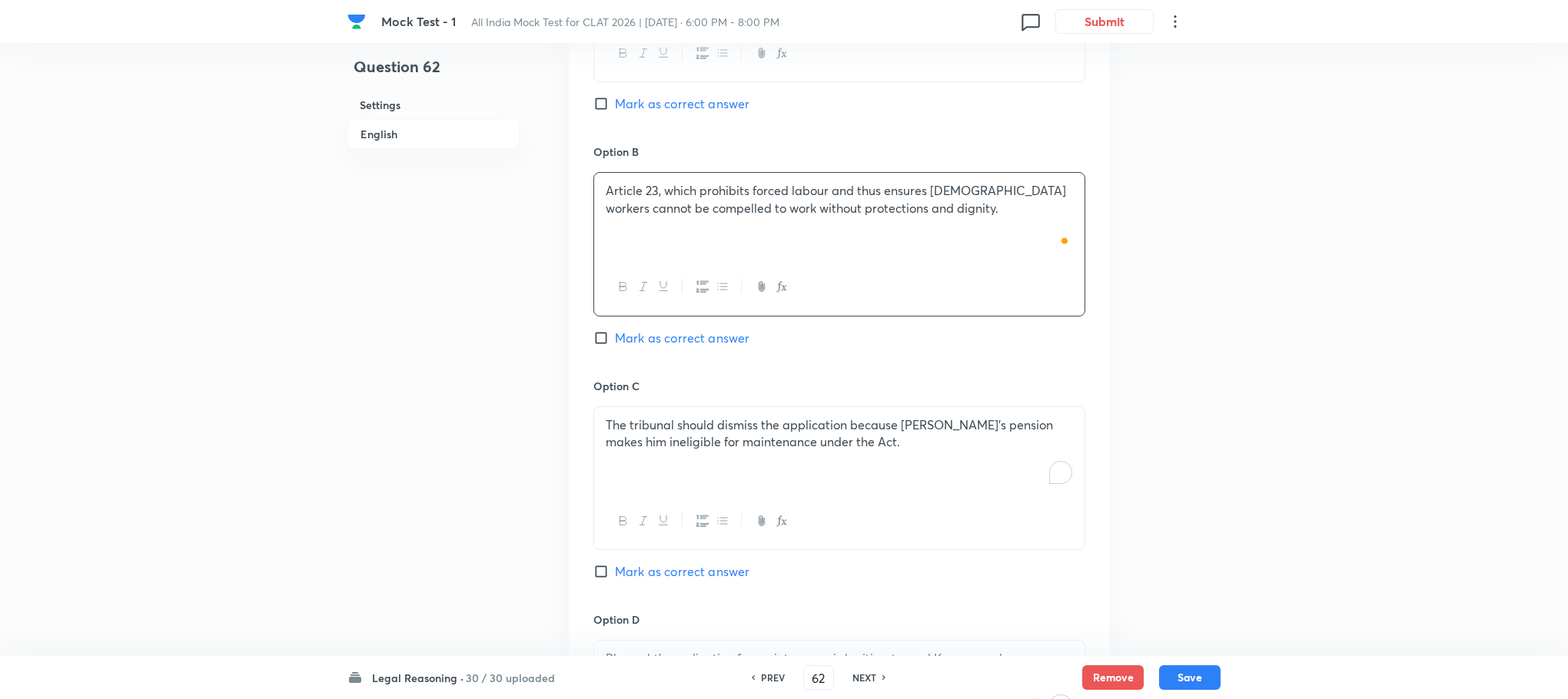
click at [678, 456] on div "The tribunal should dismiss the application because [PERSON_NAME]’s pension mak…" at bounding box center [839, 449] width 490 height 86
click at [678, 456] on div "To enrich screen reader interactions, please activate Accessibility in Grammarl…" at bounding box center [839, 449] width 490 height 86
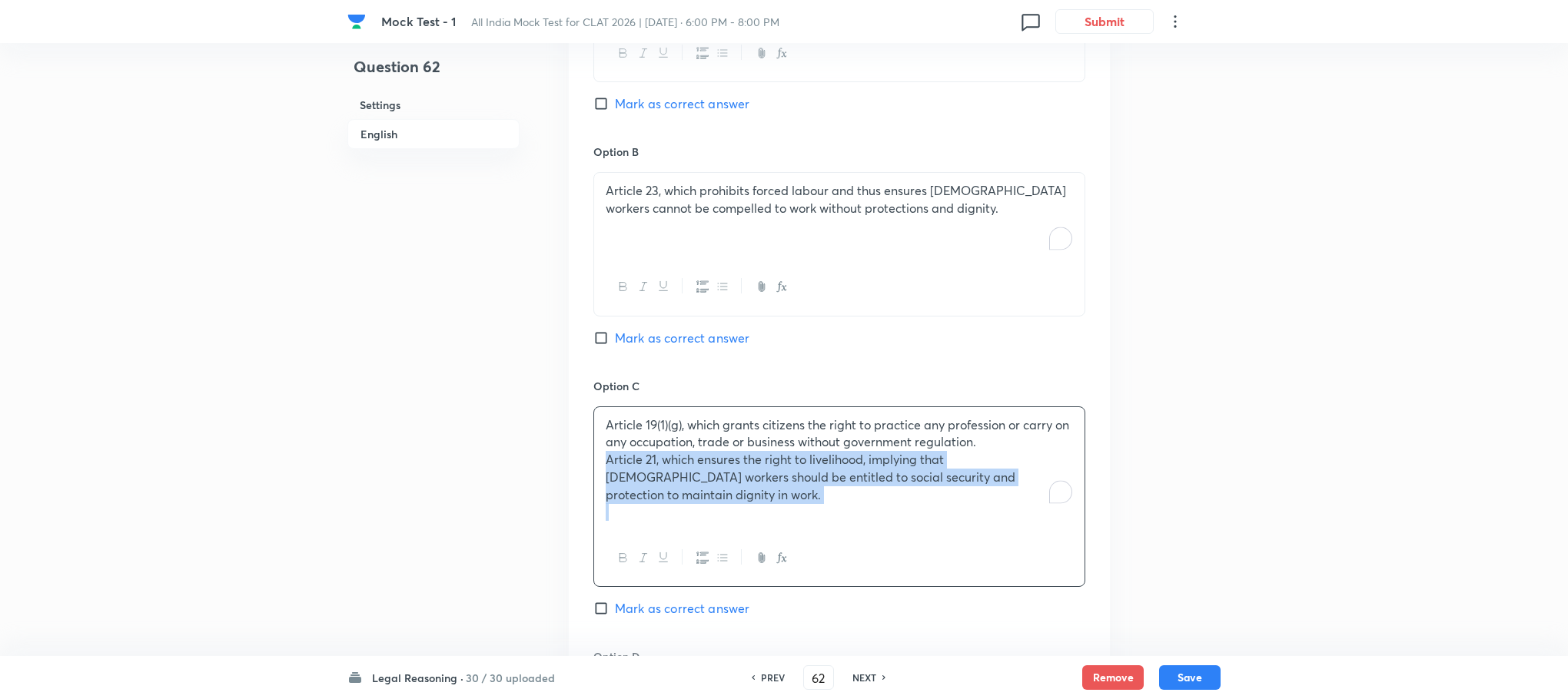
drag, startPoint x: 604, startPoint y: 425, endPoint x: 1102, endPoint y: 492, distance: 502.5
click at [1102, 492] on div "Option A Article 14, which guarantees equality before the law and prohibits dis…" at bounding box center [839, 381] width 541 height 991
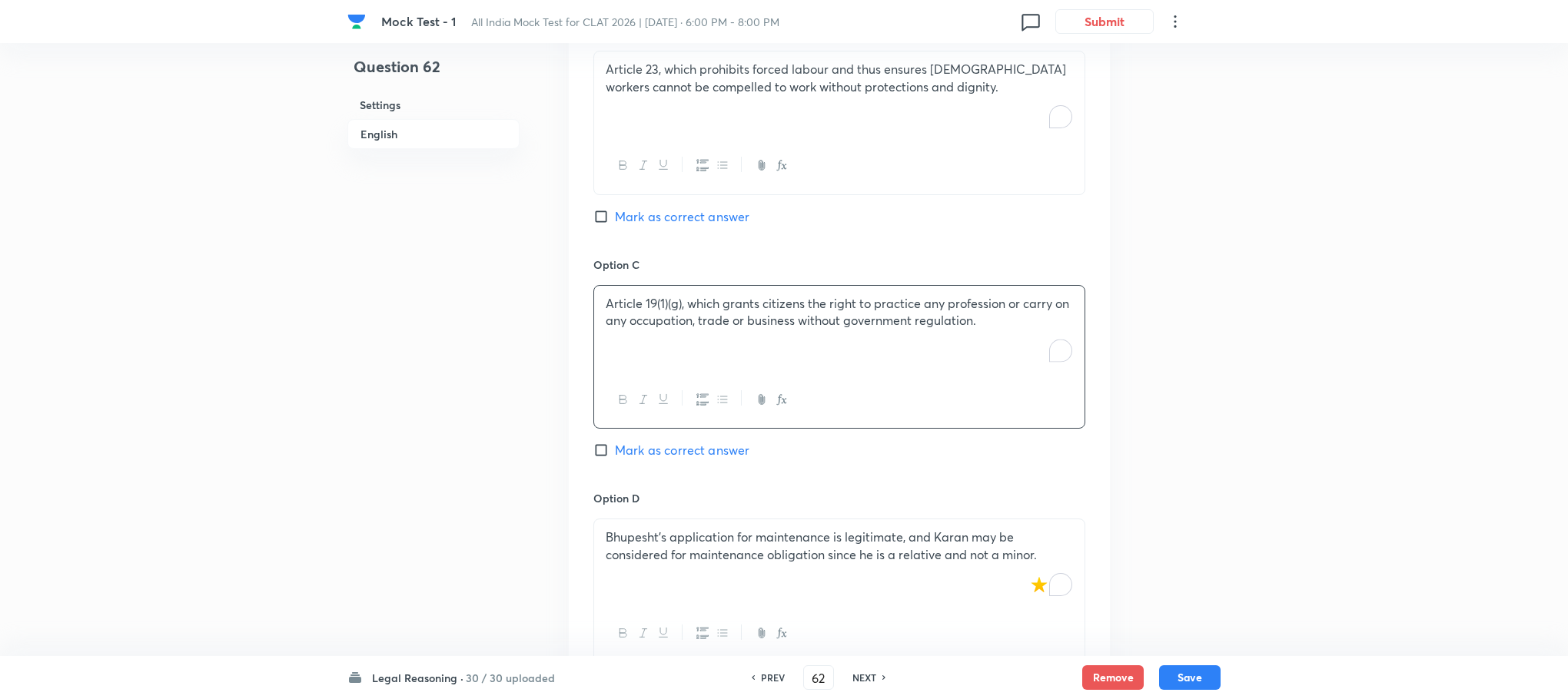
scroll to position [1813, 0]
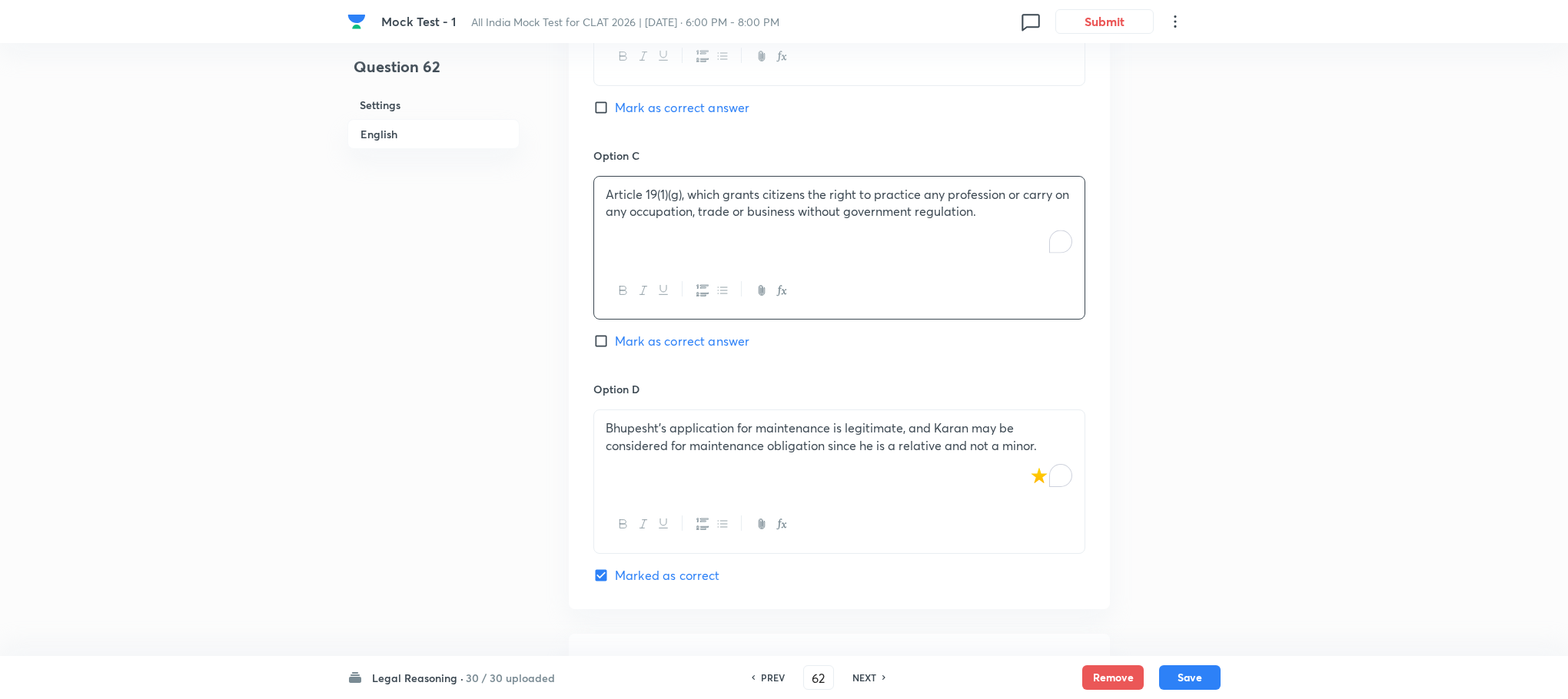
click at [655, 452] on div "Bhupesht’s application for maintenance is legitimate, and Karan may be consider…" at bounding box center [839, 452] width 490 height 86
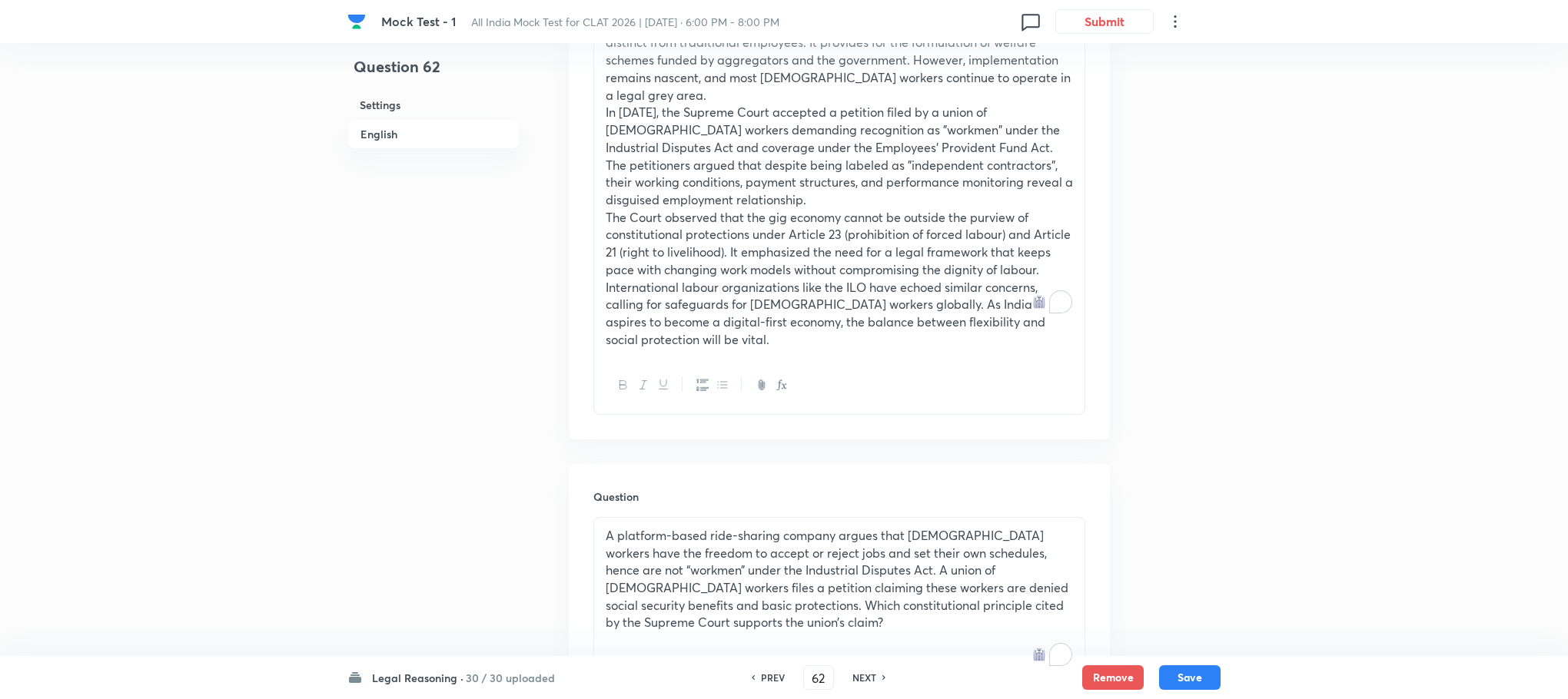
scroll to position [659, 0]
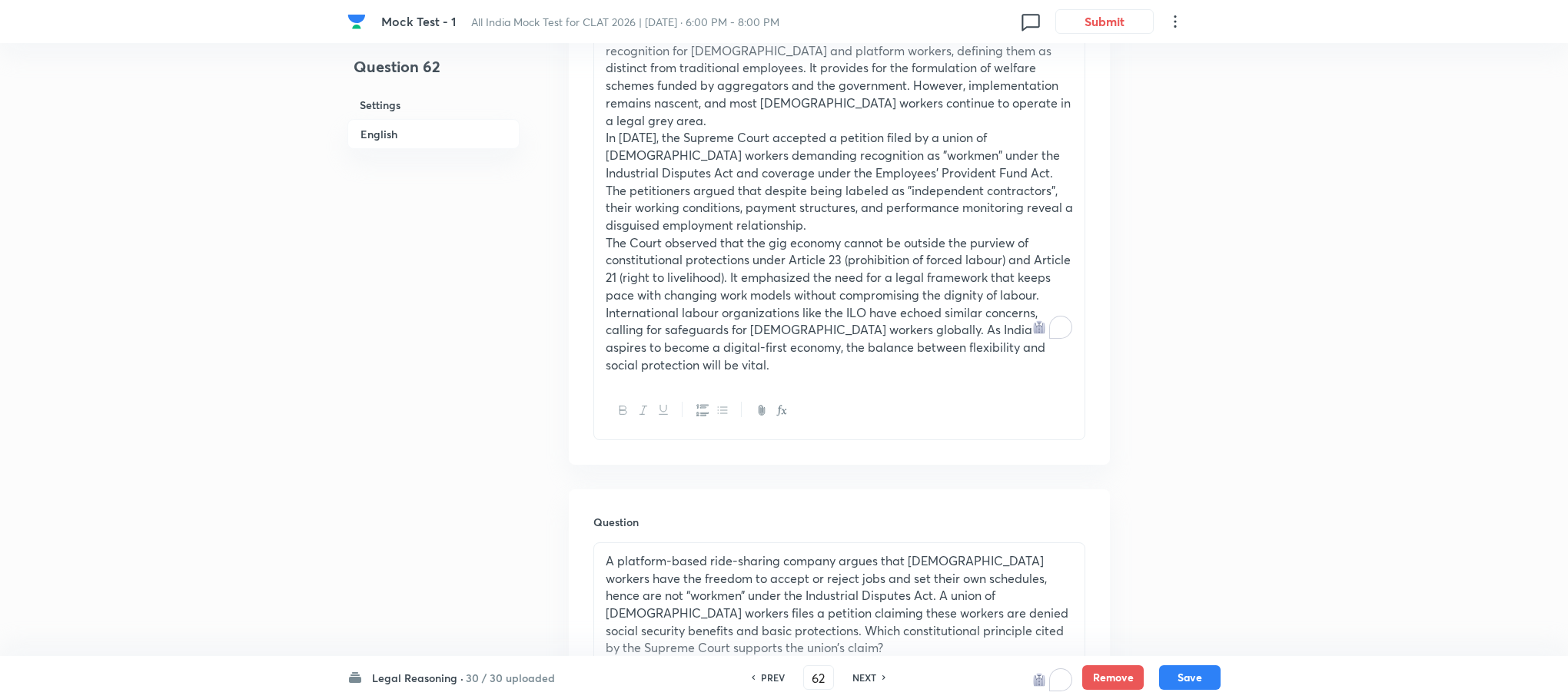
click at [701, 565] on p "A platform-based ride-sharing company argues that [DEMOGRAPHIC_DATA] workers ha…" at bounding box center [840, 604] width 467 height 105
click at [710, 304] on p "International labour organizations like the ILO have echoed similar concerns, c…" at bounding box center [840, 339] width 467 height 70
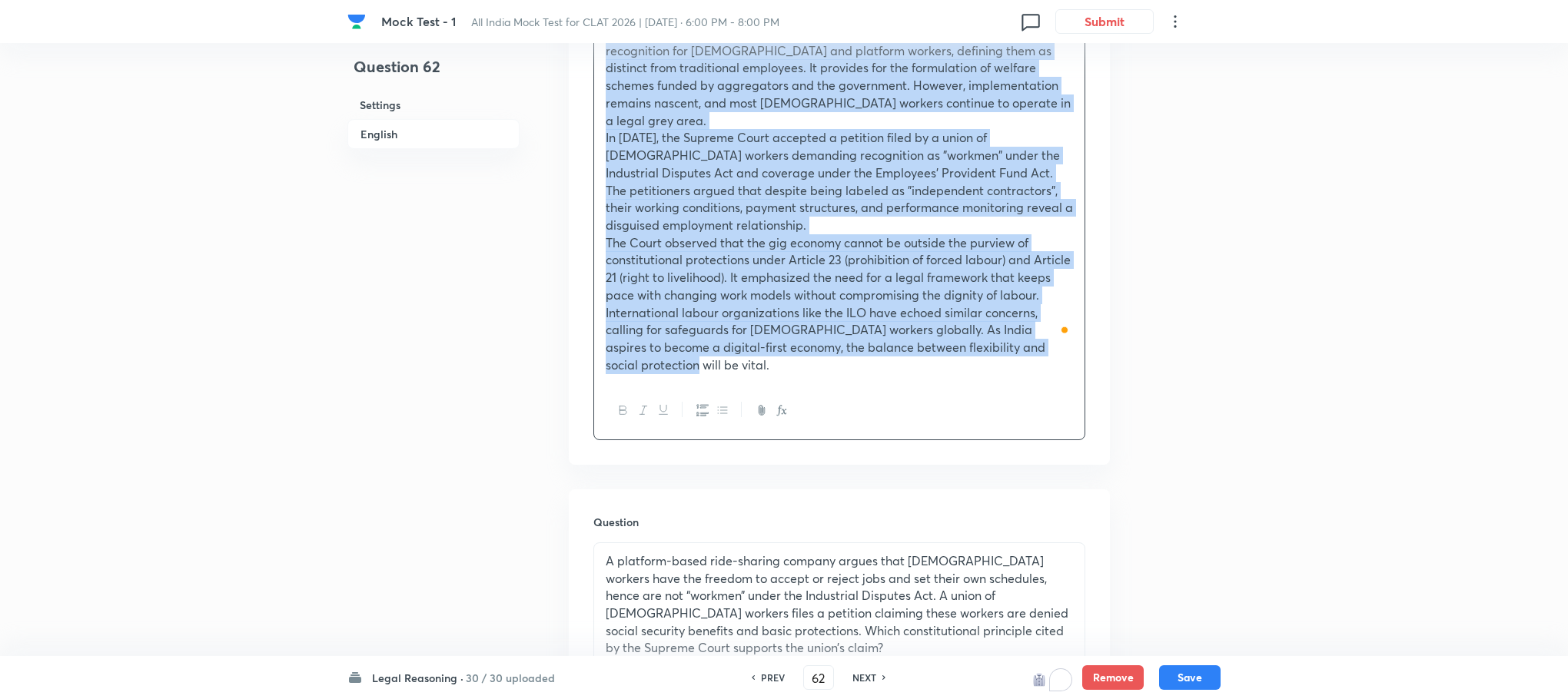
copy div "Loremip 3 Dolo sit ametc adipis el sed-doeiu temporinc utla Etdo, Magnaa, eni A…"
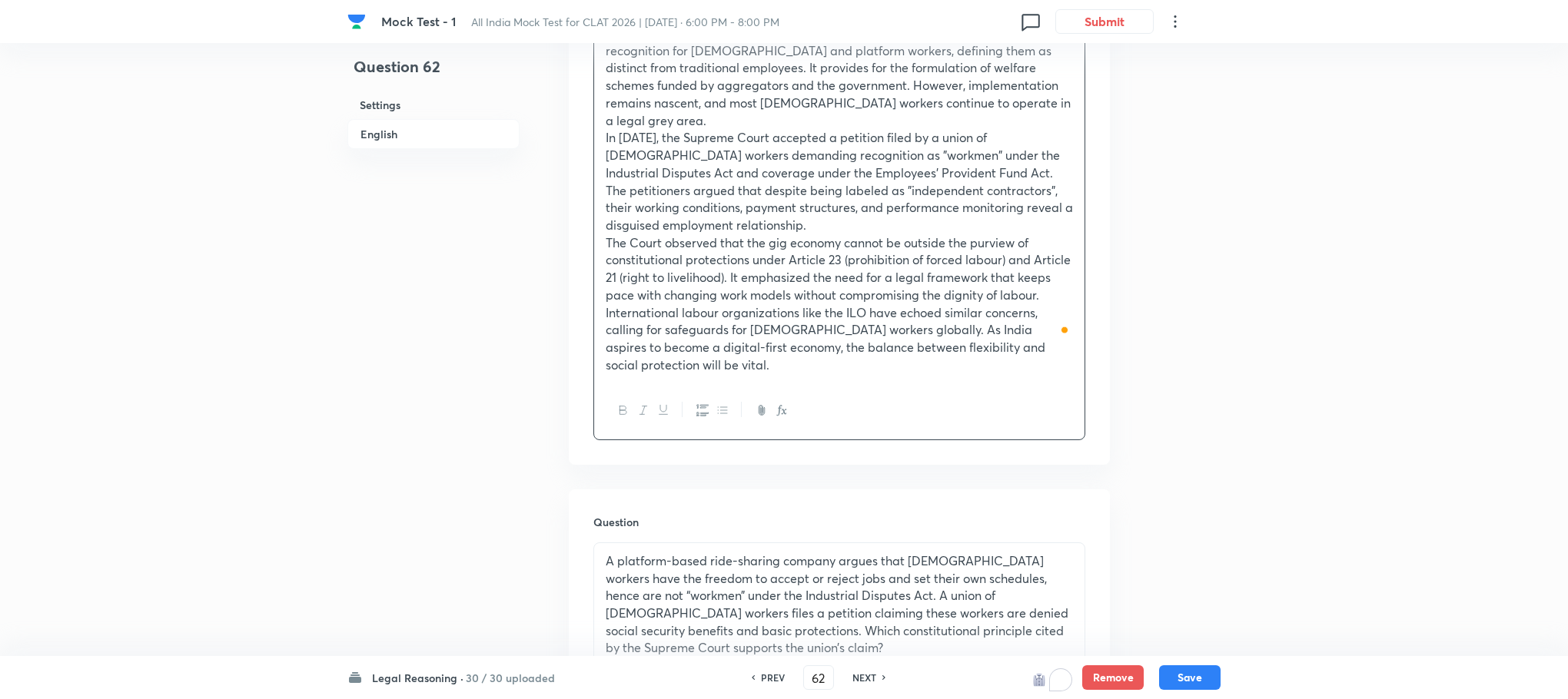
click at [1201, 673] on button "Save" at bounding box center [1189, 676] width 61 height 24
type input "63"
checkbox input "false"
checkbox input "true"
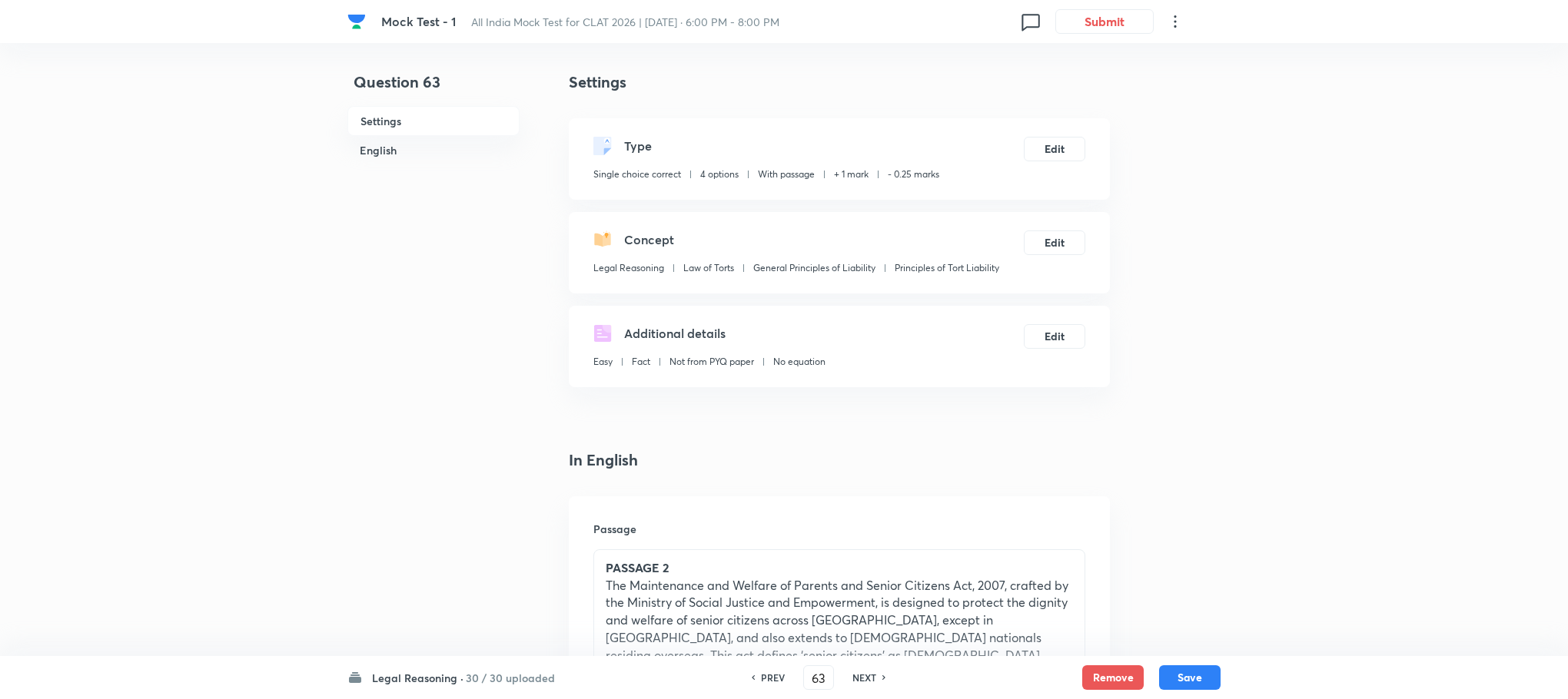
scroll to position [0, 0]
click at [775, 626] on p "The Maintenance and Welfare of Parents and Senior Citizens Act, 2007, crafted b…" at bounding box center [840, 642] width 467 height 122
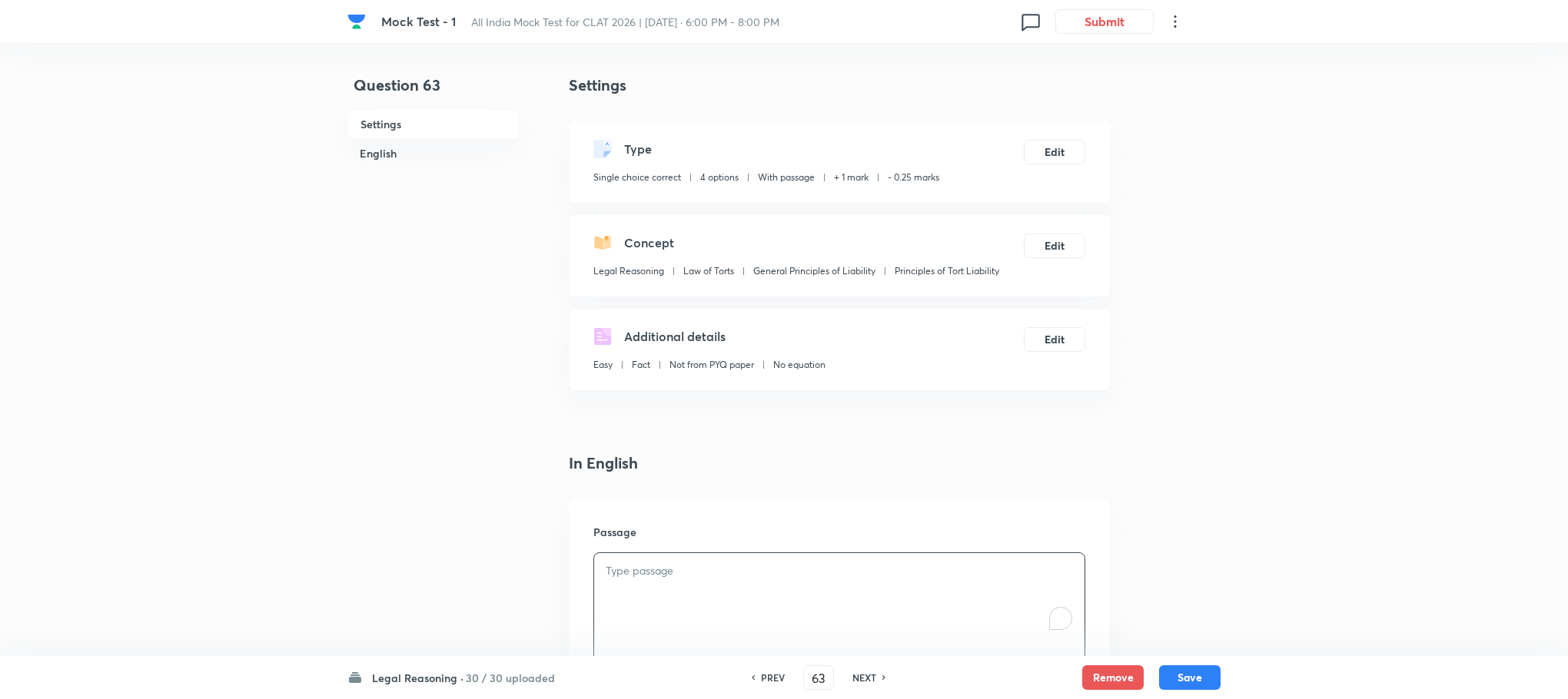
click at [775, 626] on div "To enrich screen reader interactions, please activate Accessibility in Grammarl…" at bounding box center [839, 595] width 490 height 86
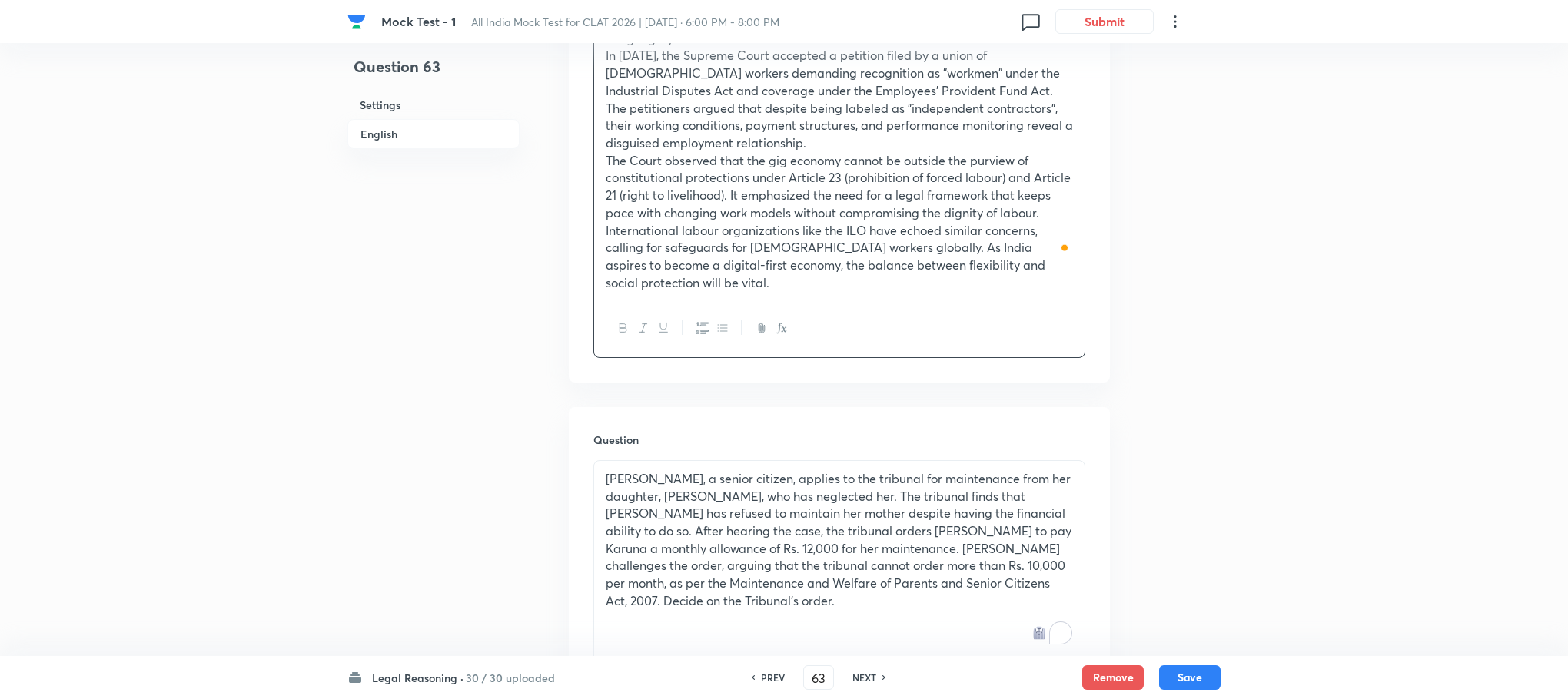
scroll to position [1037, 0]
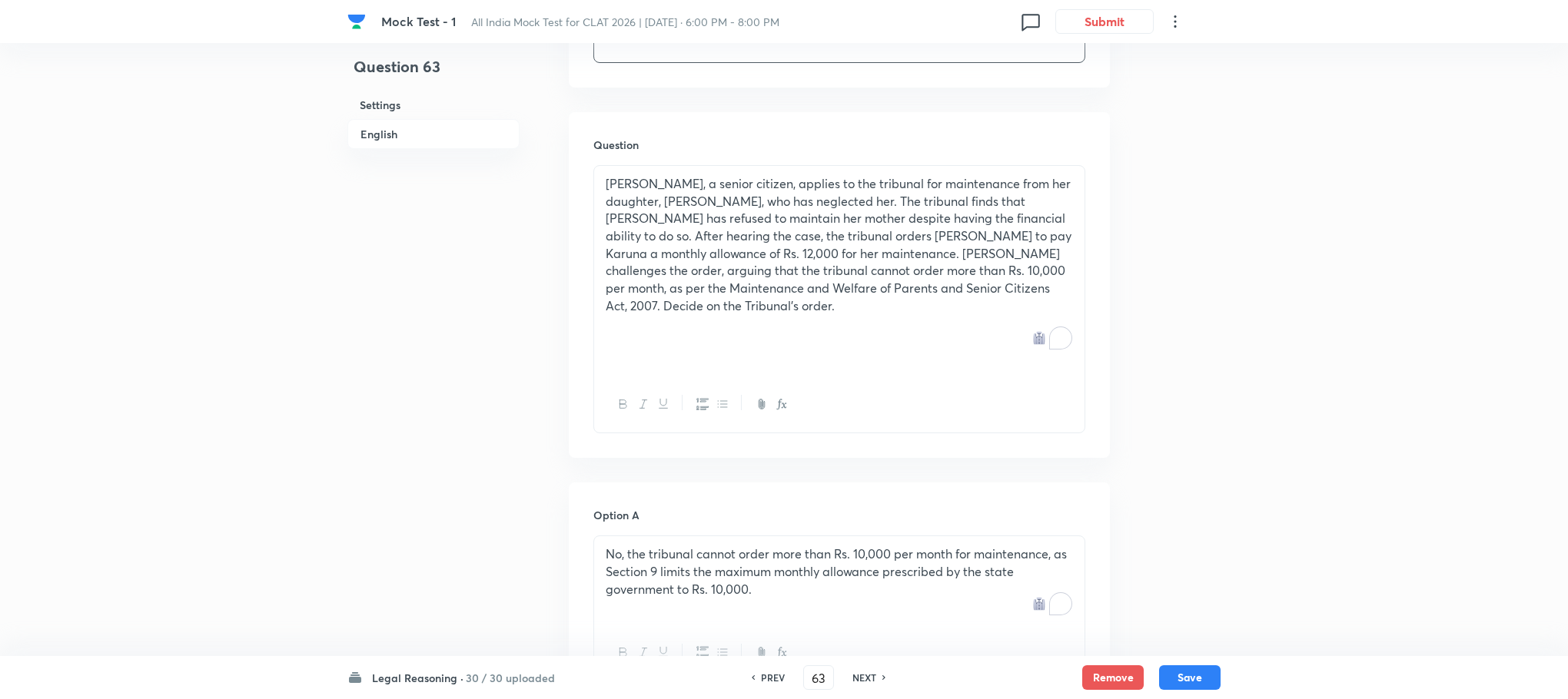
click at [699, 350] on p "To enrich screen reader interactions, please activate Accessibility in Grammarl…" at bounding box center [840, 358] width 467 height 18
click at [671, 212] on p "[PERSON_NAME], a senior citizen, applies to the tribunal for maintenance from h…" at bounding box center [840, 245] width 467 height 139
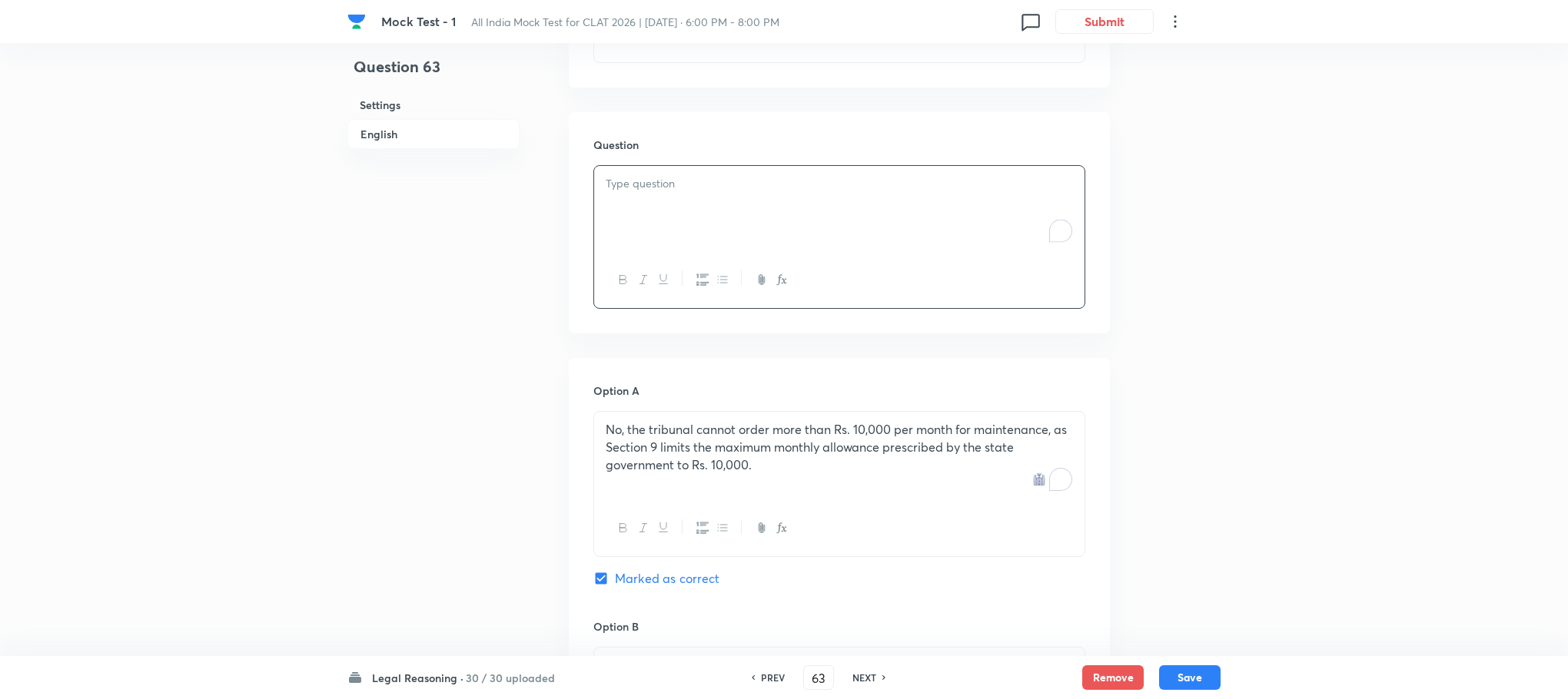
click at [657, 189] on div "To enrich screen reader interactions, please activate Accessibility in Grammarl…" at bounding box center [839, 208] width 490 height 86
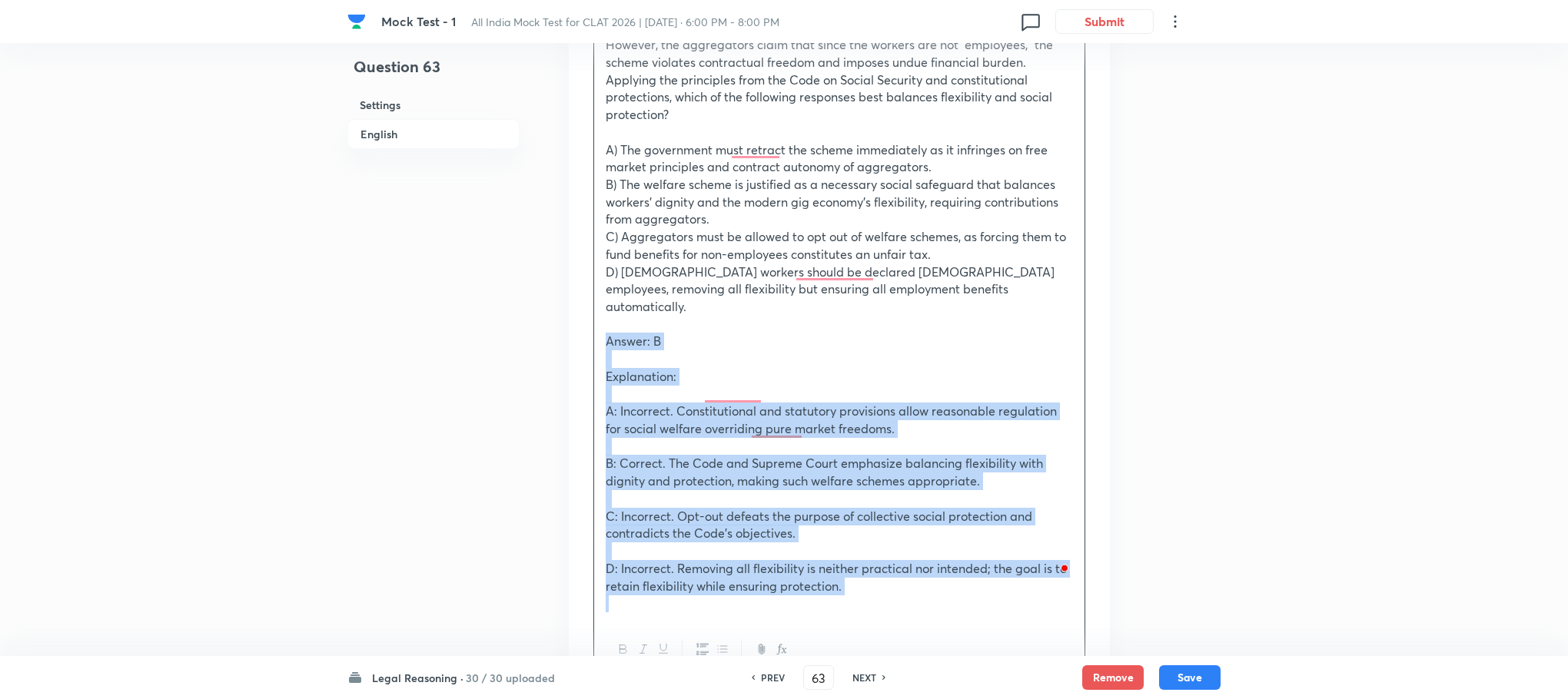
scroll to position [1383, 0]
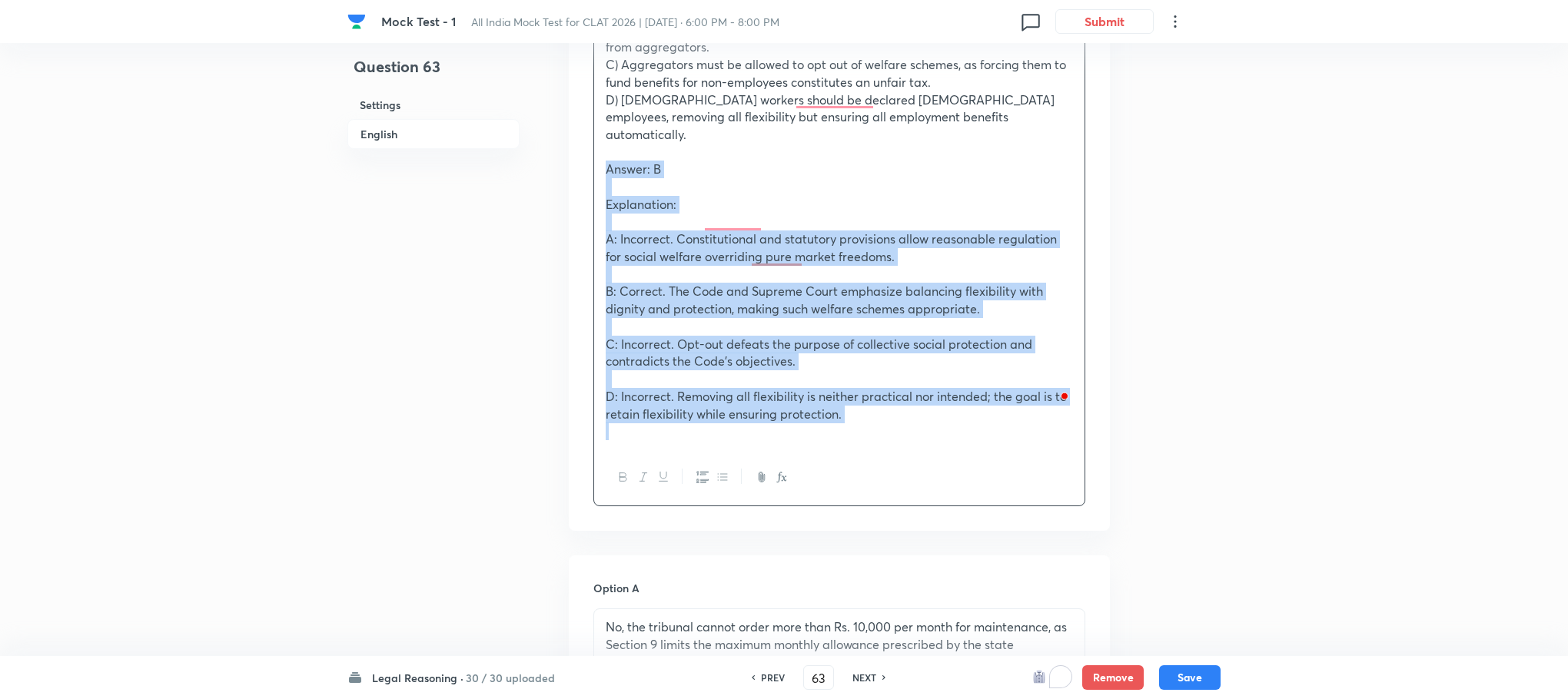
drag, startPoint x: 602, startPoint y: 447, endPoint x: 818, endPoint y: 563, distance: 245.2
click at [818, 563] on div "In English Passage Passage 2 With the rapid growth of app-based platforms like …" at bounding box center [839, 476] width 541 height 2813
copy div "Answer: B Explanation: A: Incorrect. Constitutional and statutory provisions al…"
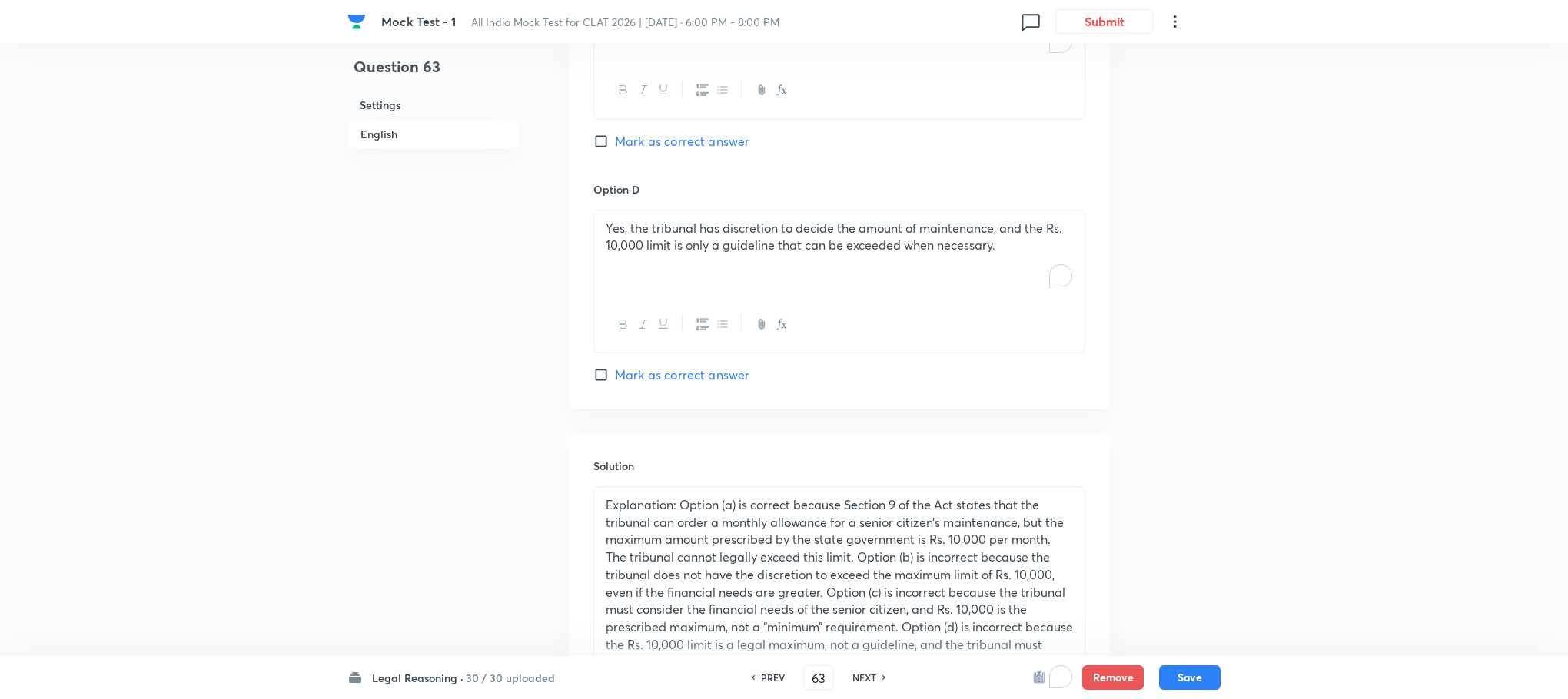
scroll to position [2374, 0]
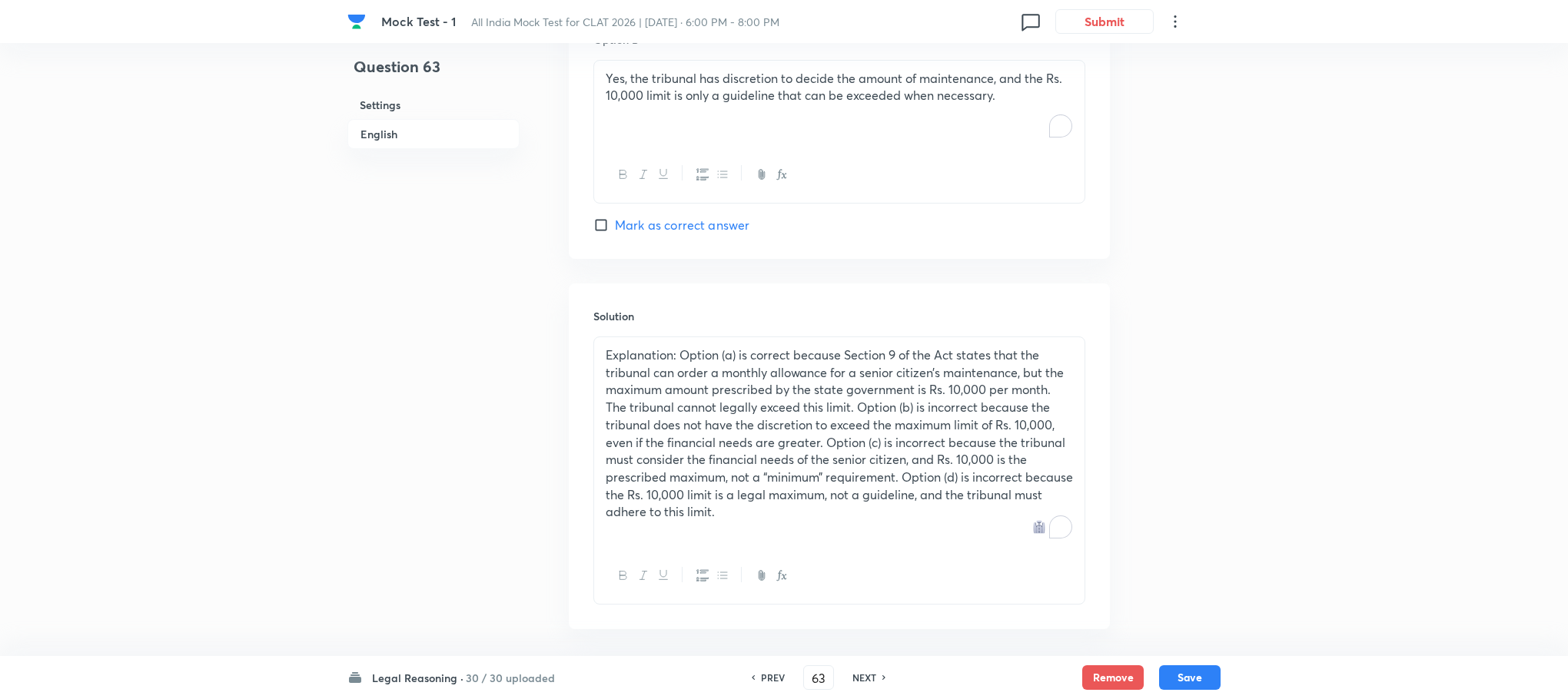
click at [678, 404] on p "Explanation: Option (a) is correct because Section 9 of the Act states that the…" at bounding box center [840, 433] width 467 height 174
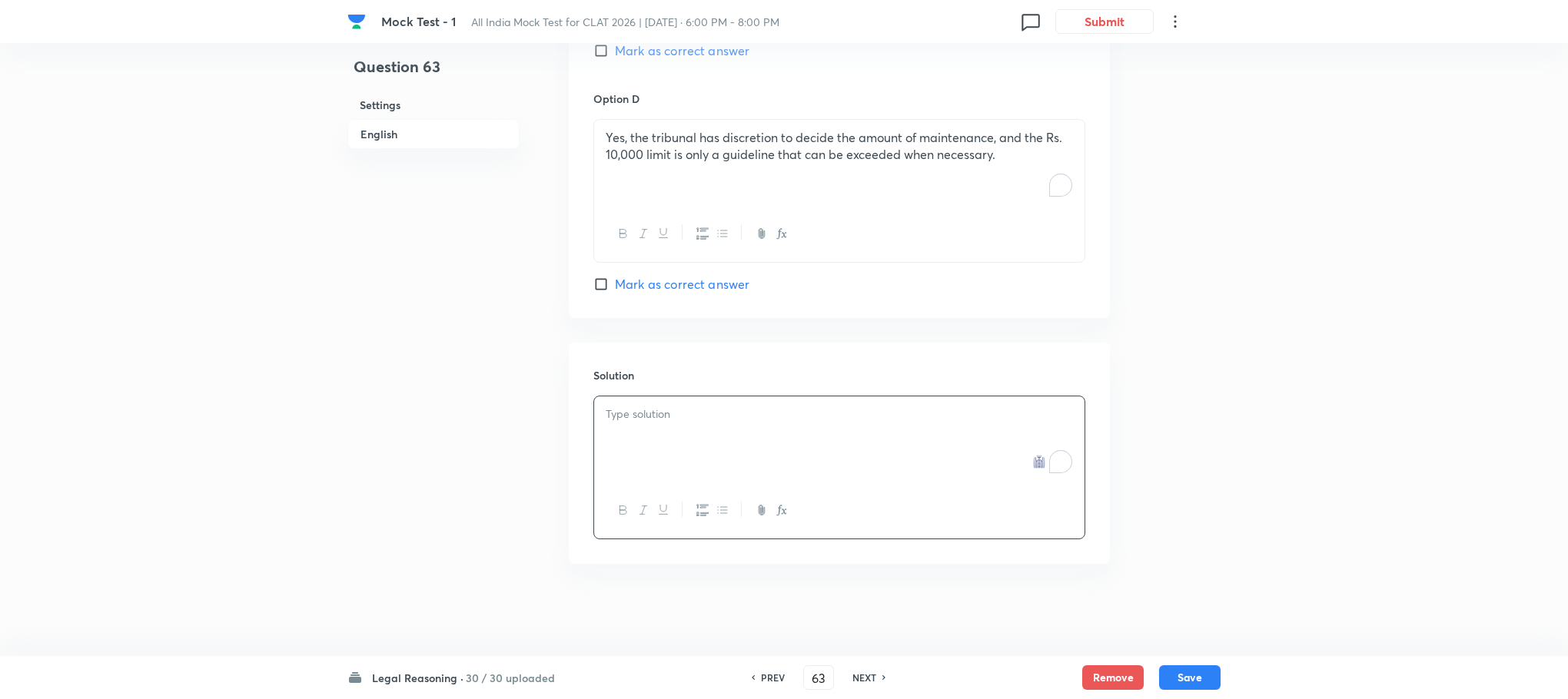
scroll to position [2250, 0]
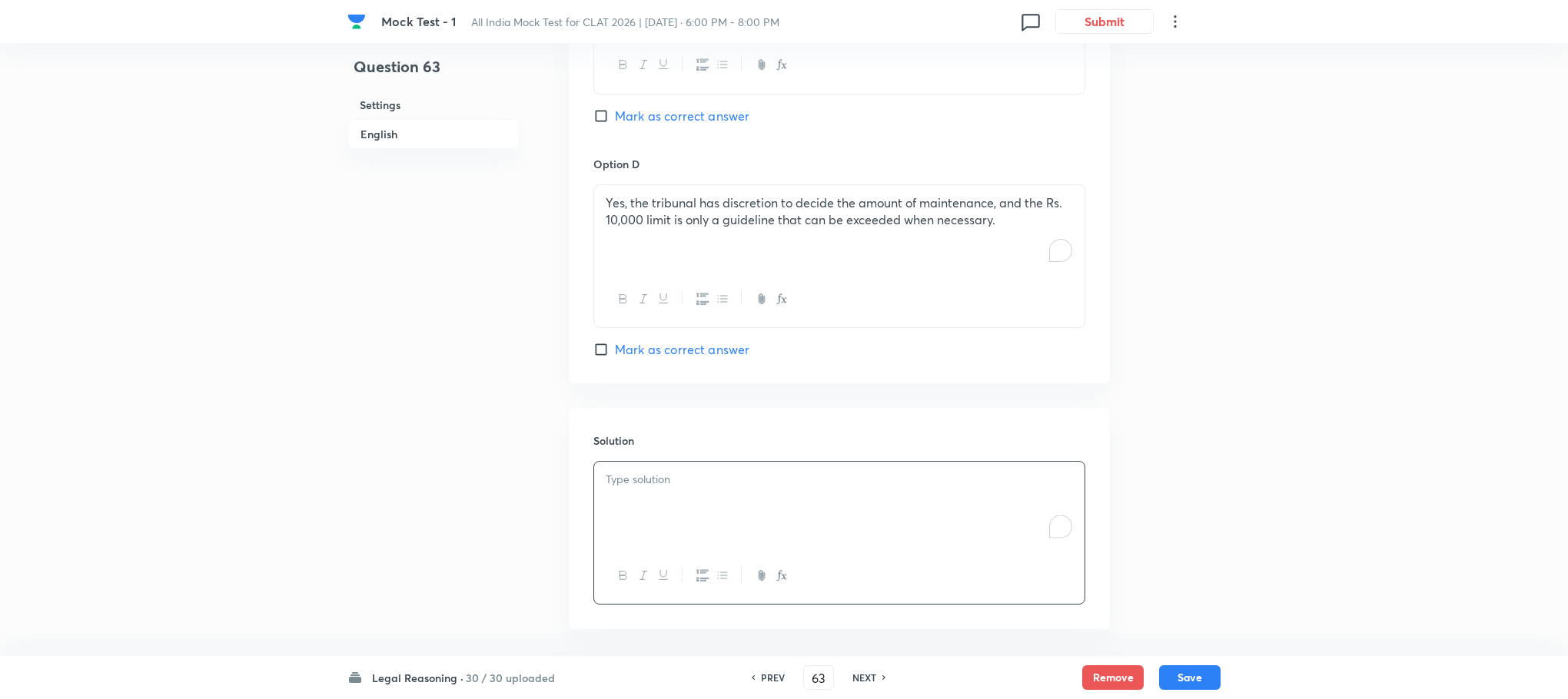
click at [669, 471] on p "To enrich screen reader interactions, please activate Accessibility in Grammarl…" at bounding box center [840, 480] width 467 height 18
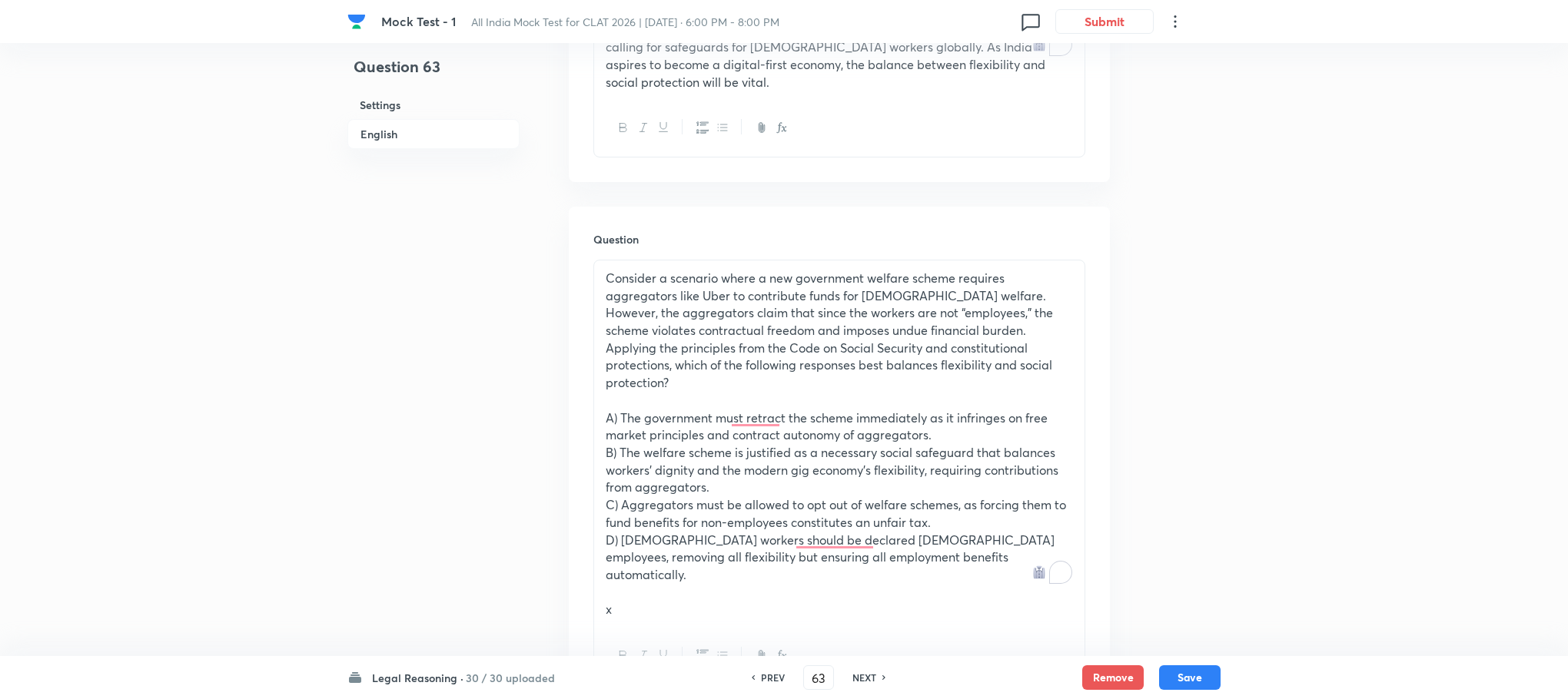
scroll to position [876, 0]
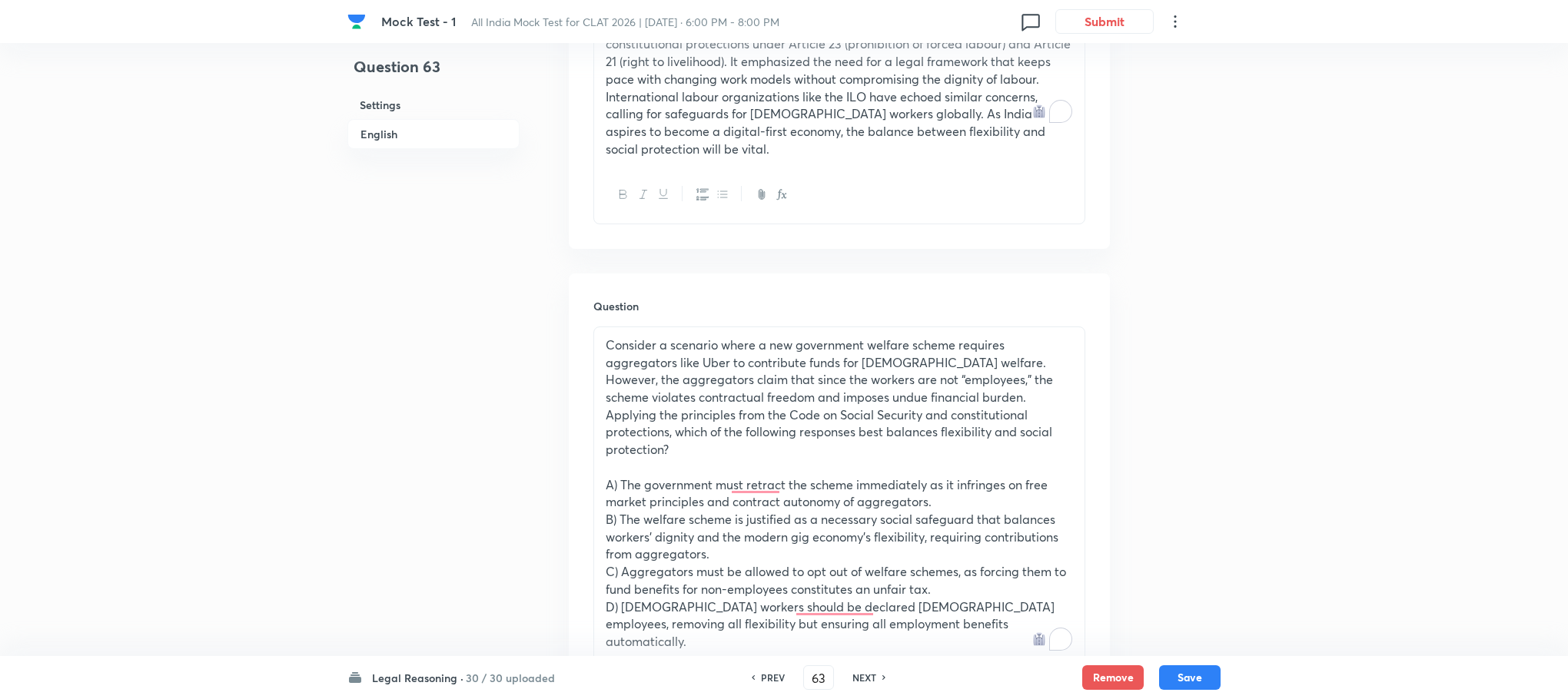
drag, startPoint x: 613, startPoint y: 620, endPoint x: 588, endPoint y: 620, distance: 25.0
click at [588, 620] on div "Question Consider a scenario where a new government welfare scheme requires agg…" at bounding box center [839, 525] width 541 height 503
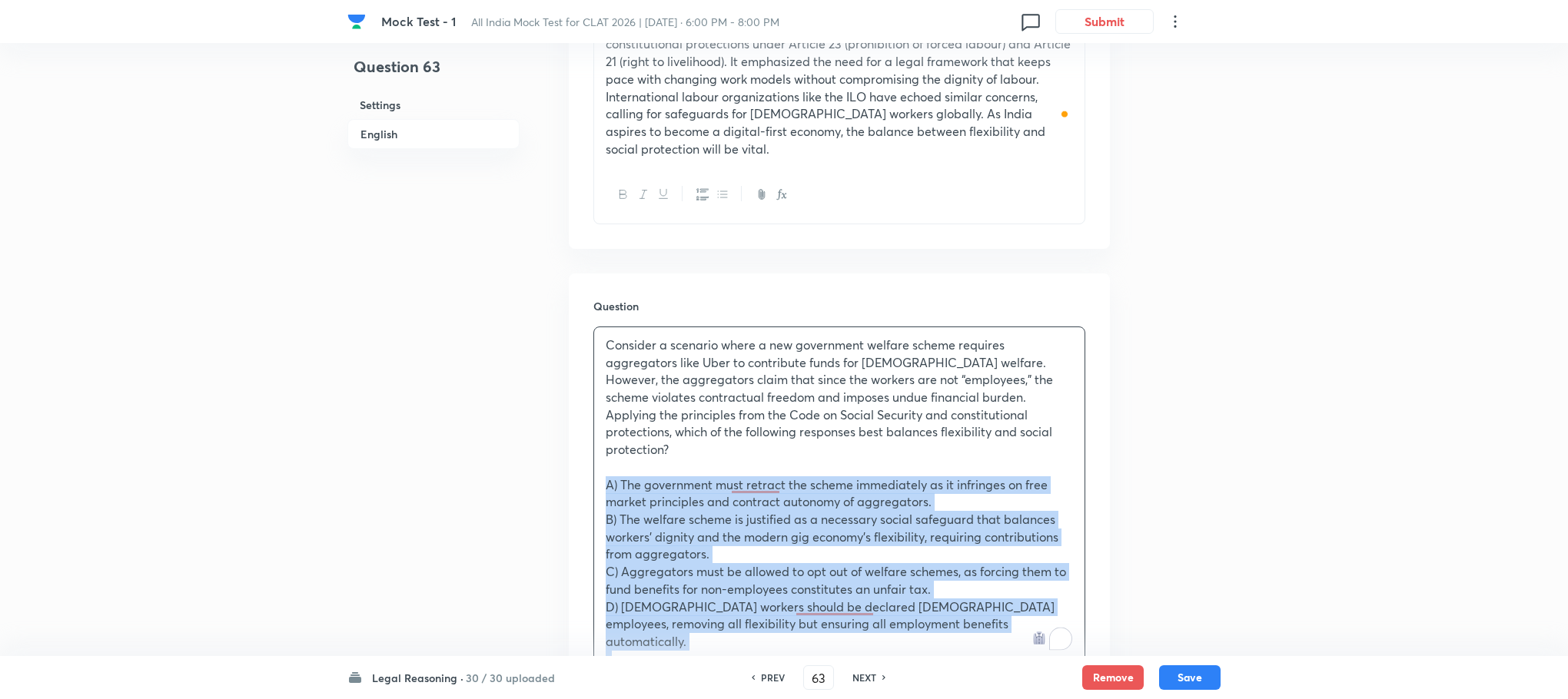
drag, startPoint x: 597, startPoint y: 439, endPoint x: 906, endPoint y: 626, distance: 361.2
click at [906, 626] on div "Consider a scenario where a new government welfare scheme requires aggregators …" at bounding box center [840, 540] width 492 height 426
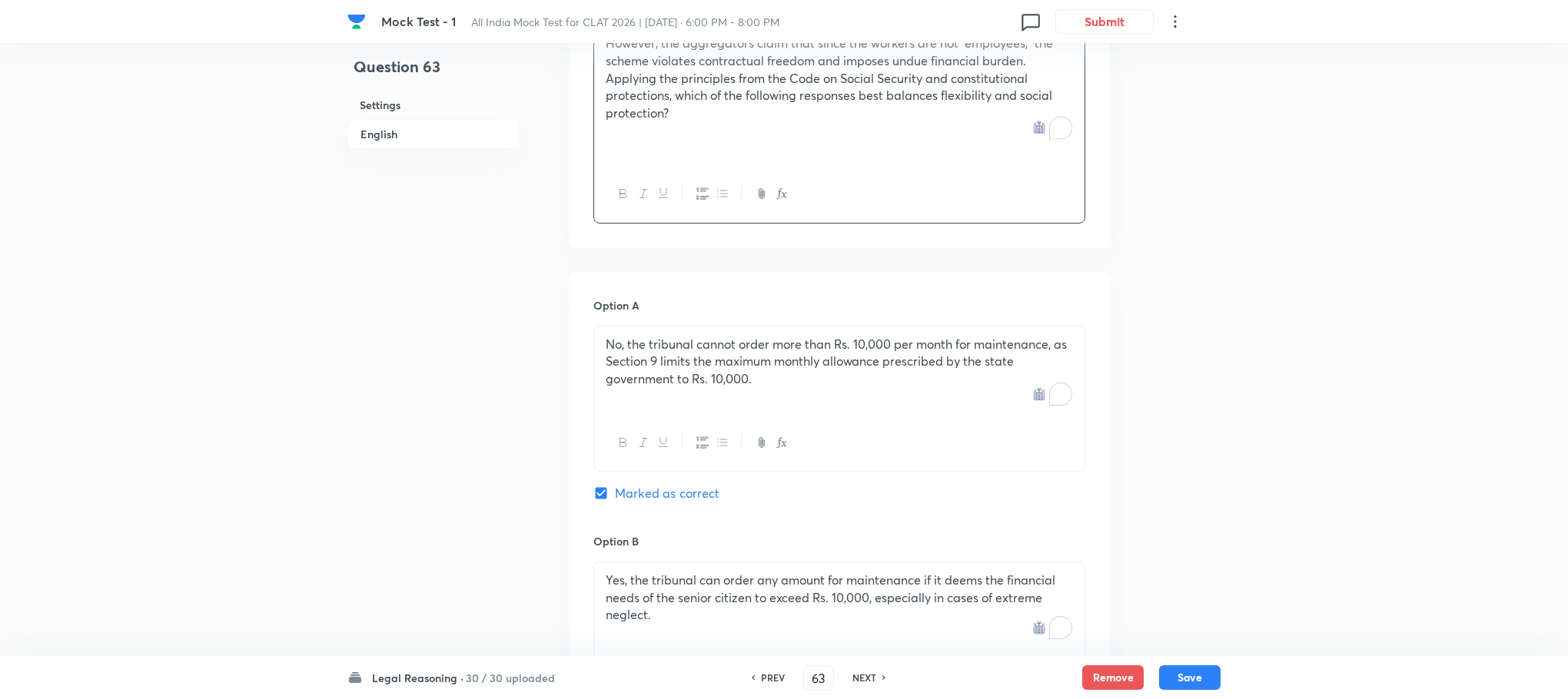
scroll to position [1222, 0]
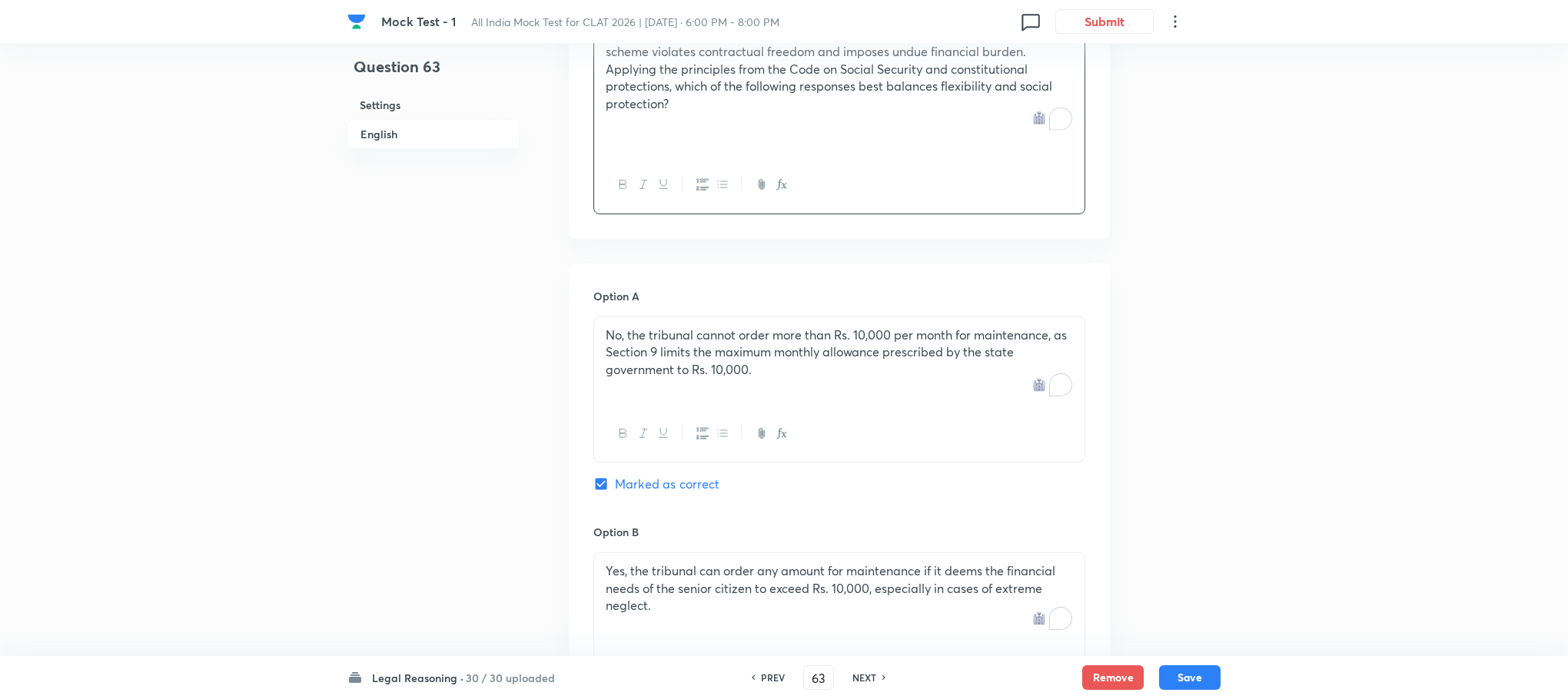
click at [630, 327] on p "No, the tribunal cannot order more than Rs. 10,000 per month for maintenance, a…" at bounding box center [840, 352] width 467 height 52
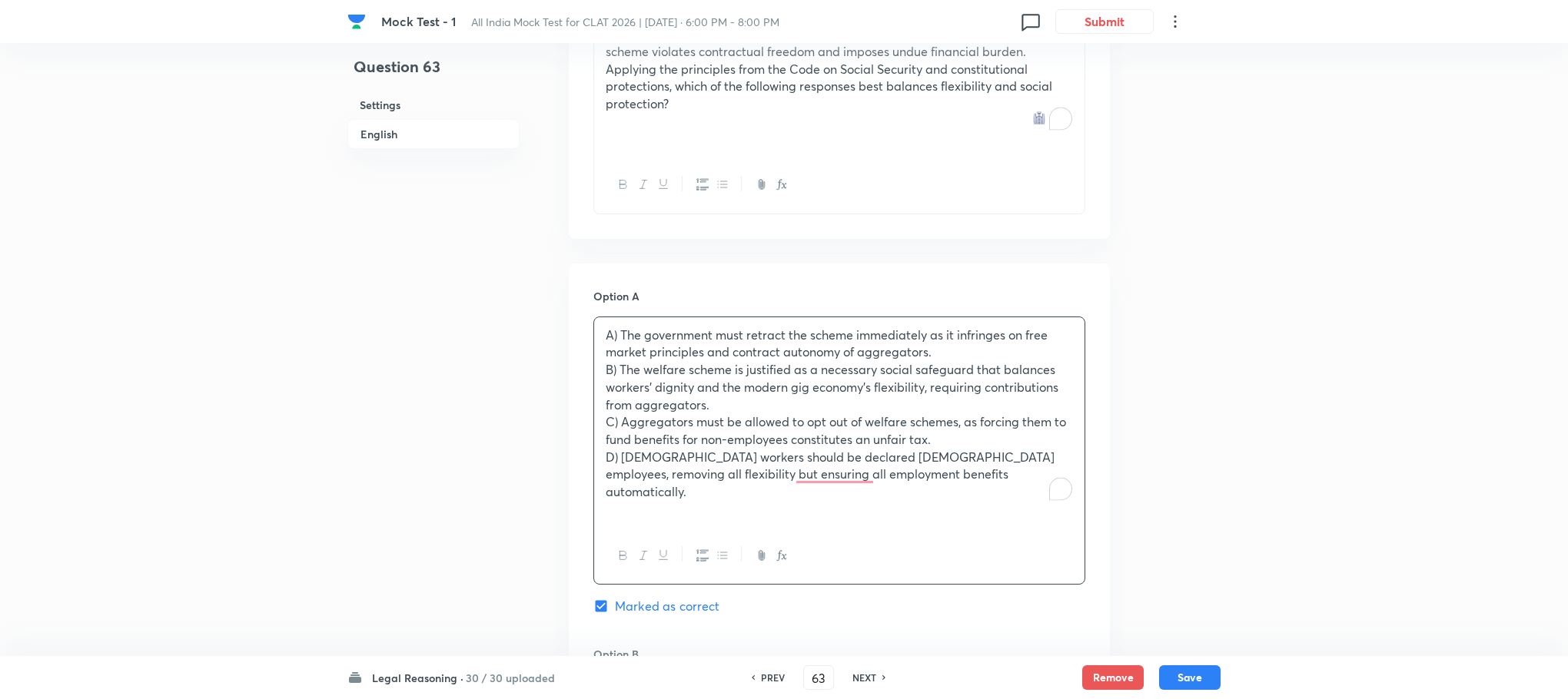
click at [623, 327] on p "A) The government must retract the scheme immediately as it infringes on free m…" at bounding box center [840, 344] width 467 height 35
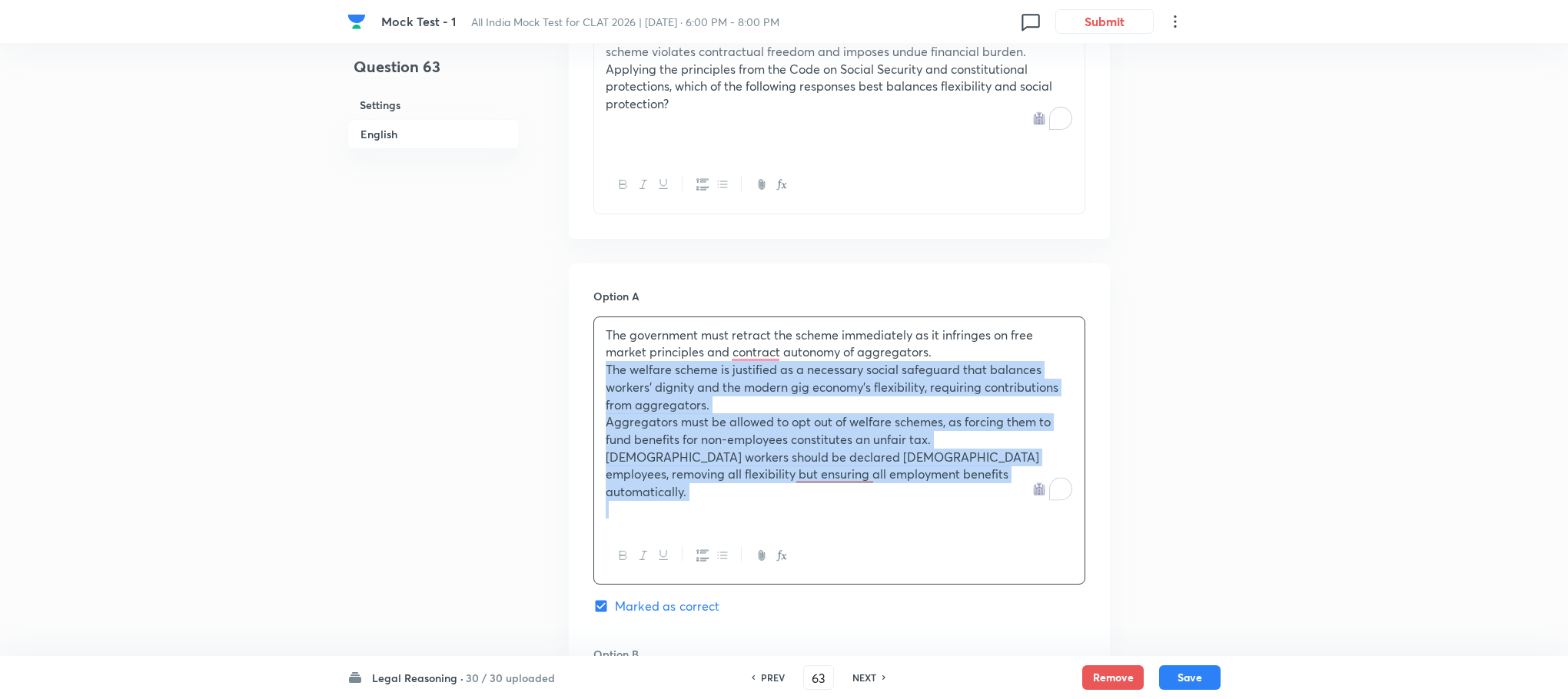
drag, startPoint x: 607, startPoint y: 317, endPoint x: 925, endPoint y: 485, distance: 359.6
click at [925, 485] on div "The government must retract the scheme immediately as it infringes on free mark…" at bounding box center [840, 450] width 492 height 268
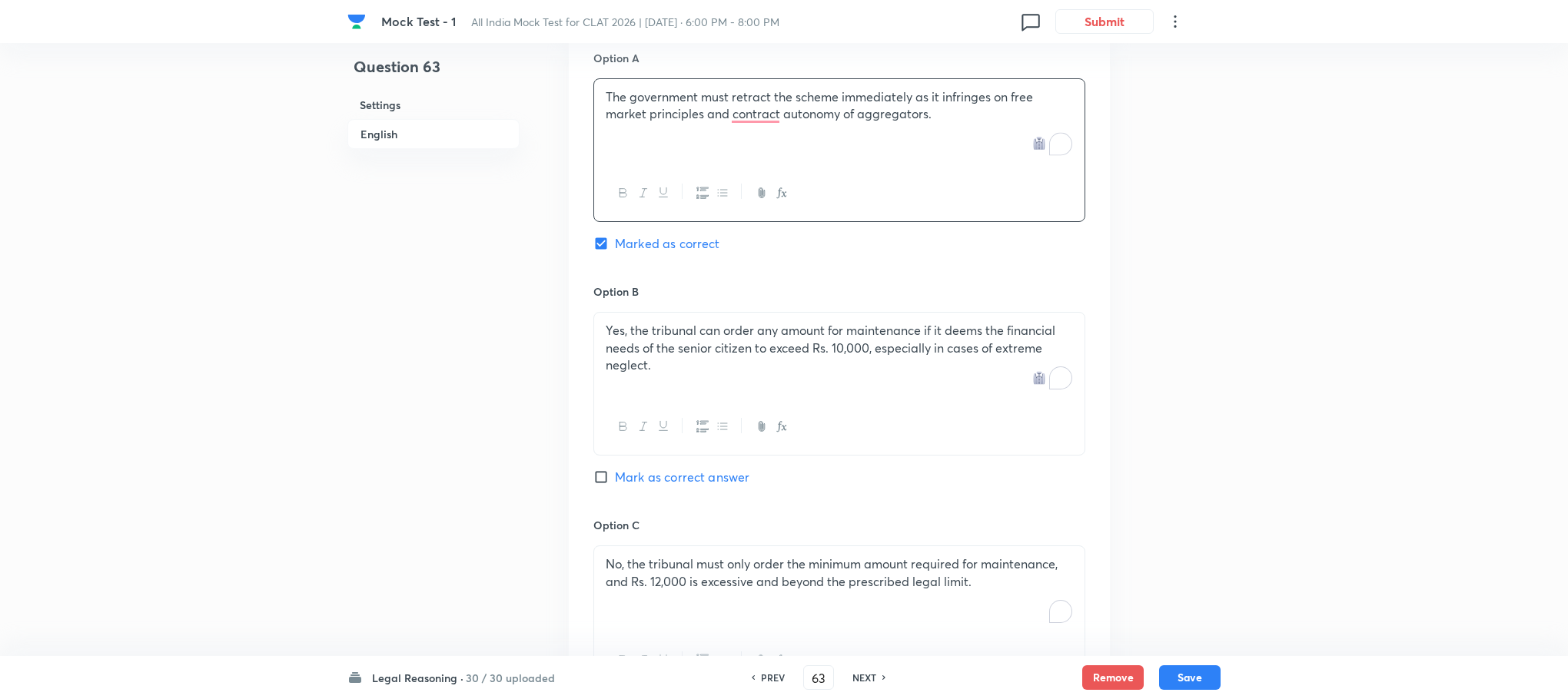
scroll to position [1568, 0]
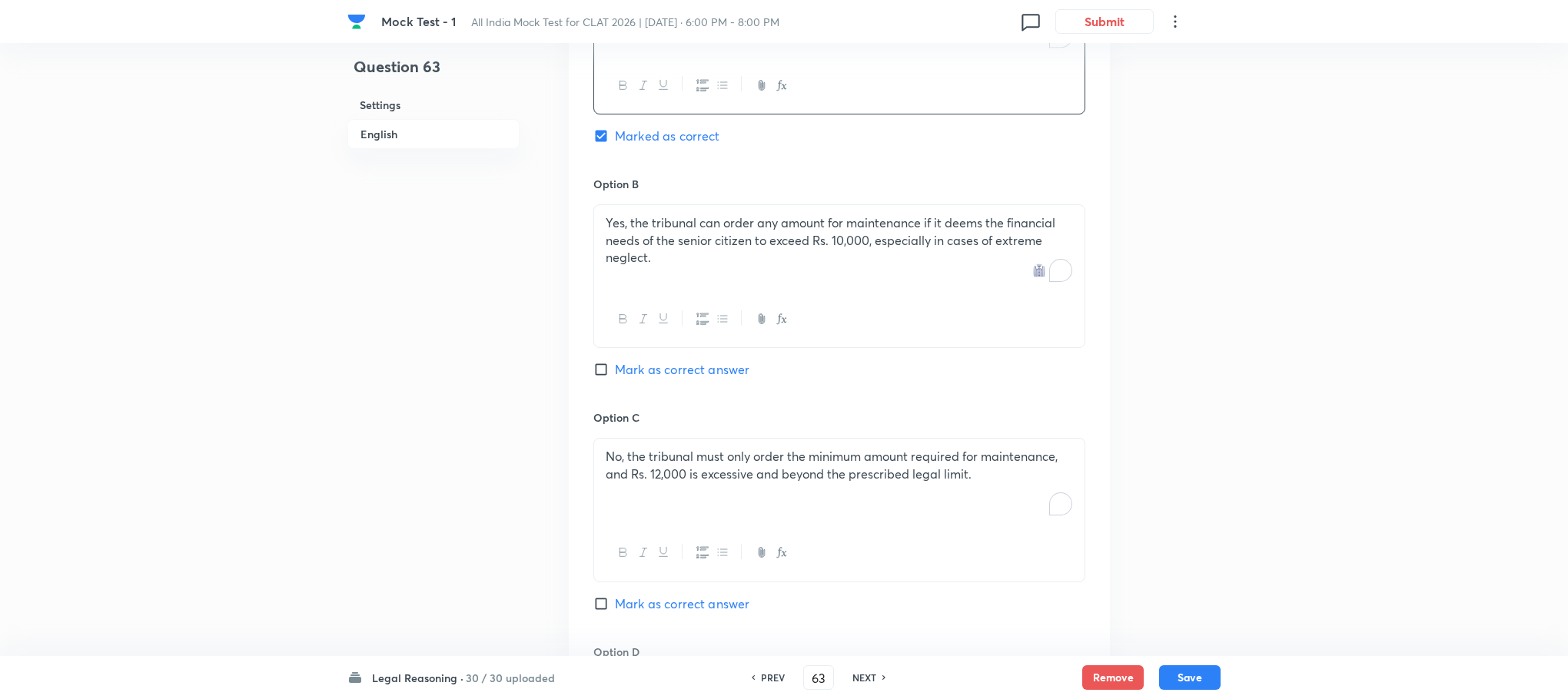
click at [662, 224] on div "Yes, the tribunal can order any amount for maintenance if it deems the financia…" at bounding box center [839, 248] width 490 height 86
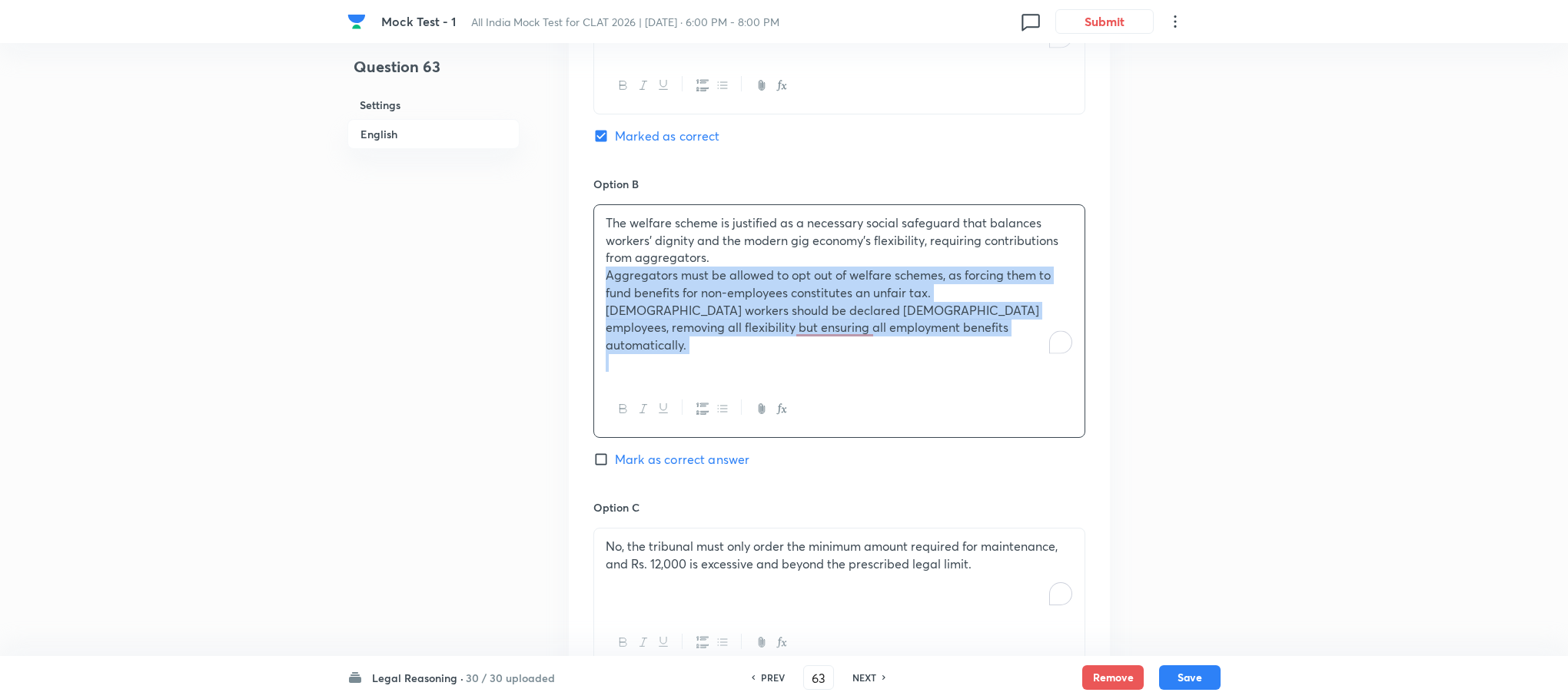
drag, startPoint x: 595, startPoint y: 228, endPoint x: 1093, endPoint y: 393, distance: 524.6
click at [1093, 393] on div "Option A The government must retract the scheme immediately as it infringes on …" at bounding box center [839, 439] width 541 height 1043
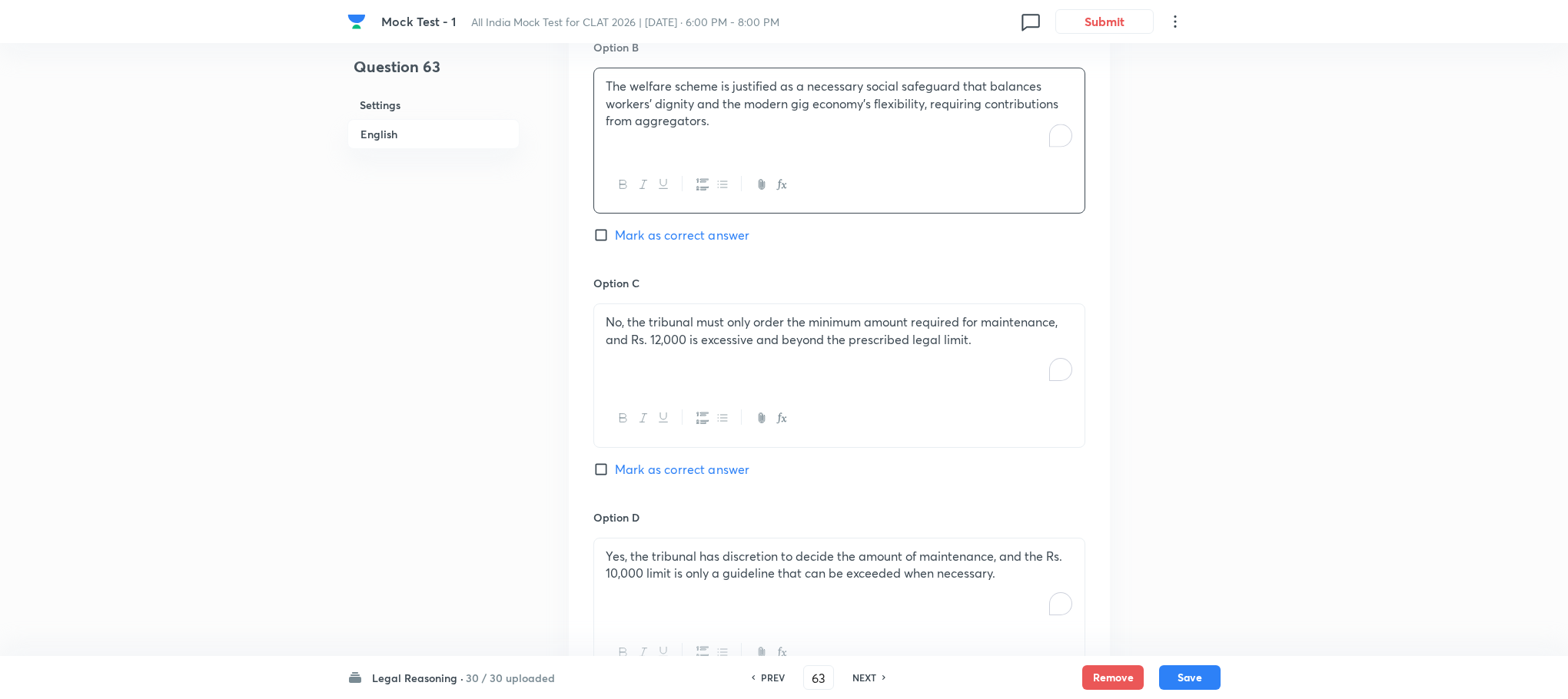
scroll to position [1797, 0]
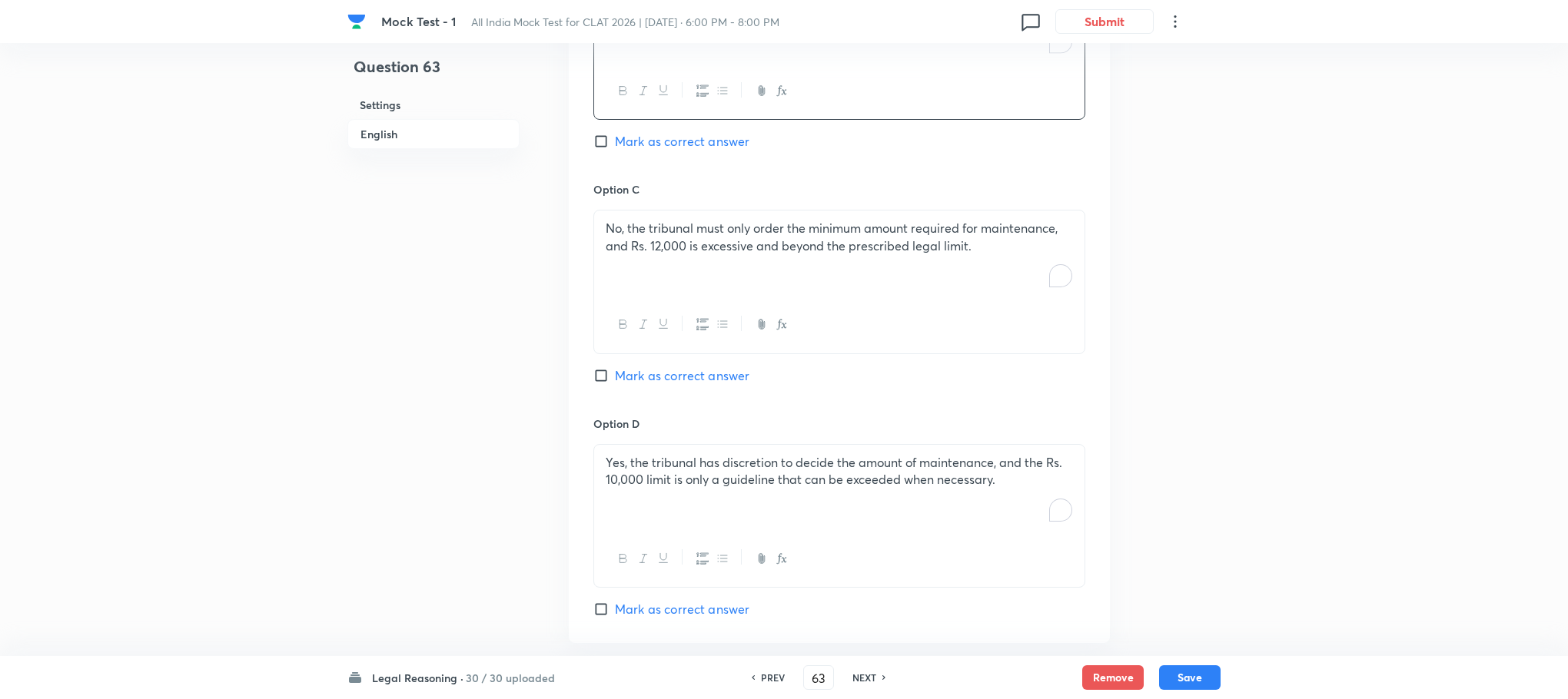
click at [669, 255] on p "To enrich screen reader interactions, please activate Accessibility in Grammarl…" at bounding box center [840, 264] width 467 height 18
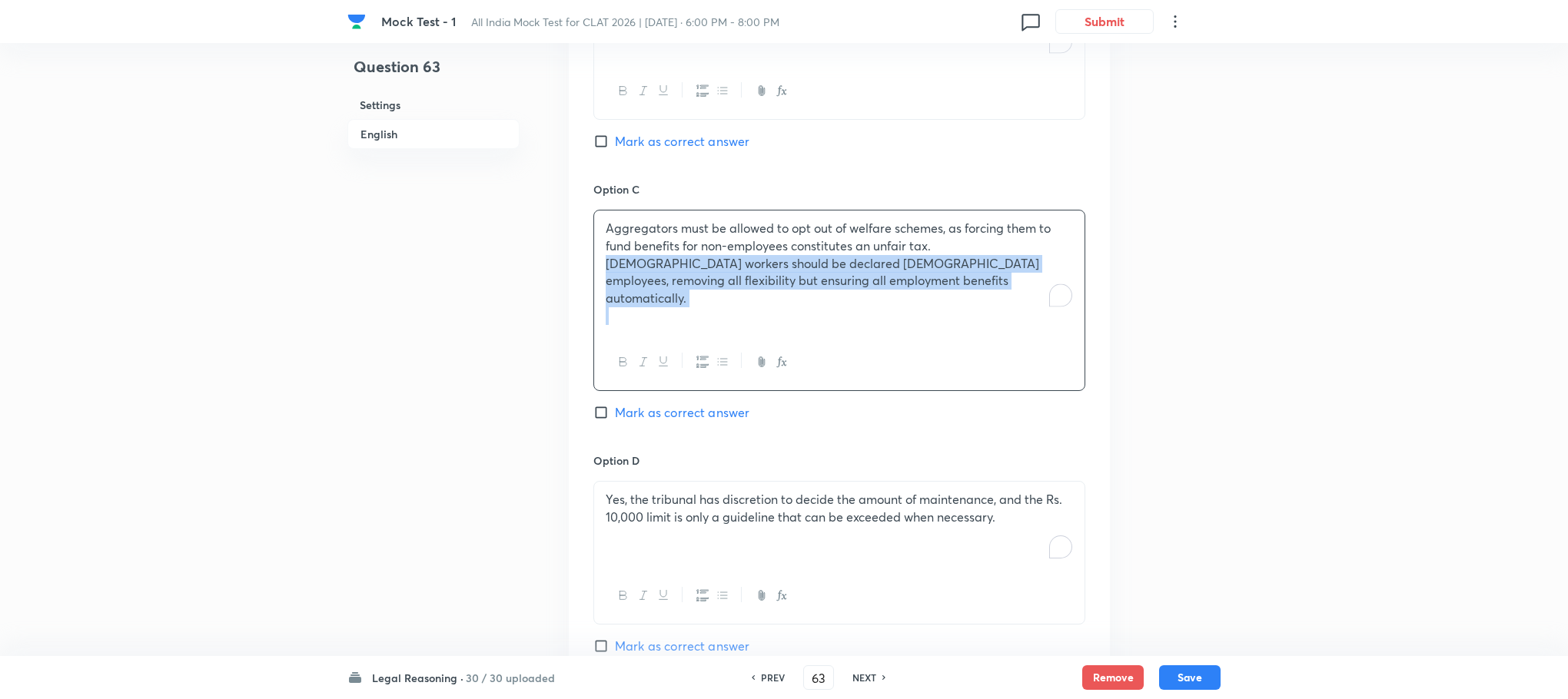
drag, startPoint x: 602, startPoint y: 219, endPoint x: 1055, endPoint y: 371, distance: 477.8
click at [1055, 371] on div "Option C Aggregators must be allowed to opt out of welfare schemes, as forcing …" at bounding box center [840, 317] width 492 height 271
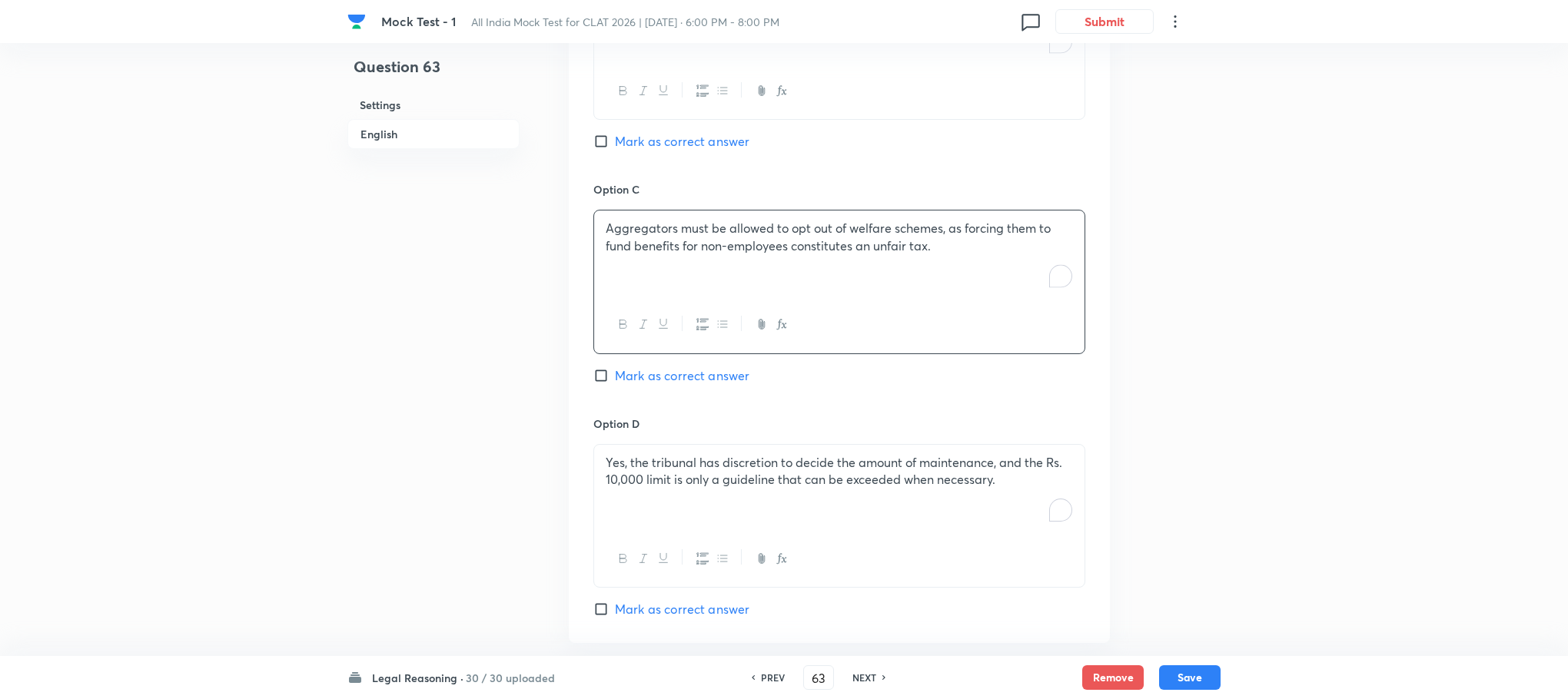
click at [681, 455] on div "Yes, the tribunal has discretion to decide the amount of maintenance, and the R…" at bounding box center [839, 487] width 490 height 86
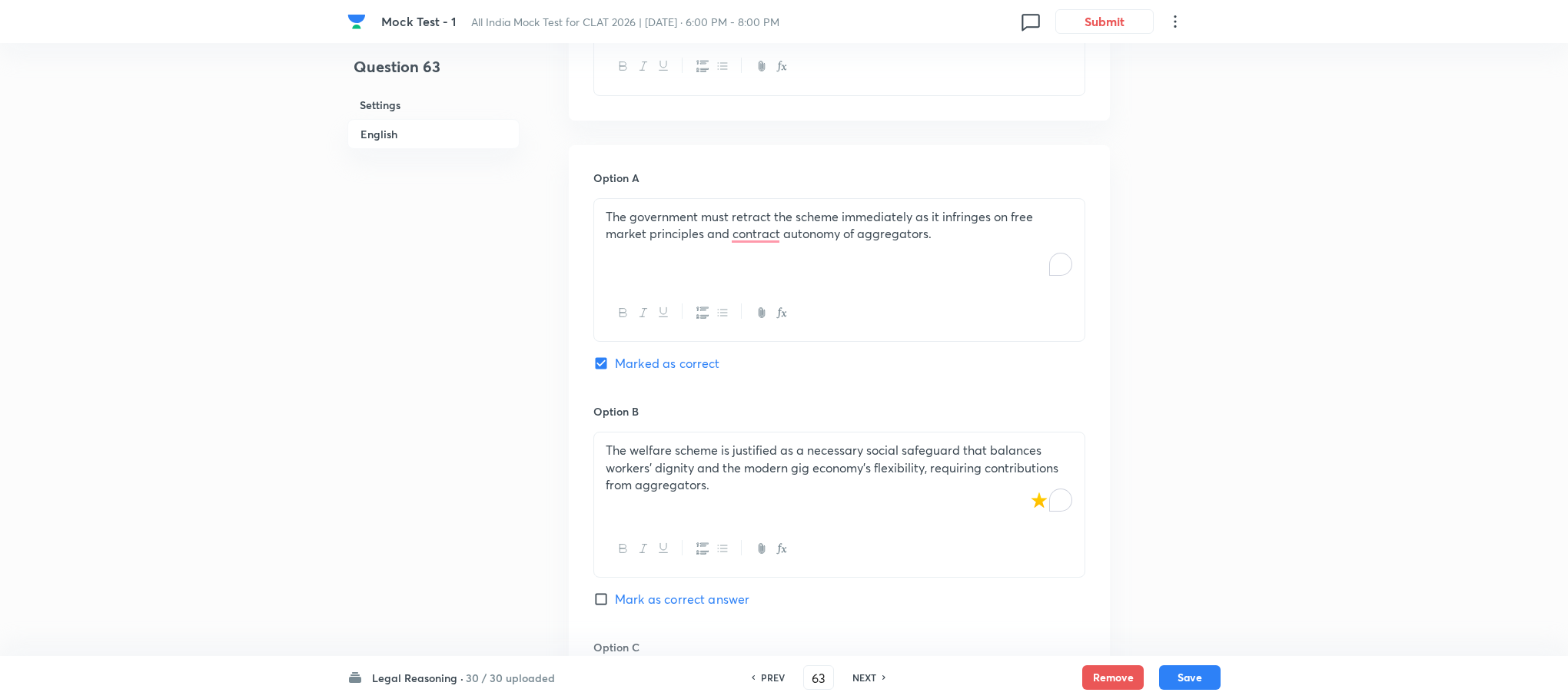
scroll to position [1337, 0]
click at [690, 593] on span "Mark as correct answer" at bounding box center [681, 603] width 135 height 19
click at [614, 594] on input "Mark as correct answer" at bounding box center [604, 602] width 22 height 15
checkbox input "true"
checkbox input "false"
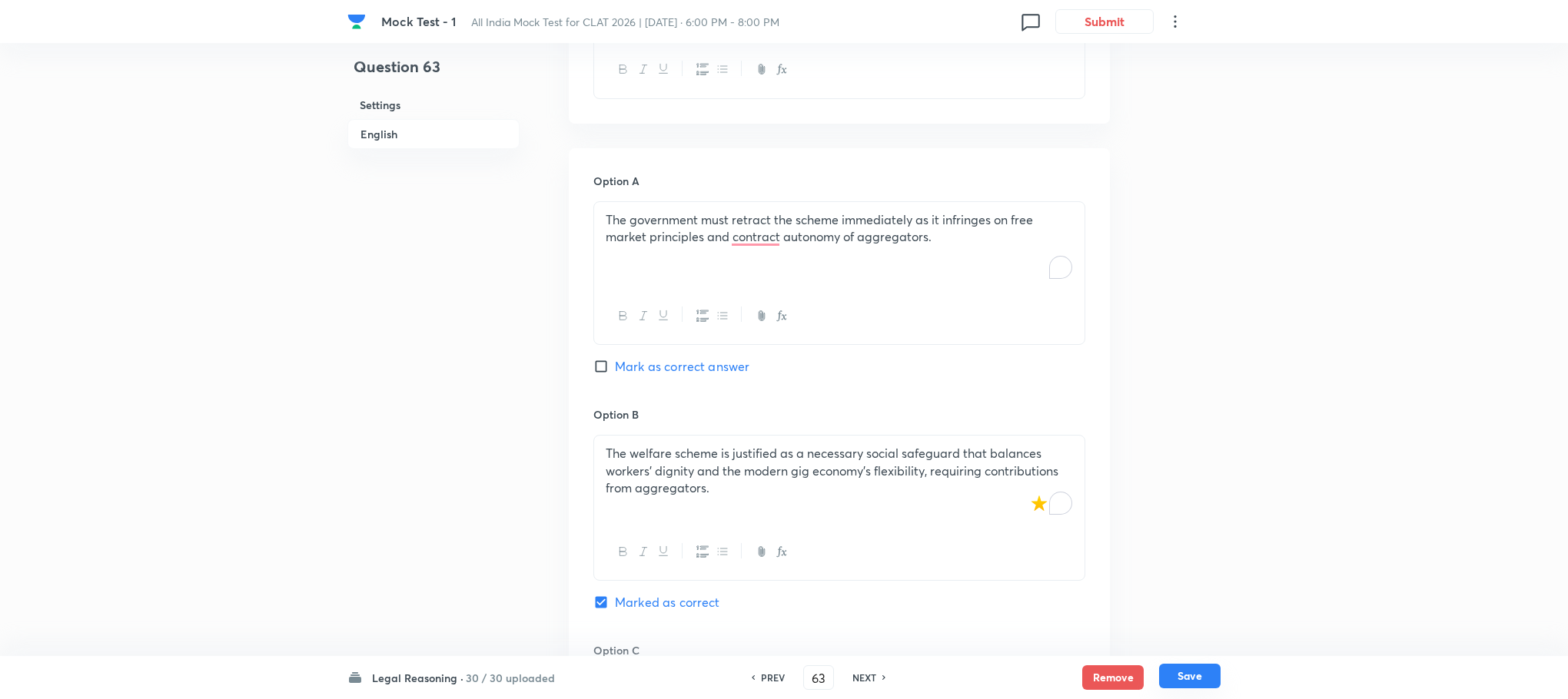
click at [1199, 680] on button "Save" at bounding box center [1189, 676] width 61 height 24
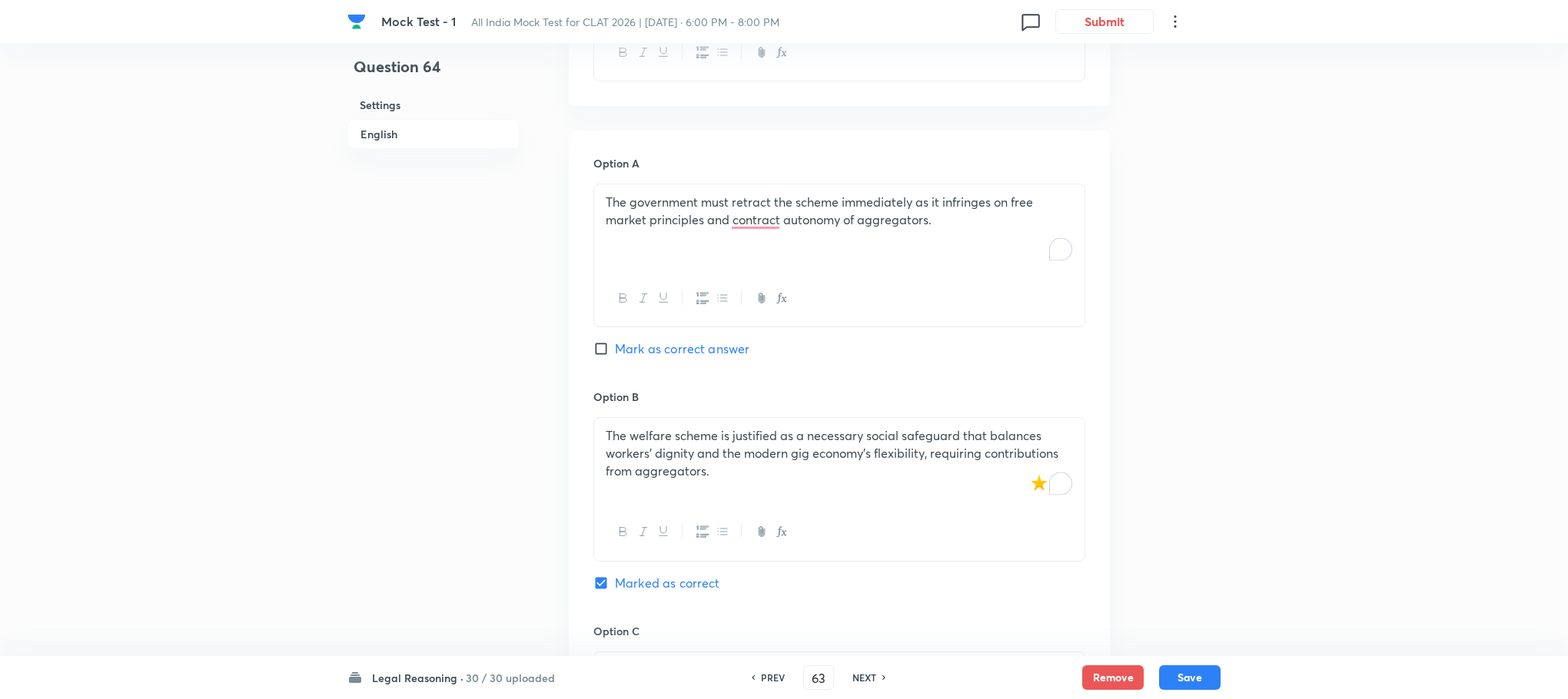
type input "64"
checkbox input "false"
checkbox input "true"
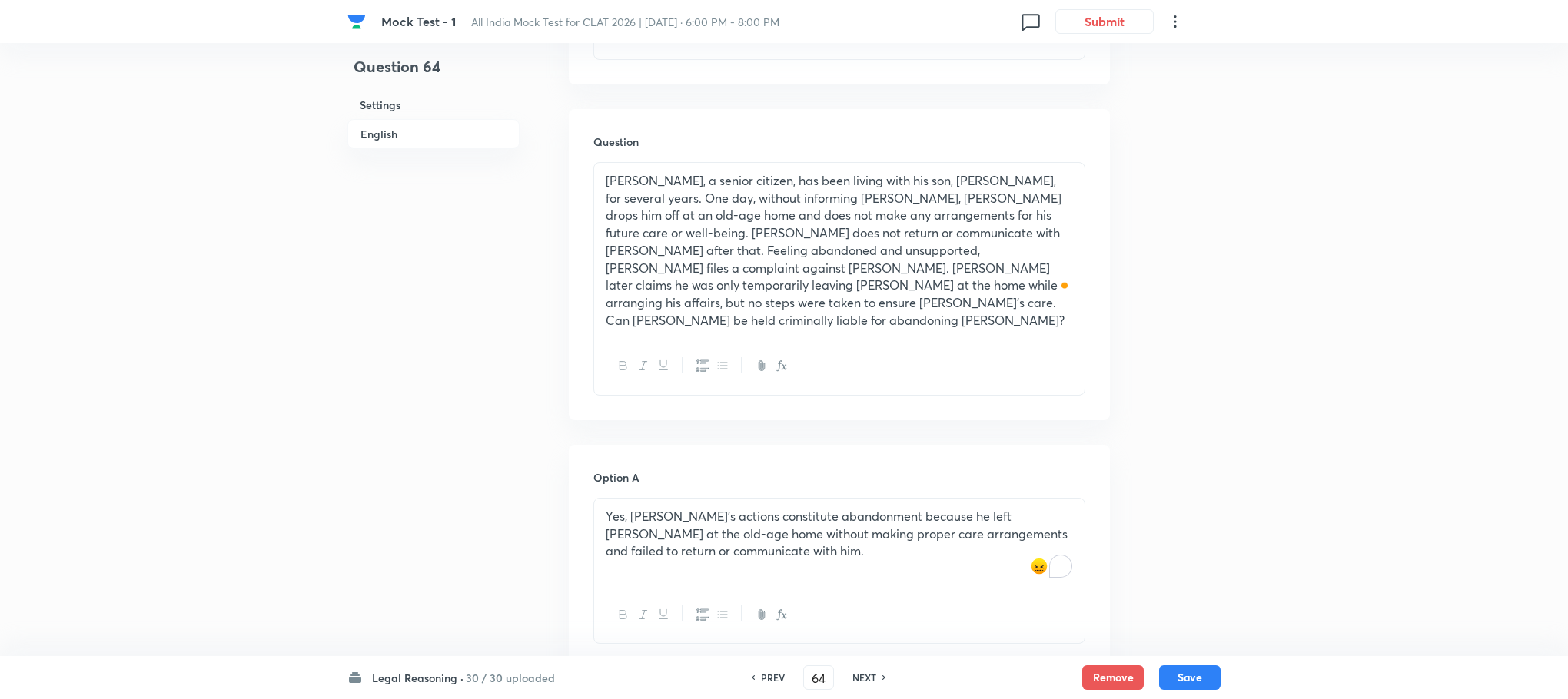
click at [733, 263] on p "[PERSON_NAME], a senior citizen, has been living with his son, [PERSON_NAME], f…" at bounding box center [840, 251] width 467 height 156
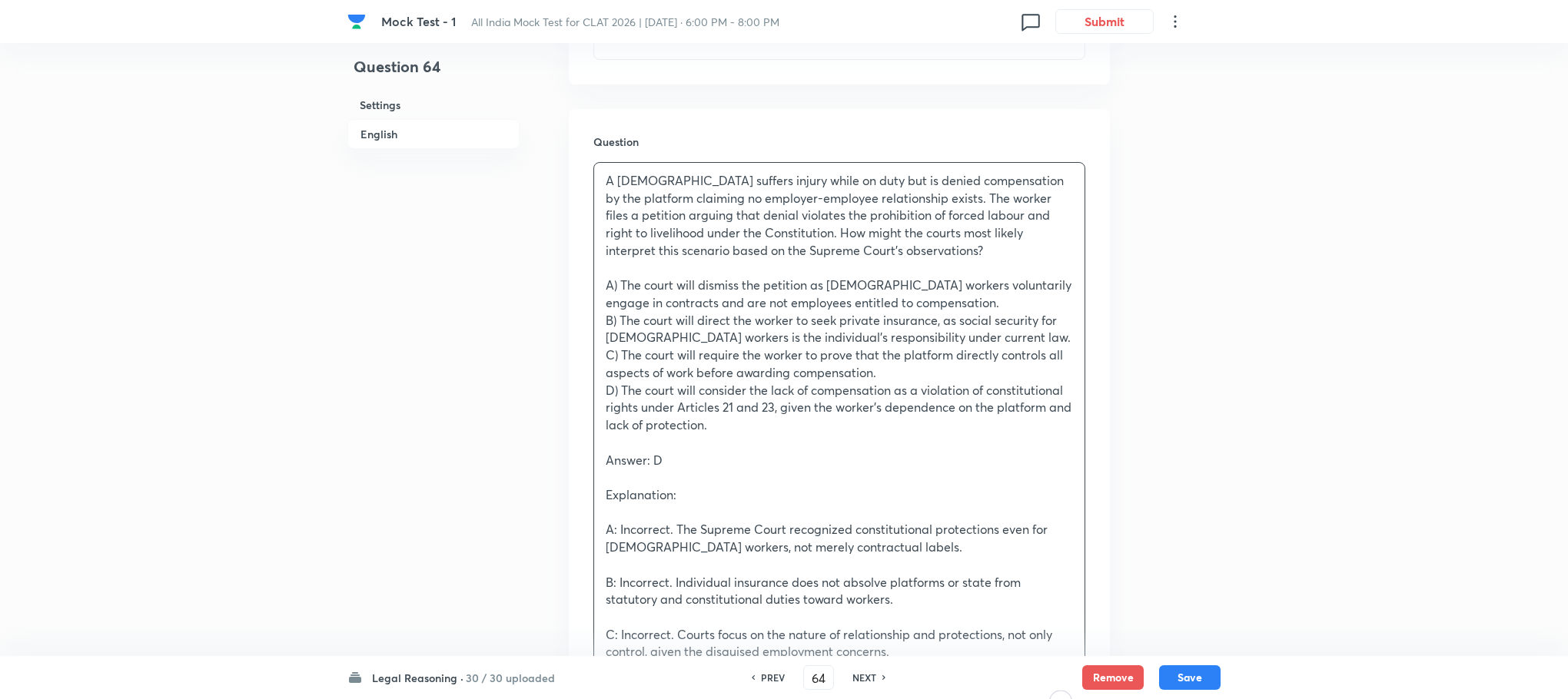
scroll to position [1682, 0]
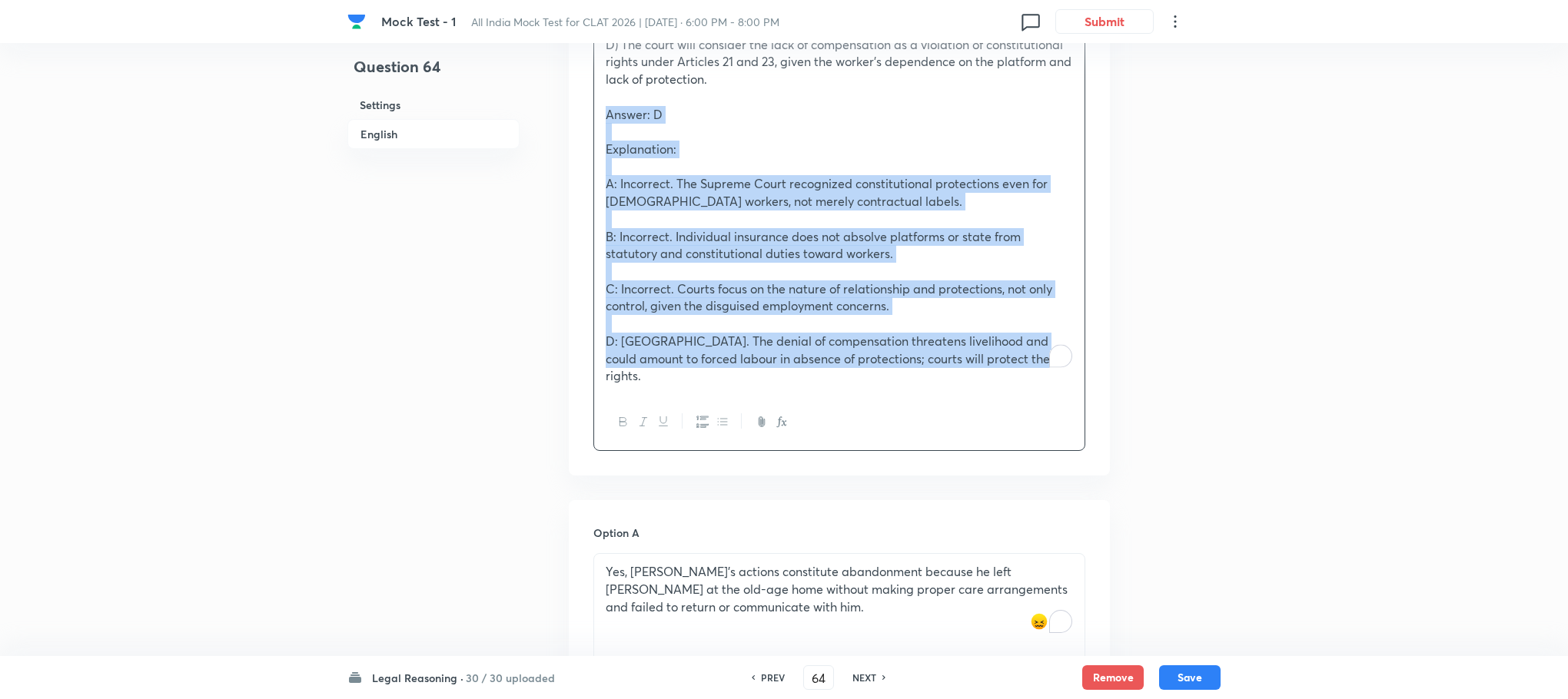
drag, startPoint x: 597, startPoint y: 132, endPoint x: 1059, endPoint y: 452, distance: 562.0
click at [1059, 452] on div "Question A [DEMOGRAPHIC_DATA] suffers injury while on duty but is denied compen…" at bounding box center [839, 120] width 541 height 712
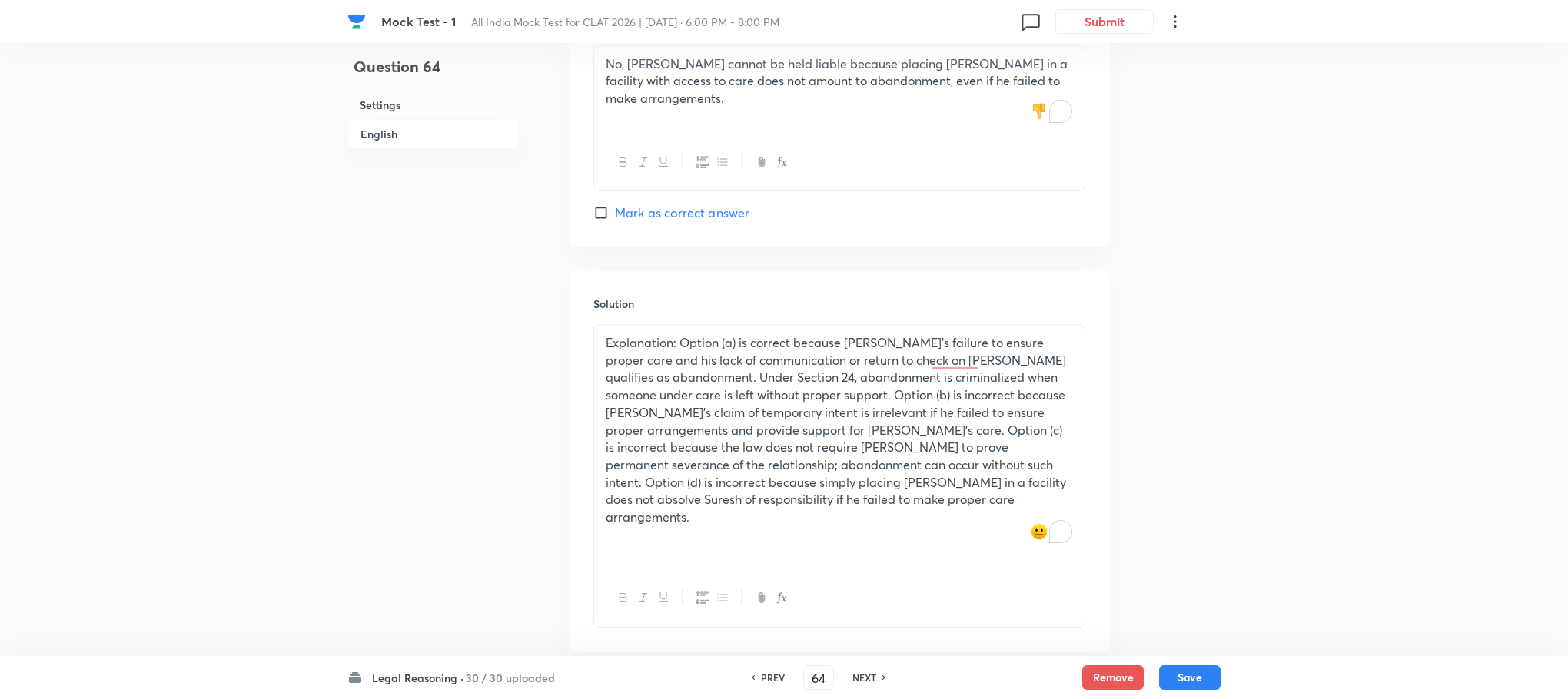
scroll to position [2723, 0]
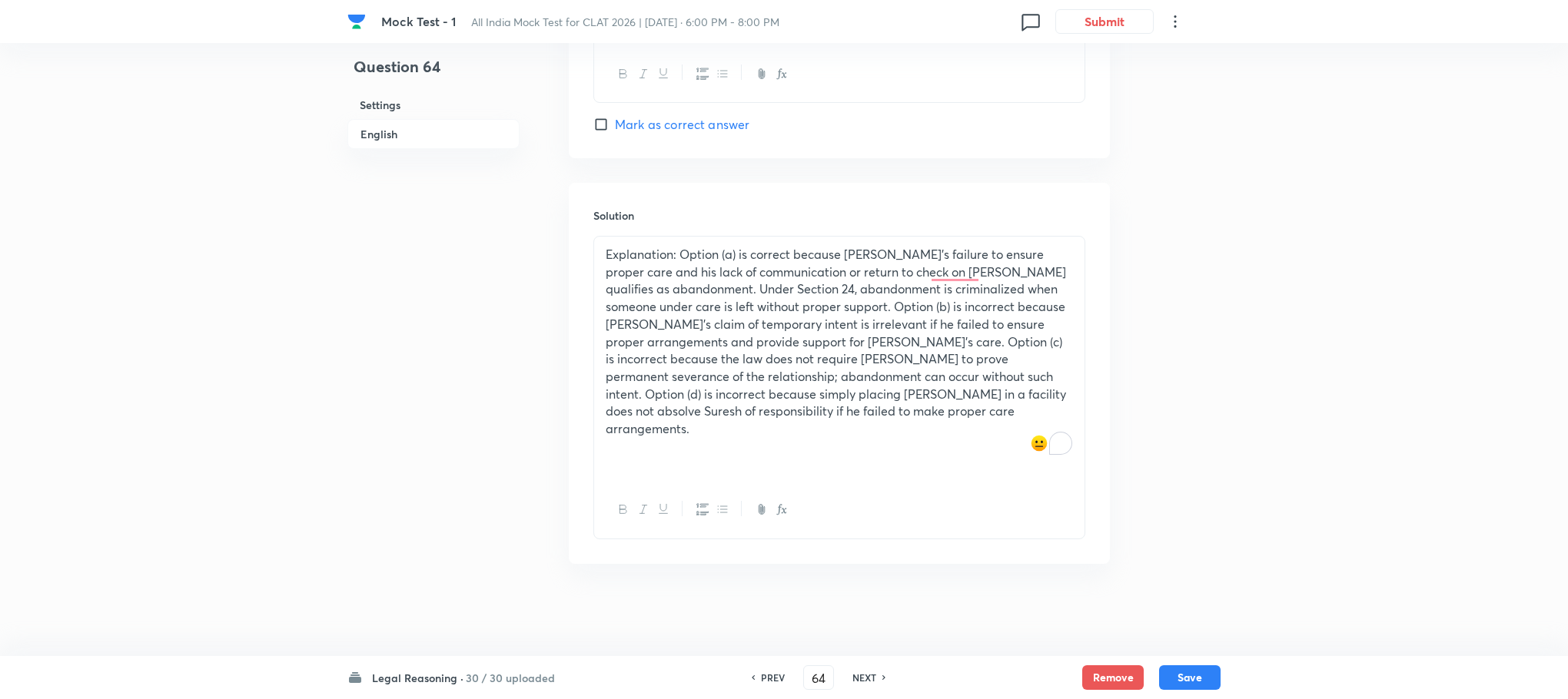
click at [678, 419] on p "Explanation: Option (a) is correct because [PERSON_NAME]’s failure to ensure pr…" at bounding box center [840, 342] width 467 height 192
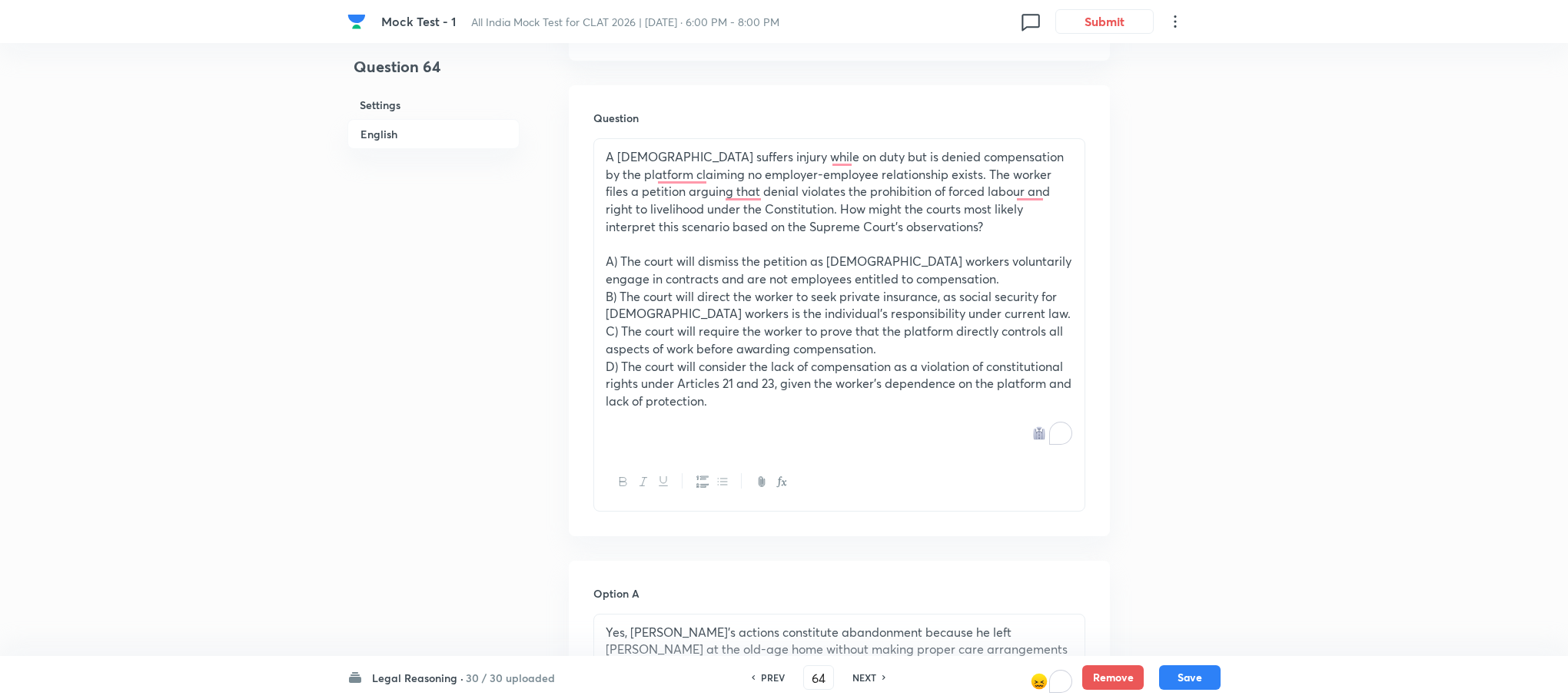
scroll to position [1340, 0]
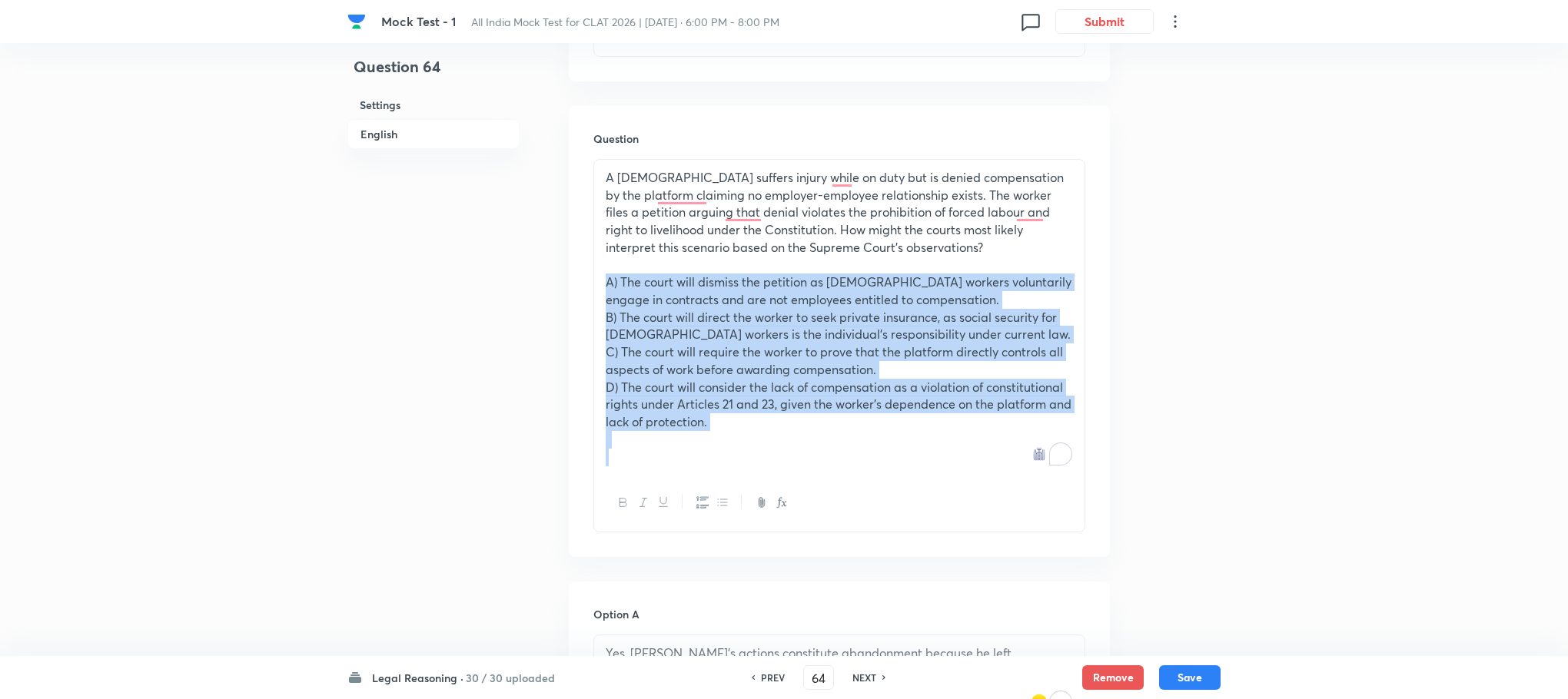
drag, startPoint x: 602, startPoint y: 300, endPoint x: 744, endPoint y: 500, distance: 245.3
click at [744, 500] on div "A [DEMOGRAPHIC_DATA] suffers injury while on duty but is denied compensation by…" at bounding box center [840, 346] width 492 height 373
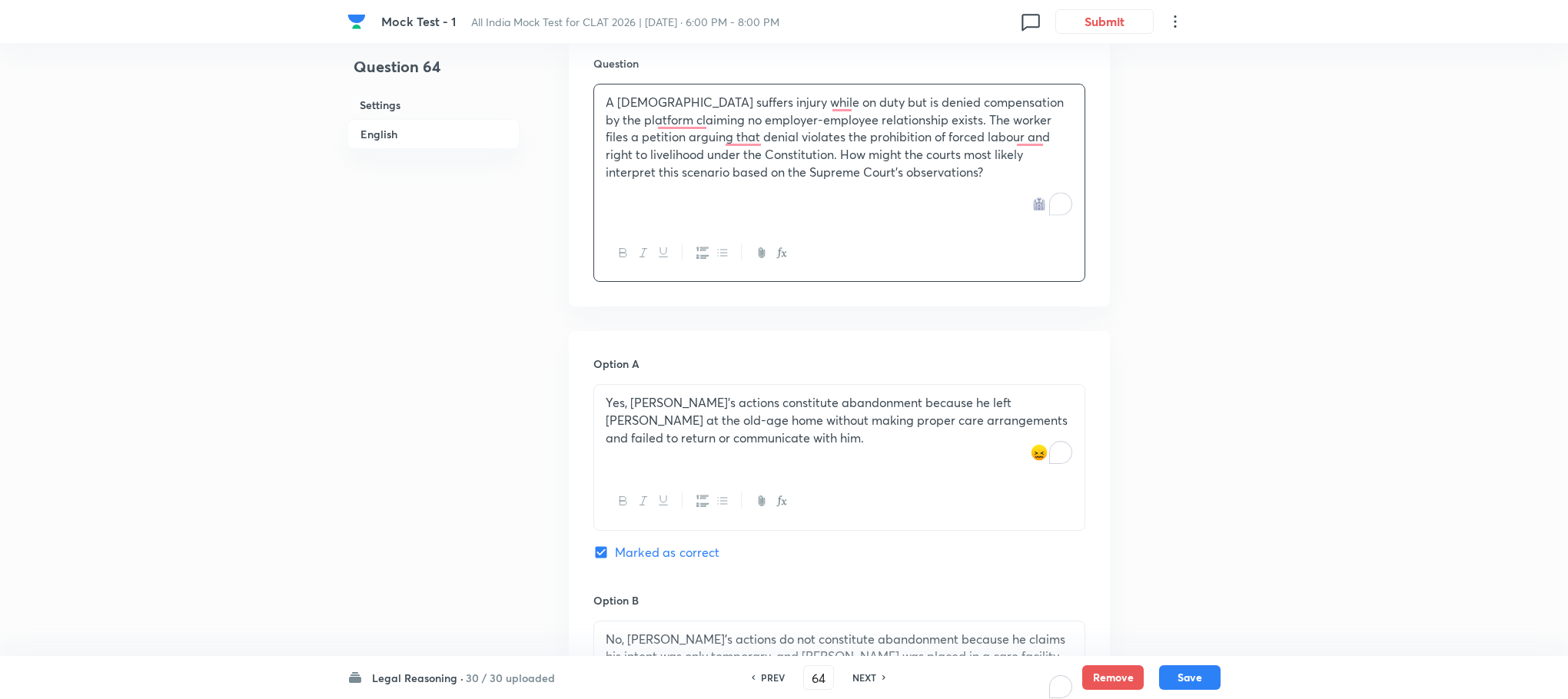
scroll to position [1455, 0]
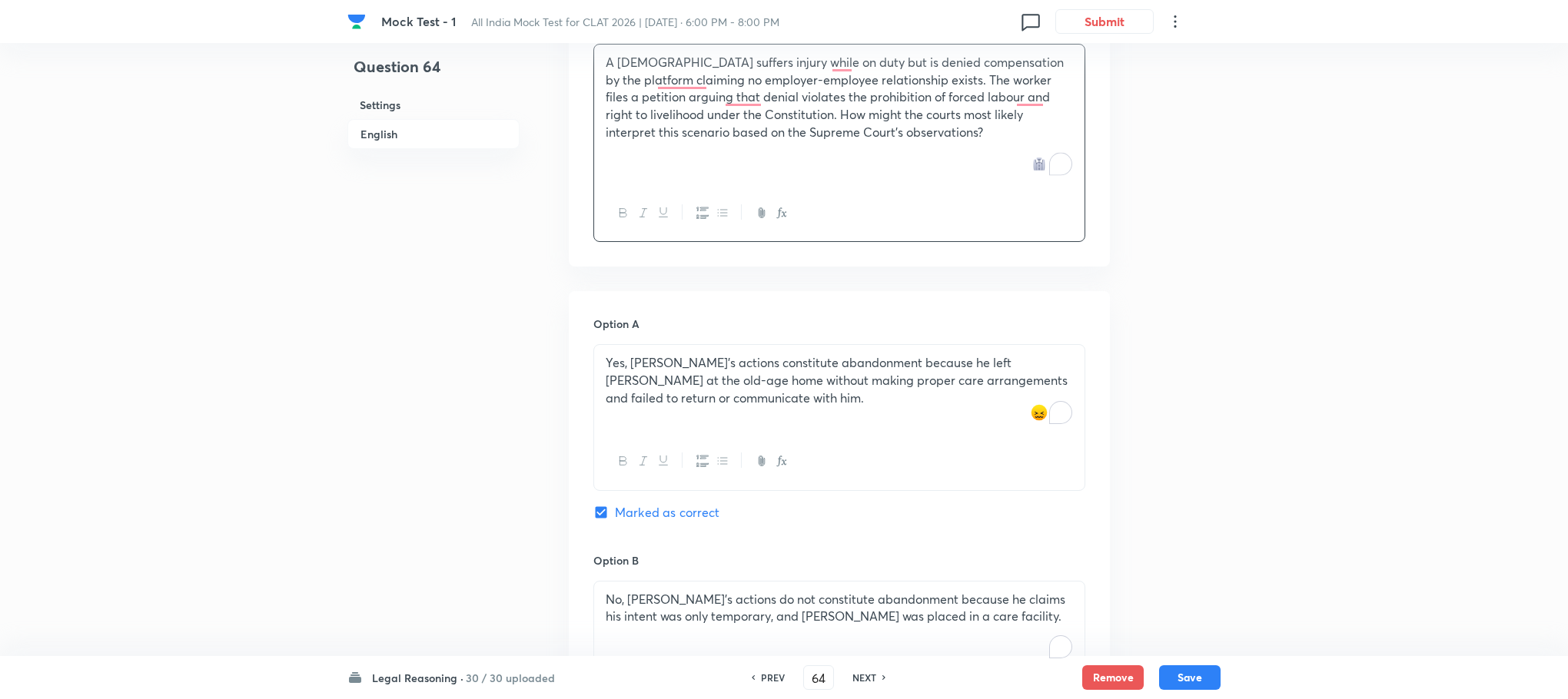
click at [682, 378] on p "Yes, [PERSON_NAME]’s actions constitute abandonment because he left [PERSON_NAM…" at bounding box center [840, 380] width 467 height 52
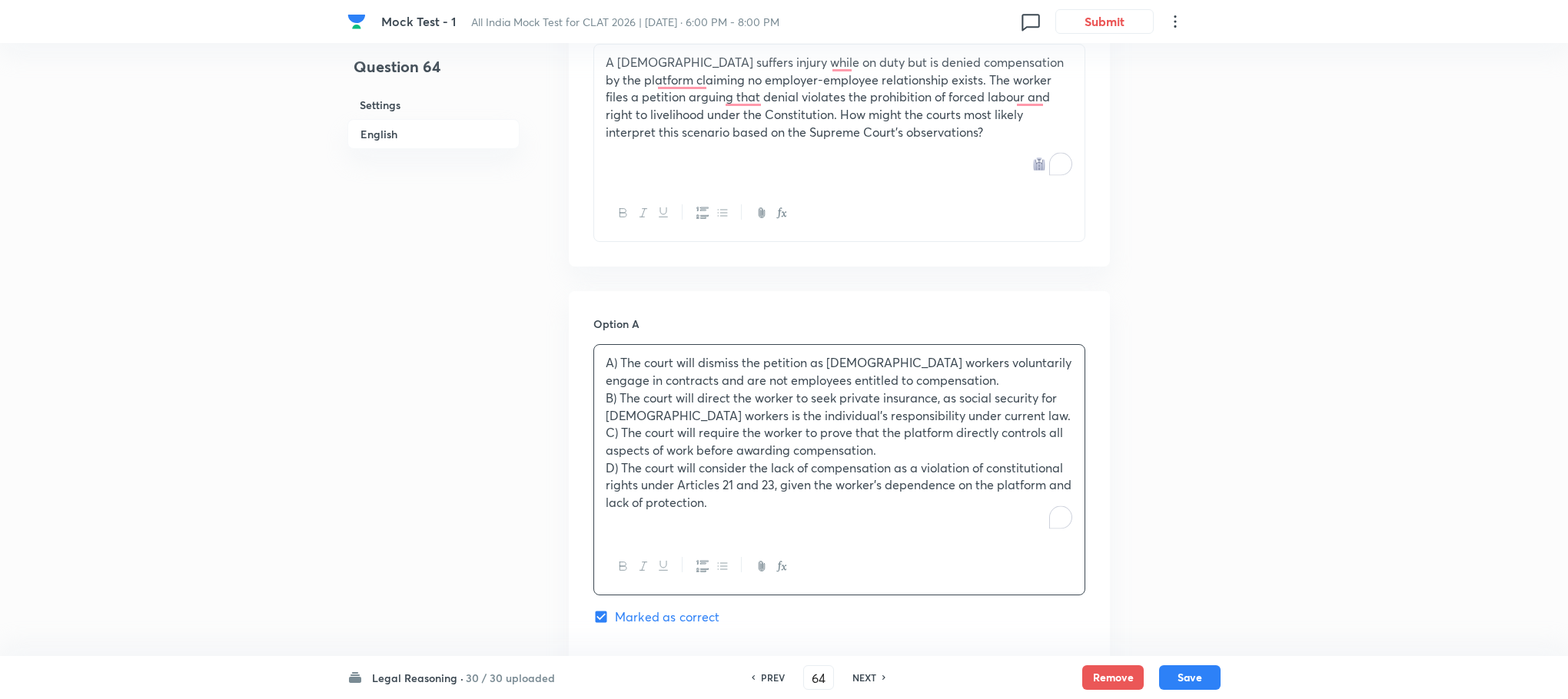
click at [616, 376] on p "A) The court will dismiss the petition as [DEMOGRAPHIC_DATA] workers voluntaril…" at bounding box center [840, 371] width 467 height 35
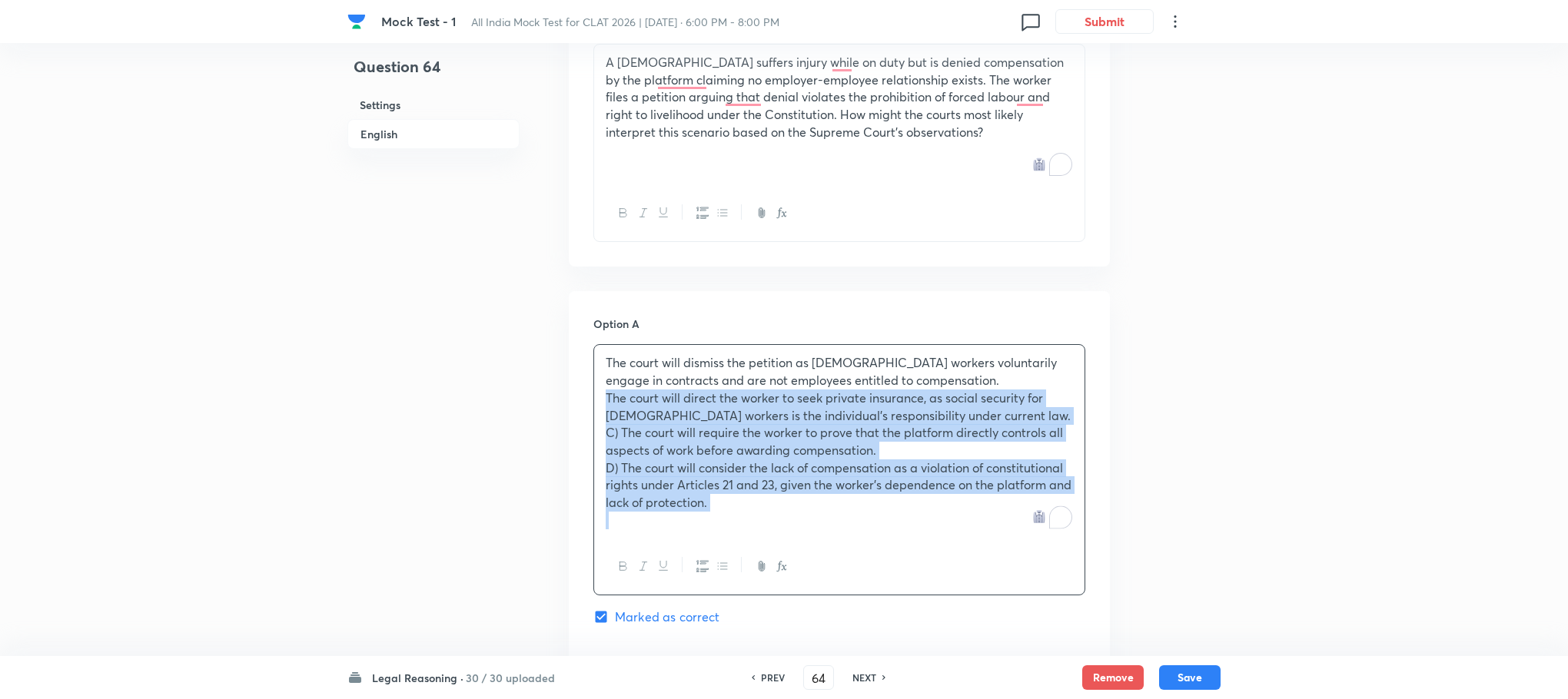
drag, startPoint x: 597, startPoint y: 417, endPoint x: 741, endPoint y: 575, distance: 213.8
click at [741, 575] on div "The court will dismiss the petition as [DEMOGRAPHIC_DATA] workers voluntarily e…" at bounding box center [840, 469] width 492 height 252
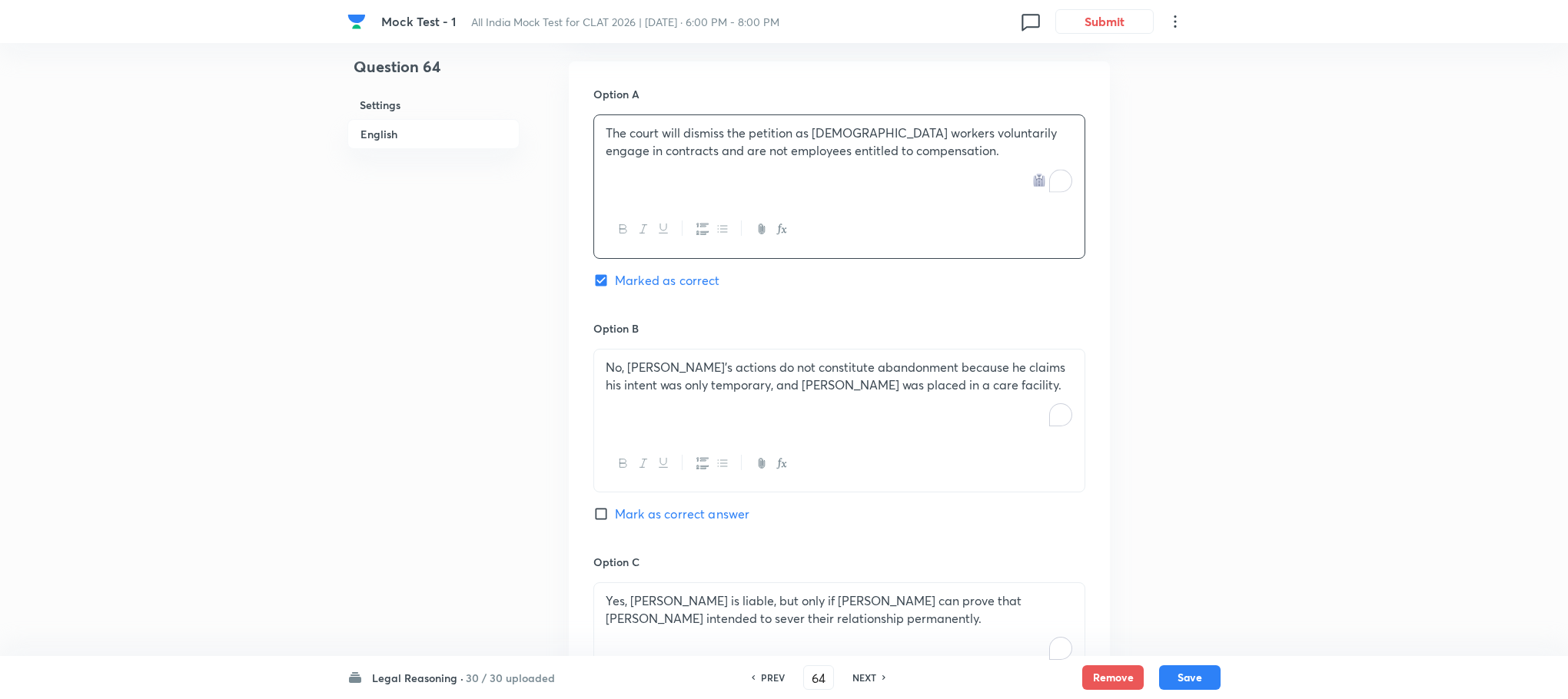
scroll to position [1685, 0]
click at [664, 434] on div "No, [PERSON_NAME]’s actions do not constitute abandonment because he claims his…" at bounding box center [839, 391] width 490 height 86
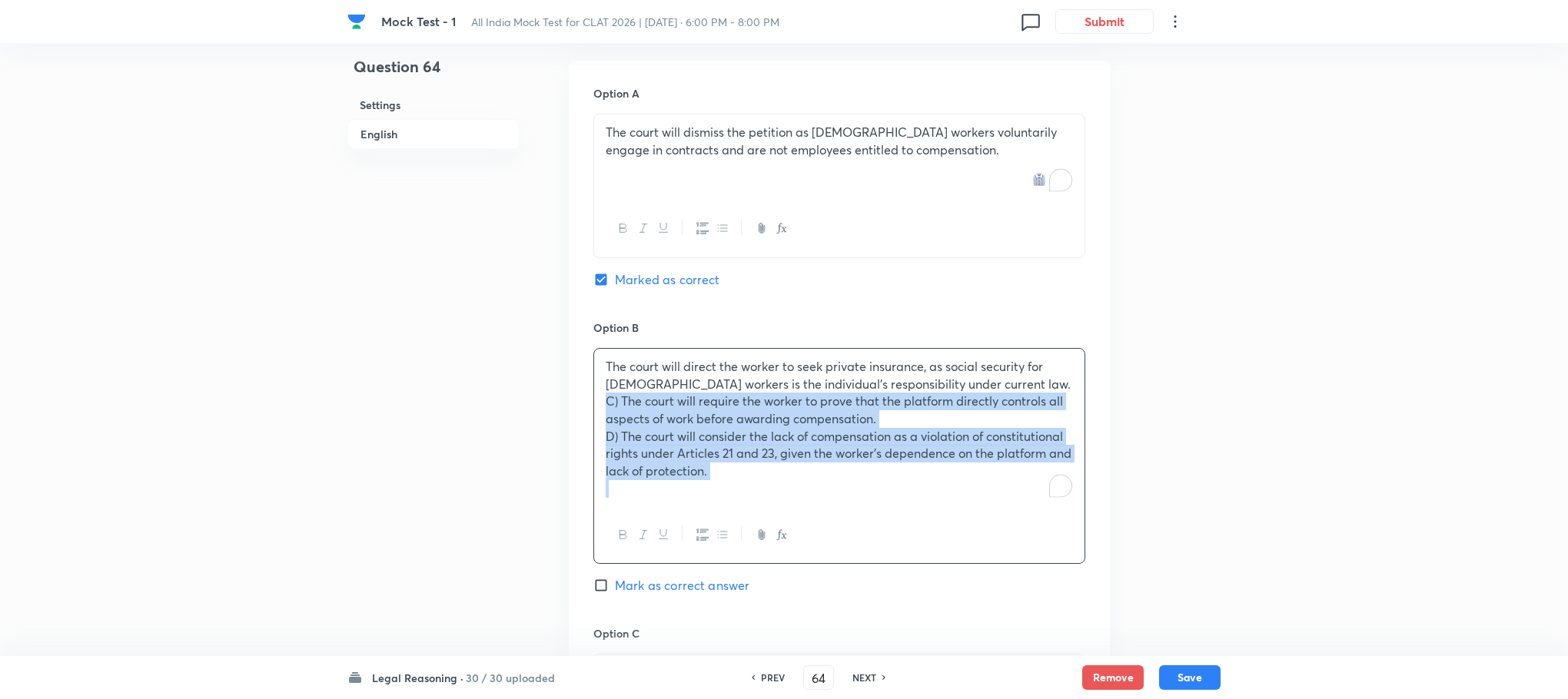
drag, startPoint x: 600, startPoint y: 417, endPoint x: 729, endPoint y: 549, distance: 184.6
click at [729, 549] on div "The court will direct the worker to seek private insurance, as social security …" at bounding box center [840, 455] width 492 height 216
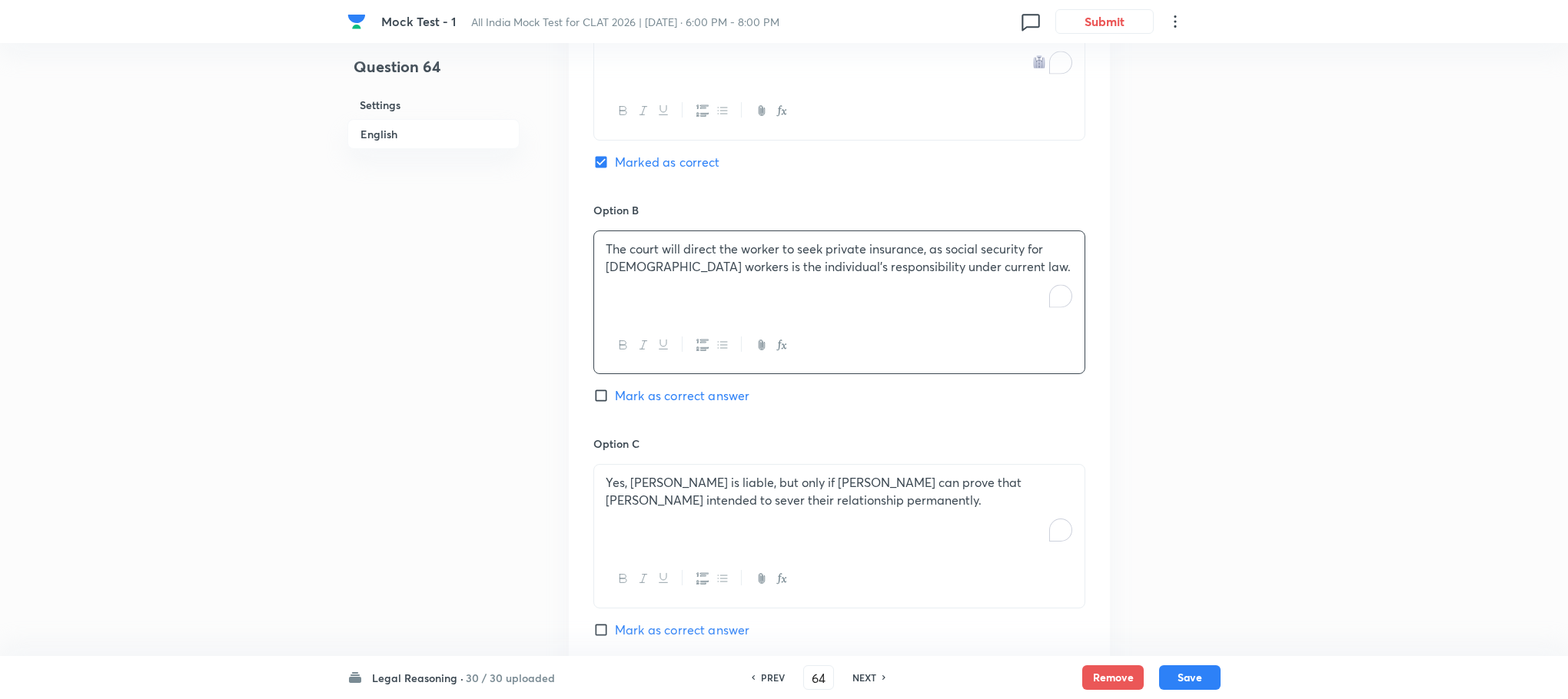
scroll to position [1916, 0]
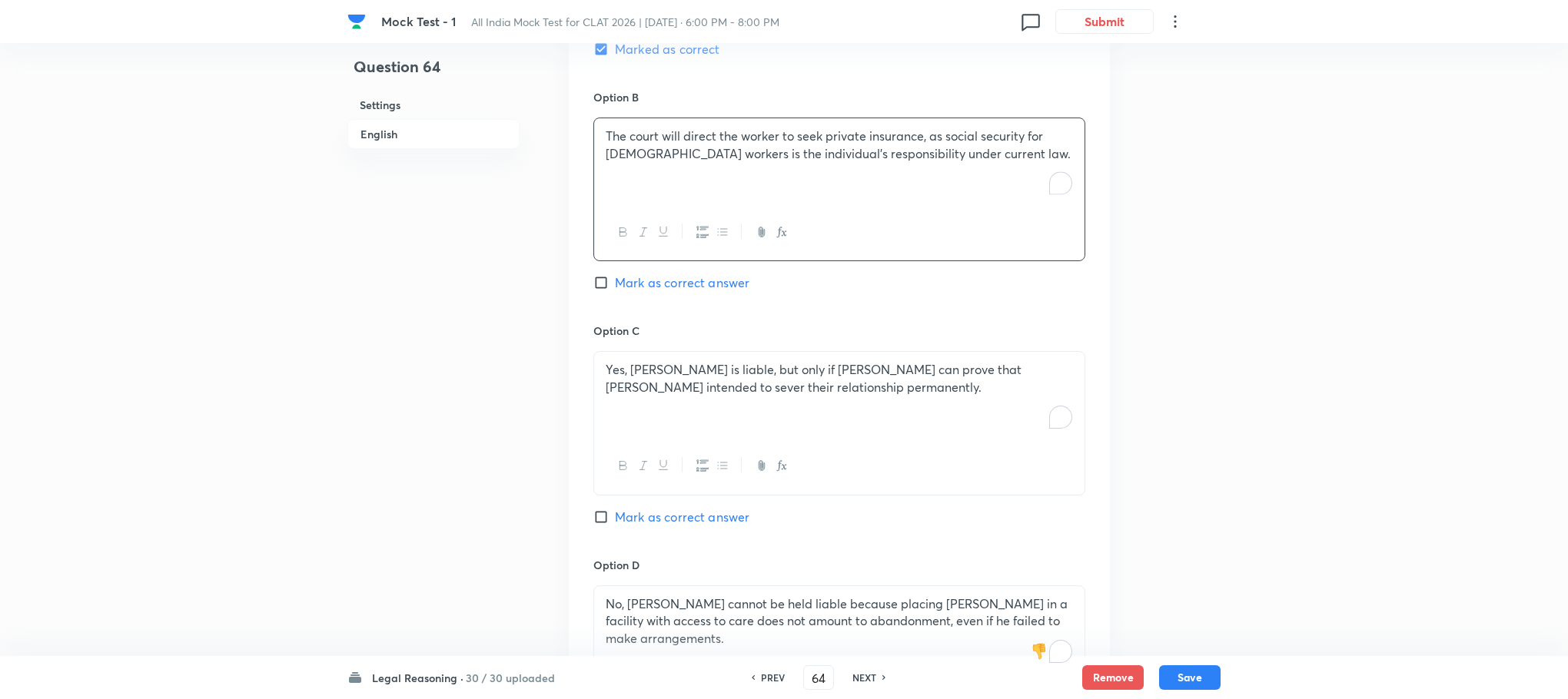
click at [666, 415] on p "To enrich screen reader interactions, please activate Accessibility in Grammarl…" at bounding box center [840, 405] width 467 height 18
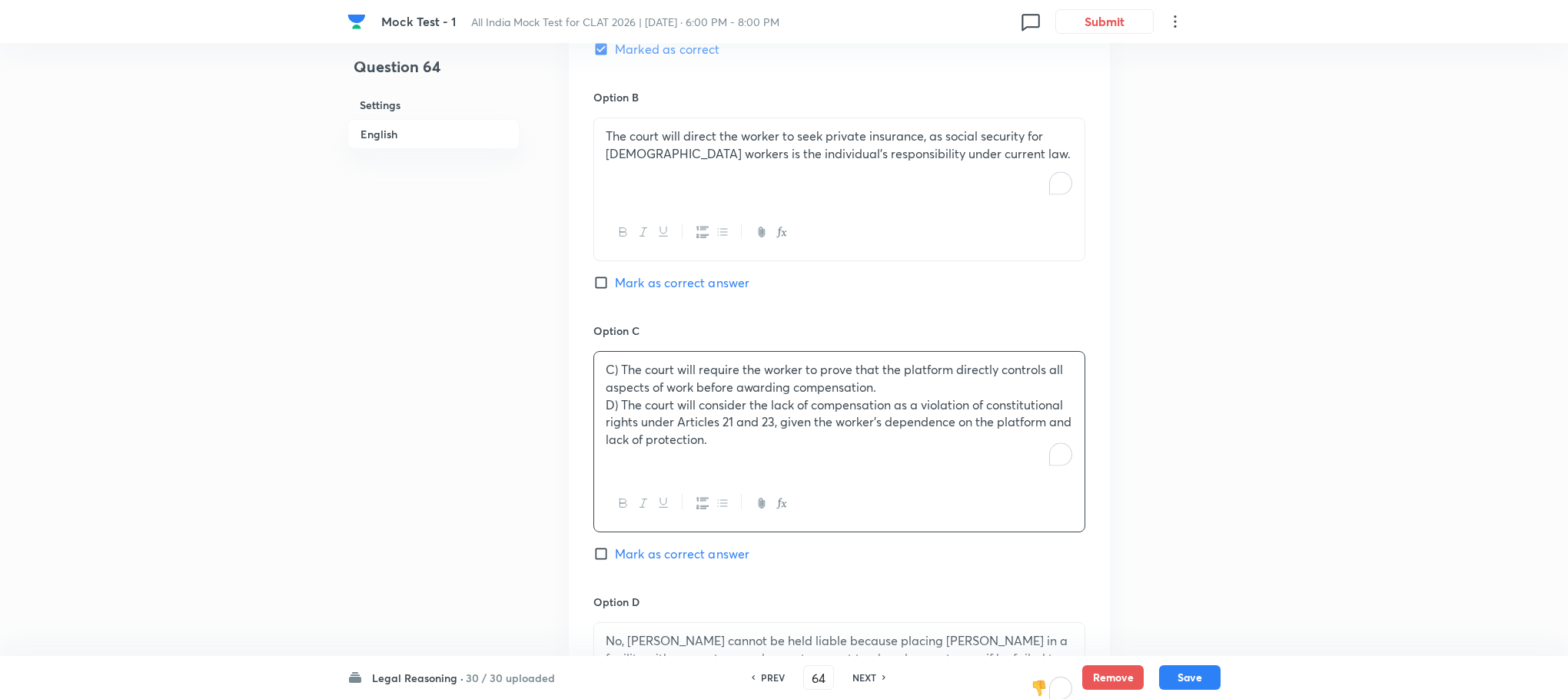
click at [623, 394] on p "C) The court will require the worker to prove that the platform directly contro…" at bounding box center [840, 378] width 467 height 35
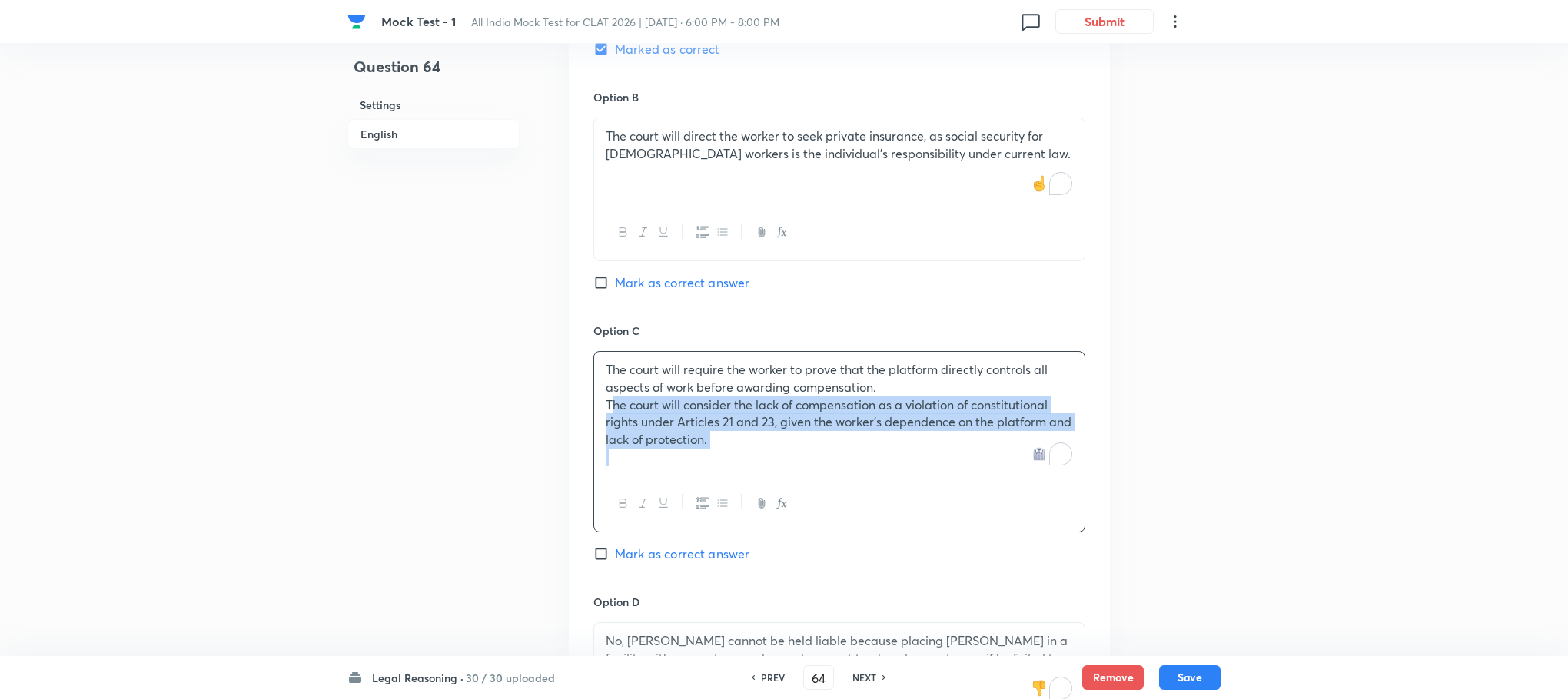
drag, startPoint x: 602, startPoint y: 423, endPoint x: 756, endPoint y: 505, distance: 174.5
click at [756, 505] on div "The court will require the worker to prove that the platform directly controls …" at bounding box center [840, 442] width 492 height 181
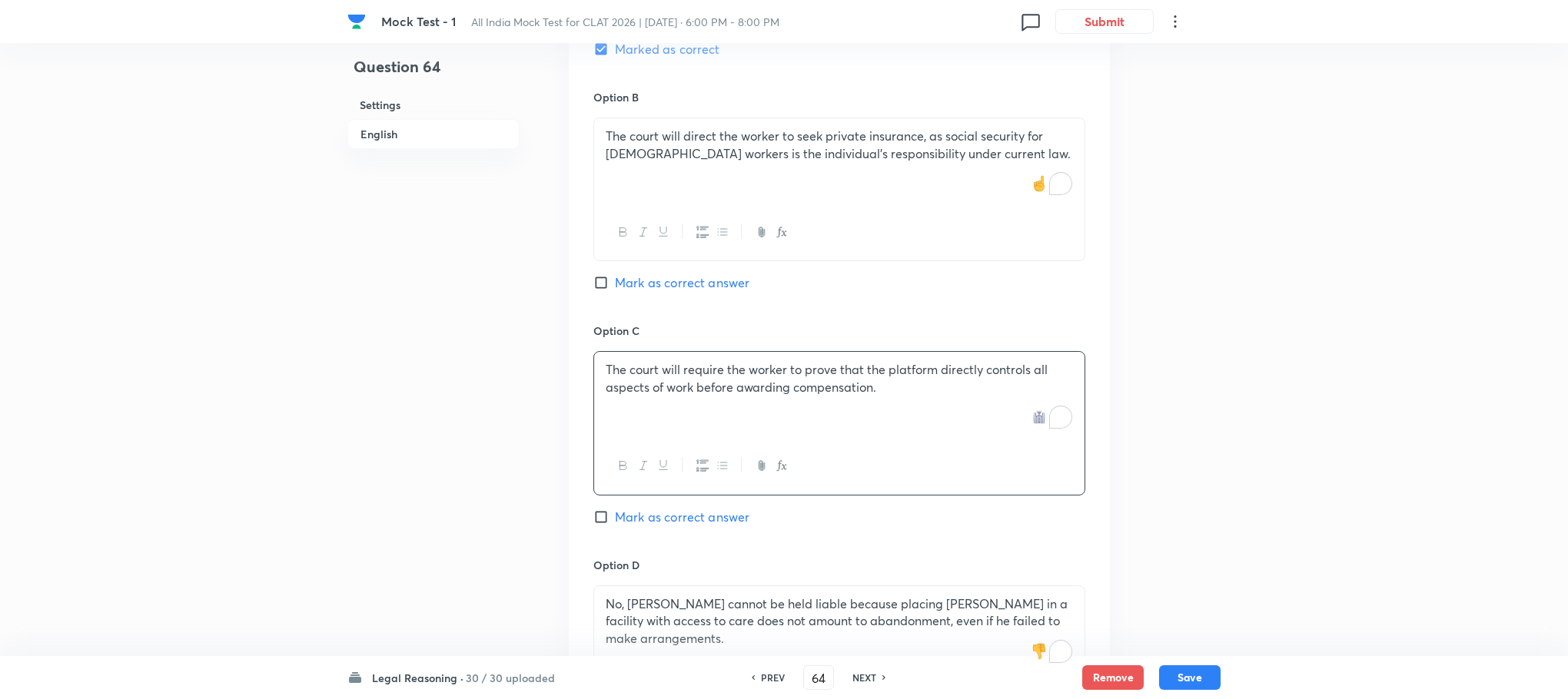
scroll to position [2262, 0]
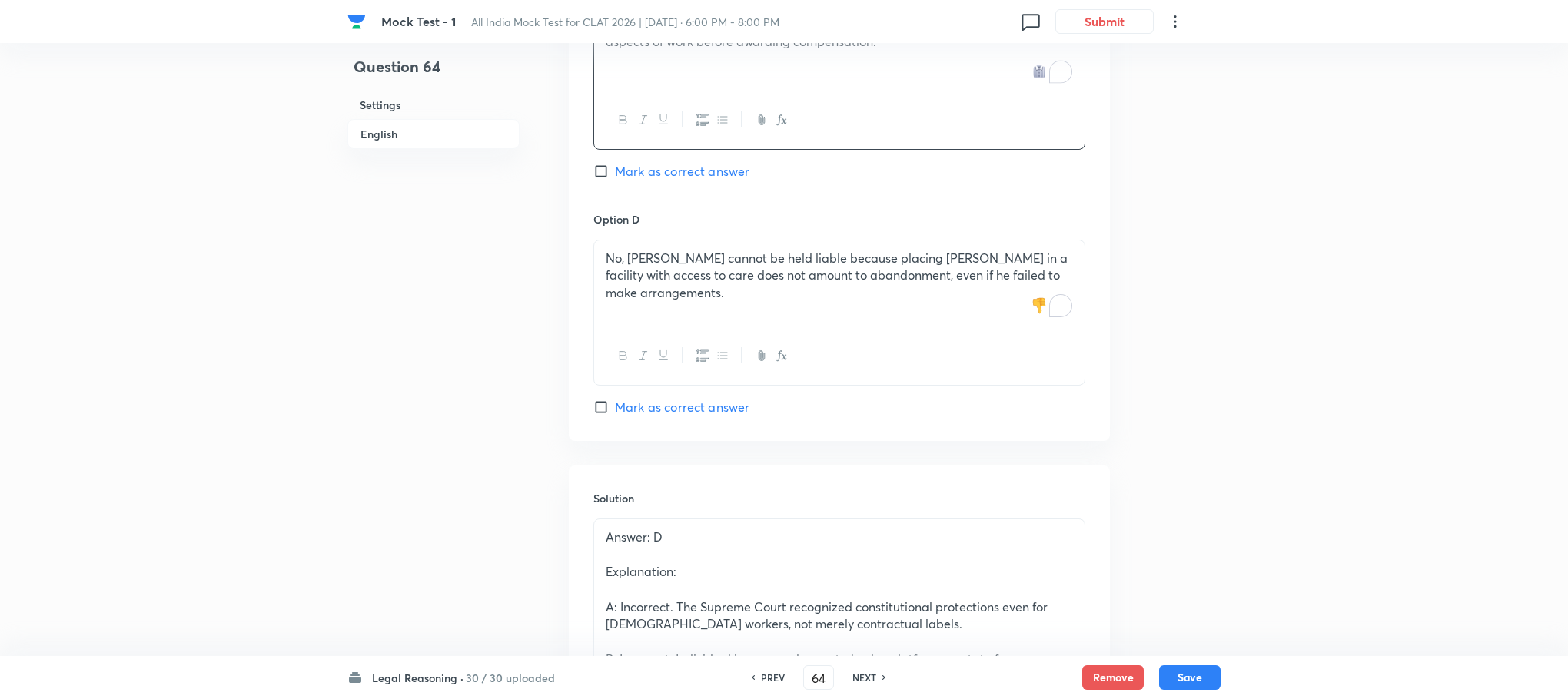
click at [667, 316] on p "To enrich screen reader interactions, please activate Accessibility in Grammarl…" at bounding box center [840, 310] width 467 height 18
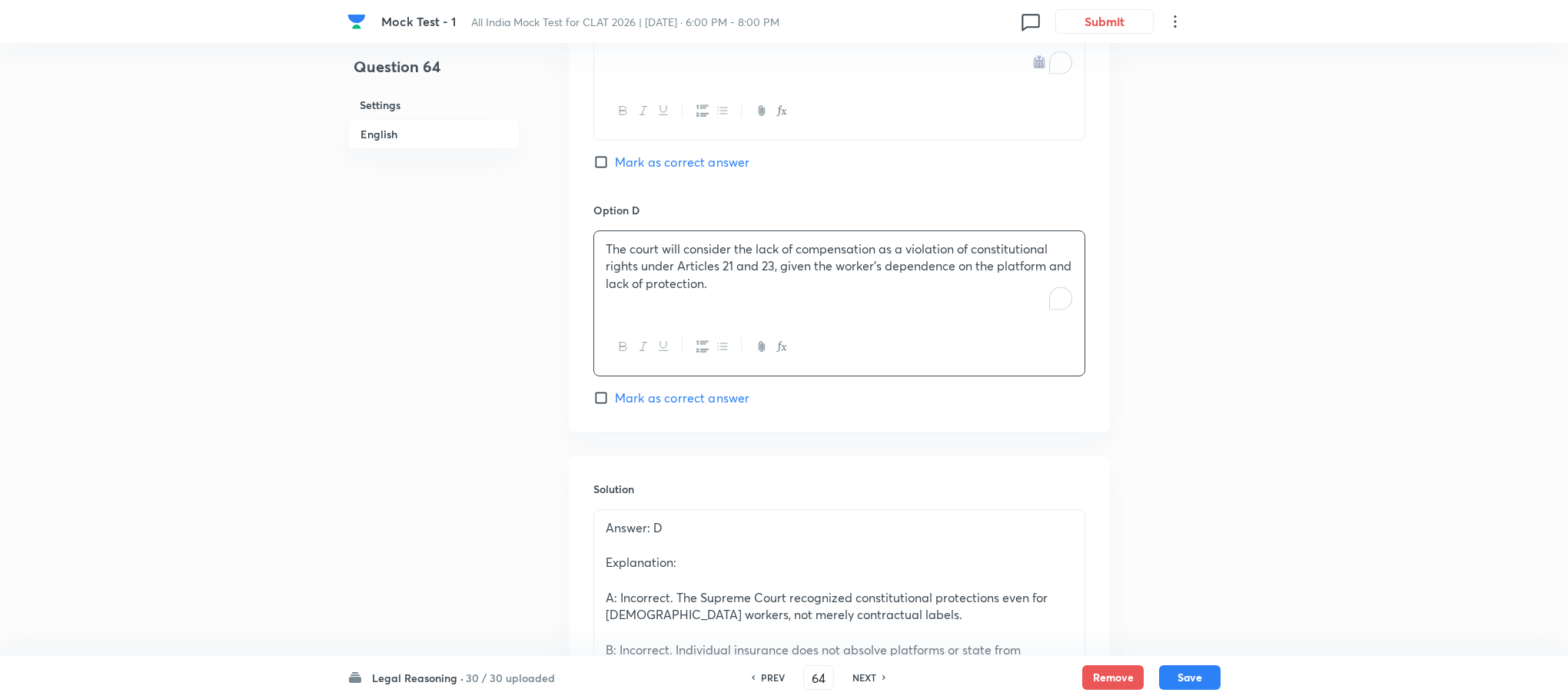
scroll to position [2492, 0]
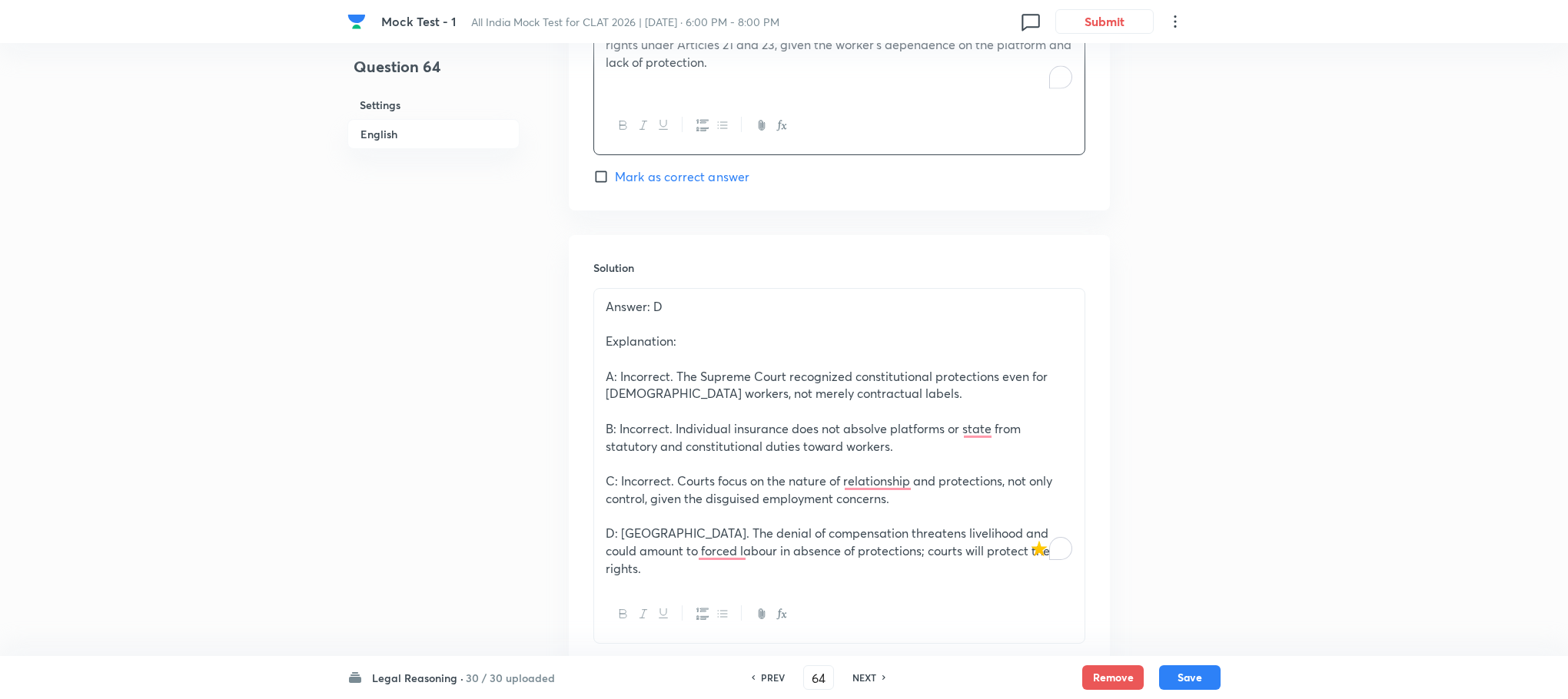
click at [682, 186] on span "Mark as correct answer" at bounding box center [681, 177] width 135 height 19
click at [614, 185] on input "Mark as correct answer" at bounding box center [604, 176] width 22 height 15
checkbox input "true"
checkbox input "false"
click at [1160, 668] on button "Save" at bounding box center [1189, 676] width 61 height 24
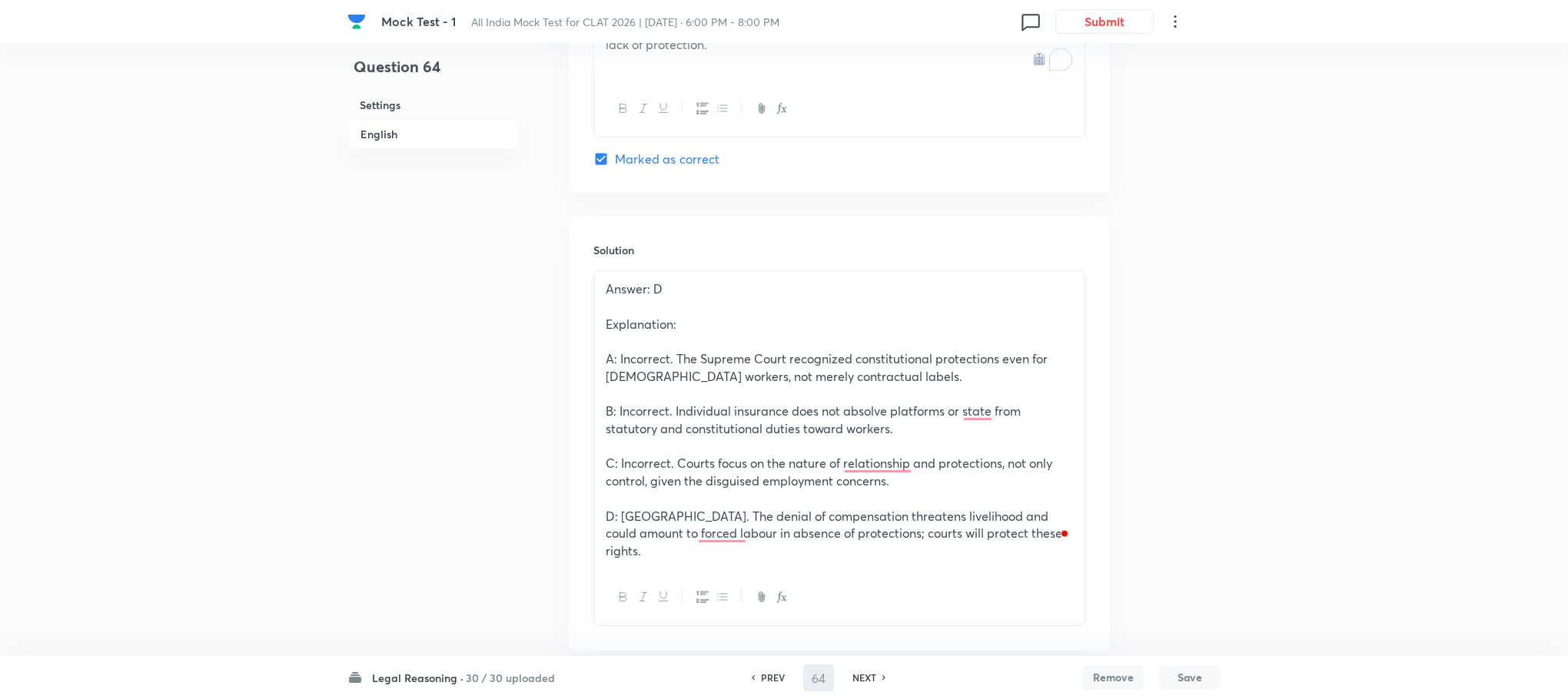
type input "65"
checkbox input "false"
checkbox input "true"
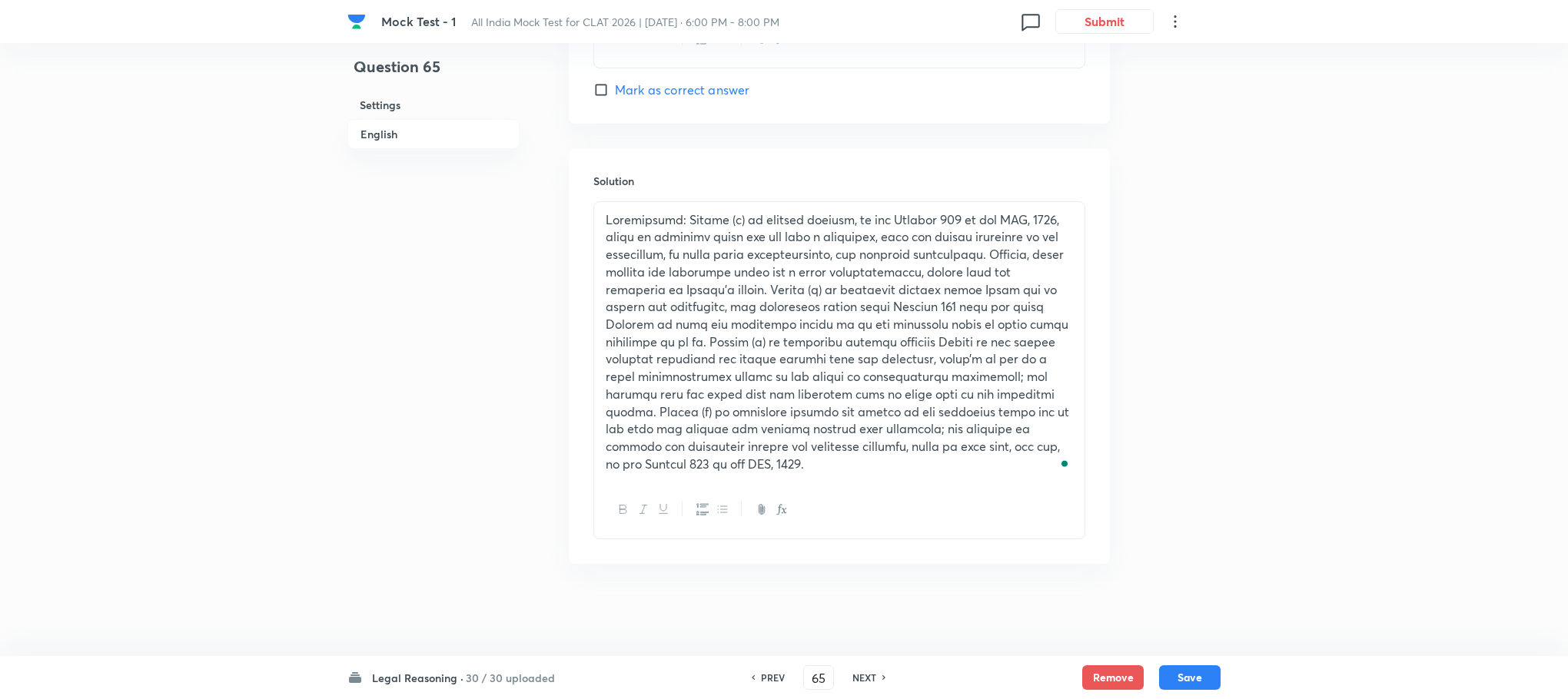
scroll to position [2337, 0]
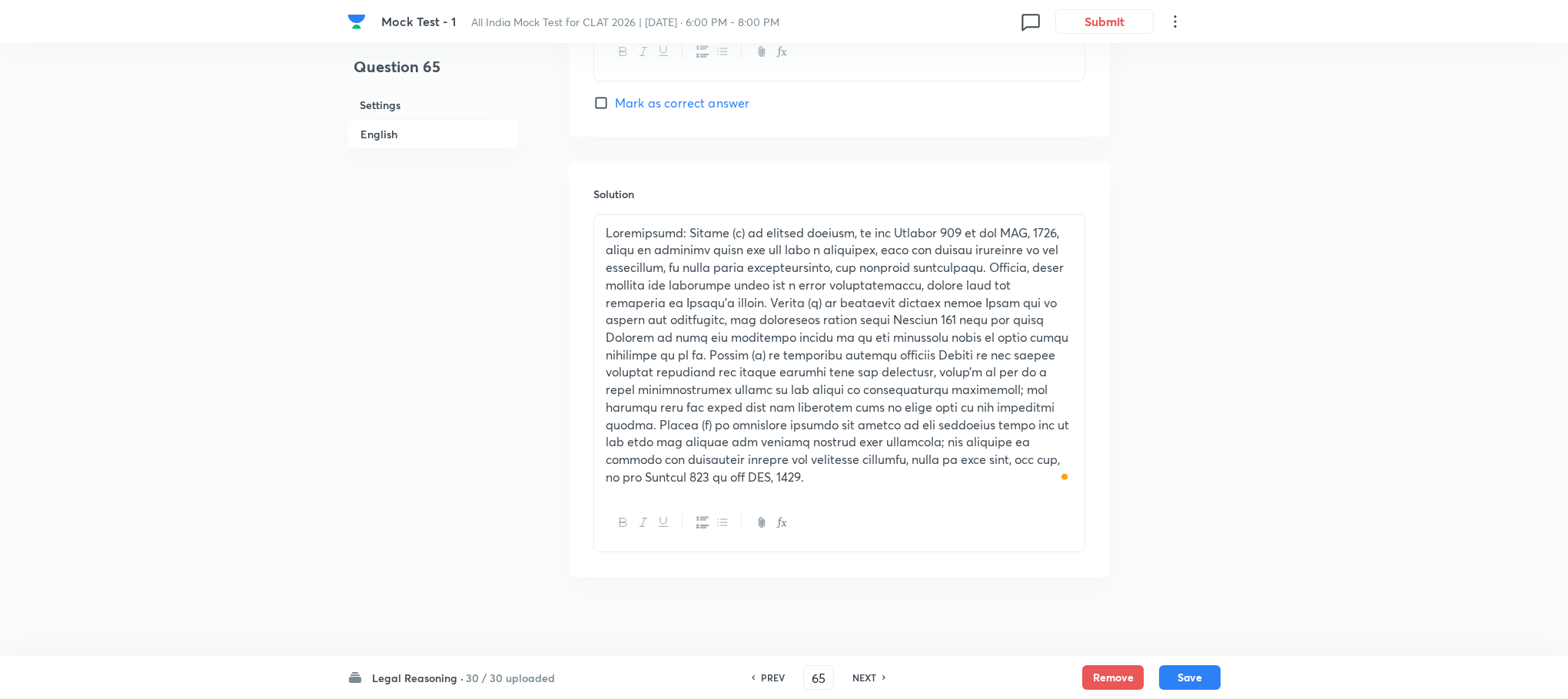
click at [763, 681] on h6 "PREV" at bounding box center [772, 677] width 24 height 14
type input "64"
checkbox input "false"
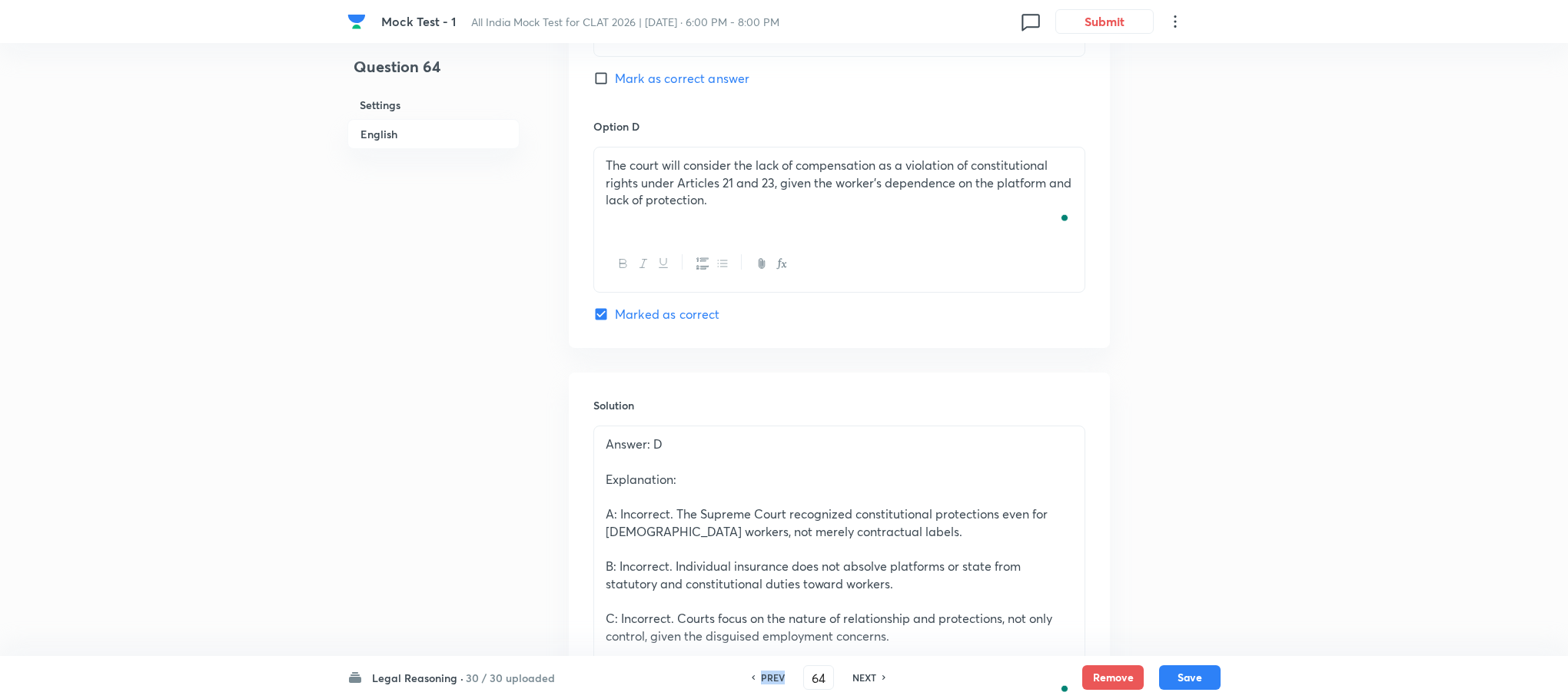
checkbox input "true"
click at [763, 681] on h6 "PREV" at bounding box center [772, 677] width 24 height 14
type input "63"
checkbox input "false"
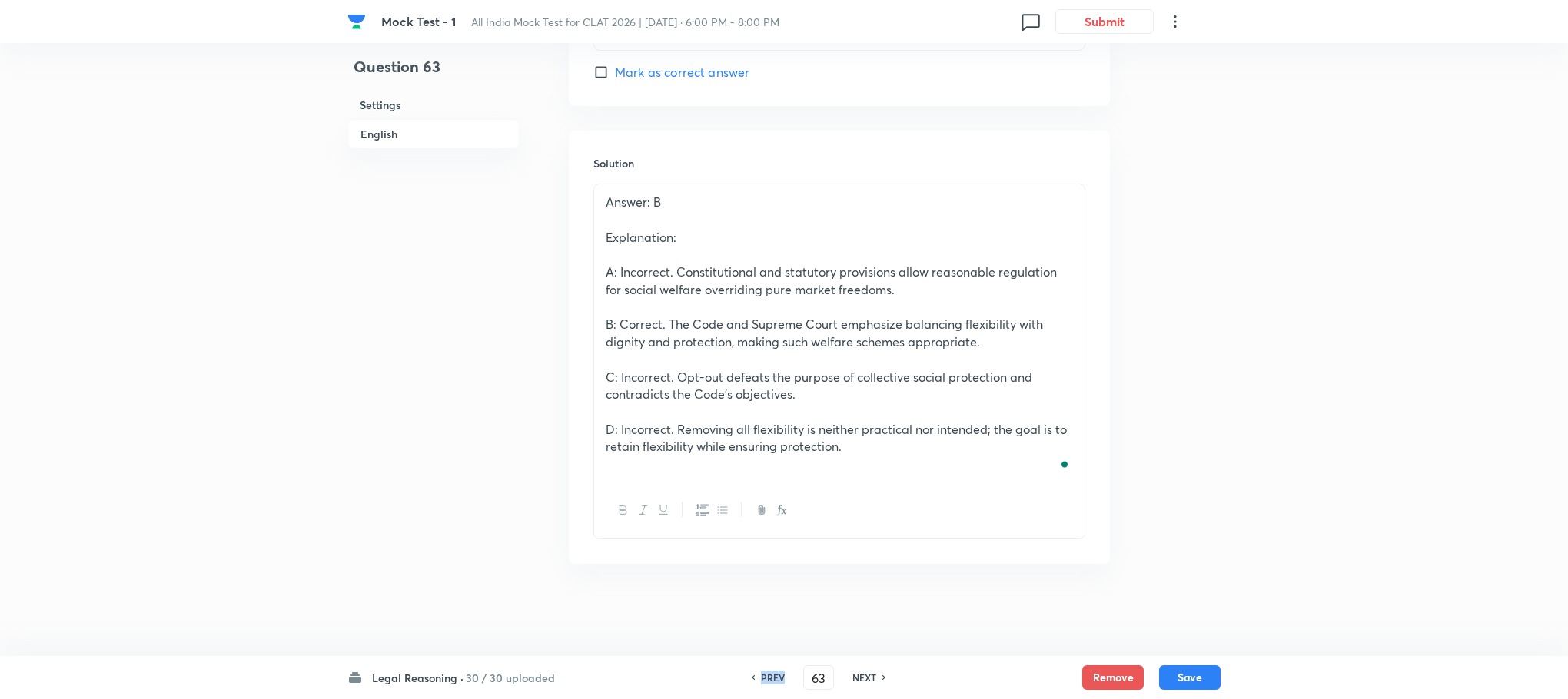
checkbox input "true"
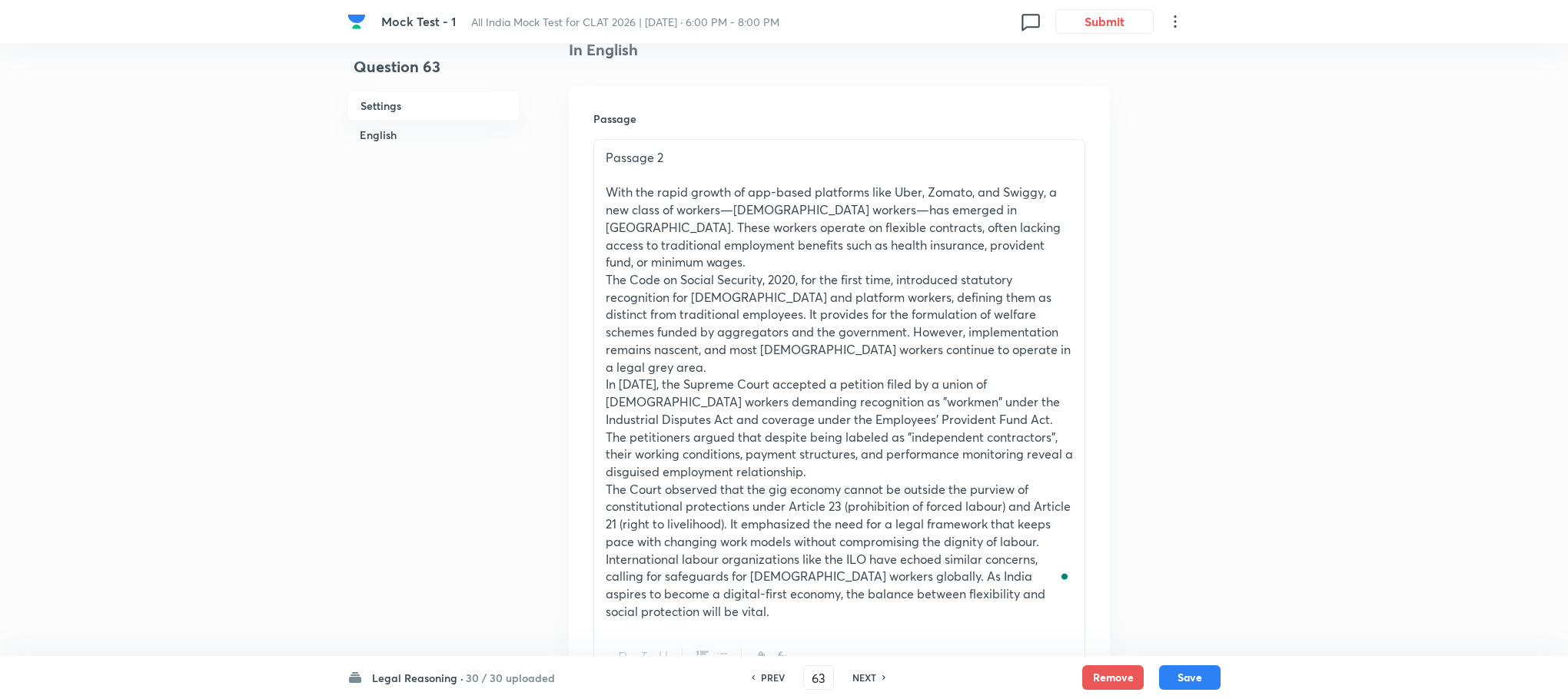
scroll to position [77, 0]
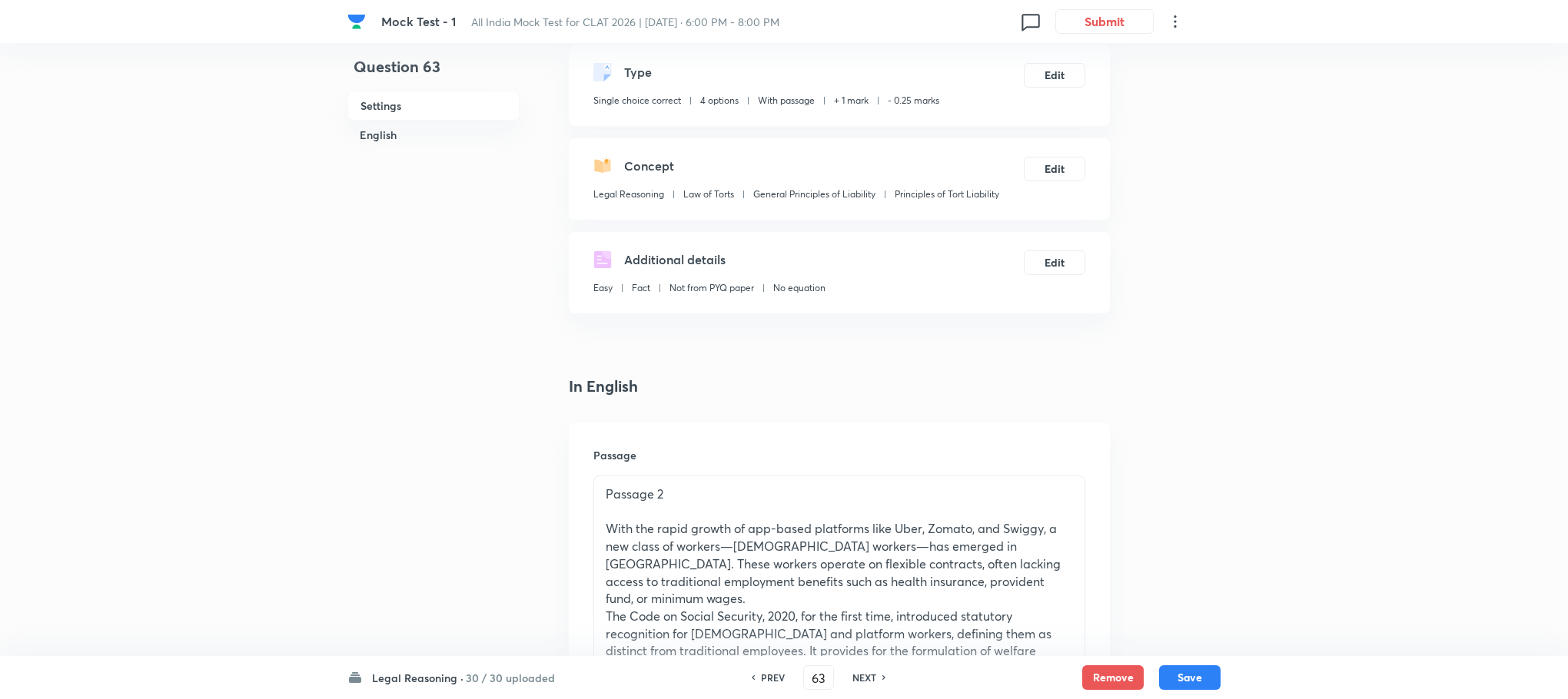
click at [720, 523] on p "With the rapid growth of app-based platforms like Uber, Zomato, and Swiggy, a n…" at bounding box center [840, 563] width 467 height 88
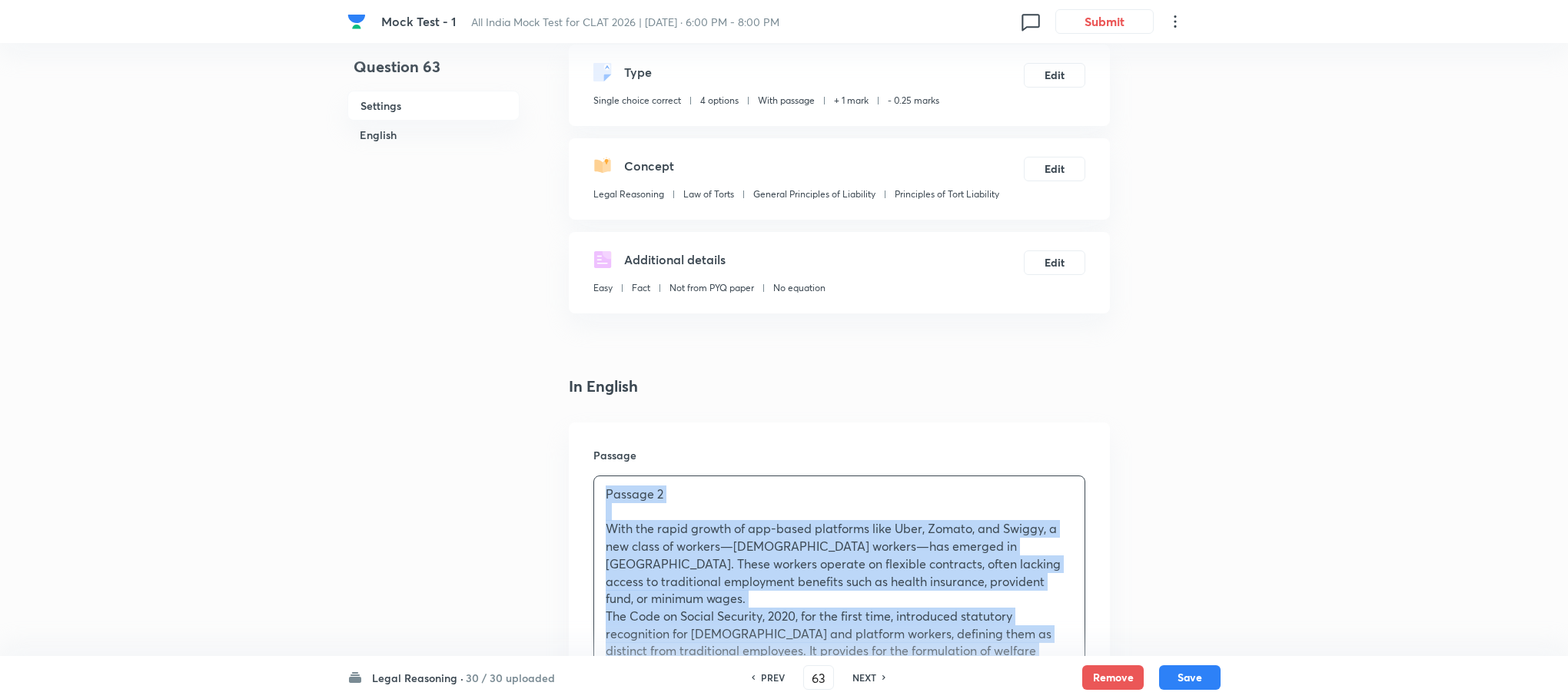
copy div "Loremip 3 Dolo sit ametc adipis el sed-doeiu temporinc utla Etdo, Magnaa, eni A…"
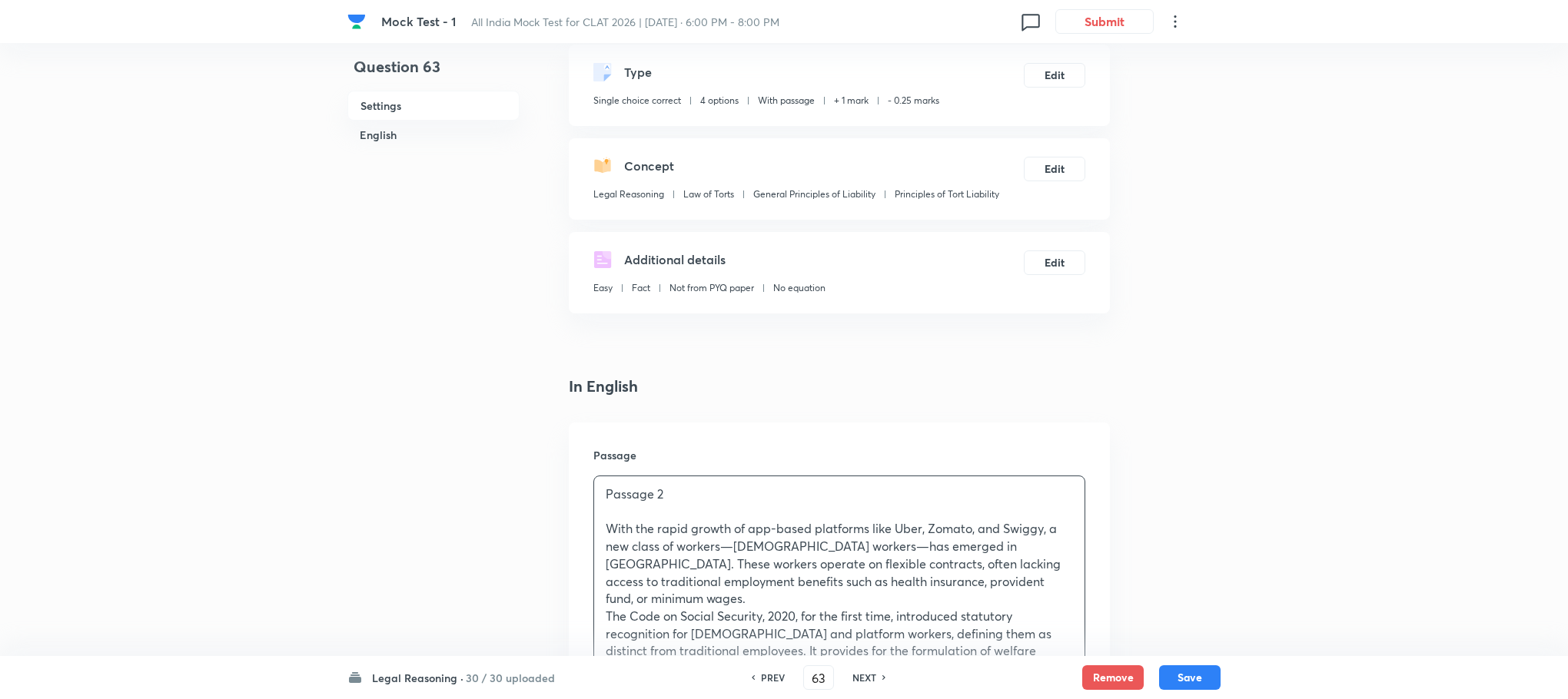
click at [1184, 685] on button "Save" at bounding box center [1189, 676] width 61 height 24
type input "64"
checkbox input "false"
checkbox input "true"
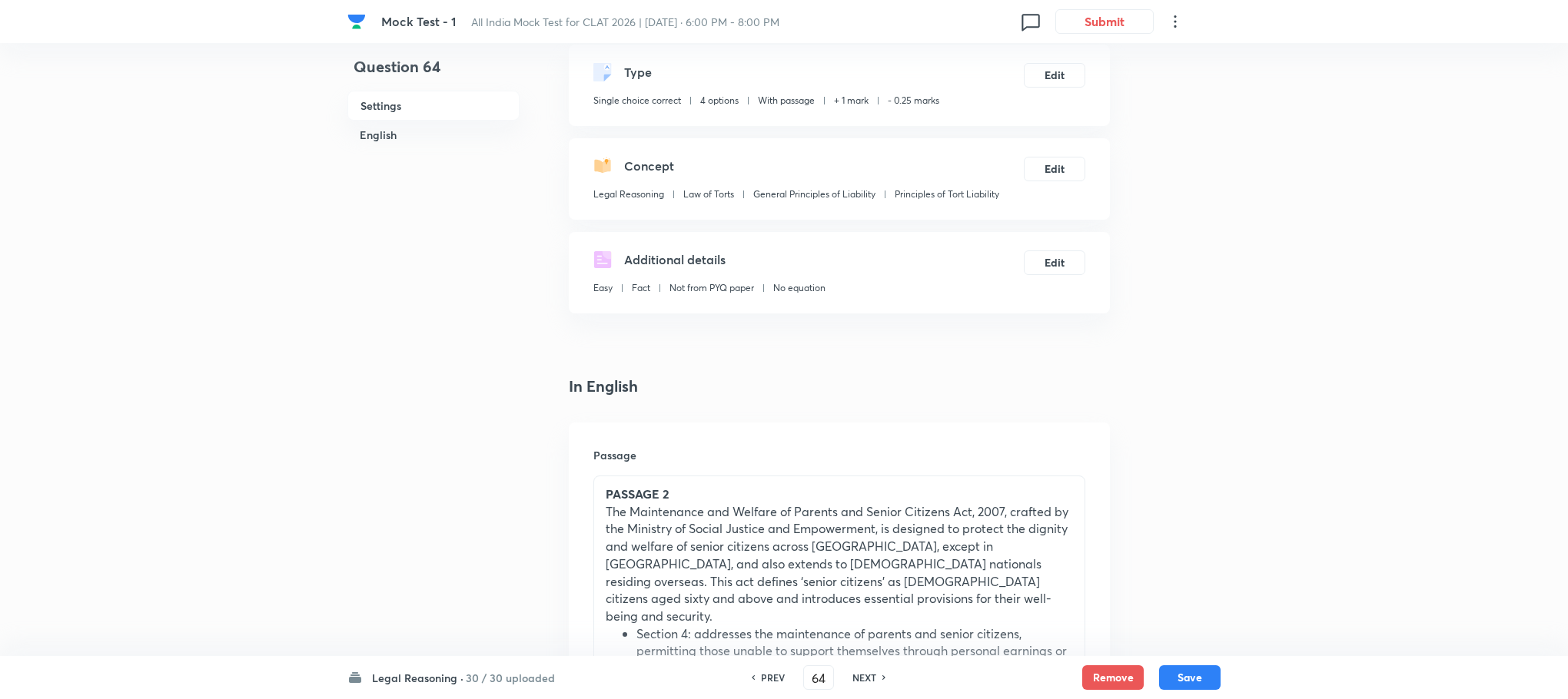
click at [653, 626] on li "Section 4: addresses the maintenance of parents and senior citizens, permitting…" at bounding box center [854, 669] width 436 height 88
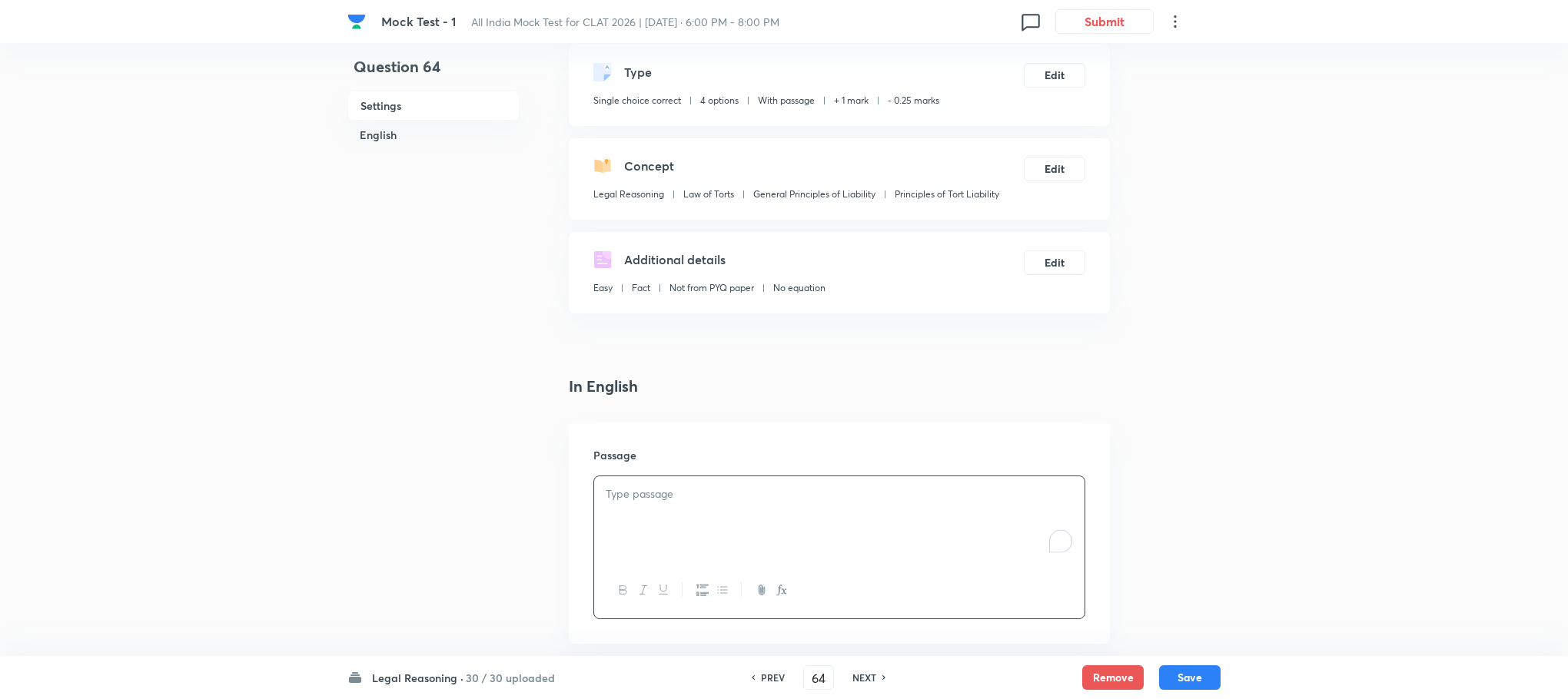
click at [645, 544] on div "To enrich screen reader interactions, please activate Accessibility in Grammarl…" at bounding box center [839, 519] width 490 height 86
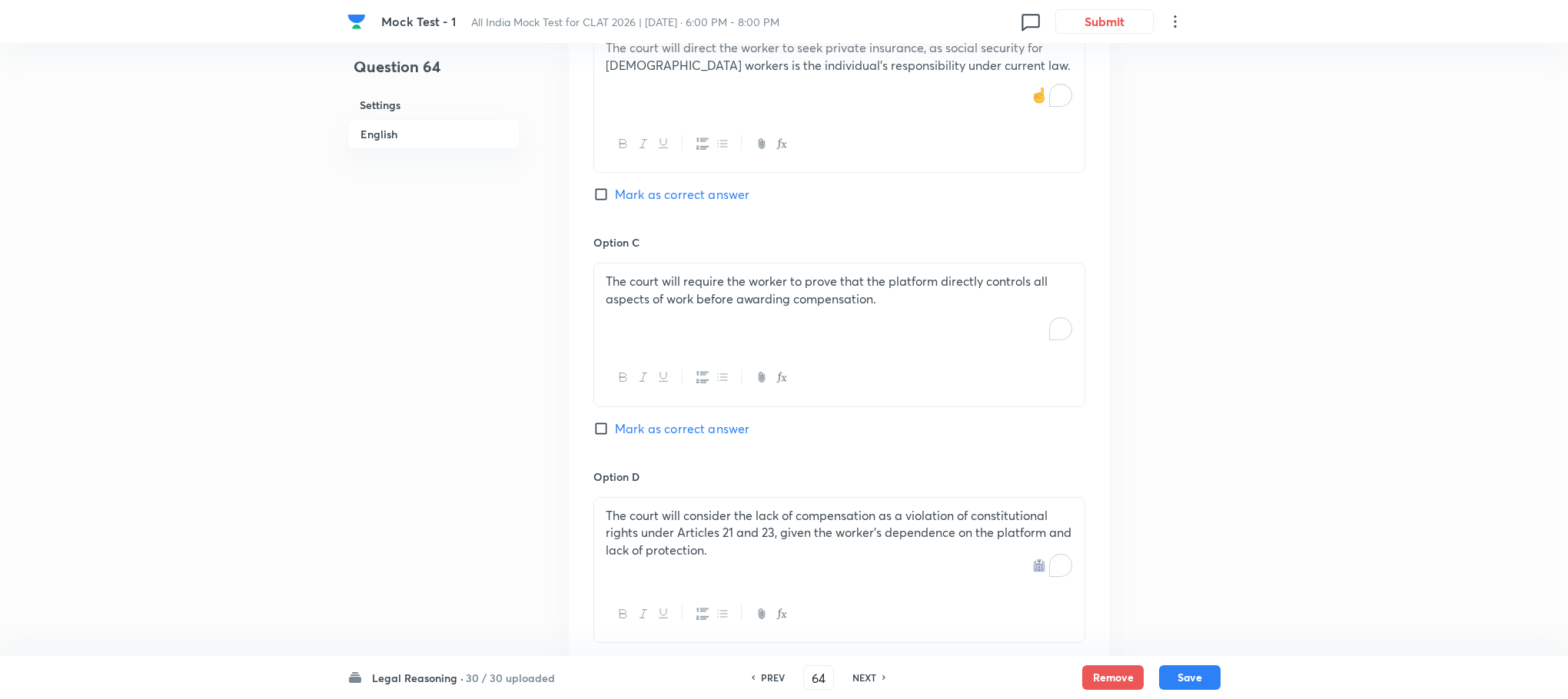
scroll to position [2151, 0]
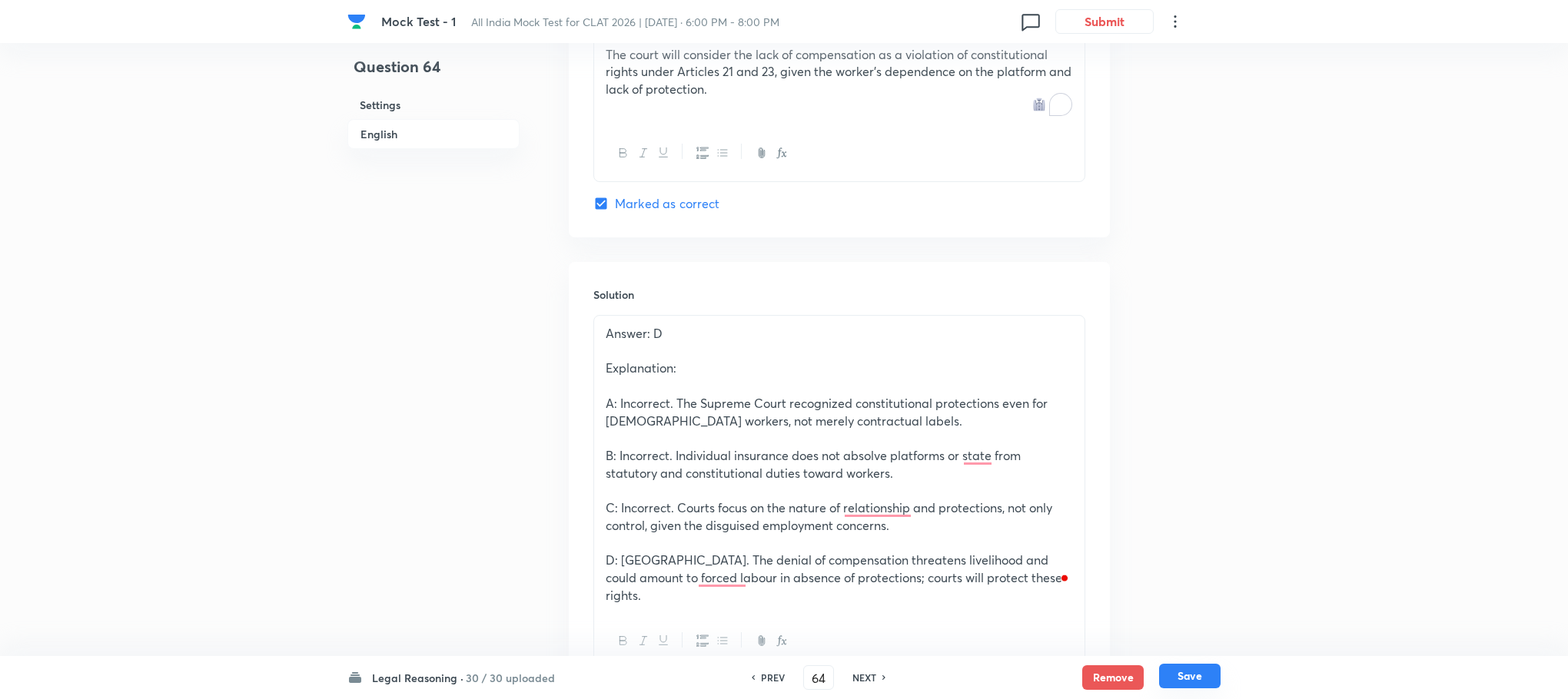
click at [1188, 685] on button "Save" at bounding box center [1189, 676] width 61 height 24
type input "65"
checkbox input "false"
checkbox input "true"
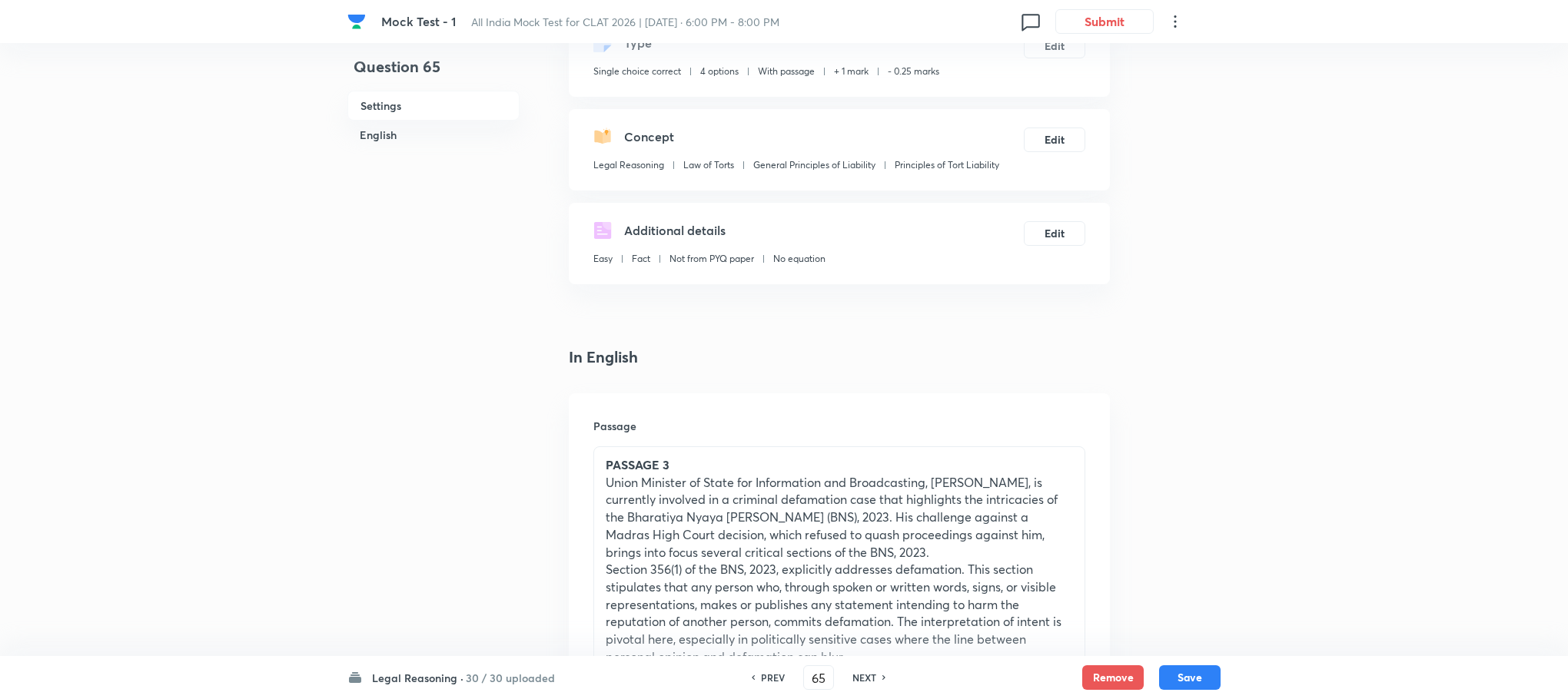
scroll to position [336, 0]
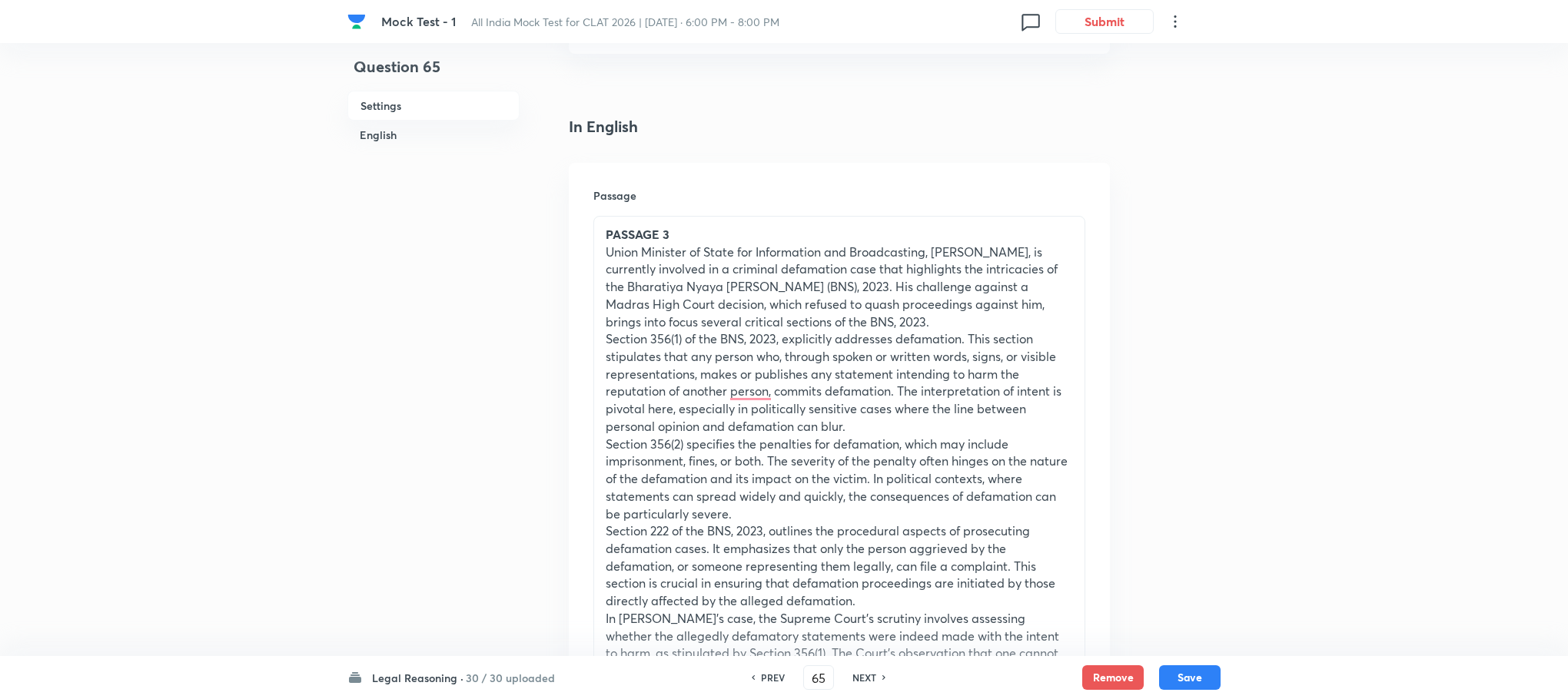
click at [683, 363] on p "Section 356(1) of the BNS, 2023, explicitly addresses defamation. This section …" at bounding box center [840, 382] width 467 height 105
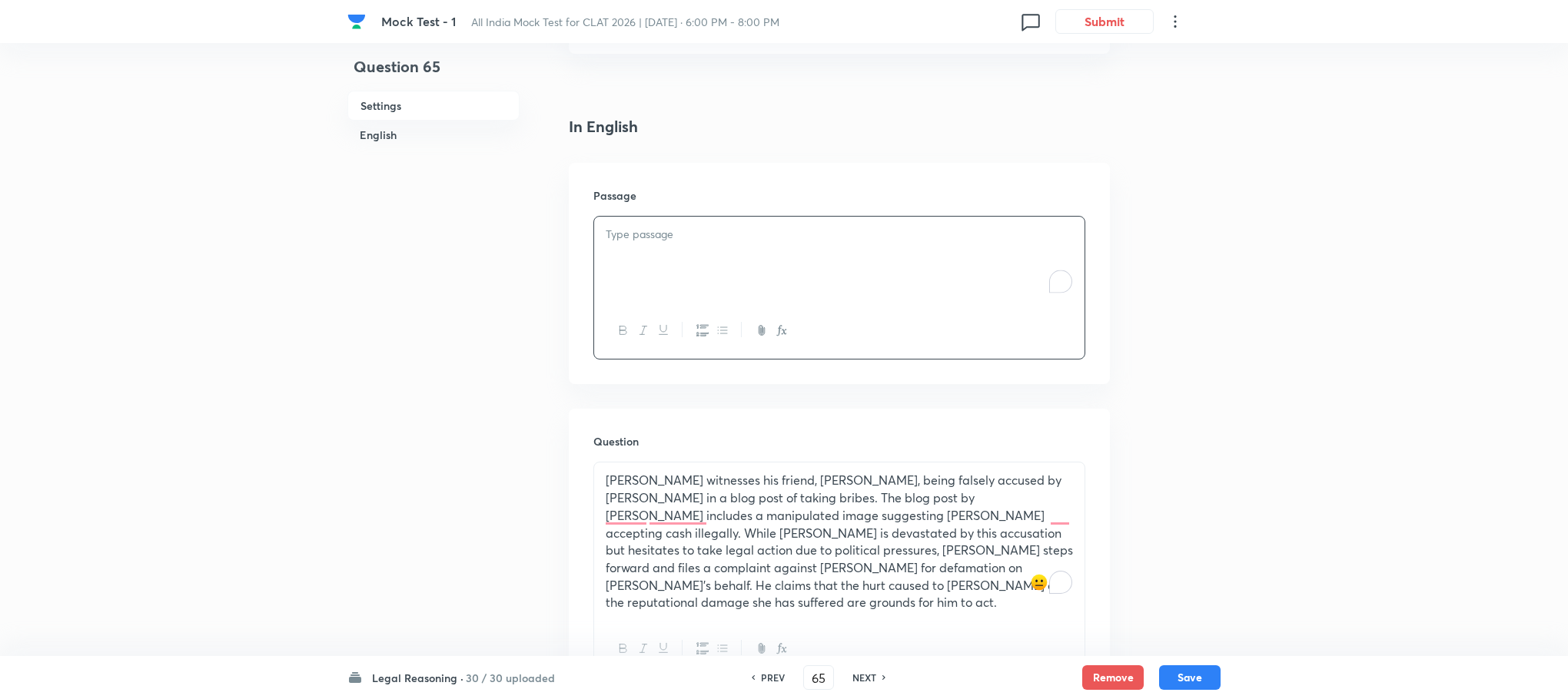
click at [650, 210] on div "Passage" at bounding box center [839, 273] width 541 height 221
click at [641, 256] on div "To enrich screen reader interactions, please activate Accessibility in Grammarl…" at bounding box center [839, 259] width 490 height 86
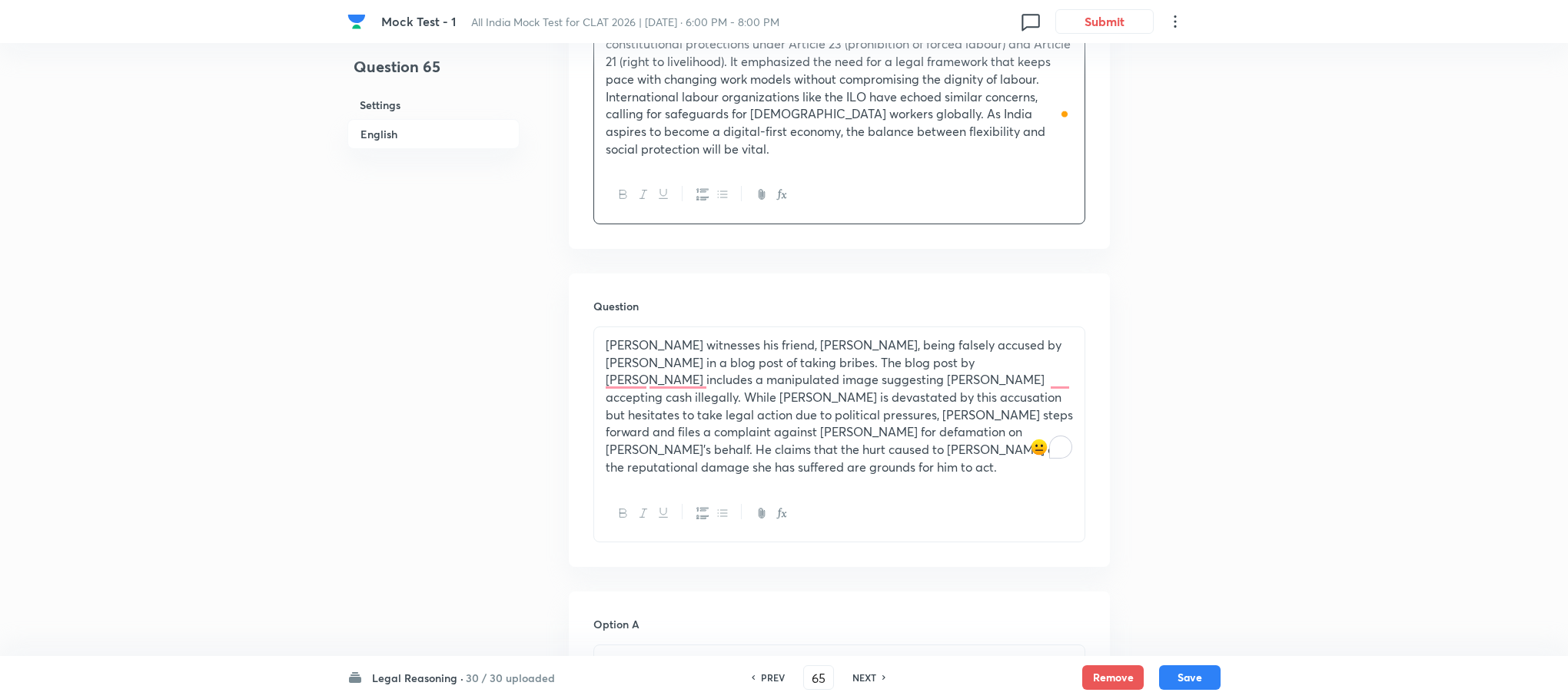
scroll to position [1028, 0]
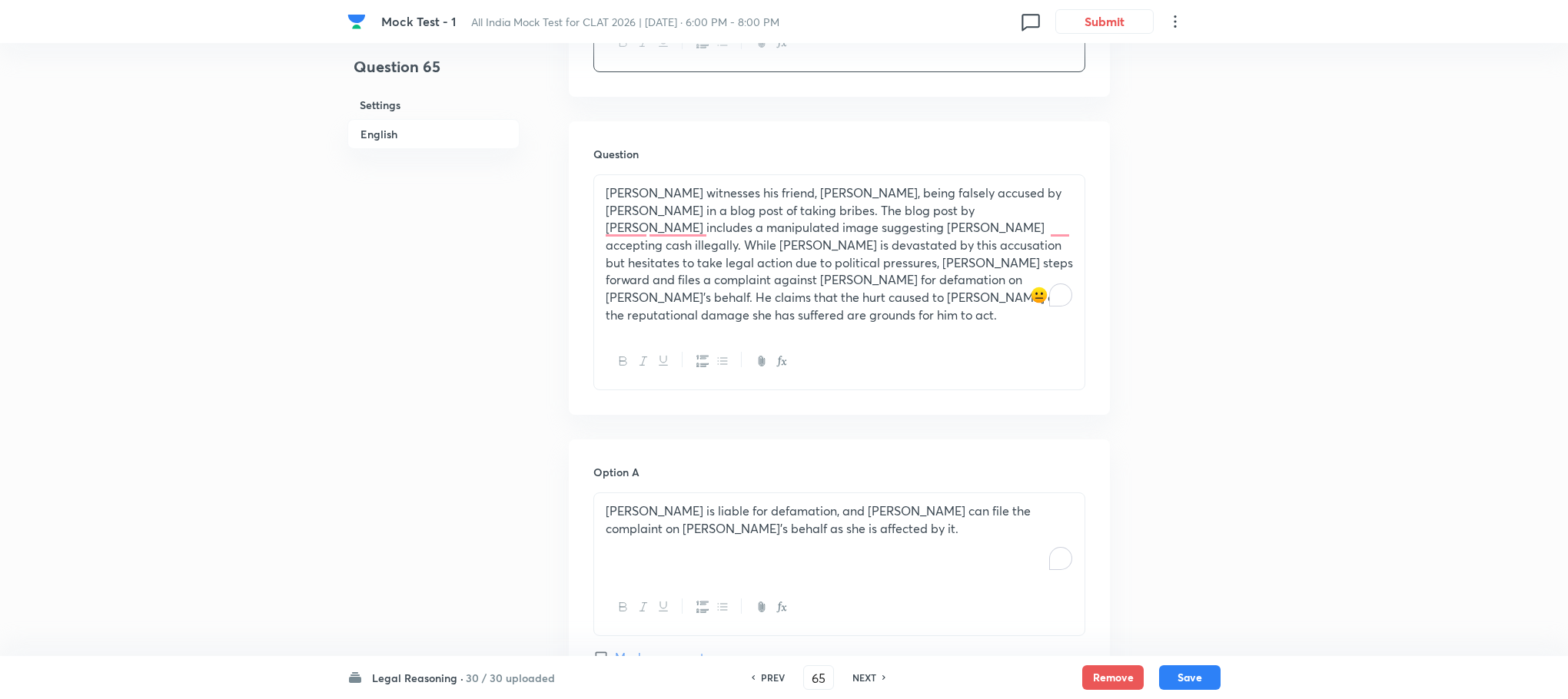
click at [688, 205] on p "[PERSON_NAME] witnesses his friend, [PERSON_NAME], being falsely accused by [PE…" at bounding box center [840, 254] width 467 height 139
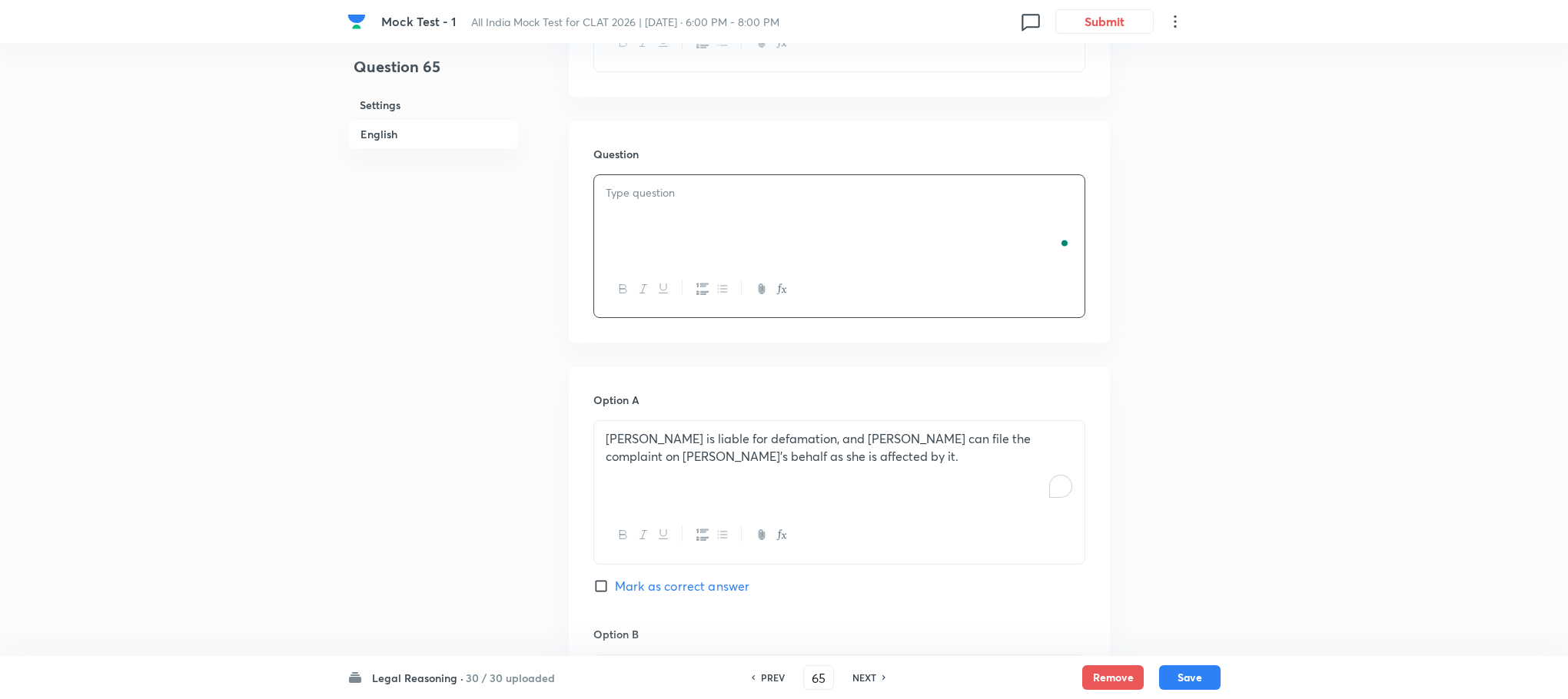
click at [678, 175] on div "To enrich screen reader interactions, please activate Accessibility in Grammarl…" at bounding box center [839, 218] width 490 height 86
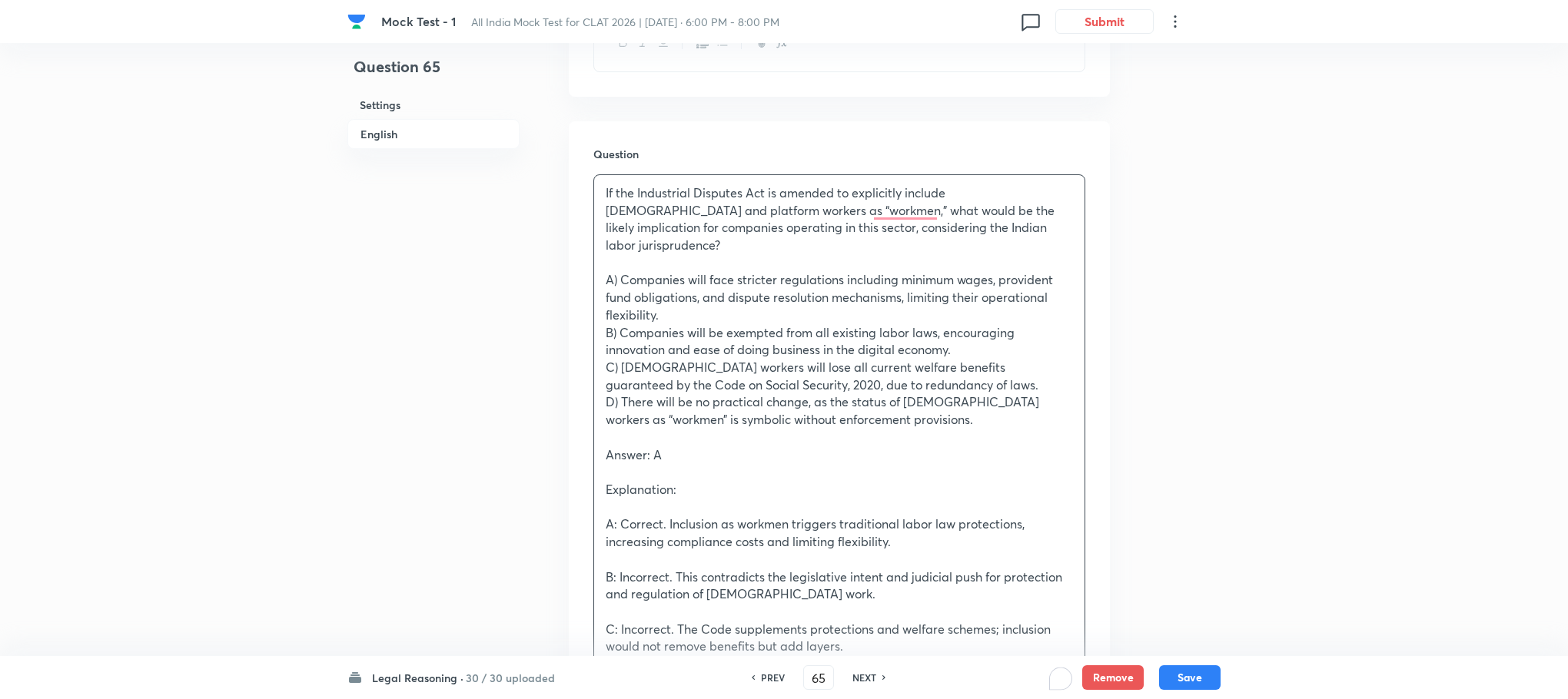
scroll to position [1259, 0]
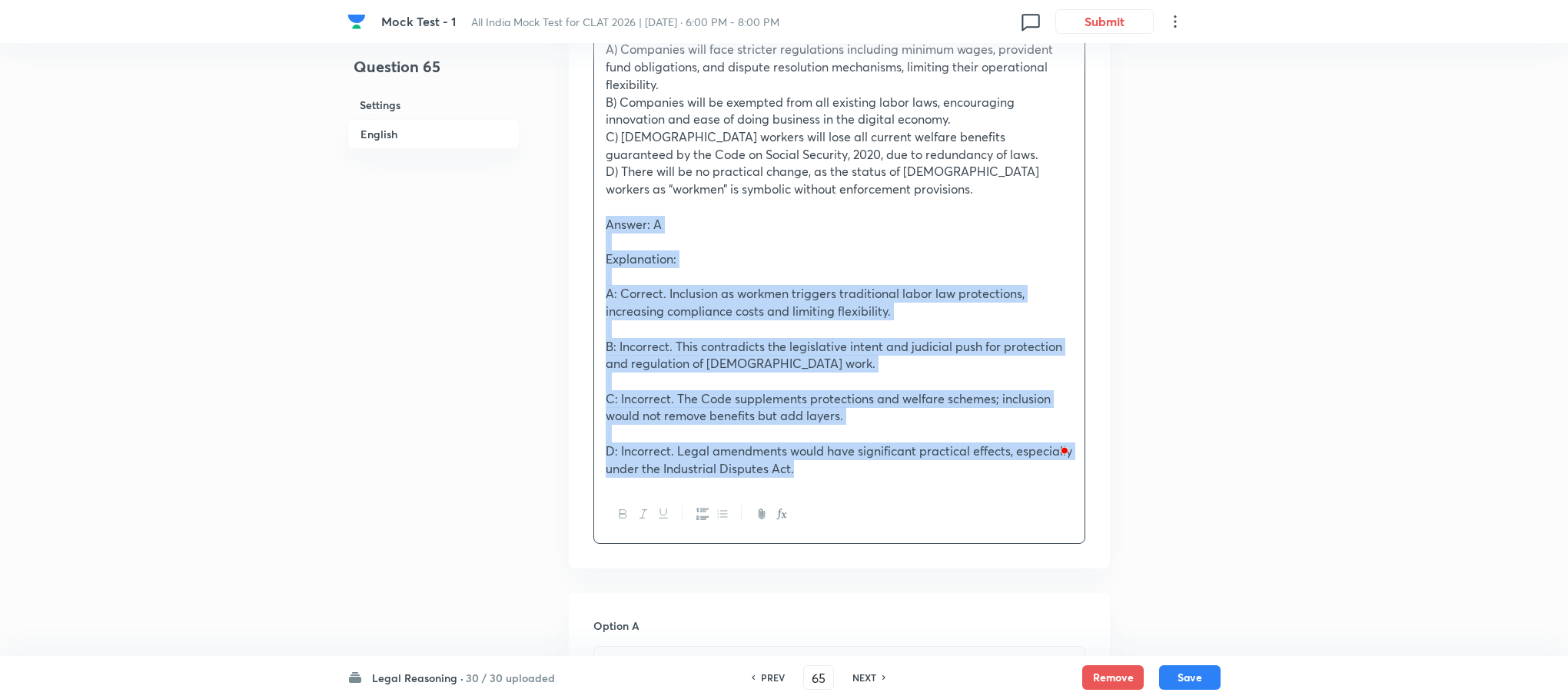
drag, startPoint x: 602, startPoint y: 176, endPoint x: 814, endPoint y: 439, distance: 337.8
click at [814, 439] on div "If the Industrial Disputes Act is amended to explicitly include [DEMOGRAPHIC_DA…" at bounding box center [840, 243] width 492 height 600
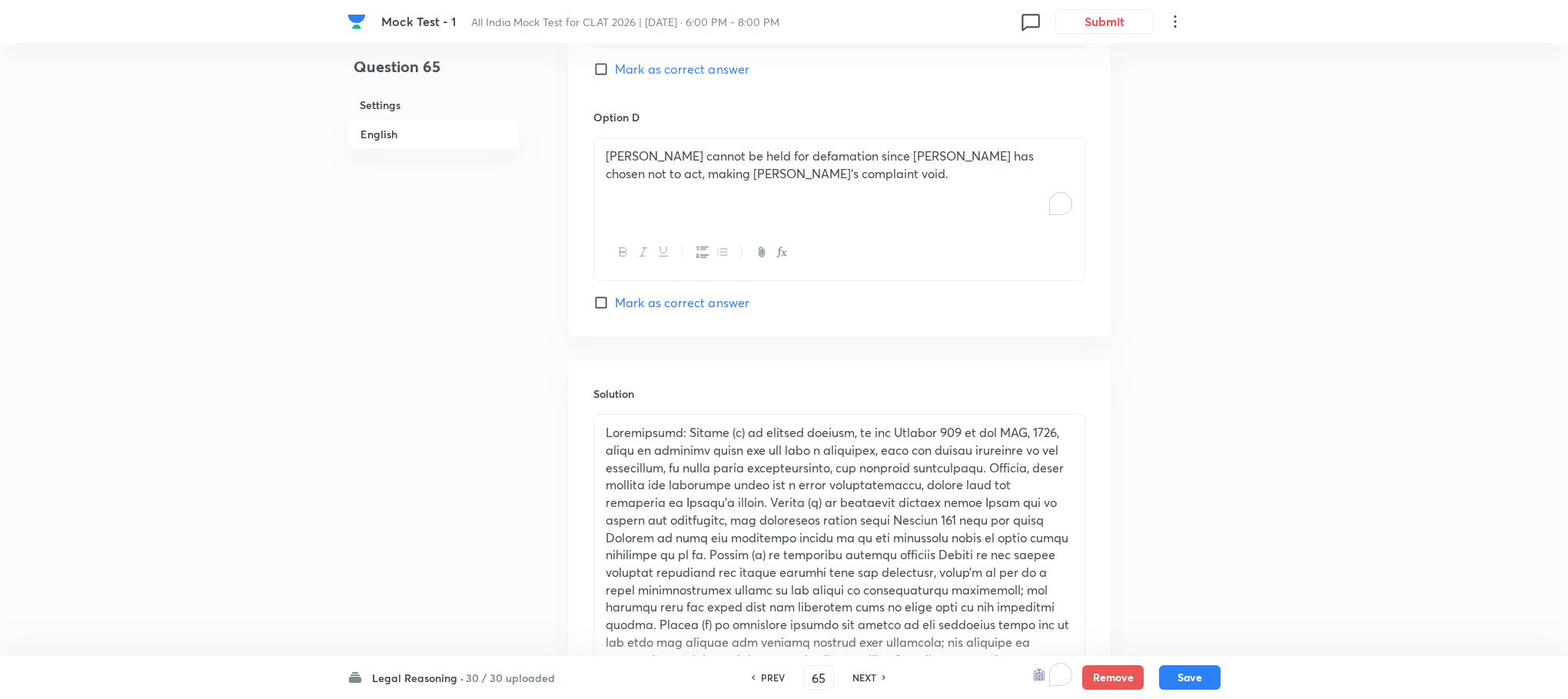
scroll to position [2388, 0]
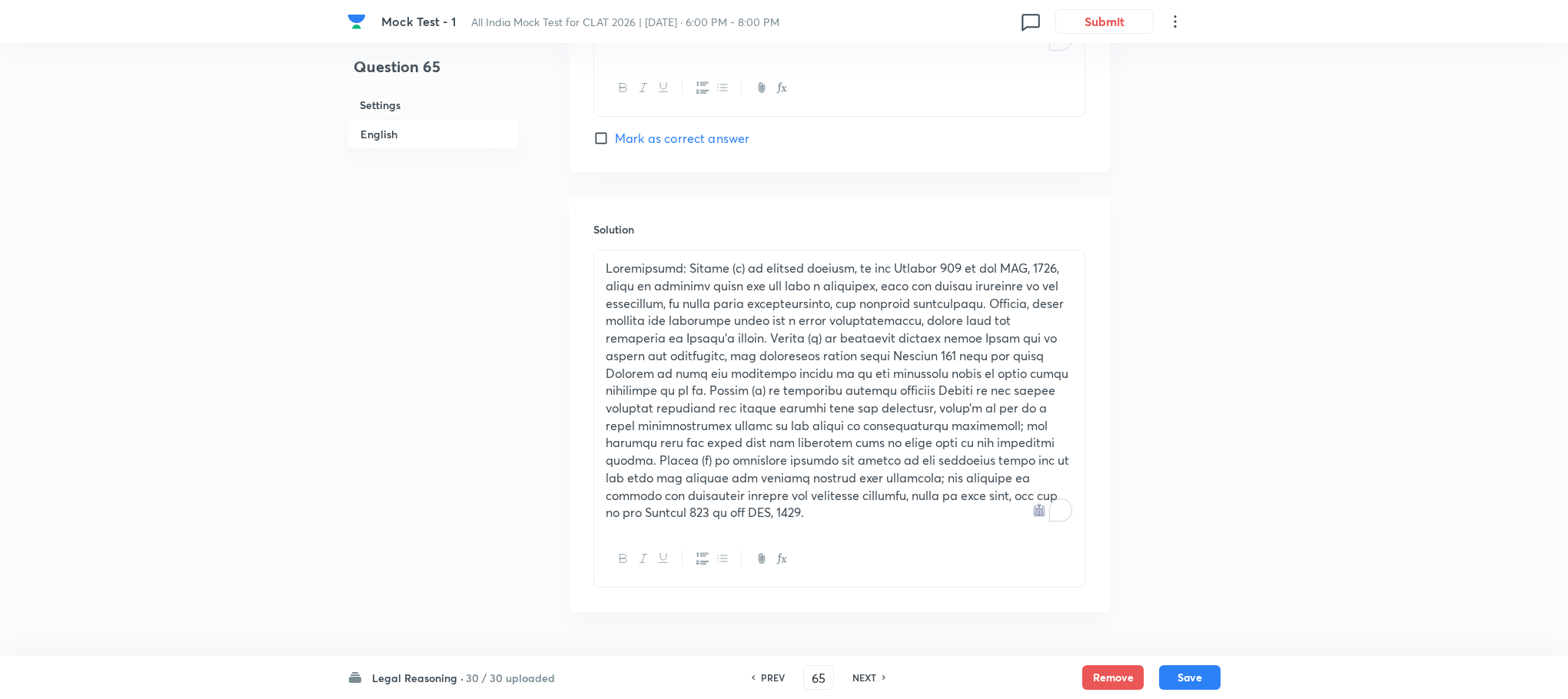
click at [652, 360] on p "To enrich screen reader interactions, please activate Accessibility in Grammarl…" at bounding box center [840, 391] width 467 height 262
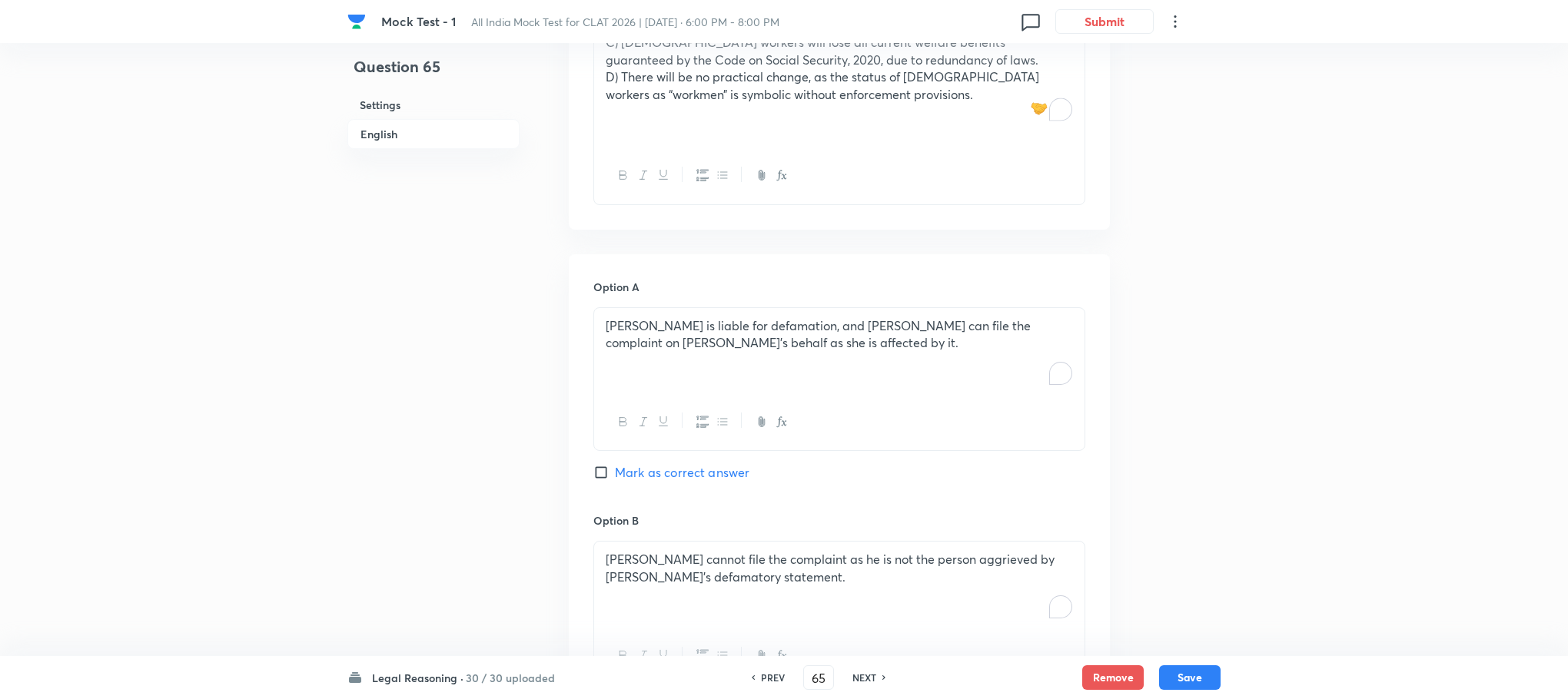
scroll to position [1005, 0]
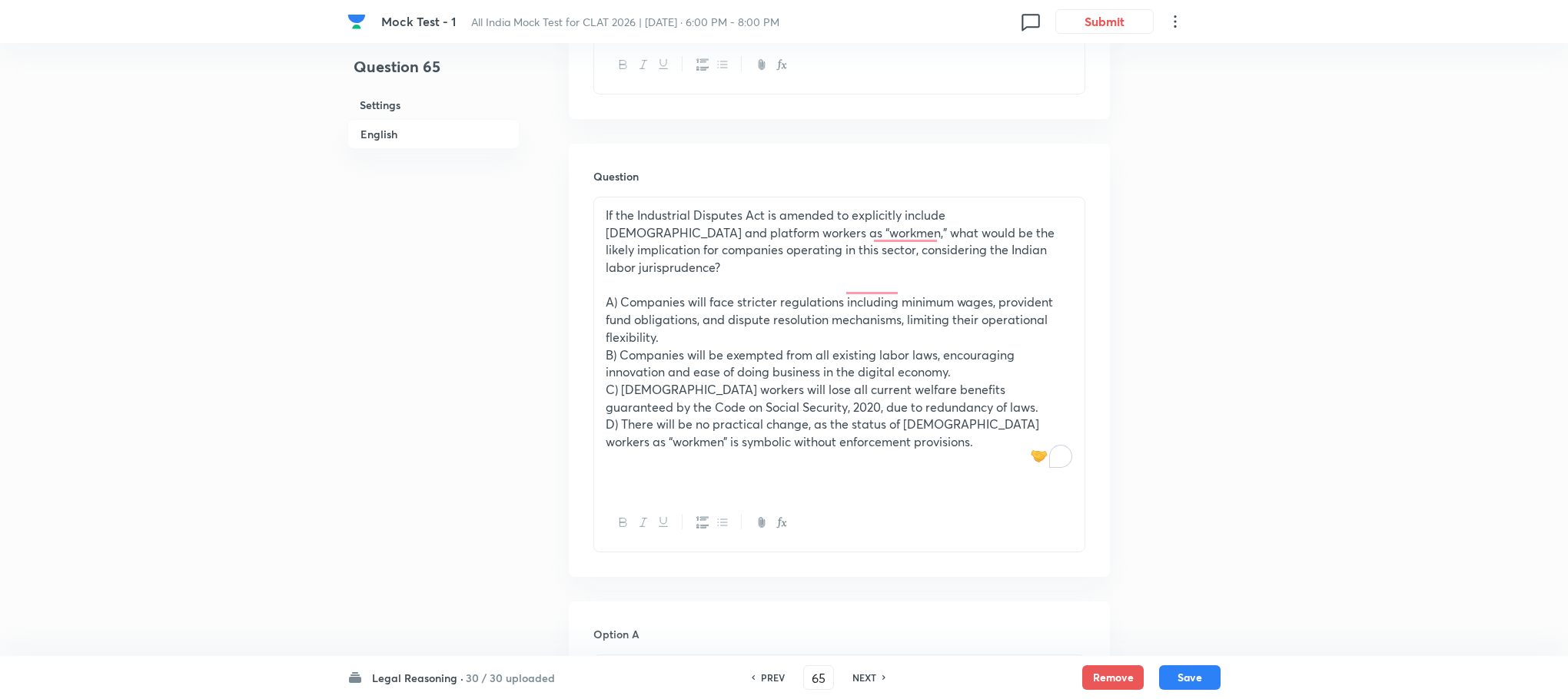
click at [591, 250] on div "Question If the Industrial Disputes Act is amended to explicitly include [DEMOG…" at bounding box center [839, 360] width 541 height 433
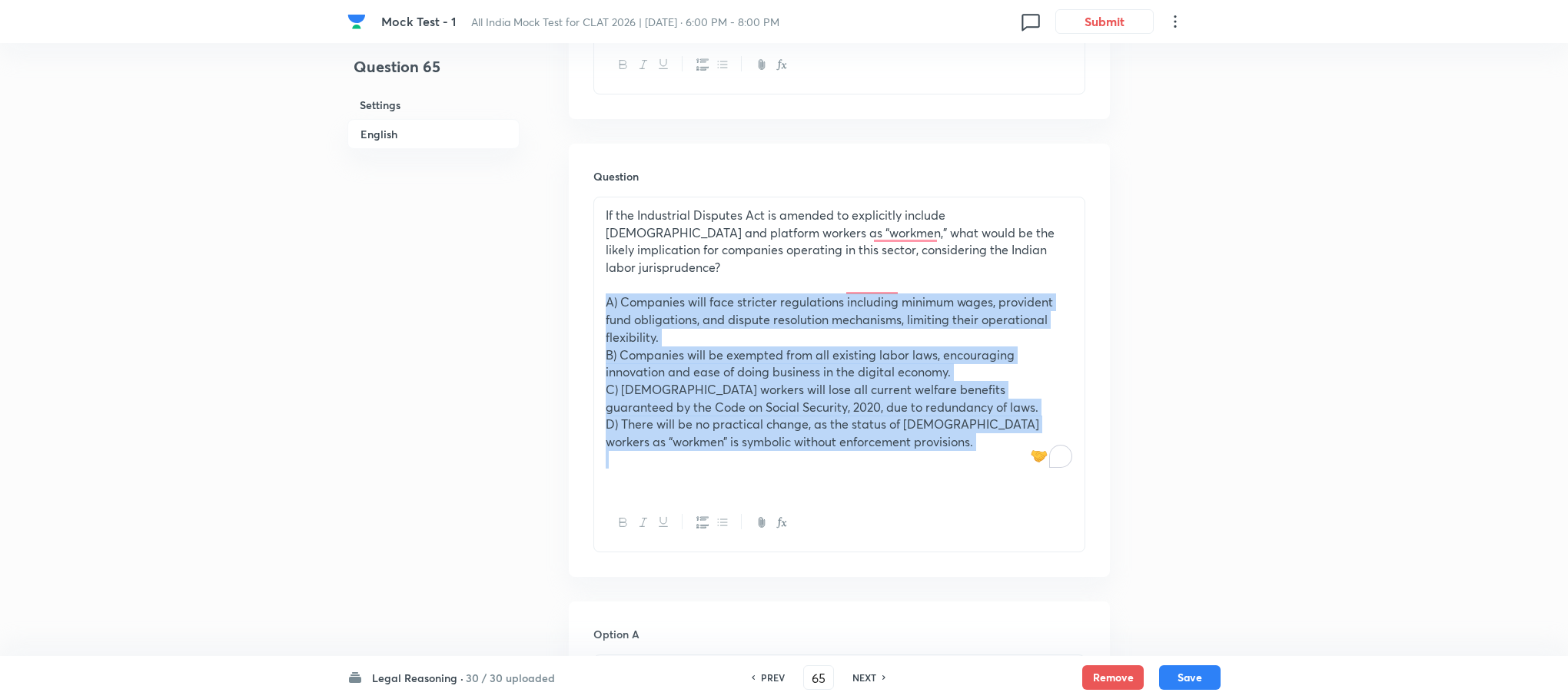
drag, startPoint x: 604, startPoint y: 252, endPoint x: 900, endPoint y: 398, distance: 330.0
click at [900, 398] on div "If the Industrial Disputes Act is amended to explicitly include [DEMOGRAPHIC_DA…" at bounding box center [839, 347] width 490 height 298
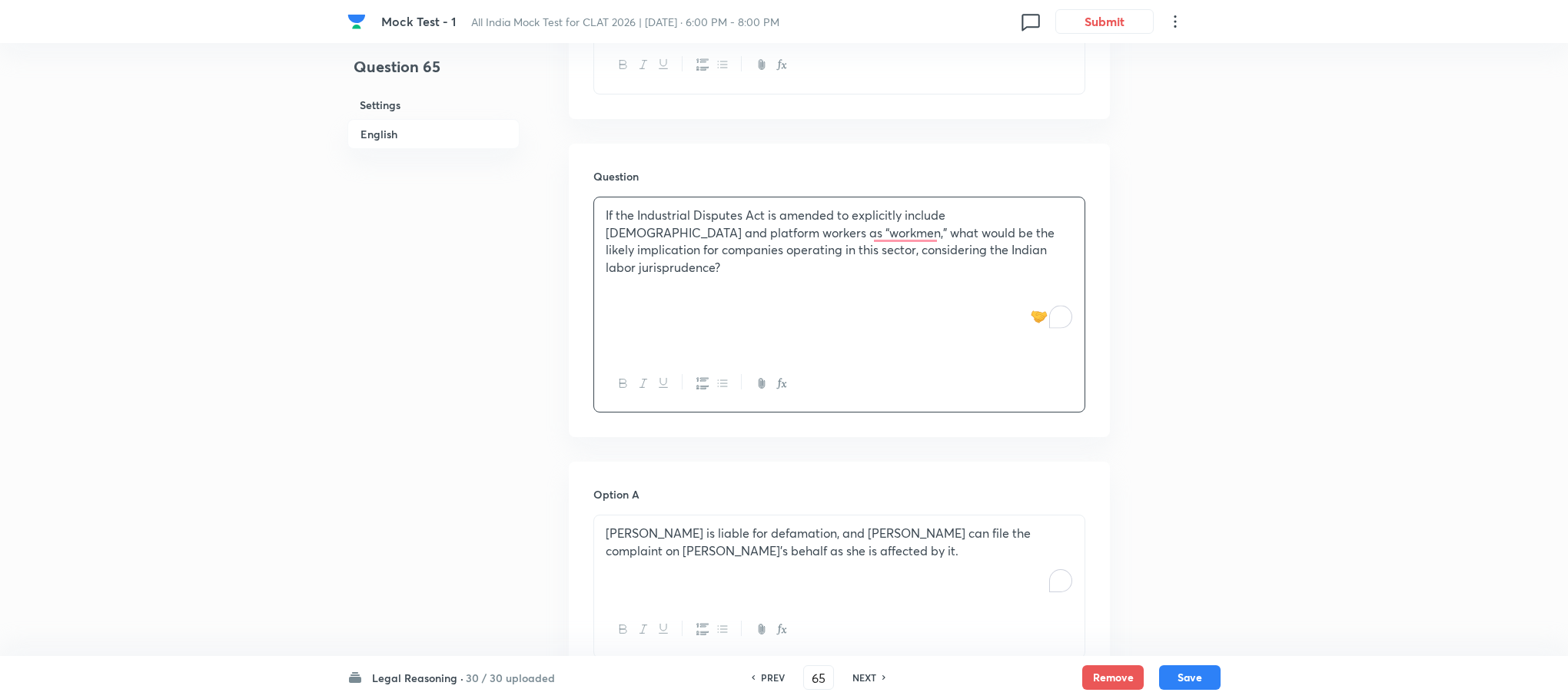
click at [782, 525] on p "[PERSON_NAME] is liable for defamation, and [PERSON_NAME] can file the complain…" at bounding box center [840, 542] width 467 height 35
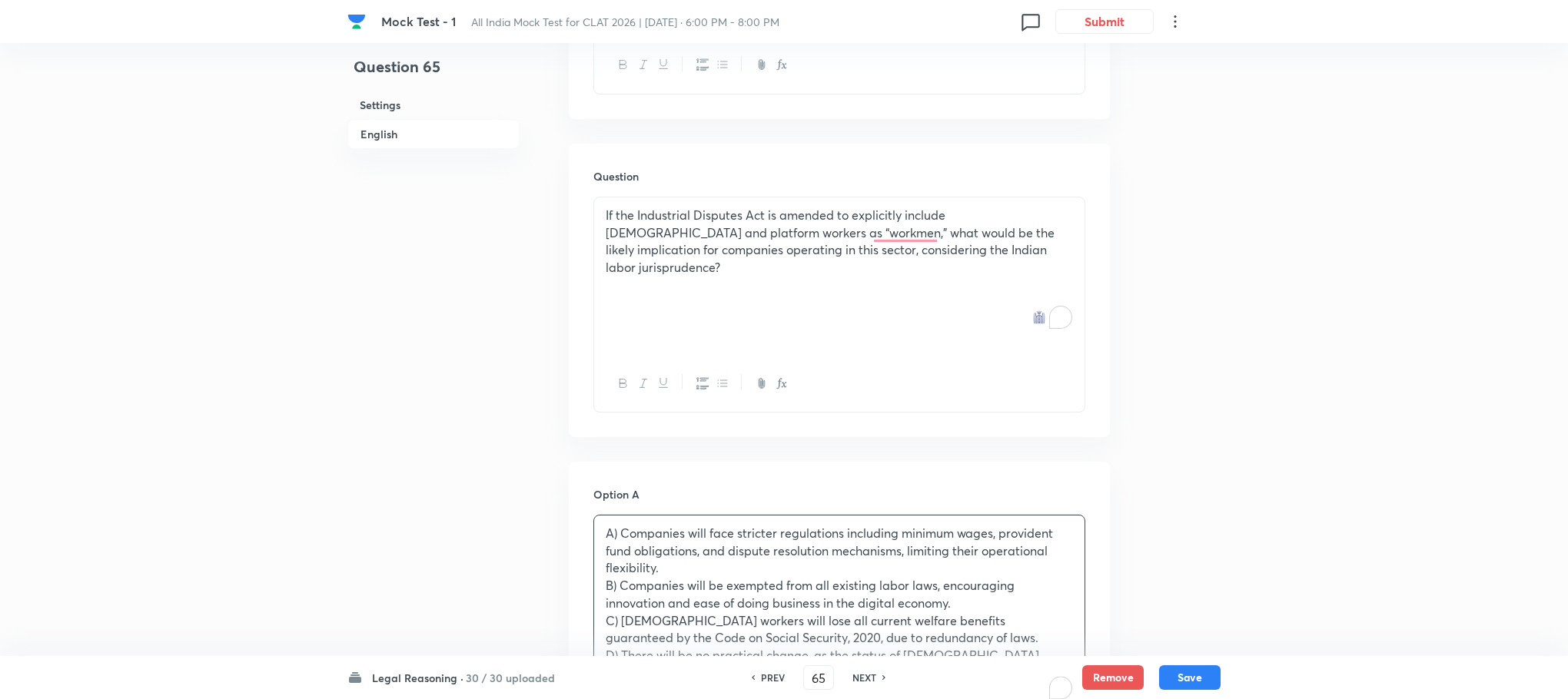
click at [618, 525] on p "A) Companies will face stricter regulations including minimum wages, provident …" at bounding box center [840, 550] width 467 height 52
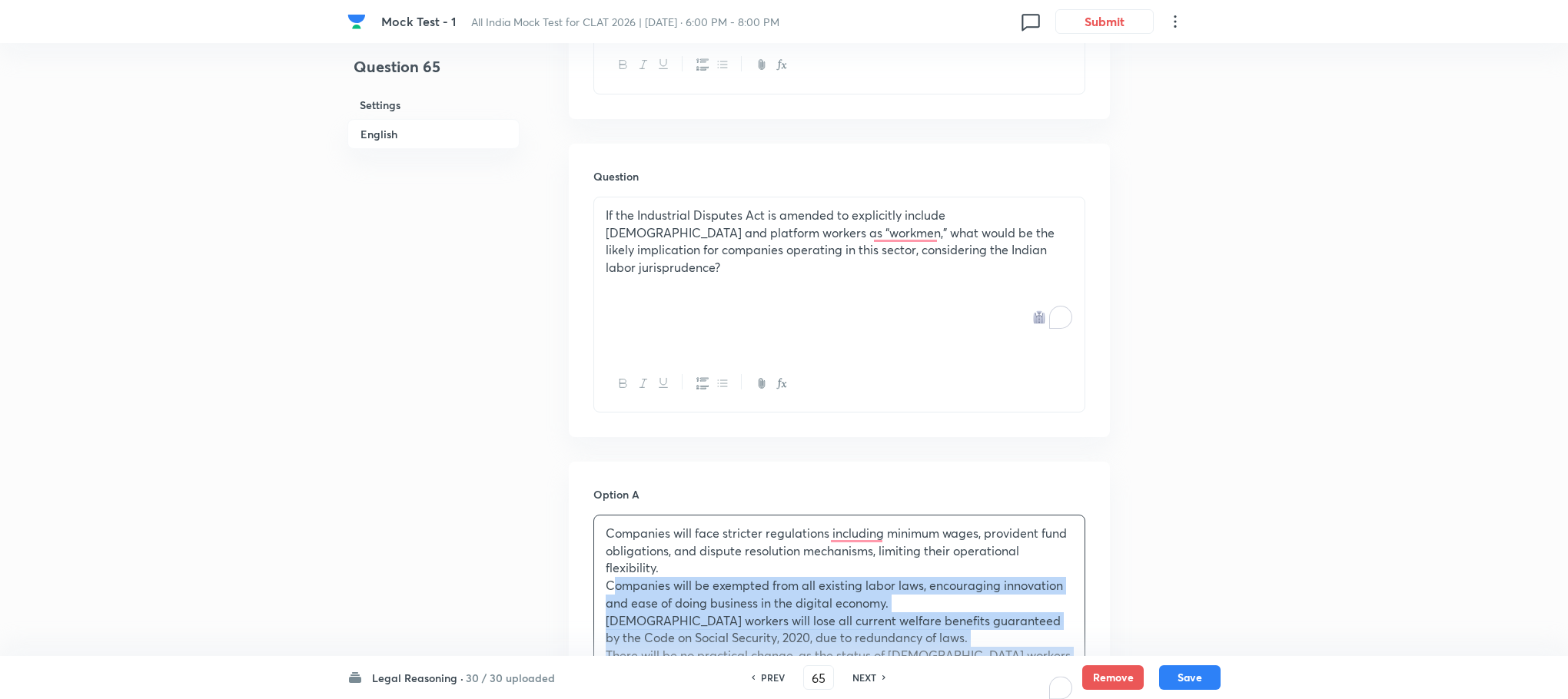
drag, startPoint x: 597, startPoint y: 530, endPoint x: 862, endPoint y: 671, distance: 300.2
click at [862, 671] on div "Mock Test - 1 All India Mock Test for CLAT 2026 | [DATE] · 6:00 PM - 8:00 PM 0 …" at bounding box center [784, 546] width 1568 height 2956
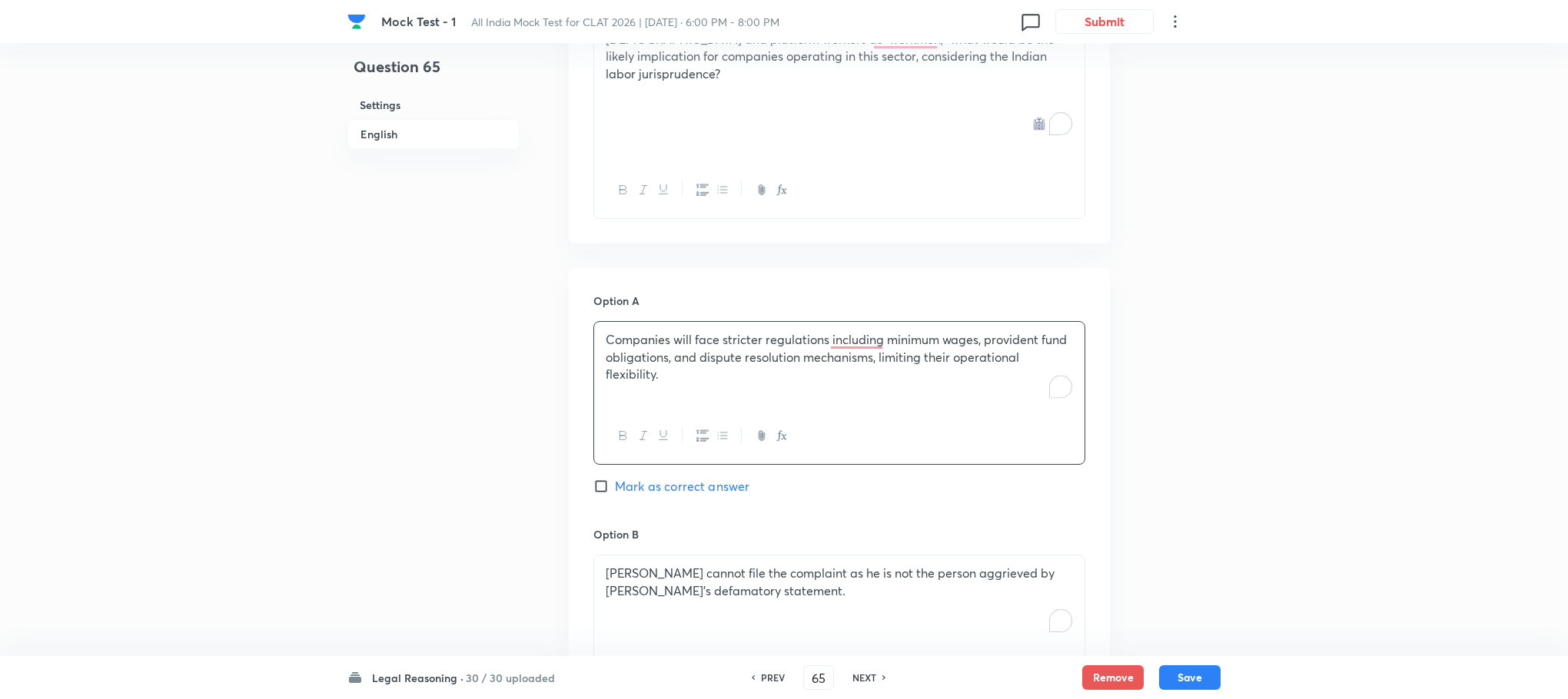
scroll to position [1351, 0]
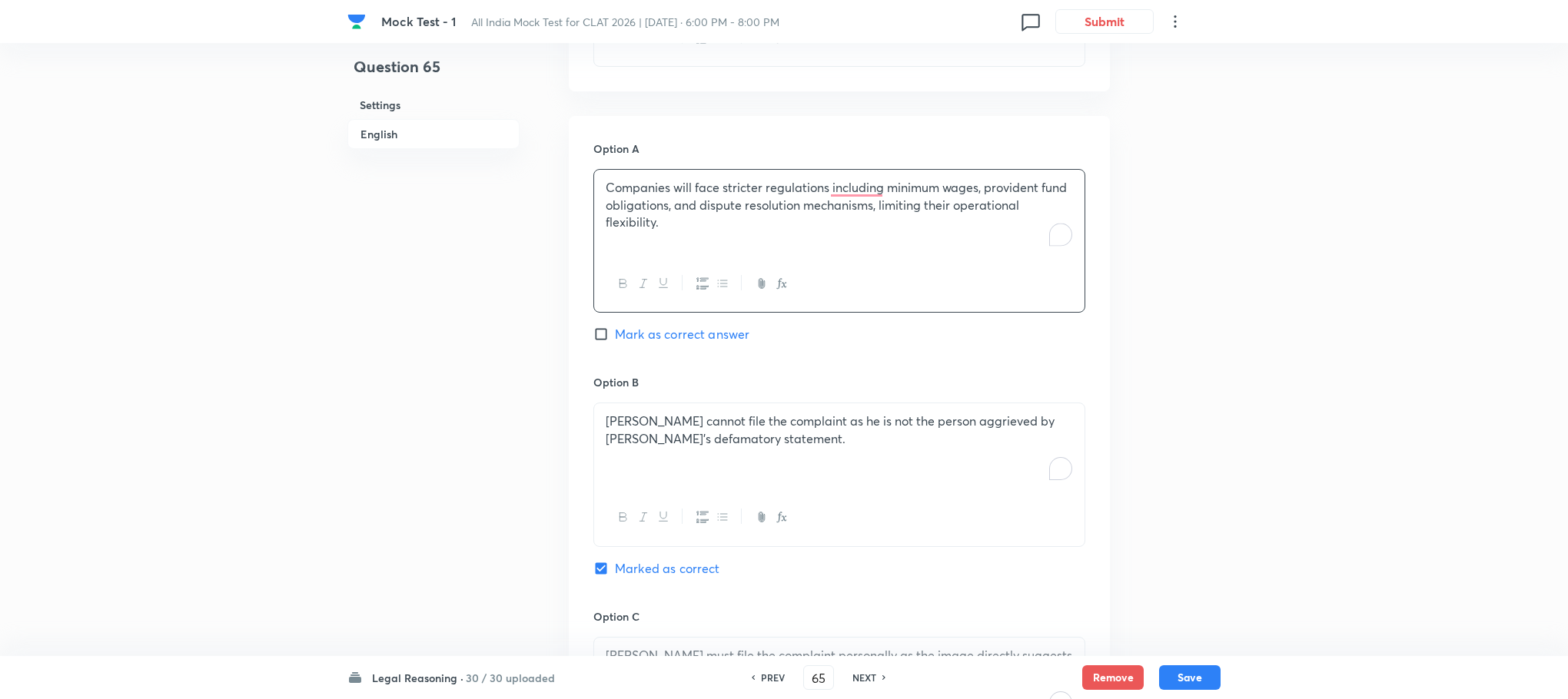
click at [692, 413] on p "[PERSON_NAME] cannot file the complaint as he is not the person aggrieved by [P…" at bounding box center [840, 430] width 467 height 35
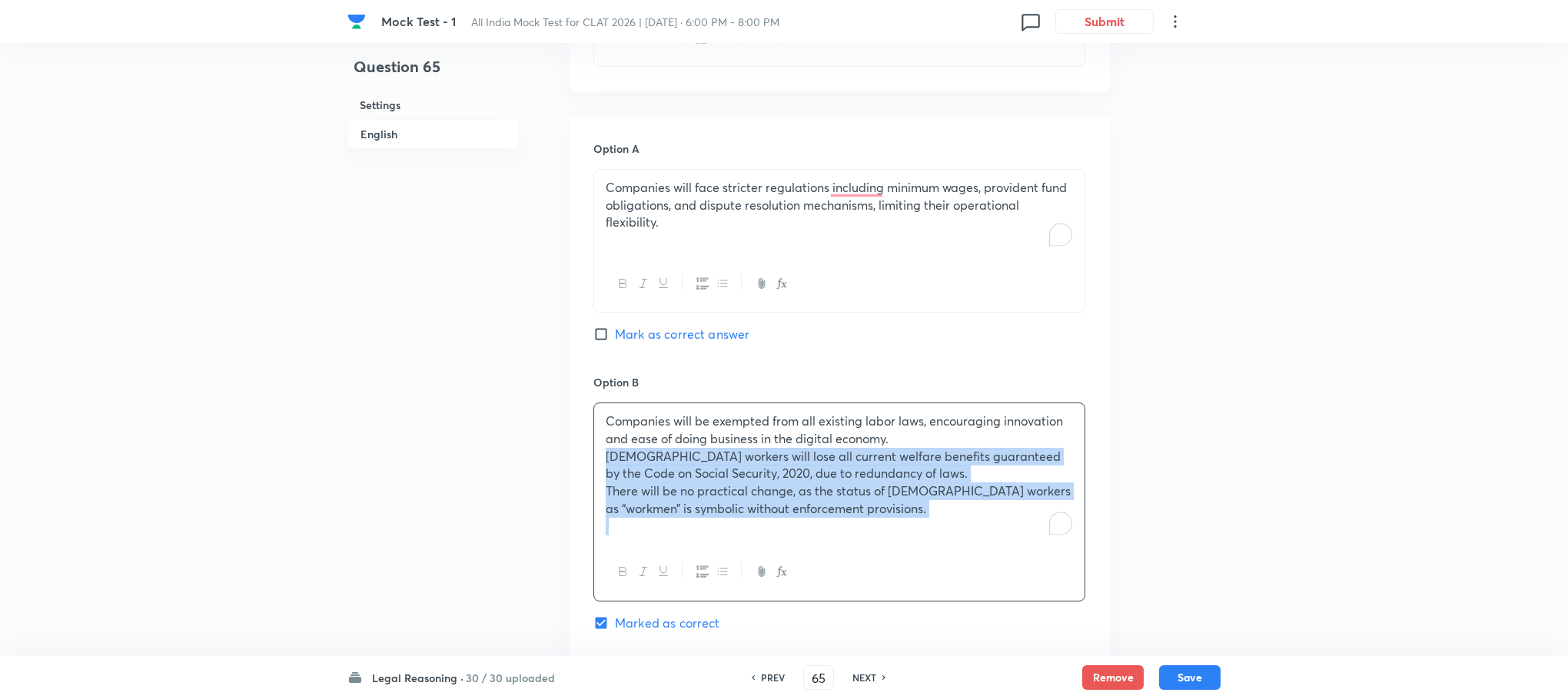
drag, startPoint x: 599, startPoint y: 409, endPoint x: 972, endPoint y: 519, distance: 388.9
click at [972, 519] on div "Companies will be exempted from all existing labor laws, encouraging innovation…" at bounding box center [840, 501] width 492 height 198
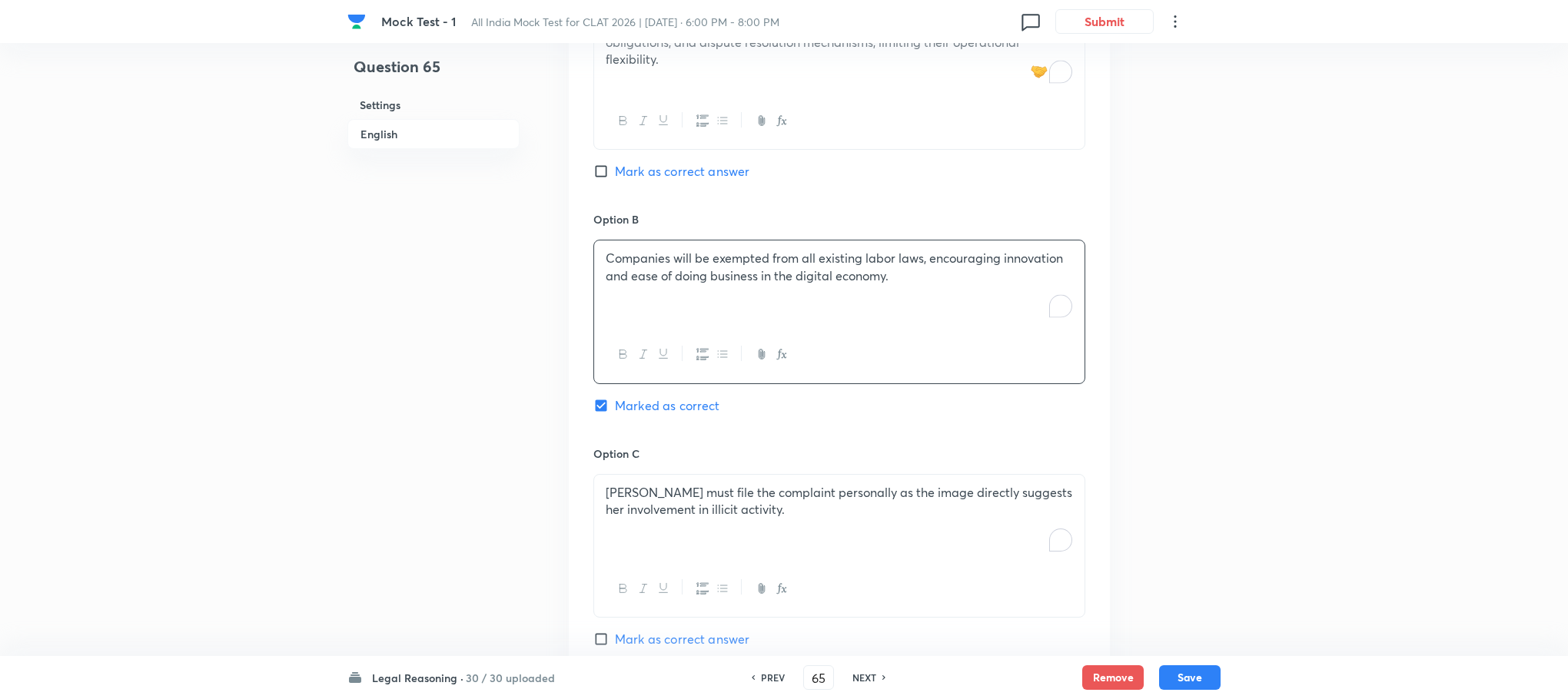
scroll to position [1582, 0]
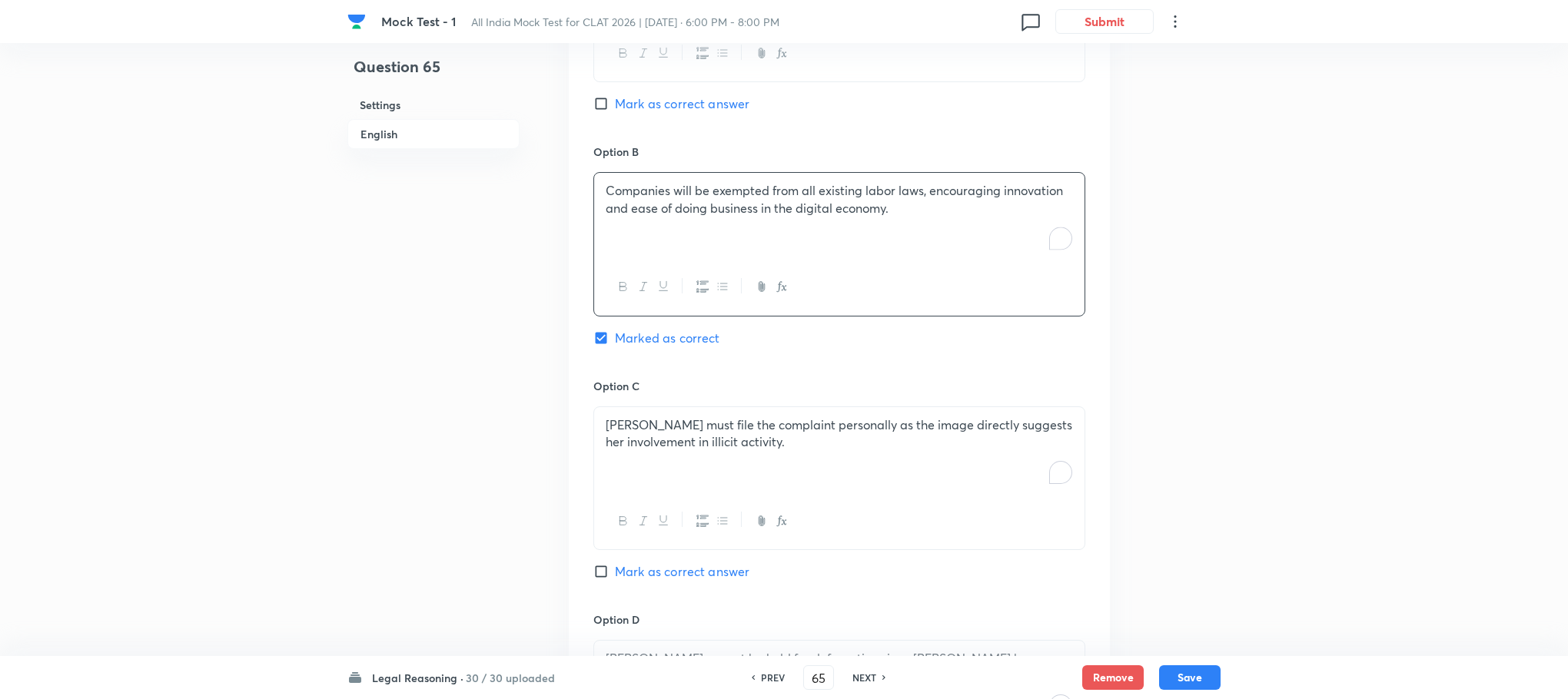
click at [699, 425] on div "[PERSON_NAME] must file the complaint personally as the image directly suggests…" at bounding box center [839, 449] width 490 height 86
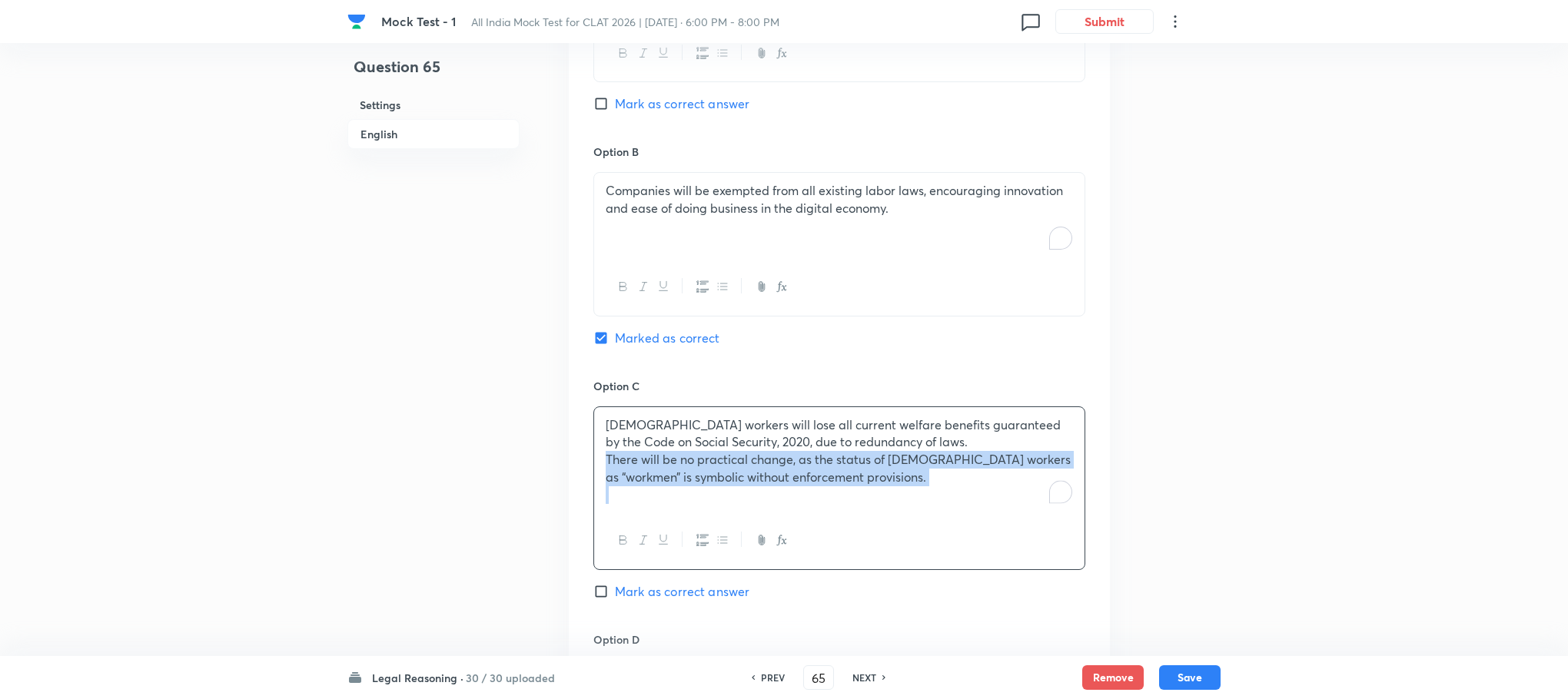
drag, startPoint x: 600, startPoint y: 417, endPoint x: 837, endPoint y: 450, distance: 239.3
click at [837, 450] on div "[DEMOGRAPHIC_DATA] workers will lose all current welfare benefits guaranteed by…" at bounding box center [839, 460] width 490 height 106
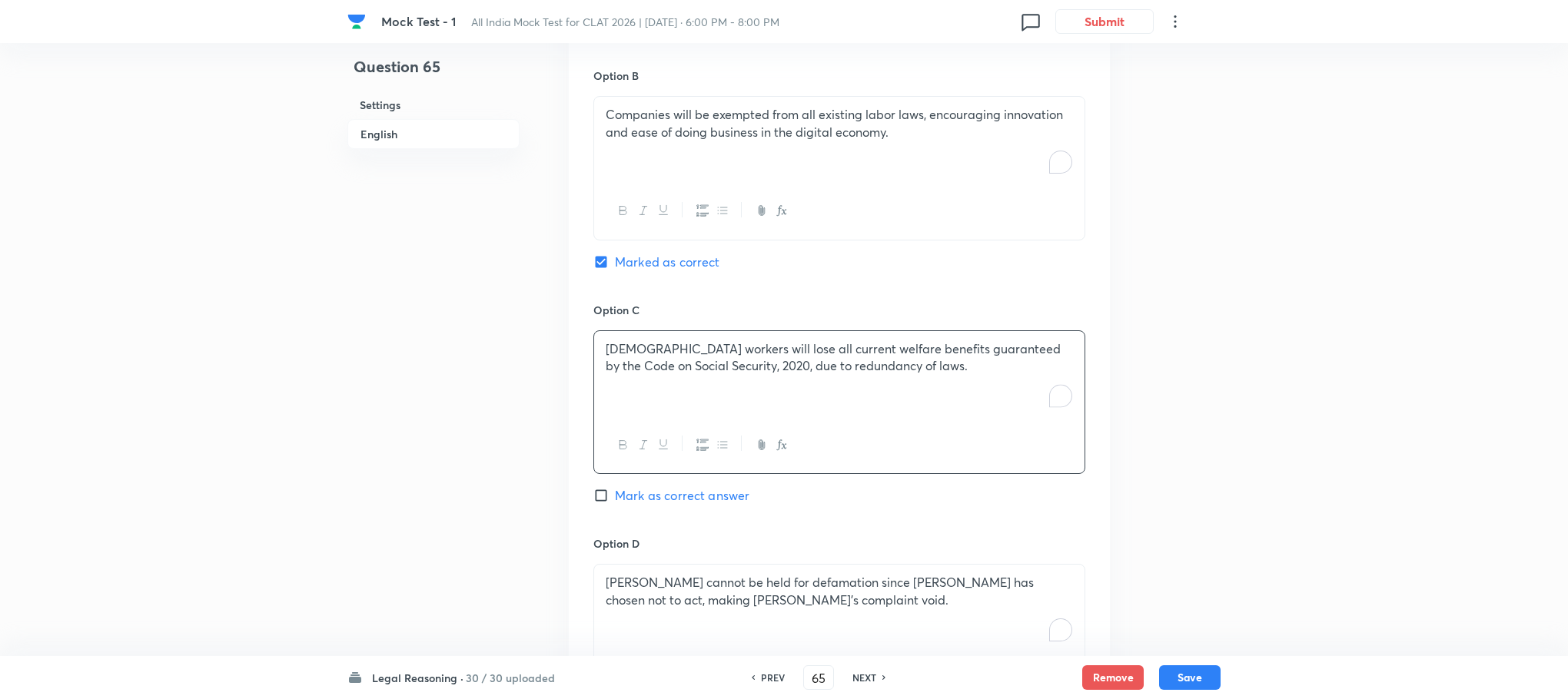
scroll to position [1697, 0]
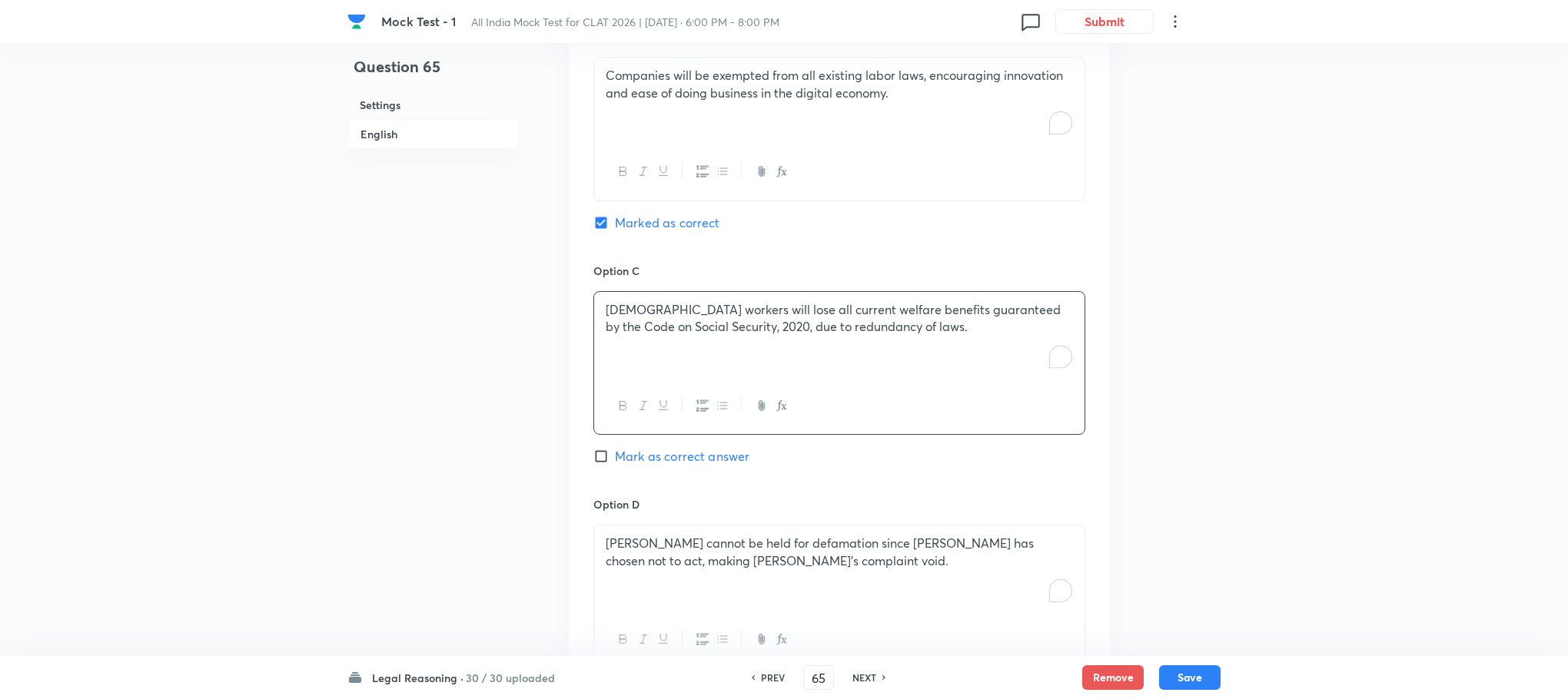
click at [728, 496] on h6 "Option D" at bounding box center [840, 504] width 492 height 16
click at [703, 535] on p "[PERSON_NAME] cannot be held for defamation since [PERSON_NAME] has chosen not …" at bounding box center [840, 552] width 467 height 35
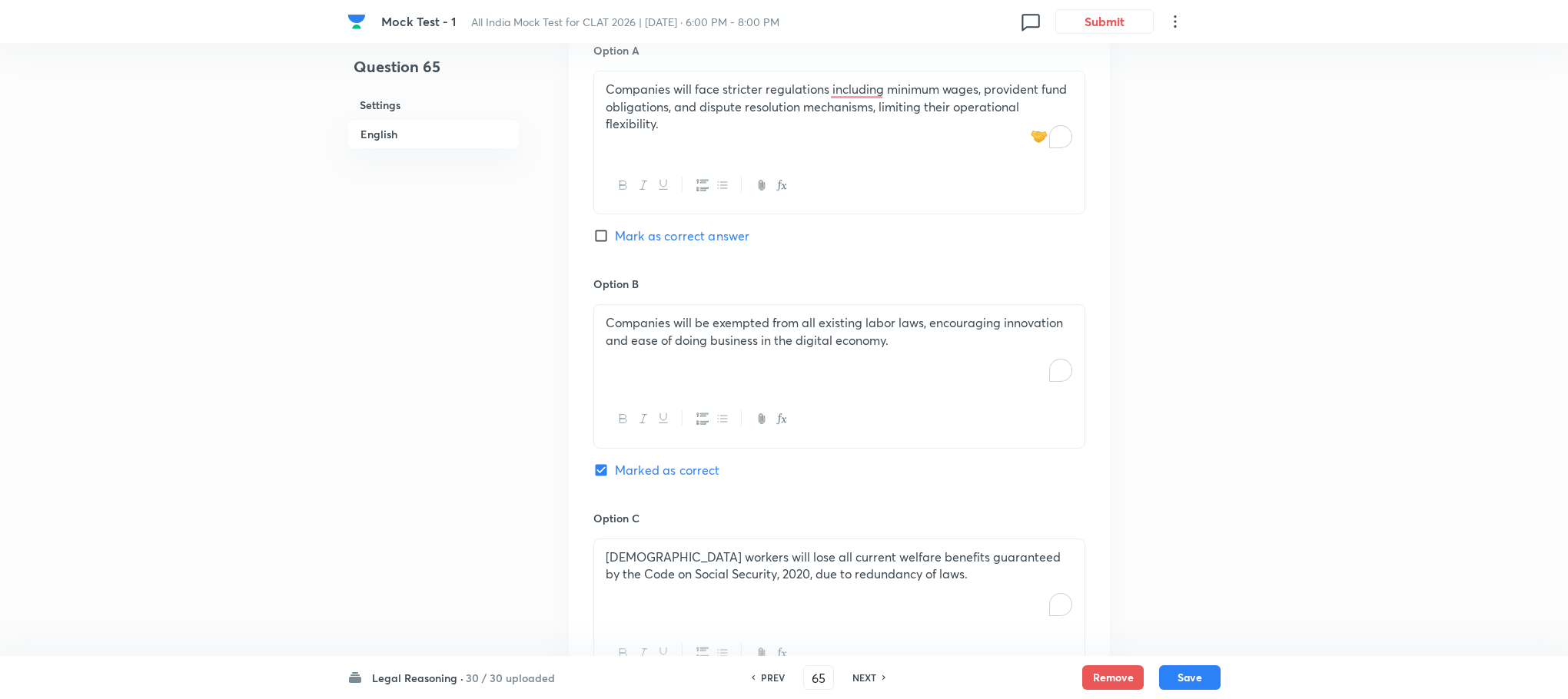
scroll to position [1351, 0]
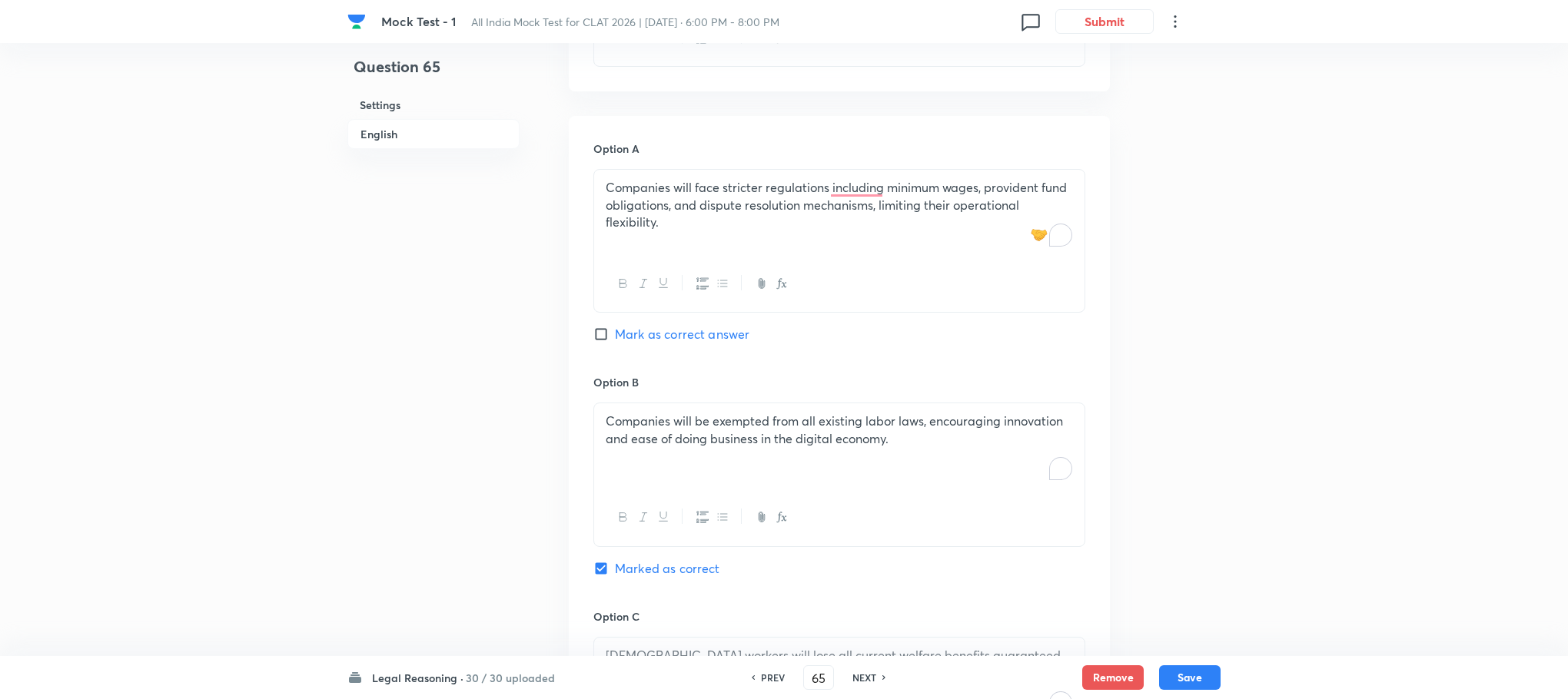
click at [676, 325] on span "Mark as correct answer" at bounding box center [681, 334] width 135 height 19
click at [614, 327] on input "Mark as correct answer" at bounding box center [604, 334] width 22 height 15
click at [1193, 672] on button "Save" at bounding box center [1189, 676] width 61 height 24
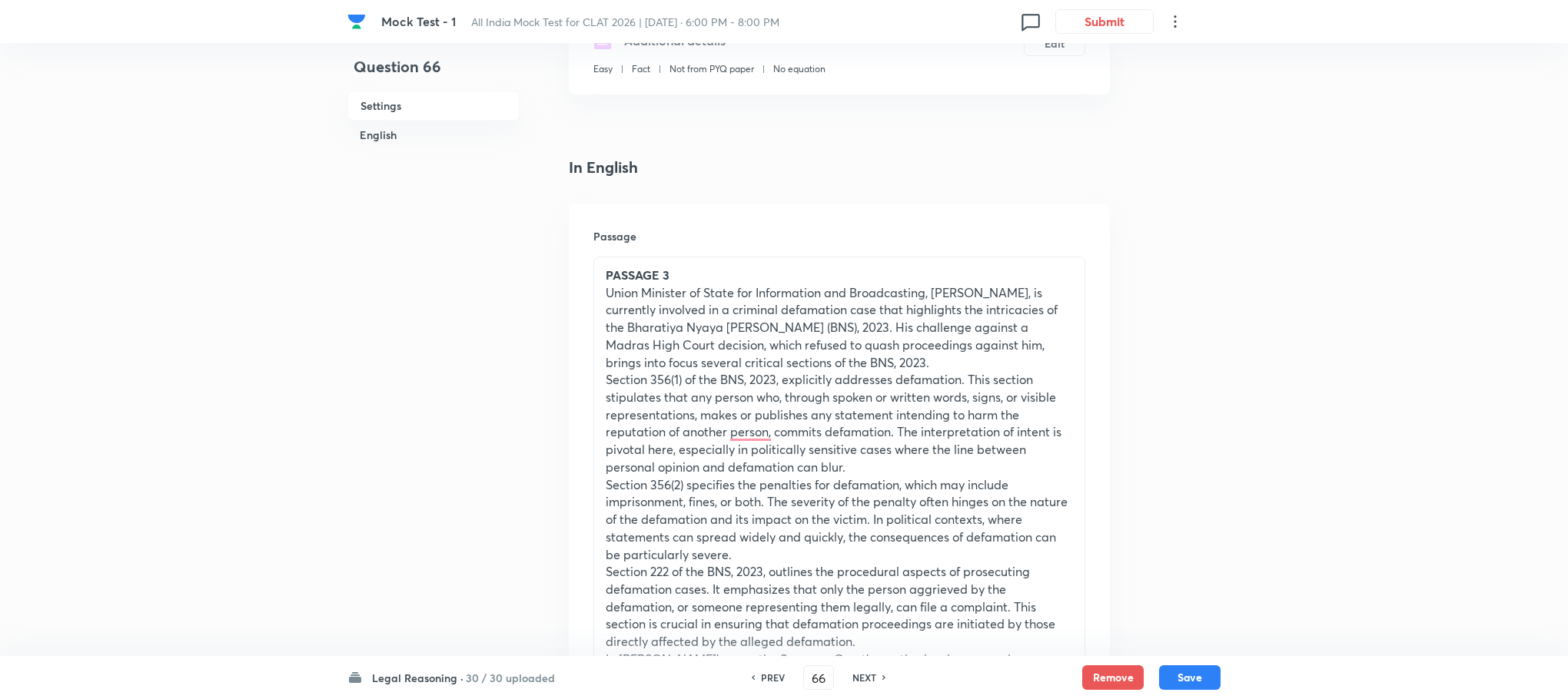
scroll to position [806, 0]
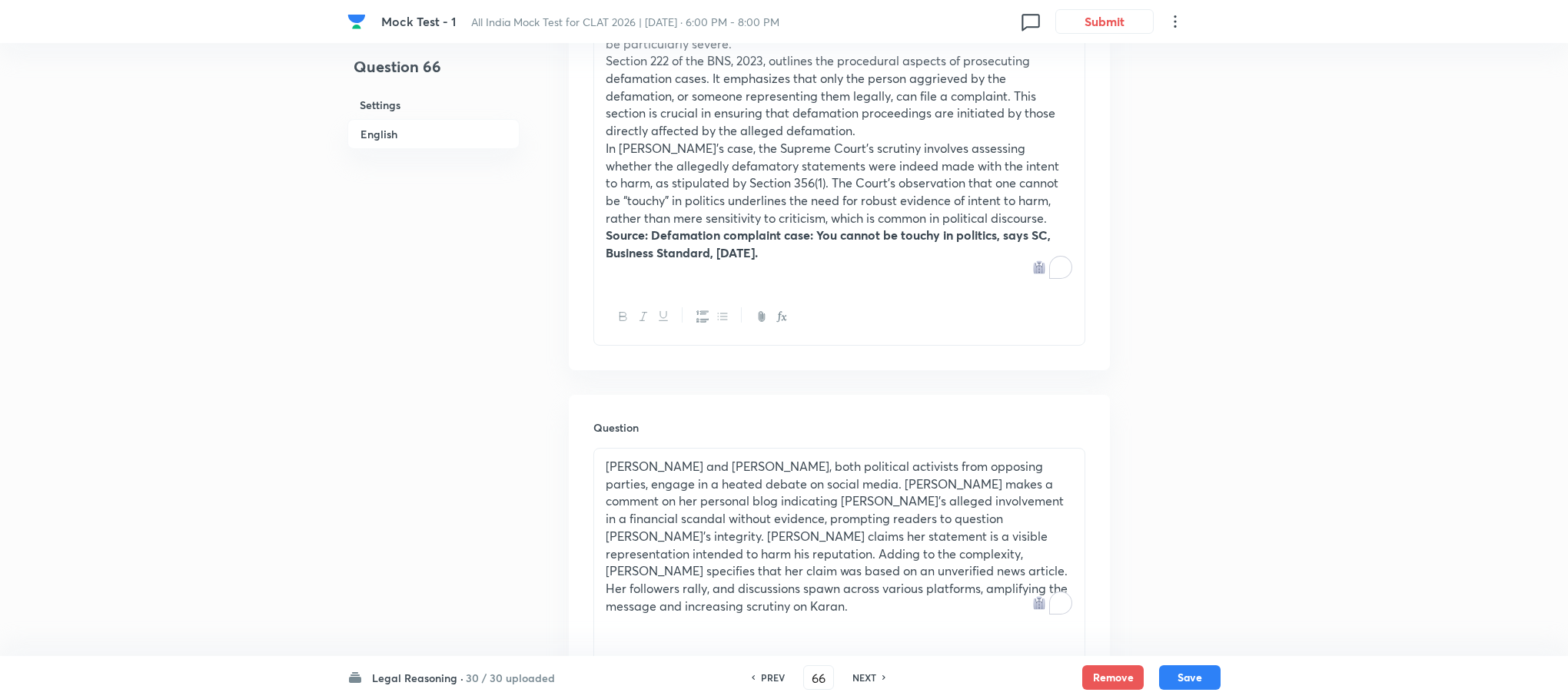
click at [734, 491] on p "[PERSON_NAME] and [PERSON_NAME], both political activists from opposing parties…" at bounding box center [840, 536] width 467 height 156
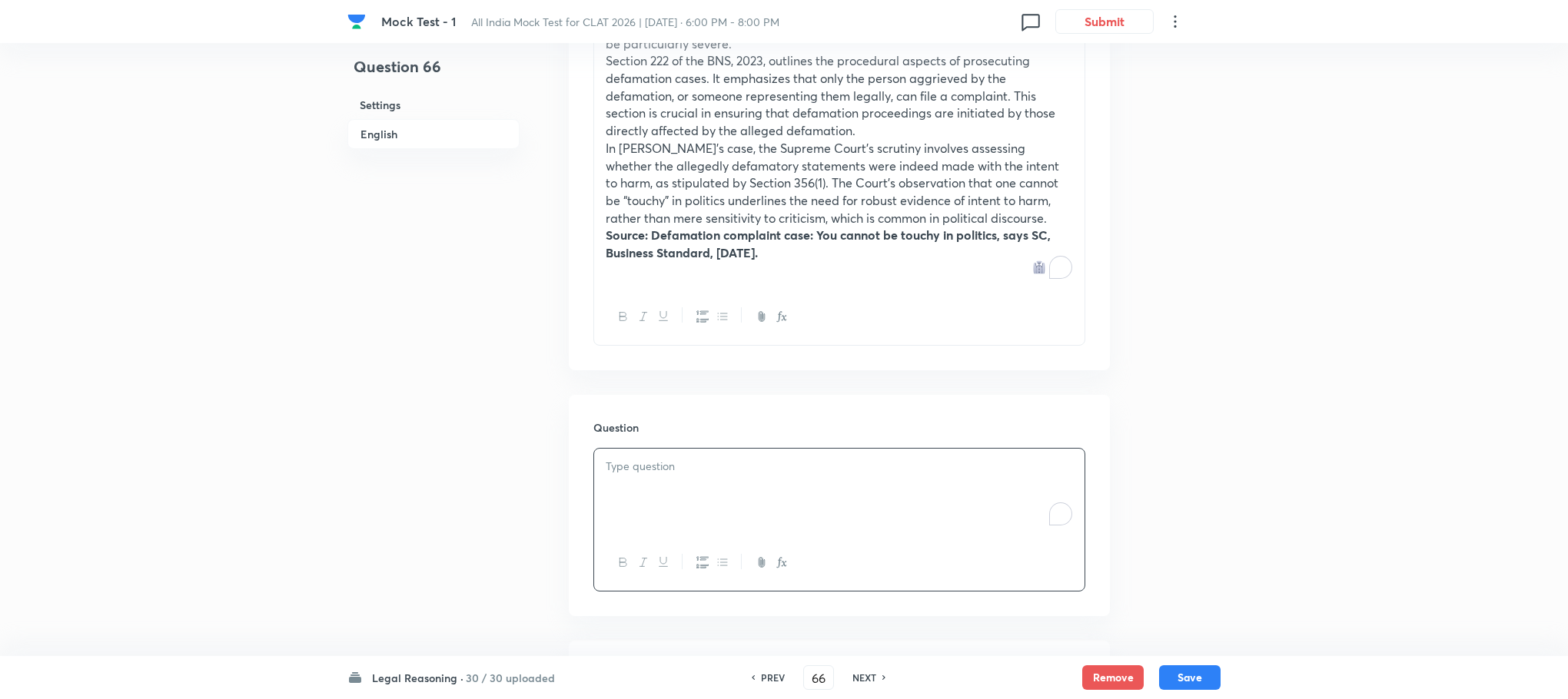
click at [734, 491] on div "To enrich screen reader interactions, please activate Accessibility in Grammarl…" at bounding box center [839, 491] width 490 height 86
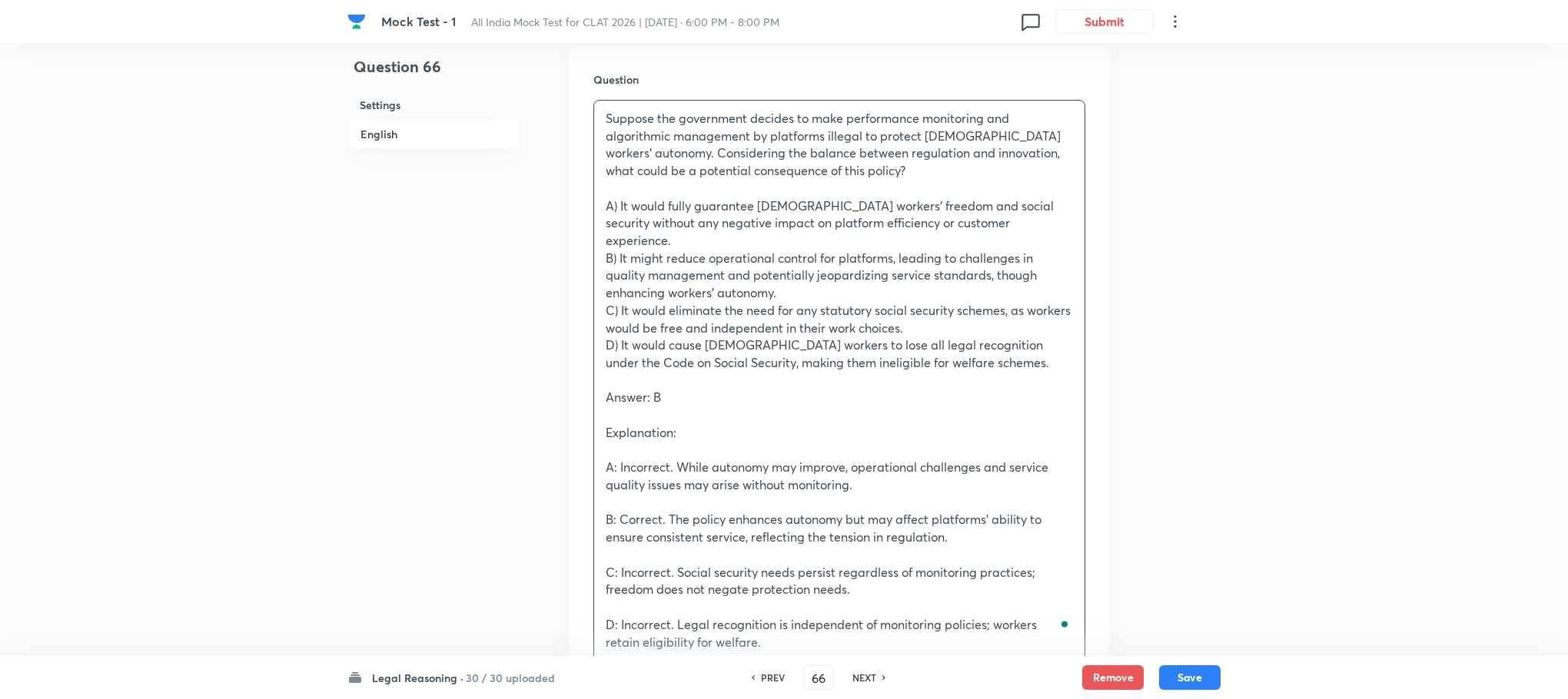
scroll to position [1383, 0]
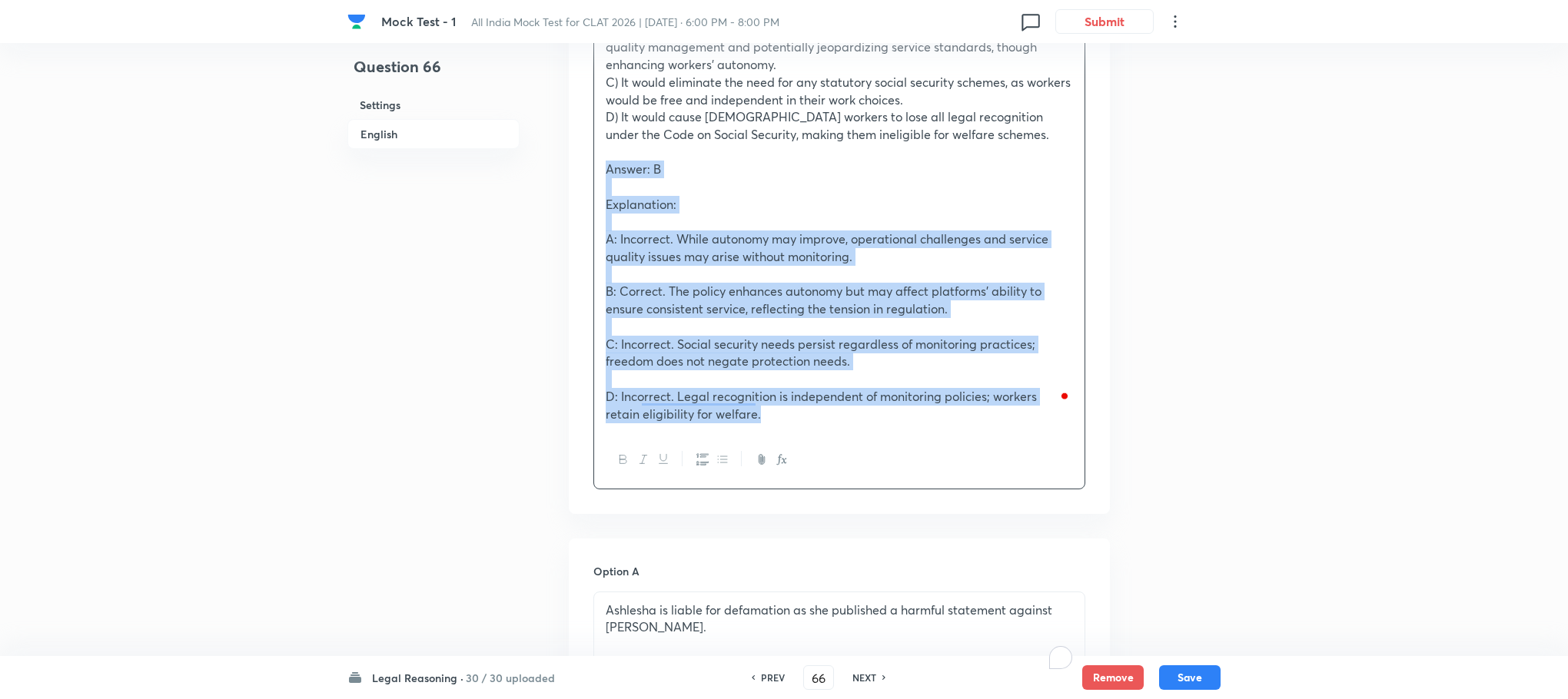
drag, startPoint x: 595, startPoint y: 146, endPoint x: 816, endPoint y: 415, distance: 348.1
click at [816, 415] on div "Suppose the government decides to make performance monitoring and algorithmic m…" at bounding box center [840, 181] width 492 height 618
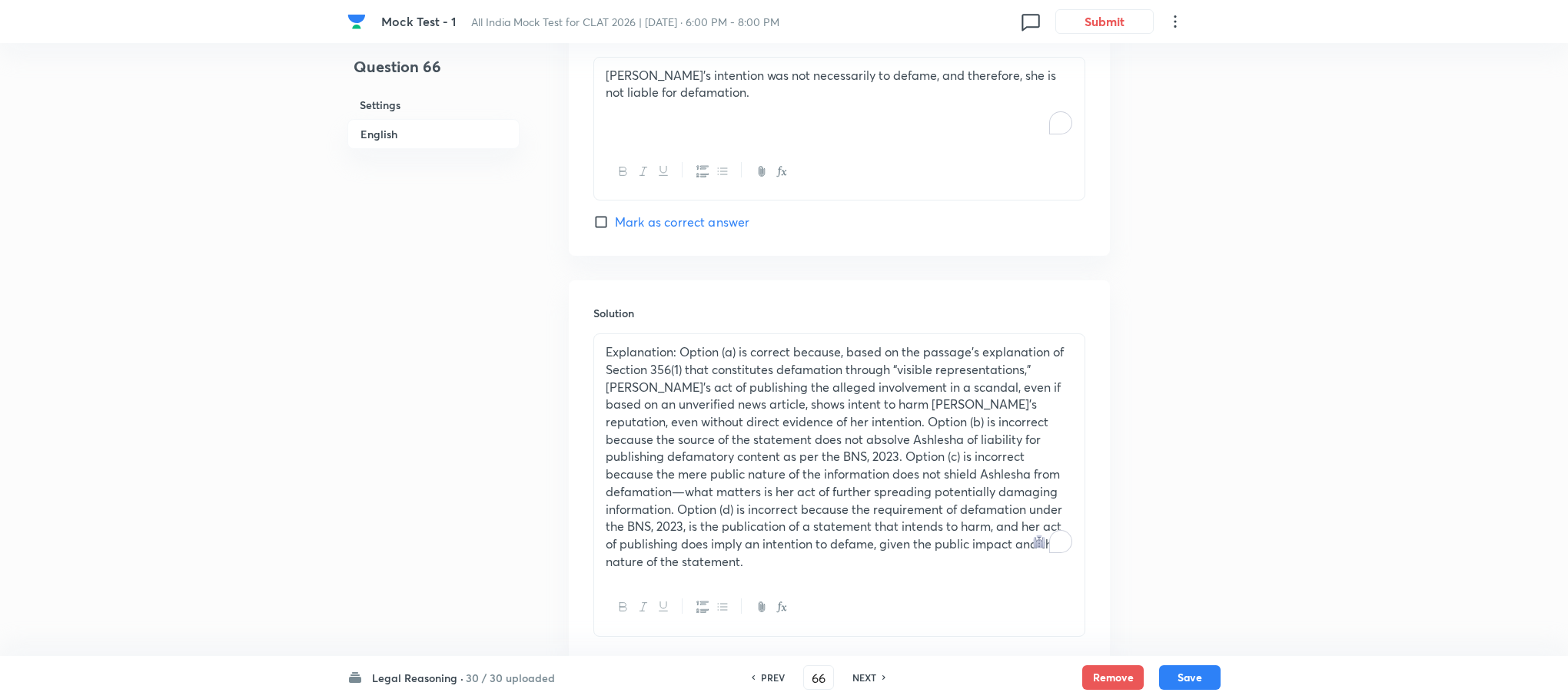
scroll to position [2441, 0]
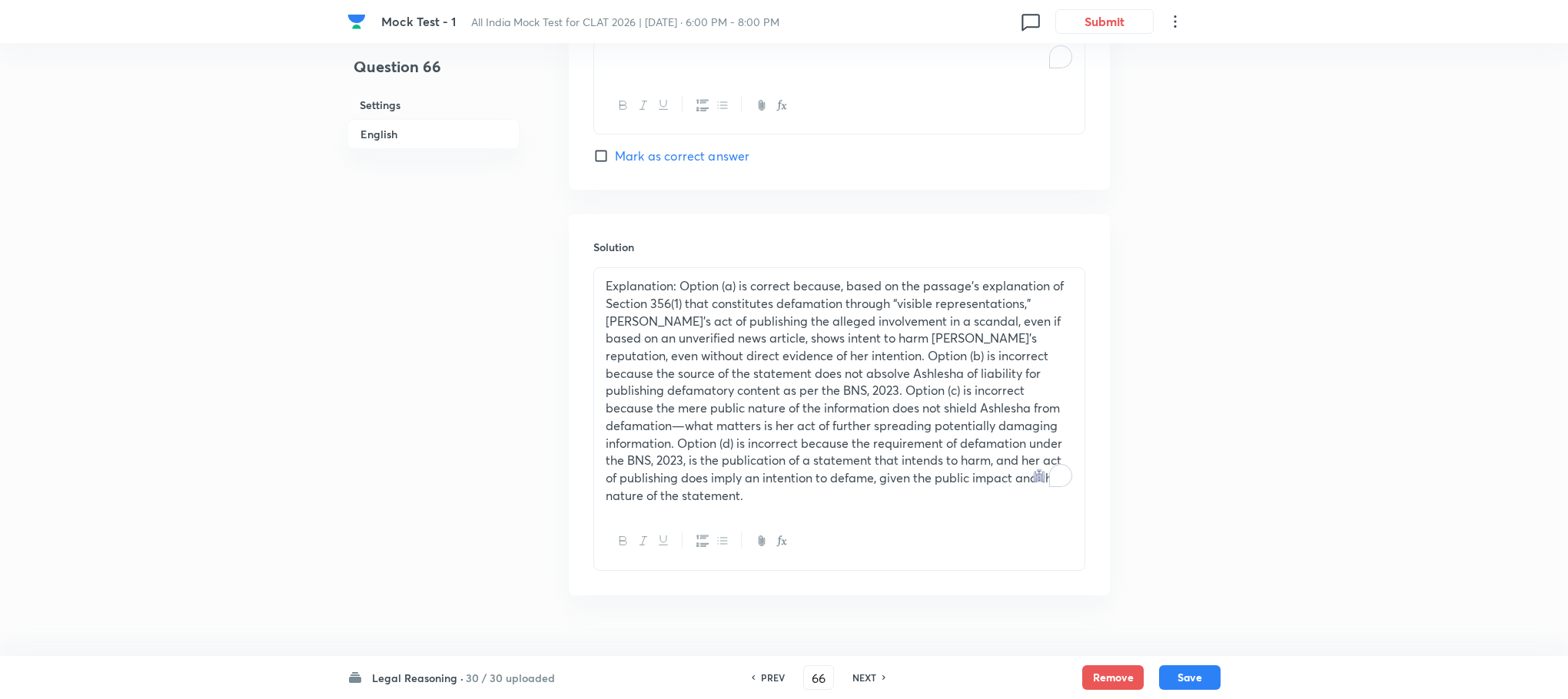
click at [678, 383] on p "Explanation: Option (a) is correct because, based on the passage’s explanation …" at bounding box center [840, 390] width 467 height 227
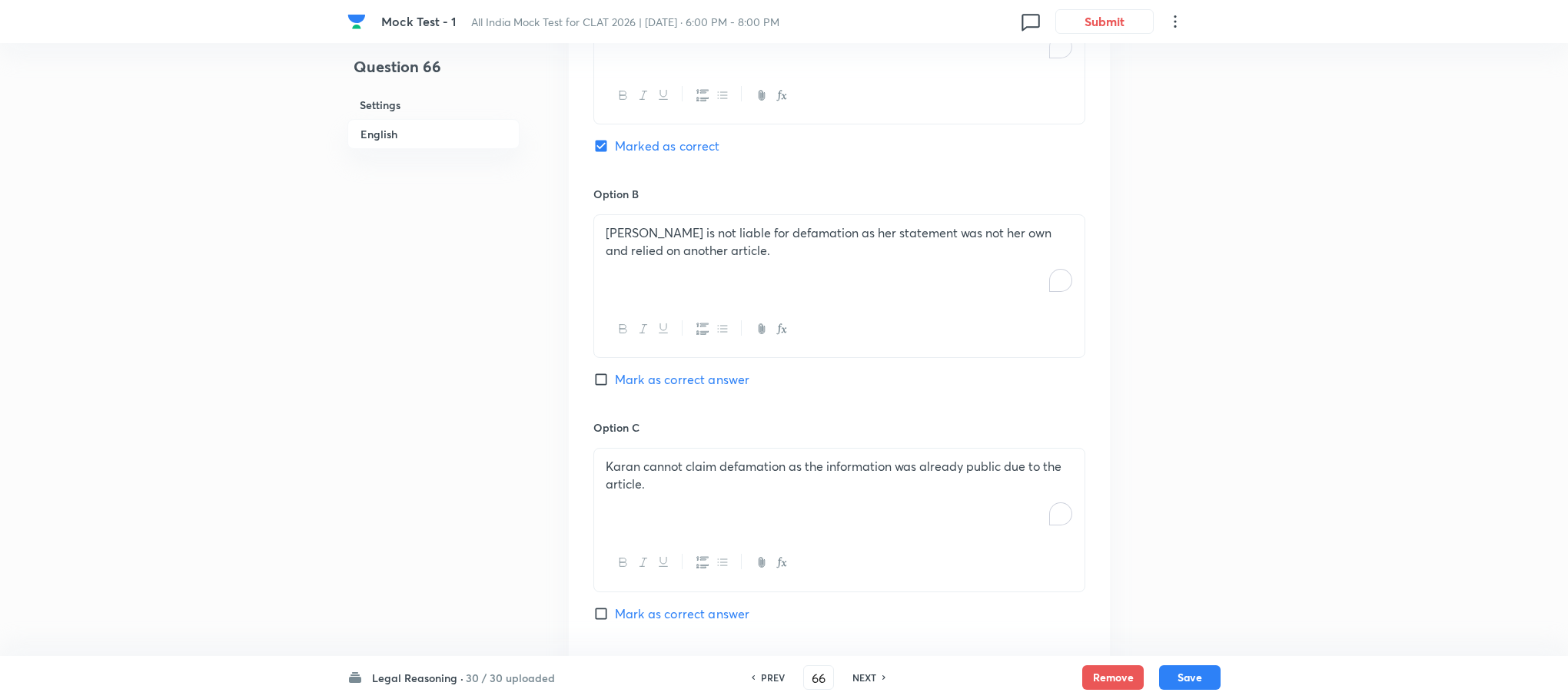
scroll to position [1058, 0]
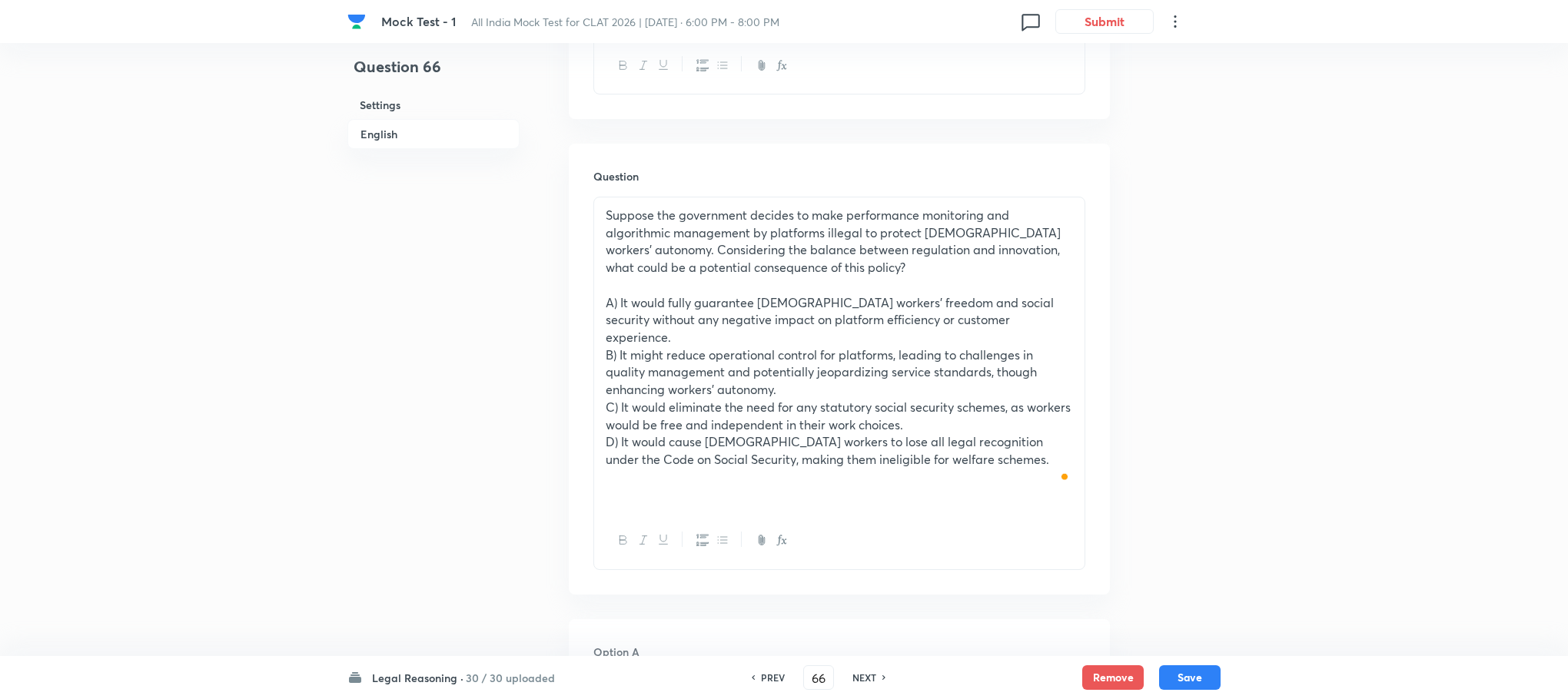
click at [625, 285] on p "To enrich screen reader interactions, please activate Accessibility in Grammarl…" at bounding box center [840, 285] width 467 height 18
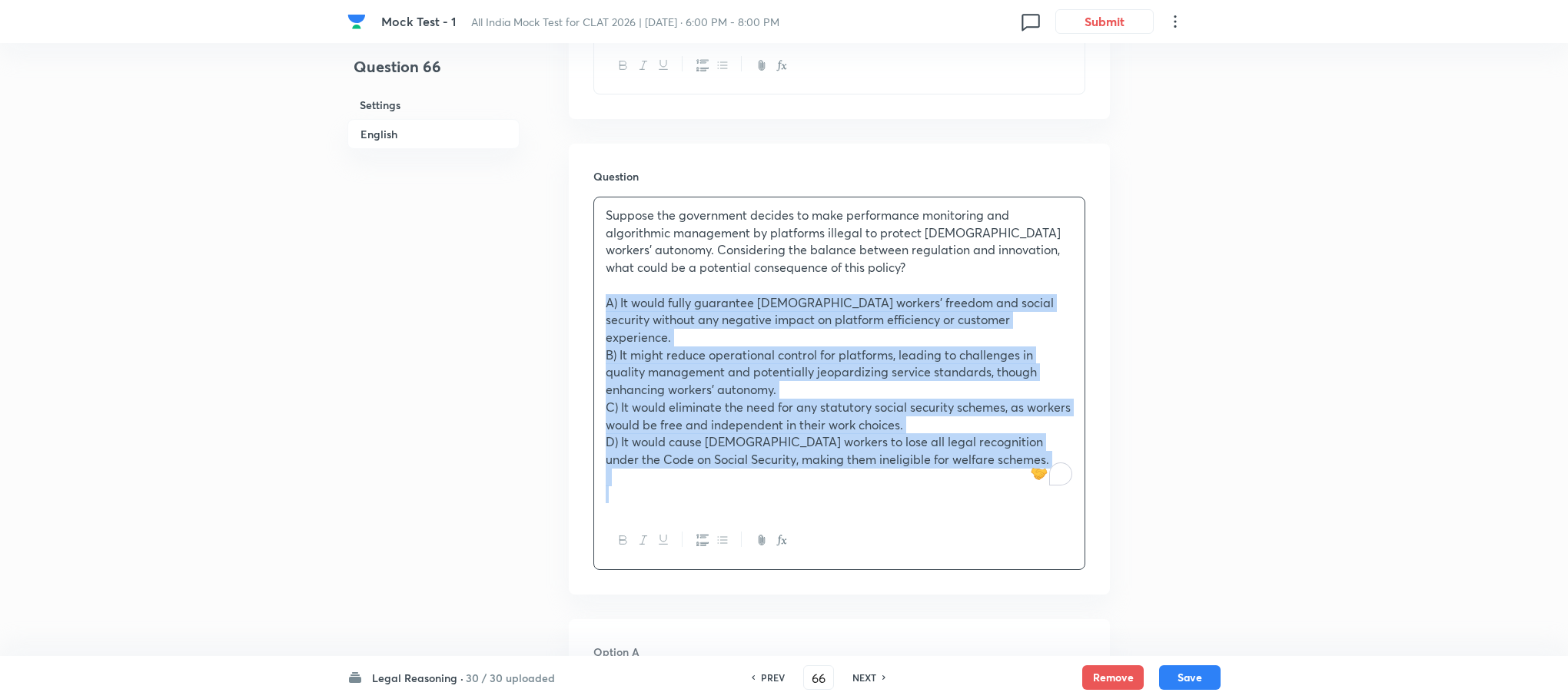
drag, startPoint x: 604, startPoint y: 301, endPoint x: 964, endPoint y: 477, distance: 400.7
click at [964, 477] on div "Suppose the government decides to make performance monitoring and algorithmic m…" at bounding box center [839, 355] width 490 height 315
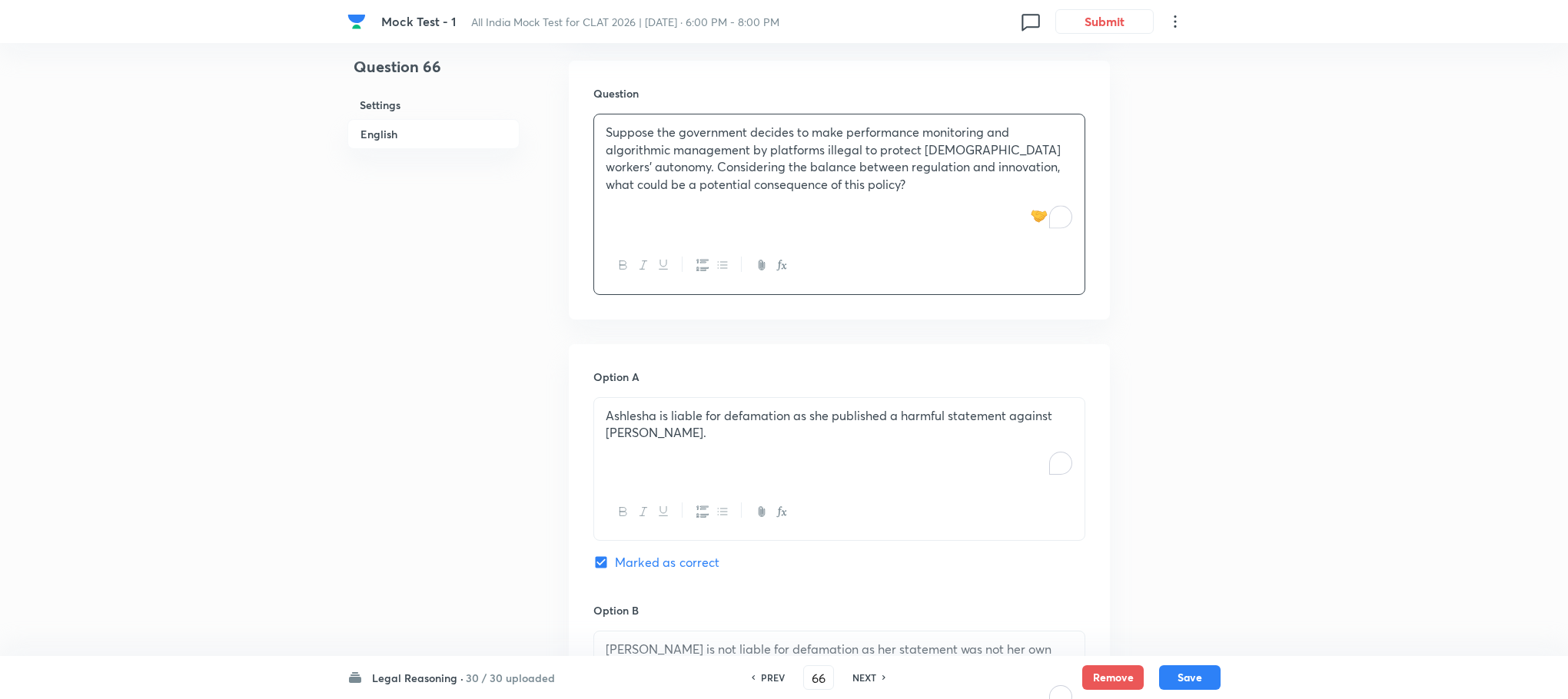
scroll to position [1173, 0]
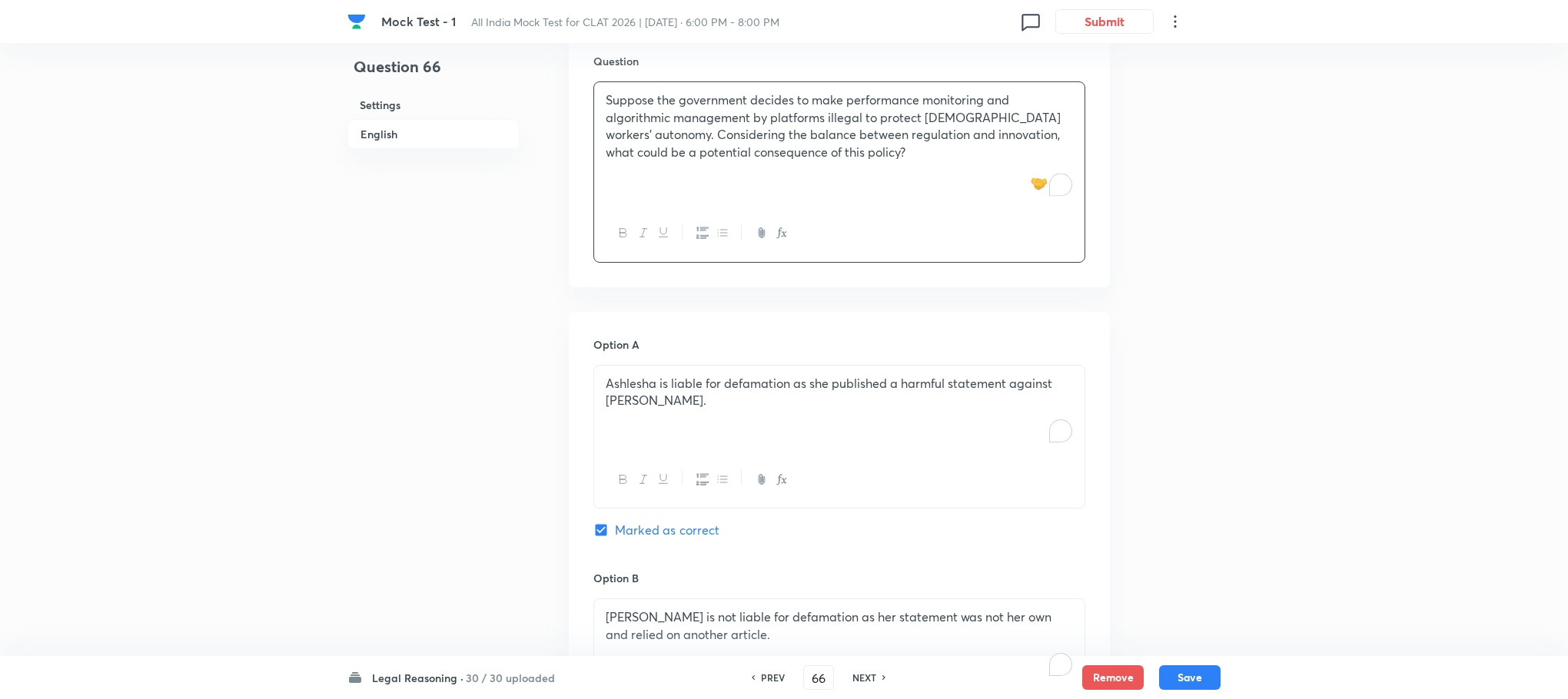
click at [644, 409] on p "Ashlesha is liable for defamation as she published a harmful statement against …" at bounding box center [840, 392] width 467 height 35
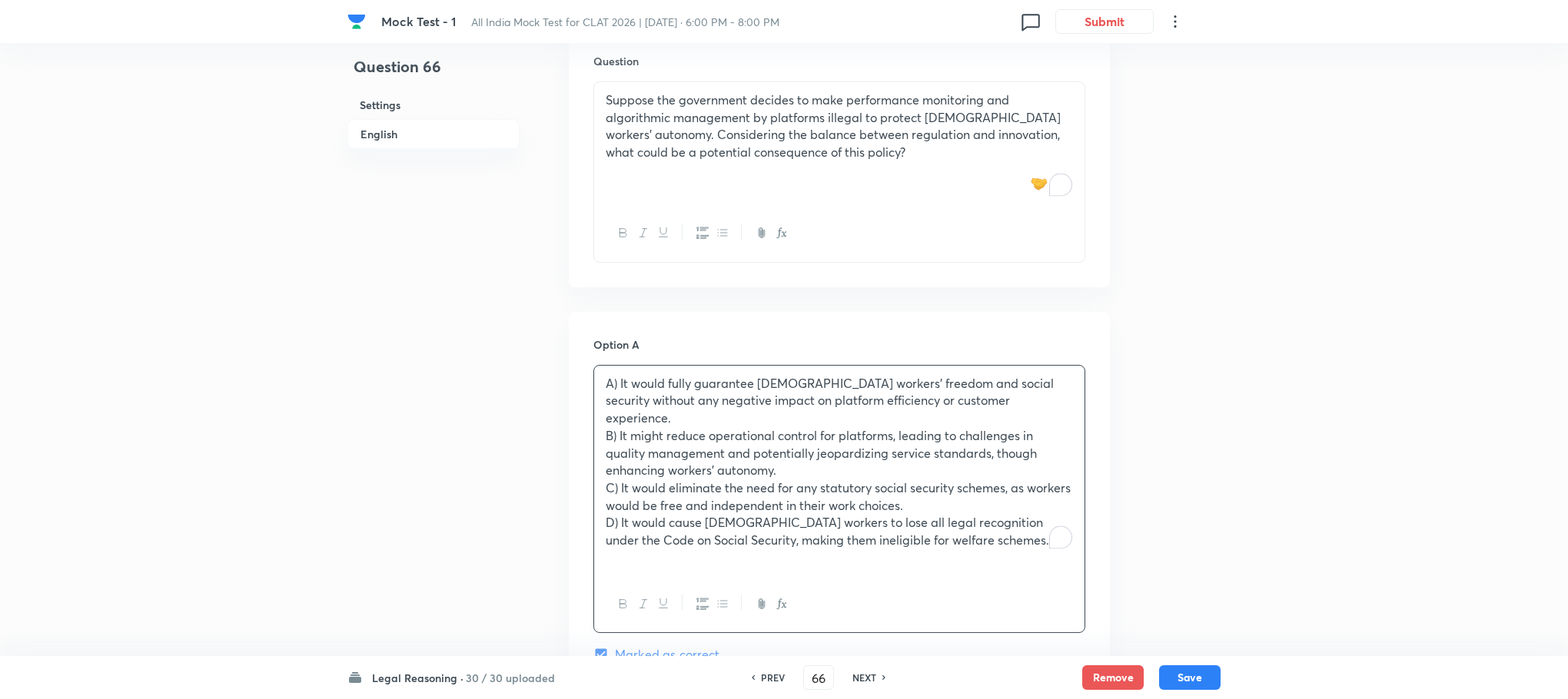
click at [614, 381] on p "A) It would fully guarantee [DEMOGRAPHIC_DATA] workers’ freedom and social secu…" at bounding box center [840, 400] width 467 height 52
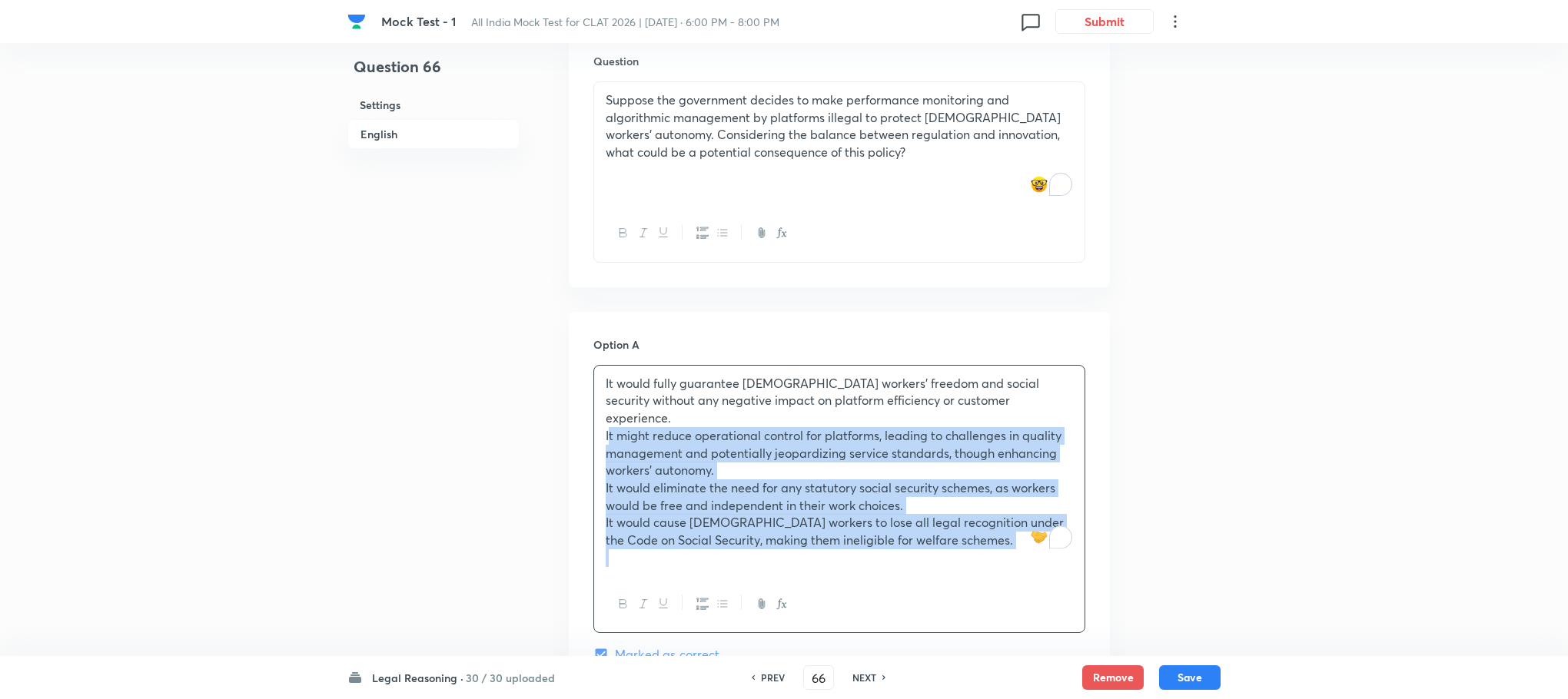
drag, startPoint x: 602, startPoint y: 420, endPoint x: 999, endPoint y: 602, distance: 436.7
click at [999, 602] on div "It would fully guarantee [DEMOGRAPHIC_DATA] workers’ freedom and social securit…" at bounding box center [840, 498] width 492 height 268
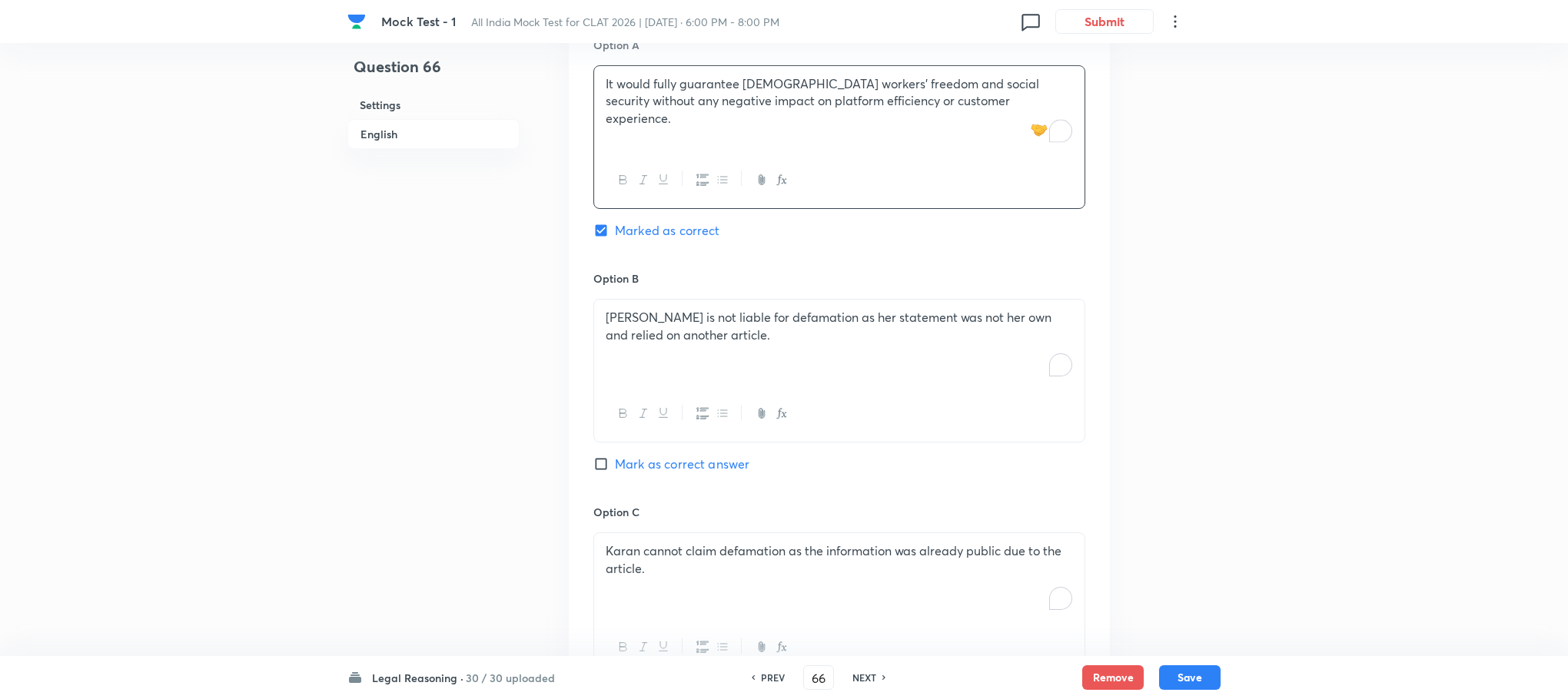
scroll to position [1519, 0]
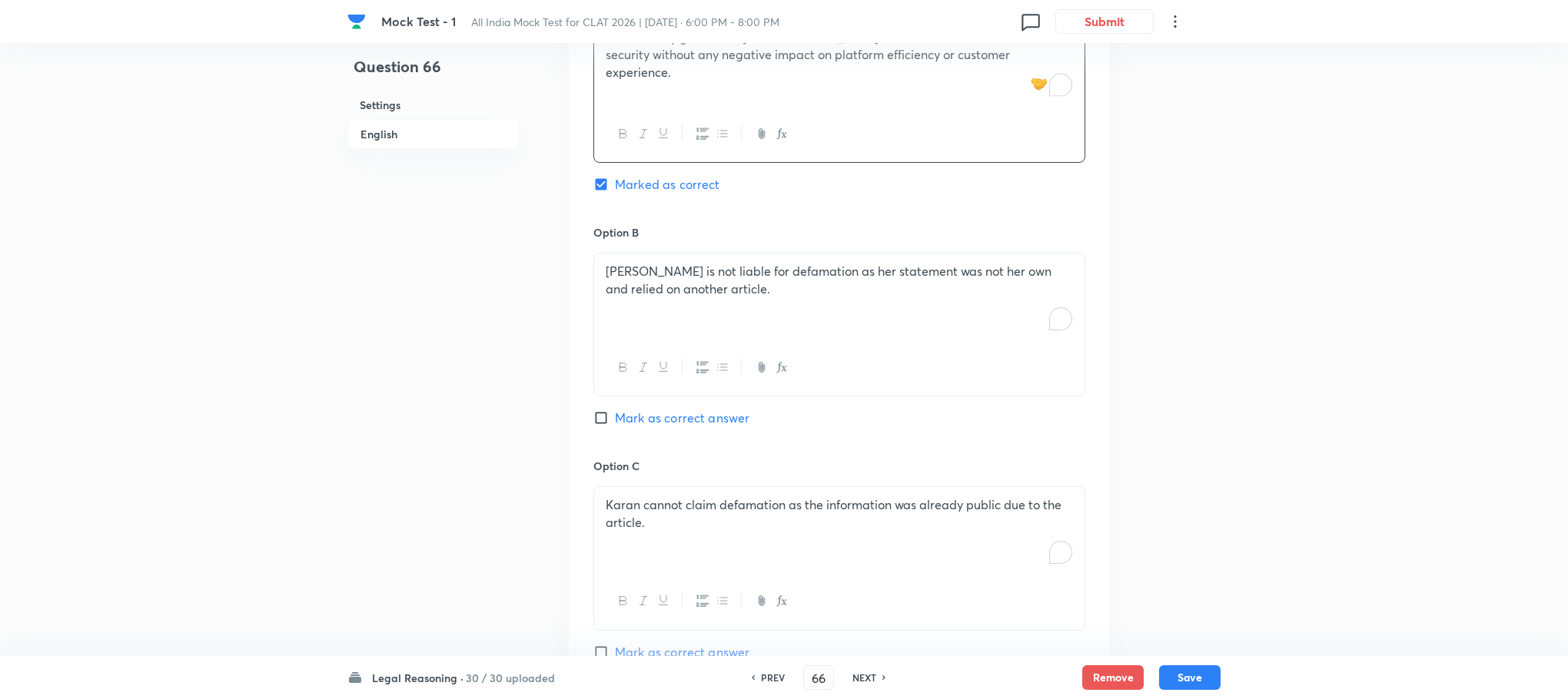
click at [667, 318] on div "[PERSON_NAME] is not liable for defamation as her statement was not her own and…" at bounding box center [839, 296] width 490 height 86
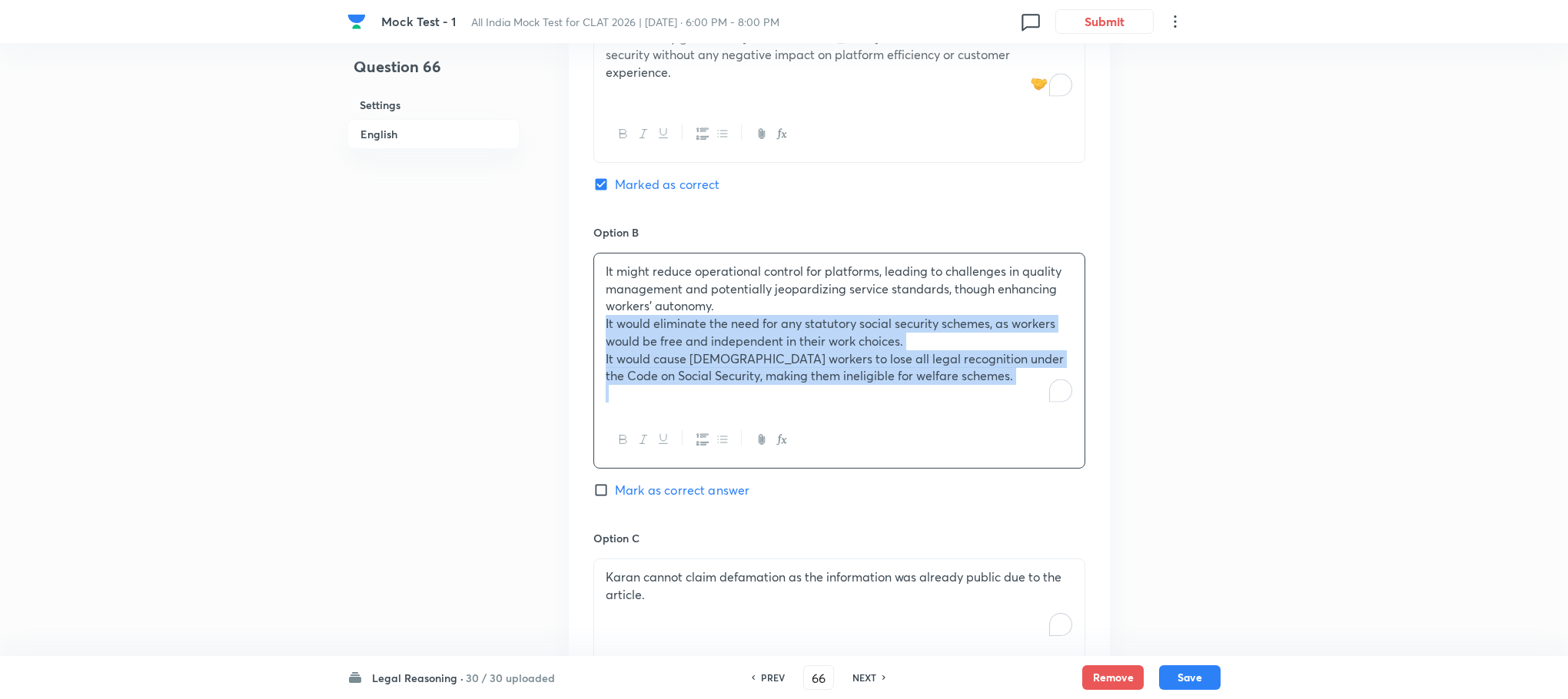
drag, startPoint x: 597, startPoint y: 327, endPoint x: 989, endPoint y: 476, distance: 419.4
click at [989, 476] on div "Option B It might reduce operational control for platforms, leading to challeng…" at bounding box center [840, 377] width 492 height 306
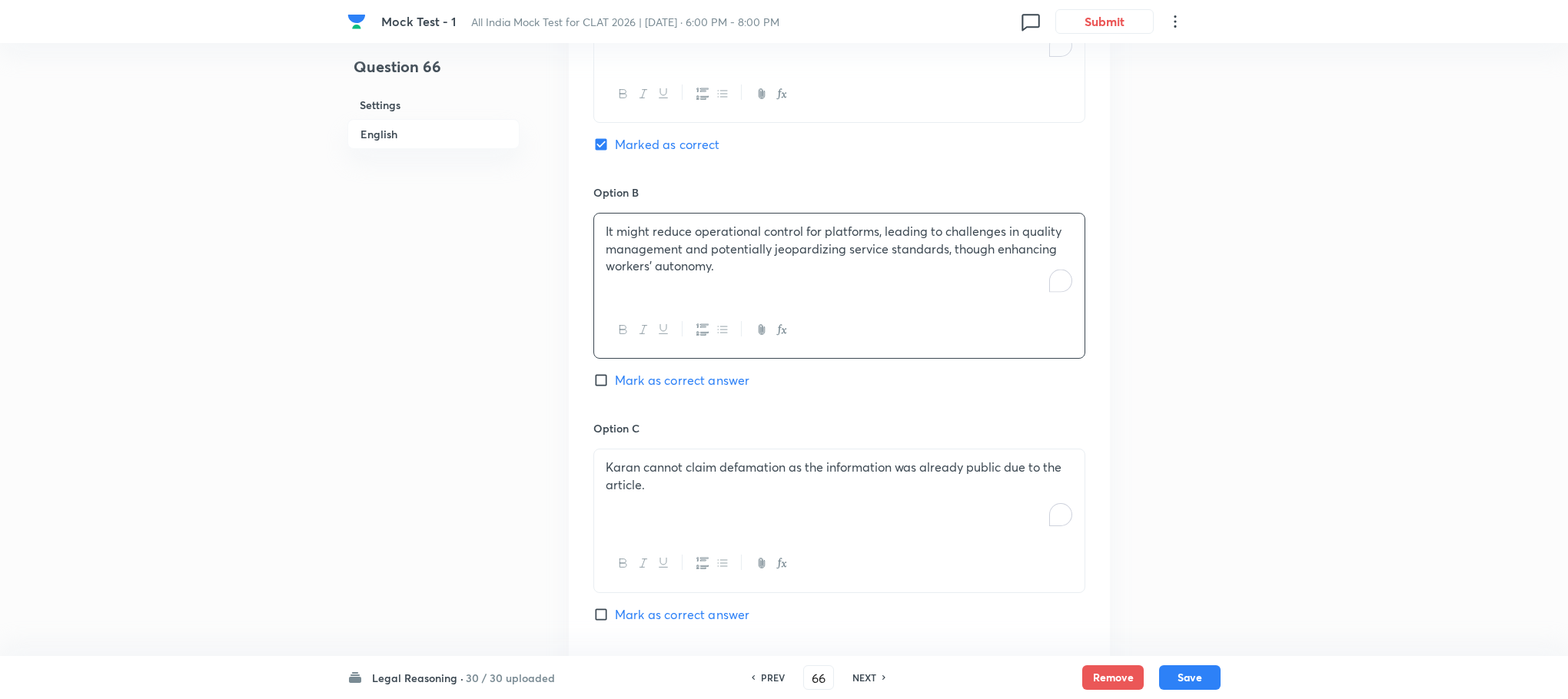
scroll to position [1749, 0]
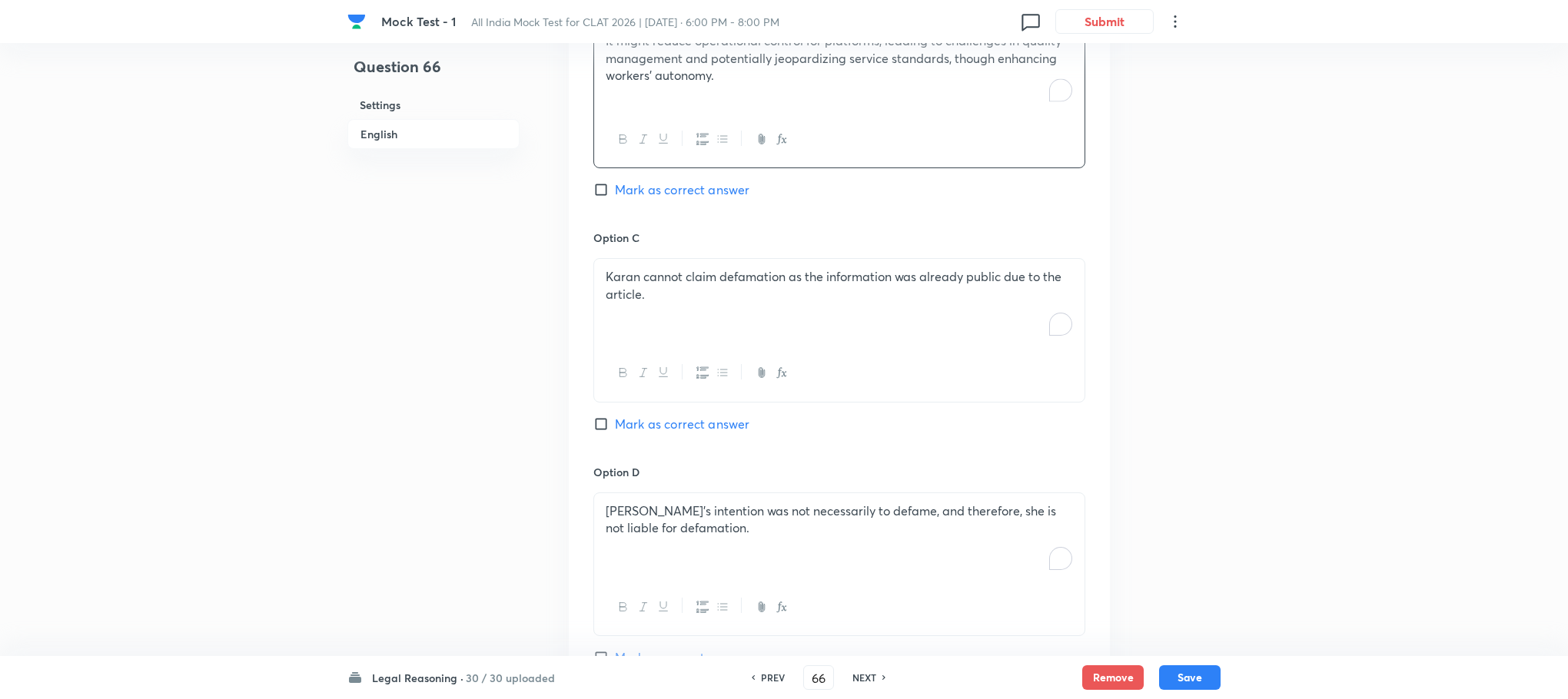
click at [677, 307] on div "Karan cannot claim defamation as the information was already public due to the …" at bounding box center [839, 301] width 490 height 86
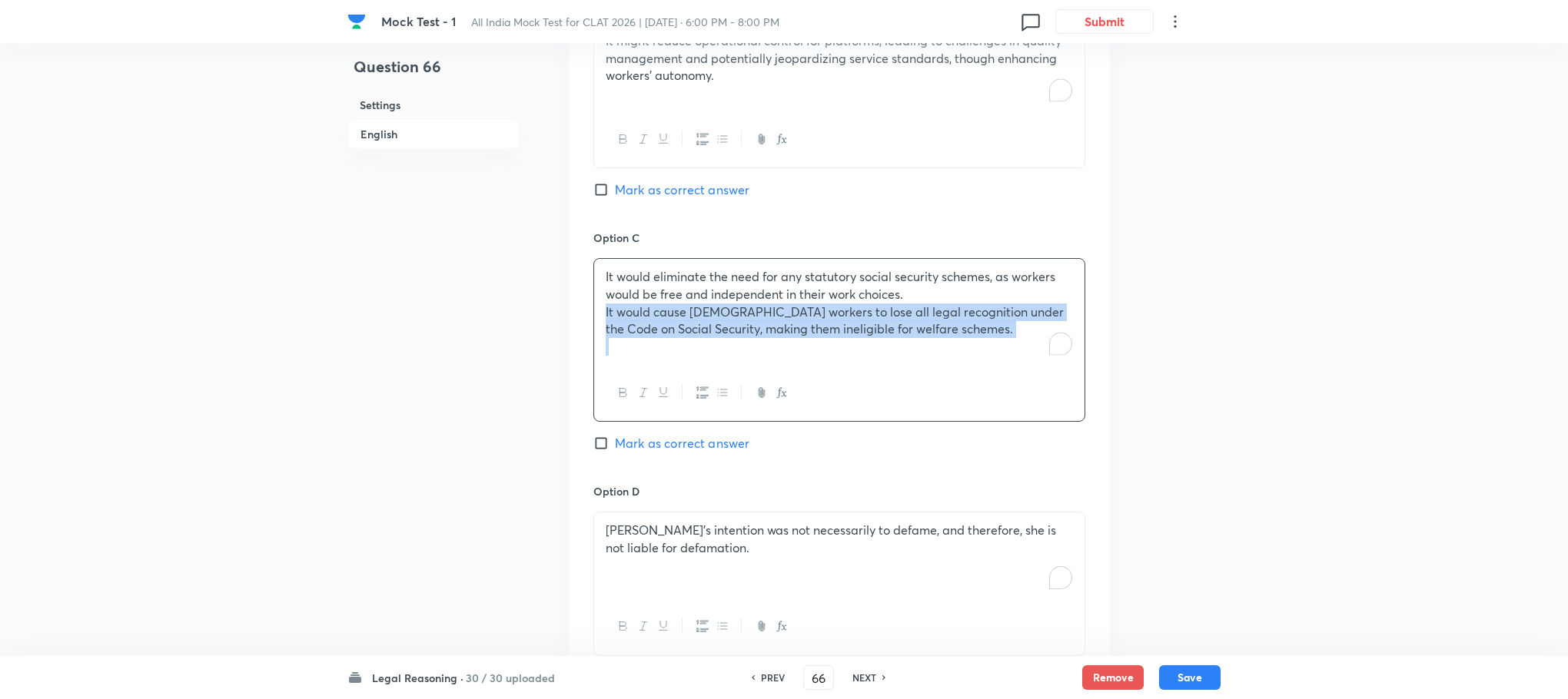
drag, startPoint x: 599, startPoint y: 317, endPoint x: 1130, endPoint y: 435, distance: 544.0
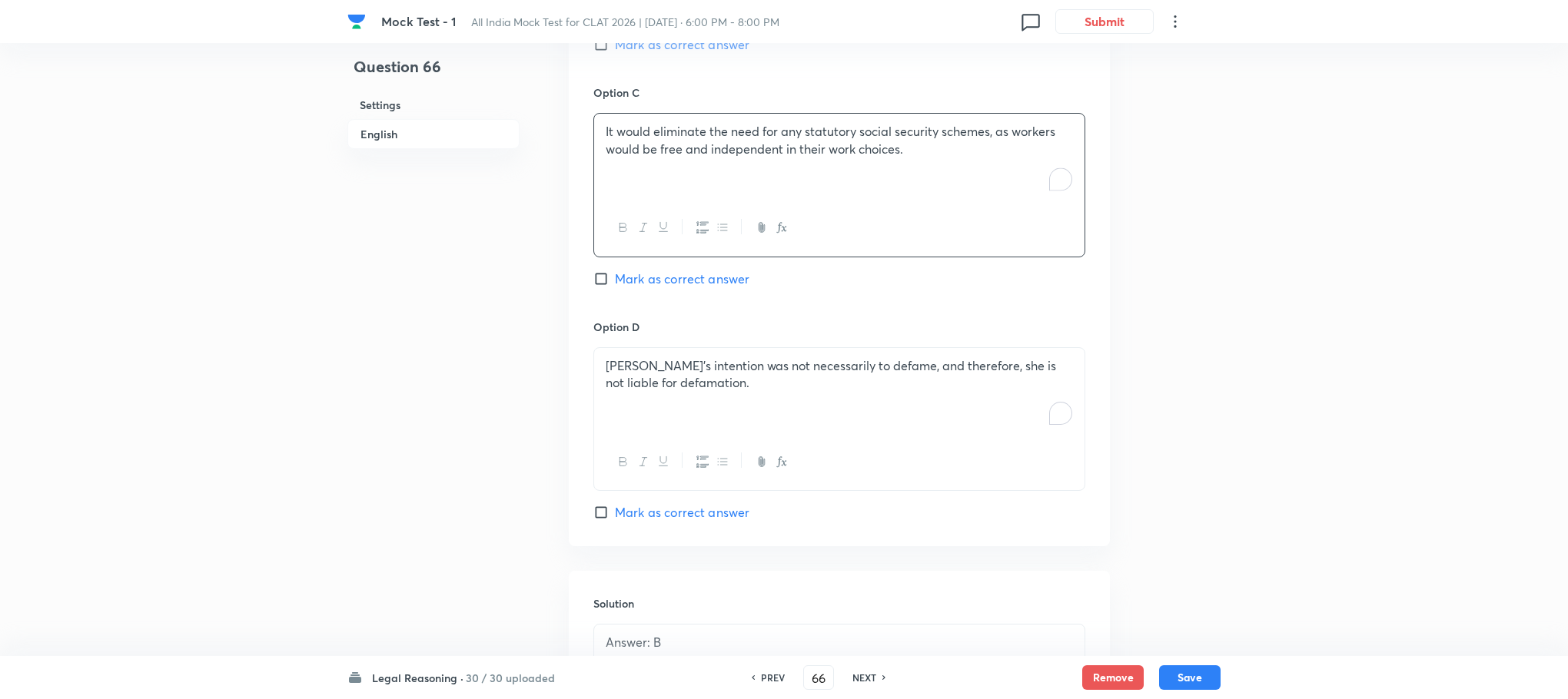
scroll to position [1979, 0]
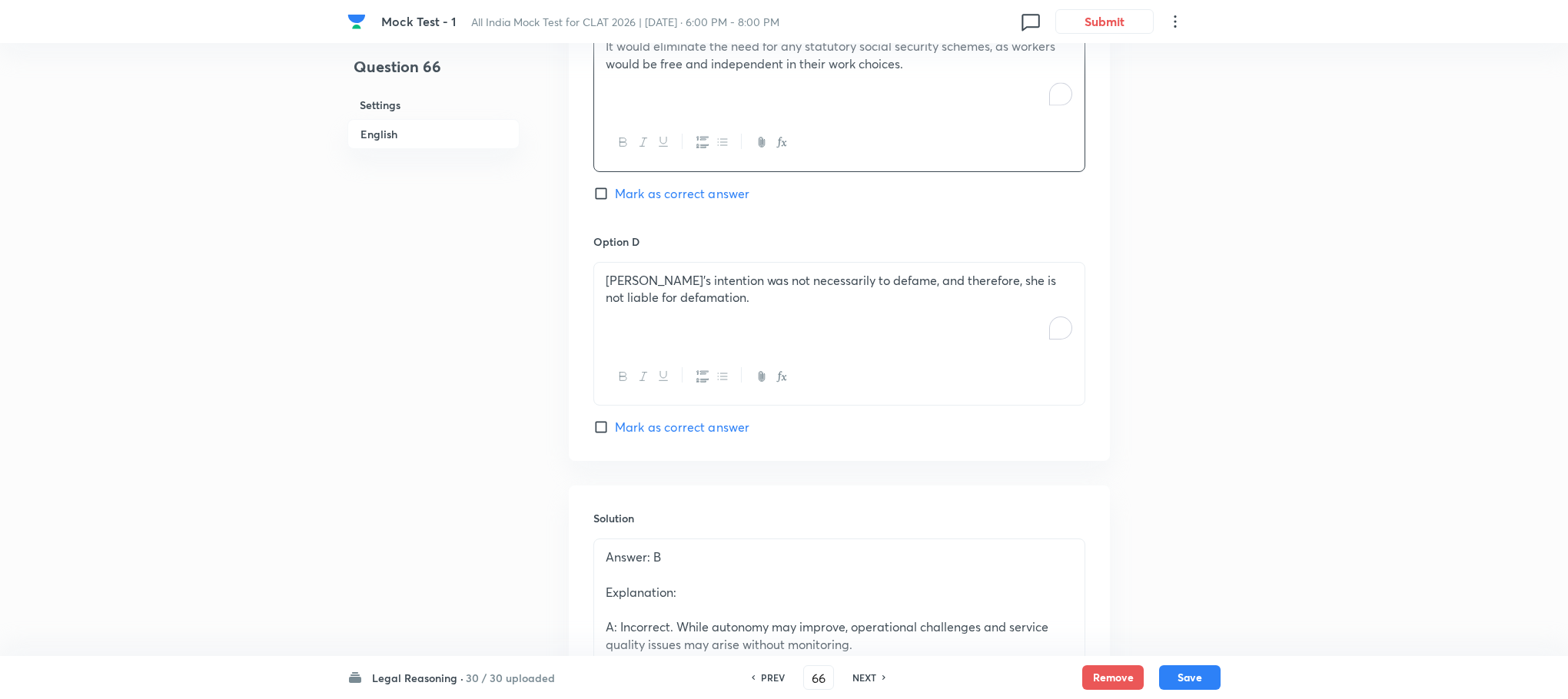
click at [697, 355] on div at bounding box center [839, 377] width 490 height 57
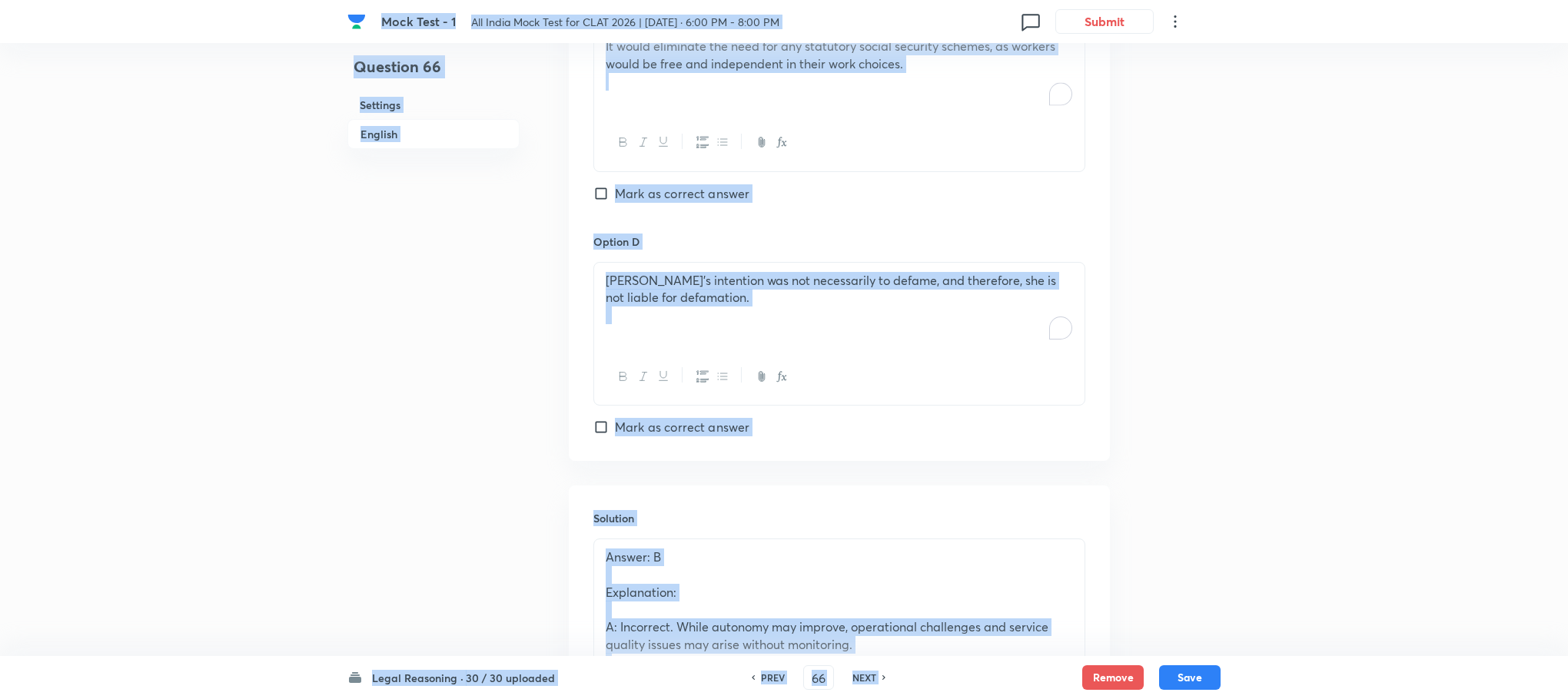
click at [749, 302] on p "[PERSON_NAME]’s intention was not necessarily to defame, and therefore, she is …" at bounding box center [840, 289] width 467 height 35
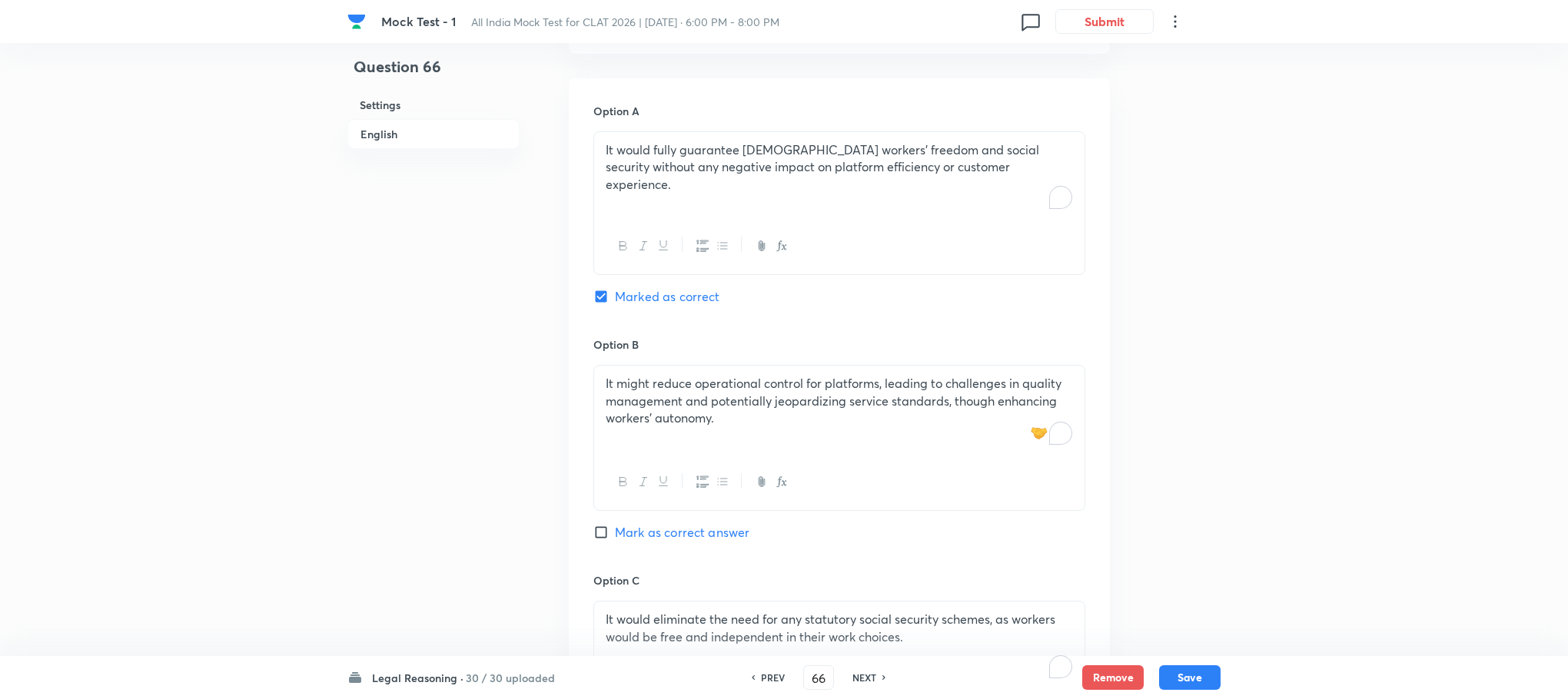
scroll to position [1404, 0]
click at [698, 528] on span "Mark as correct answer" at bounding box center [681, 536] width 135 height 19
click at [614, 528] on input "Mark as correct answer" at bounding box center [604, 535] width 22 height 15
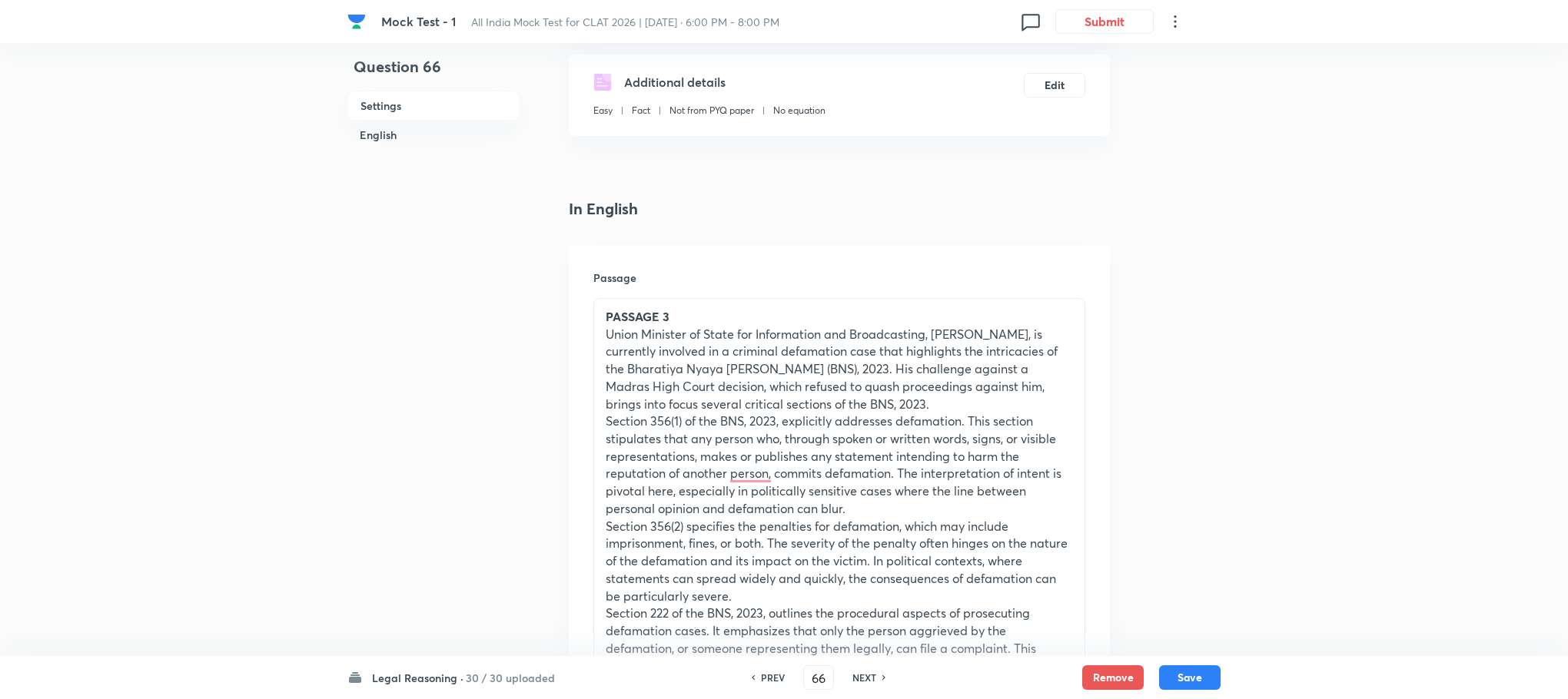
scroll to position [252, 0]
click at [744, 539] on p "Section 356(2) specifies the penalties for defamation, which may include impris…" at bounding box center [840, 564] width 467 height 88
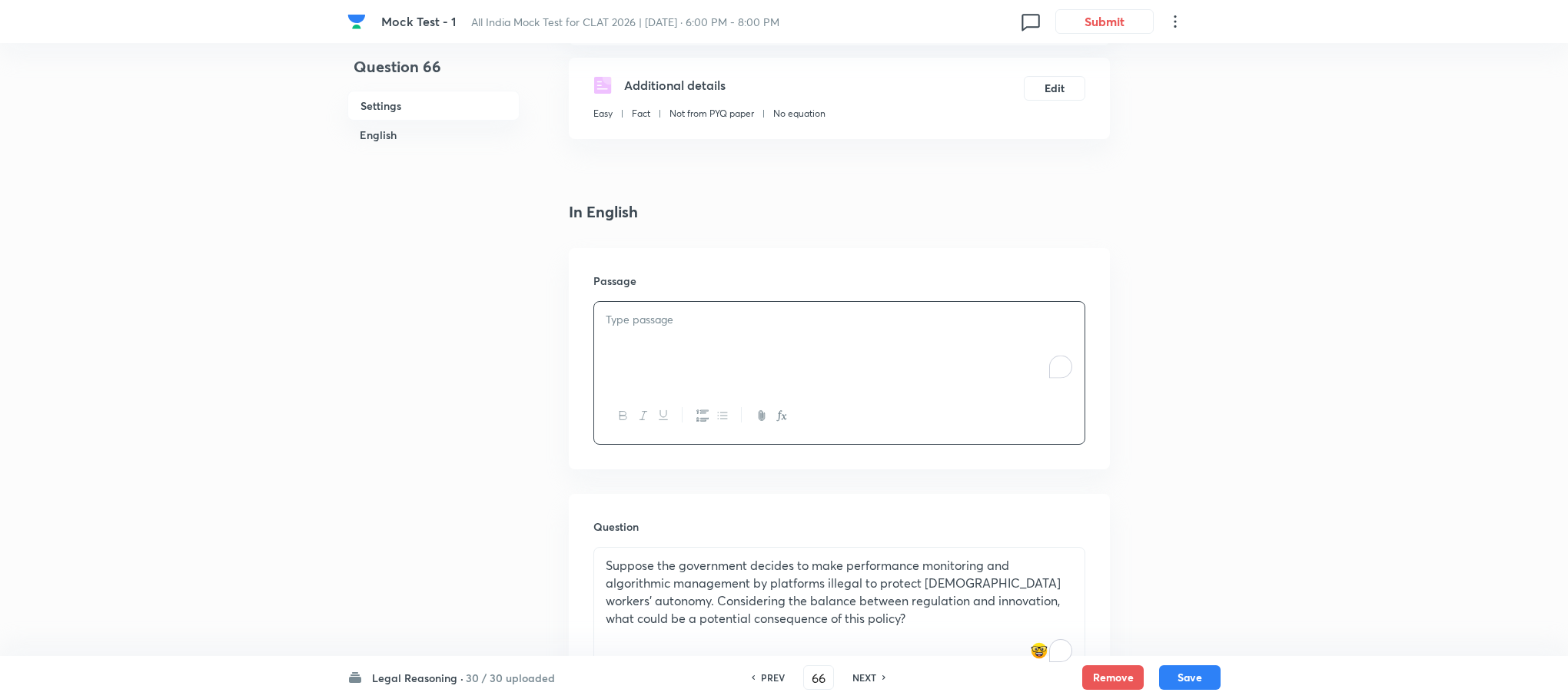
click at [660, 355] on div "To enrich screen reader interactions, please activate Accessibility in Grammarl…" at bounding box center [839, 344] width 490 height 86
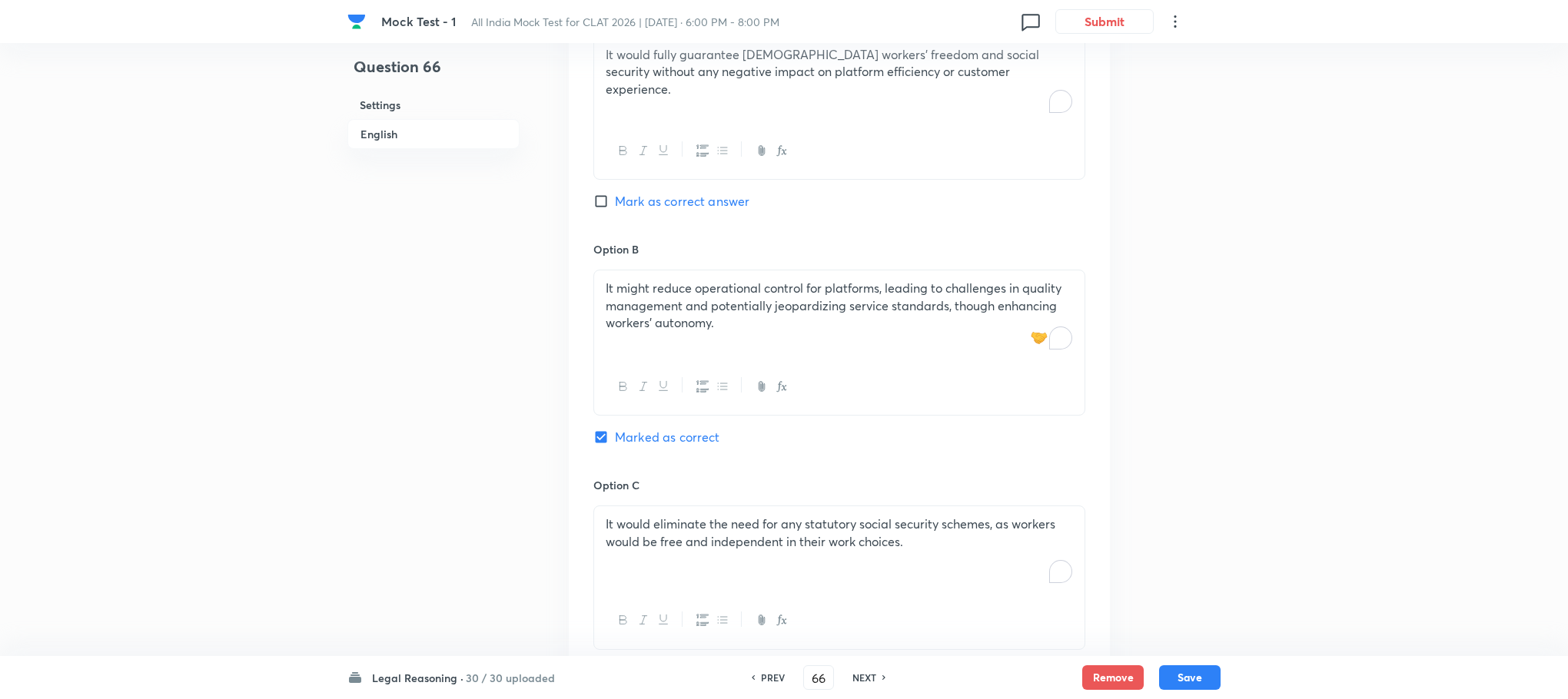
scroll to position [1749, 0]
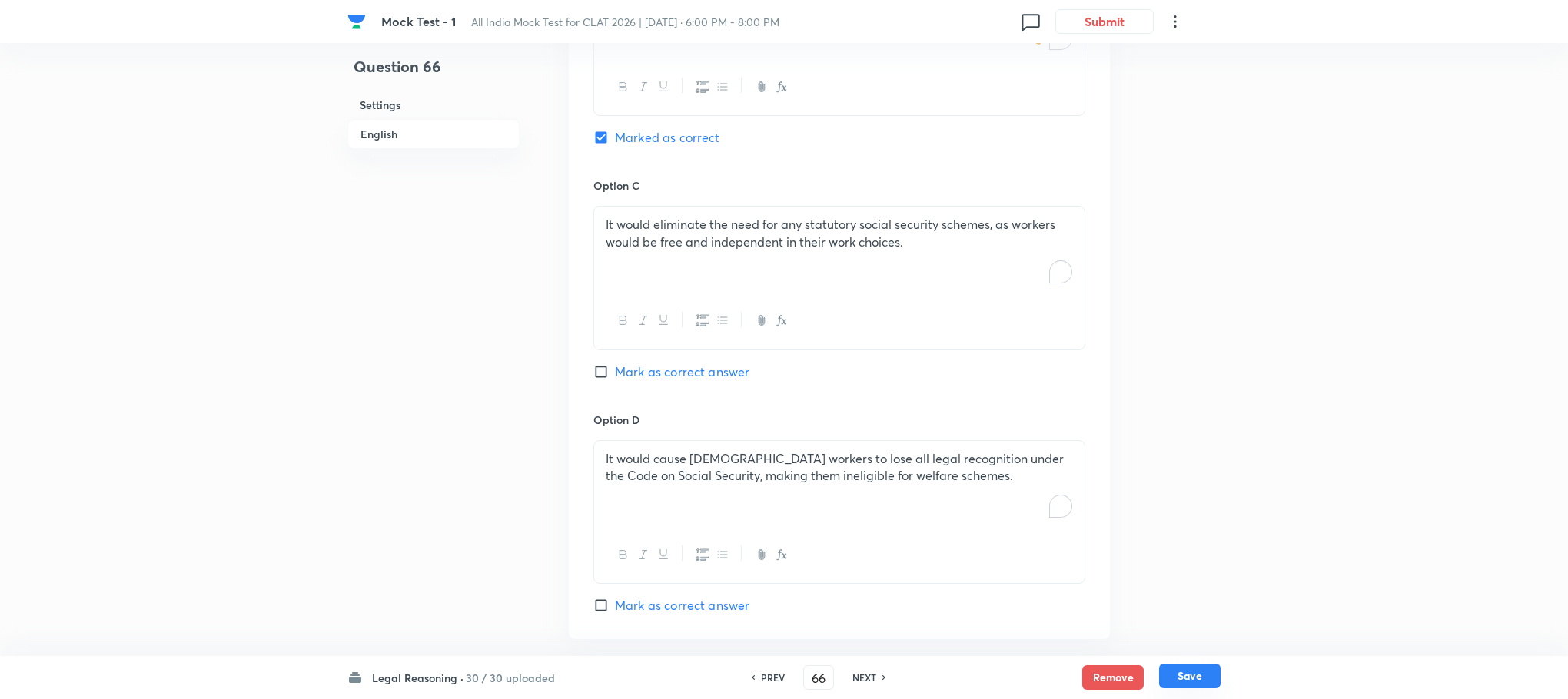
click at [1192, 682] on button "Save" at bounding box center [1189, 676] width 61 height 24
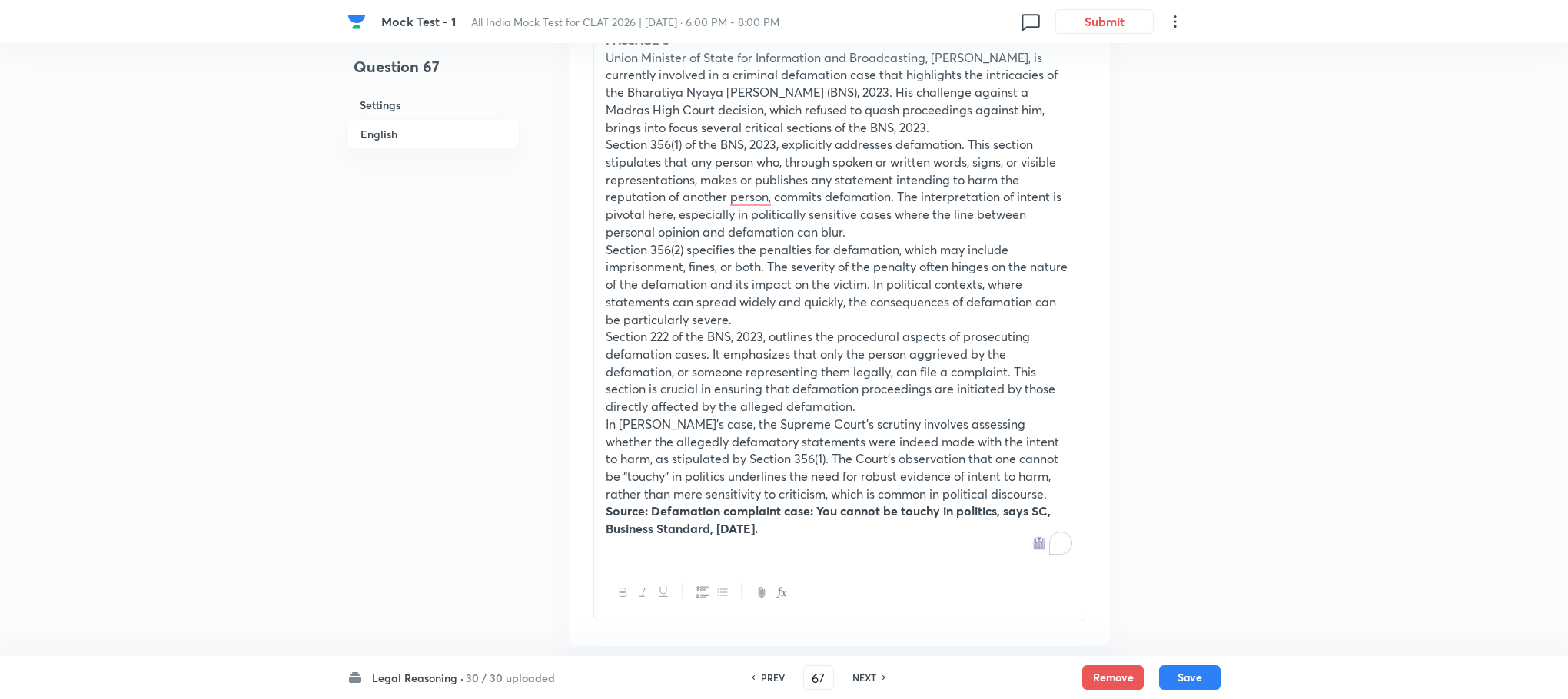
scroll to position [481, 0]
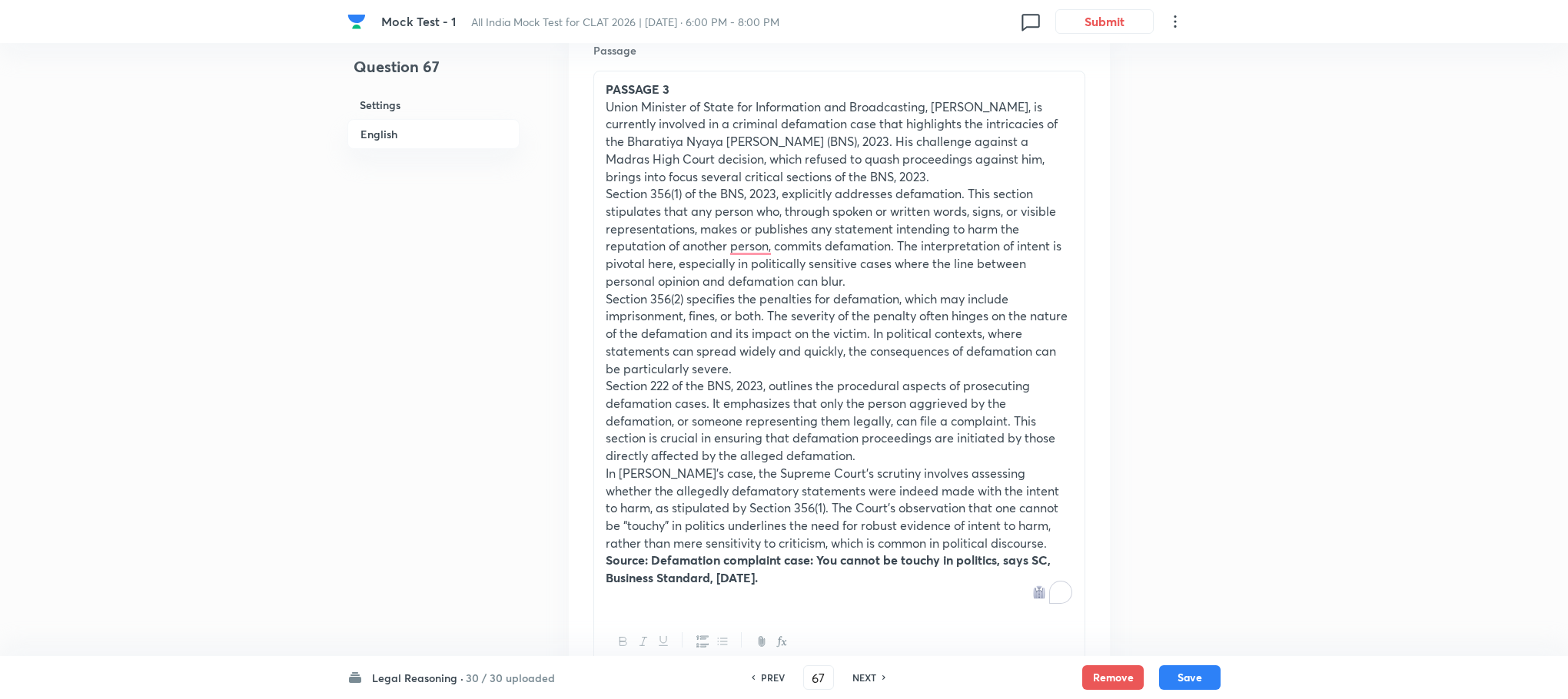
click at [860, 673] on h6 "NEXT" at bounding box center [863, 677] width 24 height 14
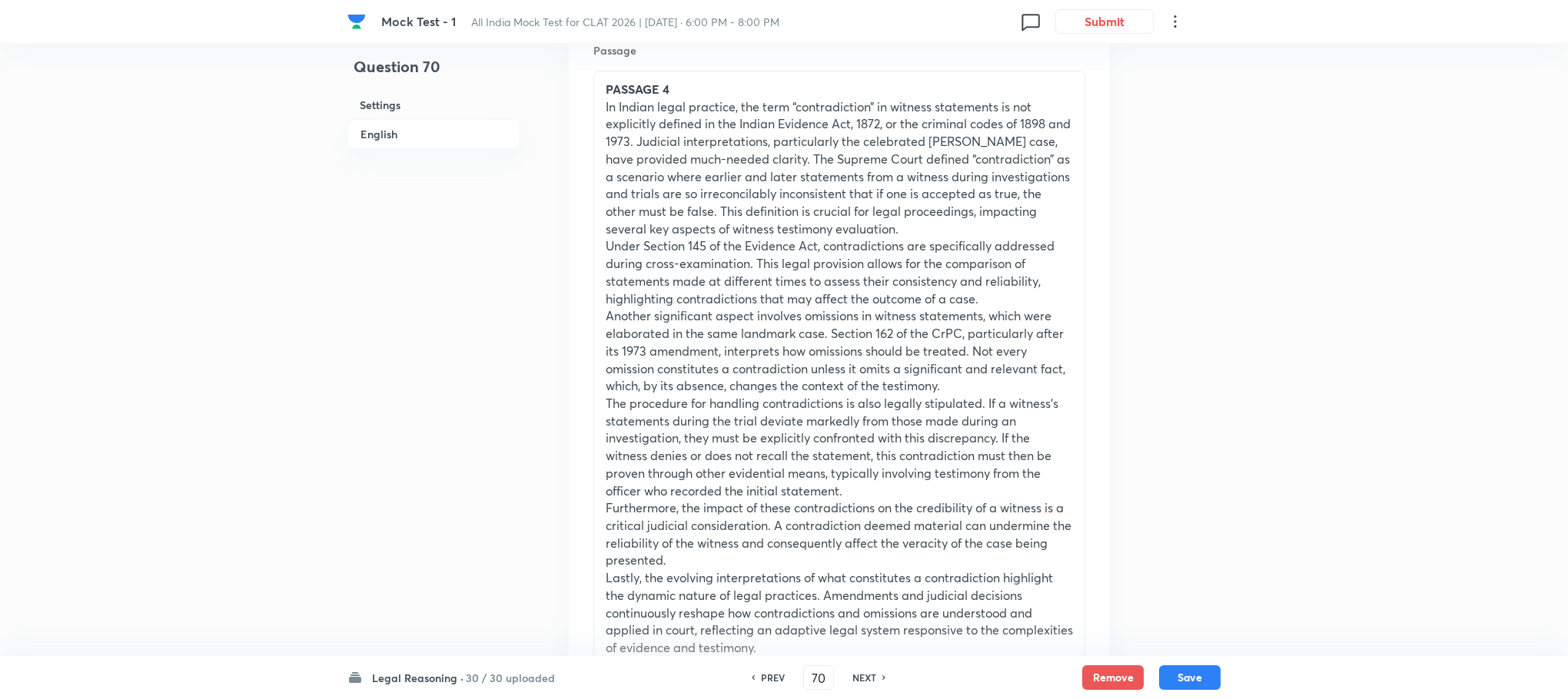
click at [860, 673] on h6 "NEXT" at bounding box center [863, 677] width 24 height 14
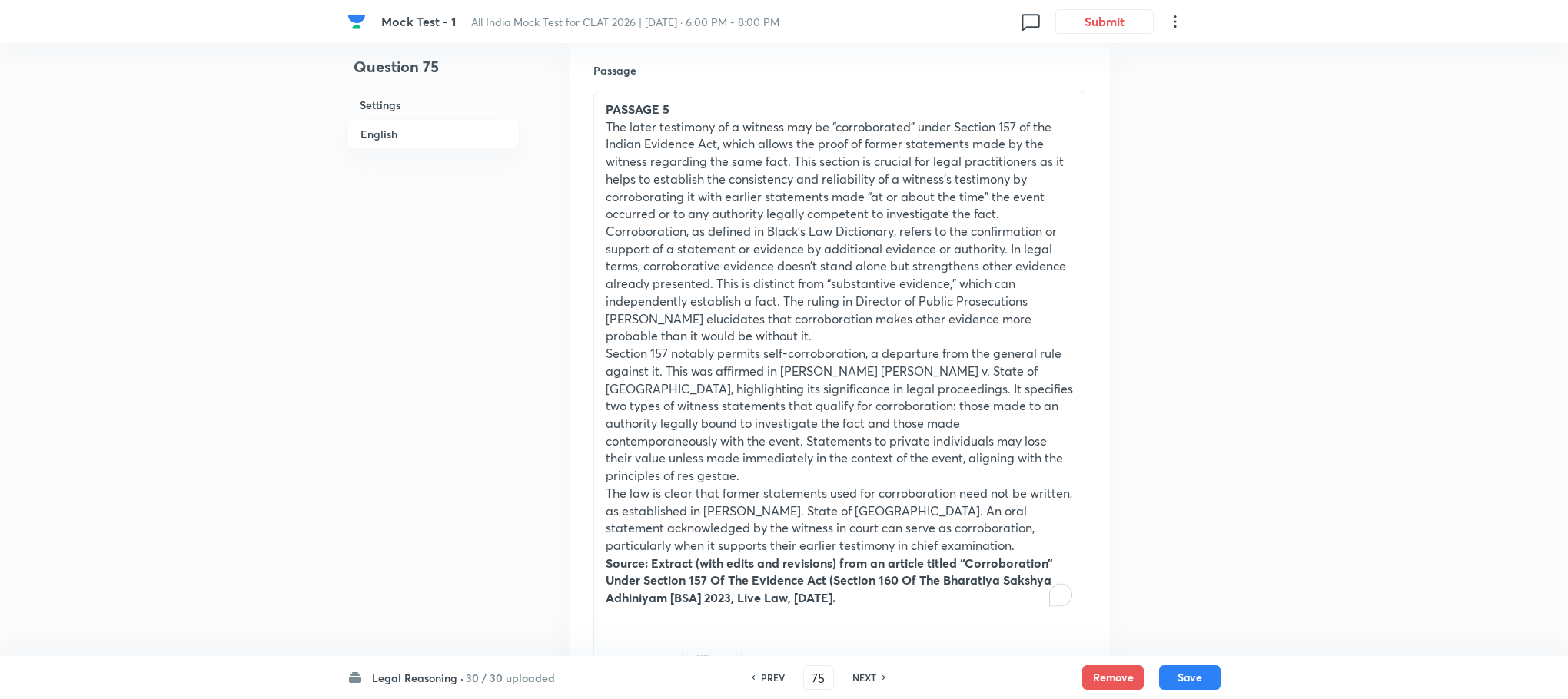
scroll to position [0, 0]
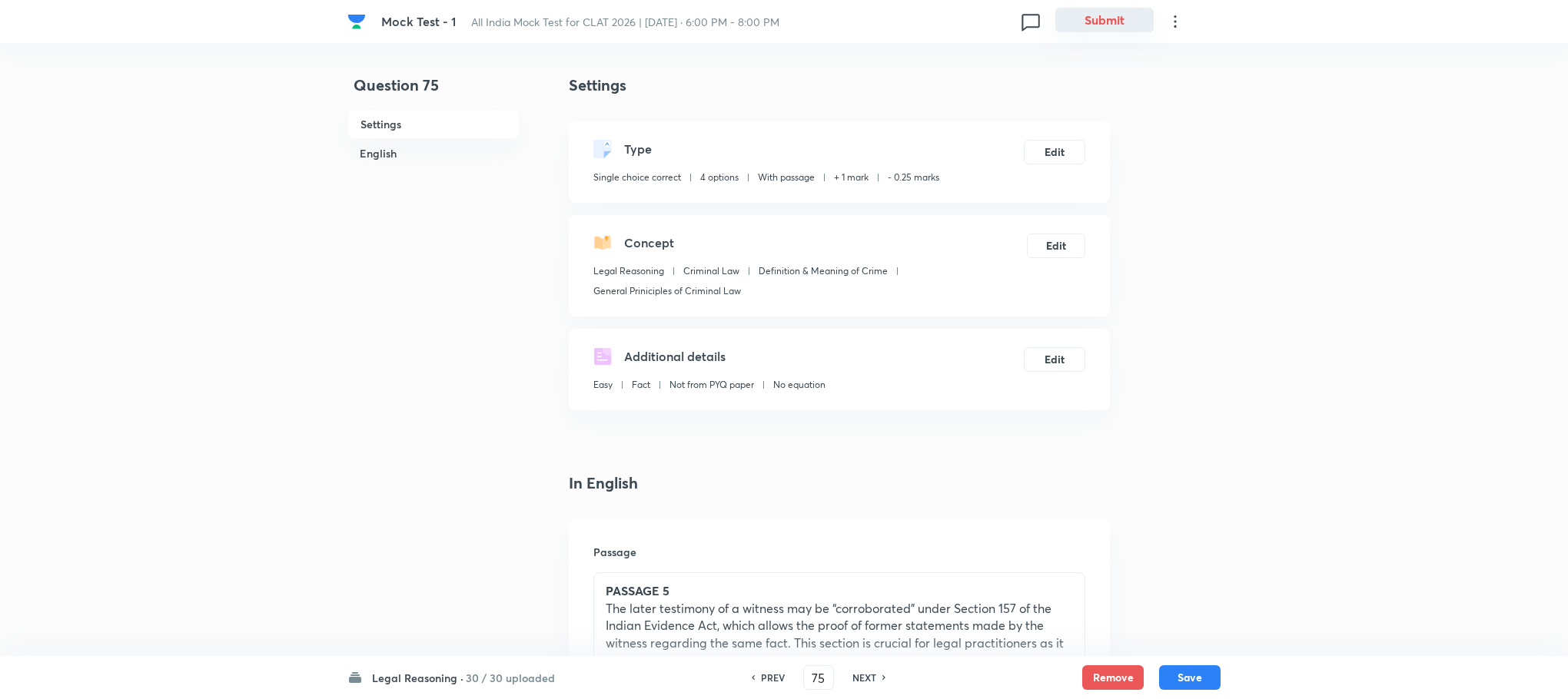
click at [1091, 16] on button "Submit" at bounding box center [1104, 20] width 98 height 24
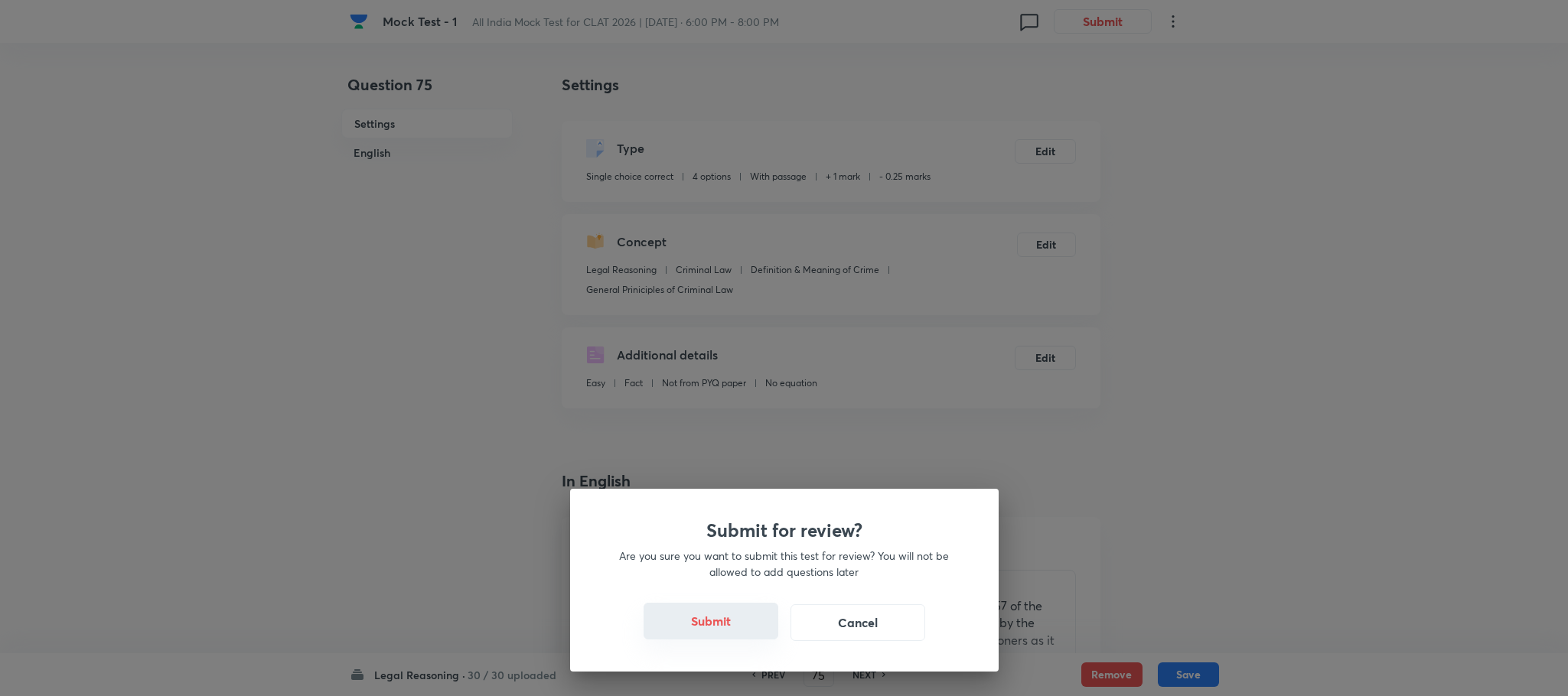
click at [701, 615] on button "Submit" at bounding box center [711, 621] width 135 height 37
